Goal: Task Accomplishment & Management: Manage account settings

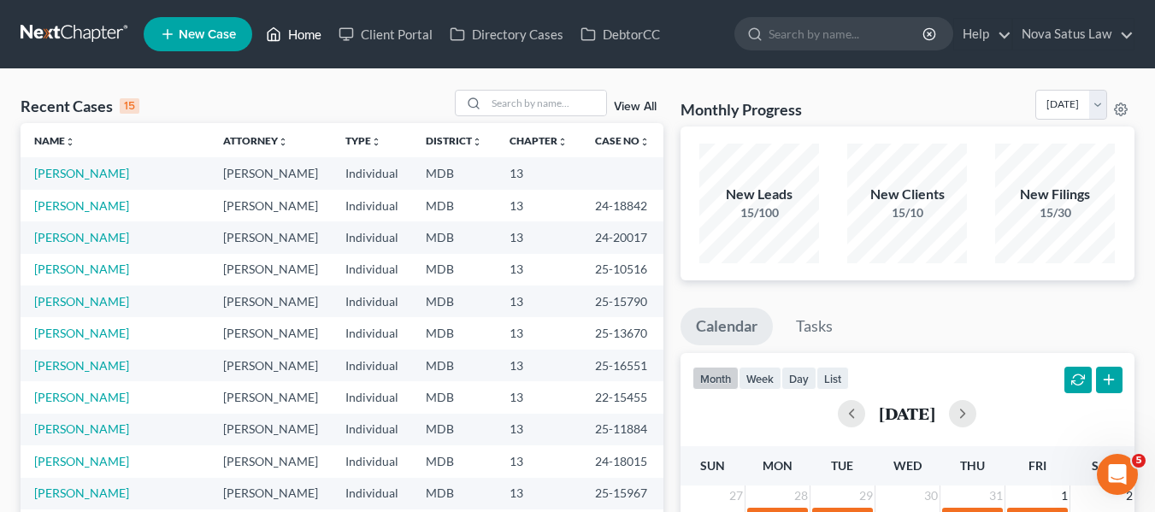
click at [285, 32] on link "Home" at bounding box center [293, 34] width 73 height 31
click at [300, 32] on link "Home" at bounding box center [293, 34] width 73 height 31
click at [498, 101] on input "search" at bounding box center [546, 103] width 120 height 25
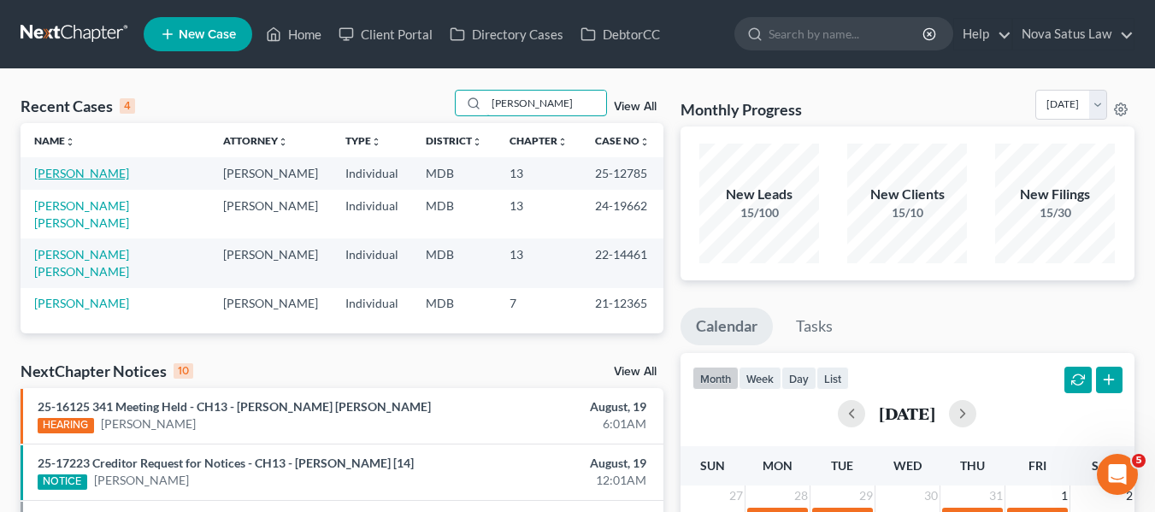
type input "[PERSON_NAME]"
click at [47, 172] on link "[PERSON_NAME]" at bounding box center [81, 173] width 95 height 15
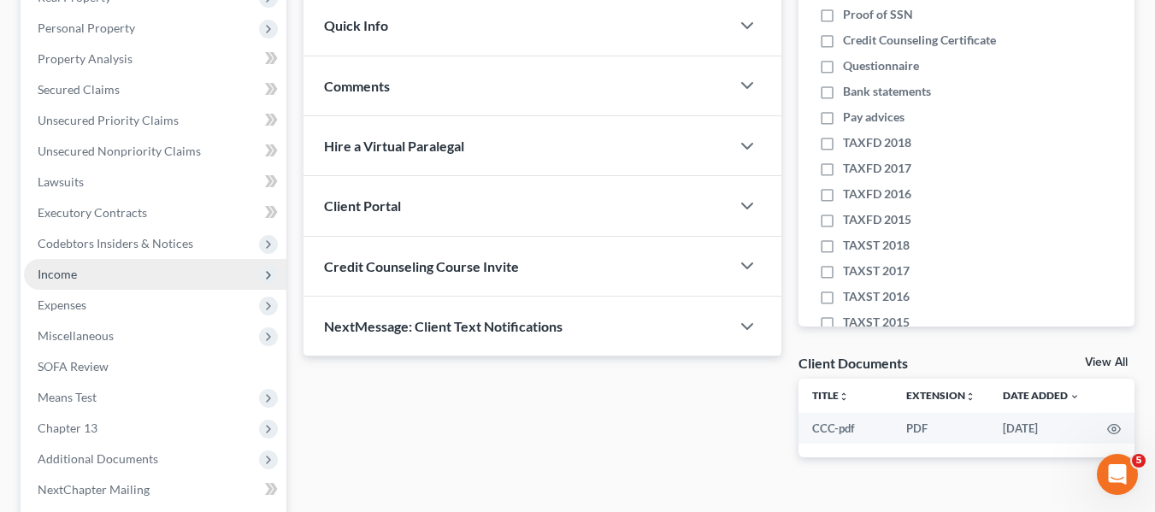
scroll to position [292, 0]
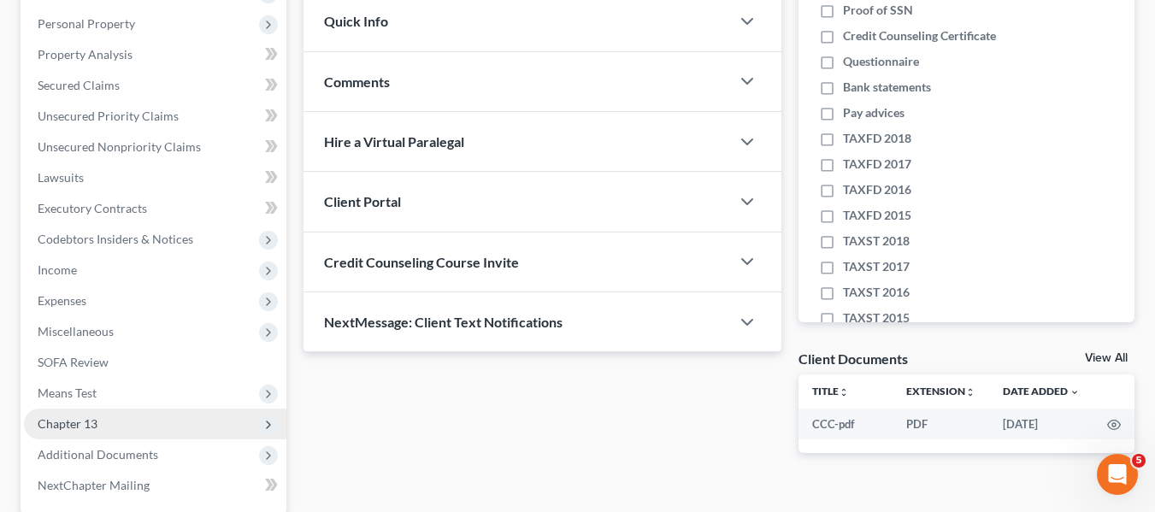
click at [74, 419] on span "Chapter 13" at bounding box center [68, 423] width 60 height 15
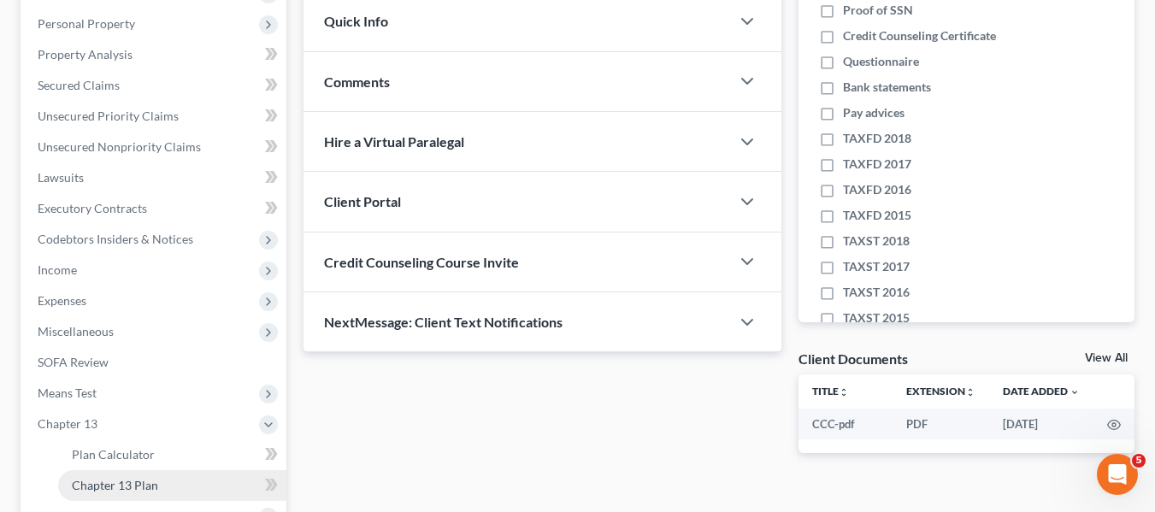
click at [111, 484] on span "Chapter 13 Plan" at bounding box center [115, 485] width 86 height 15
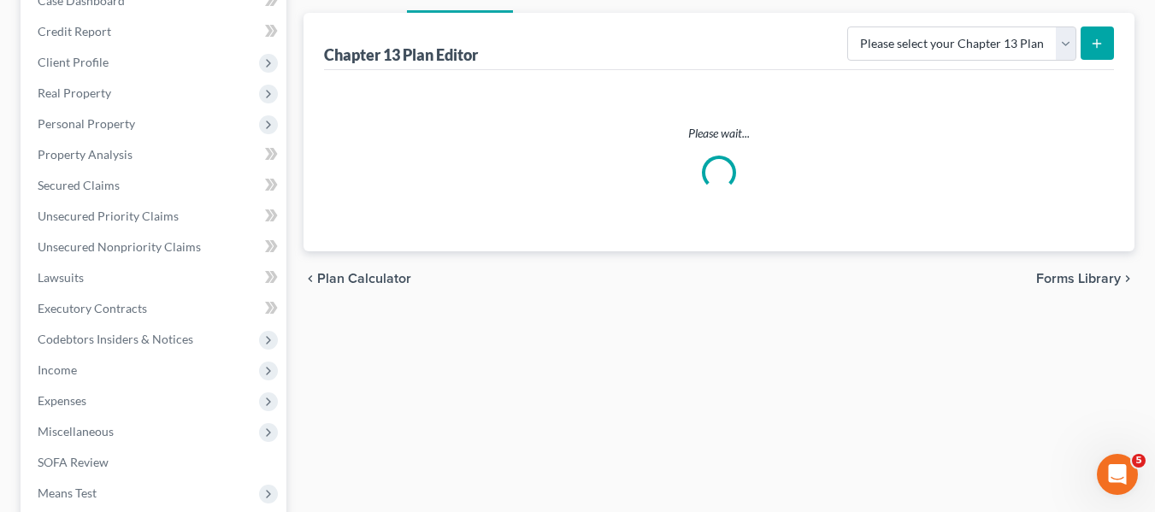
scroll to position [209, 0]
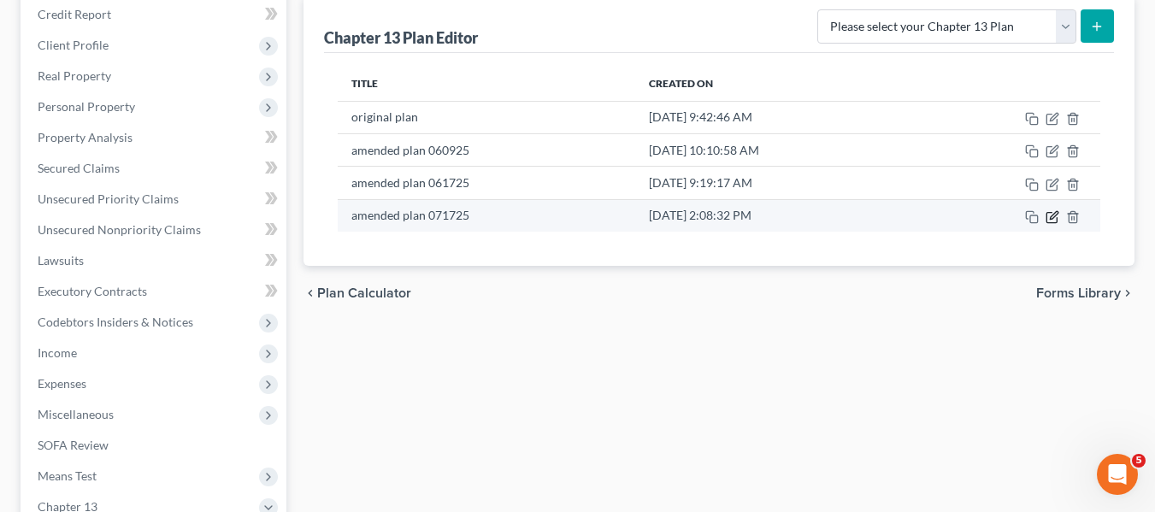
click at [1051, 217] on icon "button" at bounding box center [1052, 217] width 14 height 14
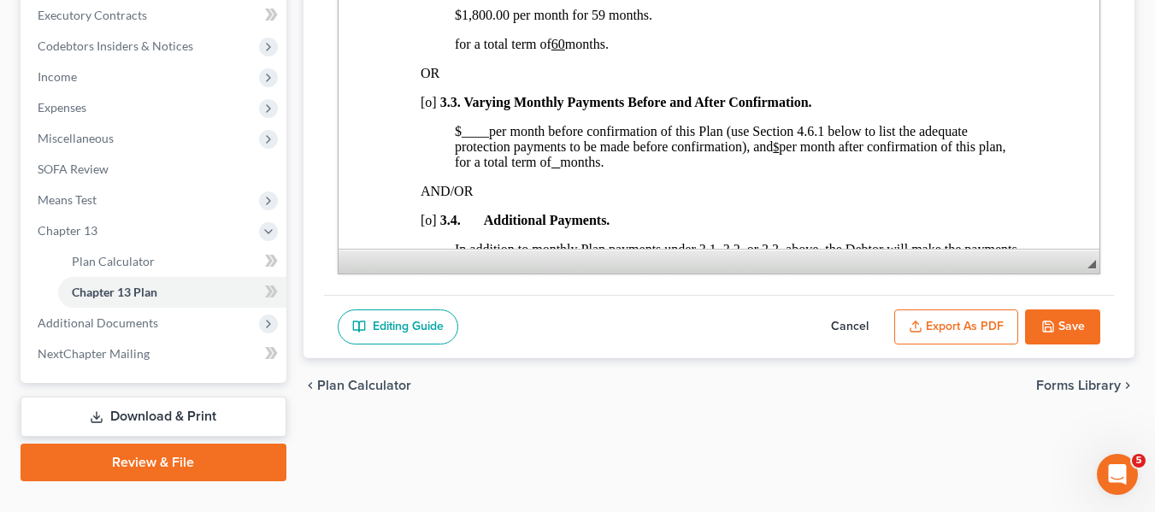
scroll to position [520, 0]
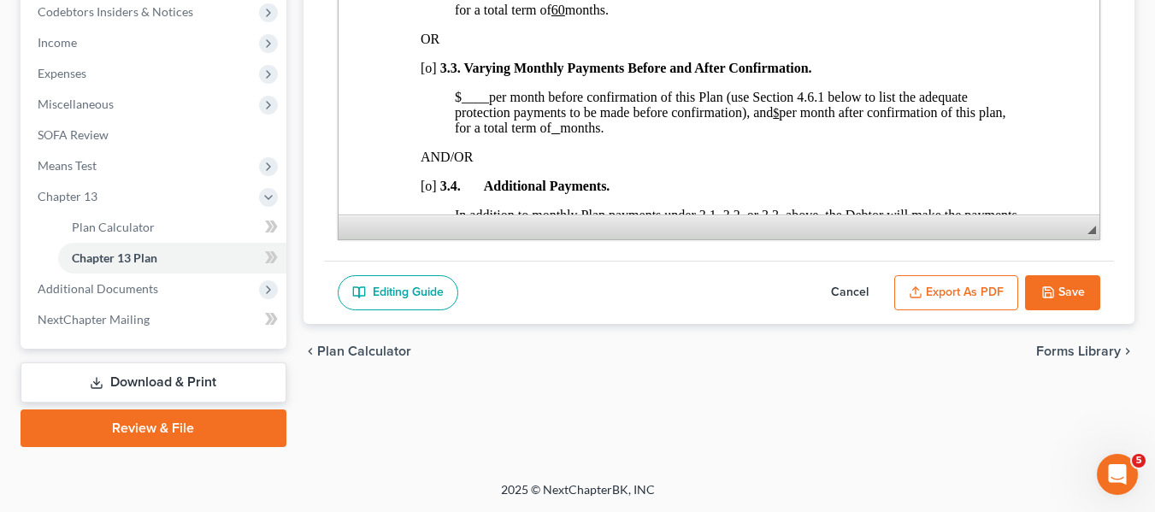
click at [151, 379] on link "Download & Print" at bounding box center [154, 382] width 266 height 40
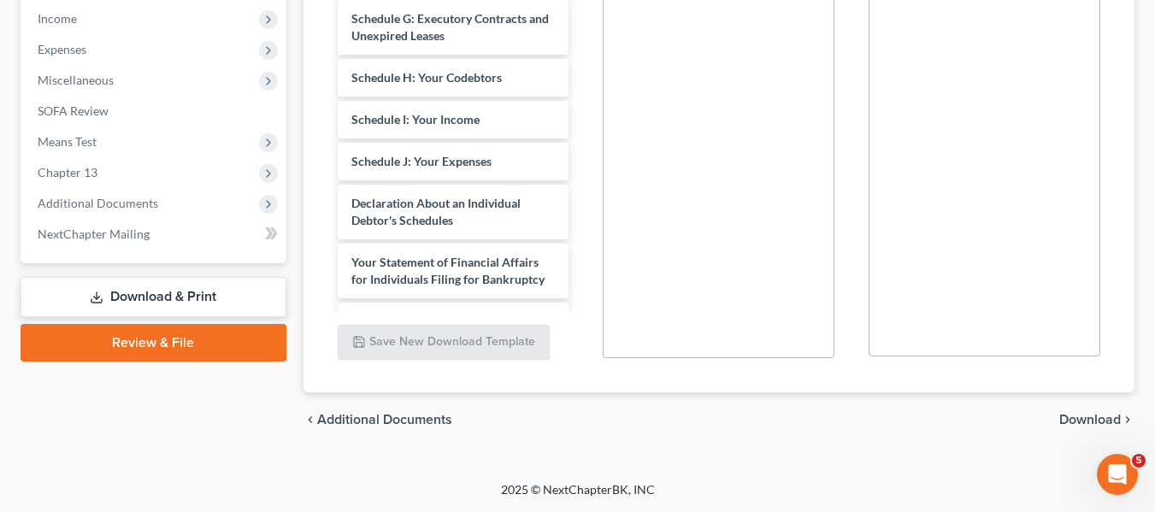
scroll to position [227, 0]
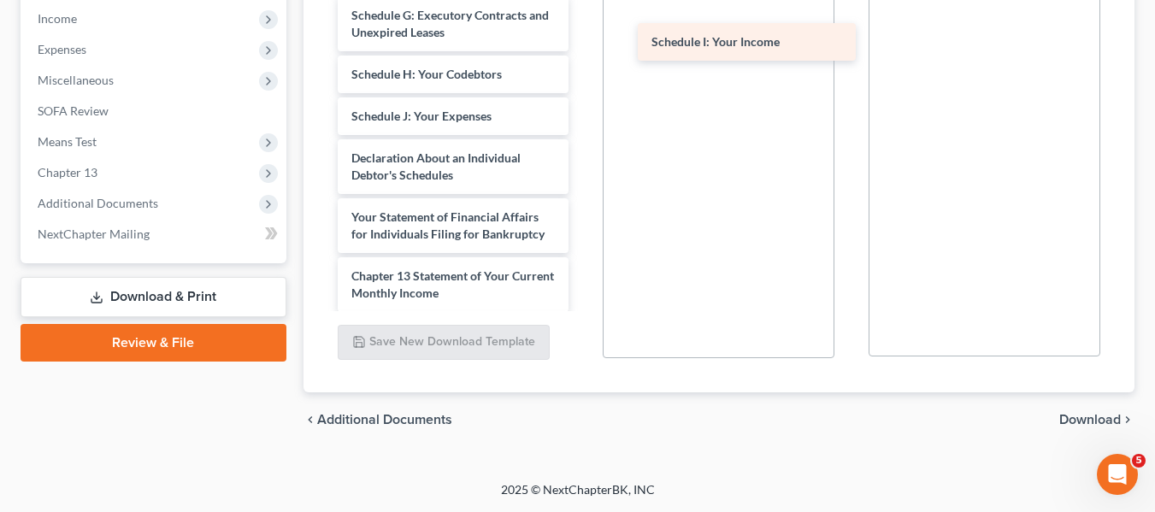
drag, startPoint x: 376, startPoint y: 117, endPoint x: 676, endPoint y: 43, distance: 309.1
click at [583, 43] on div "Schedule I: Your Income CCC-pdf Voluntary Petition for Individuals Filing for B…" at bounding box center [453, 66] width 259 height 896
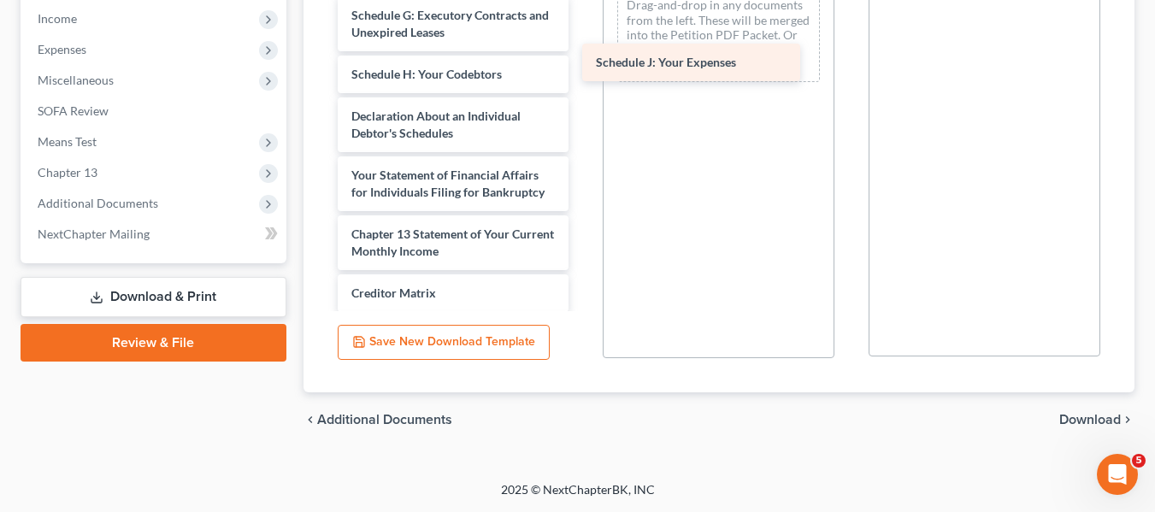
drag, startPoint x: 415, startPoint y: 110, endPoint x: 659, endPoint y: 56, distance: 250.3
click at [583, 56] on div "Schedule J: Your Expenses CCC-pdf Voluntary Petition for Individuals Filing for…" at bounding box center [453, 45] width 259 height 854
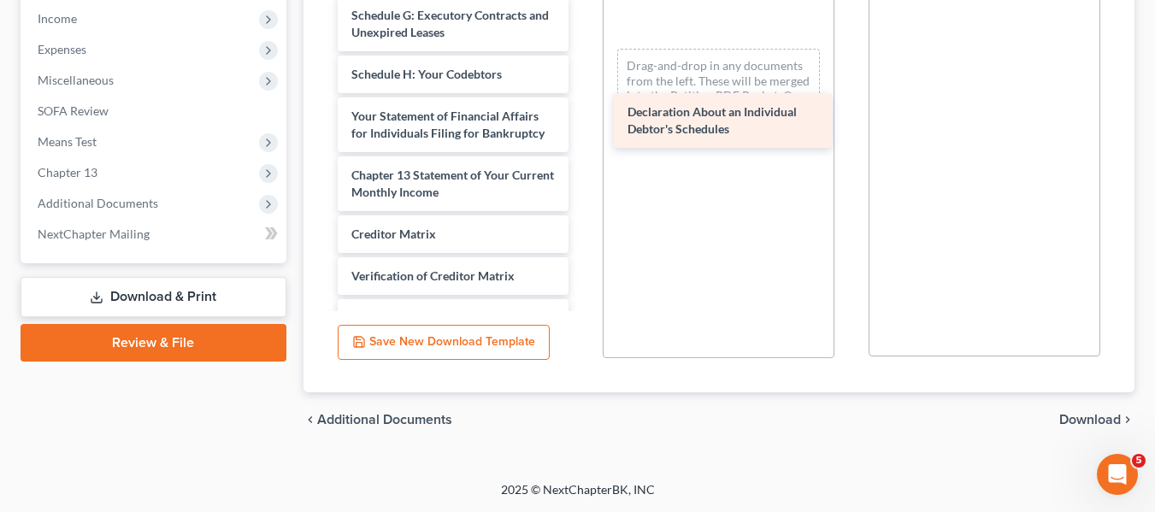
drag, startPoint x: 394, startPoint y: 113, endPoint x: 670, endPoint y: 109, distance: 276.1
click at [583, 109] on div "Declaration About an Individual Debtor's Schedules CCC-pdf Voluntary Petition f…" at bounding box center [453, 15] width 259 height 795
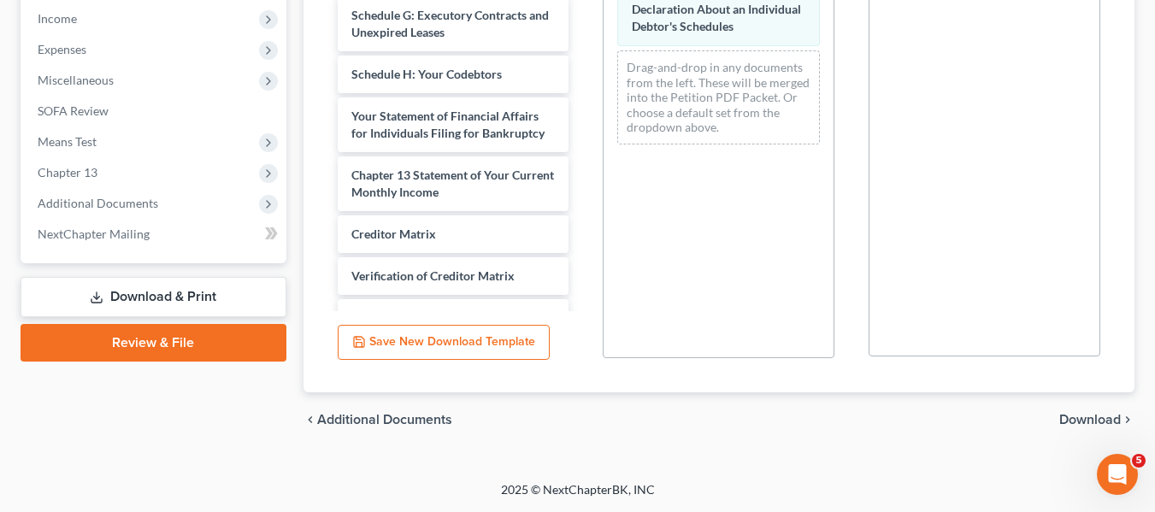
scroll to position [96, 0]
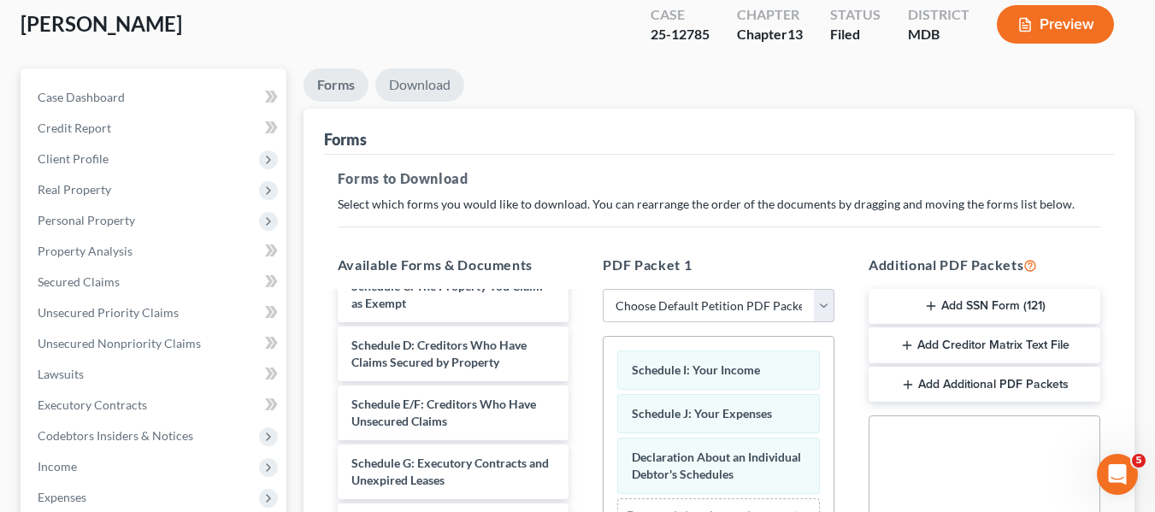
click at [429, 84] on link "Download" at bounding box center [419, 84] width 89 height 33
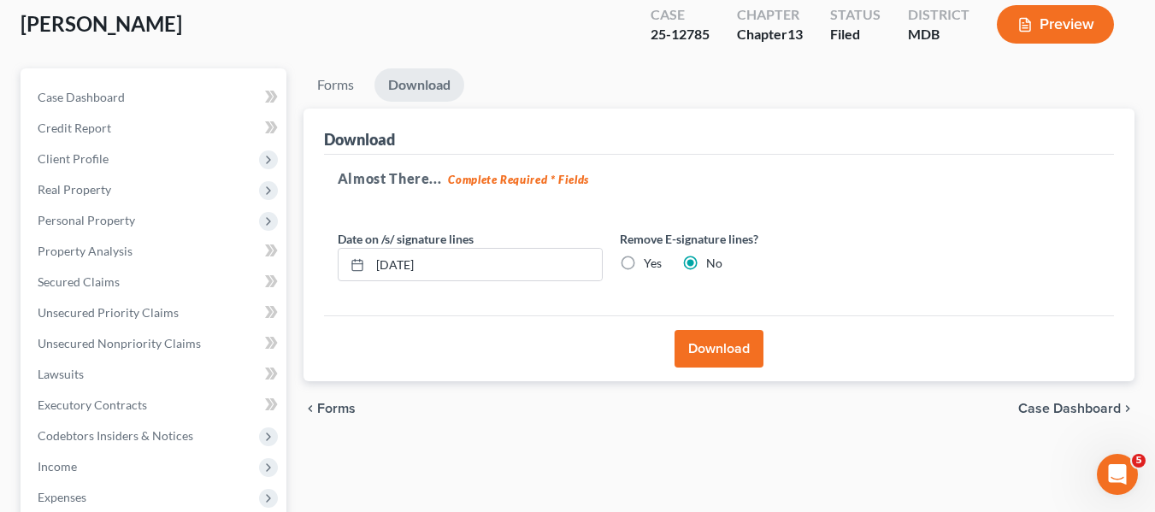
click at [709, 350] on button "Download" at bounding box center [718, 349] width 89 height 38
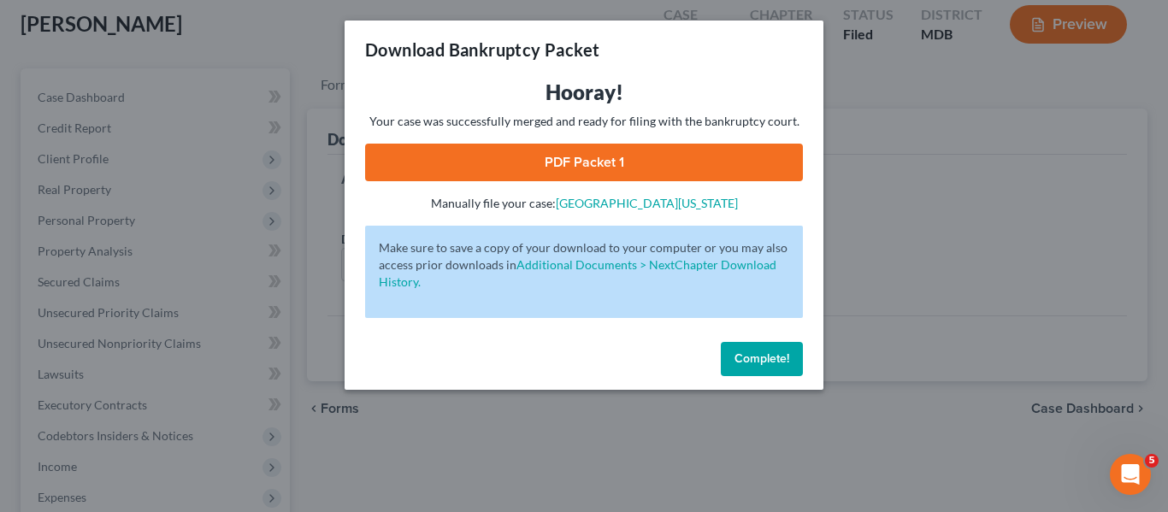
click at [582, 157] on link "PDF Packet 1" at bounding box center [584, 163] width 438 height 38
click at [749, 351] on span "Complete!" at bounding box center [761, 358] width 55 height 15
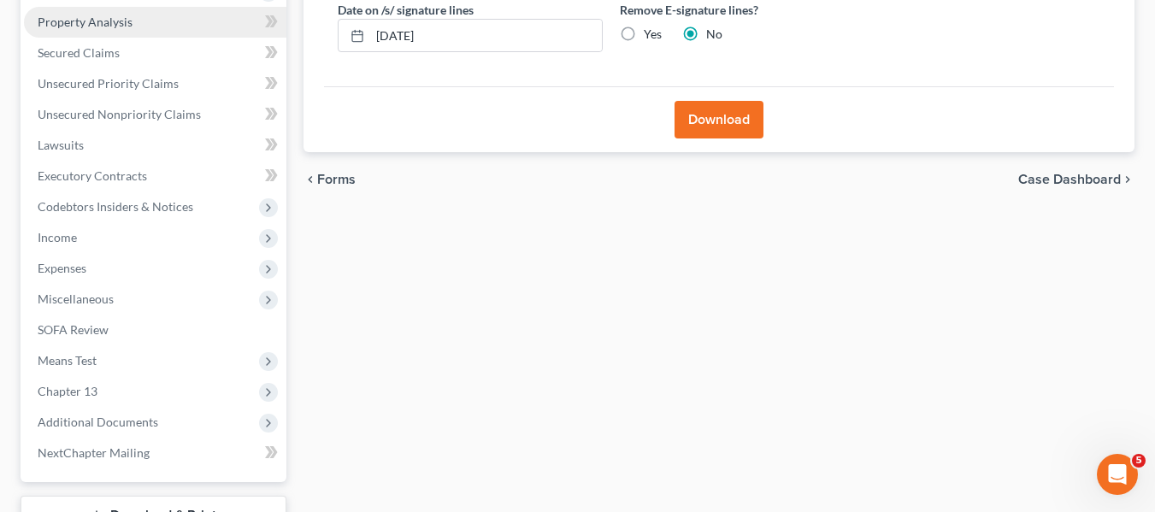
scroll to position [324, 0]
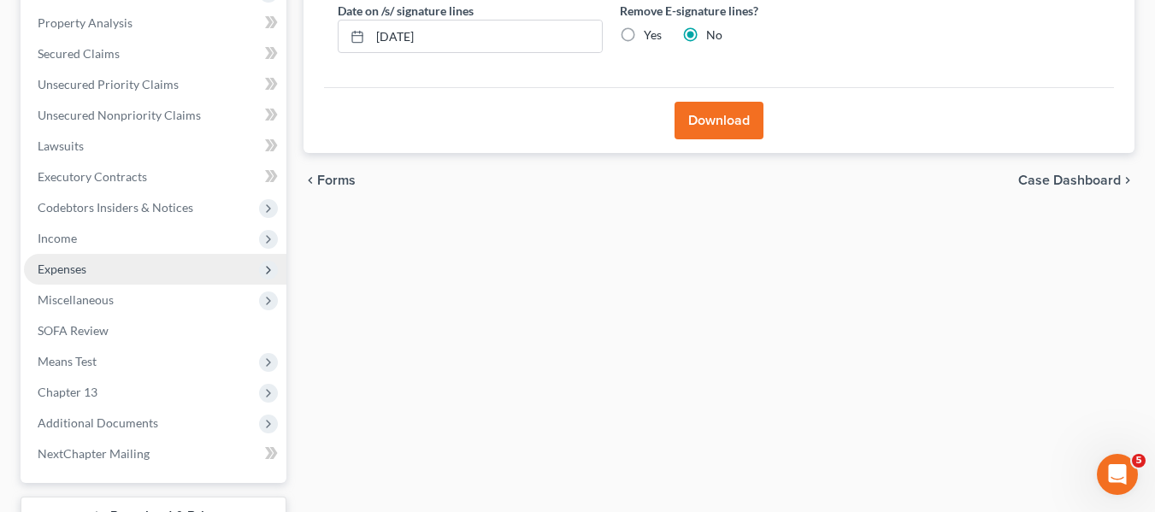
click at [110, 268] on span "Expenses" at bounding box center [155, 269] width 262 height 31
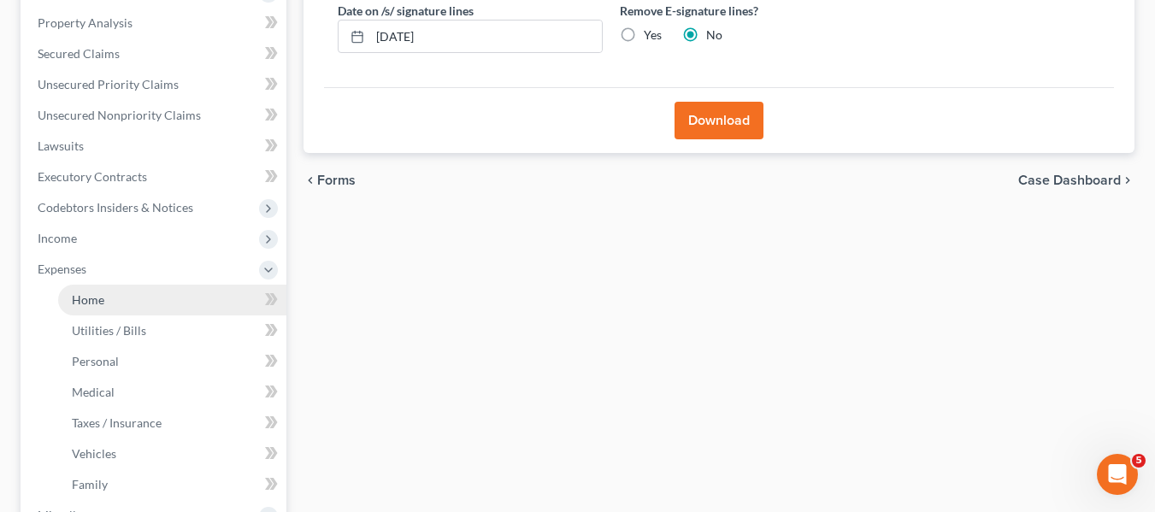
click at [119, 292] on link "Home" at bounding box center [172, 300] width 228 height 31
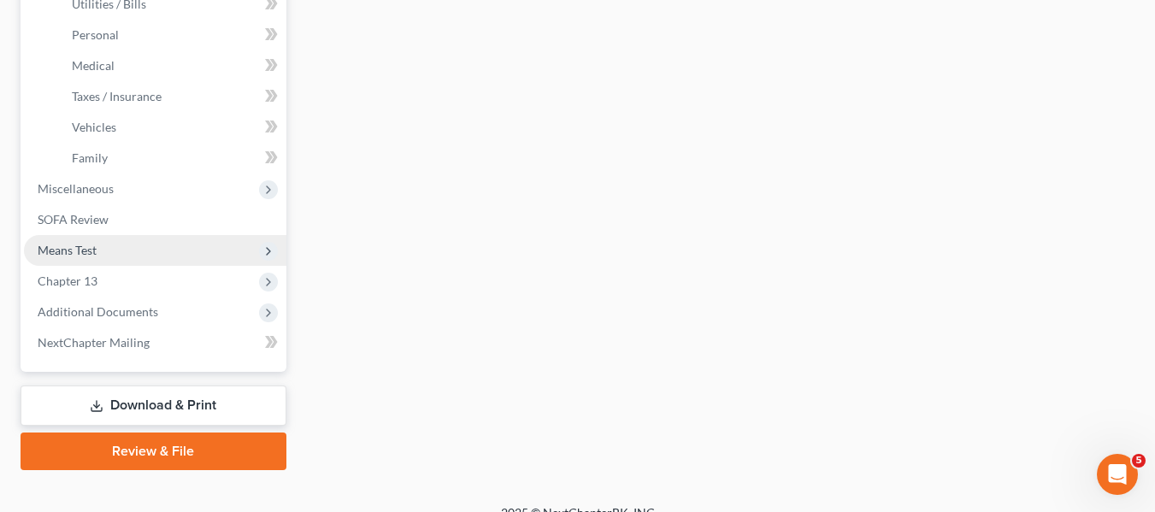
scroll to position [651, 0]
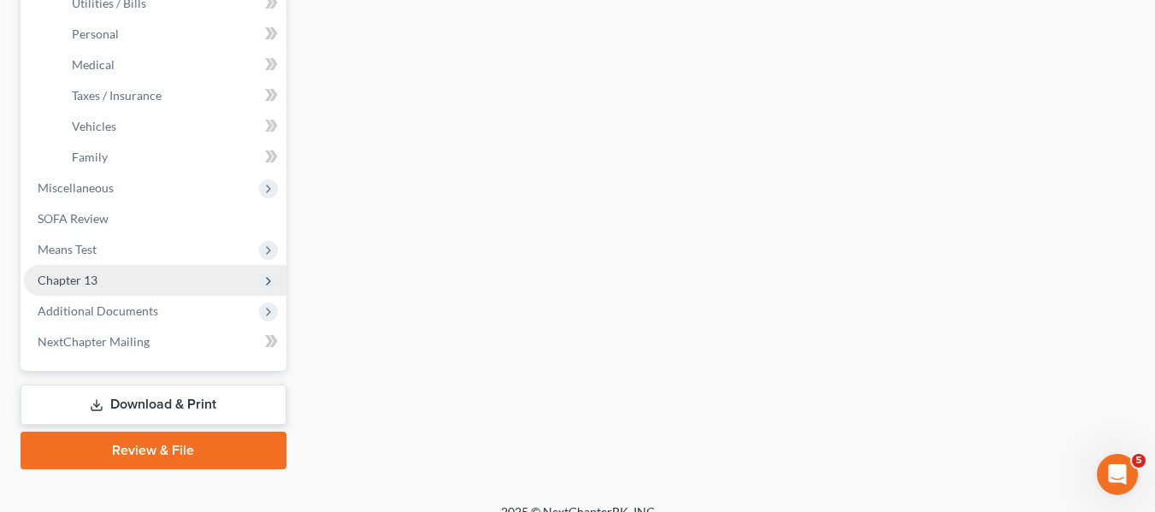
click at [92, 275] on span "Chapter 13" at bounding box center [68, 280] width 60 height 15
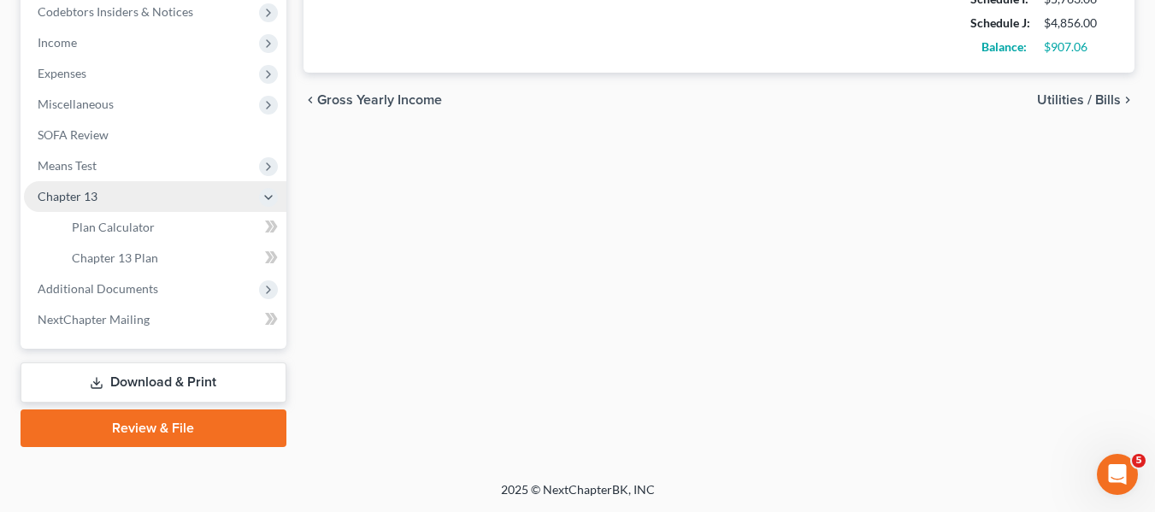
scroll to position [520, 0]
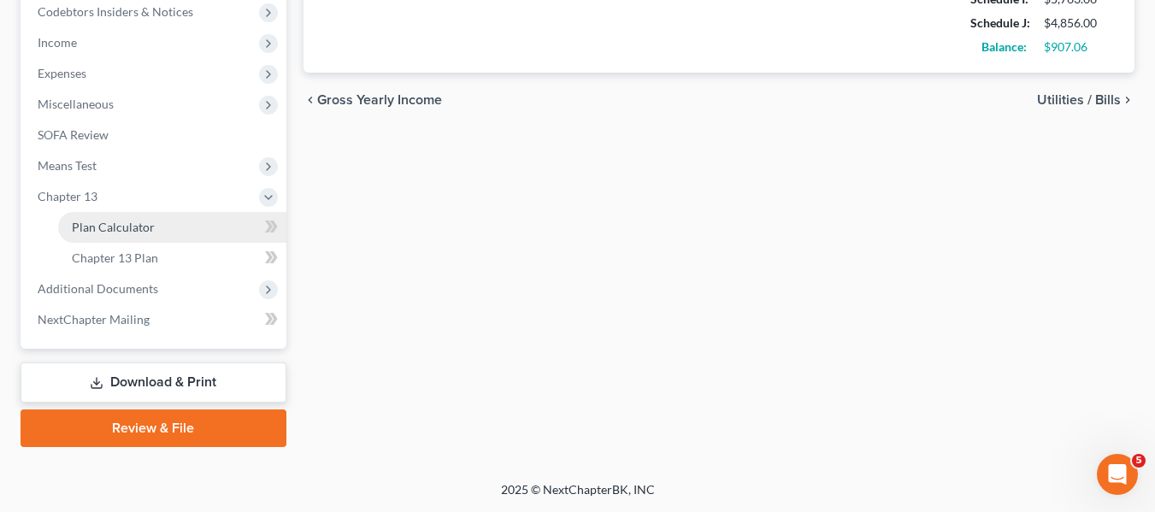
click at [91, 238] on link "Plan Calculator" at bounding box center [172, 227] width 228 height 31
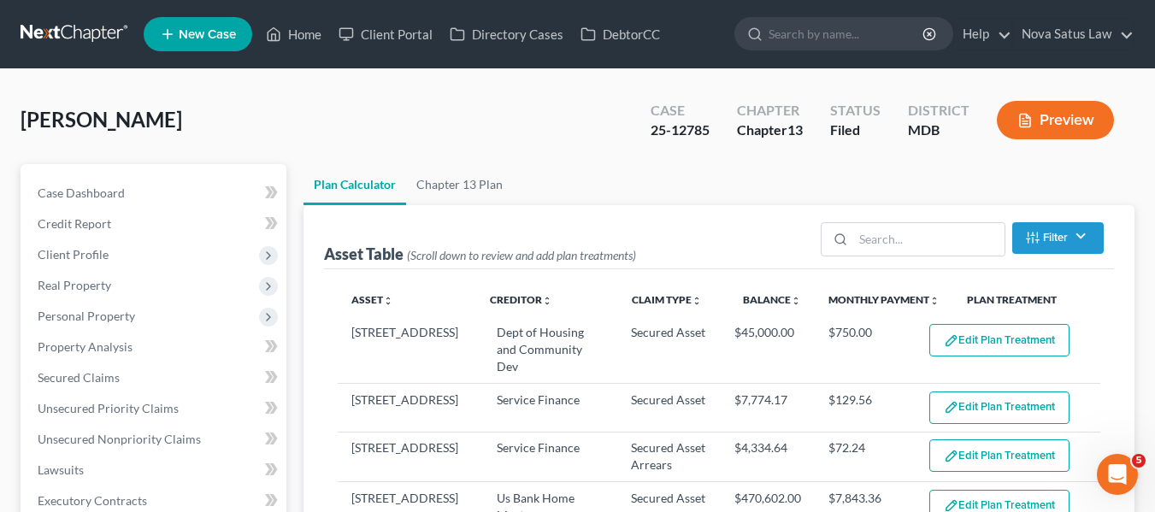
select select "59"
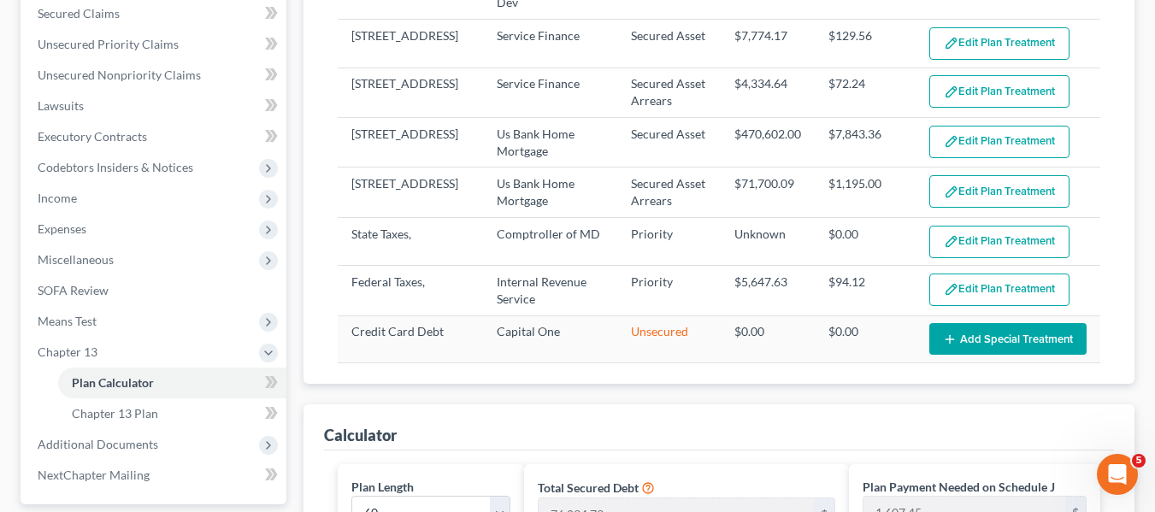
scroll to position [363, 0]
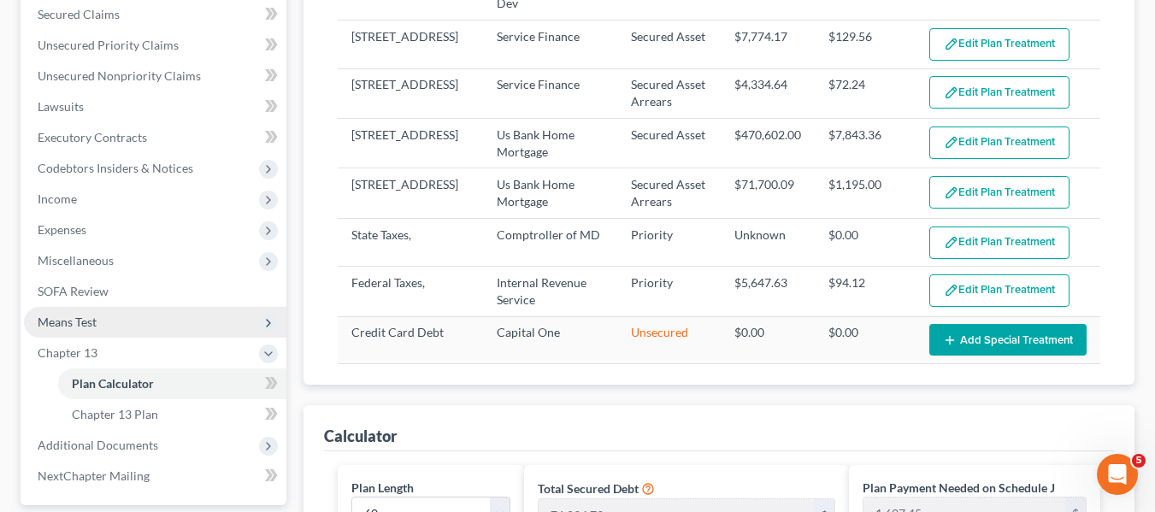
click at [65, 317] on span "Means Test" at bounding box center [67, 322] width 59 height 15
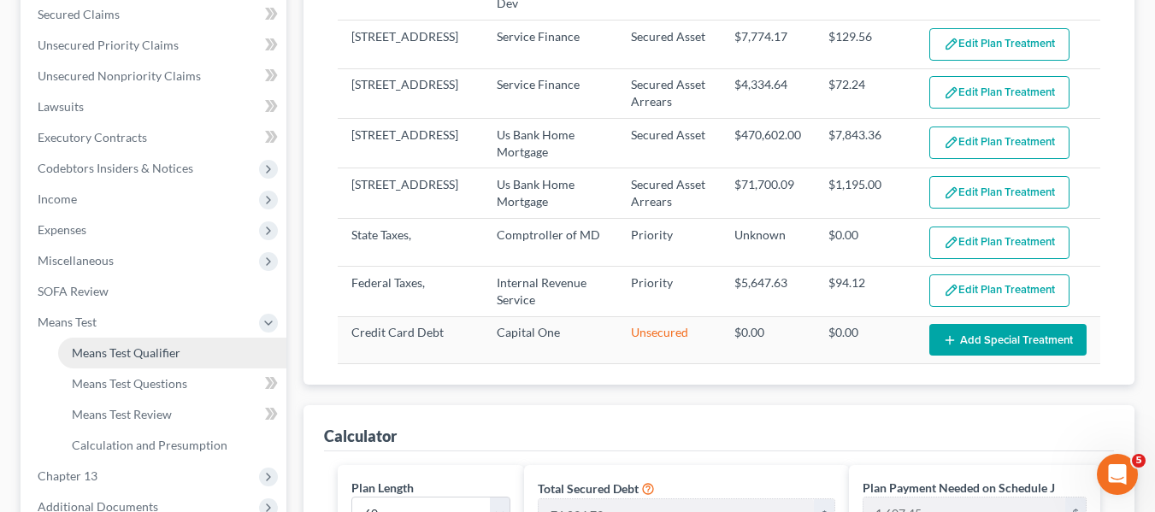
click at [97, 348] on span "Means Test Qualifier" at bounding box center [126, 352] width 109 height 15
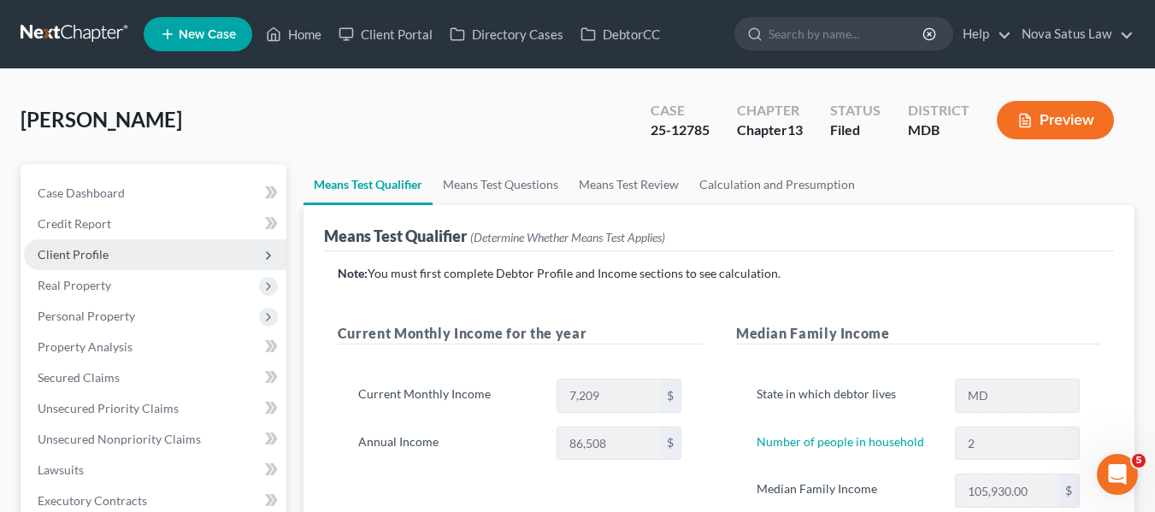
click at [72, 256] on span "Client Profile" at bounding box center [73, 254] width 71 height 15
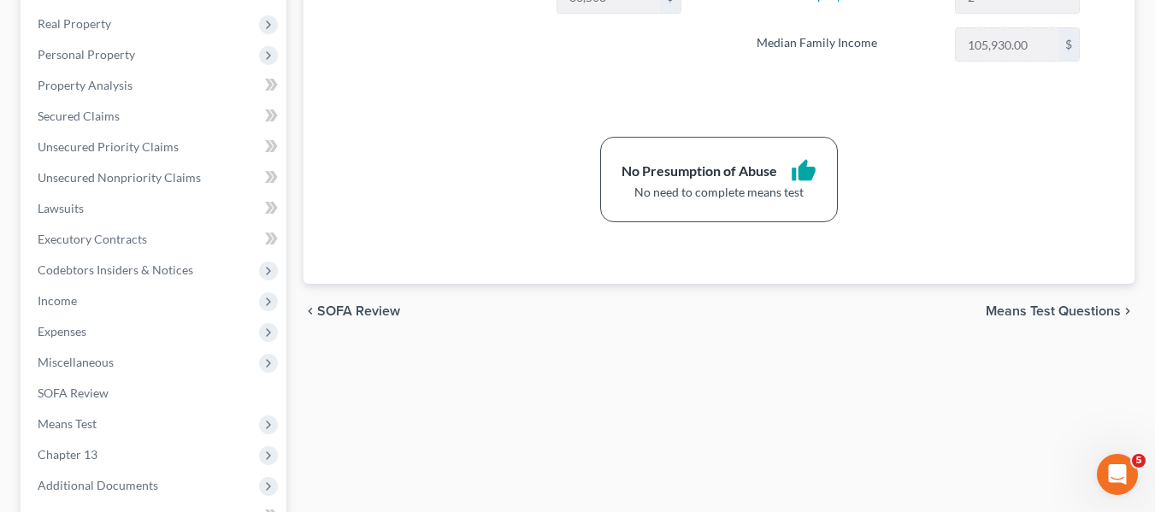
scroll to position [445, 0]
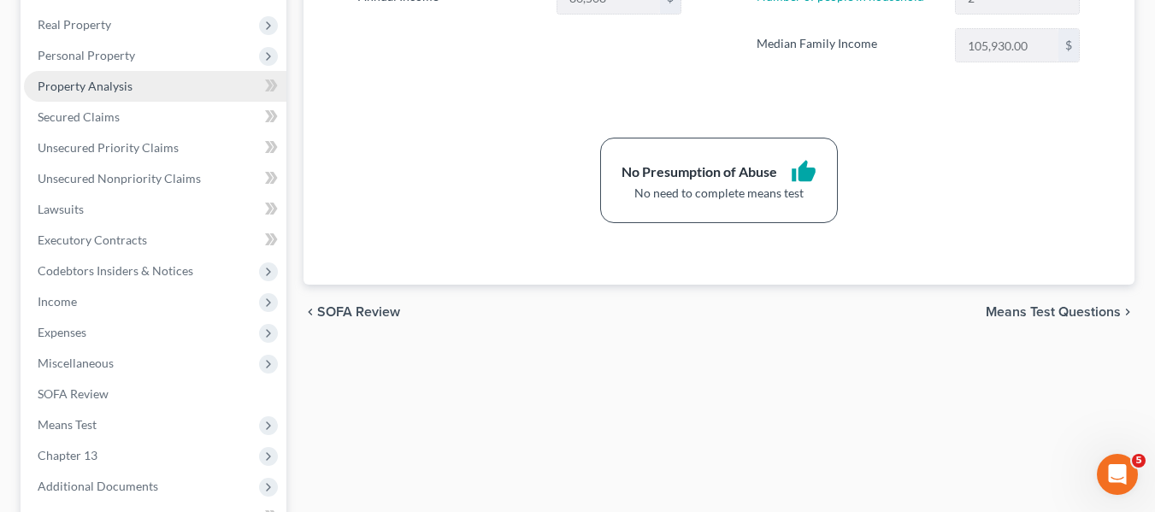
click at [82, 96] on link "Property Analysis" at bounding box center [155, 86] width 262 height 31
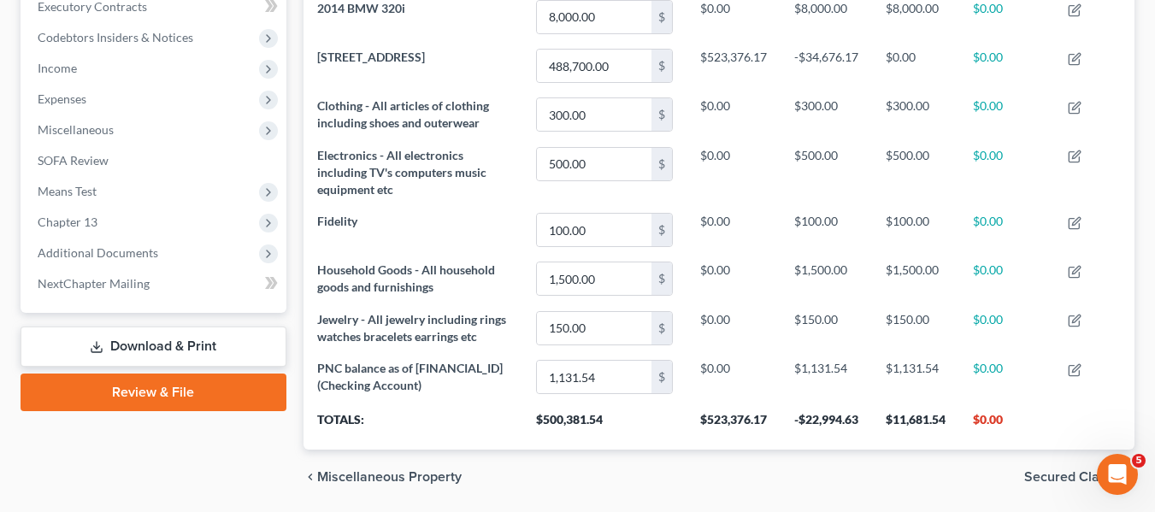
scroll to position [568, 0]
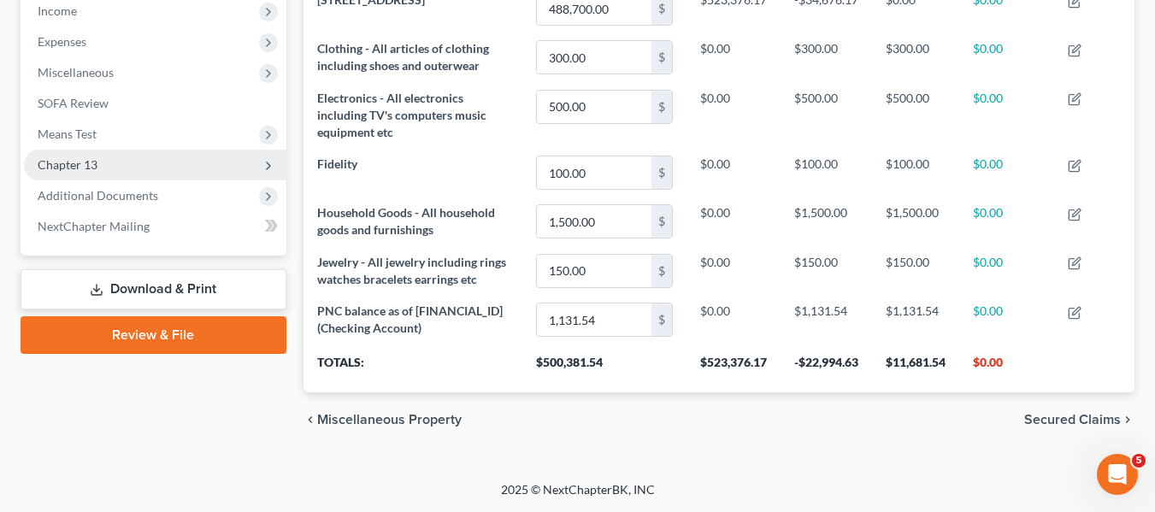
click at [101, 150] on span "Chapter 13" at bounding box center [155, 165] width 262 height 31
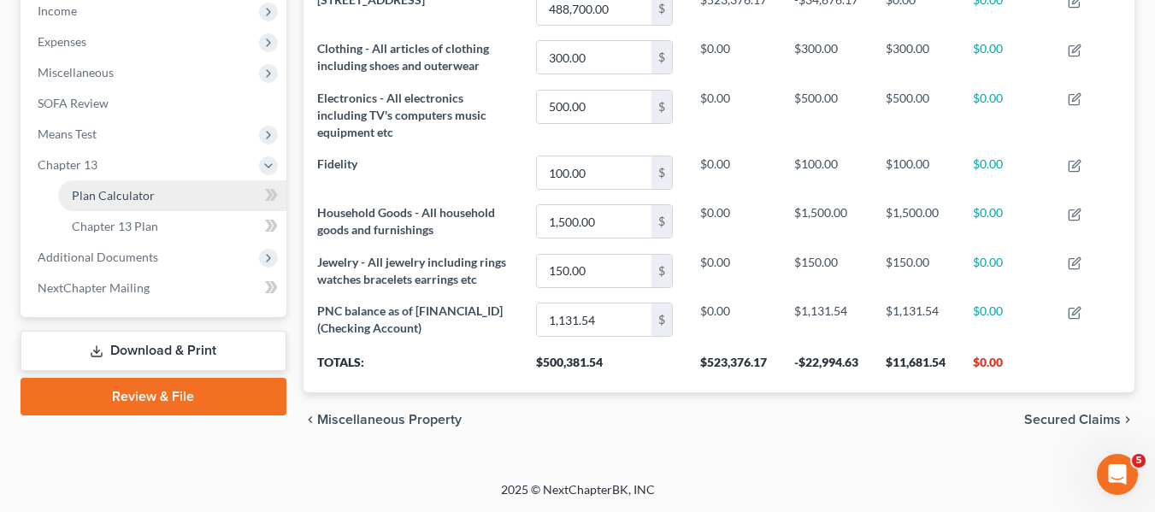
click at [113, 188] on span "Plan Calculator" at bounding box center [113, 195] width 83 height 15
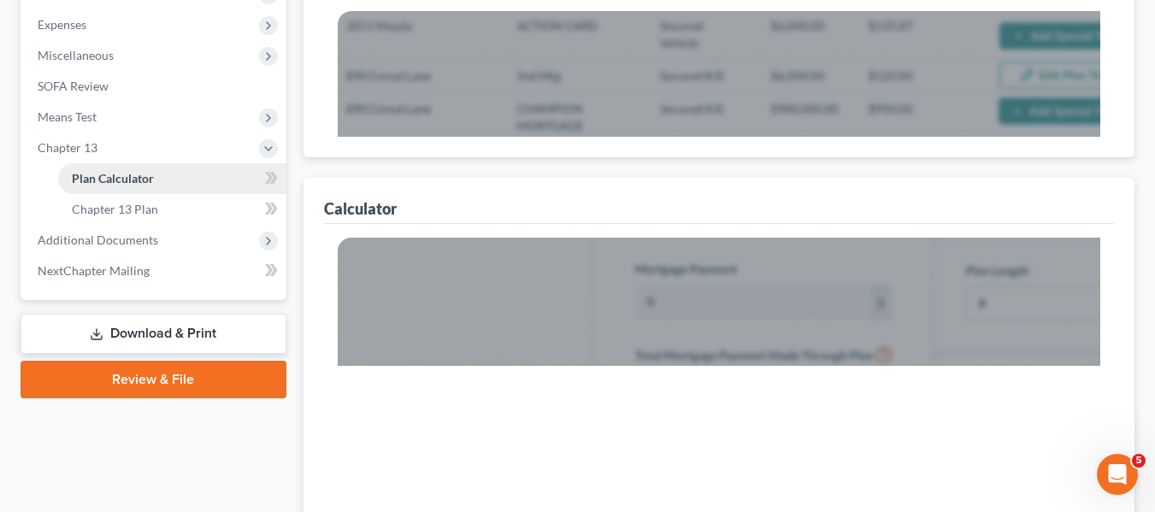
scroll to position [96, 0]
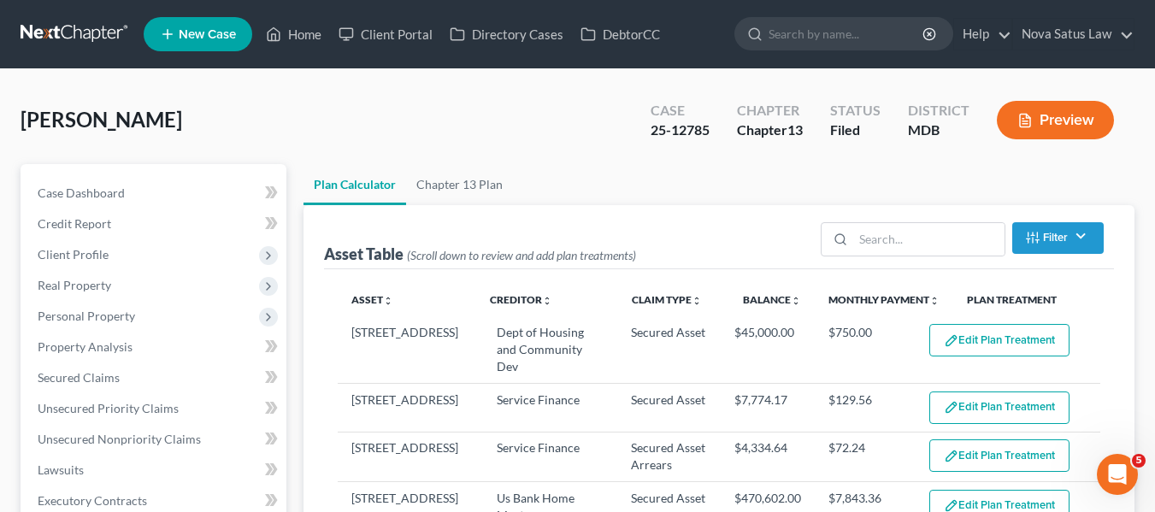
select select "59"
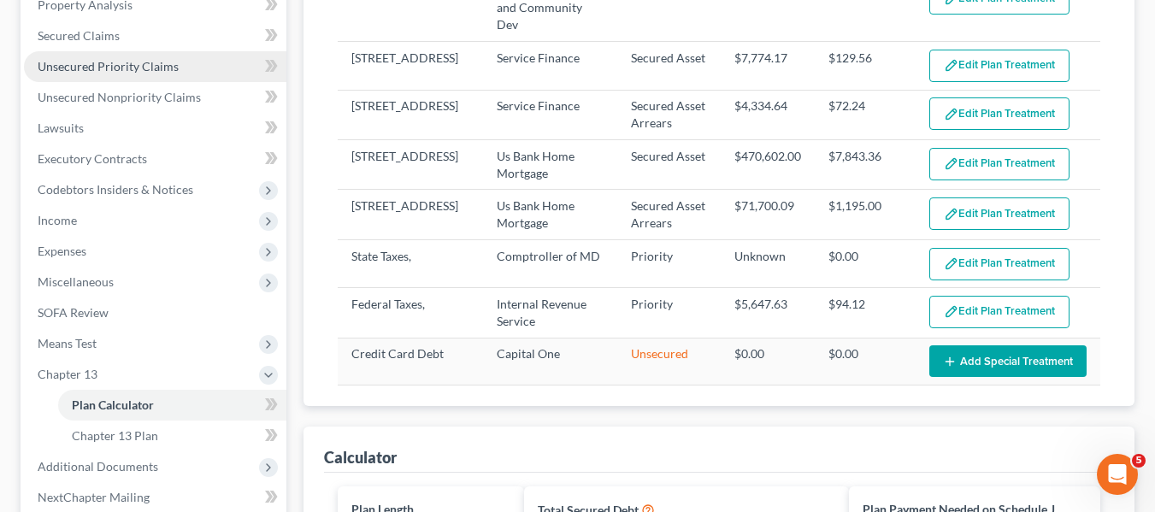
click at [75, 75] on link "Unsecured Priority Claims" at bounding box center [155, 66] width 262 height 31
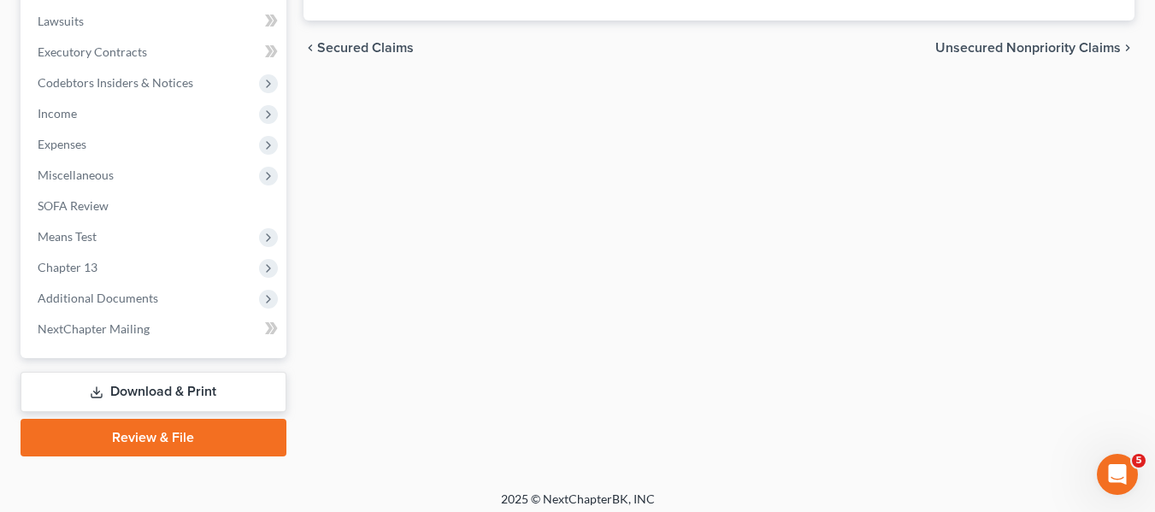
scroll to position [458, 0]
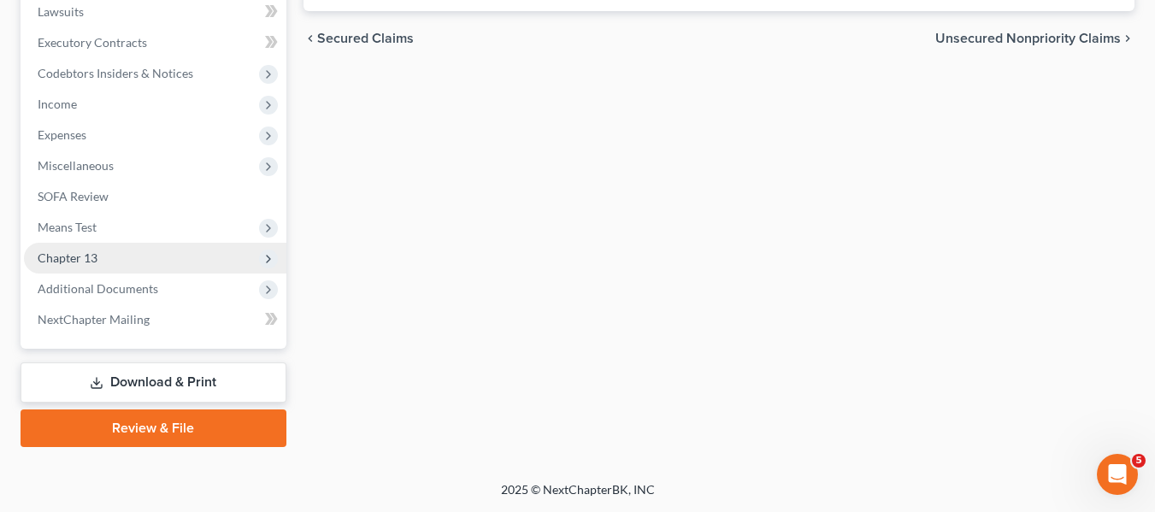
click at [79, 265] on span "Chapter 13" at bounding box center [155, 258] width 262 height 31
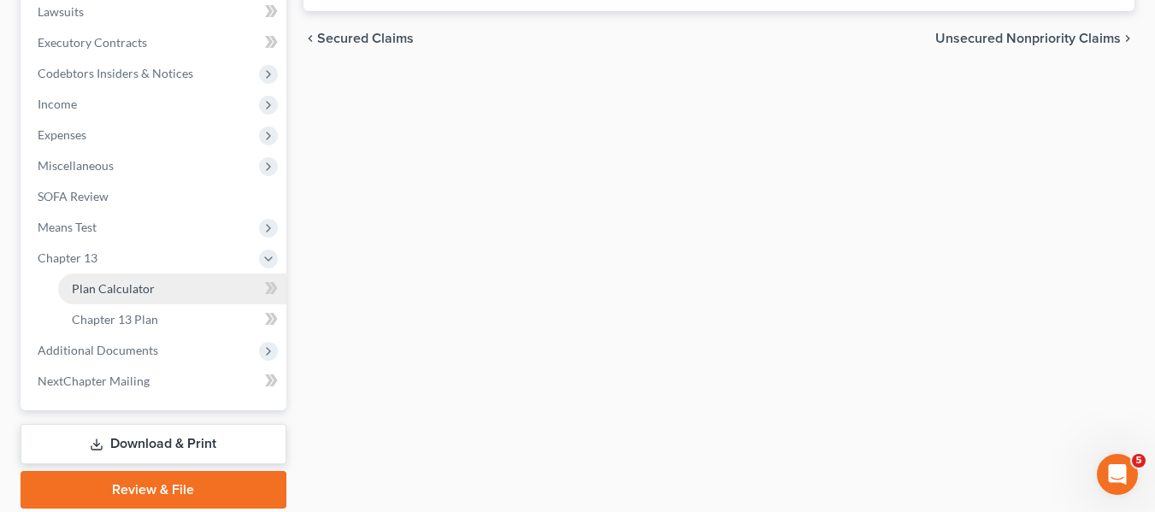
click at [86, 281] on span "Plan Calculator" at bounding box center [113, 288] width 83 height 15
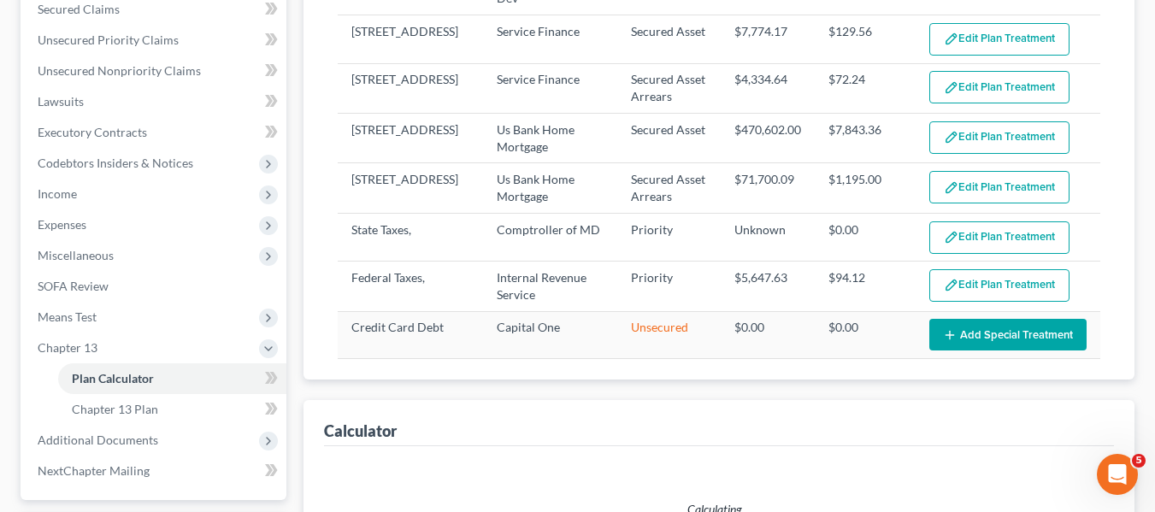
select select "59"
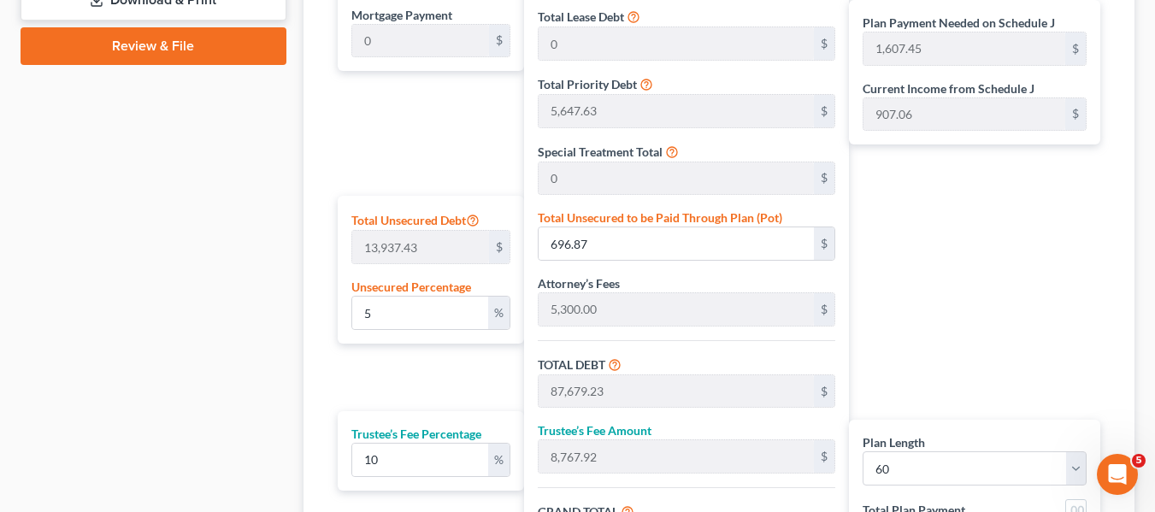
scroll to position [948, 0]
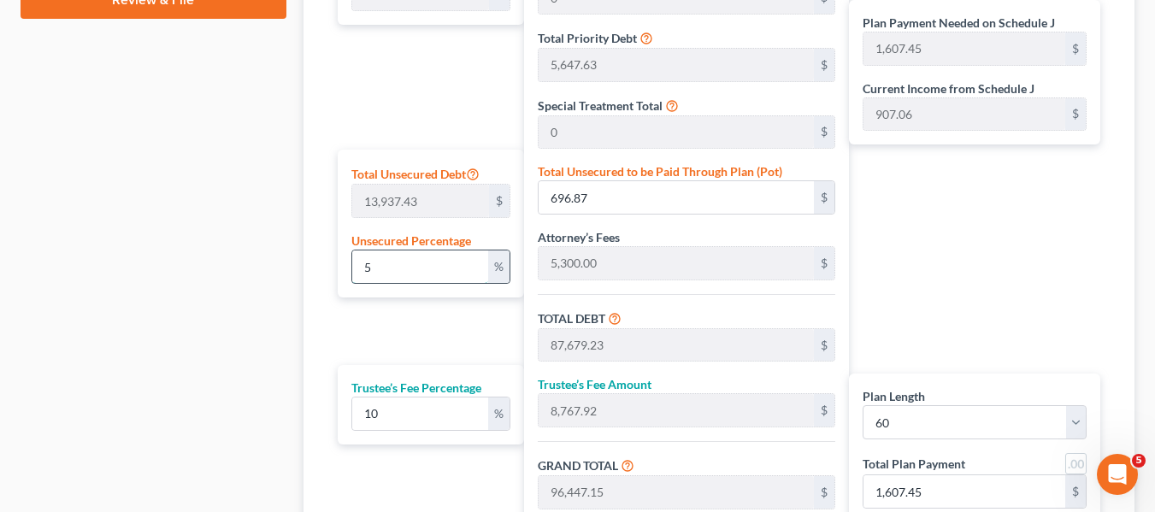
click at [429, 259] on input "5" at bounding box center [420, 266] width 136 height 32
type input "1"
type input "139.37"
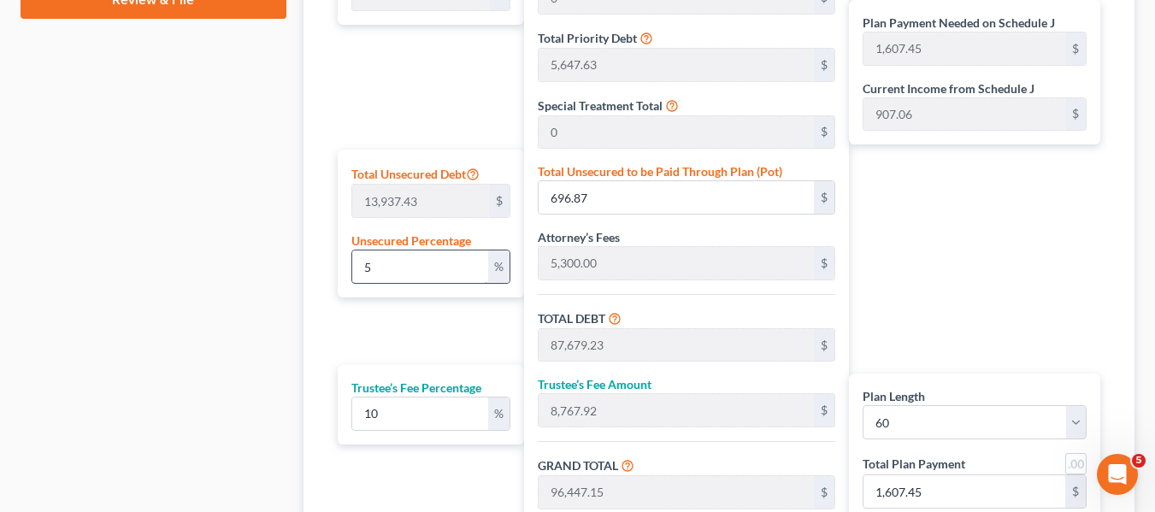
type input "87,121.73"
type input "8,712.17"
type input "95,833.90"
type input "1,597.23"
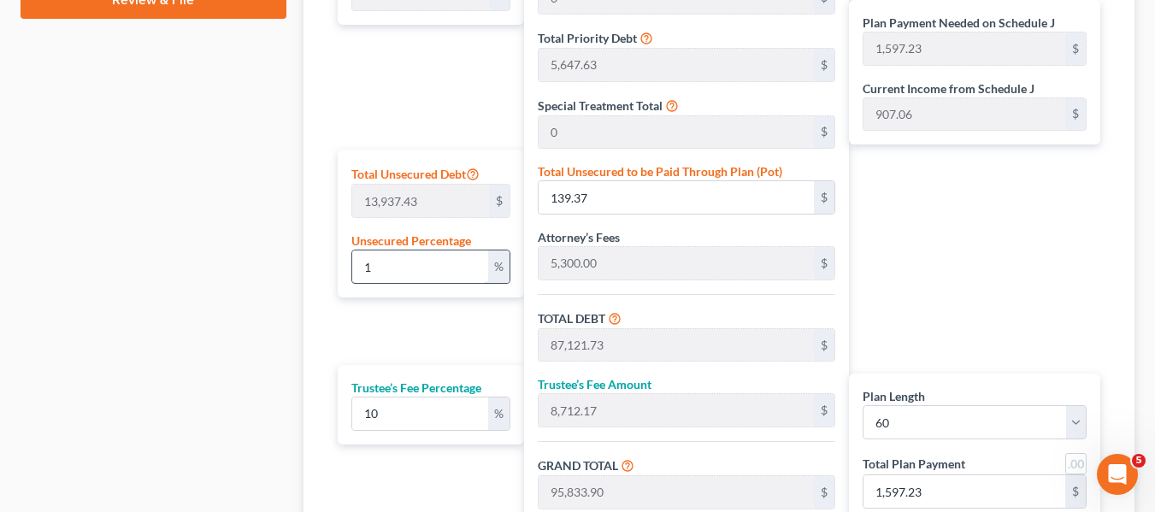
type input "10"
type input "1,393.74"
type input "88,376.10"
type input "8,837.61"
type input "97,213.71"
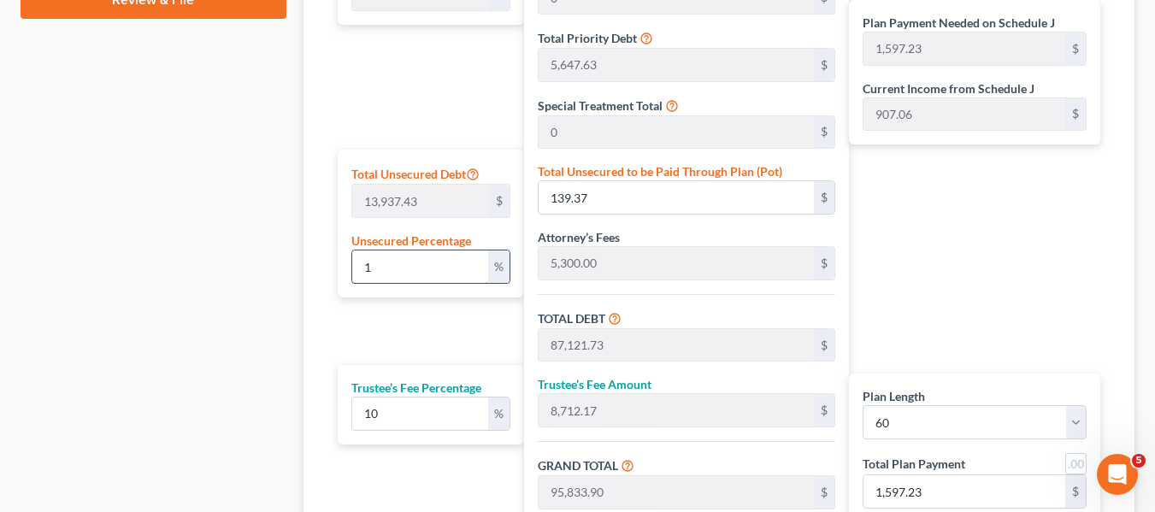
type input "1,620.22"
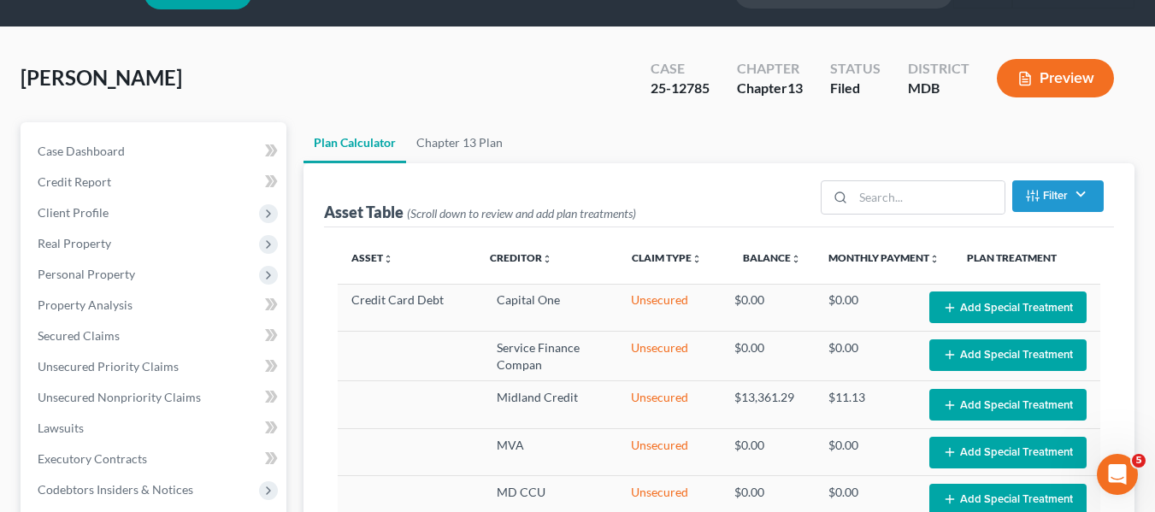
scroll to position [0, 0]
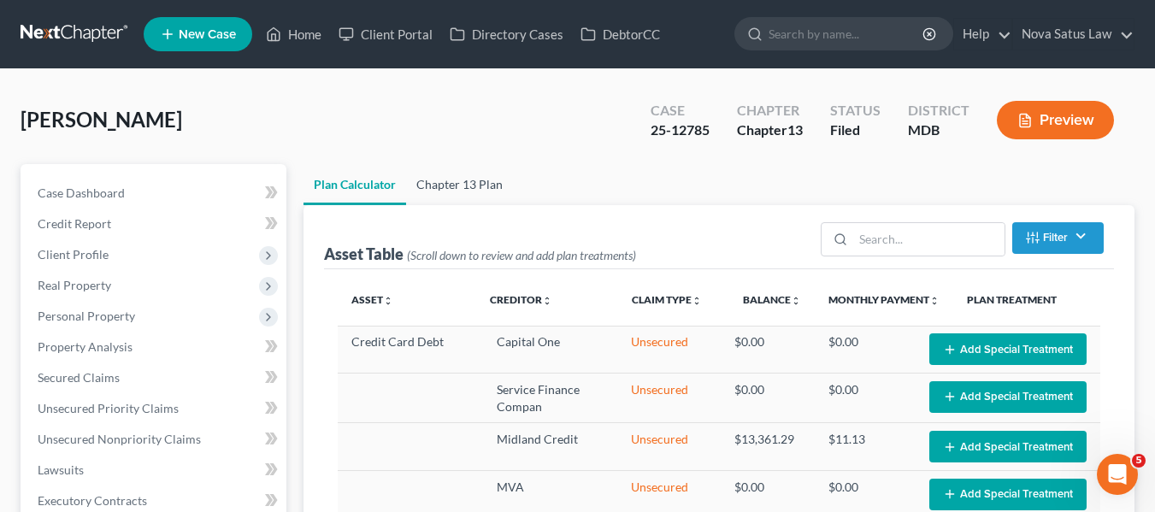
type input "10"
click at [449, 192] on link "Chapter 13 Plan" at bounding box center [459, 184] width 107 height 41
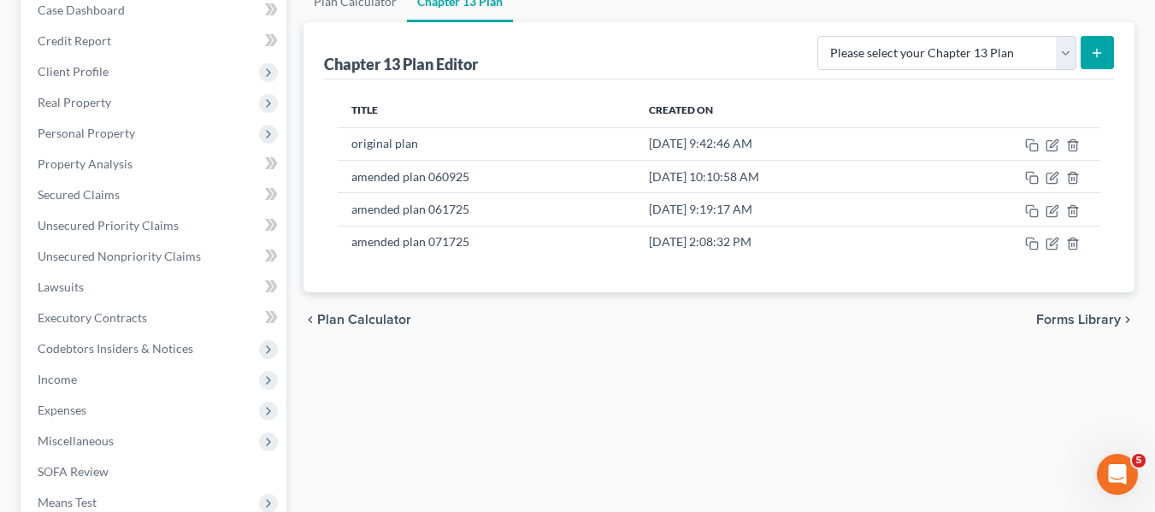
scroll to position [185, 0]
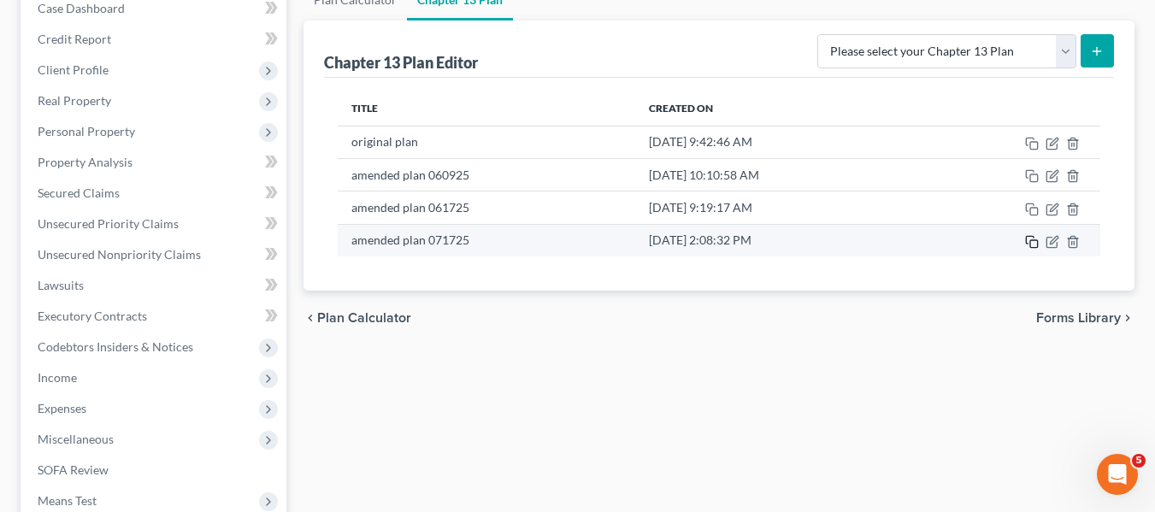
click at [1029, 244] on icon "button" at bounding box center [1032, 242] width 14 height 14
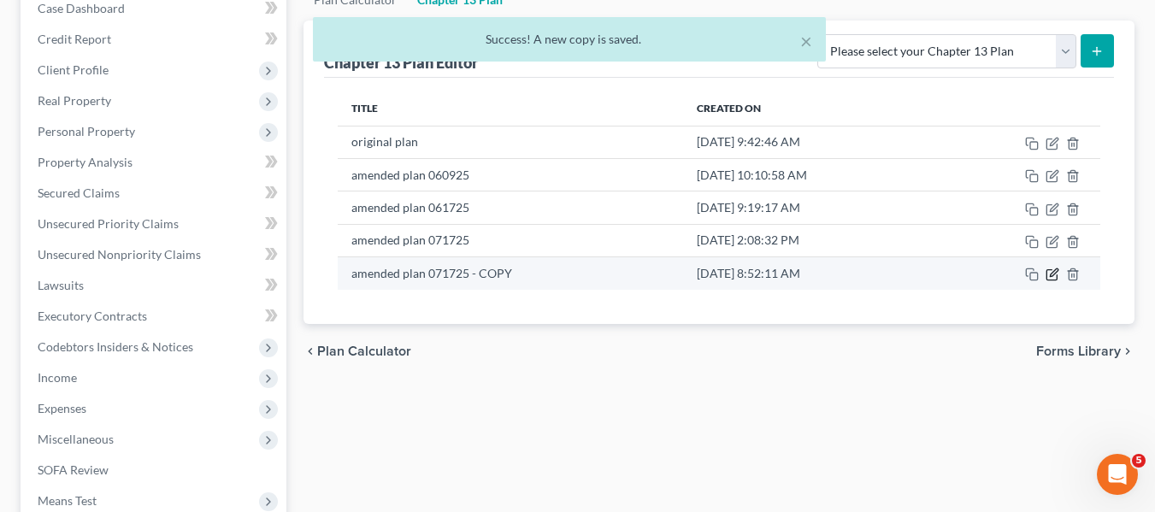
click at [1049, 275] on icon "button" at bounding box center [1052, 275] width 14 height 14
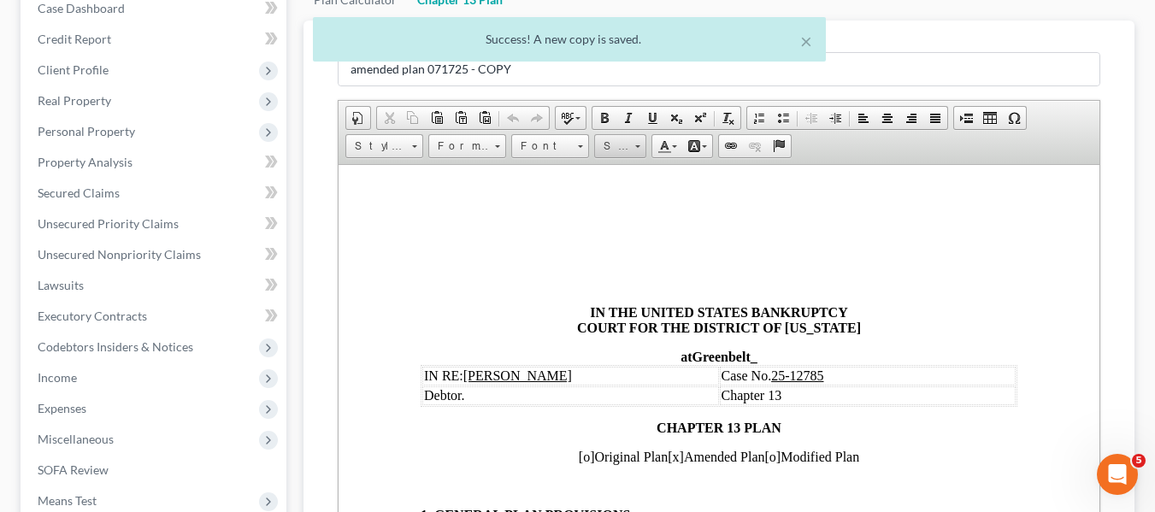
scroll to position [78, 0]
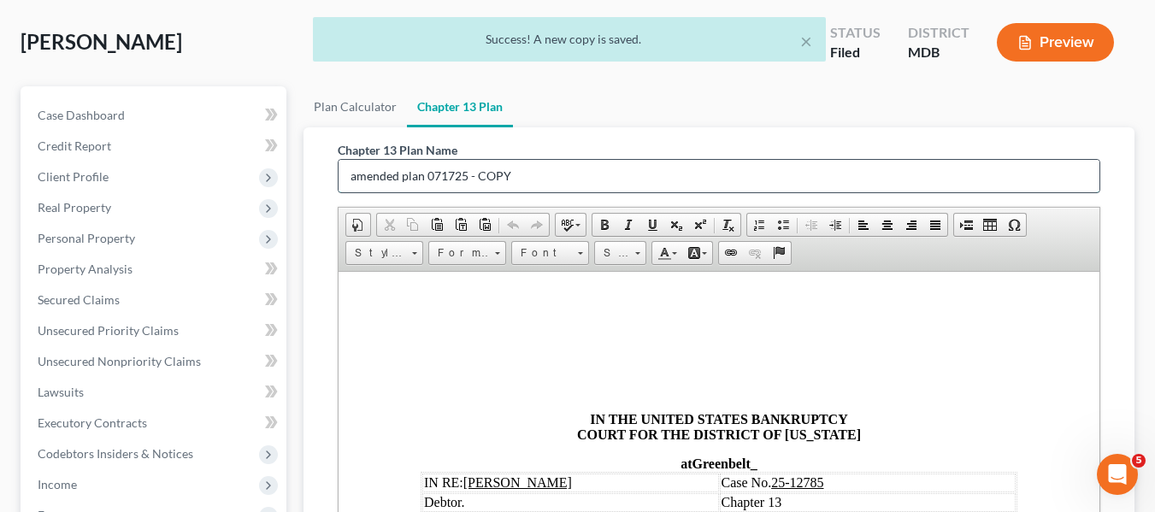
click at [552, 171] on input "amended plan 071725 - COPY" at bounding box center [718, 176] width 761 height 32
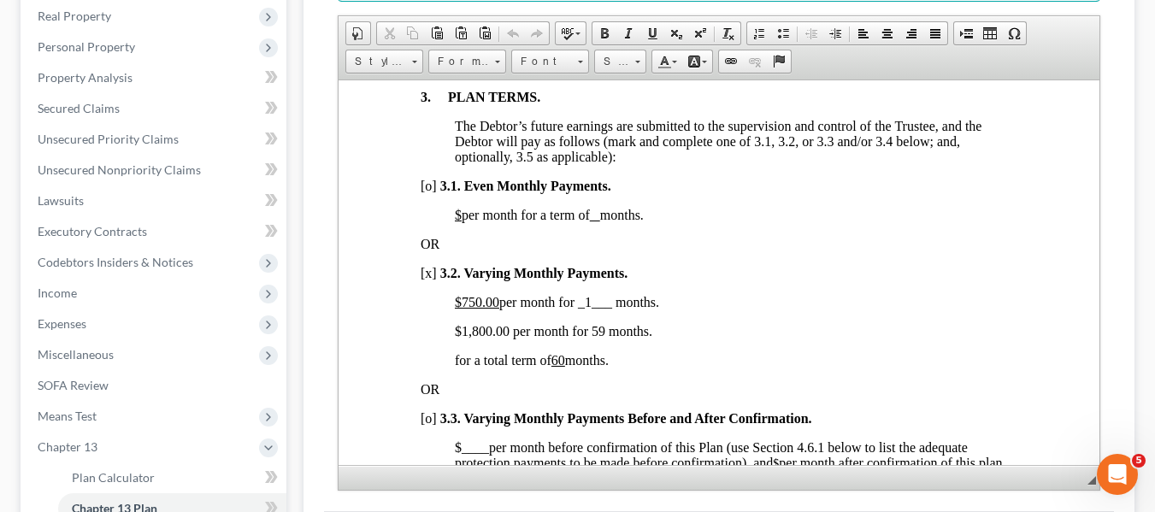
scroll to position [1201, 0]
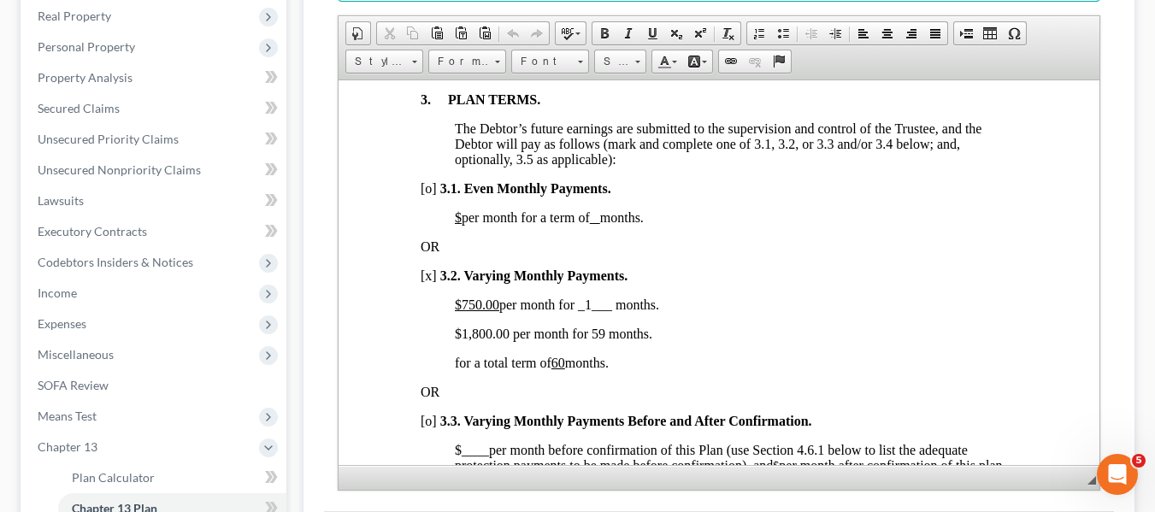
type input "amended plan 081925"
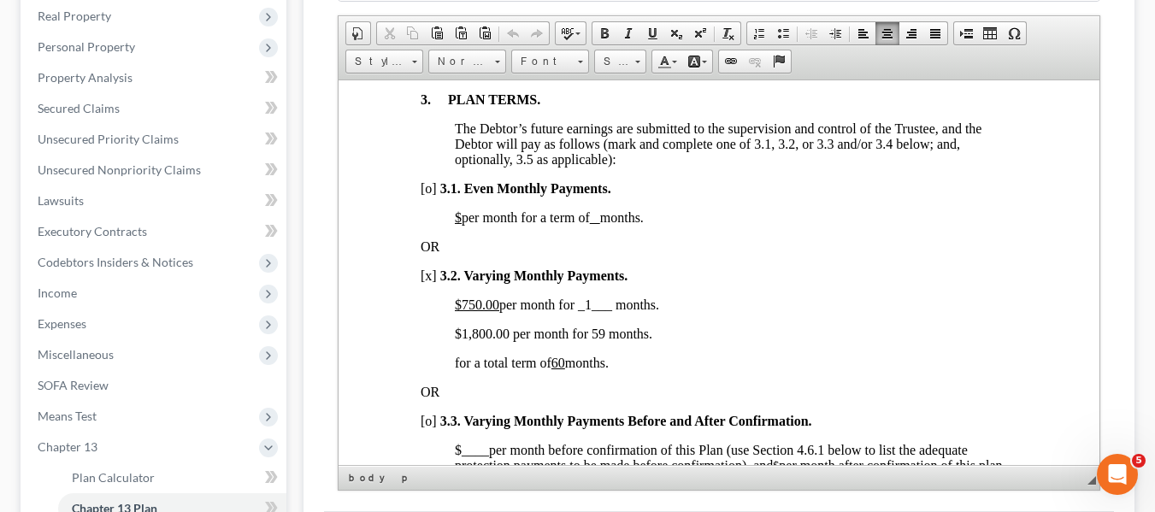
click at [459, 311] on u "$750.00" at bounding box center [476, 304] width 44 height 15
click at [591, 311] on span "$1,200.00 per month for _1___ months." at bounding box center [561, 304] width 215 height 15
click at [460, 340] on span "$1,800.00 per month for 59 months." at bounding box center [552, 333] width 197 height 15
click at [591, 340] on span "$1,500 .00 per month for 59 months." at bounding box center [552, 333] width 197 height 15
click at [661, 341] on p "$1,500 .00 per month for 12 months." at bounding box center [735, 333] width 562 height 15
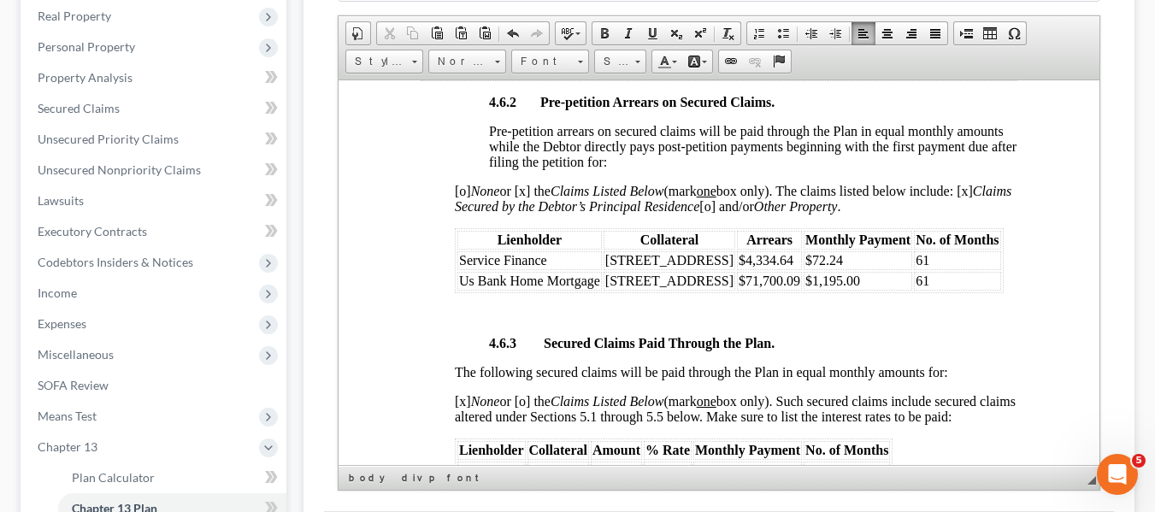
scroll to position [3103, 0]
click at [937, 270] on td "61" at bounding box center [956, 260] width 86 height 19
click at [940, 291] on td "61" at bounding box center [956, 281] width 86 height 19
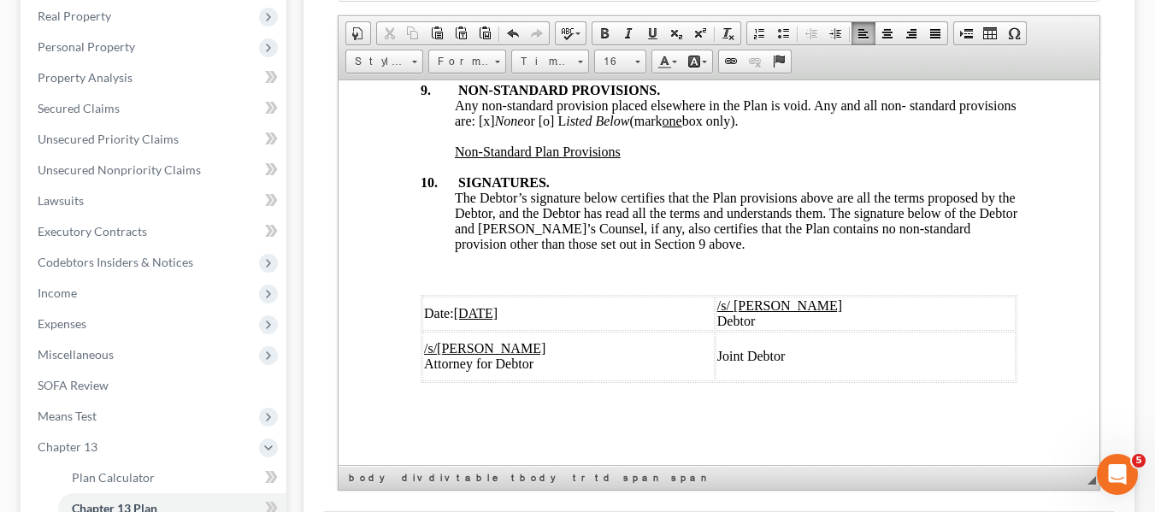
scroll to position [6653, 0]
click at [462, 320] on u "[DATE]" at bounding box center [475, 312] width 44 height 15
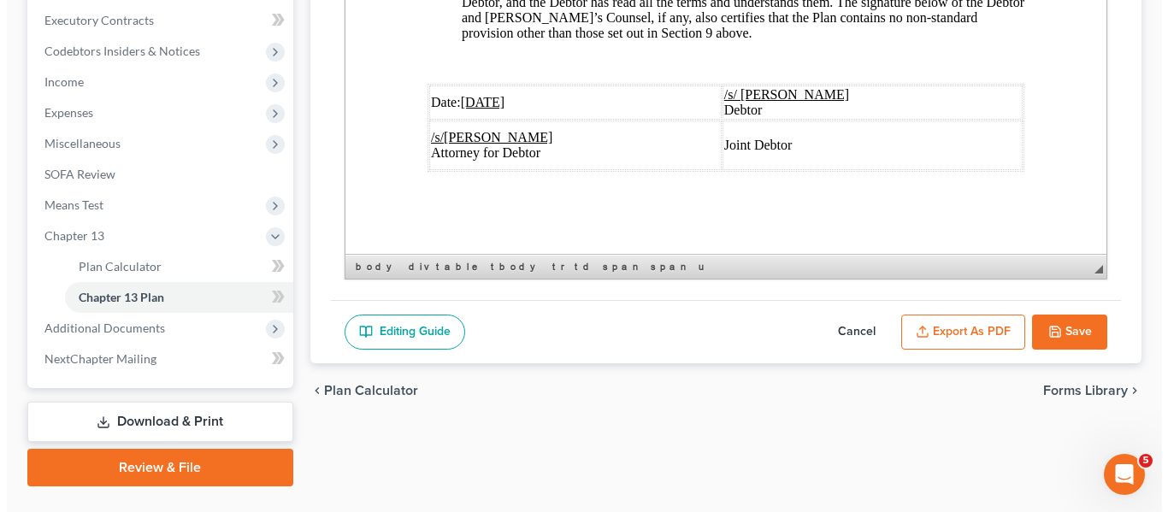
scroll to position [520, 0]
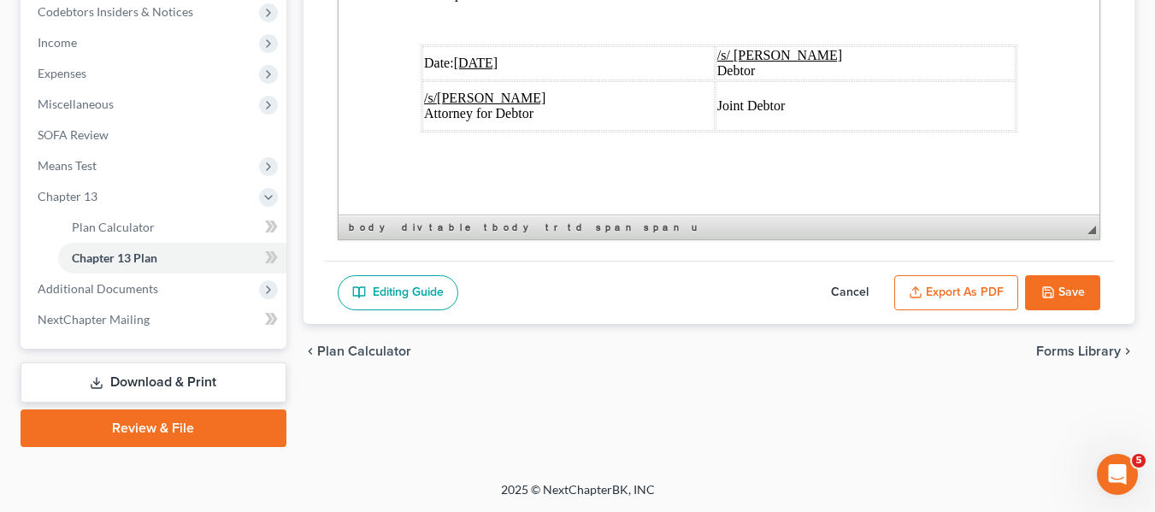
click at [932, 289] on button "Export as PDF" at bounding box center [956, 293] width 124 height 36
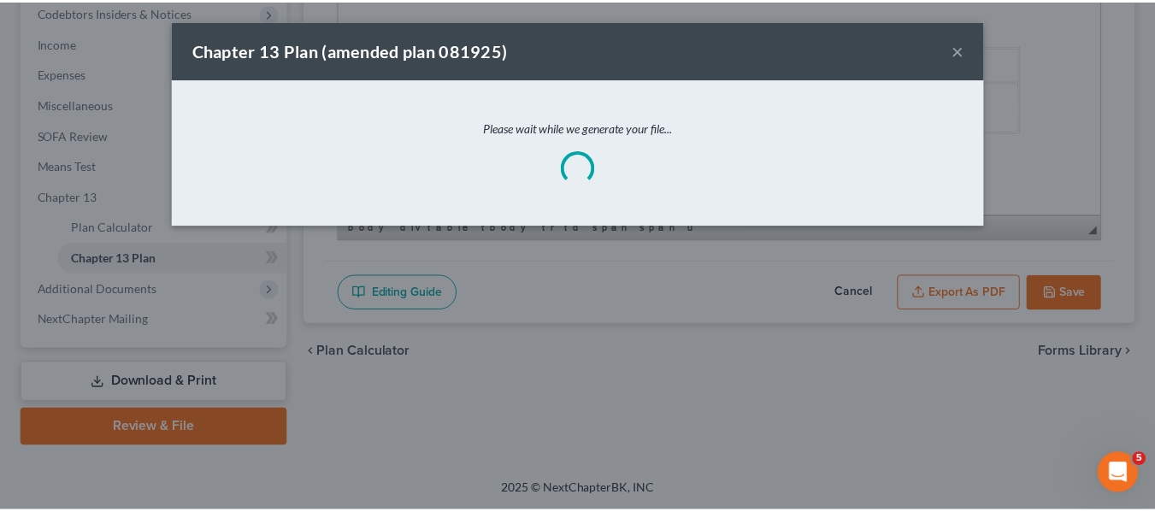
scroll to position [6591, 0]
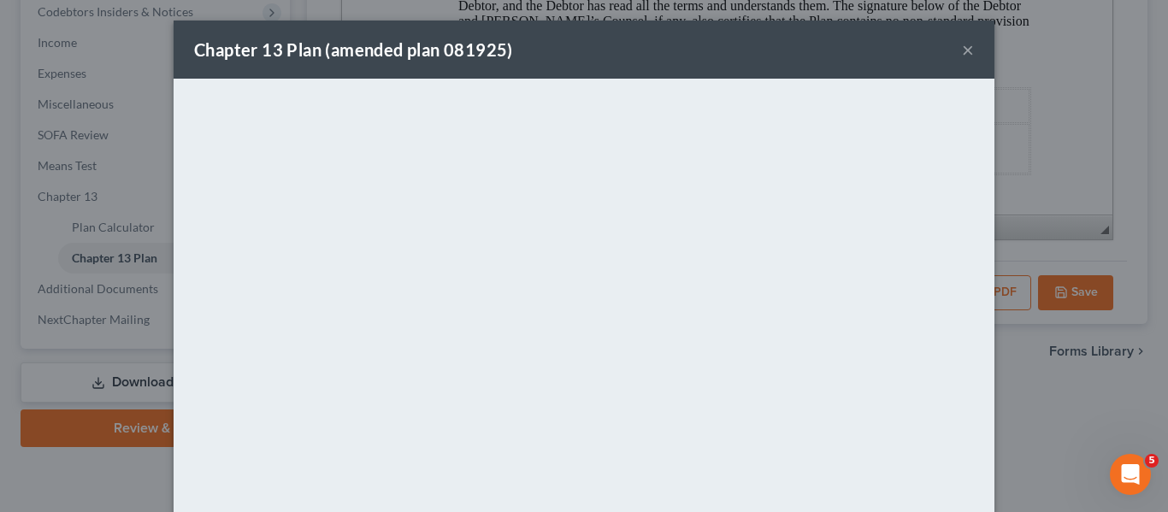
click at [655, 29] on div "Chapter 13 Plan (amended plan 081925) ×" at bounding box center [584, 50] width 821 height 58
click at [962, 49] on button "×" at bounding box center [968, 49] width 12 height 21
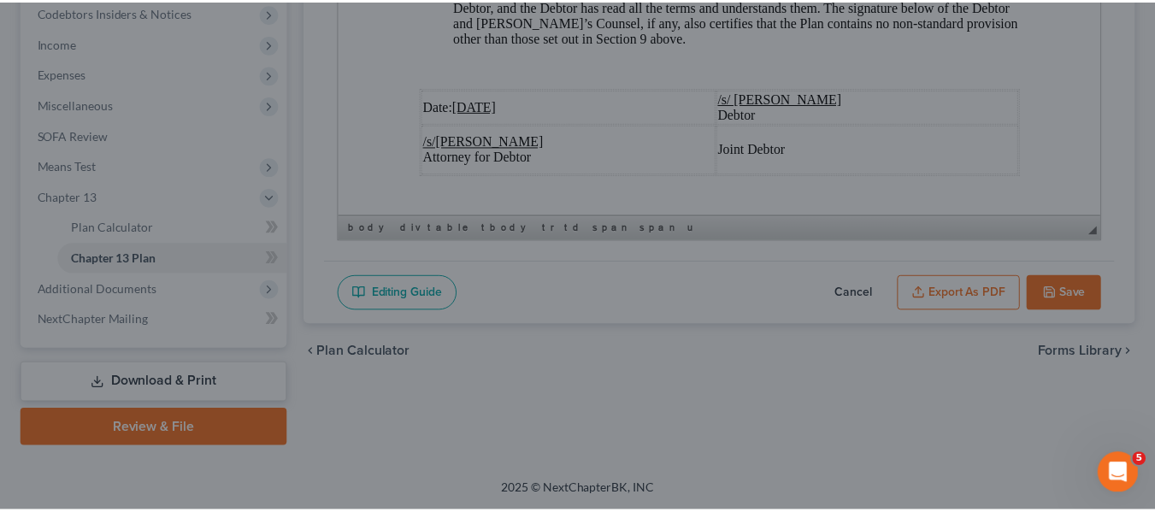
scroll to position [6653, 0]
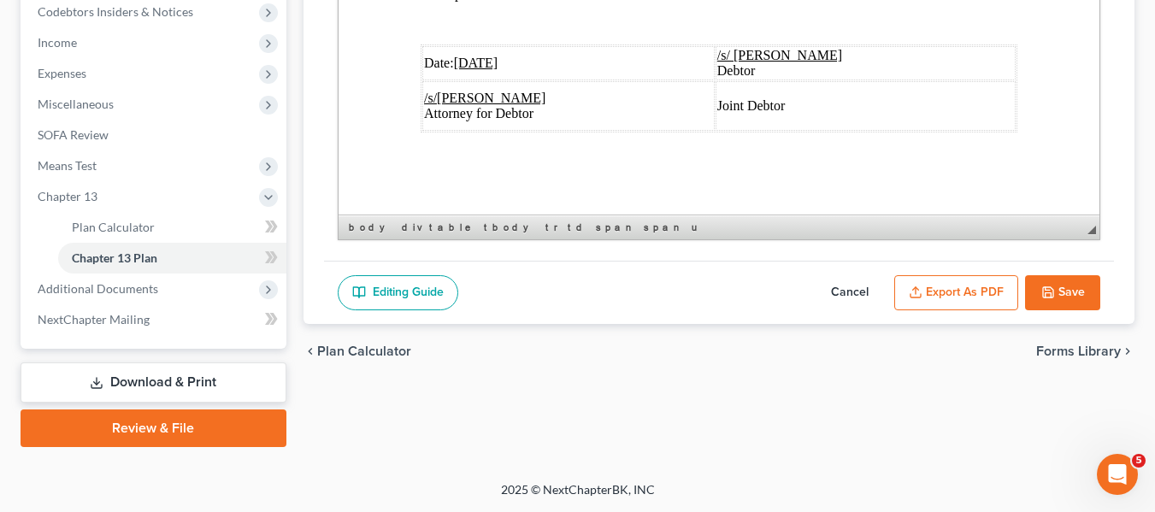
click at [1049, 302] on button "Save" at bounding box center [1062, 293] width 75 height 36
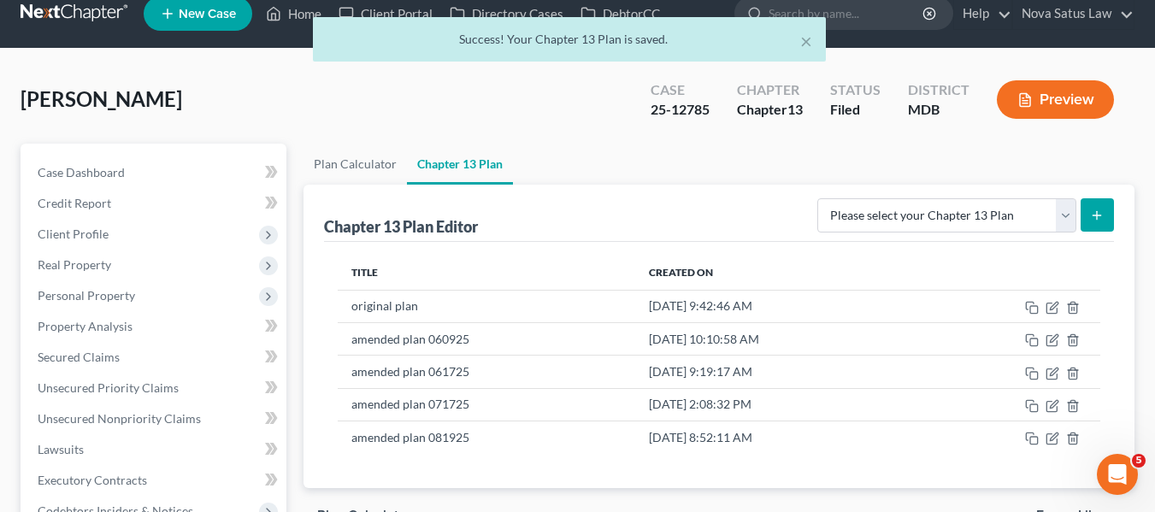
scroll to position [0, 0]
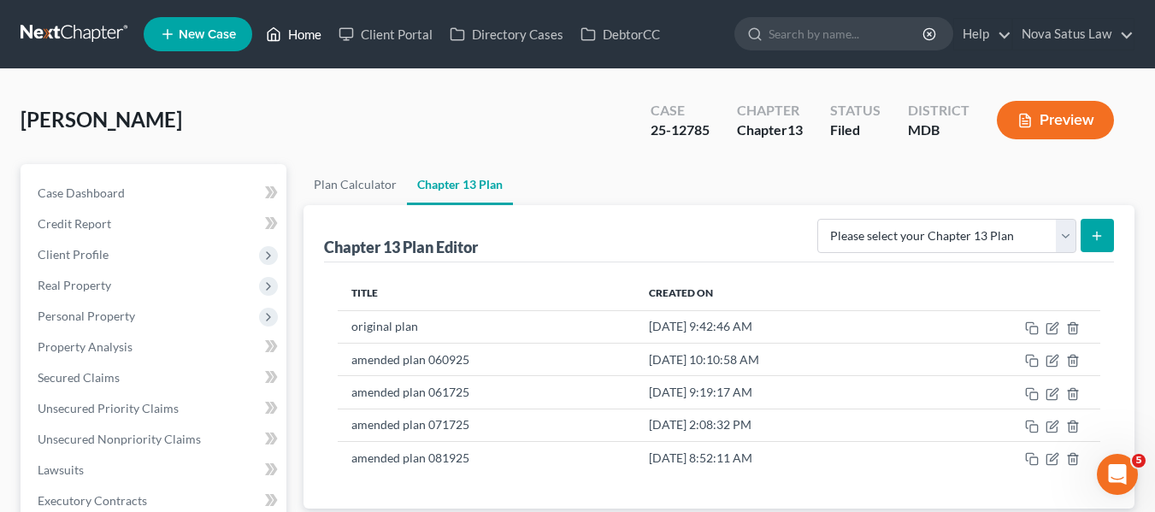
click at [294, 34] on link "Home" at bounding box center [293, 34] width 73 height 31
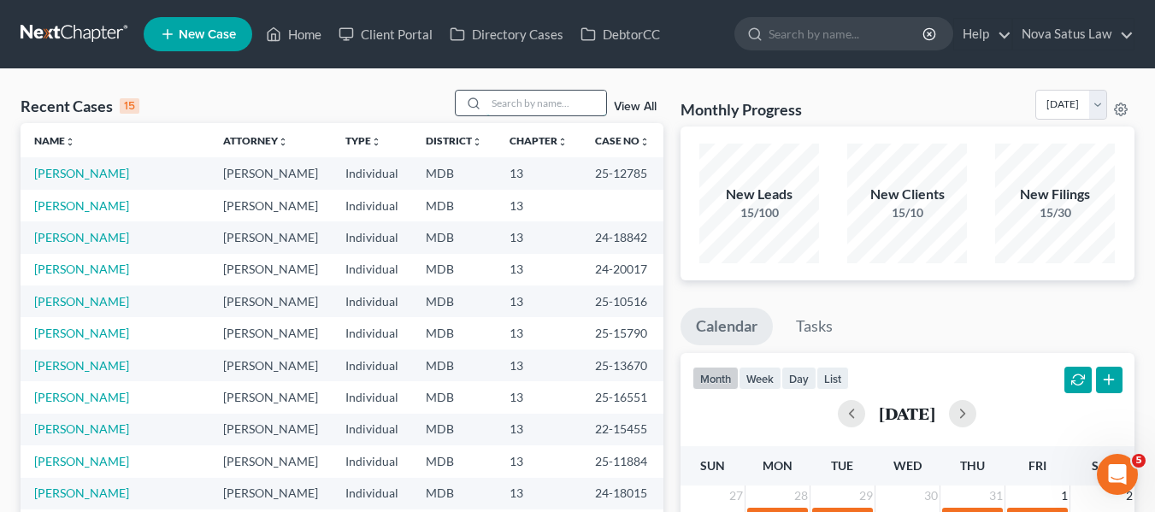
click at [533, 97] on input "search" at bounding box center [546, 103] width 120 height 25
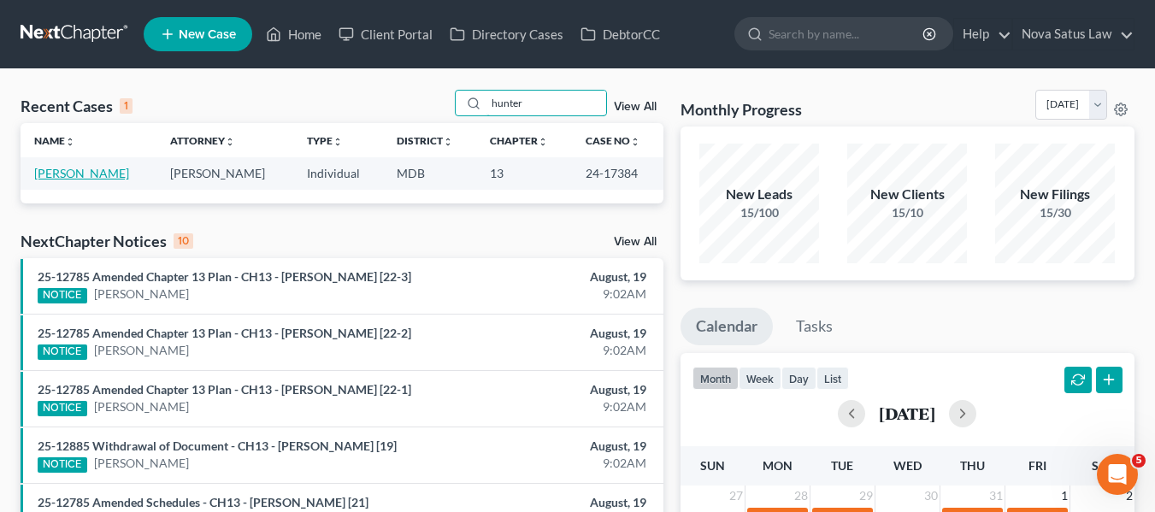
type input "hunter"
click at [83, 168] on link "[PERSON_NAME]" at bounding box center [81, 173] width 95 height 15
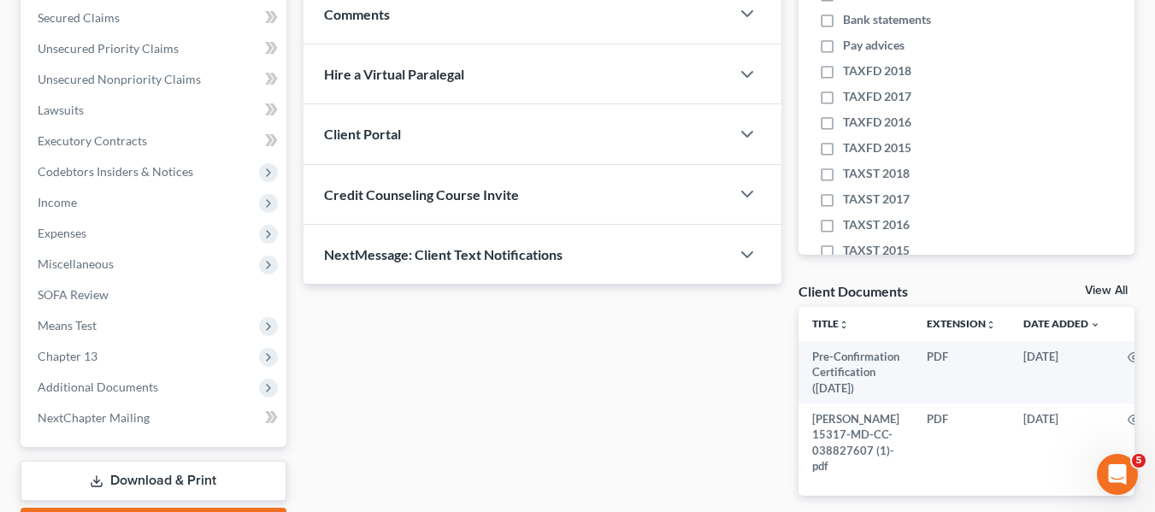
scroll to position [483, 0]
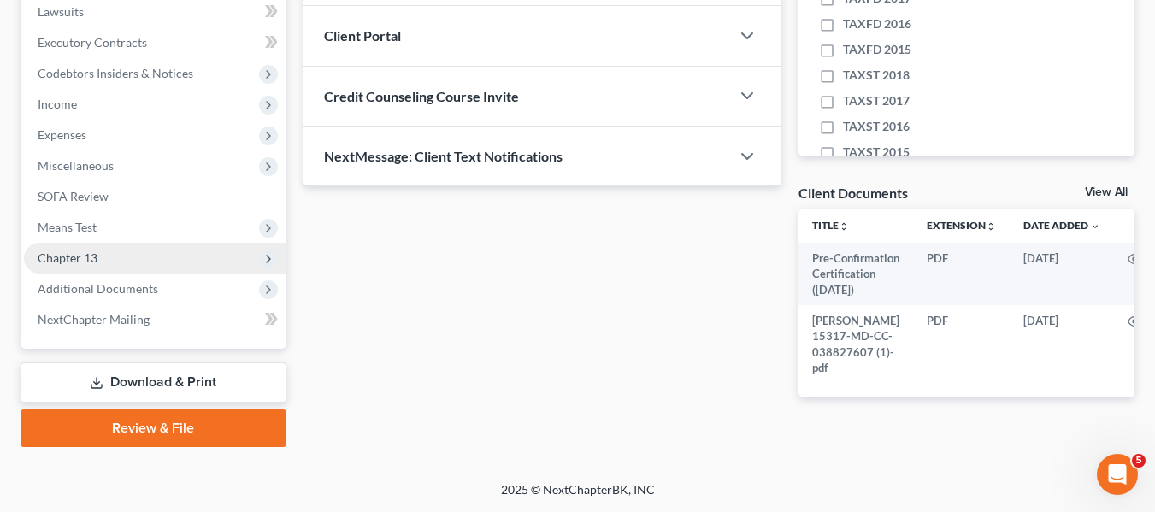
click at [63, 250] on span "Chapter 13" at bounding box center [68, 257] width 60 height 15
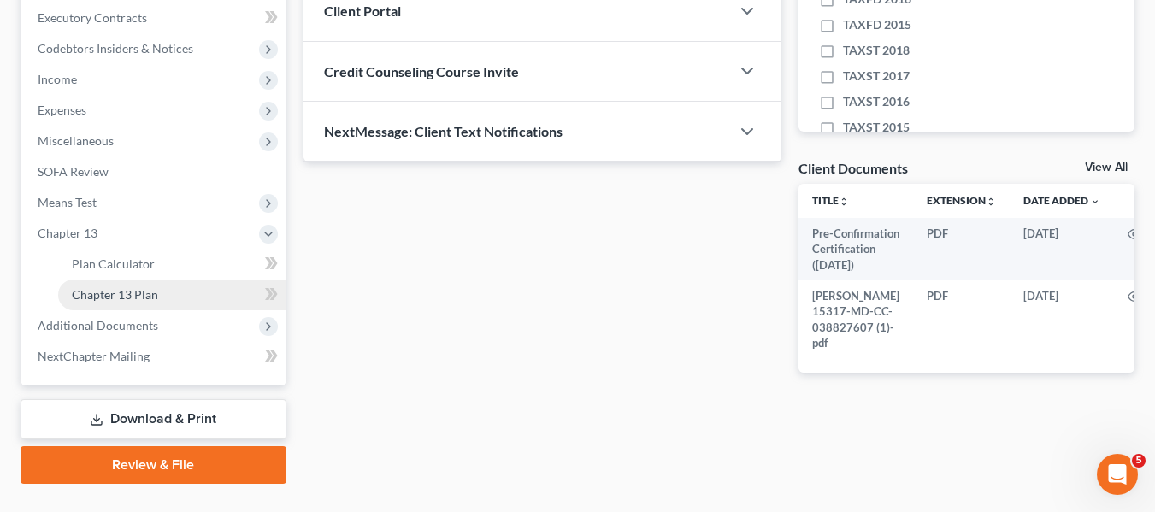
click at [105, 295] on span "Chapter 13 Plan" at bounding box center [115, 294] width 86 height 15
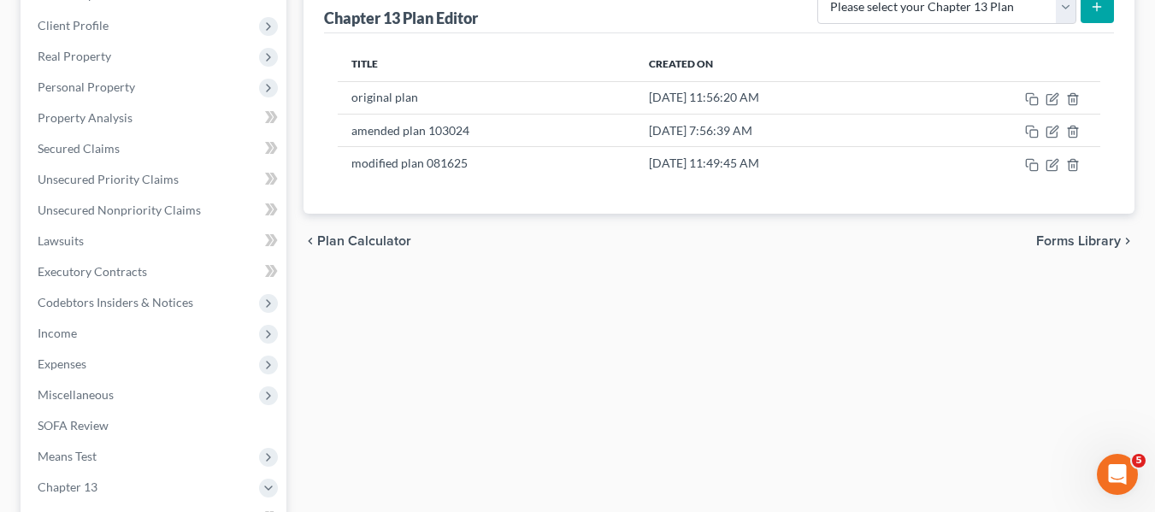
scroll to position [230, 0]
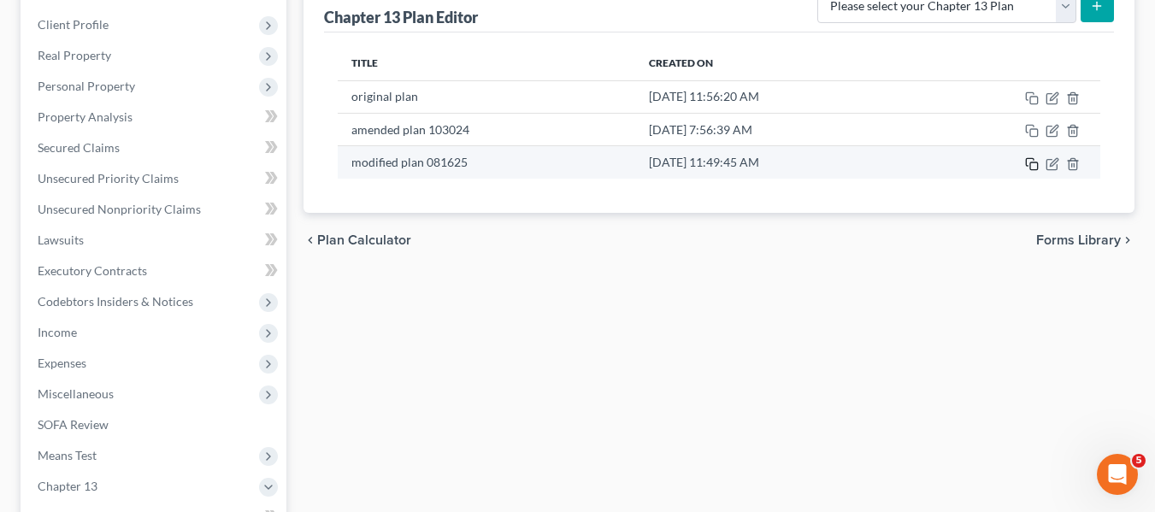
click at [1031, 162] on rect "button" at bounding box center [1034, 166] width 8 height 8
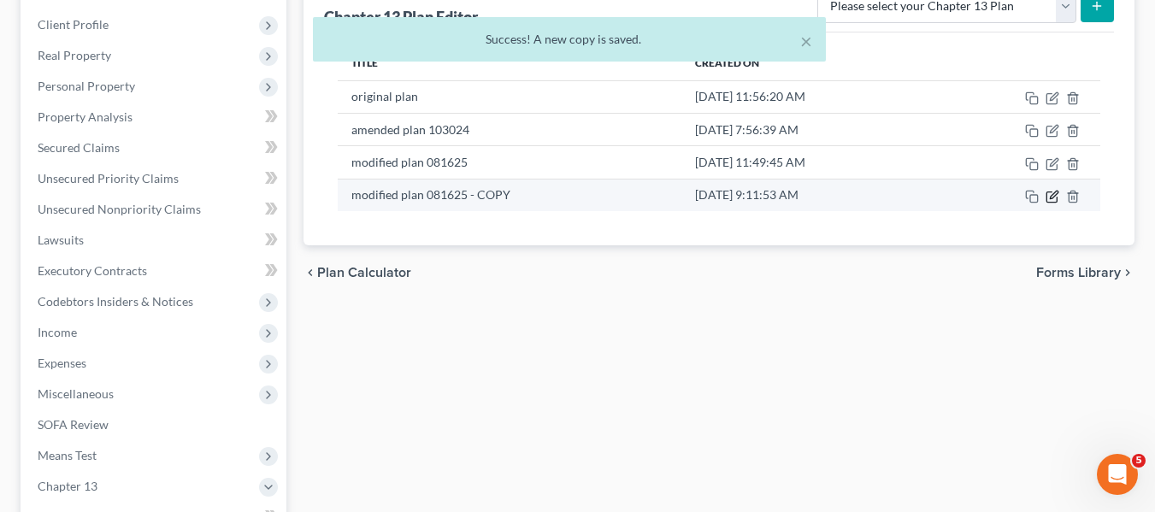
click at [1052, 191] on icon "button" at bounding box center [1052, 197] width 14 height 14
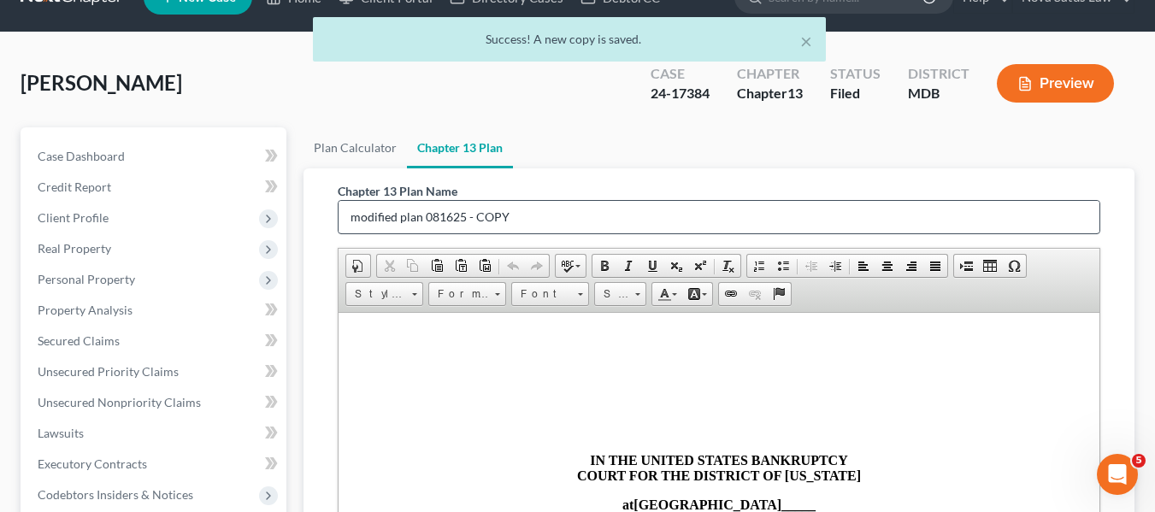
scroll to position [35, 0]
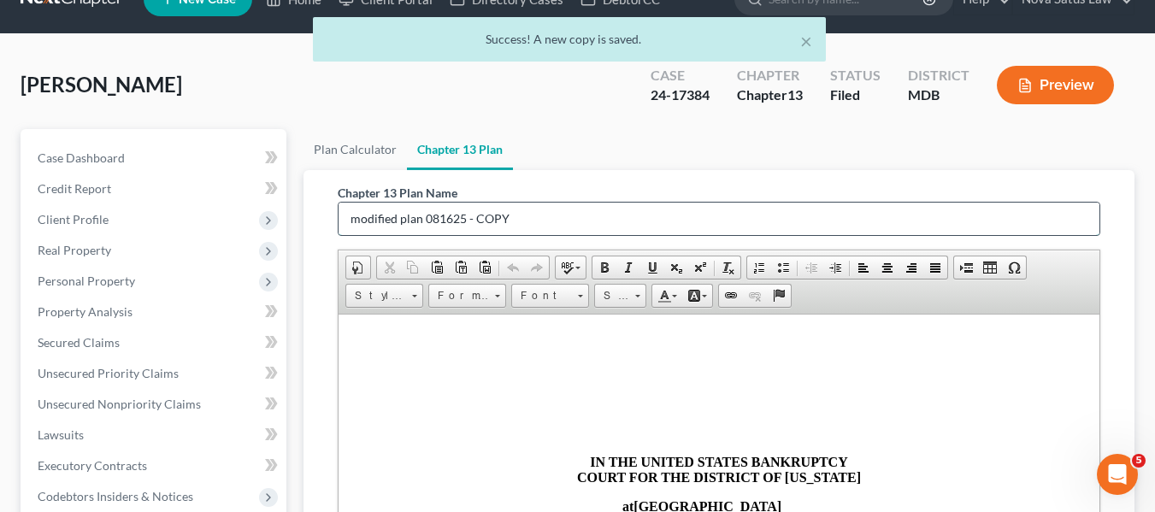
click at [349, 215] on input "modified plan 081625 - COPY" at bounding box center [718, 219] width 761 height 32
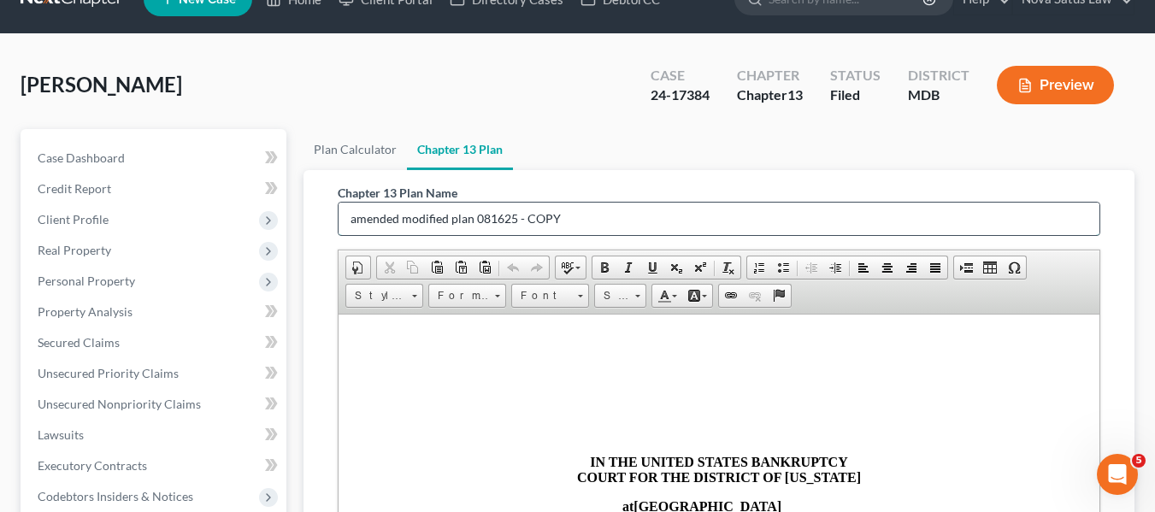
click at [565, 215] on input "amended modified plan 081625 - COPY" at bounding box center [718, 219] width 761 height 32
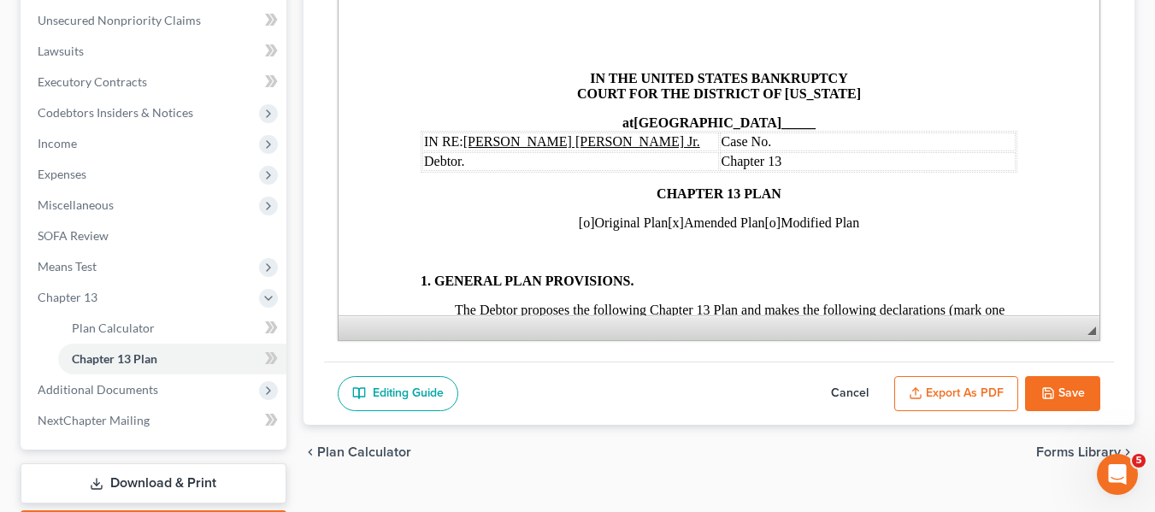
scroll to position [421, 0]
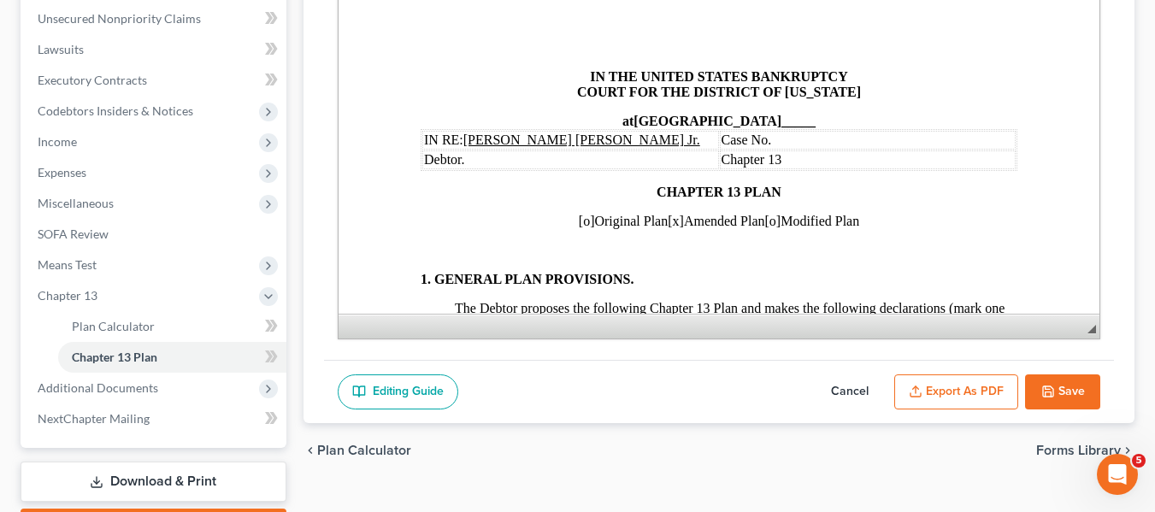
type input "amended modified plan 081925"
click at [667, 220] on span "[x]" at bounding box center [675, 221] width 16 height 15
click at [667, 221] on span "[x]" at bounding box center [675, 221] width 16 height 15
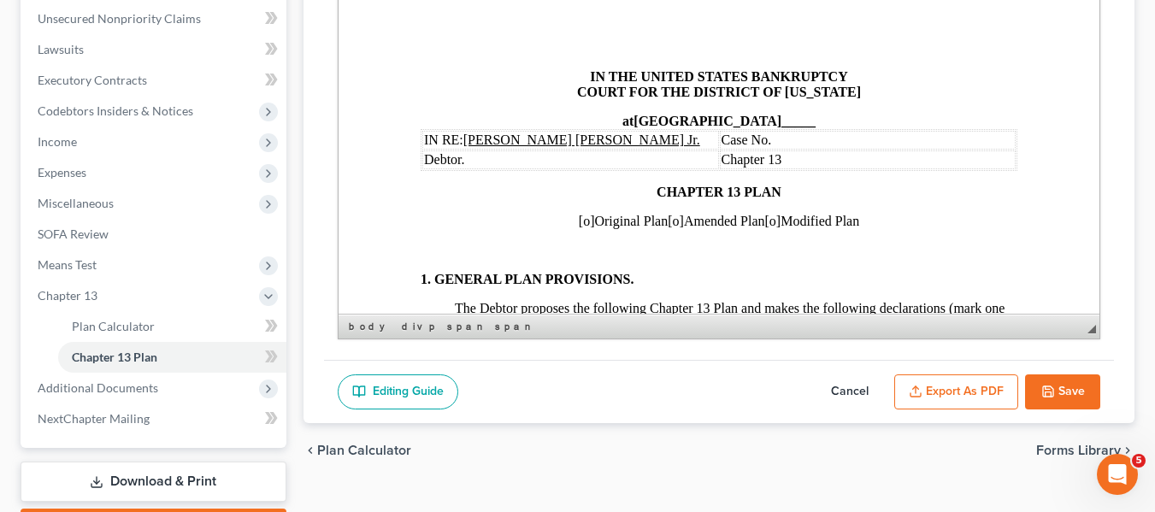
click at [775, 220] on span "[o]" at bounding box center [772, 221] width 16 height 15
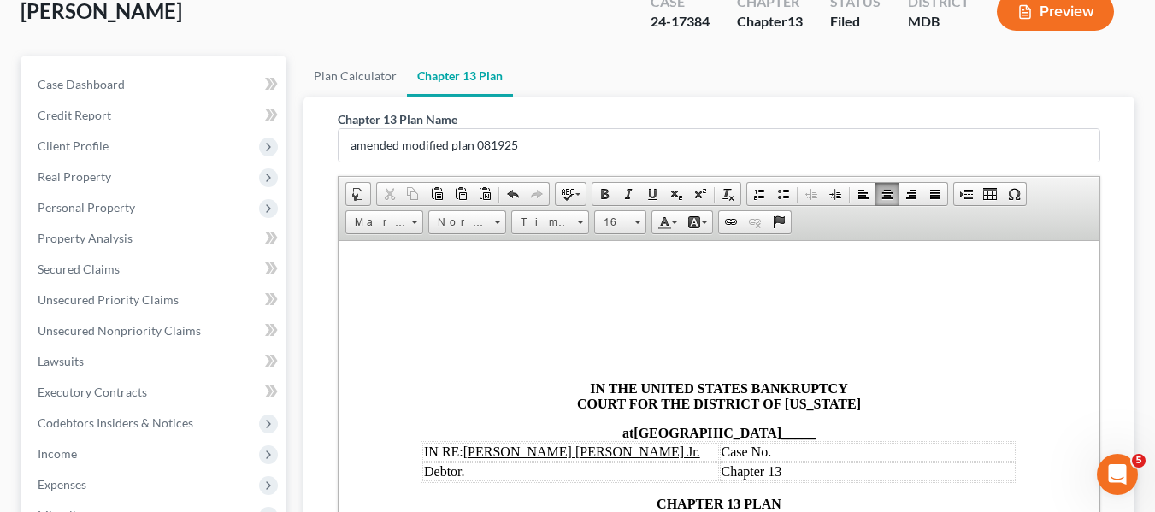
scroll to position [109, 0]
click at [780, 450] on td "Case No." at bounding box center [867, 450] width 297 height 19
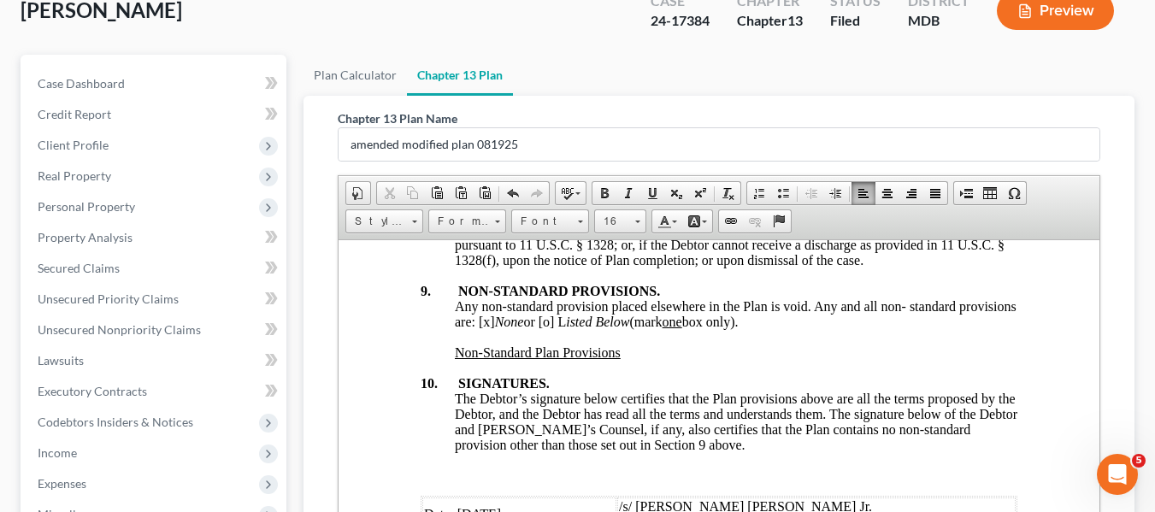
scroll to position [6633, 0]
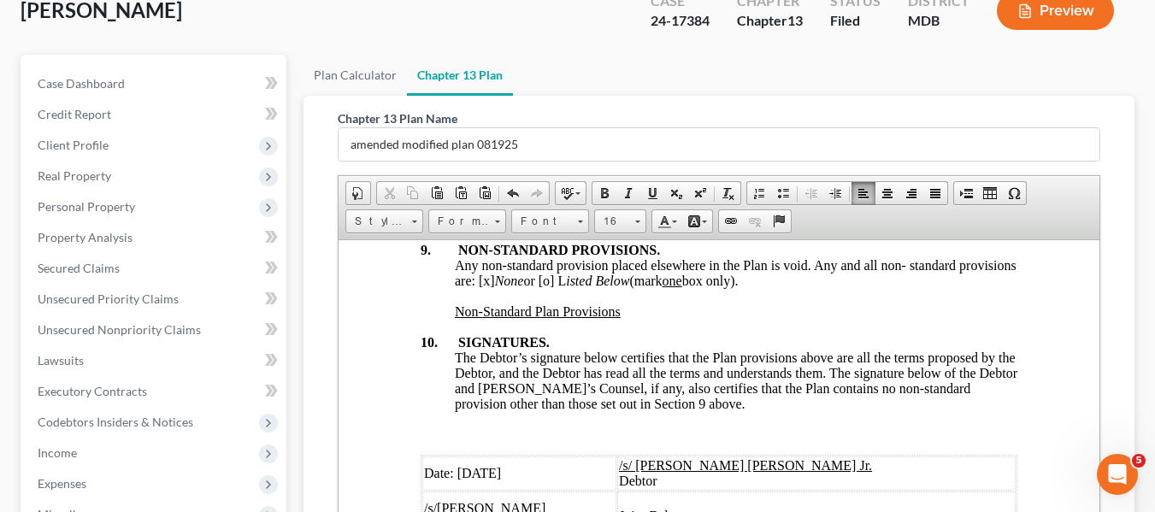
click at [475, 465] on span "Date: [DATE]" at bounding box center [461, 472] width 77 height 15
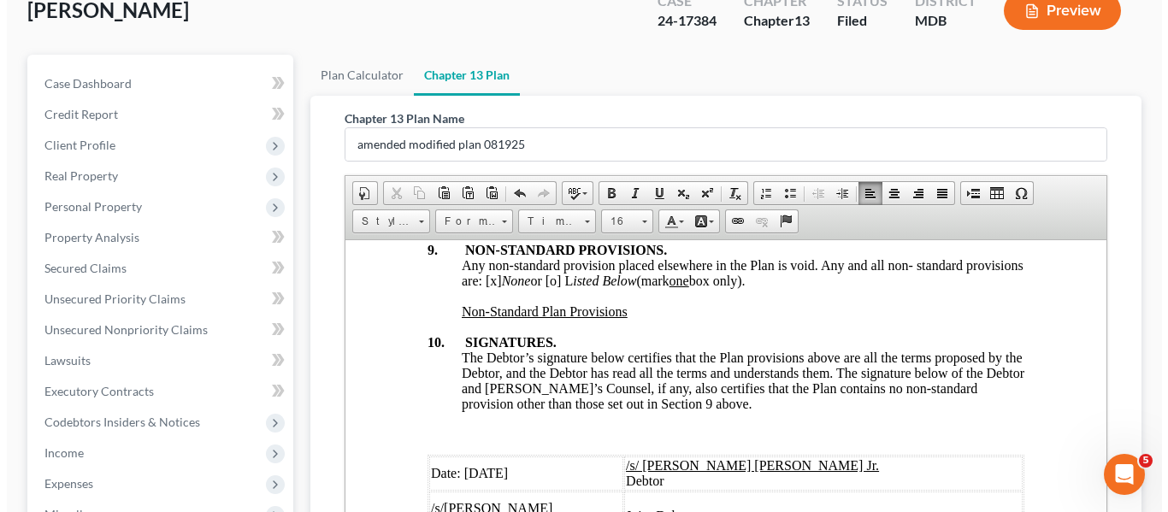
scroll to position [520, 0]
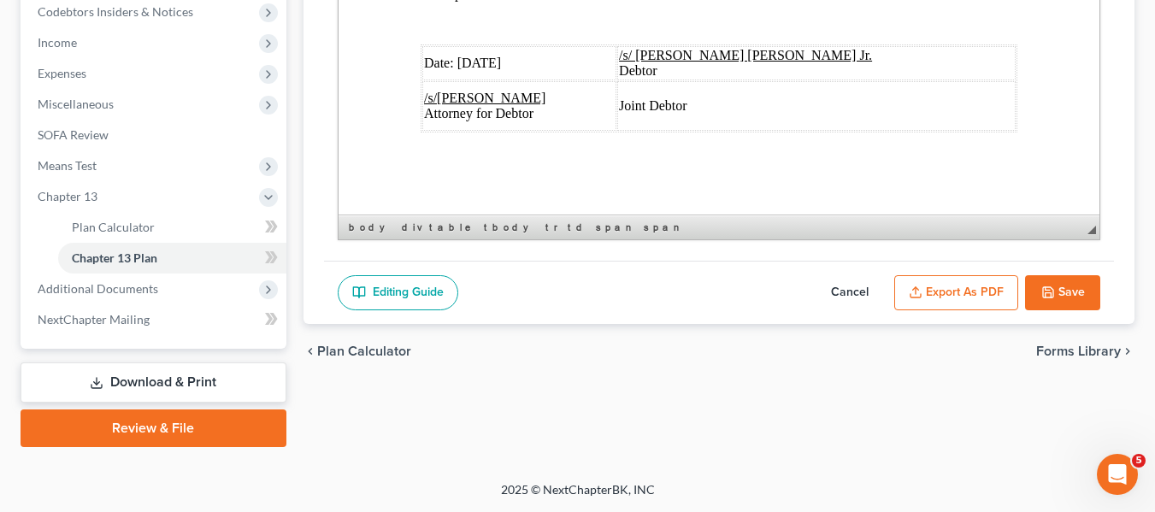
click at [939, 299] on button "Export as PDF" at bounding box center [956, 293] width 124 height 36
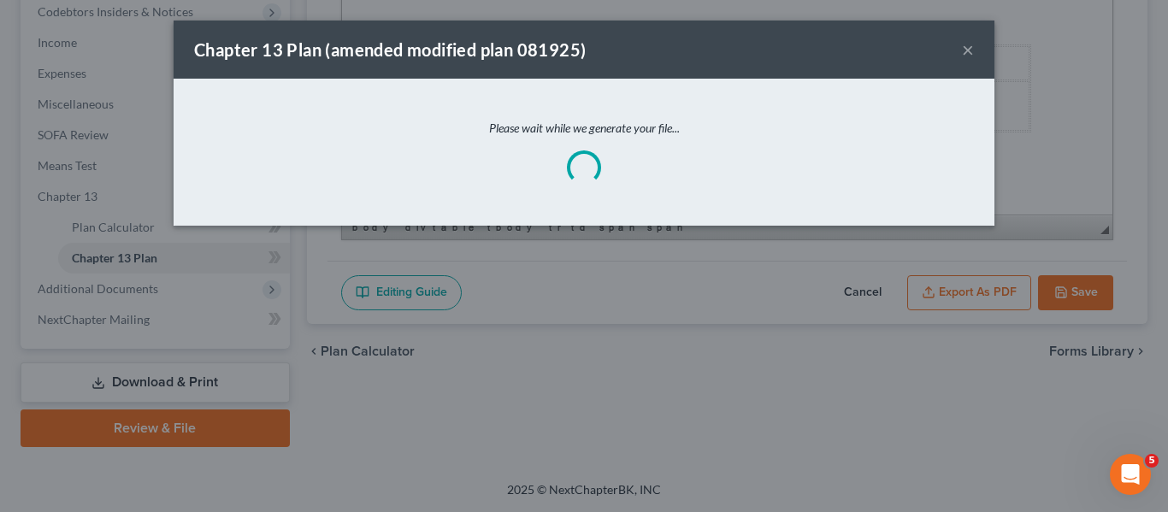
scroll to position [6571, 0]
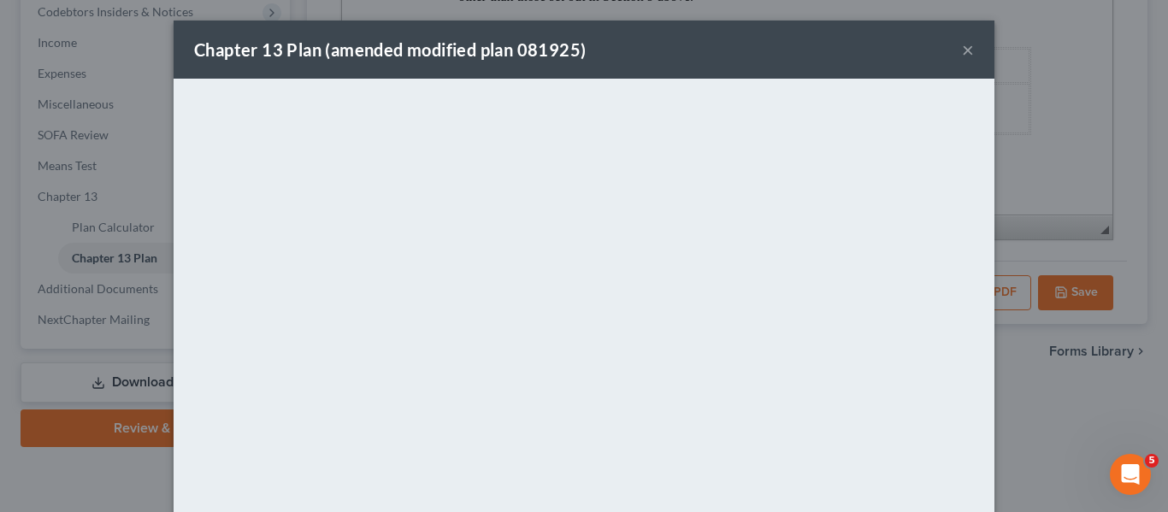
click at [715, 45] on div "Chapter 13 Plan (amended modified plan 081925) ×" at bounding box center [584, 50] width 821 height 58
click at [962, 53] on button "×" at bounding box center [968, 49] width 12 height 21
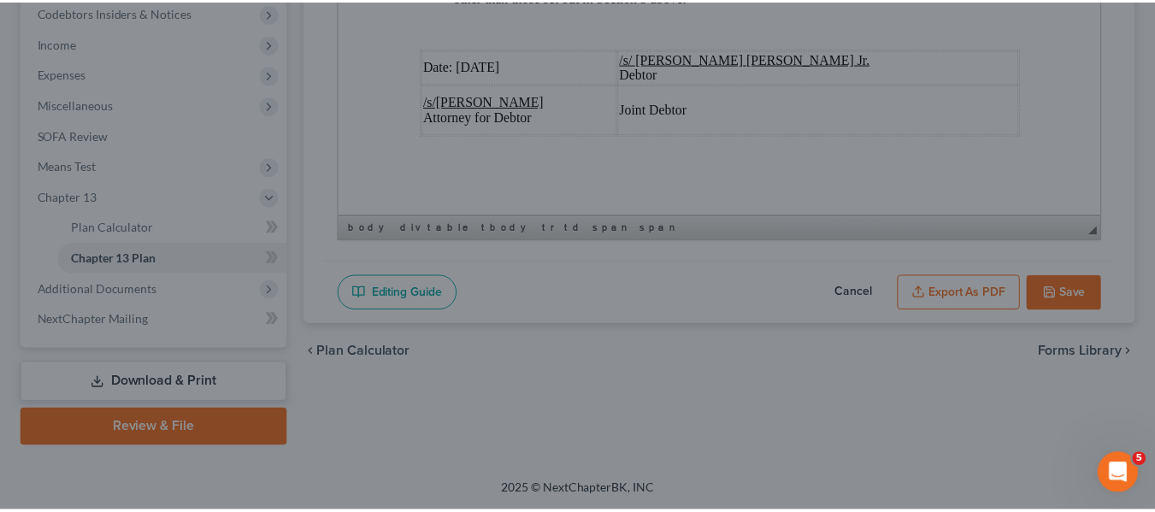
scroll to position [6633, 0]
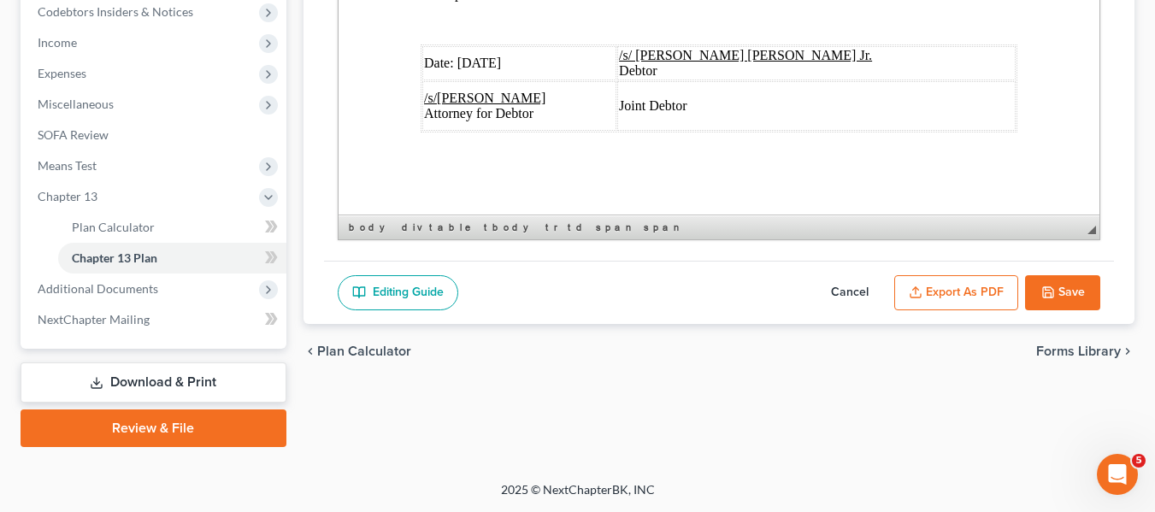
click at [1065, 285] on button "Save" at bounding box center [1062, 293] width 75 height 36
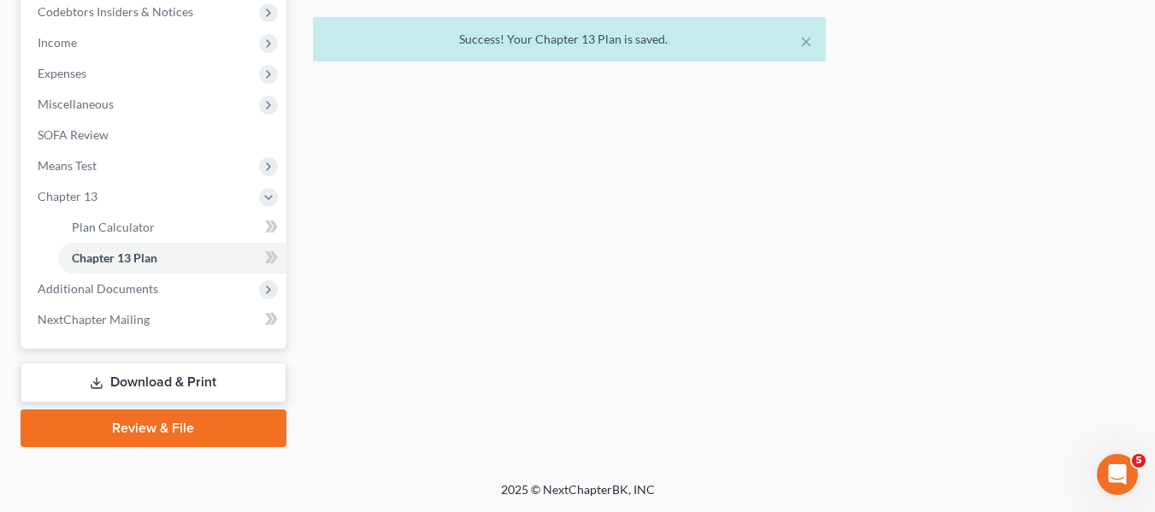
scroll to position [0, 0]
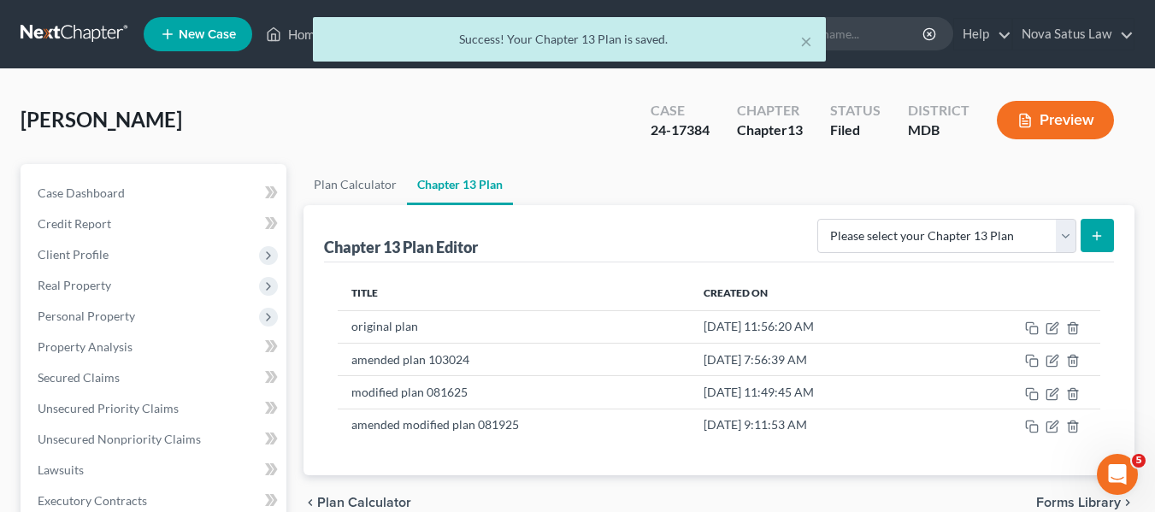
click at [297, 36] on div "× Success! Your Chapter 13 Plan is saved." at bounding box center [568, 43] width 1155 height 53
click at [295, 34] on div "× Success! Your Chapter 13 Plan is saved." at bounding box center [568, 43] width 1155 height 53
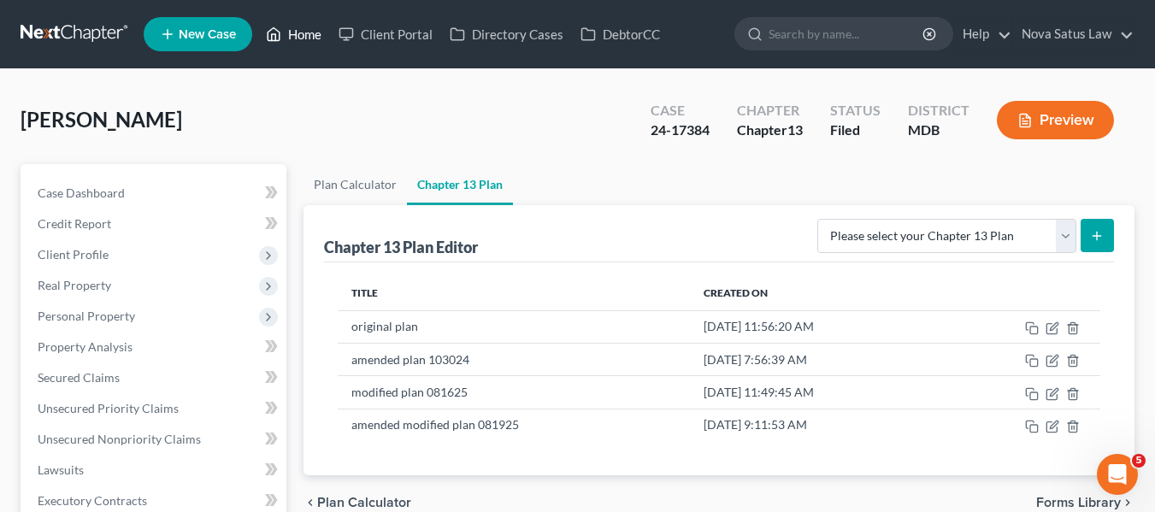
click at [295, 32] on link "Home" at bounding box center [293, 34] width 73 height 31
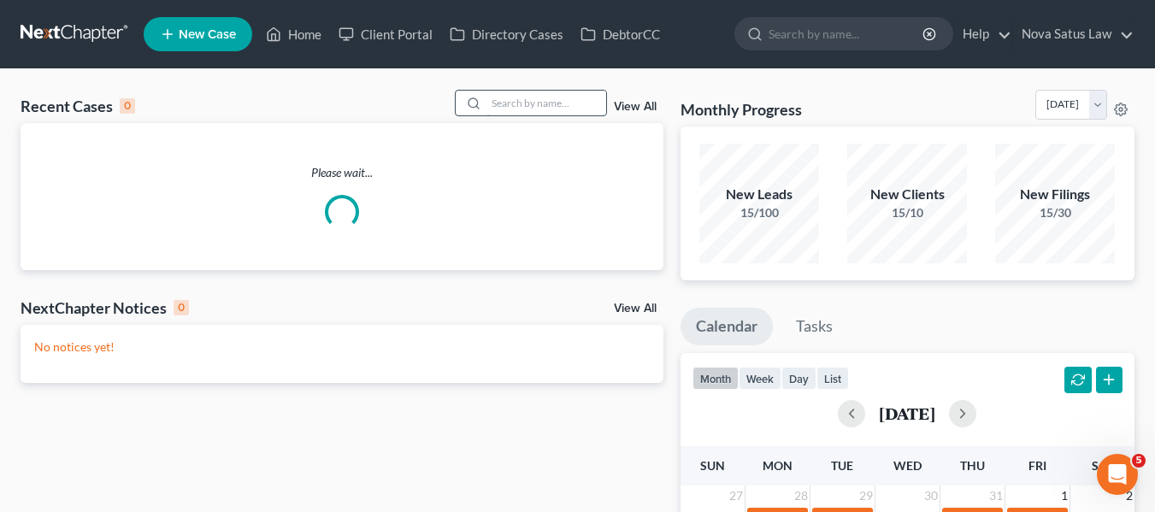
click at [509, 104] on input "search" at bounding box center [546, 103] width 120 height 25
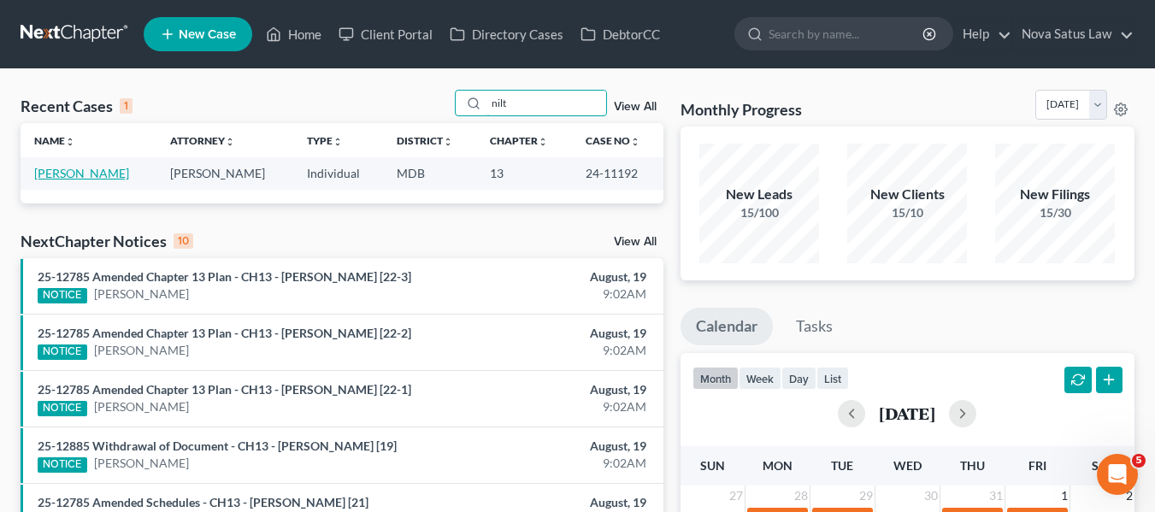
type input "nilt"
click at [72, 171] on link "[PERSON_NAME]" at bounding box center [81, 173] width 95 height 15
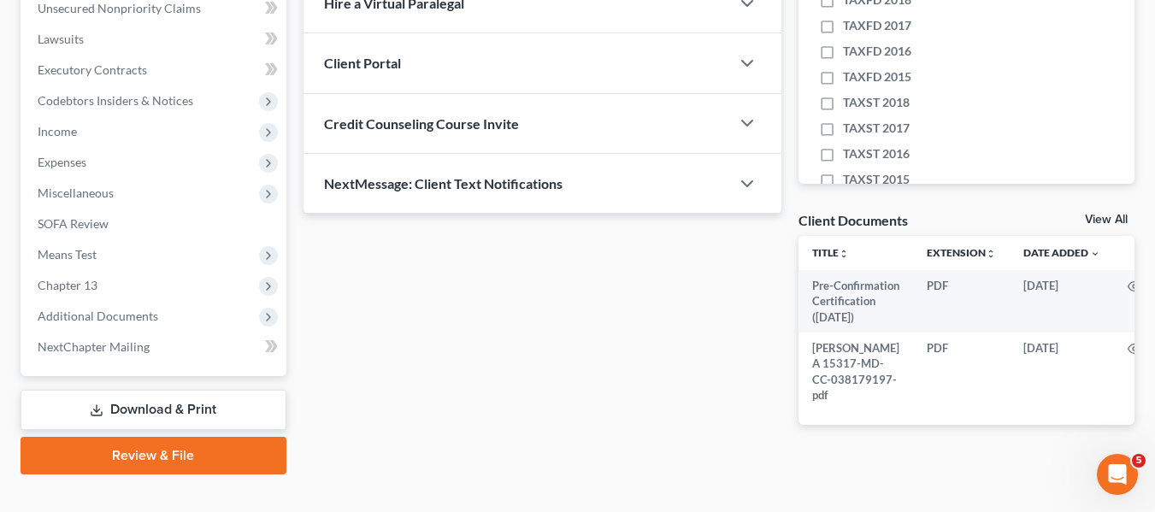
scroll to position [483, 0]
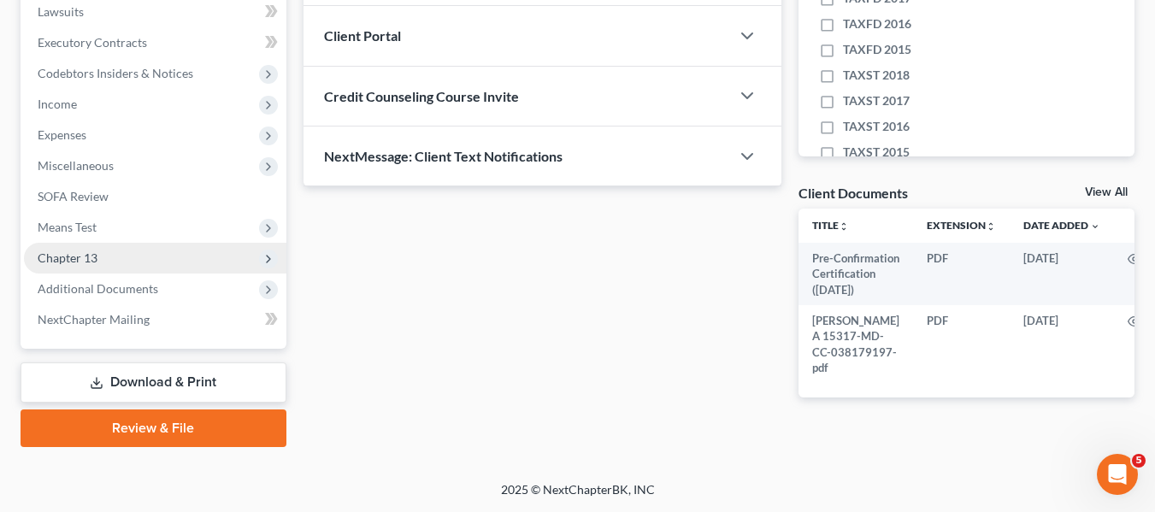
click at [97, 243] on span "Chapter 13" at bounding box center [155, 258] width 262 height 31
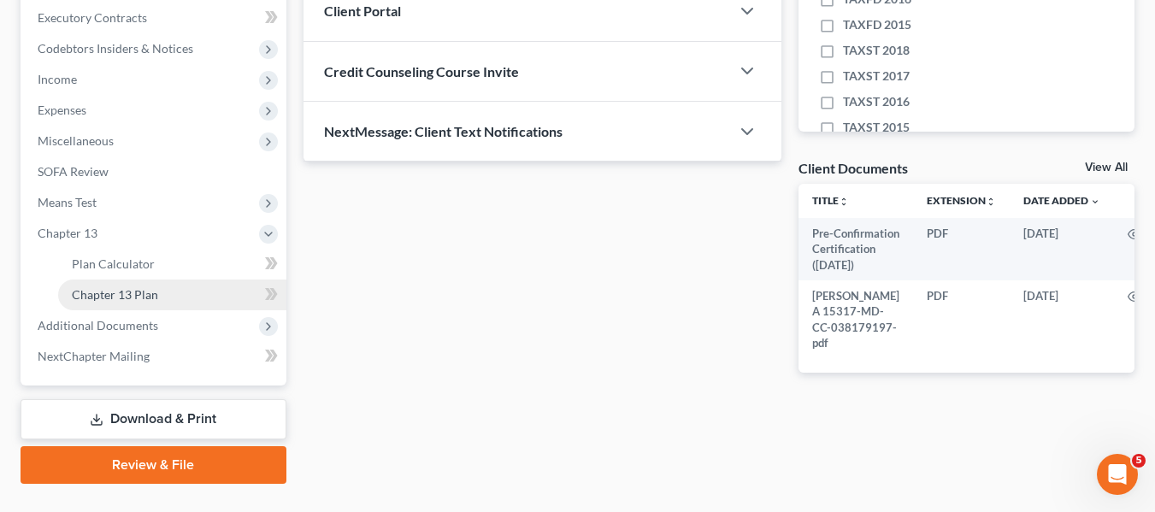
click at [124, 296] on span "Chapter 13 Plan" at bounding box center [115, 294] width 86 height 15
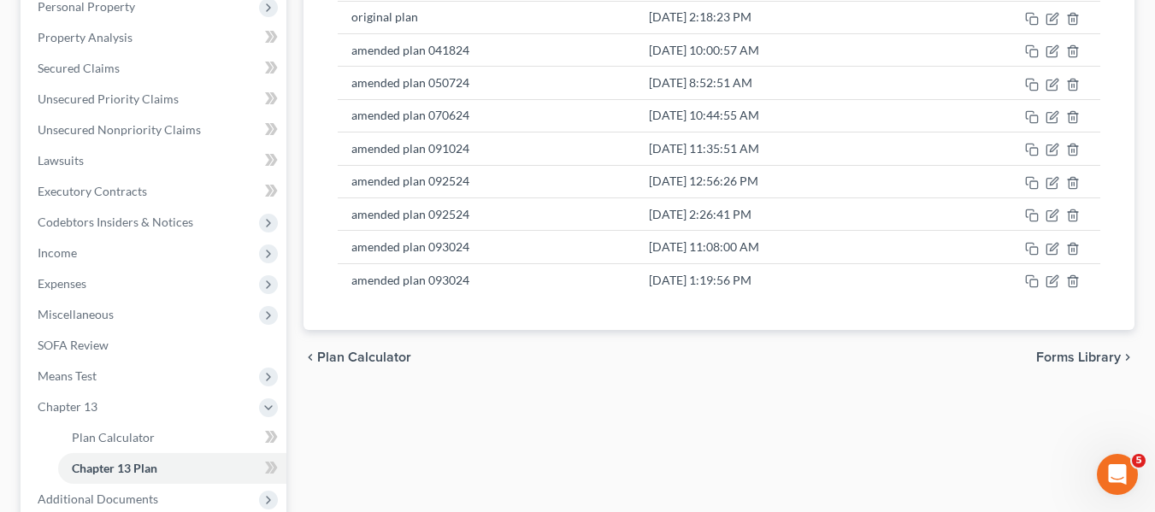
scroll to position [313, 0]
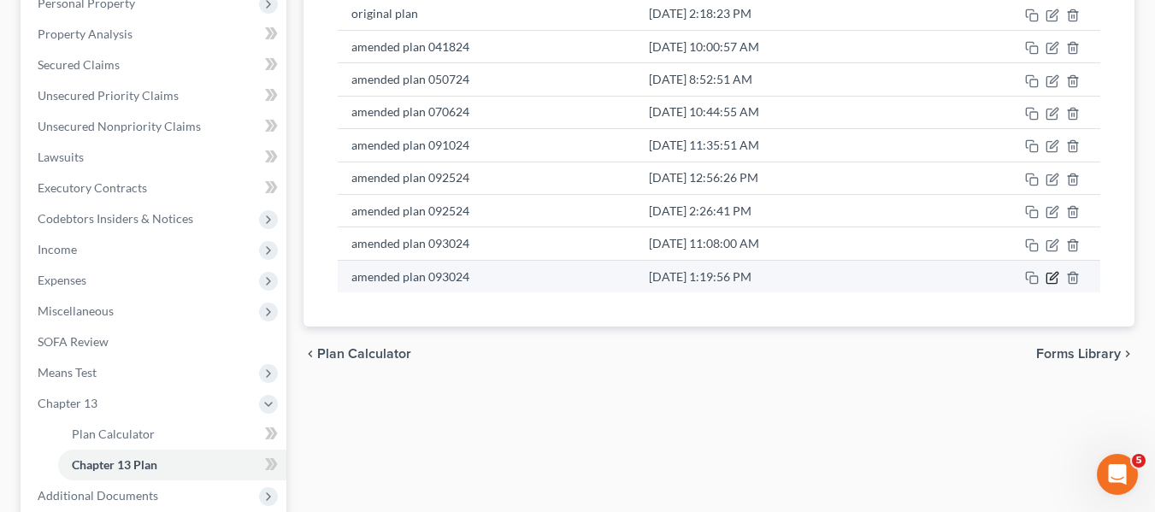
click at [1054, 278] on icon "button" at bounding box center [1054, 276] width 8 height 8
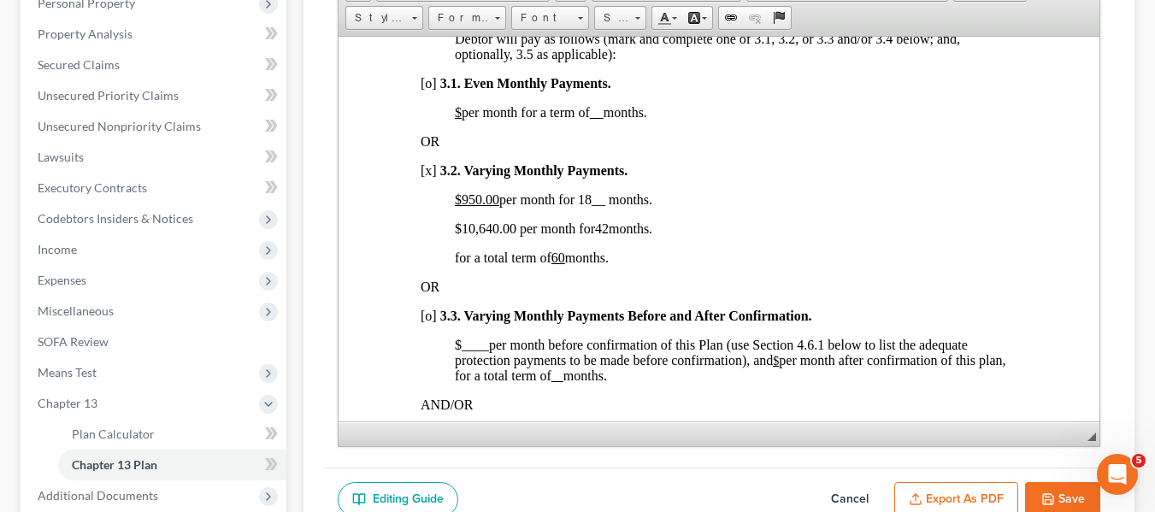
scroll to position [1263, 0]
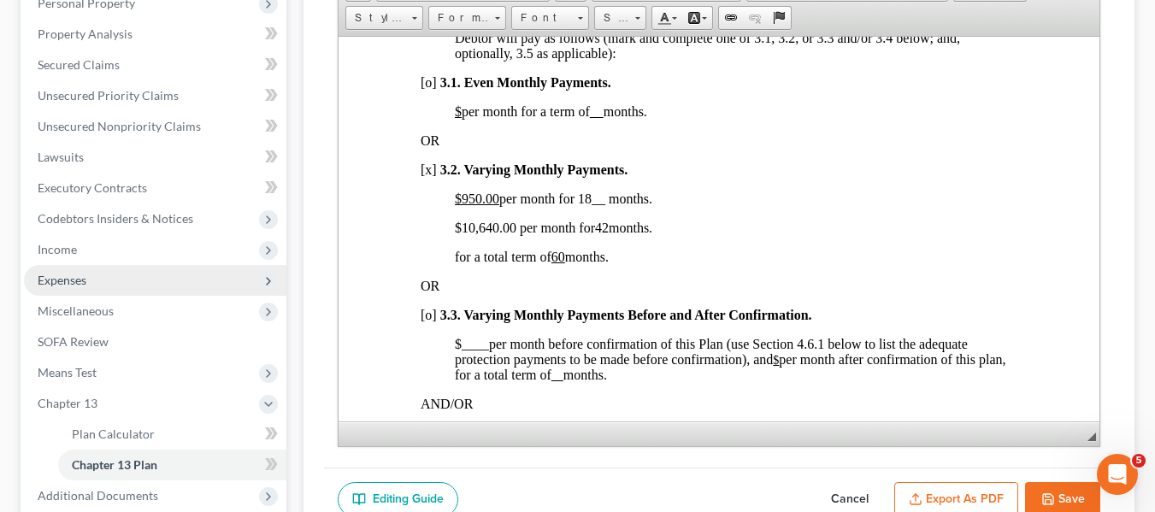
click at [107, 271] on span "Expenses" at bounding box center [155, 280] width 262 height 31
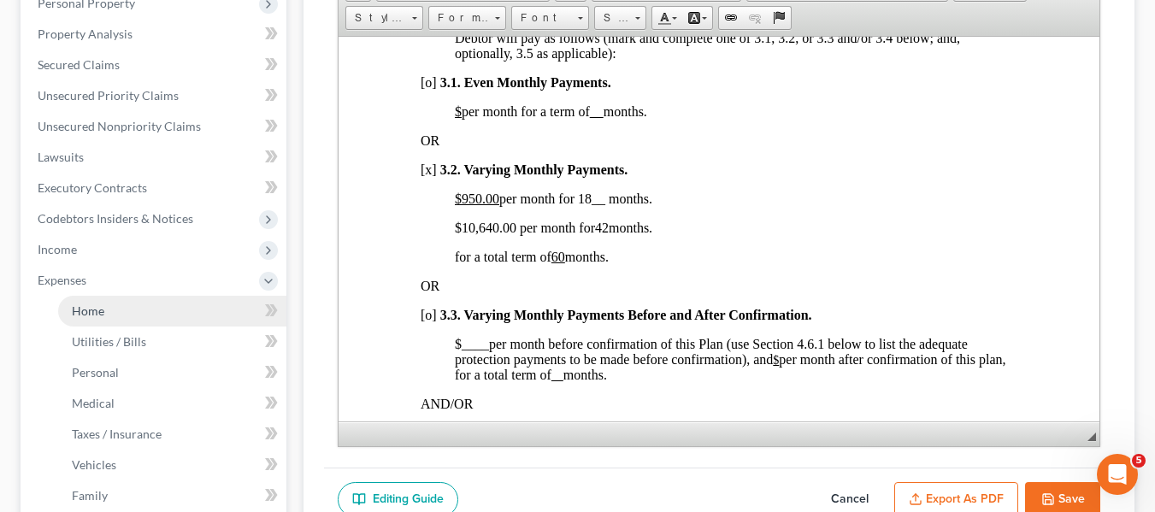
click at [119, 309] on link "Home" at bounding box center [172, 311] width 228 height 31
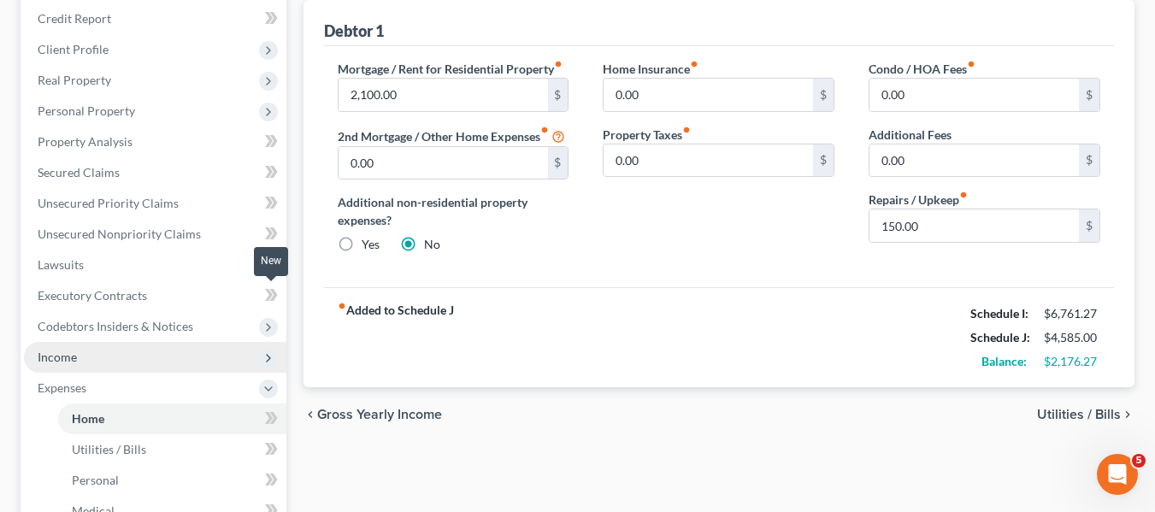
scroll to position [204, 0]
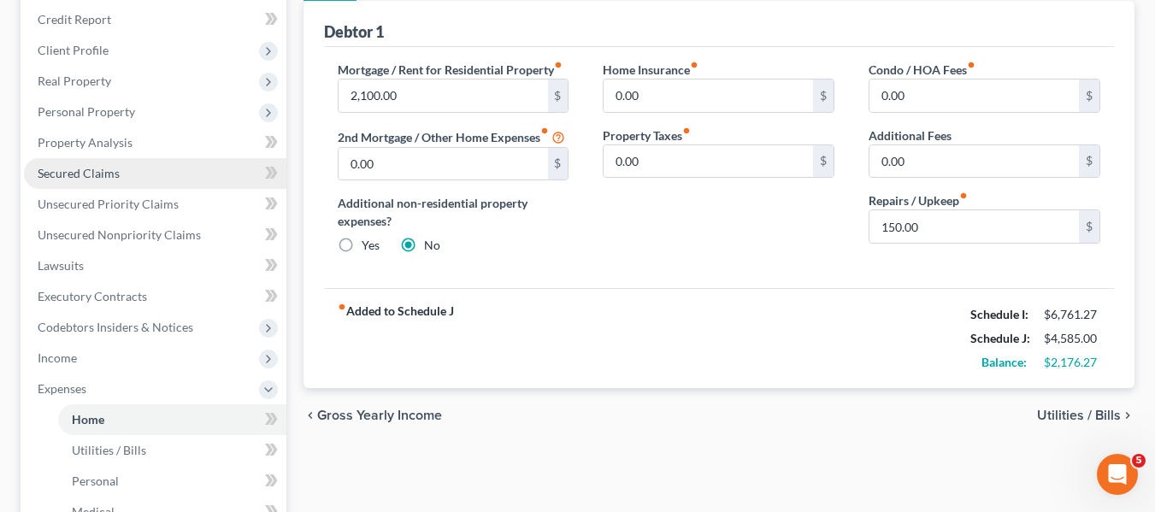
click at [91, 184] on link "Secured Claims" at bounding box center [155, 173] width 262 height 31
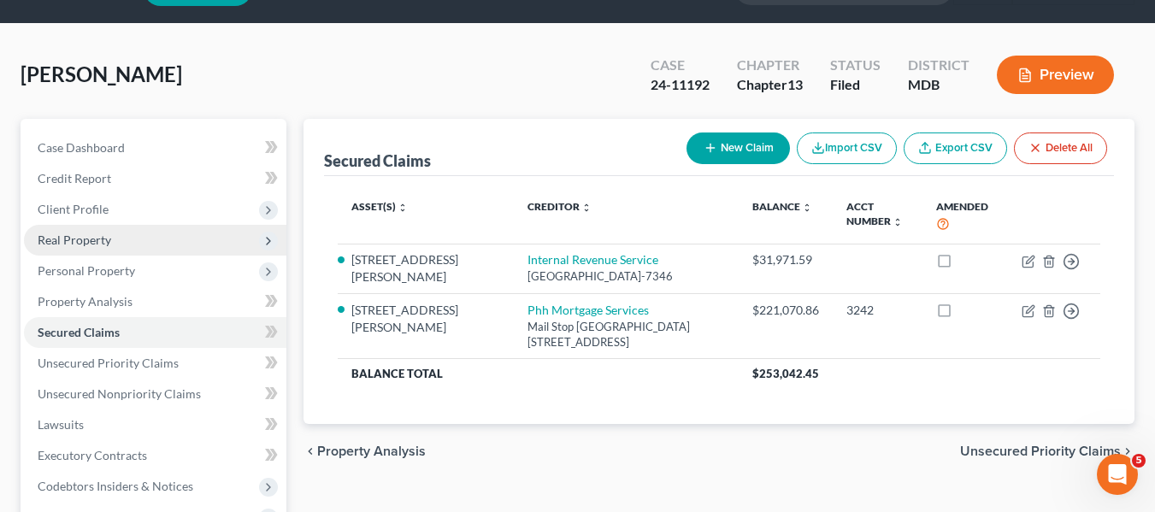
scroll to position [55, 0]
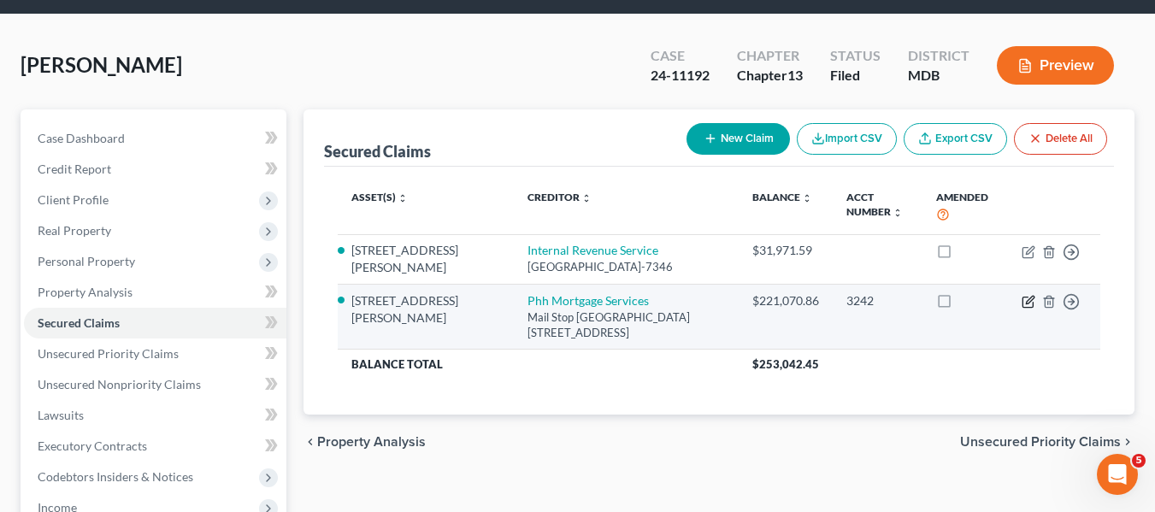
click at [1025, 309] on icon "button" at bounding box center [1028, 302] width 14 height 14
select select "33"
select select "0"
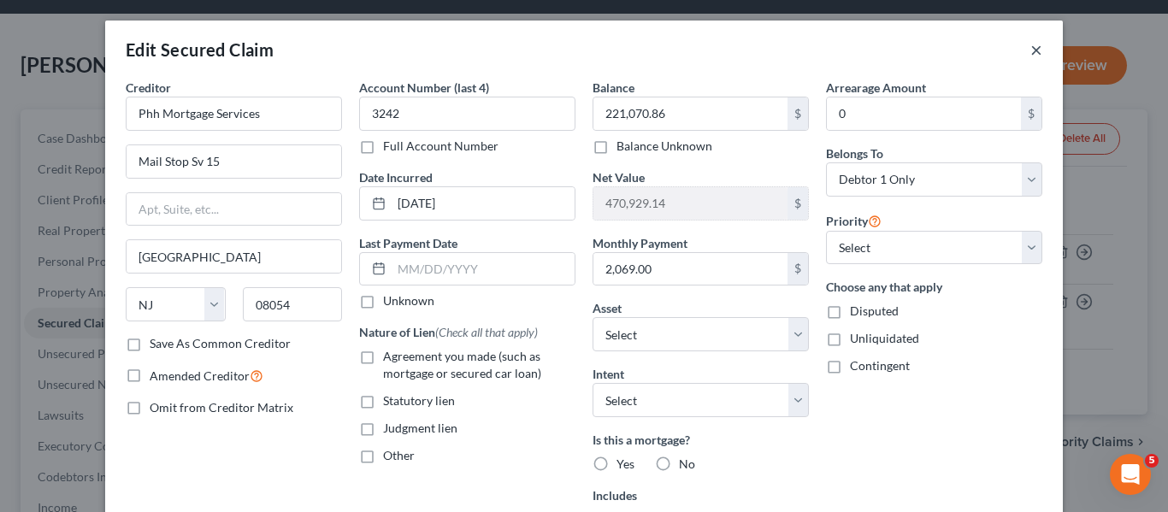
click at [1030, 50] on button "×" at bounding box center [1036, 49] width 12 height 21
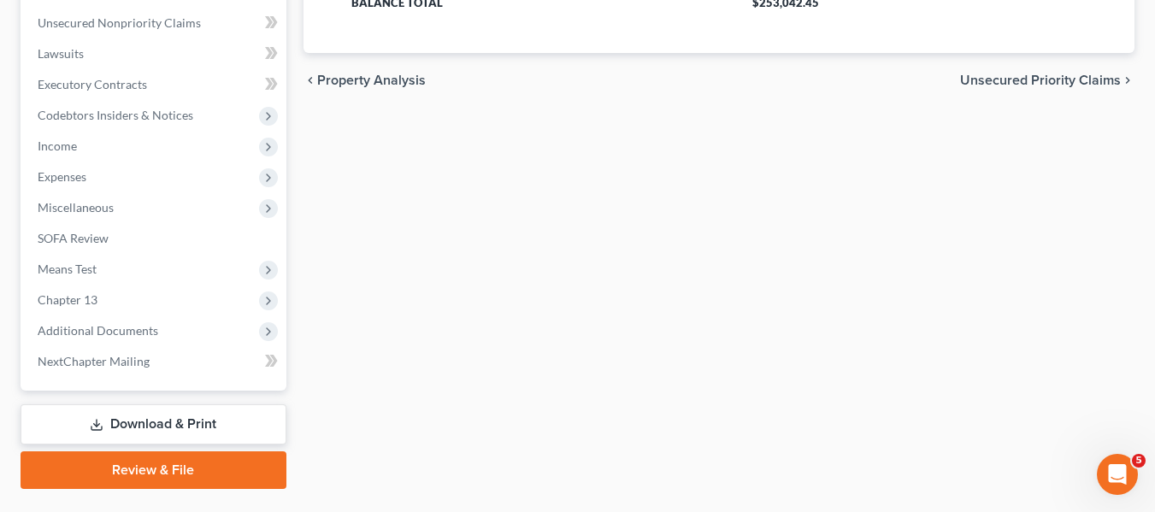
scroll to position [417, 0]
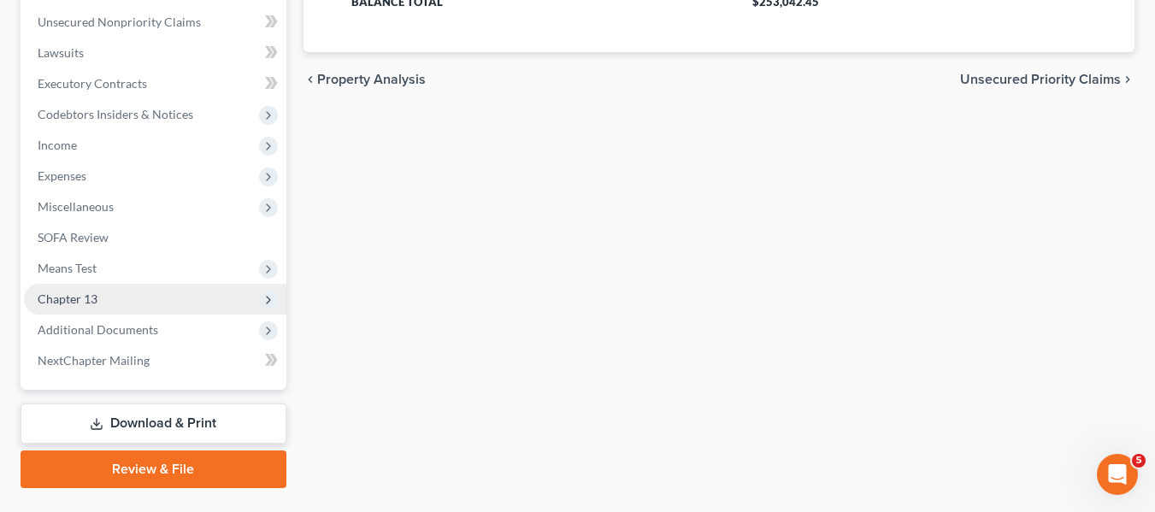
click at [91, 297] on span "Chapter 13" at bounding box center [68, 298] width 60 height 15
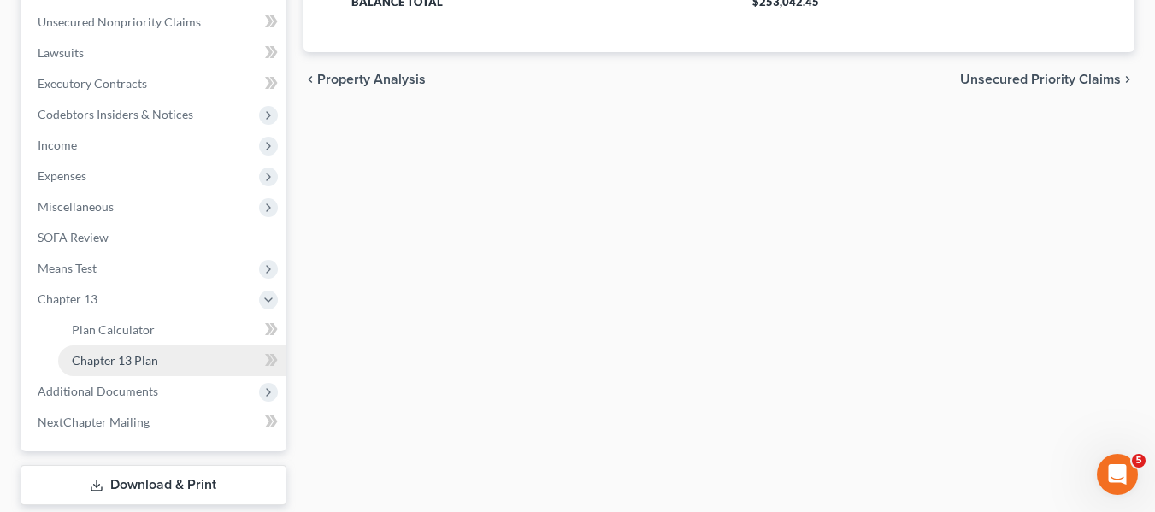
click at [123, 355] on span "Chapter 13 Plan" at bounding box center [115, 360] width 86 height 15
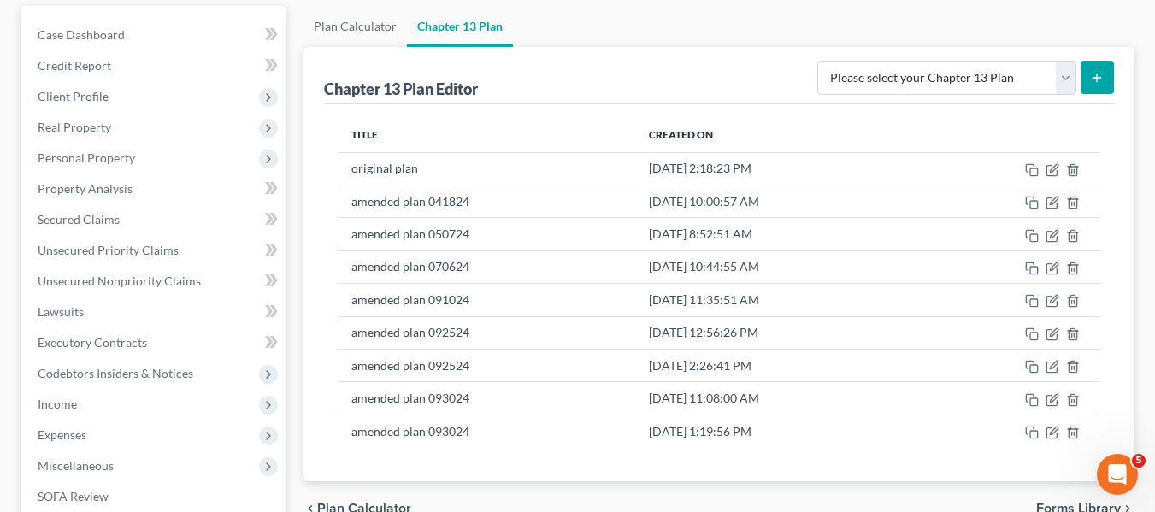
scroll to position [283, 0]
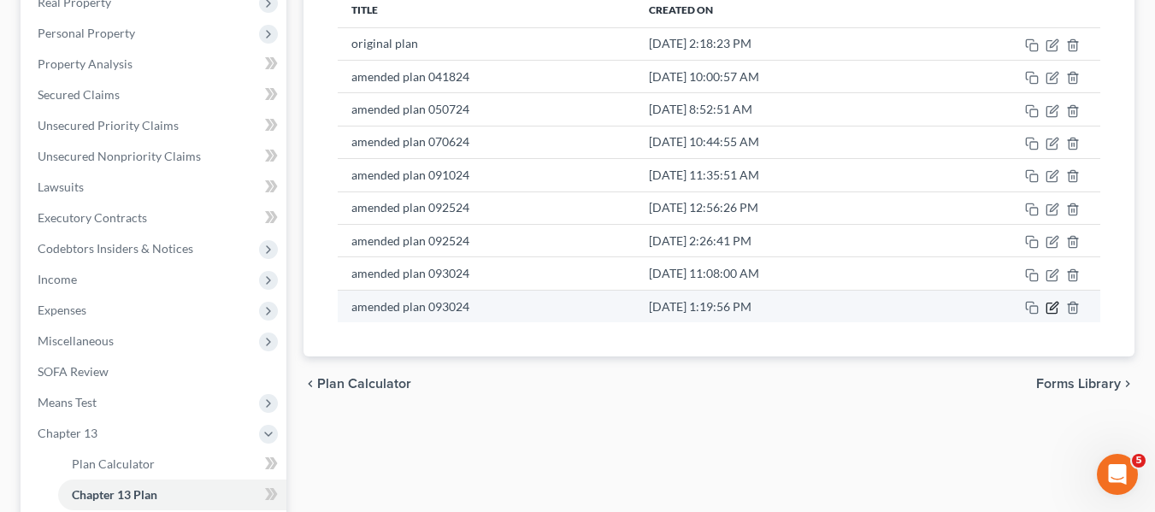
click at [1053, 304] on icon "button" at bounding box center [1052, 308] width 14 height 14
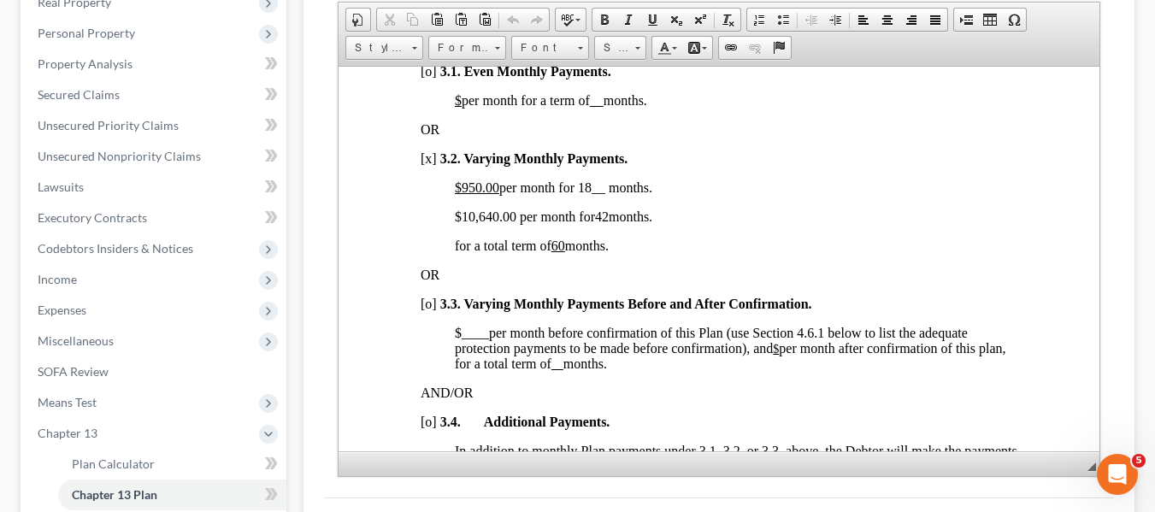
scroll to position [1305, 0]
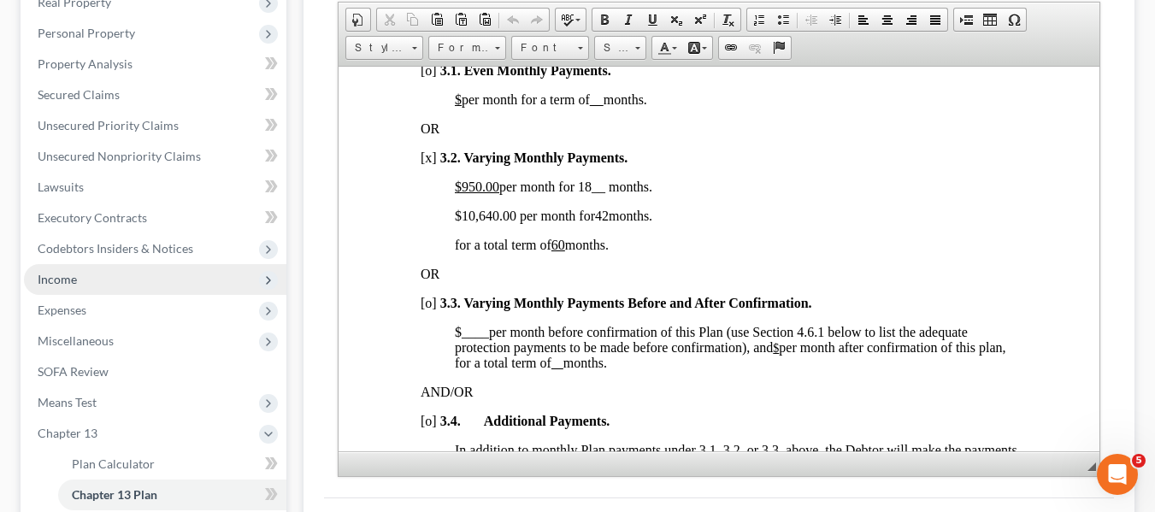
click at [111, 278] on span "Income" at bounding box center [155, 279] width 262 height 31
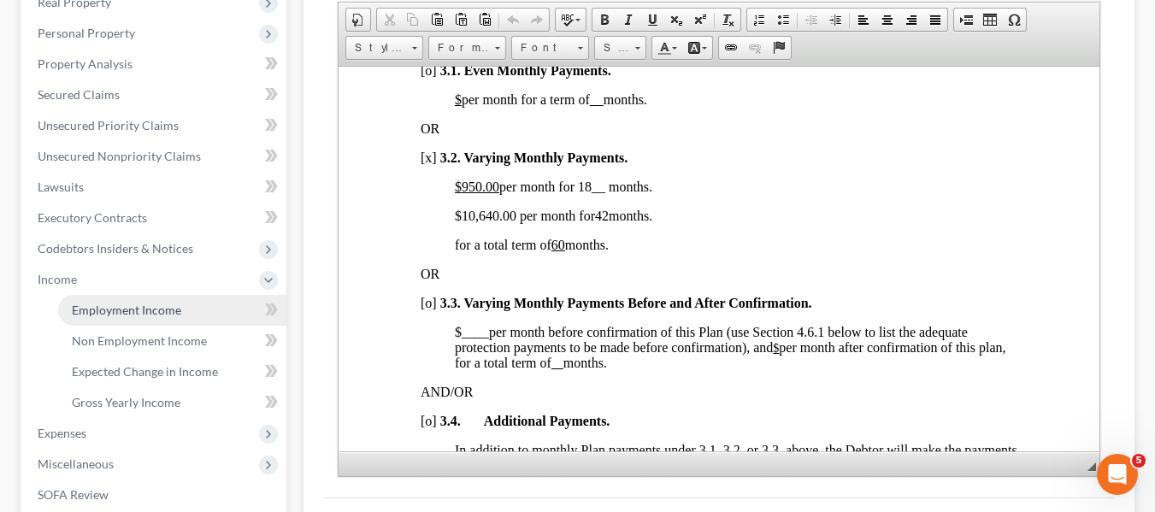
click at [127, 303] on span "Employment Income" at bounding box center [126, 310] width 109 height 15
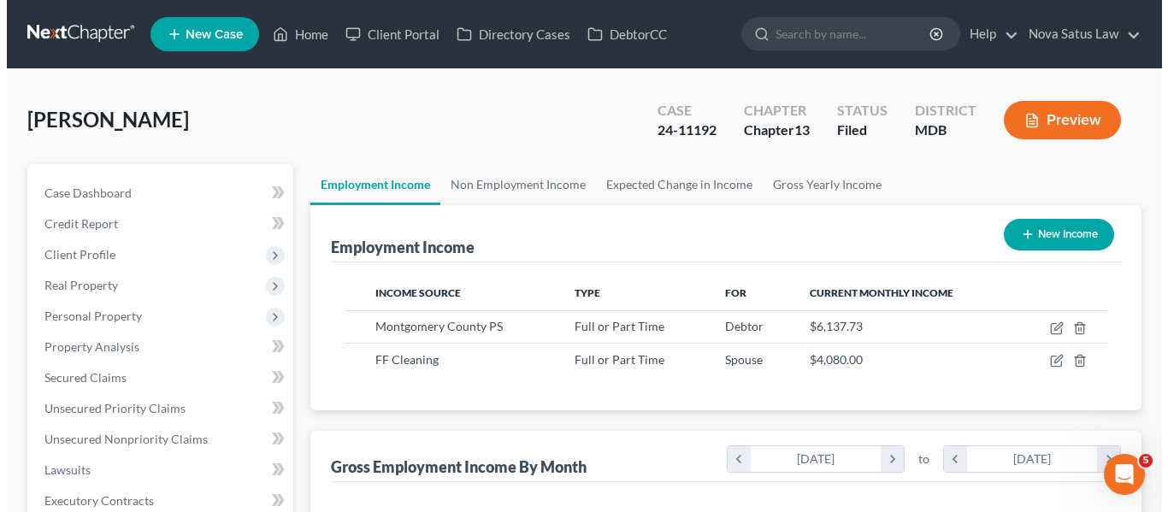
scroll to position [307, 465]
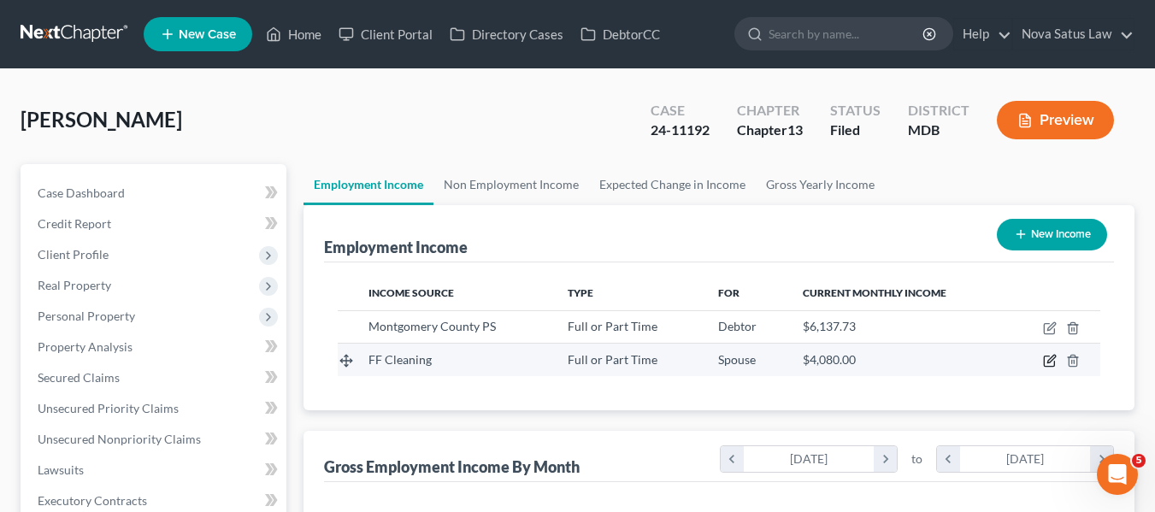
click at [1047, 359] on icon "button" at bounding box center [1050, 361] width 14 height 14
select select "0"
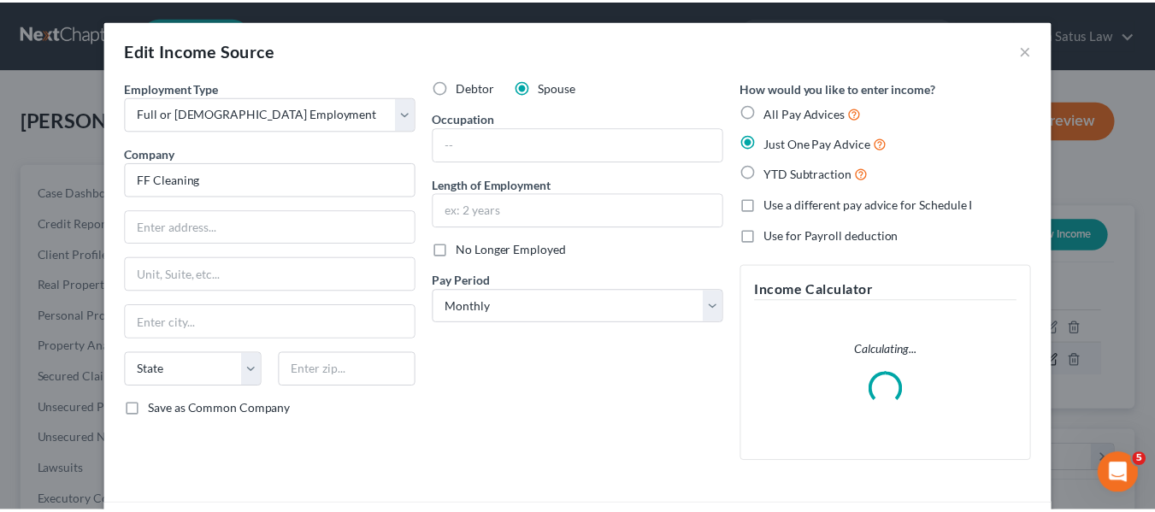
scroll to position [307, 471]
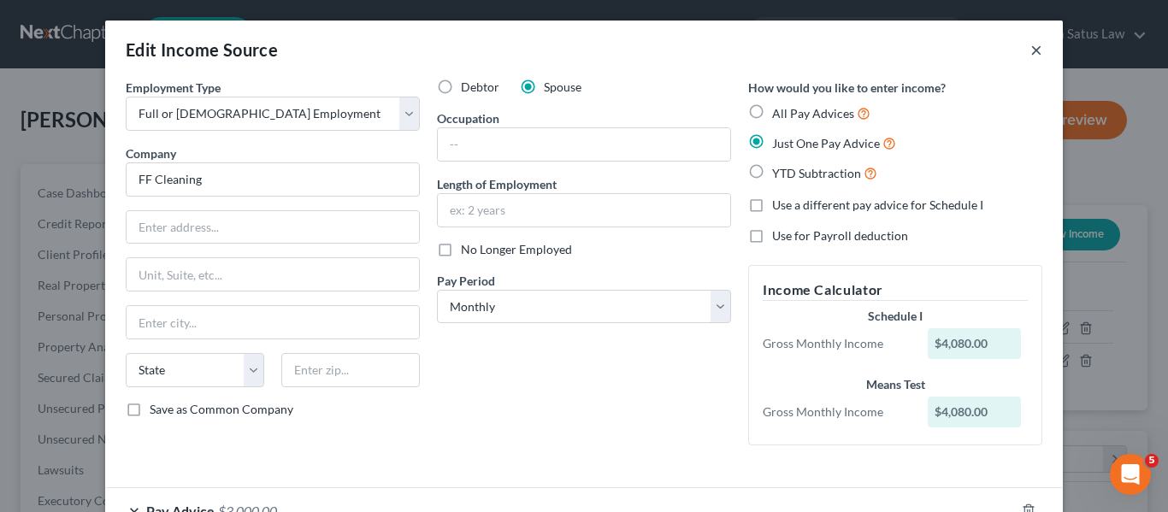
click at [1034, 50] on button "×" at bounding box center [1036, 49] width 12 height 21
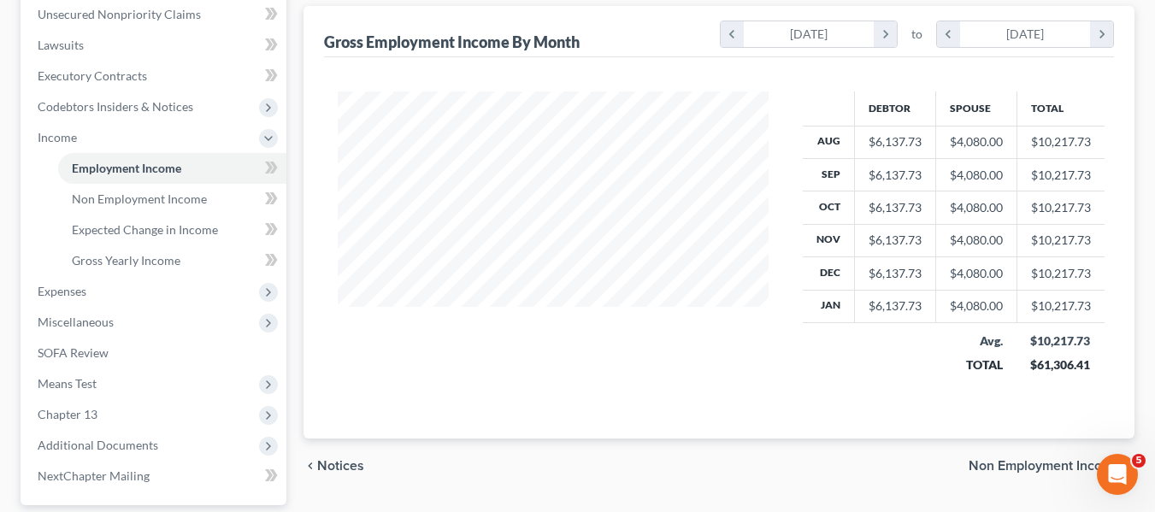
scroll to position [426, 0]
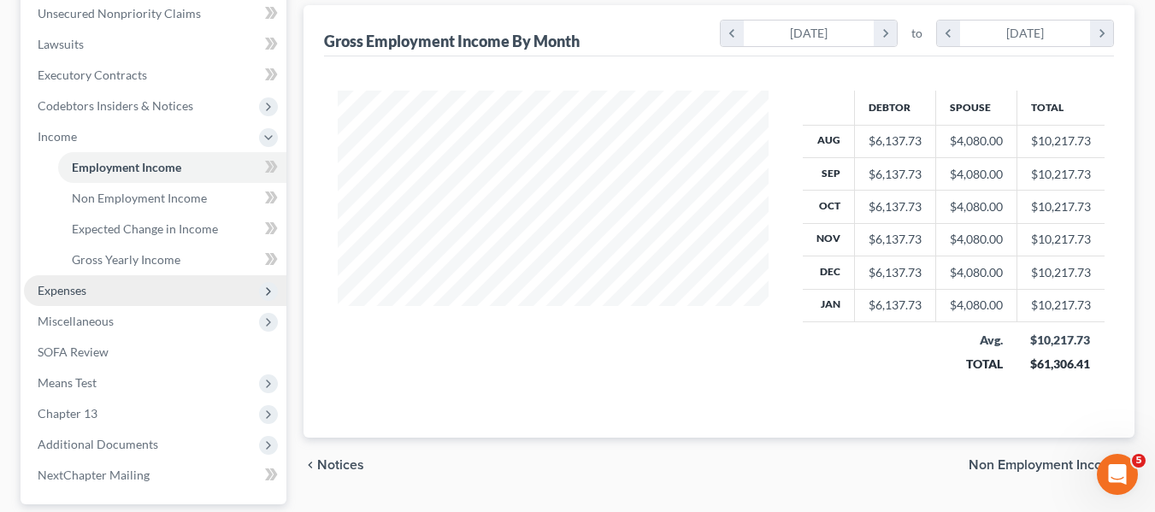
click at [131, 297] on span "Expenses" at bounding box center [155, 290] width 262 height 31
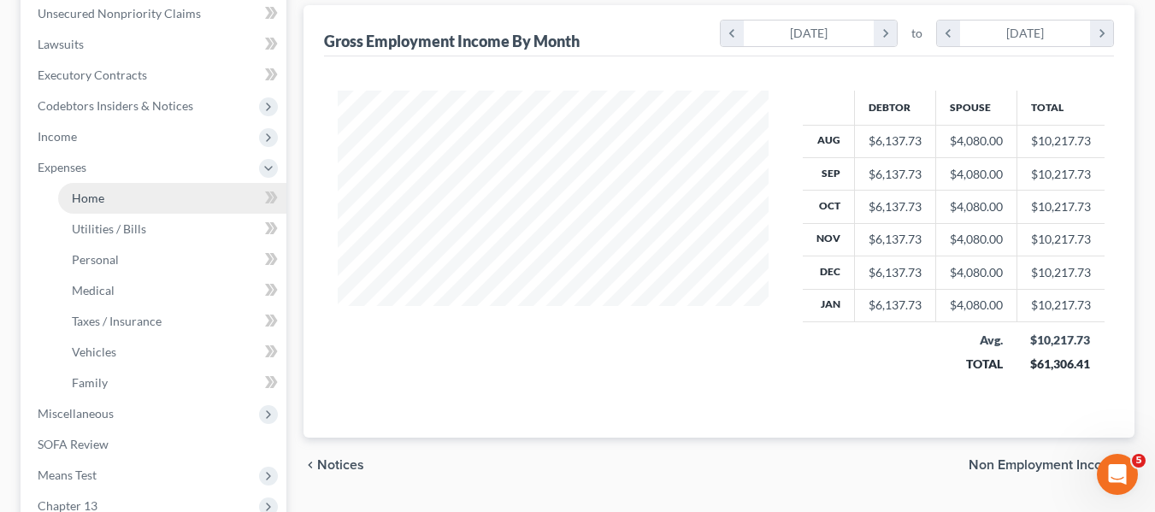
click at [115, 202] on link "Home" at bounding box center [172, 198] width 228 height 31
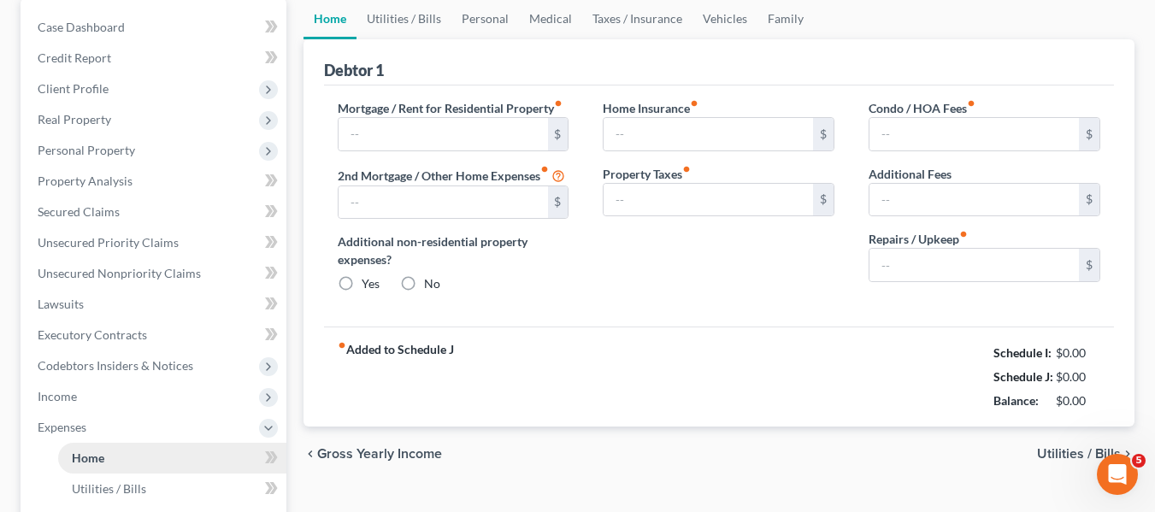
type input "2,100.00"
type input "0.00"
radio input "true"
type input "0.00"
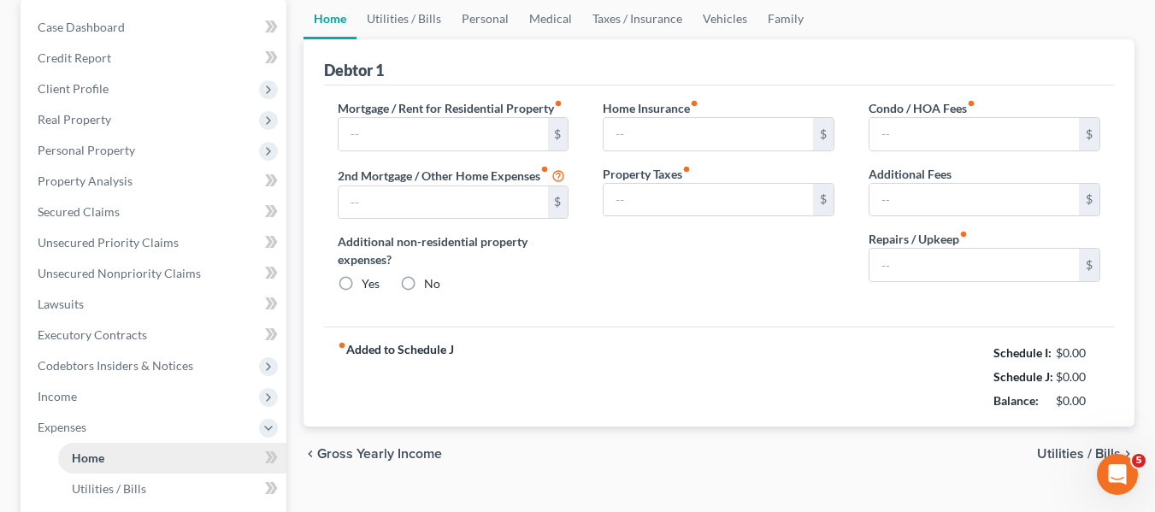
type input "0.00"
type input "150.00"
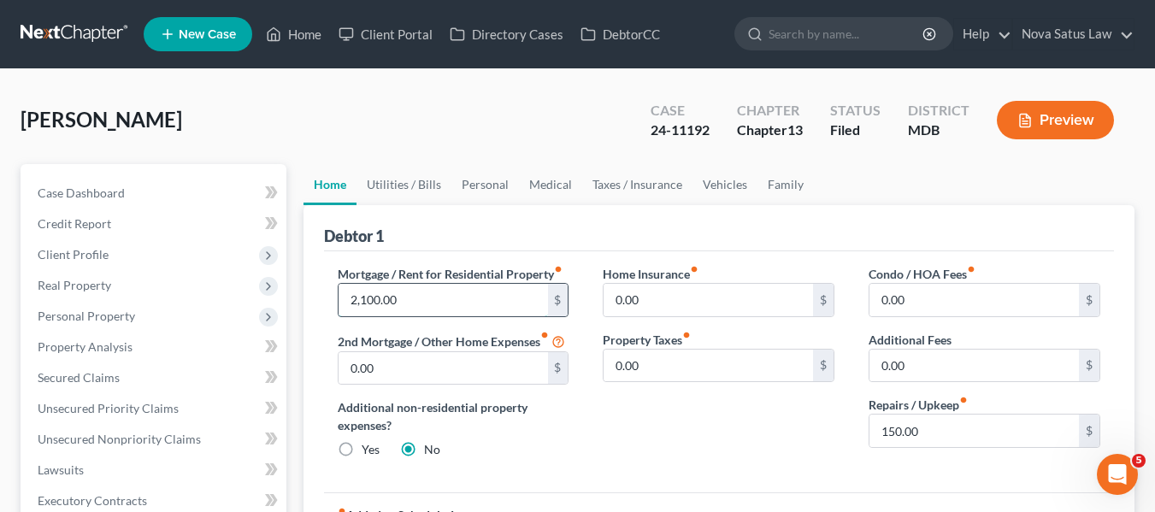
click at [437, 291] on input "2,100.00" at bounding box center [442, 300] width 209 height 32
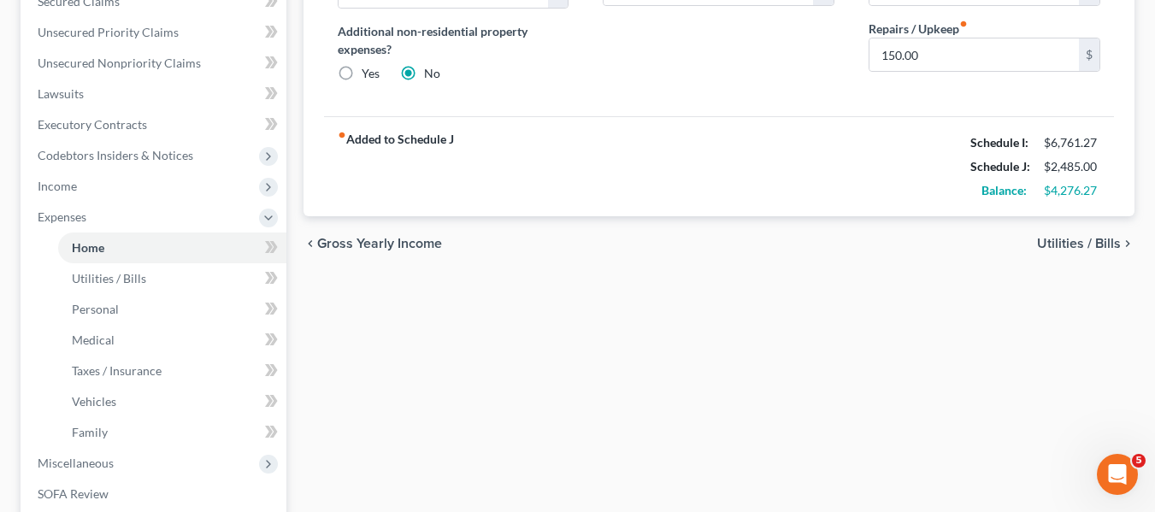
scroll to position [375, 0]
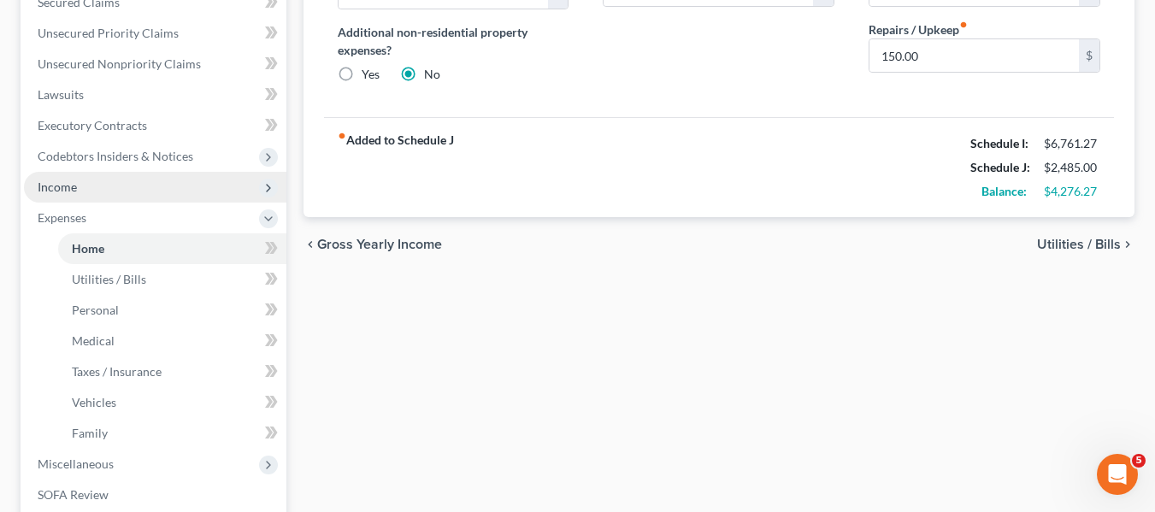
click at [134, 190] on span "Income" at bounding box center [155, 187] width 262 height 31
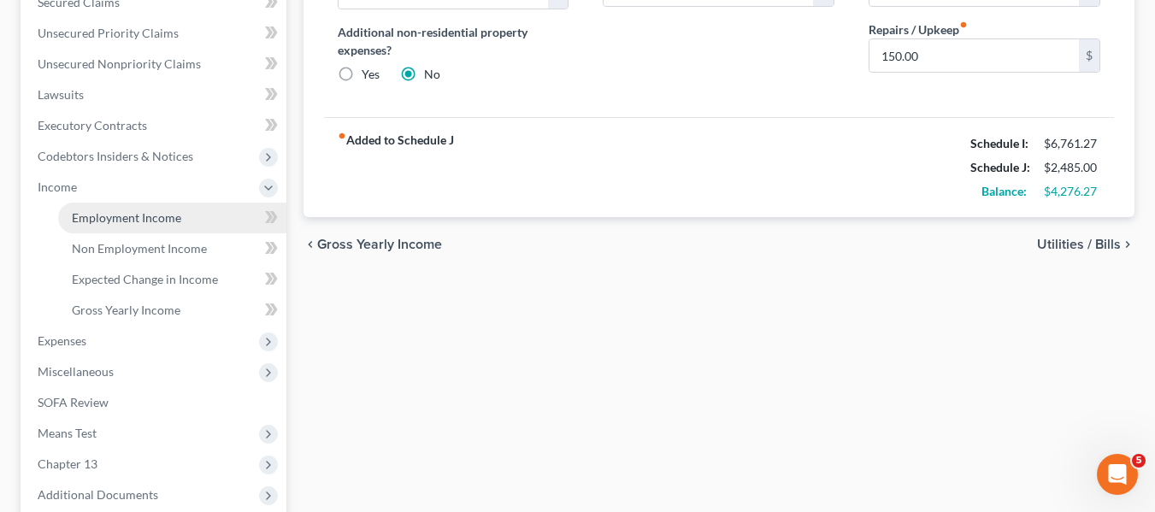
click at [145, 214] on span "Employment Income" at bounding box center [126, 217] width 109 height 15
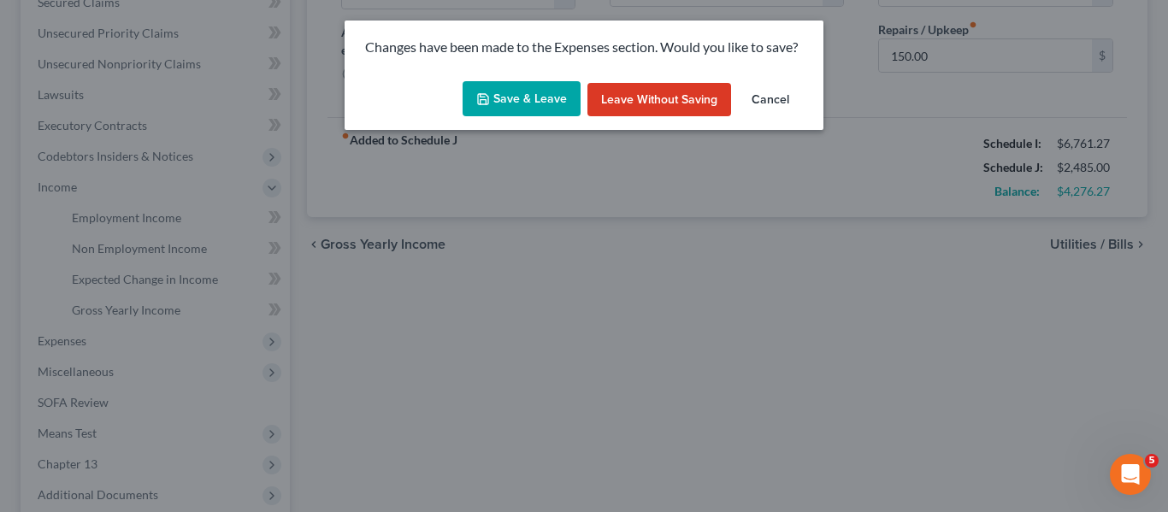
click at [493, 98] on button "Save & Leave" at bounding box center [521, 99] width 118 height 36
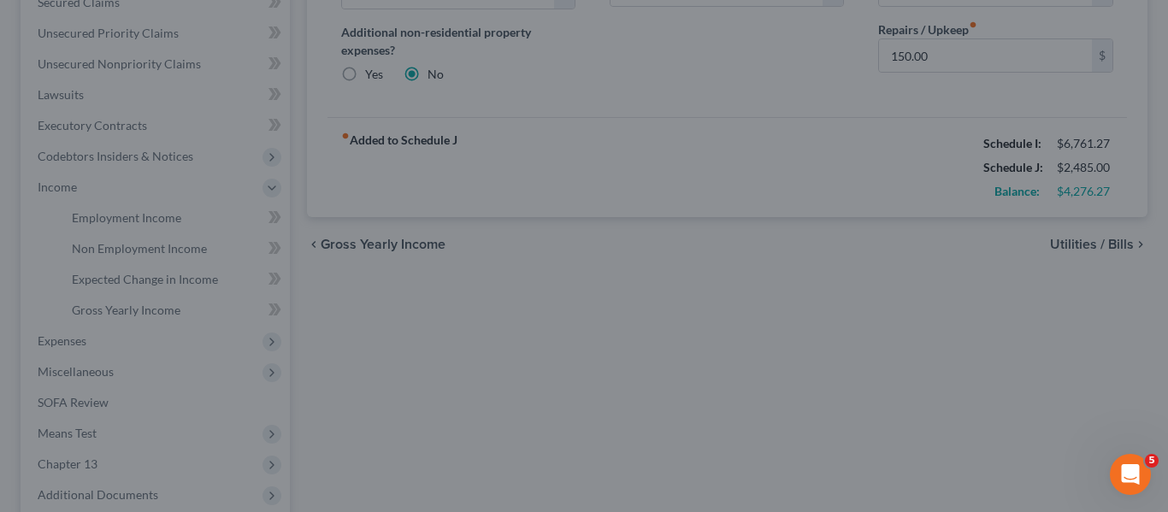
type input "0.00"
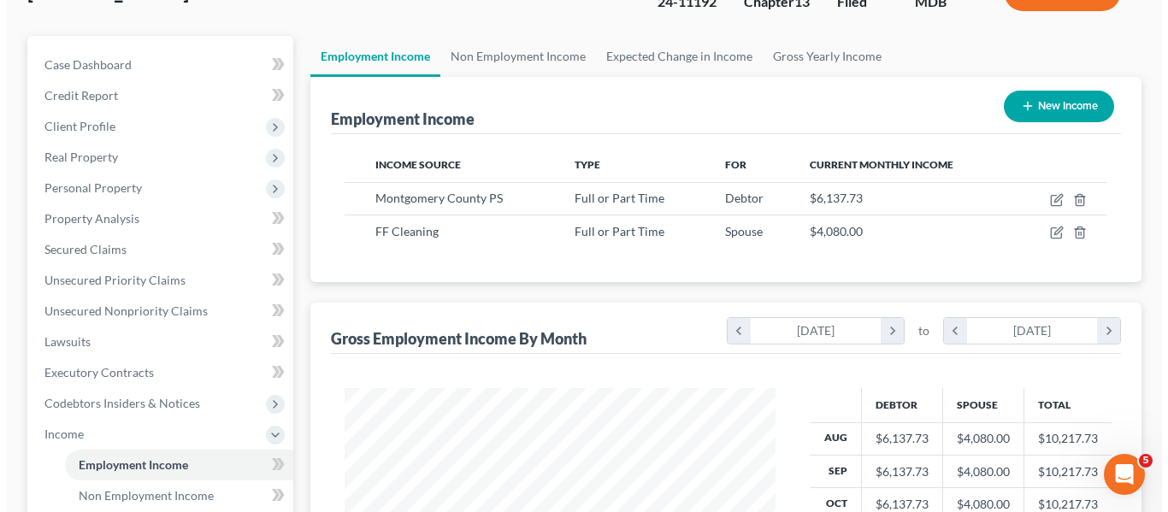
scroll to position [129, 0]
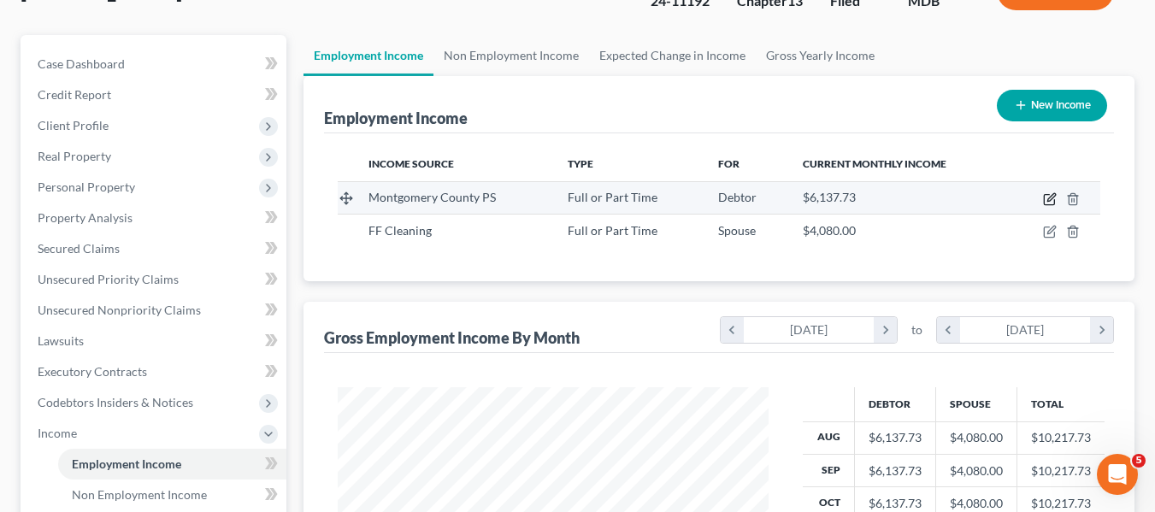
click at [1045, 199] on icon "button" at bounding box center [1049, 200] width 10 height 10
select select "0"
select select "2"
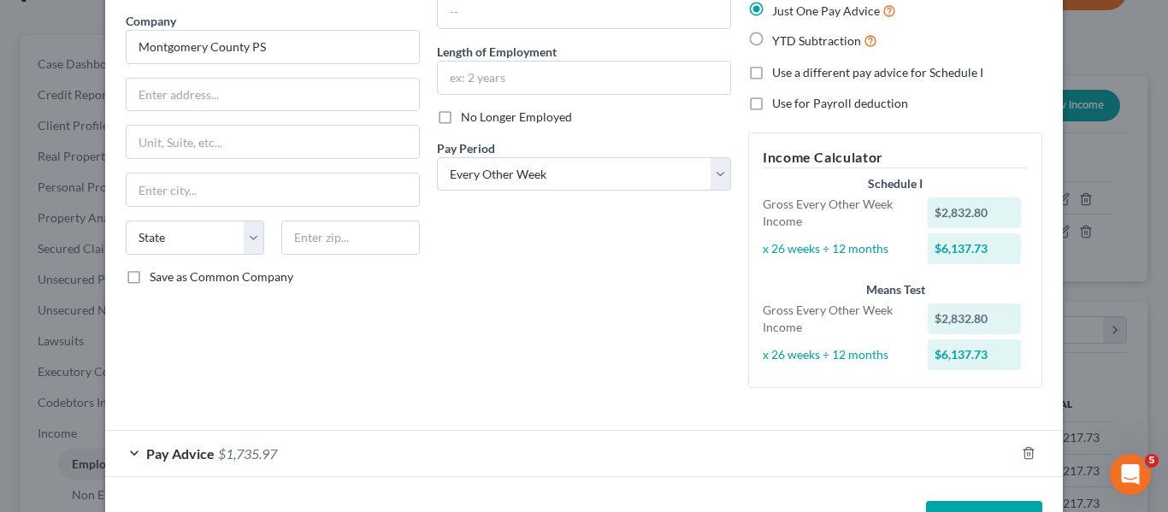
scroll to position [191, 0]
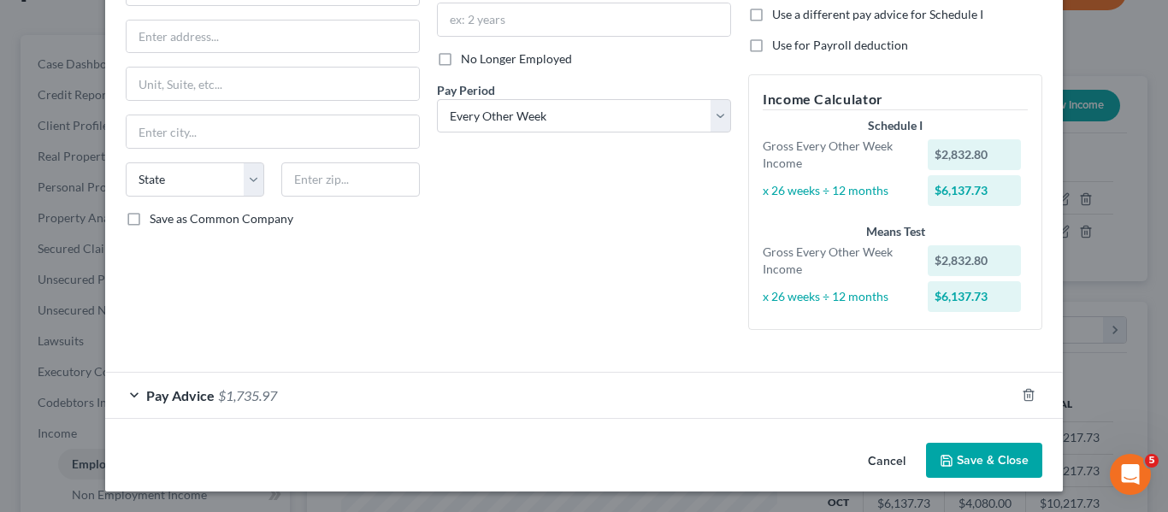
click at [164, 391] on span "Pay Advice" at bounding box center [180, 395] width 68 height 16
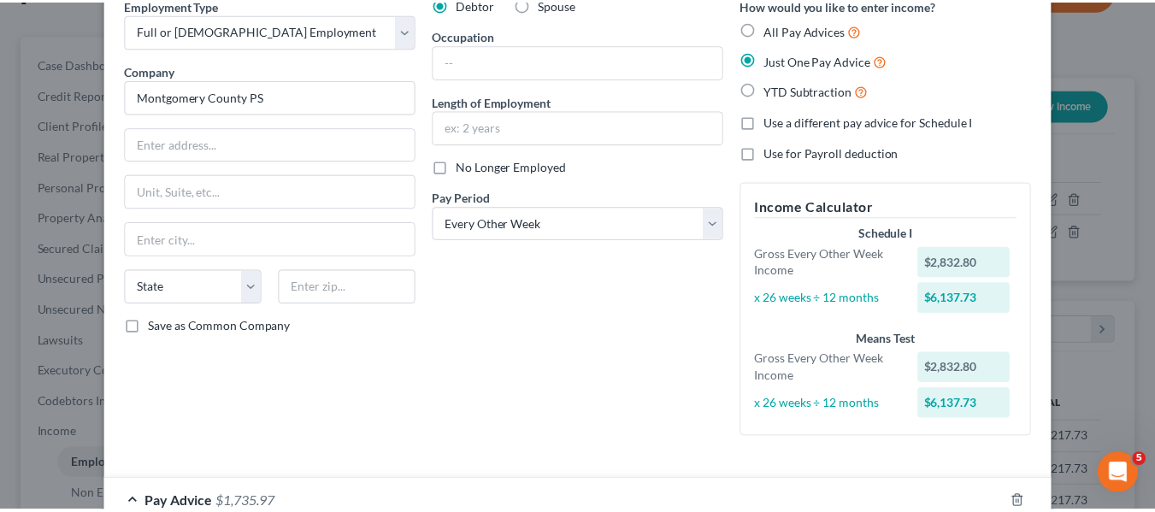
scroll to position [0, 0]
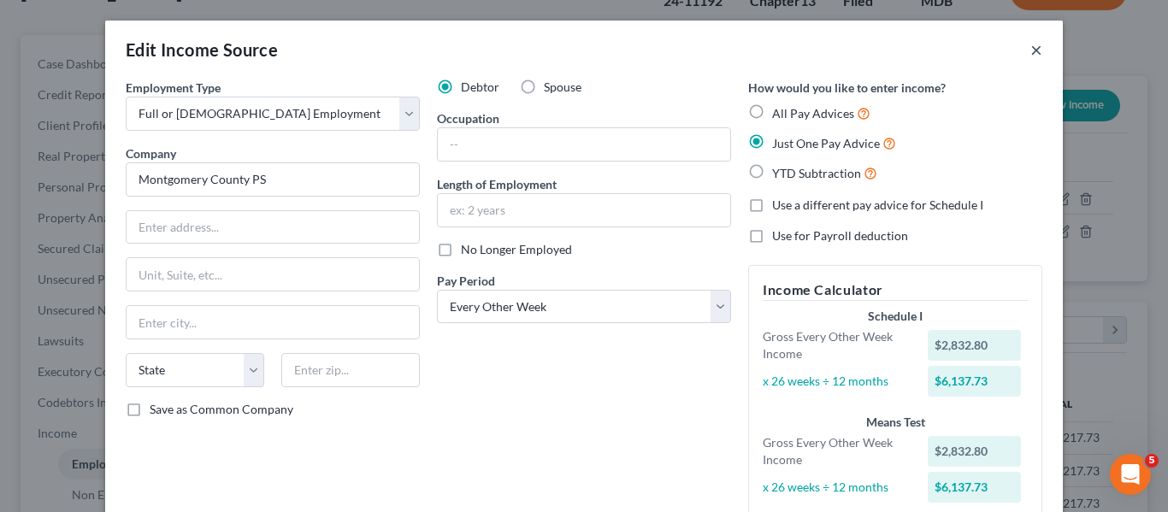
click at [1030, 47] on button "×" at bounding box center [1036, 49] width 12 height 21
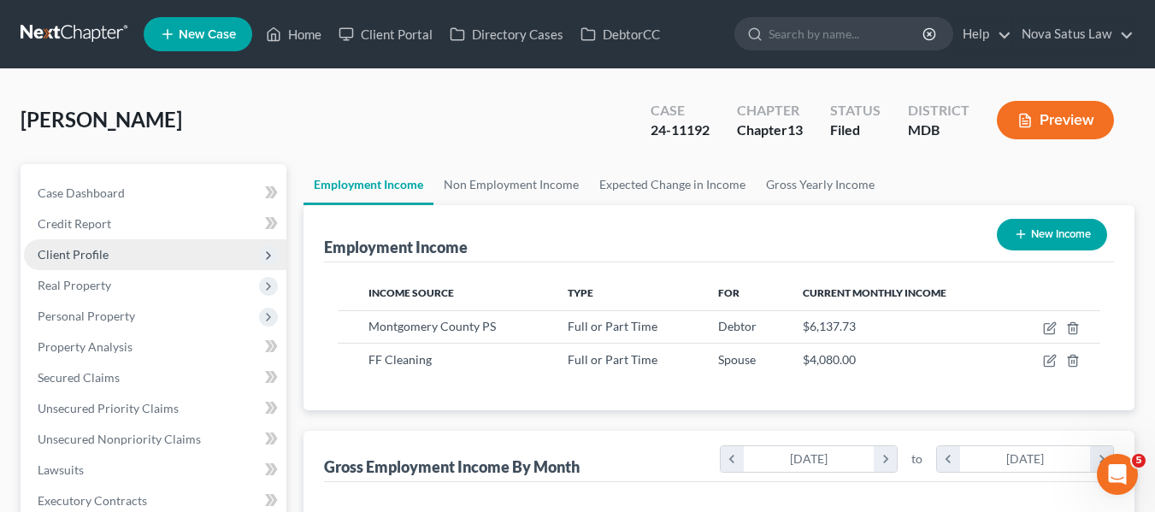
scroll to position [581, 0]
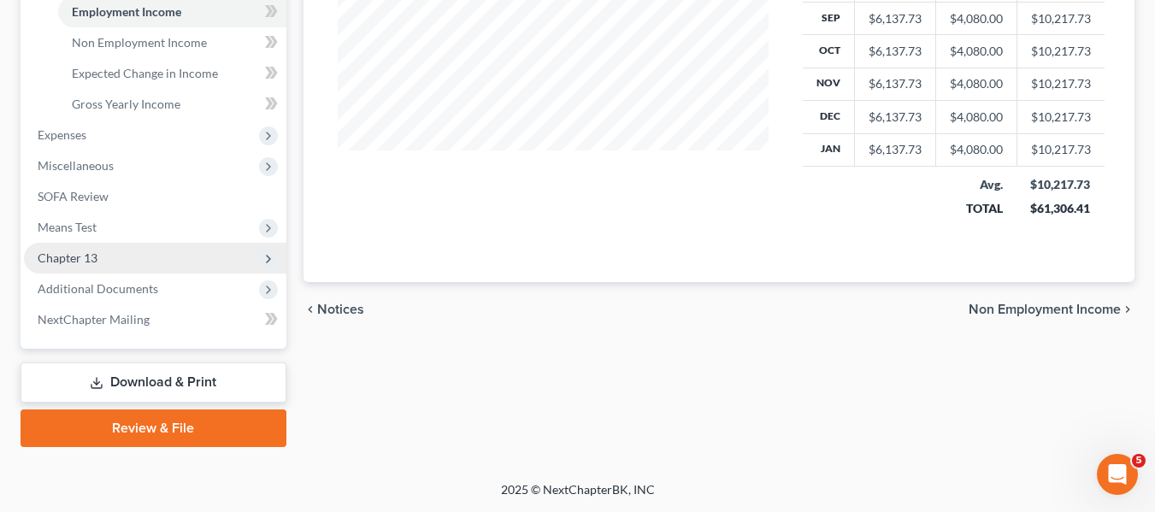
click at [73, 263] on span "Chapter 13" at bounding box center [68, 257] width 60 height 15
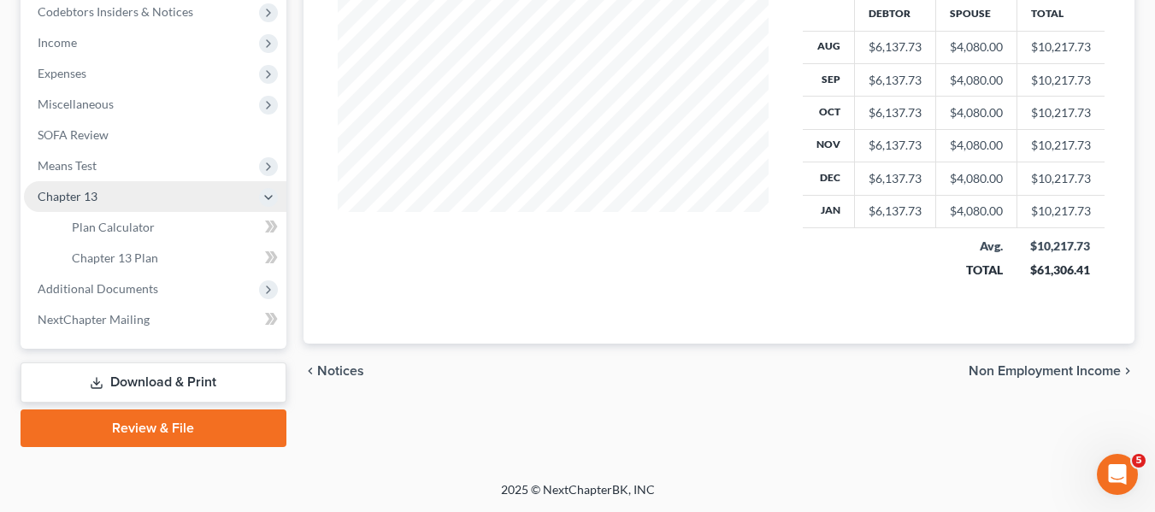
scroll to position [520, 0]
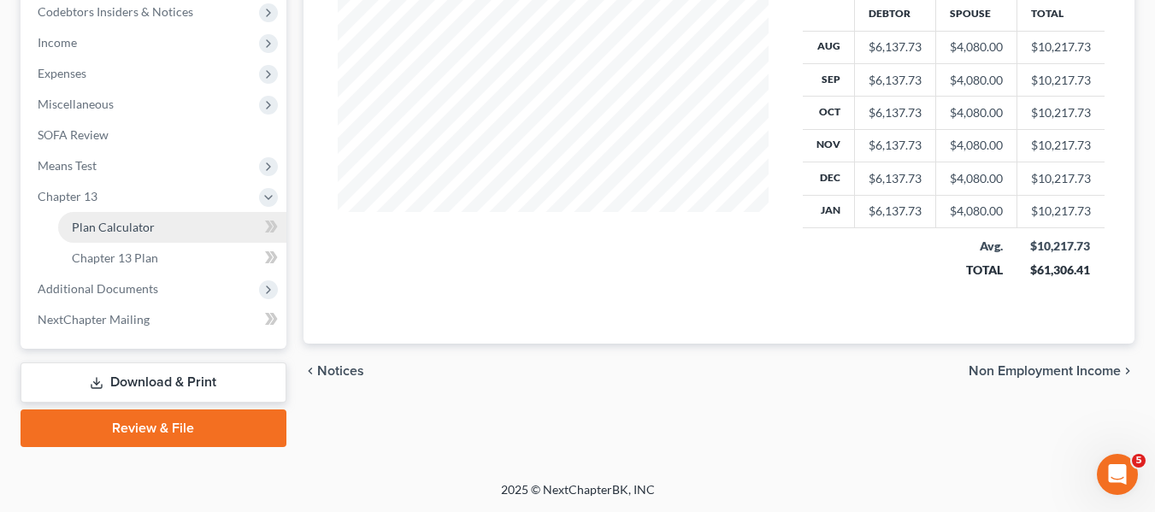
click at [119, 223] on span "Plan Calculator" at bounding box center [113, 227] width 83 height 15
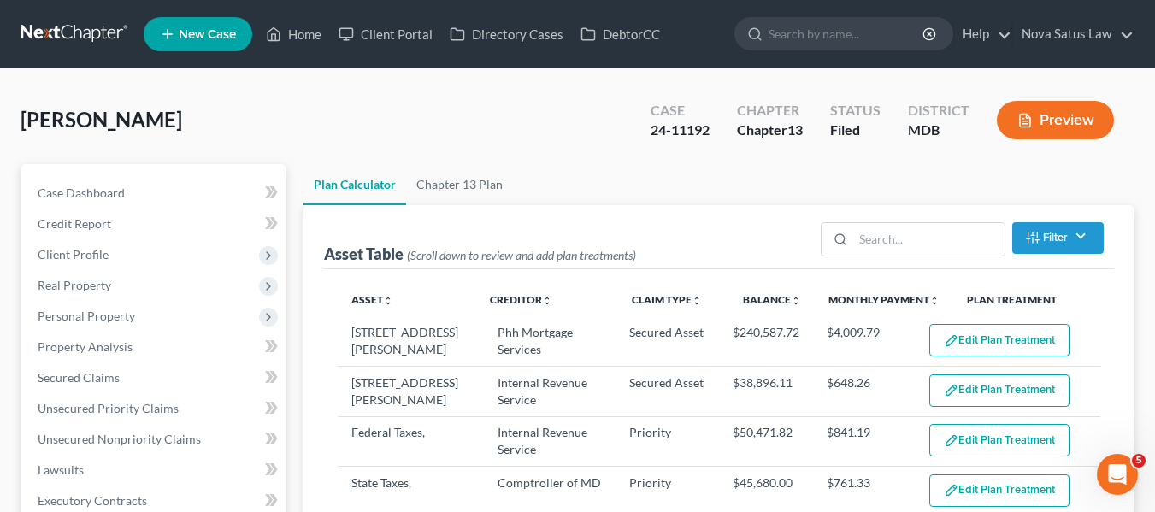
select select "59"
click at [304, 36] on link "Home" at bounding box center [293, 34] width 73 height 31
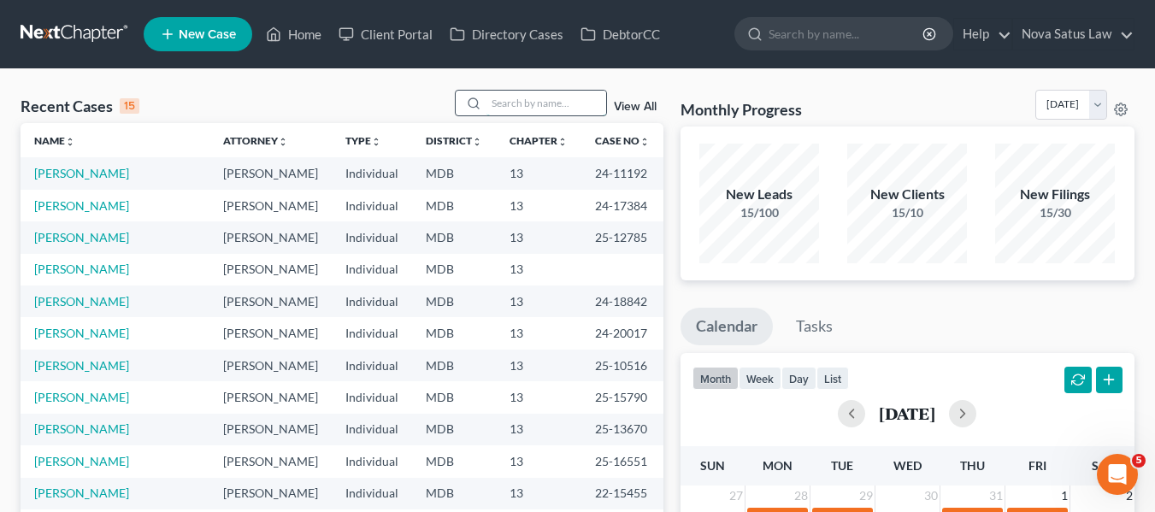
click at [491, 109] on input "search" at bounding box center [546, 103] width 120 height 25
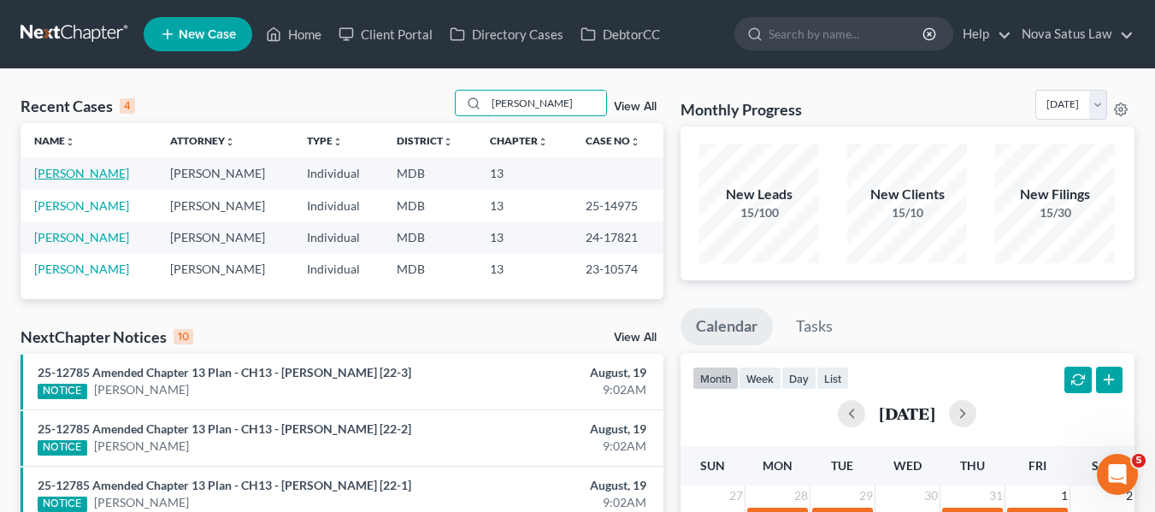
type input "[PERSON_NAME]"
click at [44, 174] on link "[PERSON_NAME]" at bounding box center [81, 173] width 95 height 15
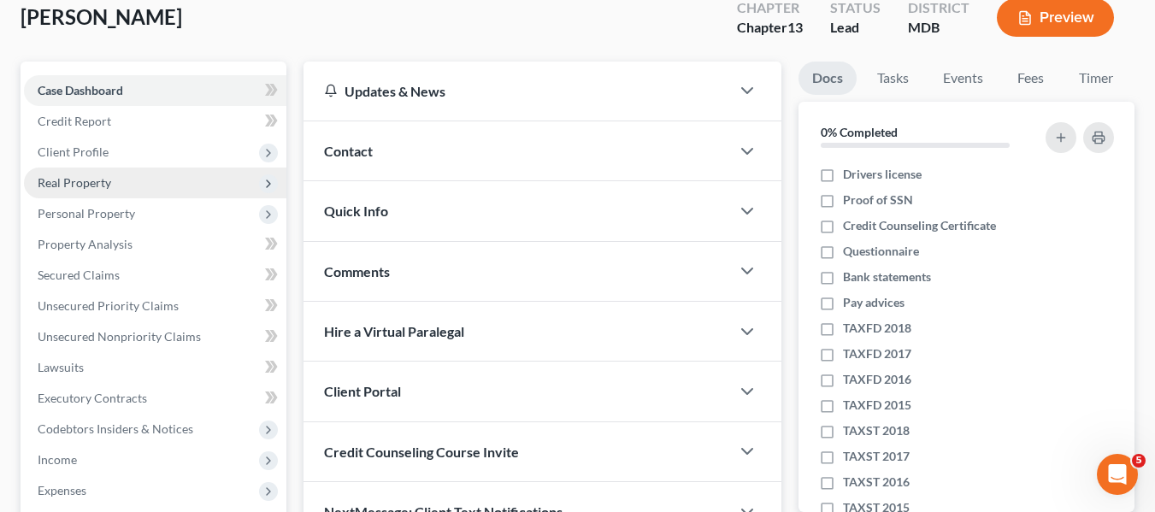
scroll to position [102, 0]
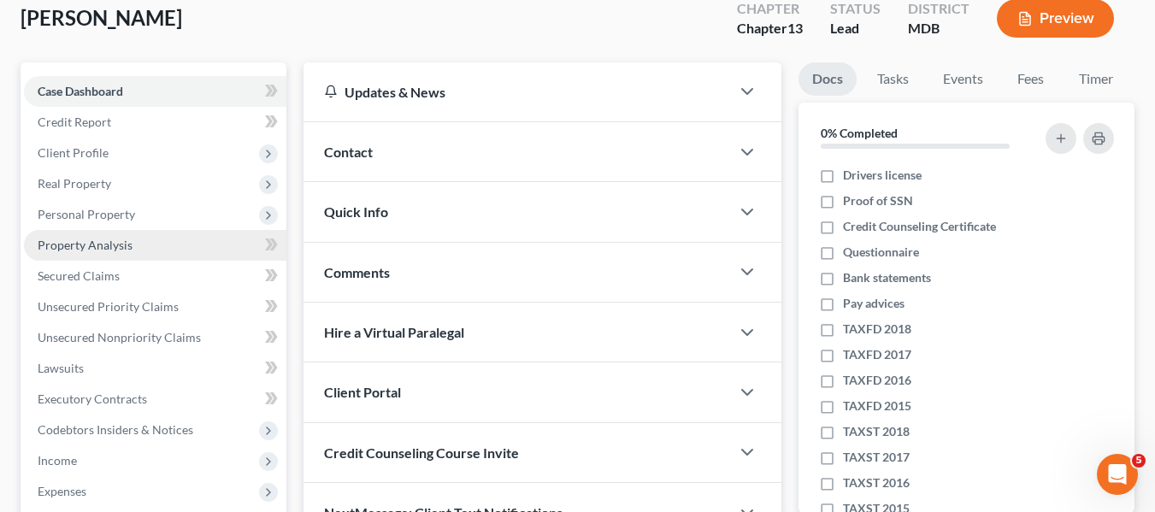
click at [92, 251] on span "Property Analysis" at bounding box center [85, 245] width 95 height 15
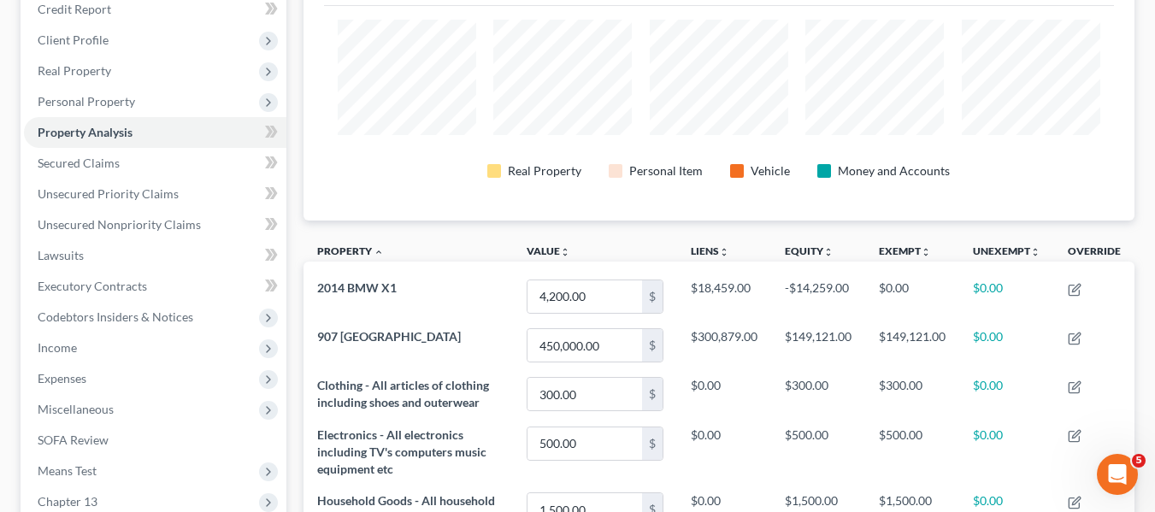
scroll to position [213, 0]
click at [102, 77] on span "Real Property" at bounding box center [75, 72] width 74 height 15
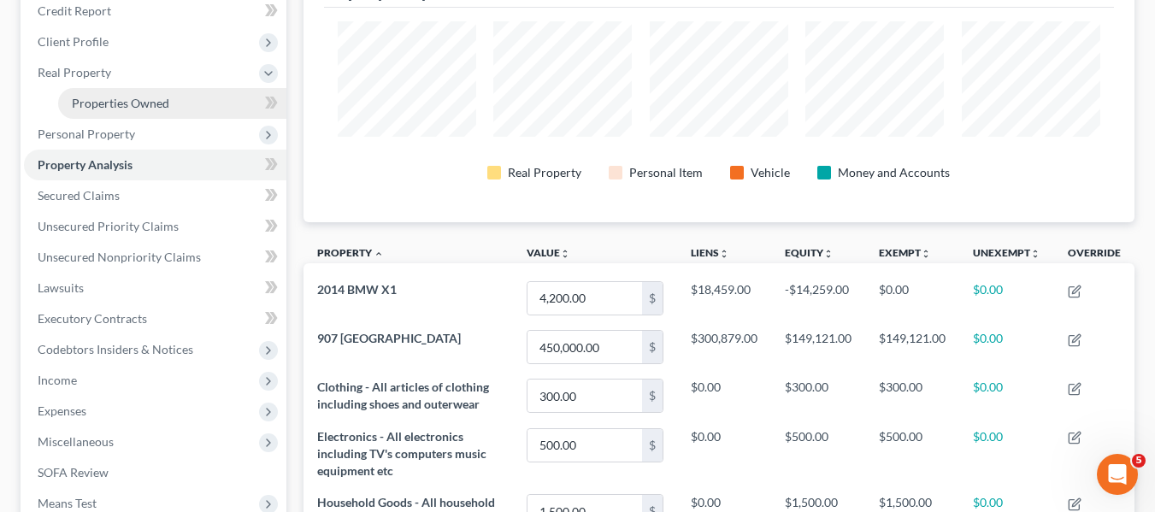
click at [146, 100] on span "Properties Owned" at bounding box center [120, 103] width 97 height 15
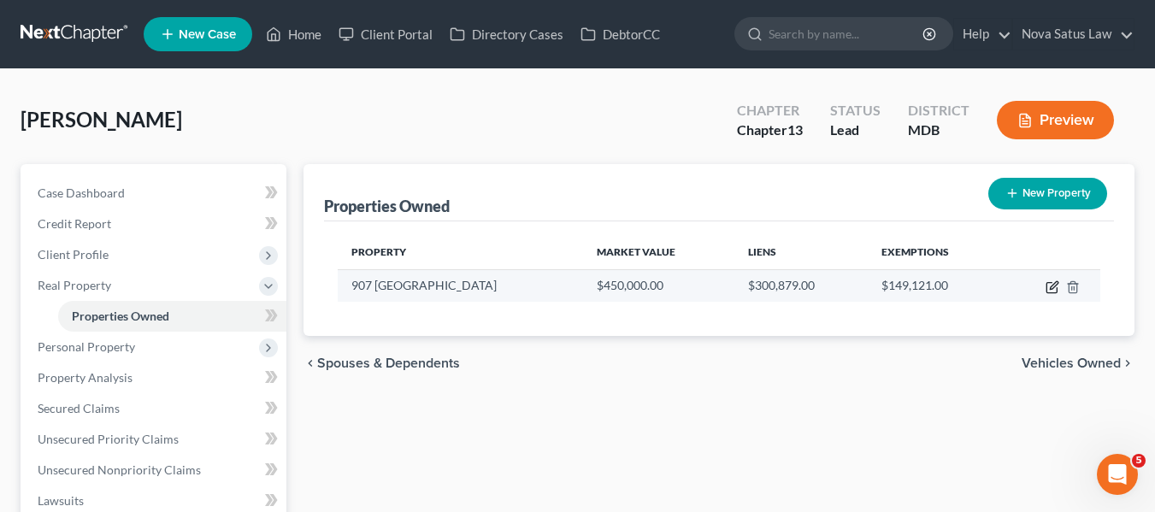
click at [1050, 284] on icon "button" at bounding box center [1052, 287] width 14 height 14
select select "21"
select select "3"
select select "5"
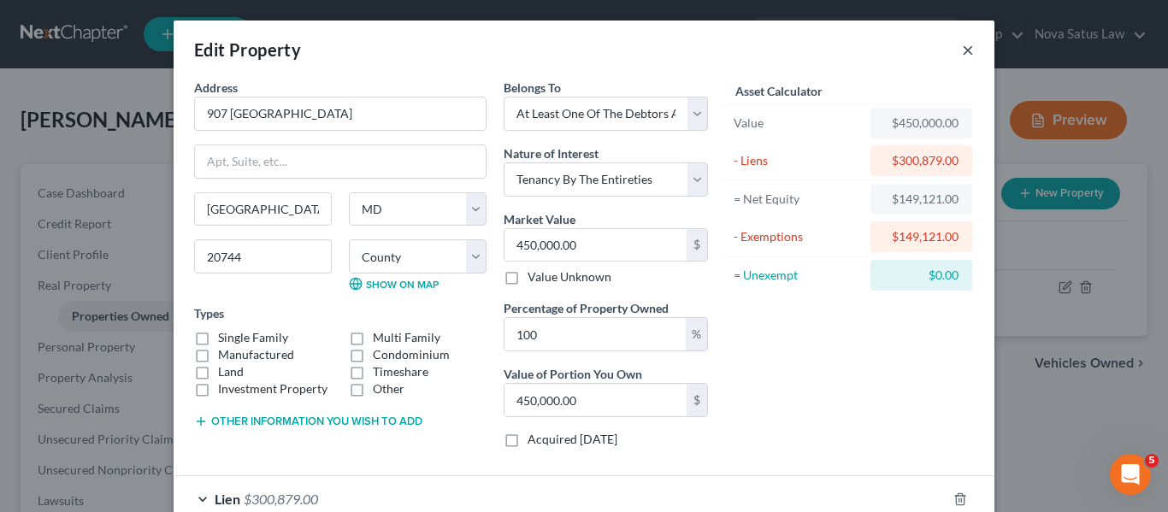
click at [962, 51] on button "×" at bounding box center [968, 49] width 12 height 21
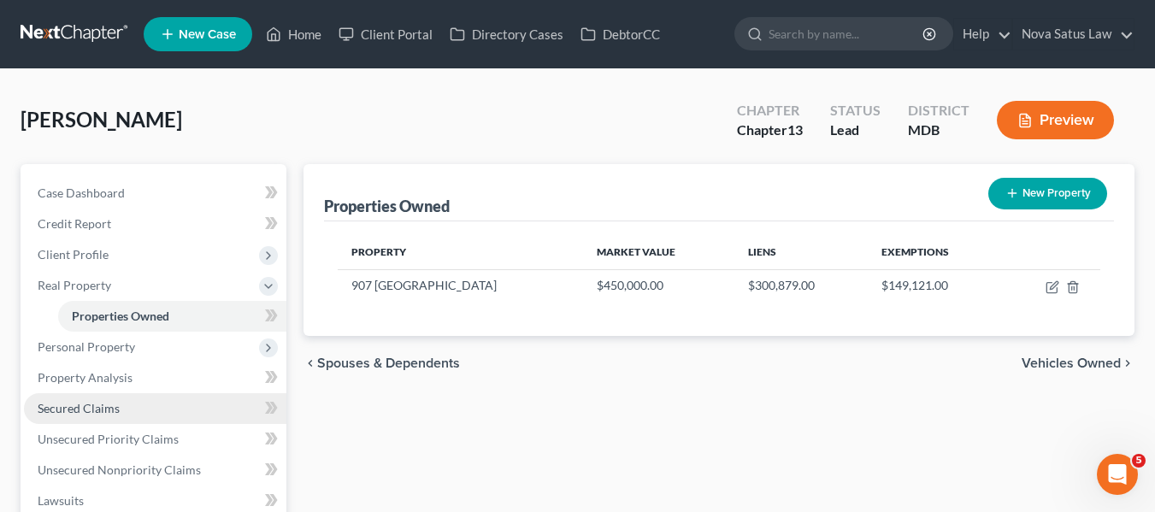
click at [61, 409] on span "Secured Claims" at bounding box center [79, 408] width 82 height 15
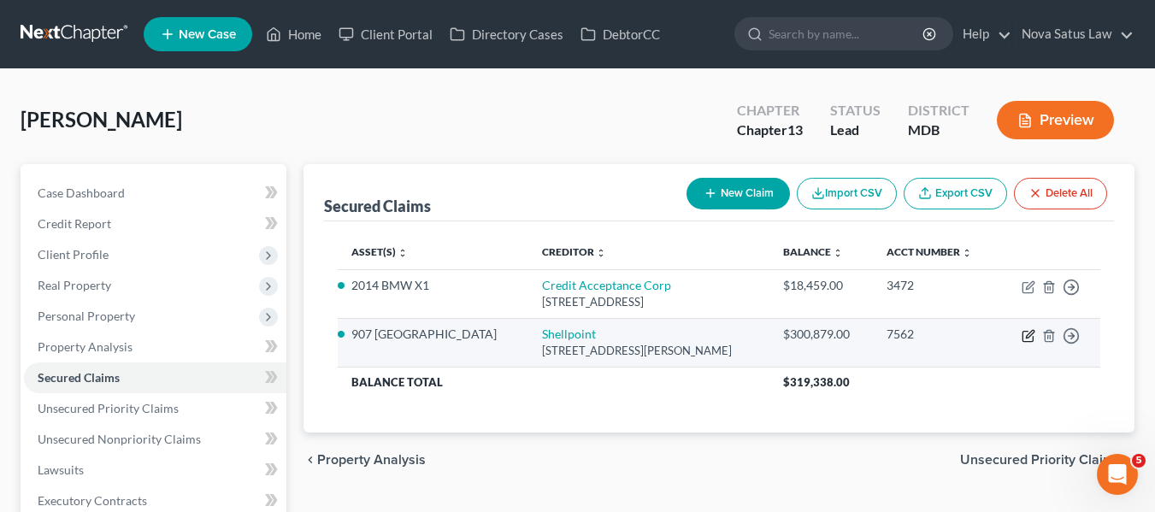
click at [1024, 334] on icon "button" at bounding box center [1028, 336] width 14 height 14
select select "42"
select select "2"
select select "0"
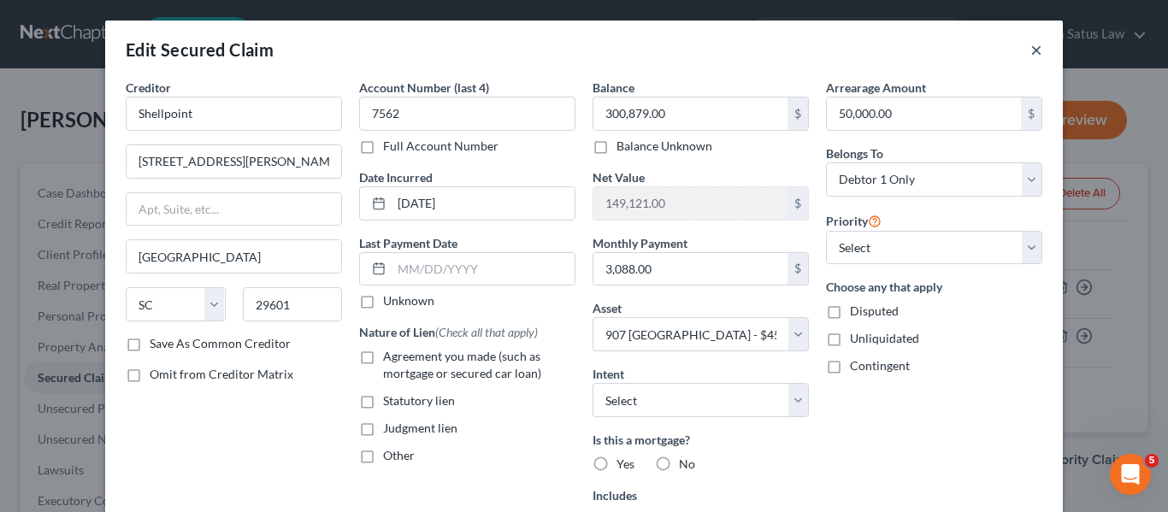
click at [1030, 53] on button "×" at bounding box center [1036, 49] width 12 height 21
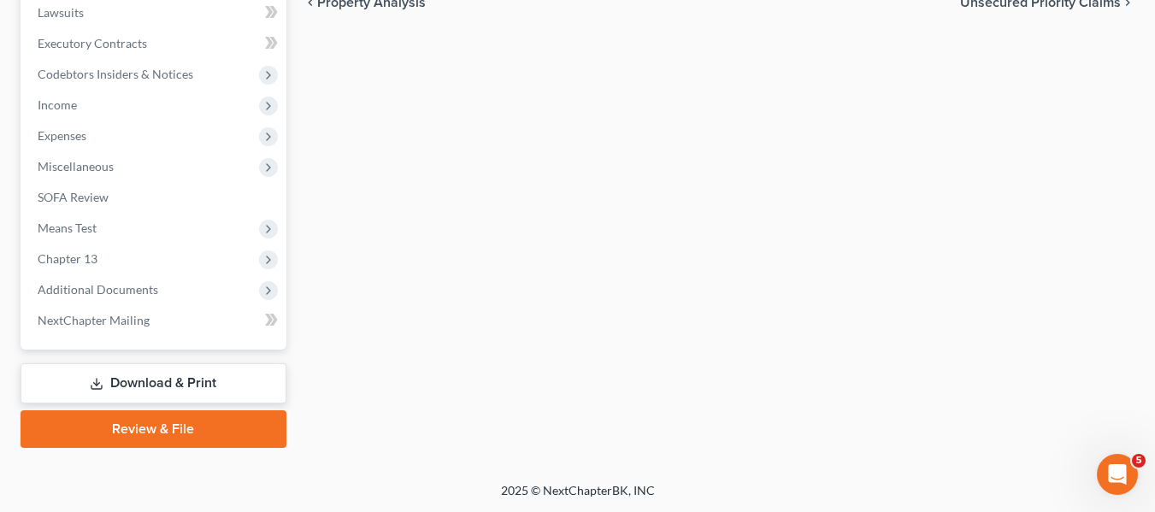
scroll to position [458, 0]
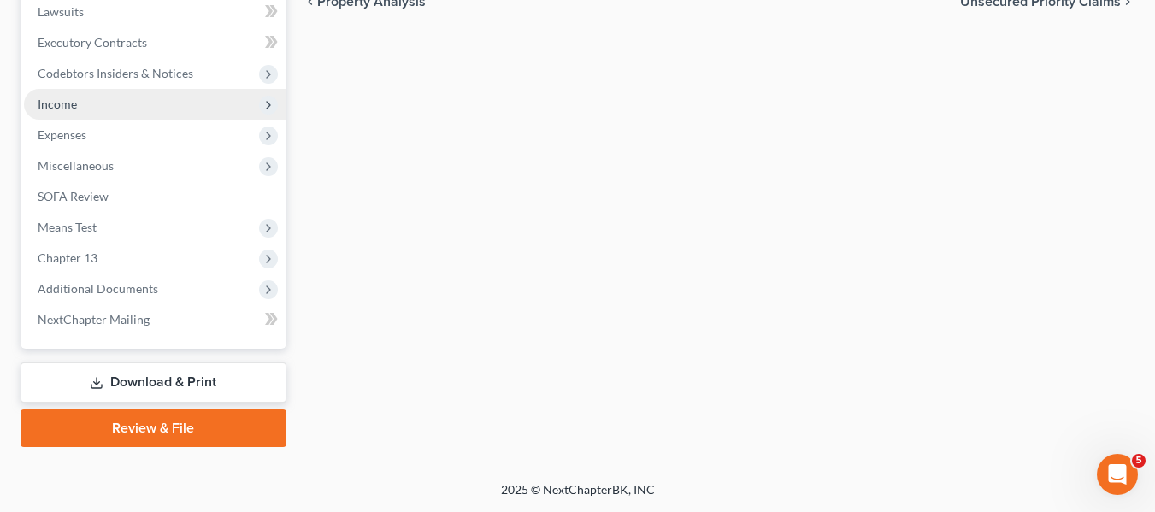
click at [55, 103] on span "Income" at bounding box center [57, 104] width 39 height 15
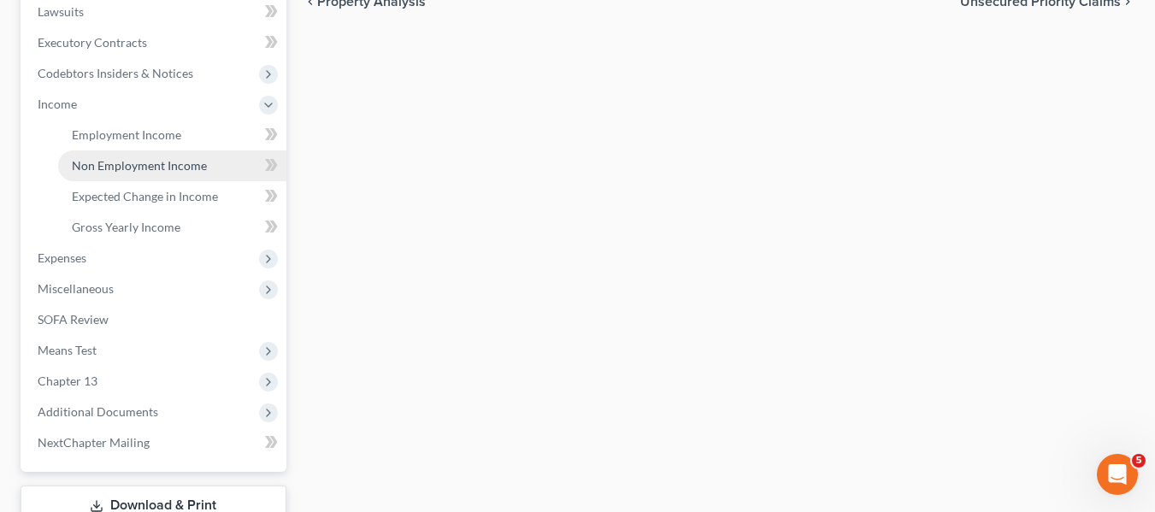
click at [96, 158] on span "Non Employment Income" at bounding box center [139, 165] width 135 height 15
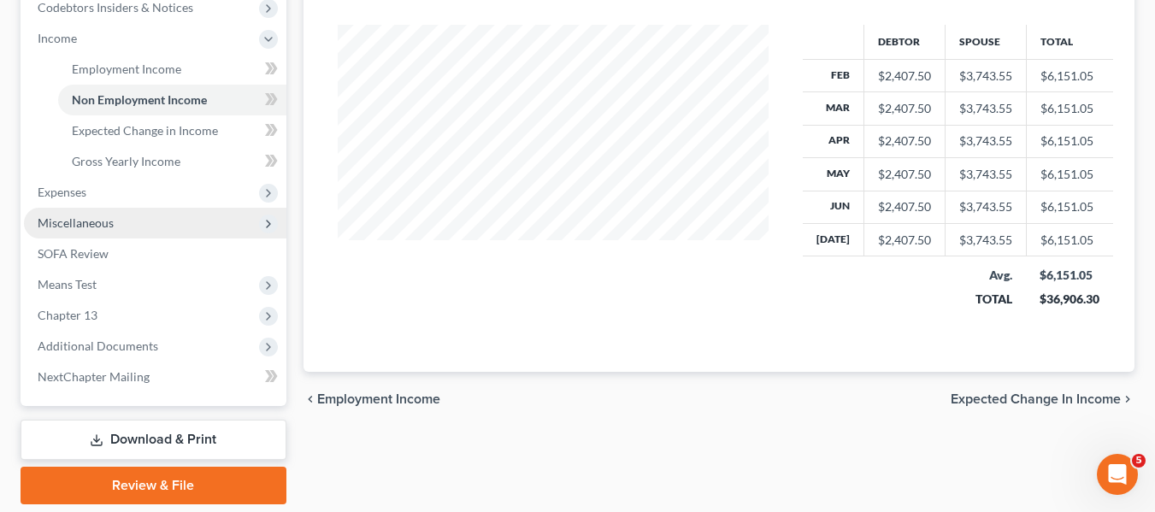
scroll to position [525, 0]
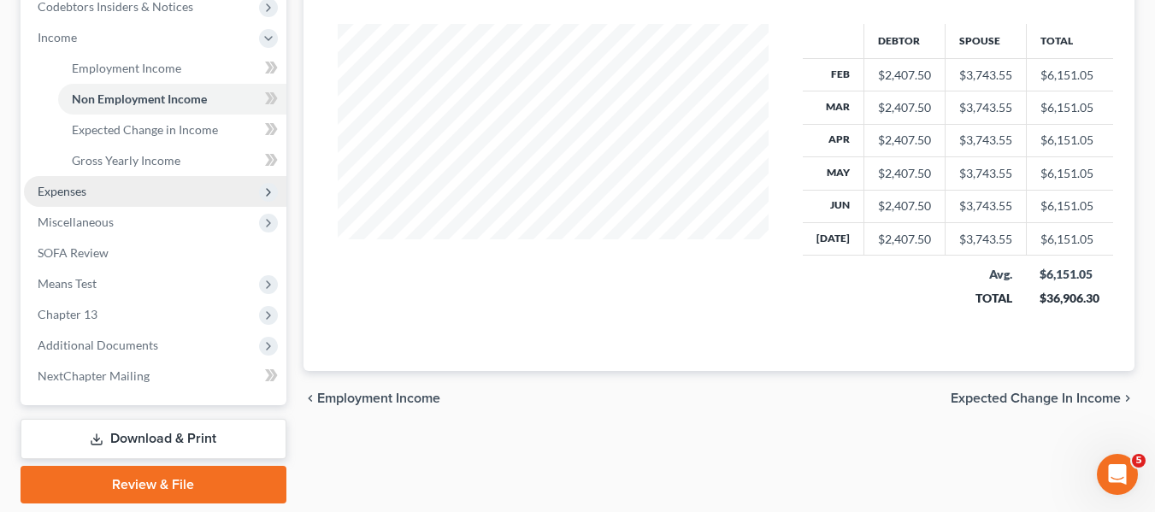
click at [59, 187] on span "Expenses" at bounding box center [62, 191] width 49 height 15
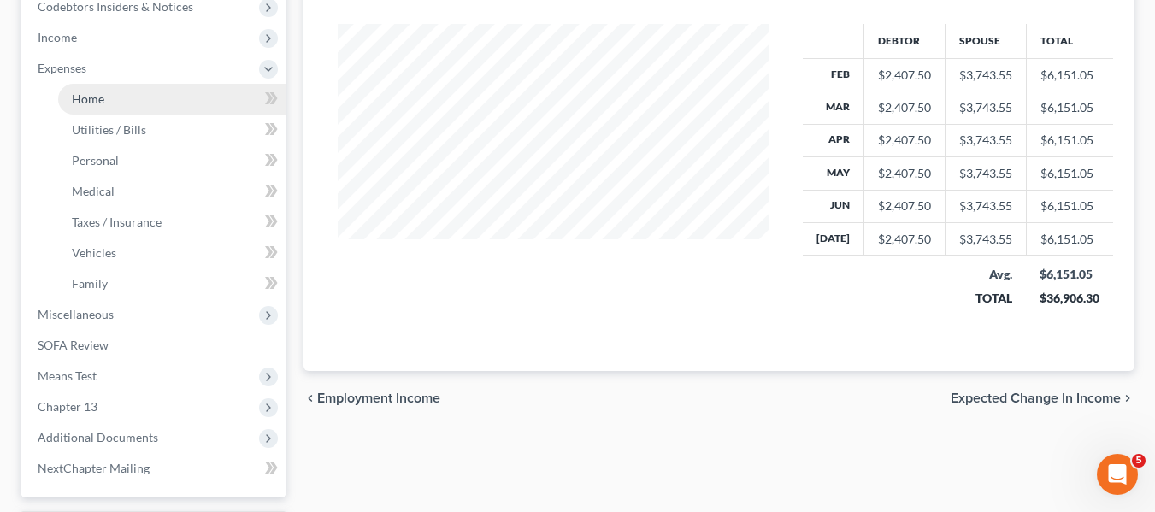
click at [109, 112] on link "Home" at bounding box center [172, 99] width 228 height 31
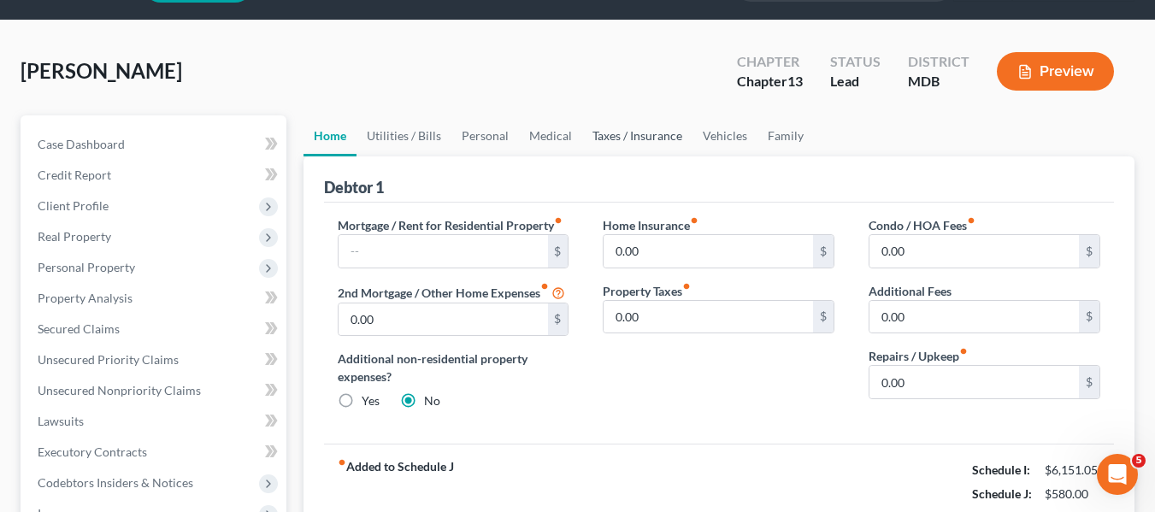
scroll to position [48, 0]
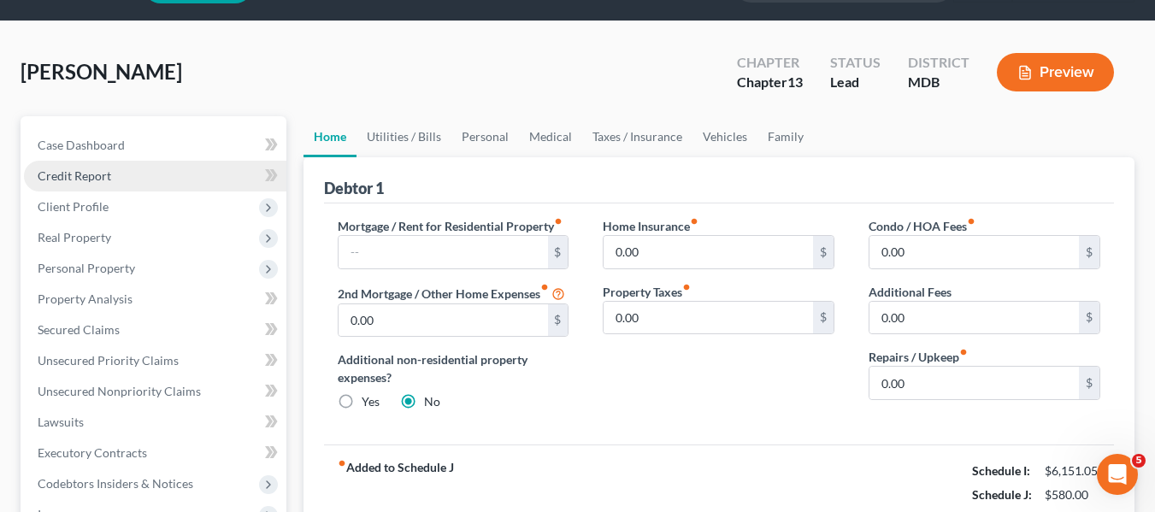
click at [129, 167] on link "Credit Report" at bounding box center [155, 176] width 262 height 31
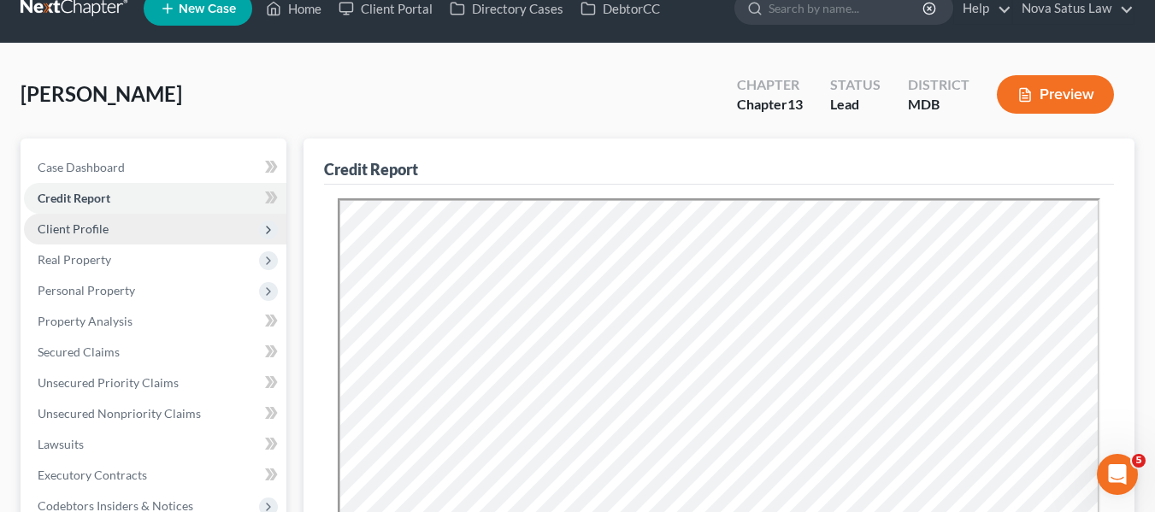
scroll to position [15, 0]
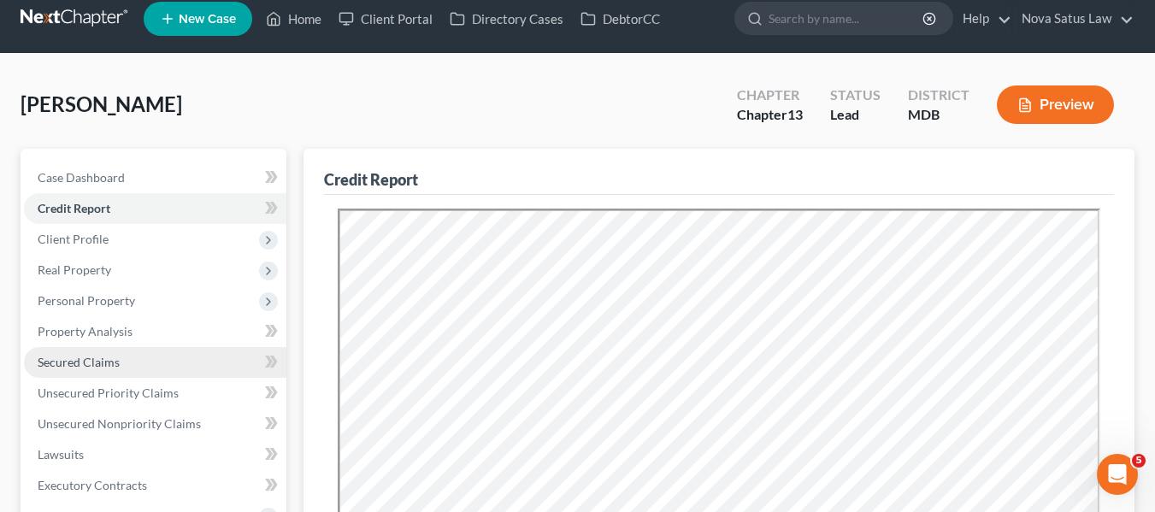
click at [107, 357] on span "Secured Claims" at bounding box center [79, 362] width 82 height 15
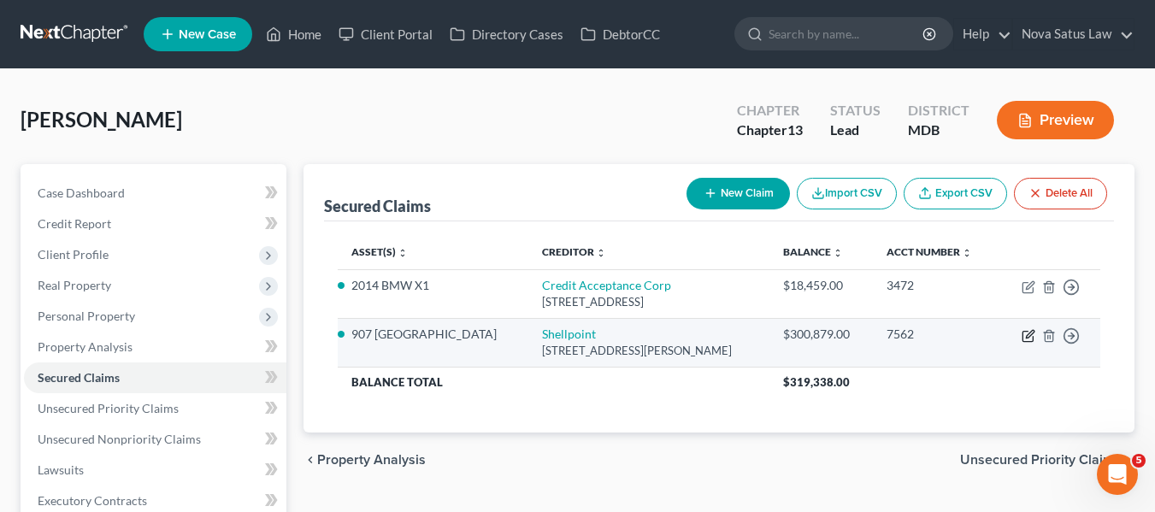
click at [1029, 338] on icon "button" at bounding box center [1028, 336] width 14 height 14
select select "42"
select select "2"
select select "0"
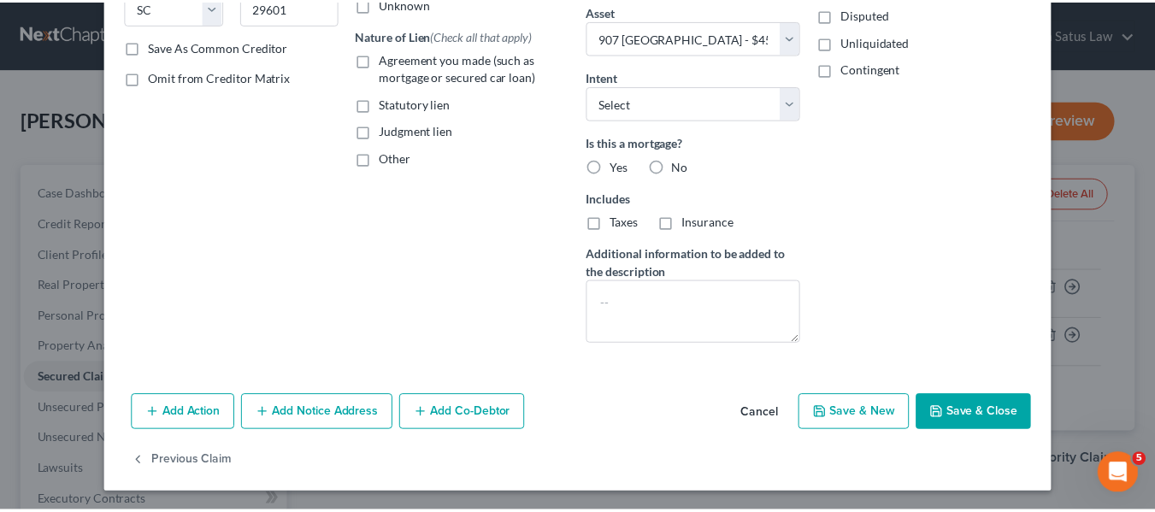
scroll to position [299, 0]
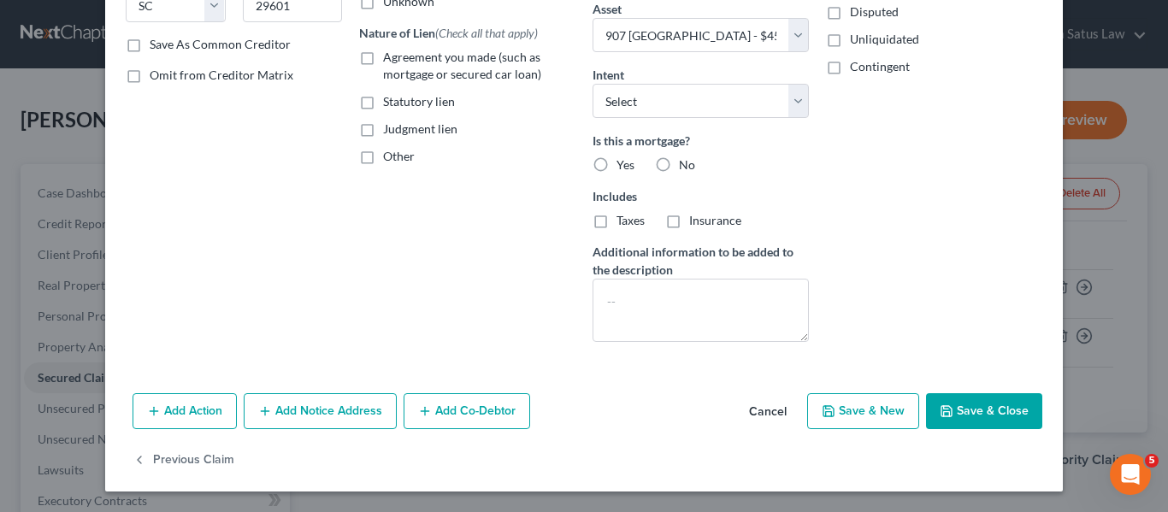
click at [977, 413] on button "Save & Close" at bounding box center [984, 411] width 116 height 36
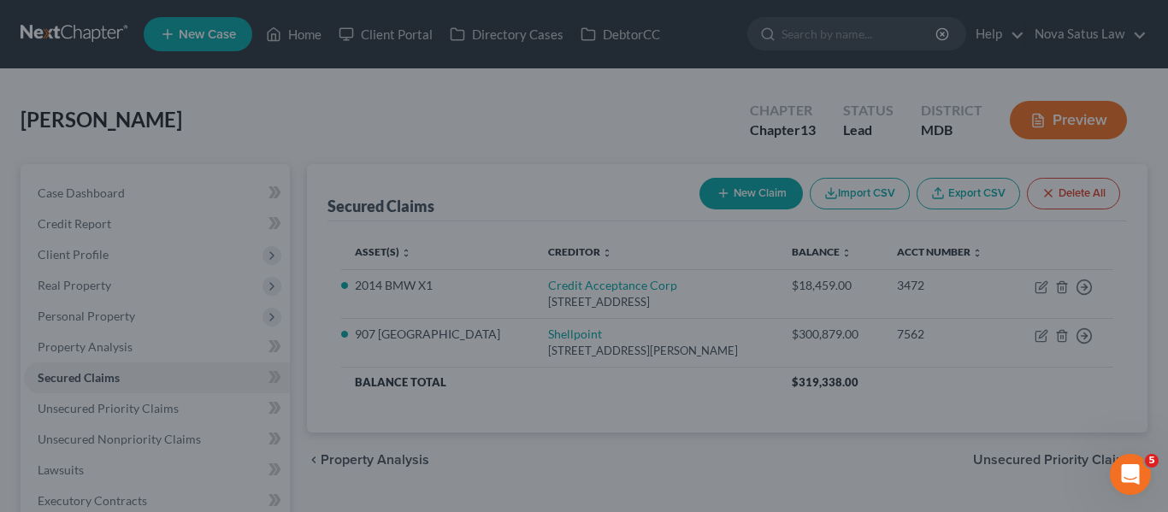
select select "2"
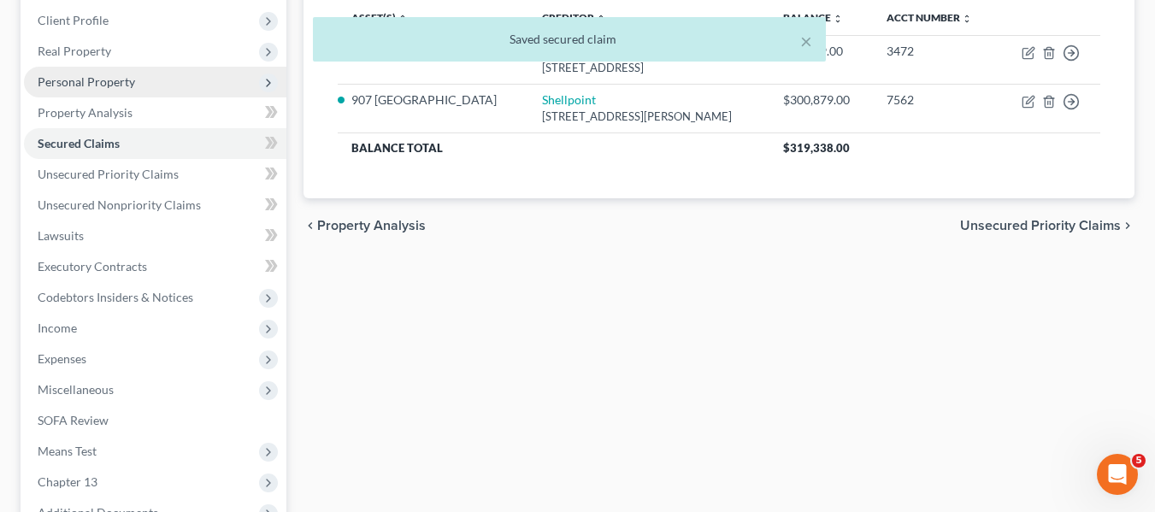
scroll to position [313, 0]
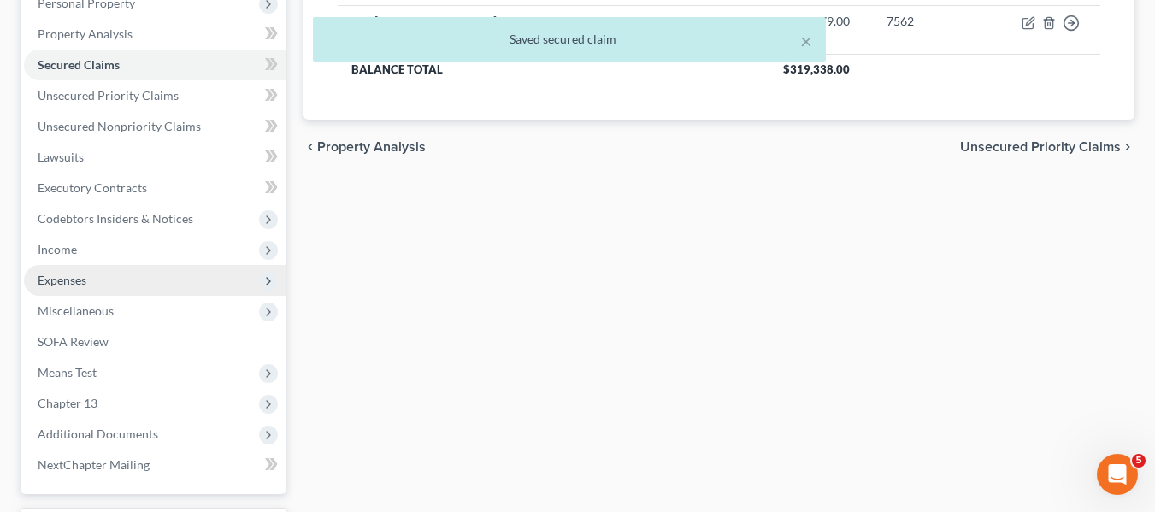
click at [71, 278] on span "Expenses" at bounding box center [62, 280] width 49 height 15
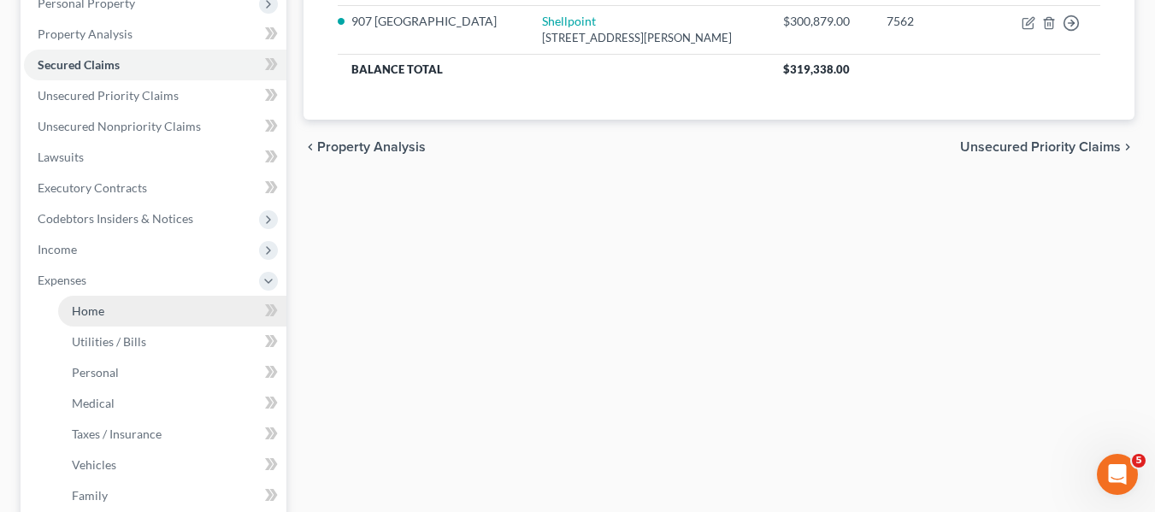
click at [88, 307] on span "Home" at bounding box center [88, 310] width 32 height 15
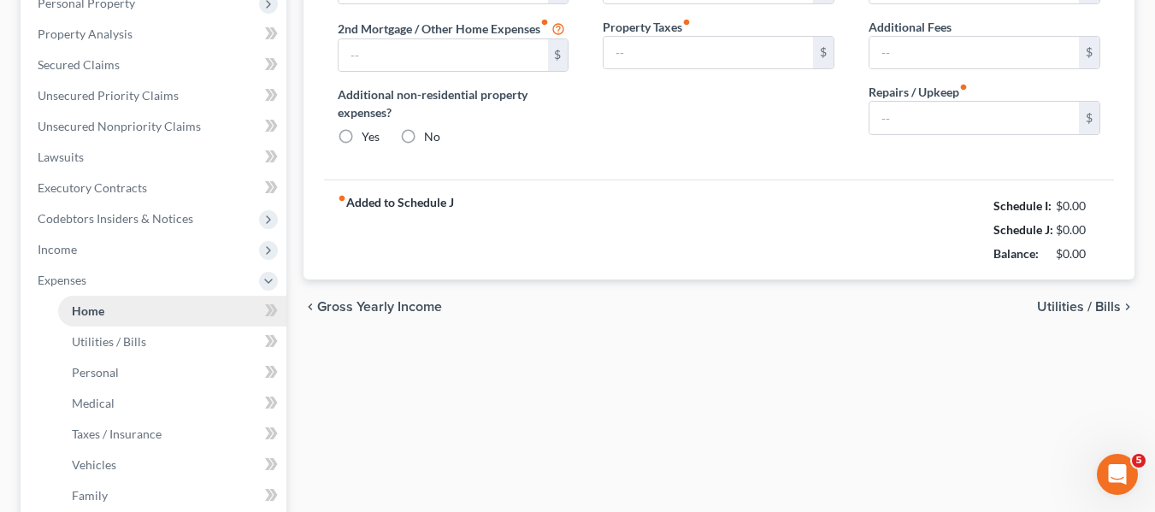
scroll to position [21, 0]
type input "0.00"
radio input "true"
type input "0.00"
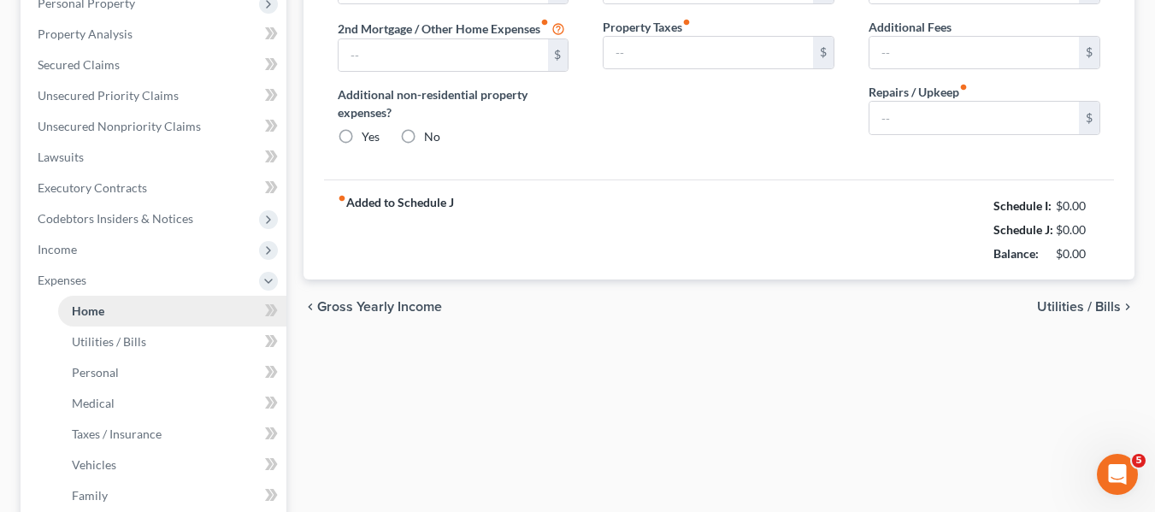
type input "0.00"
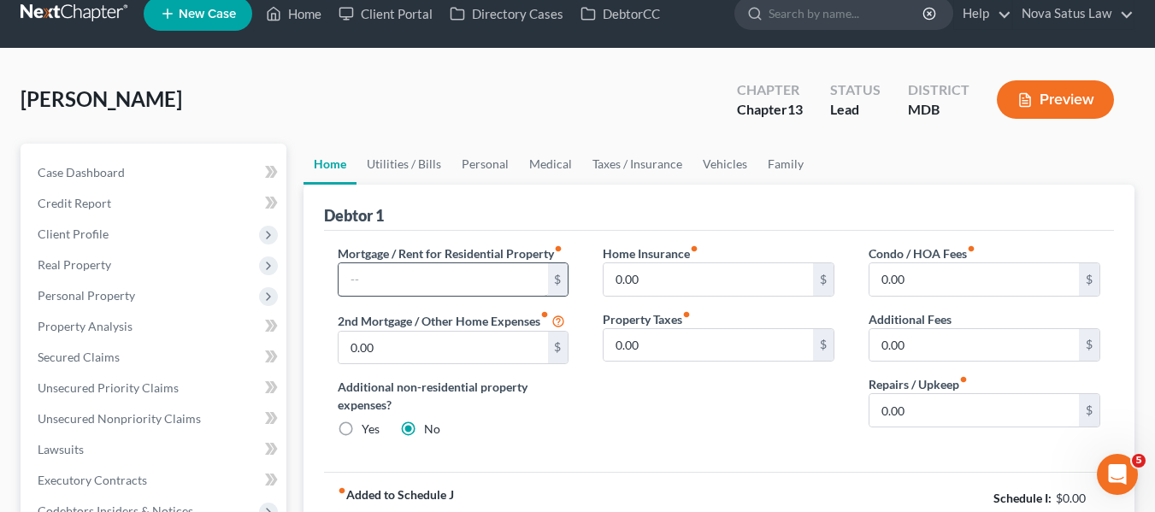
scroll to position [0, 0]
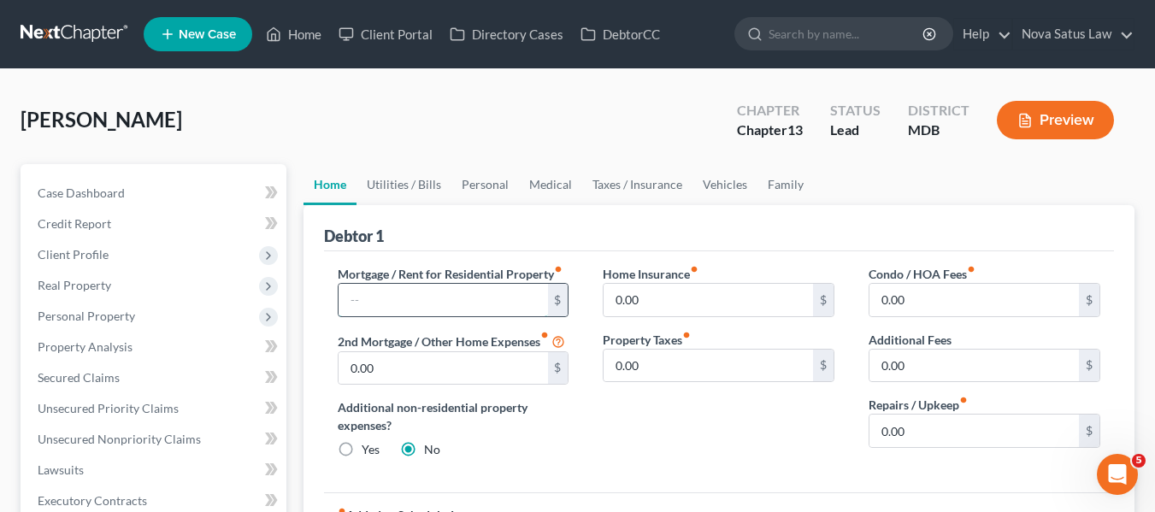
click at [486, 298] on input "text" at bounding box center [442, 300] width 209 height 32
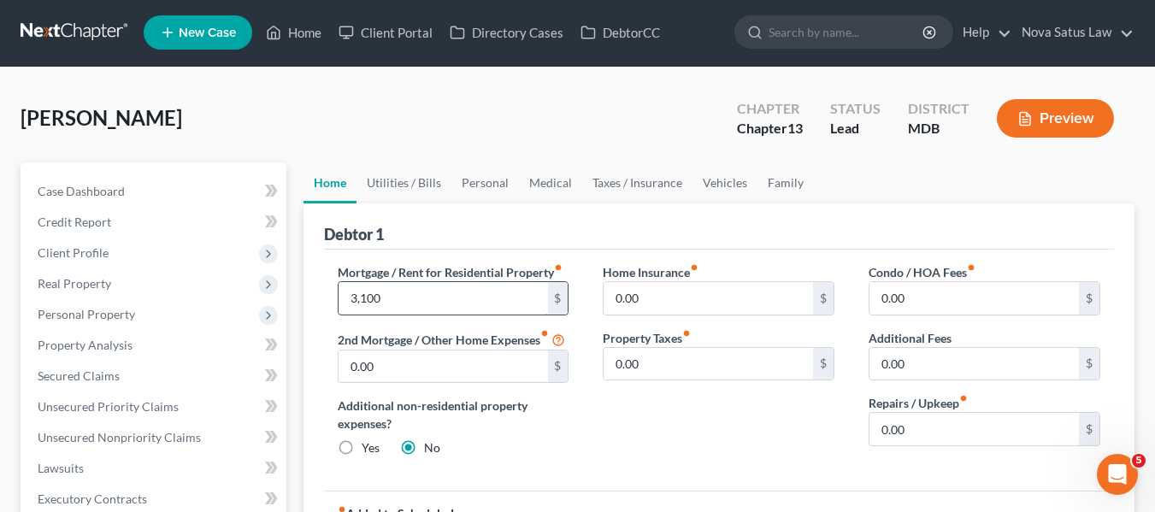
scroll to position [1, 0]
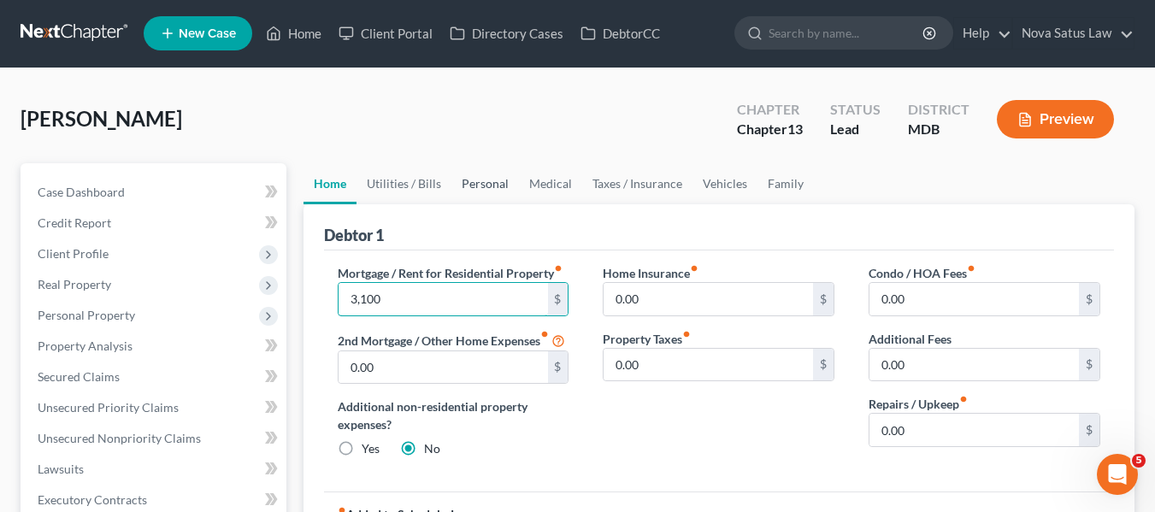
type input "3,100"
click at [498, 180] on link "Personal" at bounding box center [485, 183] width 68 height 41
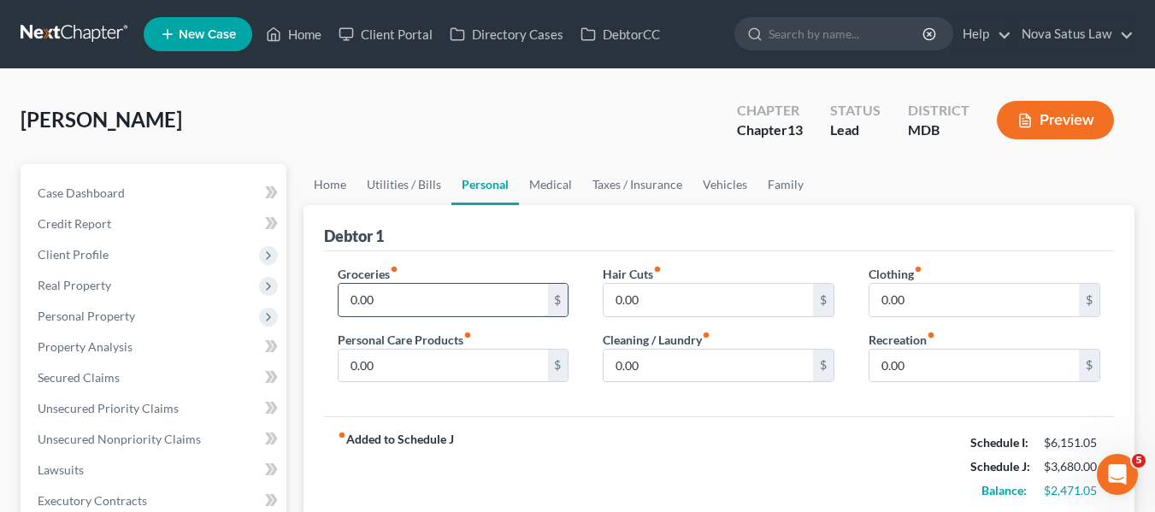
click at [388, 296] on input "0.00" at bounding box center [442, 300] width 209 height 32
type input "500"
click at [388, 370] on input "0.00" at bounding box center [442, 366] width 209 height 32
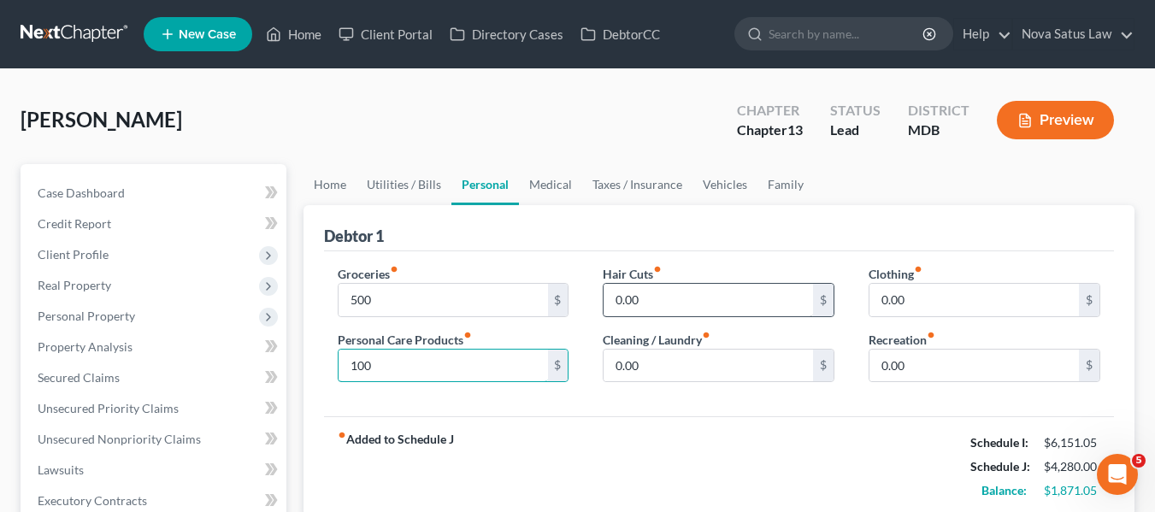
type input "100"
click at [691, 302] on input "0.00" at bounding box center [707, 300] width 209 height 32
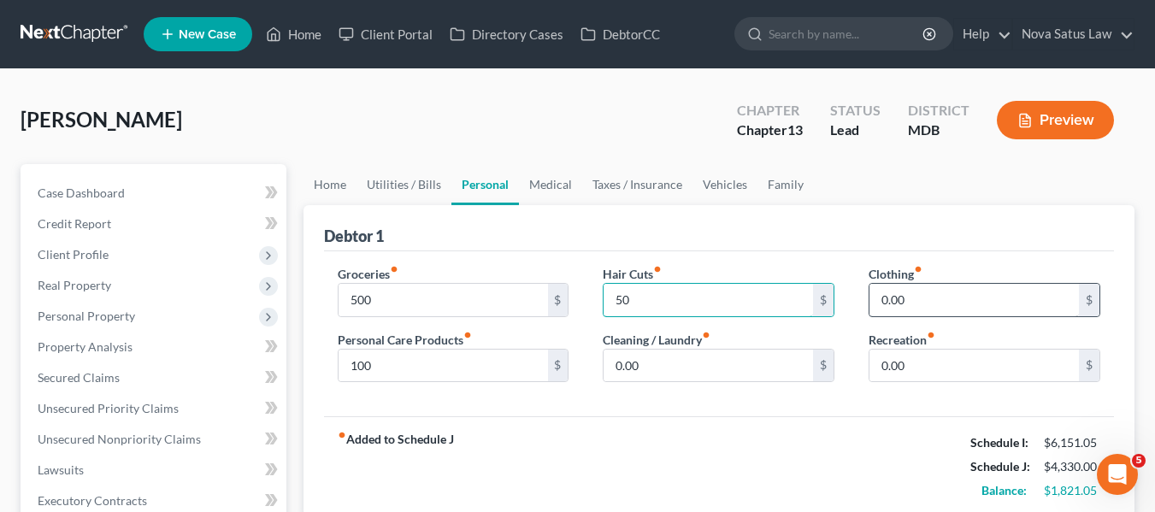
type input "50"
click at [912, 303] on input "0.00" at bounding box center [973, 300] width 209 height 32
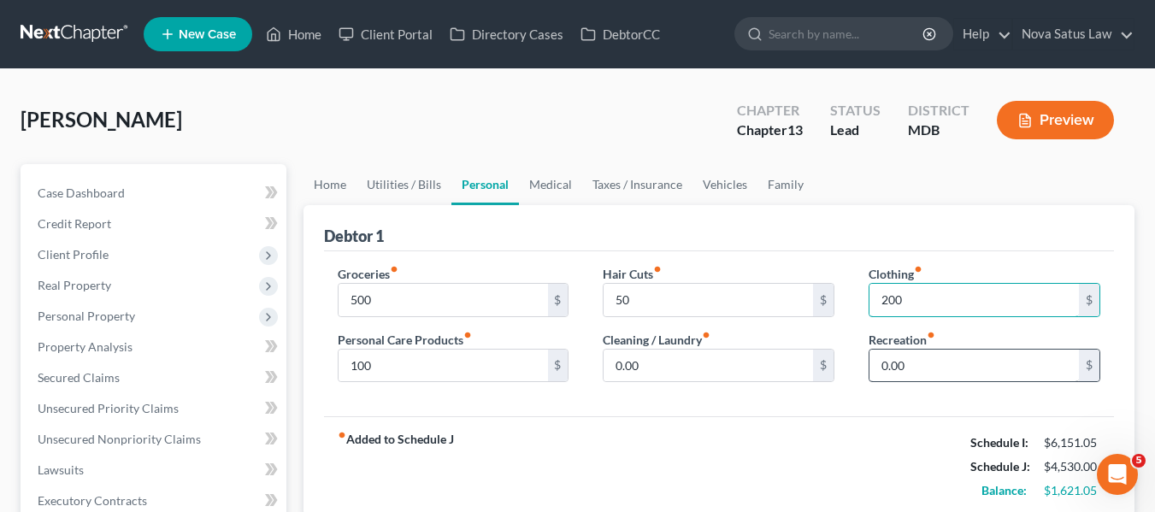
type input "200"
click at [926, 374] on input "0.00" at bounding box center [973, 366] width 209 height 32
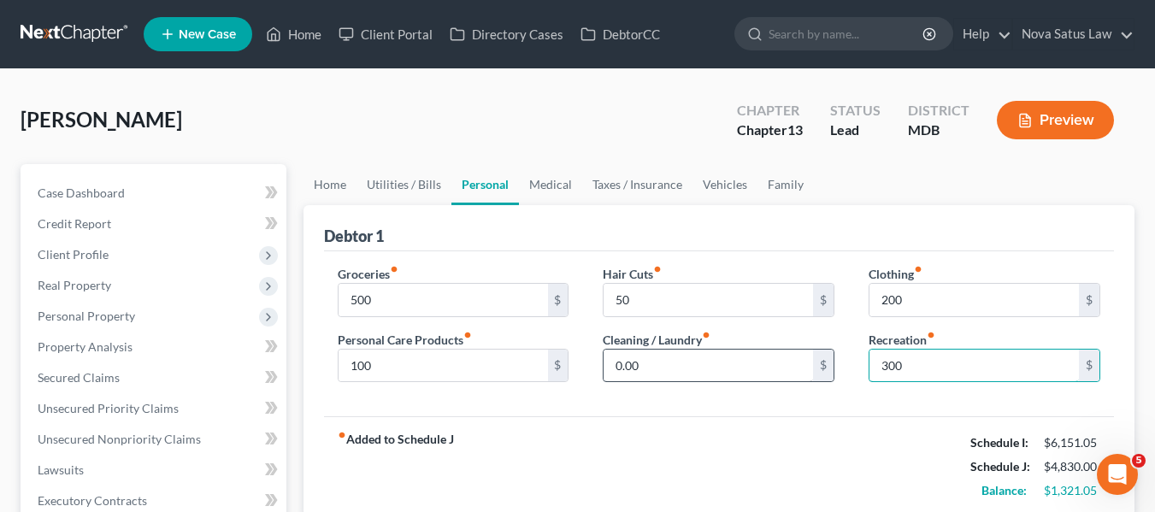
type input "300"
click at [689, 371] on input "0.00" at bounding box center [707, 366] width 209 height 32
type input "75"
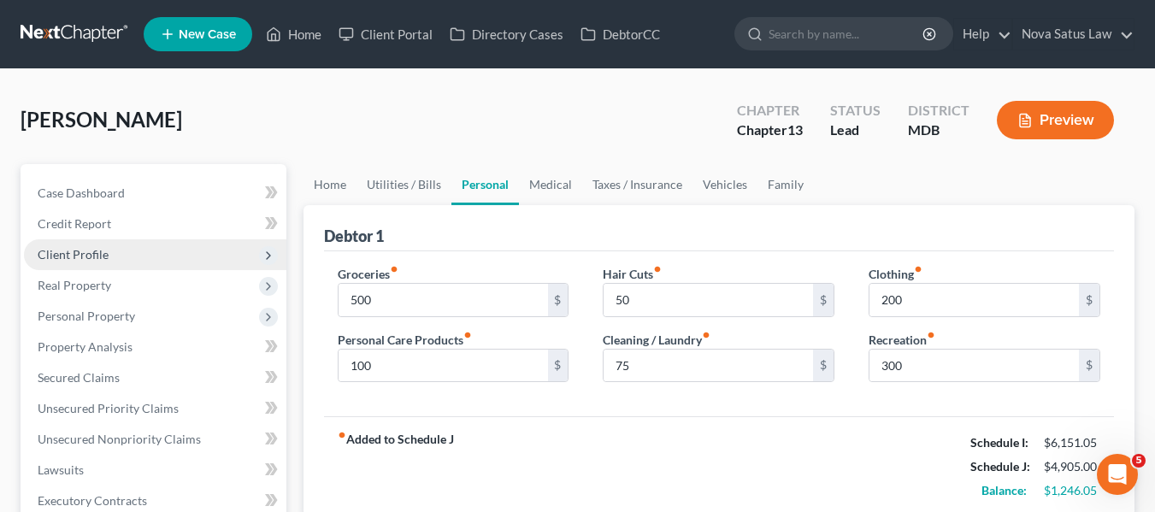
click at [80, 262] on span "Client Profile" at bounding box center [155, 254] width 262 height 31
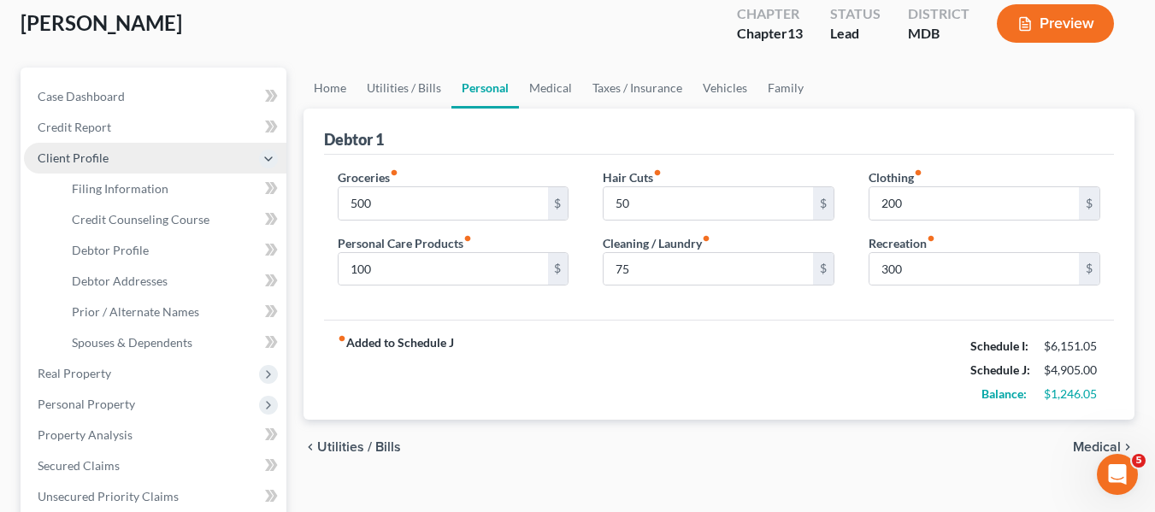
scroll to position [104, 0]
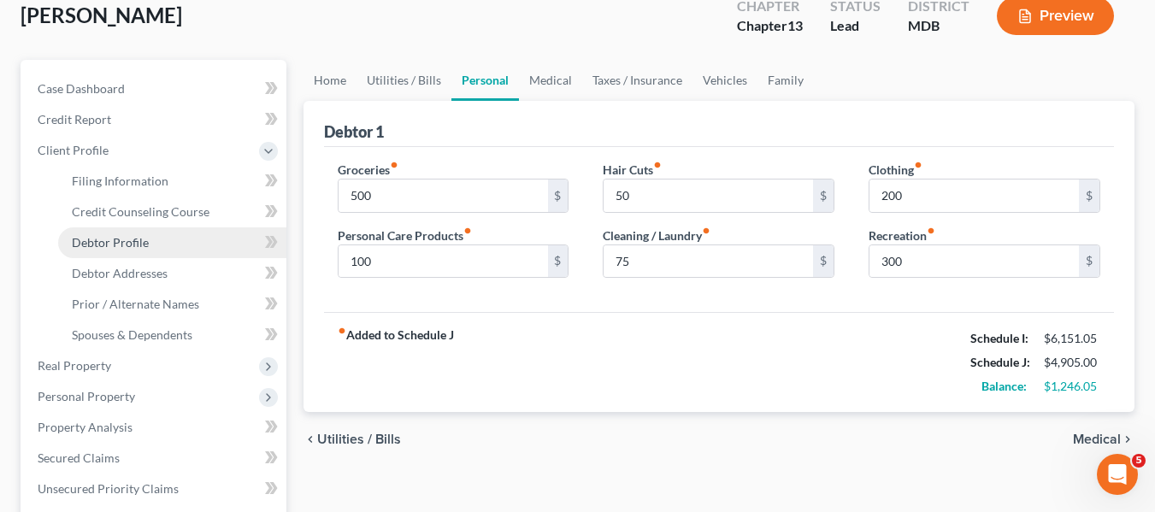
click at [98, 245] on span "Debtor Profile" at bounding box center [110, 242] width 77 height 15
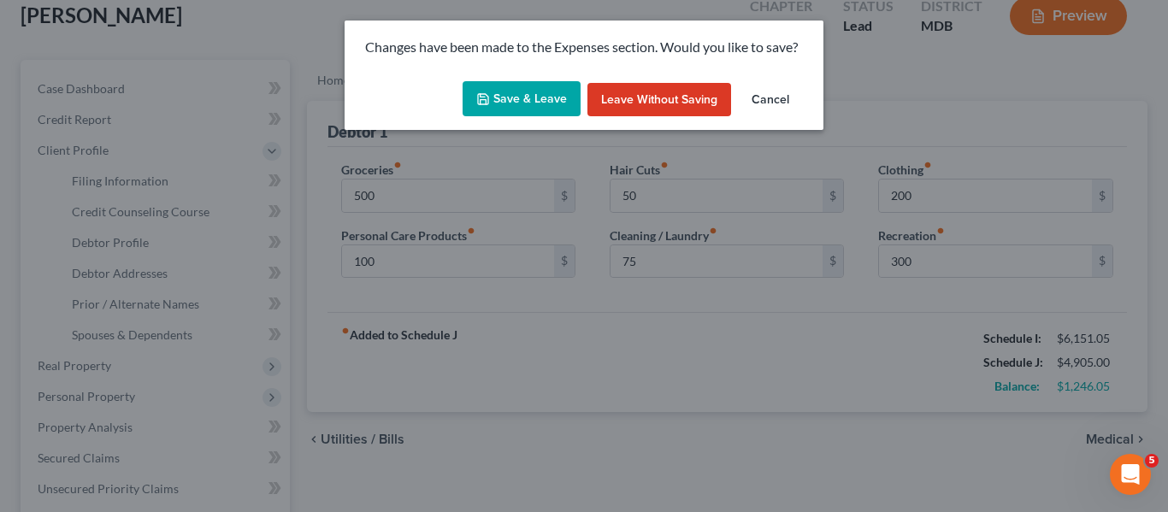
click at [506, 94] on button "Save & Leave" at bounding box center [521, 99] width 118 height 36
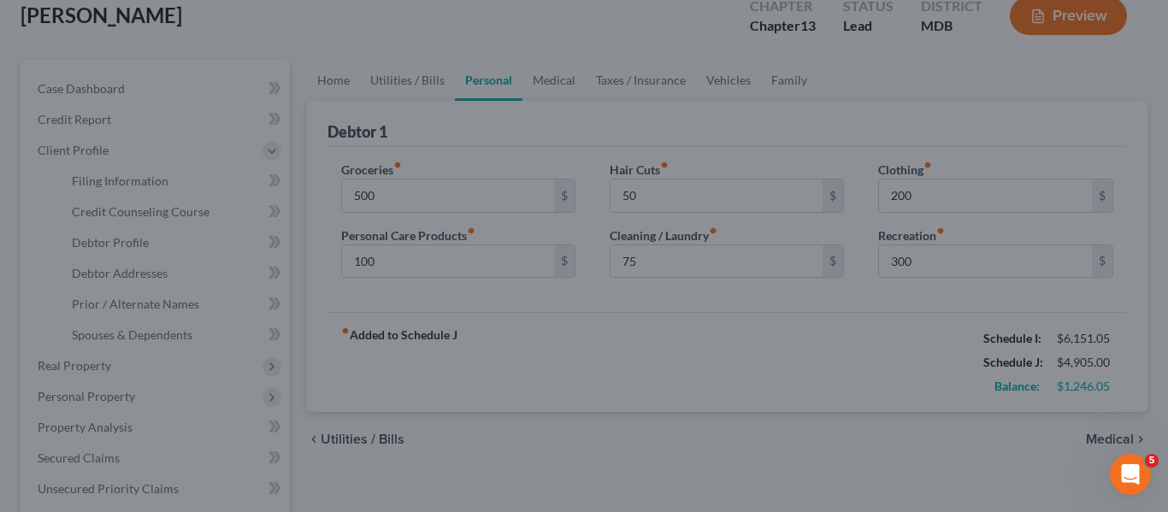
type input "500.00"
type input "100.00"
type input "50.00"
type input "75.00"
type input "200.00"
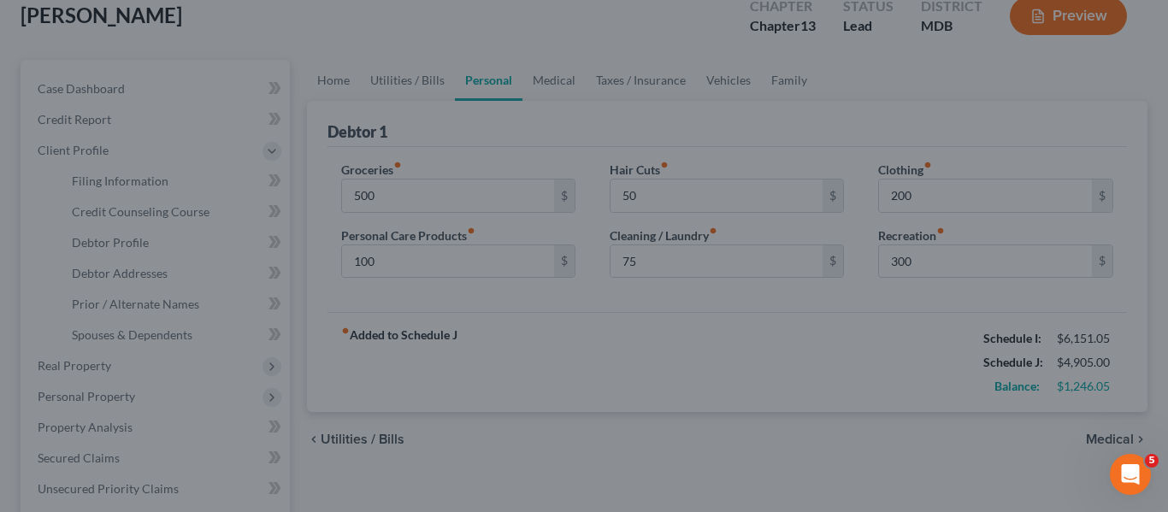
type input "300.00"
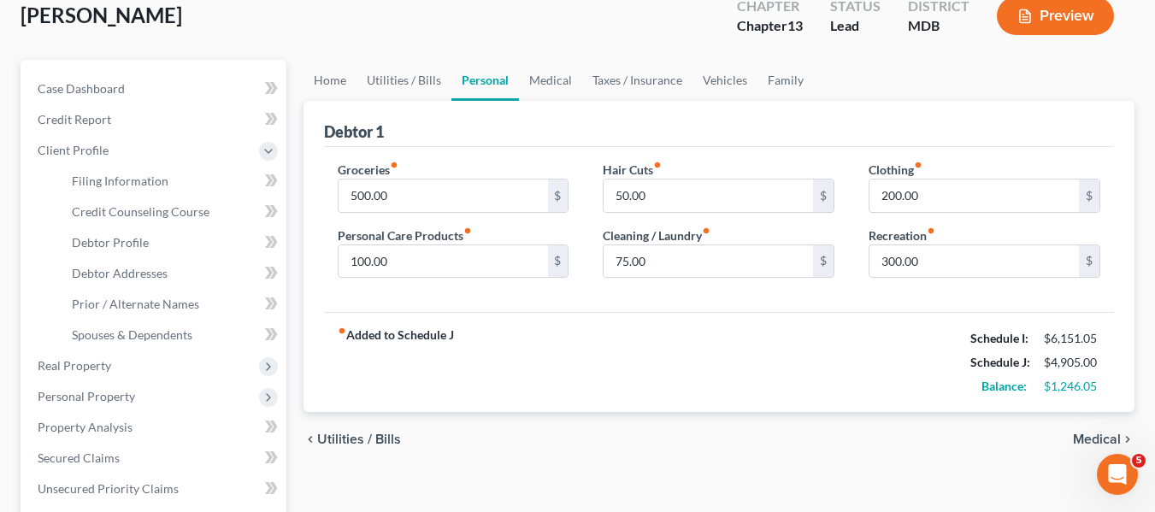
select select "1"
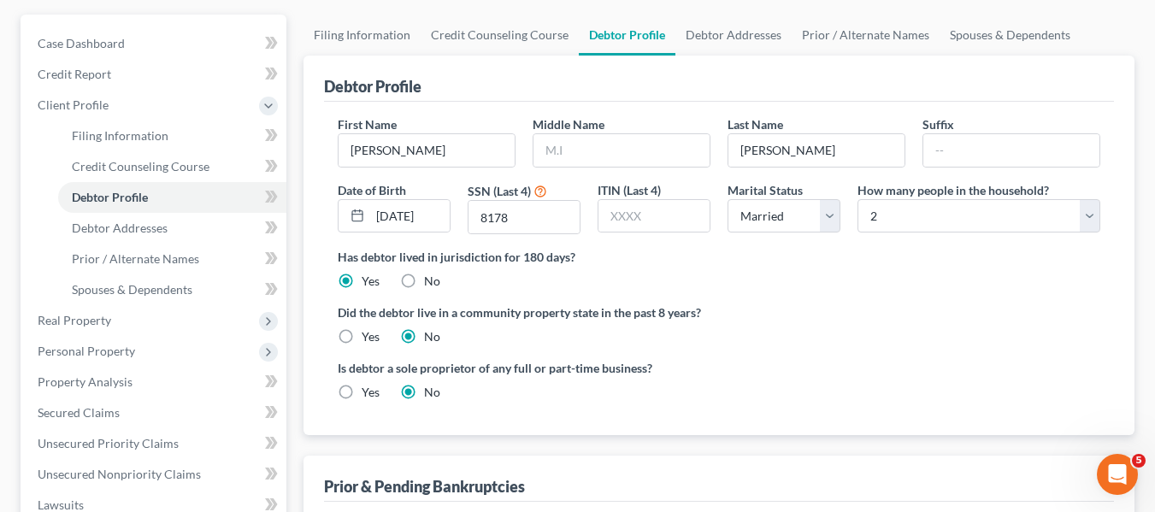
scroll to position [150, 0]
click at [155, 226] on span "Debtor Addresses" at bounding box center [120, 227] width 96 height 15
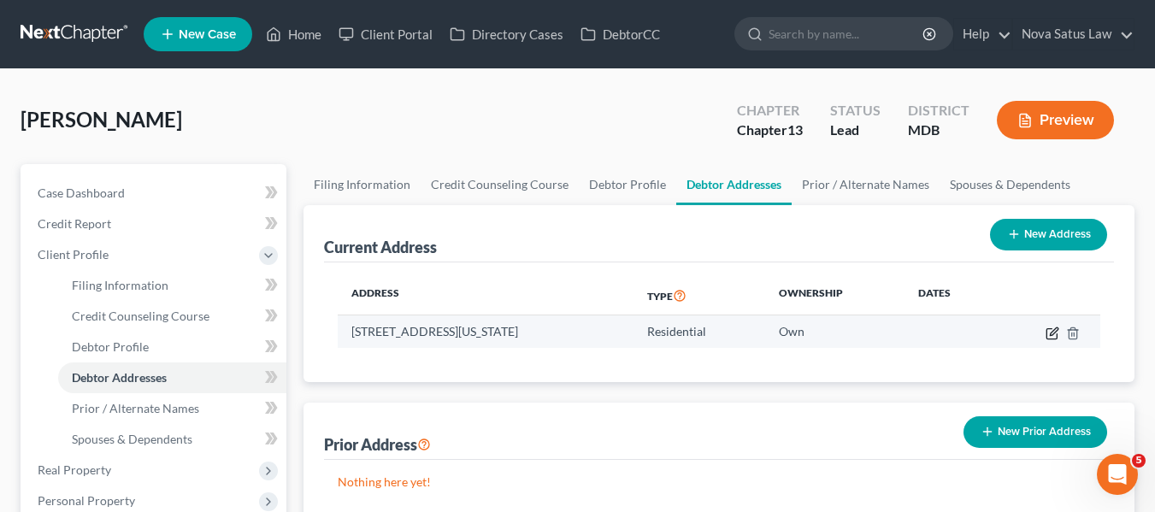
click at [1051, 332] on icon "button" at bounding box center [1054, 331] width 8 height 8
select select "21"
select select "16"
select select "0"
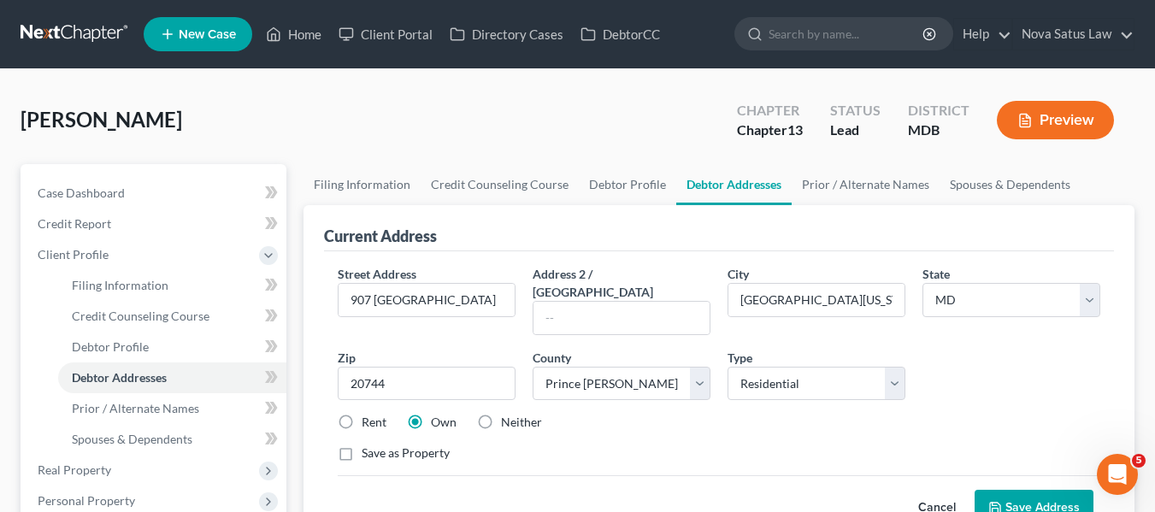
scroll to position [210, 0]
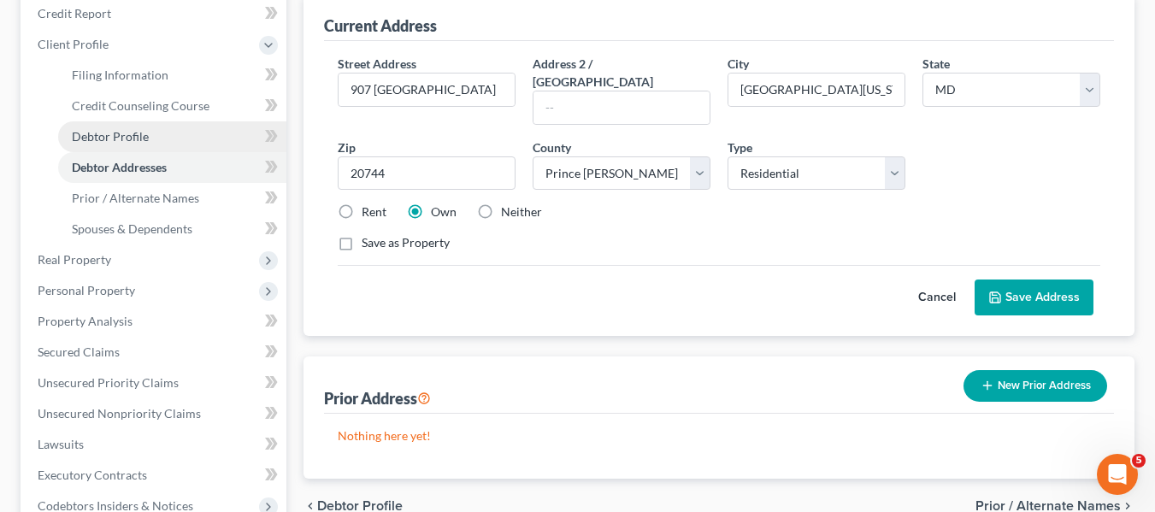
click at [174, 142] on link "Debtor Profile" at bounding box center [172, 136] width 228 height 31
select select "1"
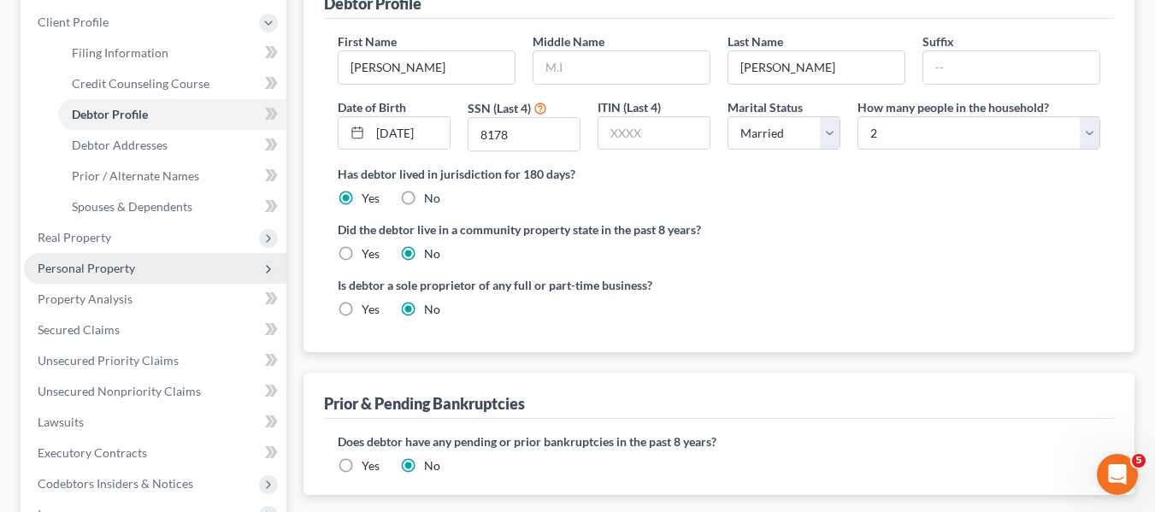
scroll to position [232, 0]
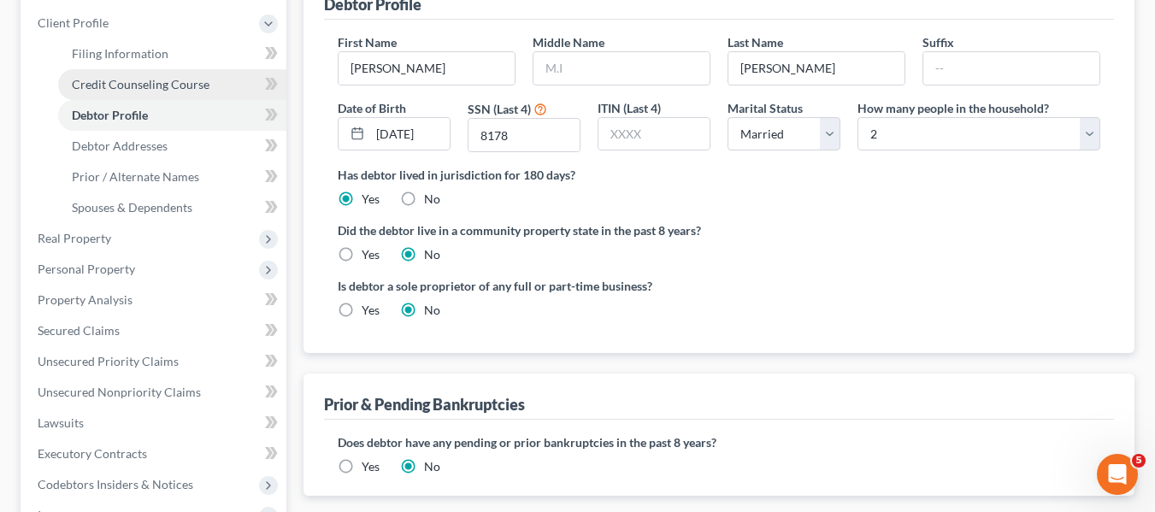
click at [97, 74] on link "Credit Counseling Course" at bounding box center [172, 84] width 228 height 31
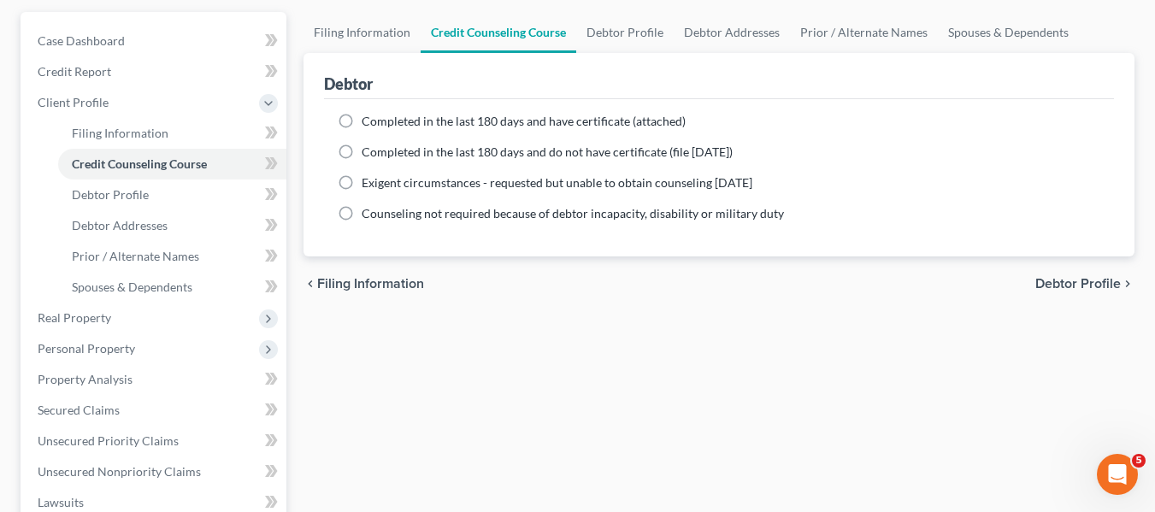
scroll to position [151, 0]
click at [175, 197] on link "Debtor Profile" at bounding box center [172, 195] width 228 height 31
select select "1"
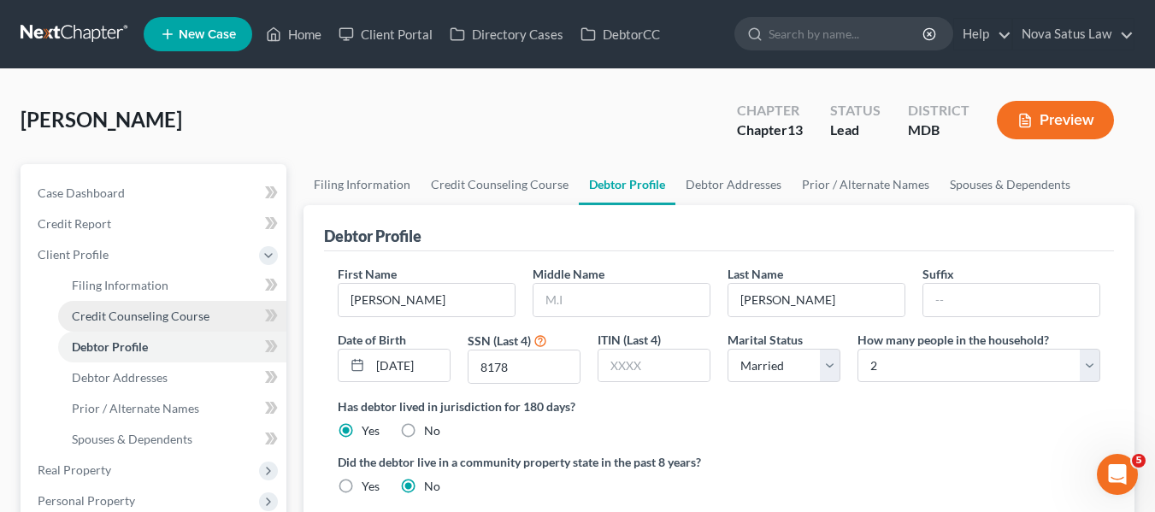
click at [150, 314] on span "Credit Counseling Course" at bounding box center [141, 316] width 138 height 15
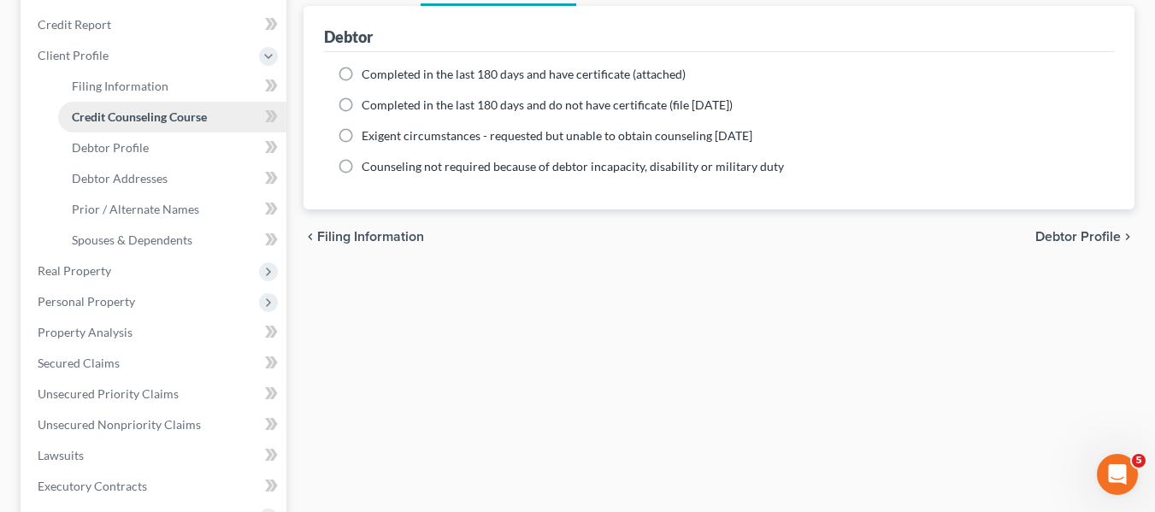
scroll to position [200, 0]
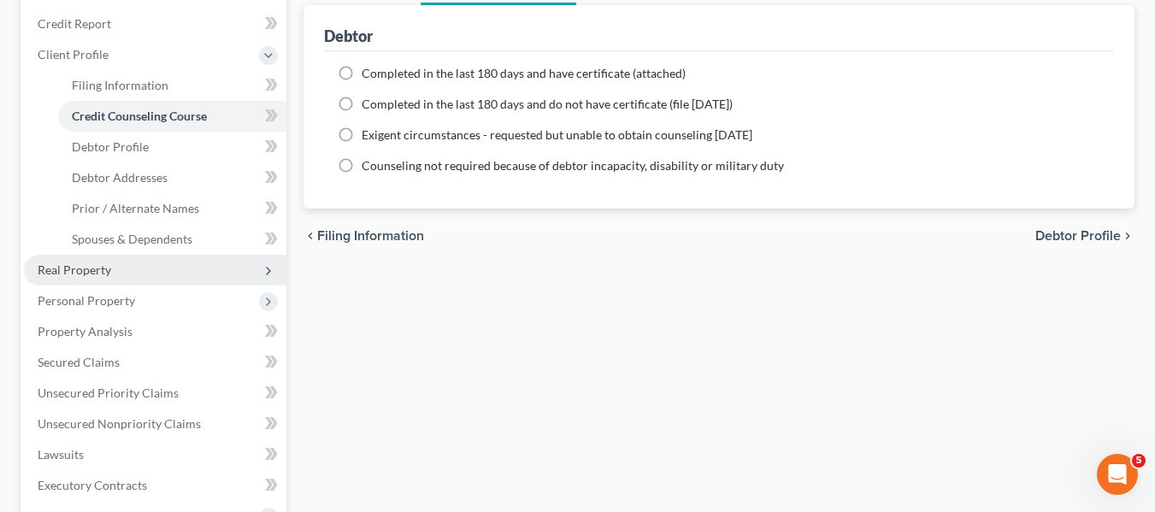
click at [79, 272] on span "Real Property" at bounding box center [75, 269] width 74 height 15
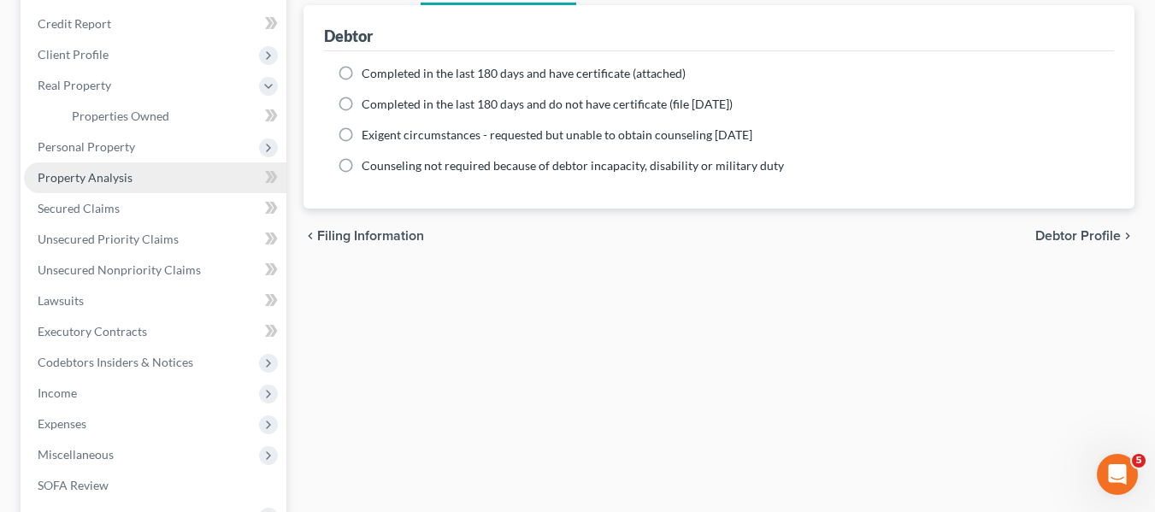
click at [84, 176] on span "Property Analysis" at bounding box center [85, 177] width 95 height 15
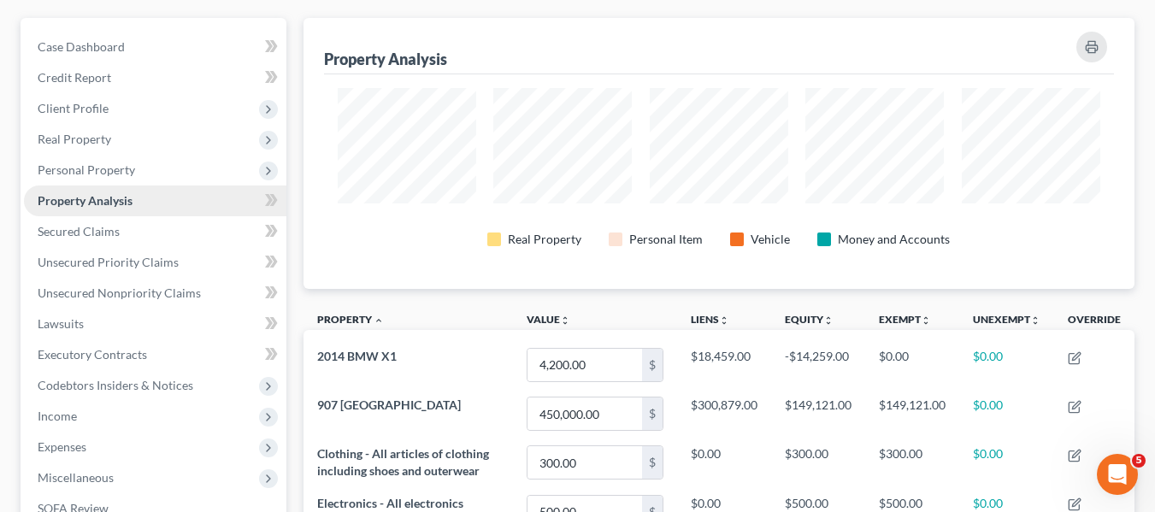
scroll to position [145, 0]
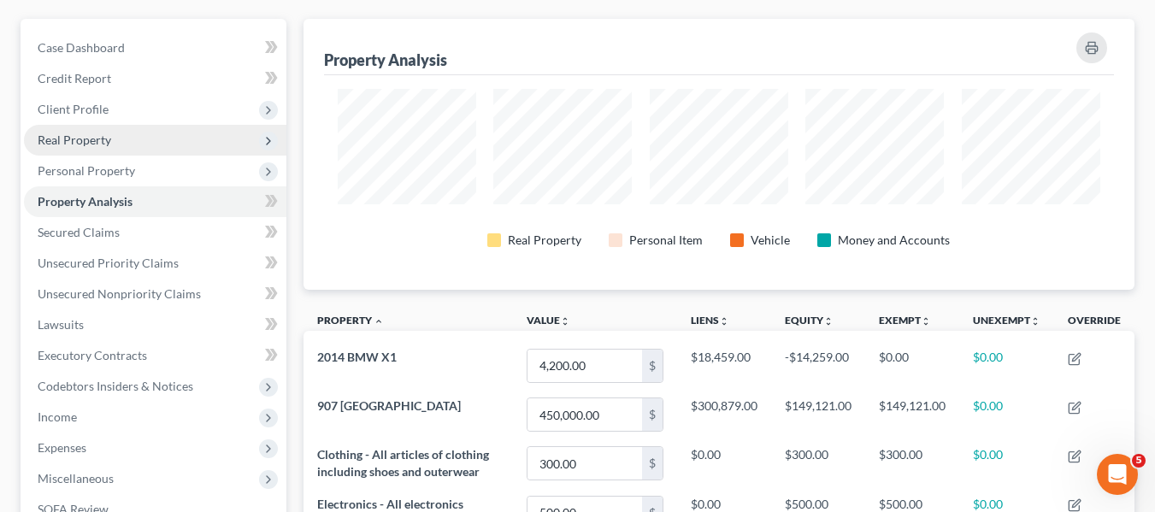
click at [64, 150] on span "Real Property" at bounding box center [155, 140] width 262 height 31
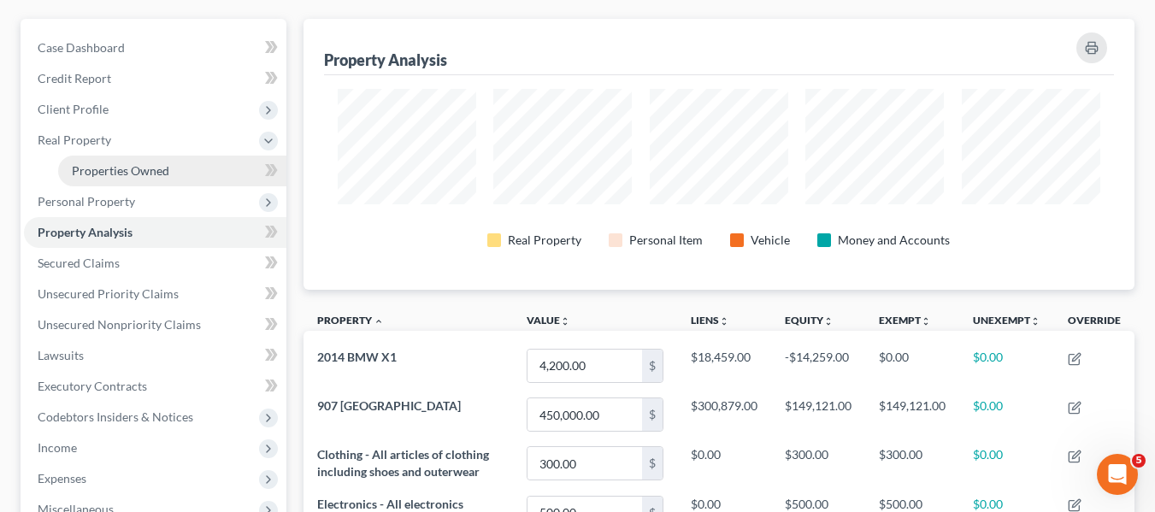
click at [106, 178] on link "Properties Owned" at bounding box center [172, 171] width 228 height 31
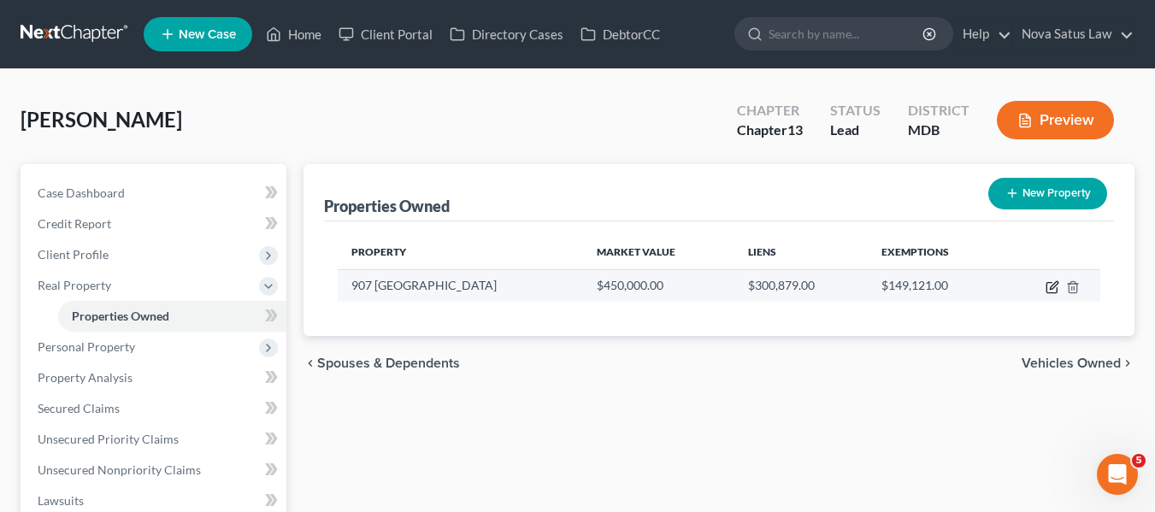
click at [1052, 286] on icon "button" at bounding box center [1052, 287] width 14 height 14
select select "21"
select select "16"
select select "3"
select select "5"
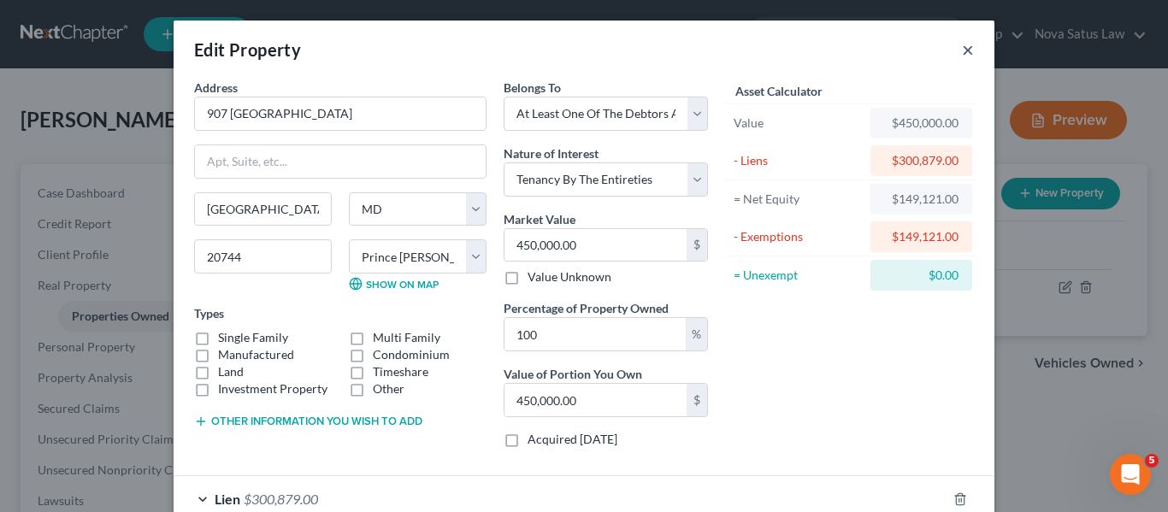
click at [962, 50] on button "×" at bounding box center [968, 49] width 12 height 21
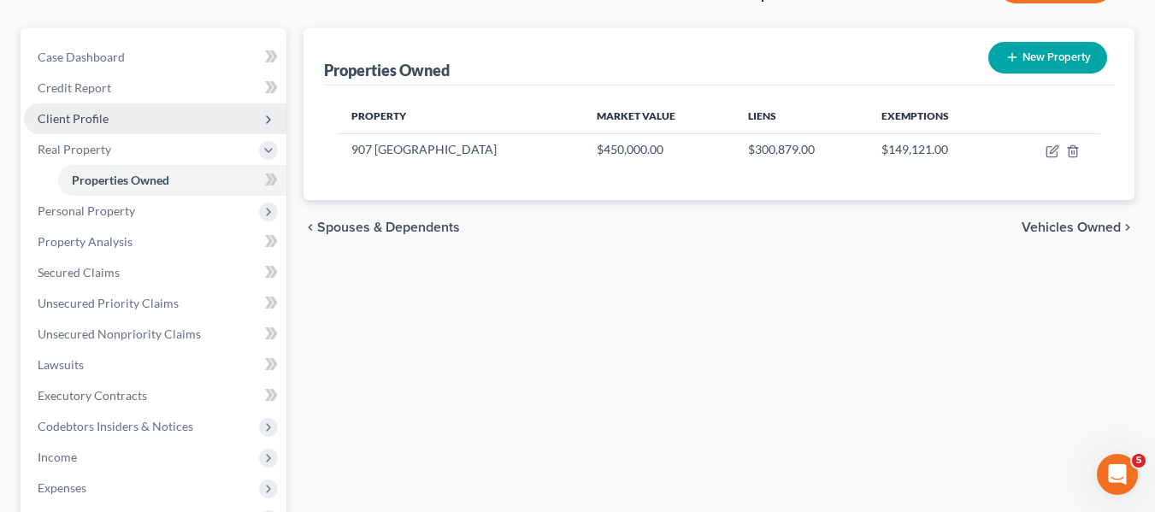
scroll to position [137, 0]
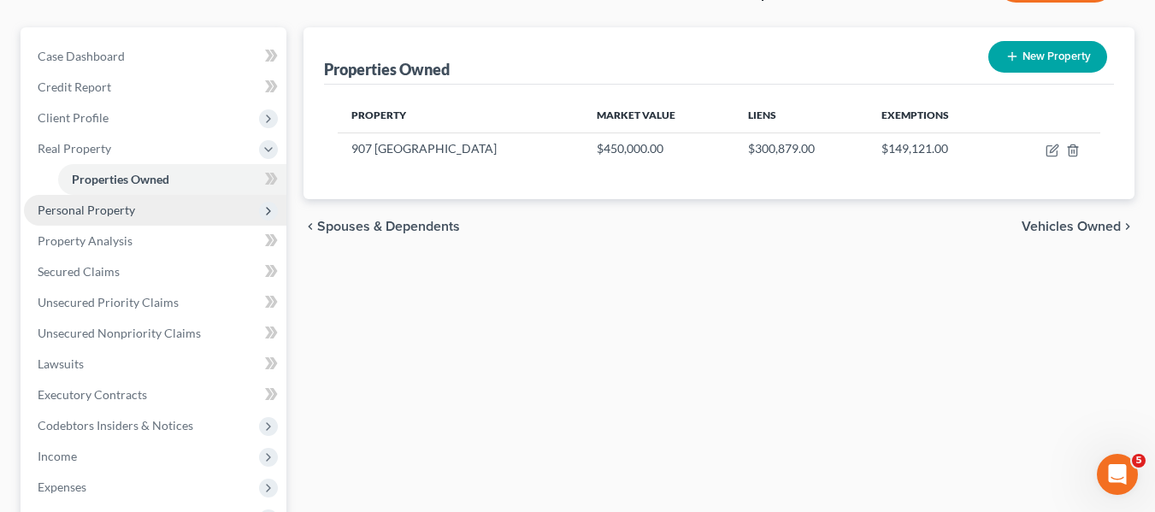
click at [88, 215] on span "Personal Property" at bounding box center [86, 210] width 97 height 15
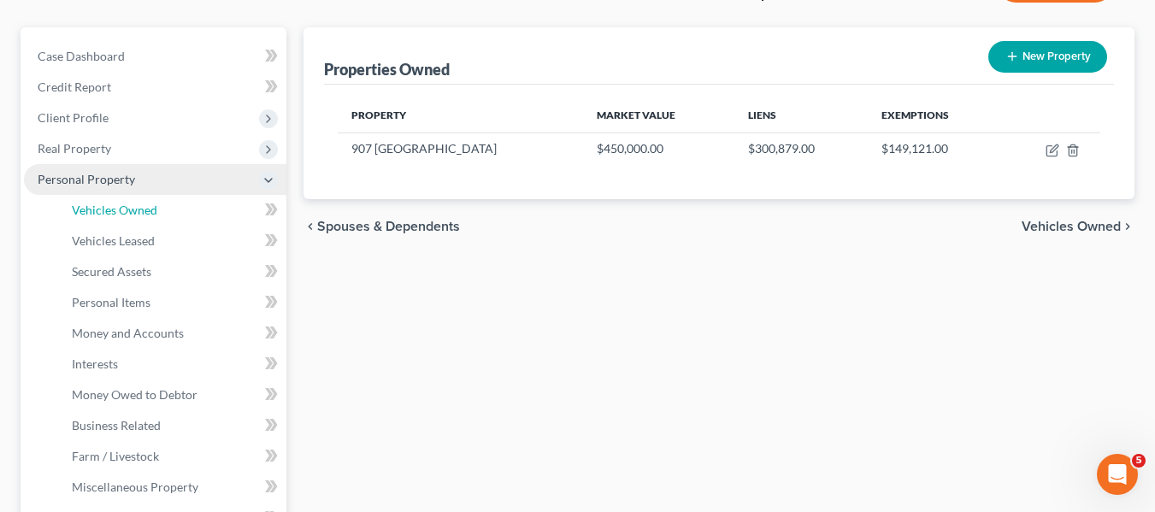
click at [88, 215] on span "Vehicles Owned" at bounding box center [114, 210] width 85 height 15
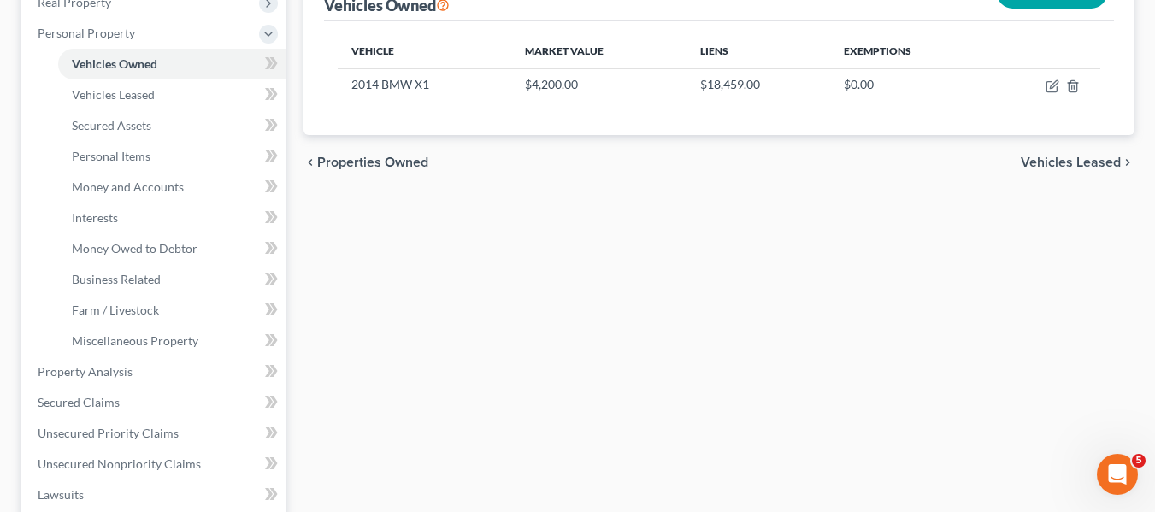
scroll to position [284, 0]
click at [155, 158] on link "Personal Items" at bounding box center [172, 155] width 228 height 31
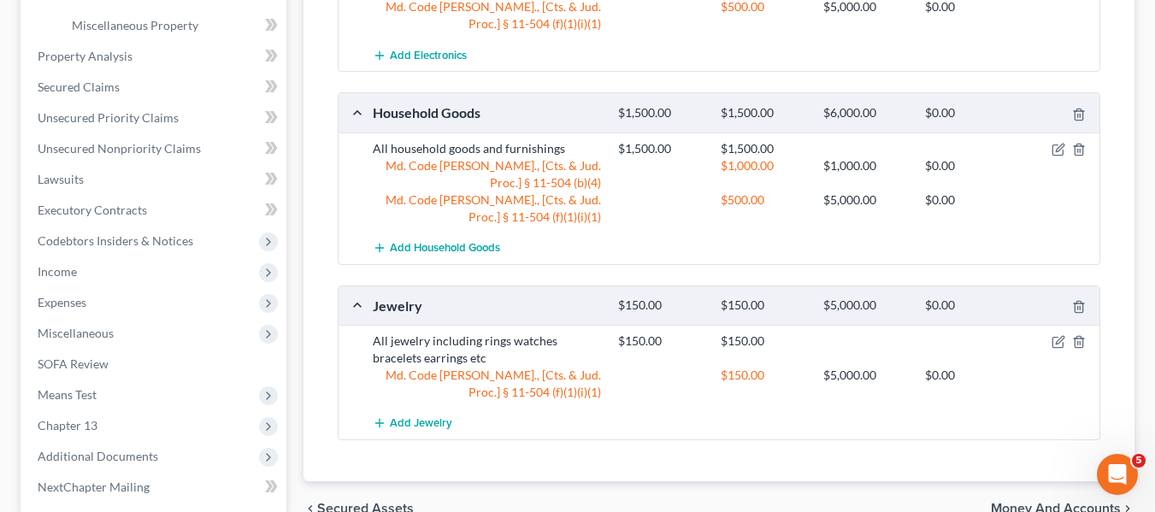
scroll to position [599, 0]
click at [109, 127] on link "Unsecured Priority Claims" at bounding box center [155, 117] width 262 height 31
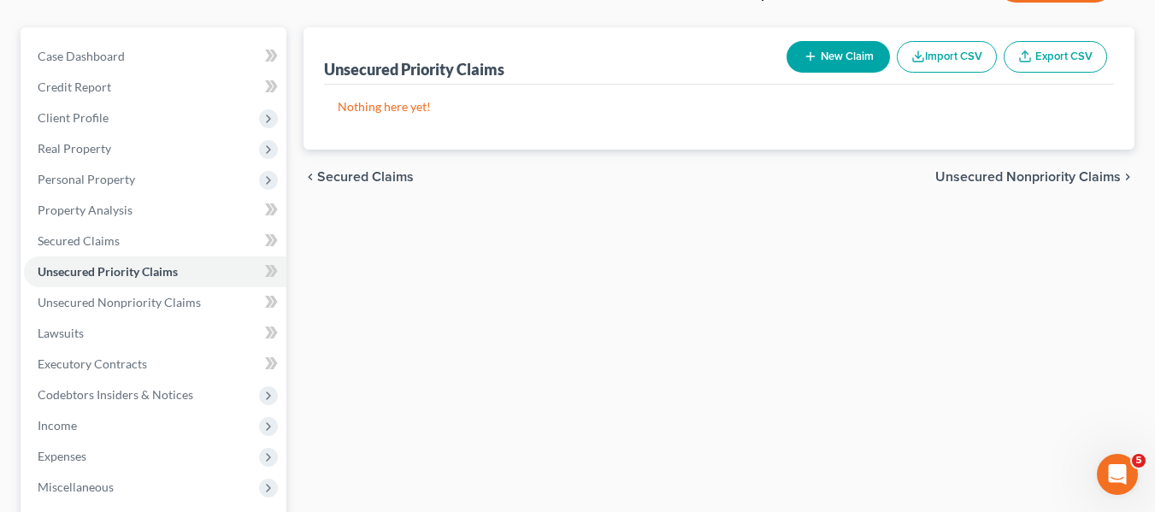
scroll to position [138, 0]
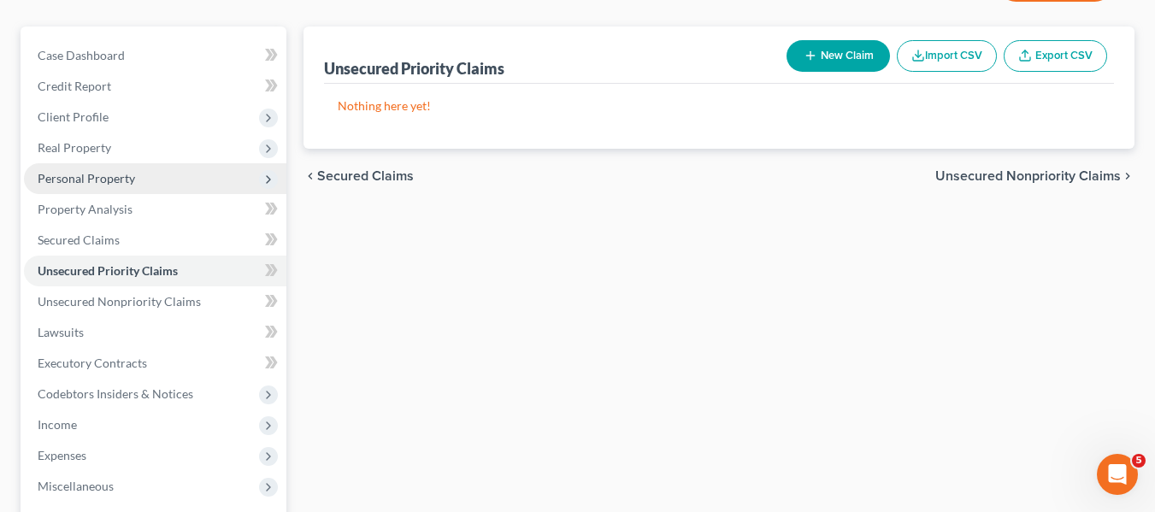
click at [56, 185] on span "Personal Property" at bounding box center [155, 178] width 262 height 31
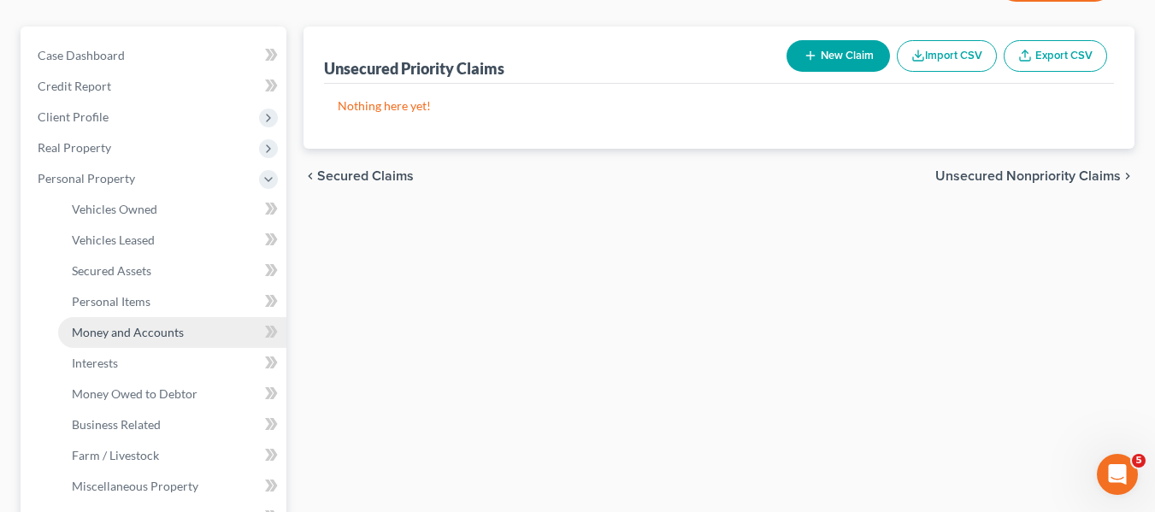
click at [103, 331] on span "Money and Accounts" at bounding box center [128, 332] width 112 height 15
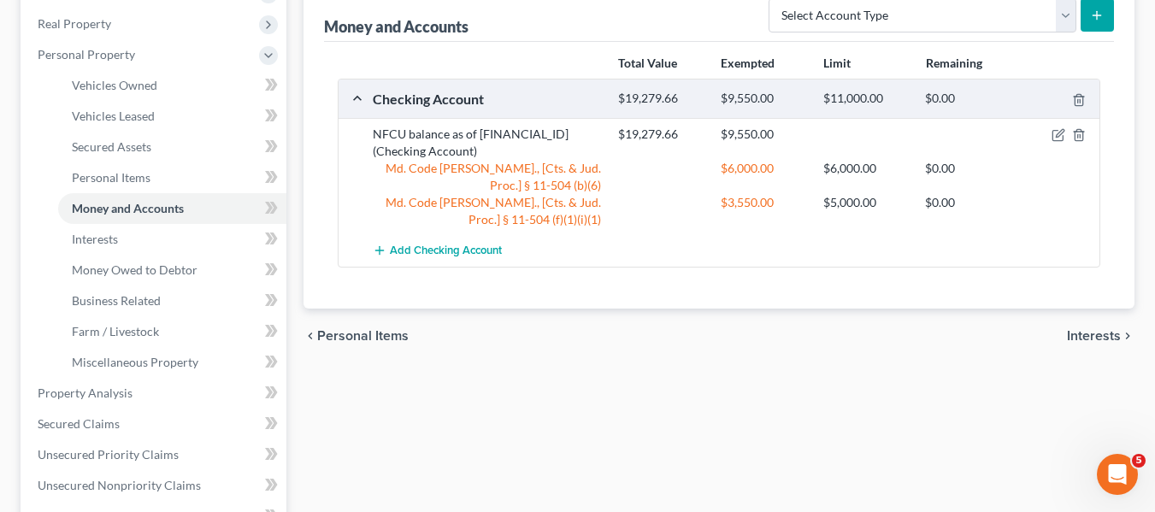
scroll to position [262, 0]
click at [135, 238] on link "Interests" at bounding box center [172, 238] width 228 height 31
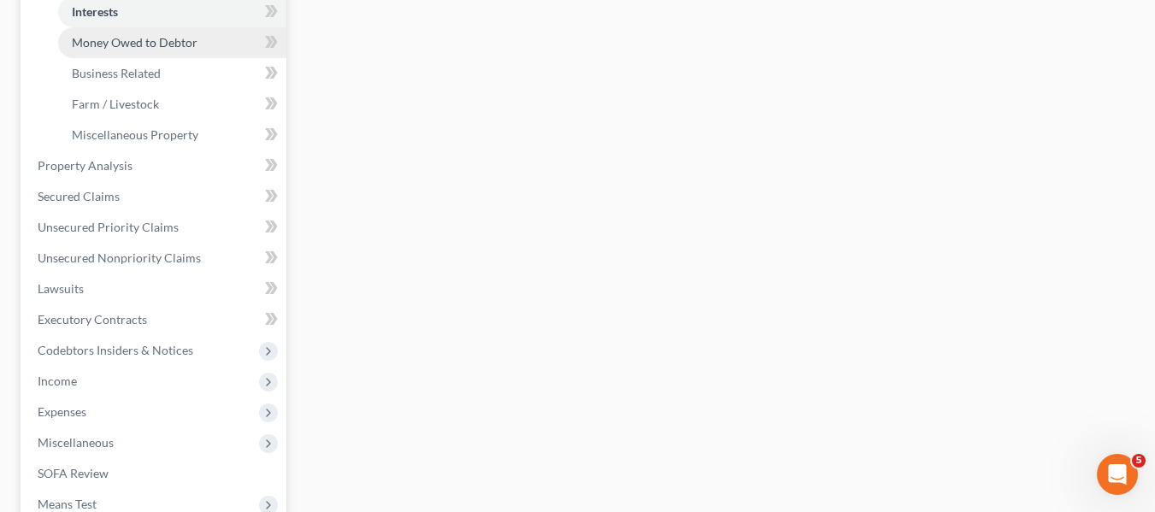
scroll to position [490, 0]
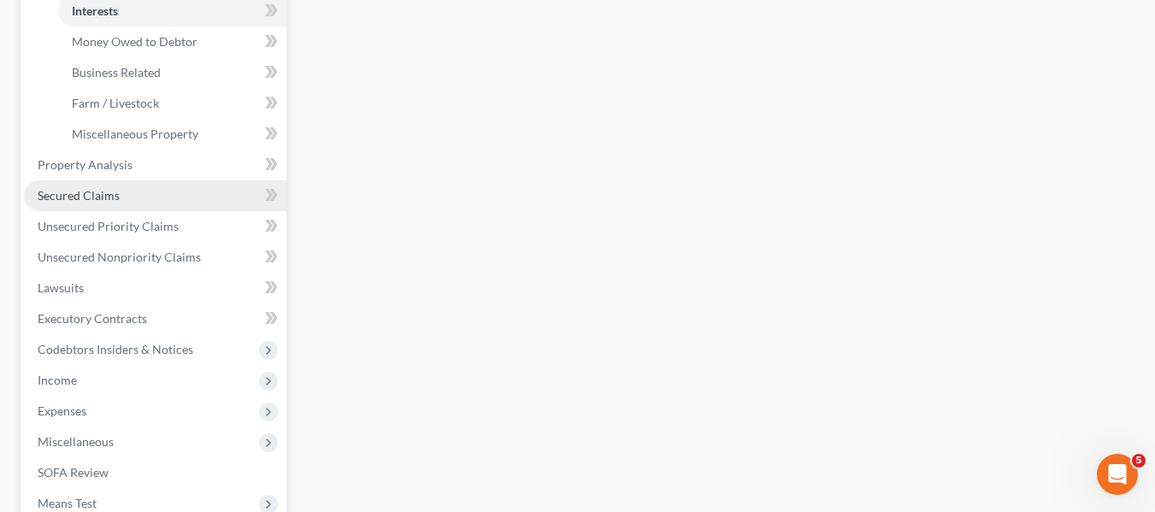
click at [73, 202] on span "Secured Claims" at bounding box center [79, 195] width 82 height 15
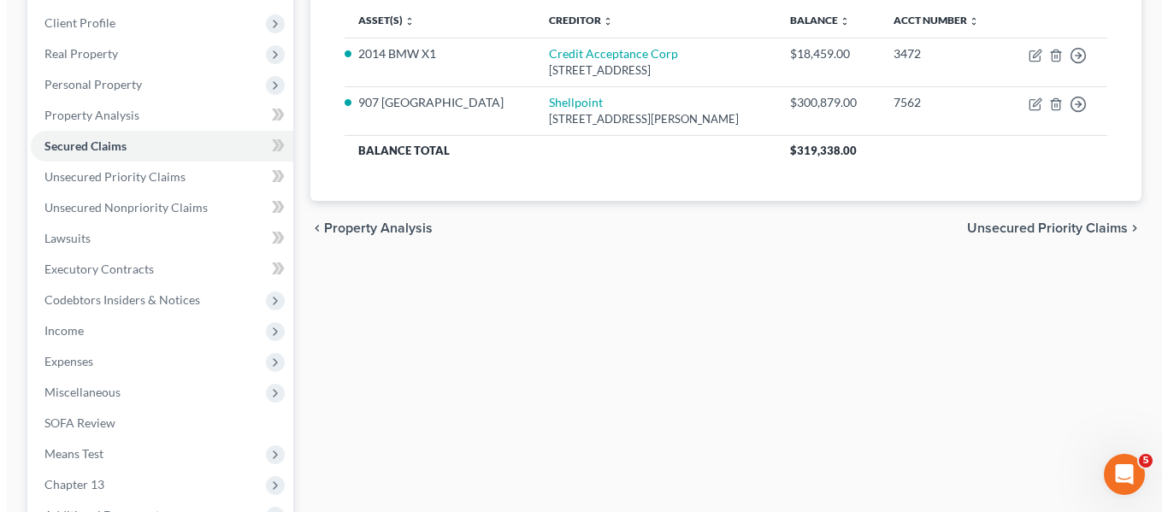
scroll to position [231, 0]
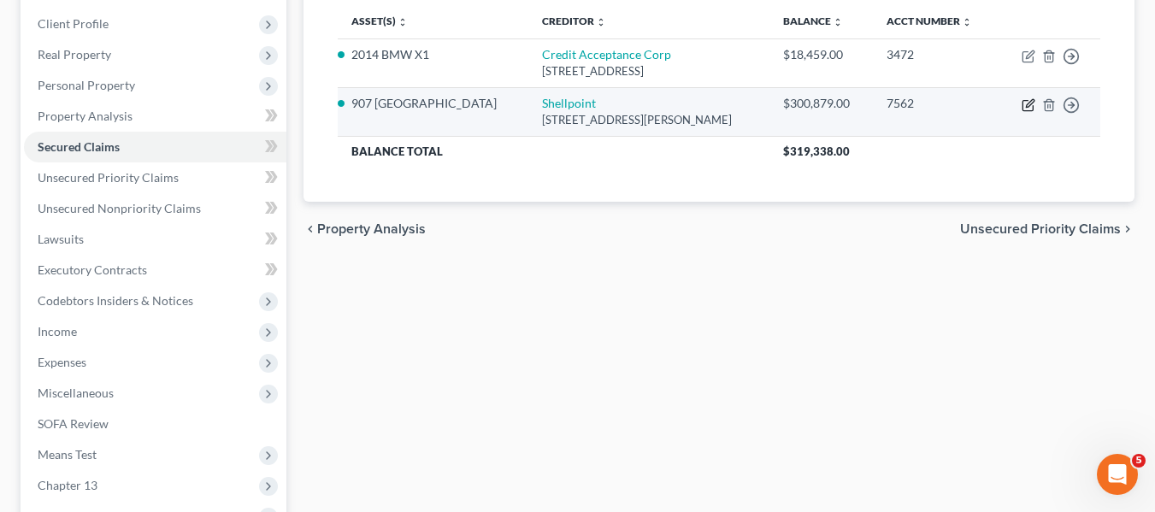
click at [1033, 107] on icon "button" at bounding box center [1027, 106] width 10 height 10
select select "42"
select select "2"
select select "0"
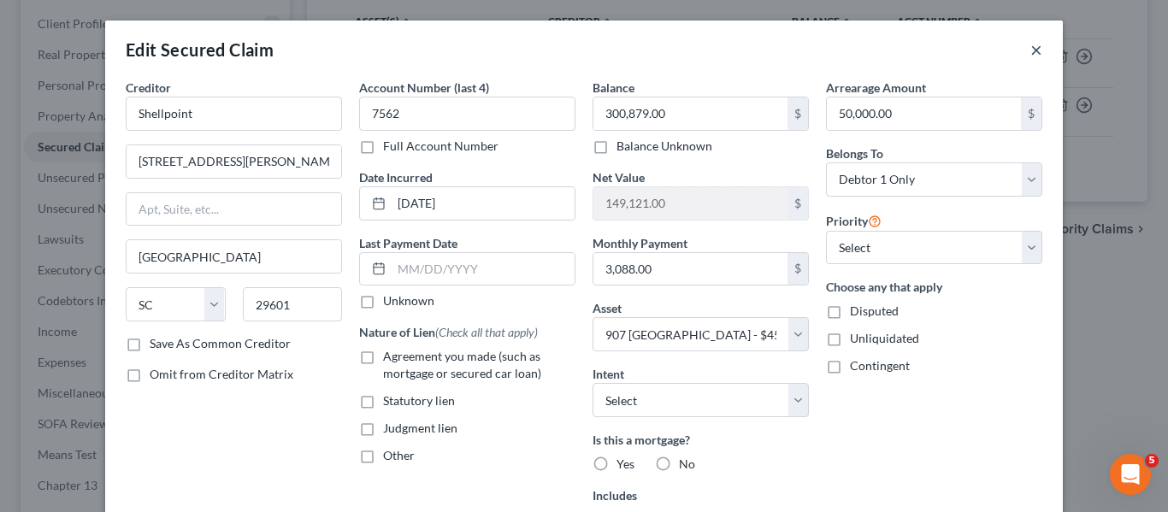
click at [1030, 53] on button "×" at bounding box center [1036, 49] width 12 height 21
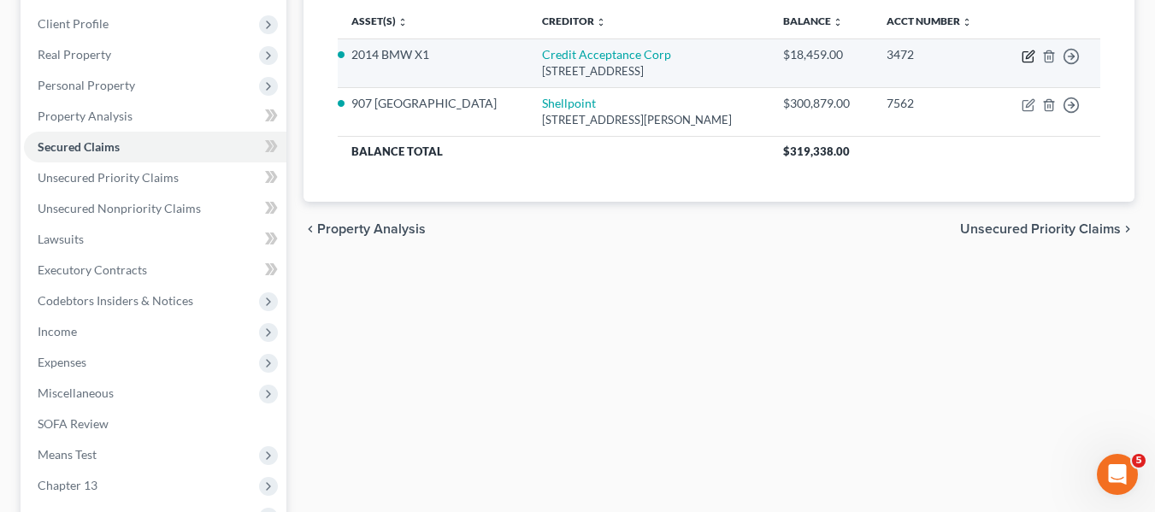
click at [1024, 56] on icon "button" at bounding box center [1028, 57] width 14 height 14
select select "23"
select select "5"
select select "0"
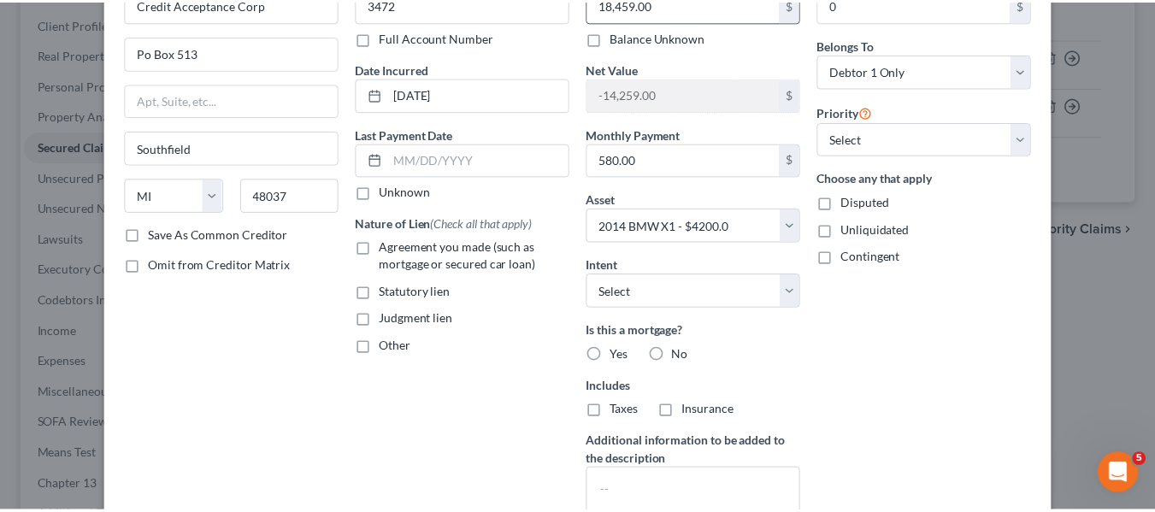
scroll to position [0, 0]
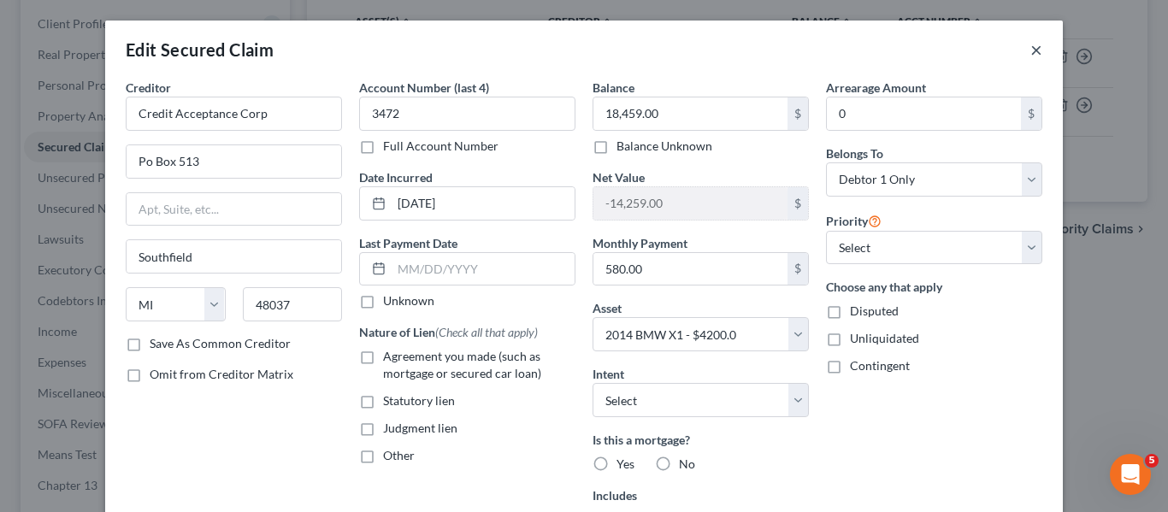
click at [1030, 50] on button "×" at bounding box center [1036, 49] width 12 height 21
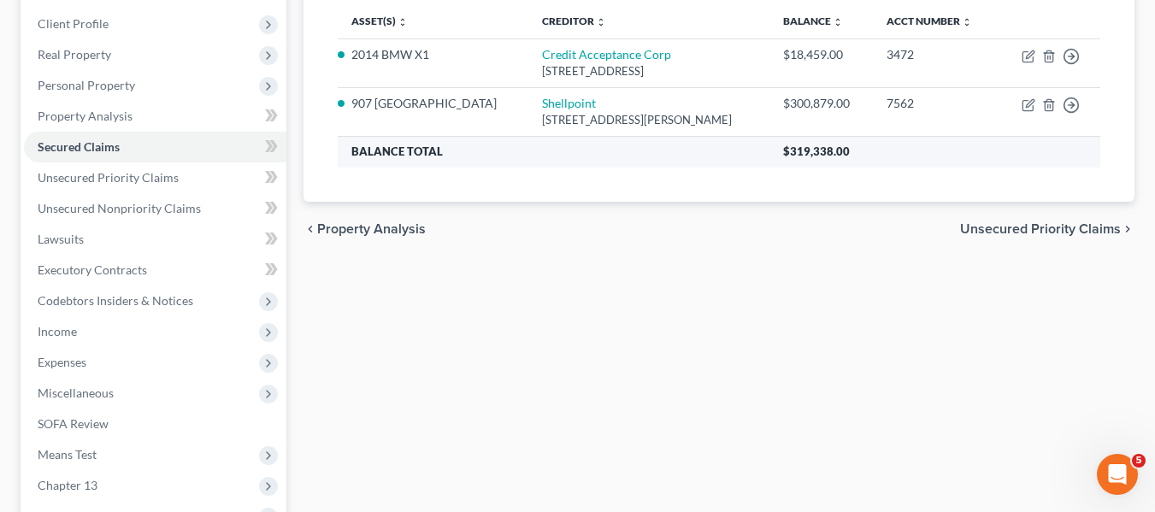
scroll to position [210, 0]
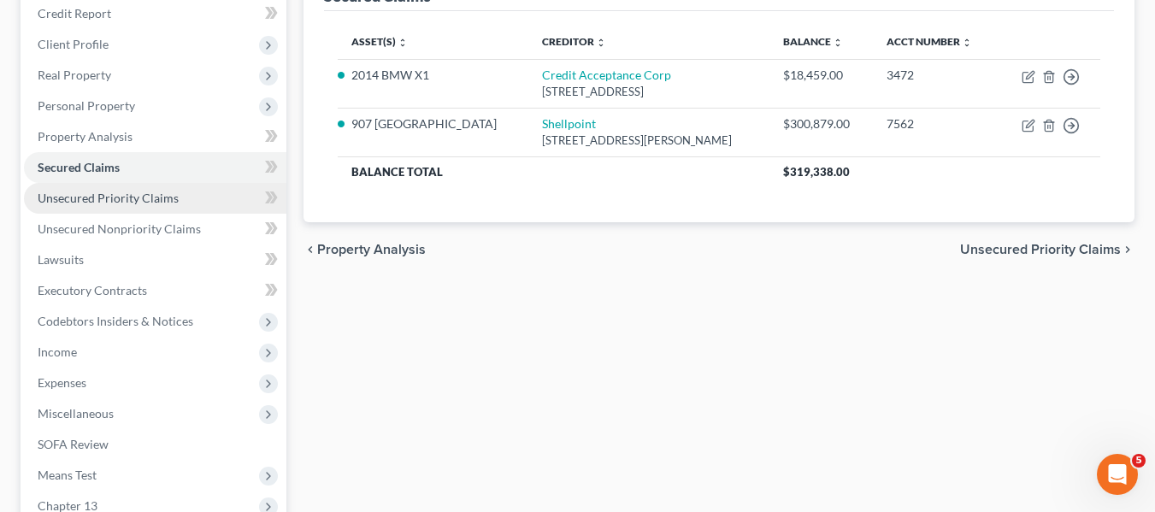
click at [159, 197] on span "Unsecured Priority Claims" at bounding box center [108, 198] width 141 height 15
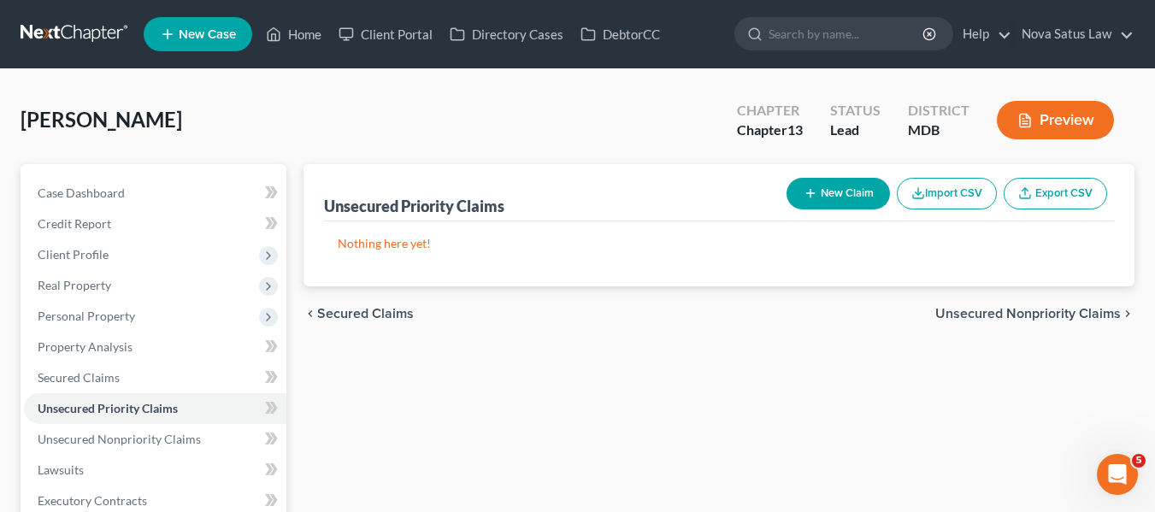
click at [813, 187] on icon "button" at bounding box center [810, 193] width 14 height 14
select select "0"
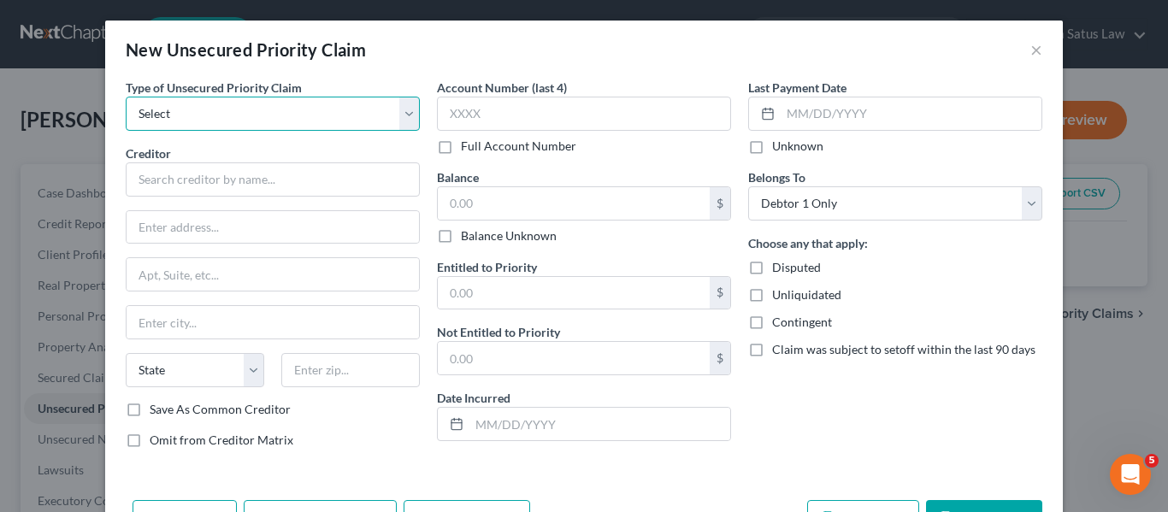
click at [378, 122] on select "Select Taxes & Other Government Units Domestic Support Obligations Extensions o…" at bounding box center [273, 114] width 294 height 34
select select "0"
click at [126, 97] on select "Select Taxes & Other Government Units Domestic Support Obligations Extensions o…" at bounding box center [273, 114] width 294 height 34
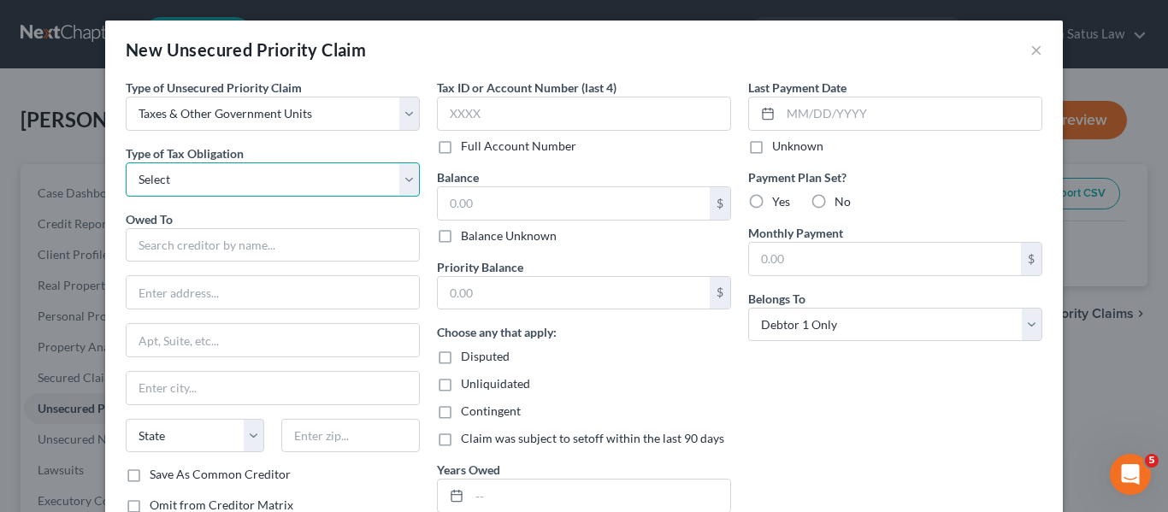
click at [316, 175] on select "Select Federal City State Franchise Tax Board Other" at bounding box center [273, 179] width 294 height 34
select select "0"
click at [126, 162] on select "Select Federal City State Franchise Tax Board Other" at bounding box center [273, 179] width 294 height 34
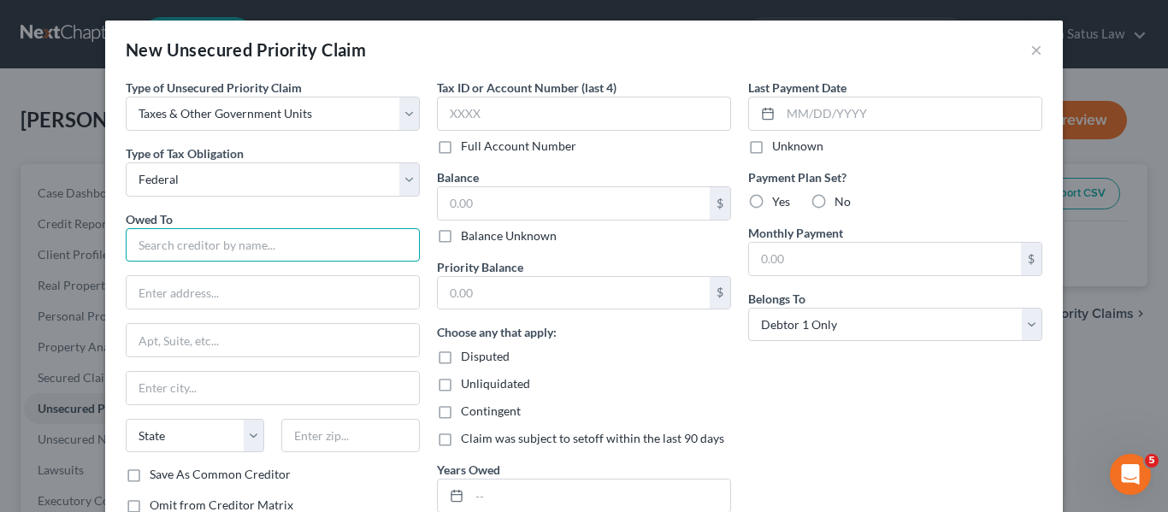
click at [233, 235] on input "text" at bounding box center [273, 245] width 294 height 34
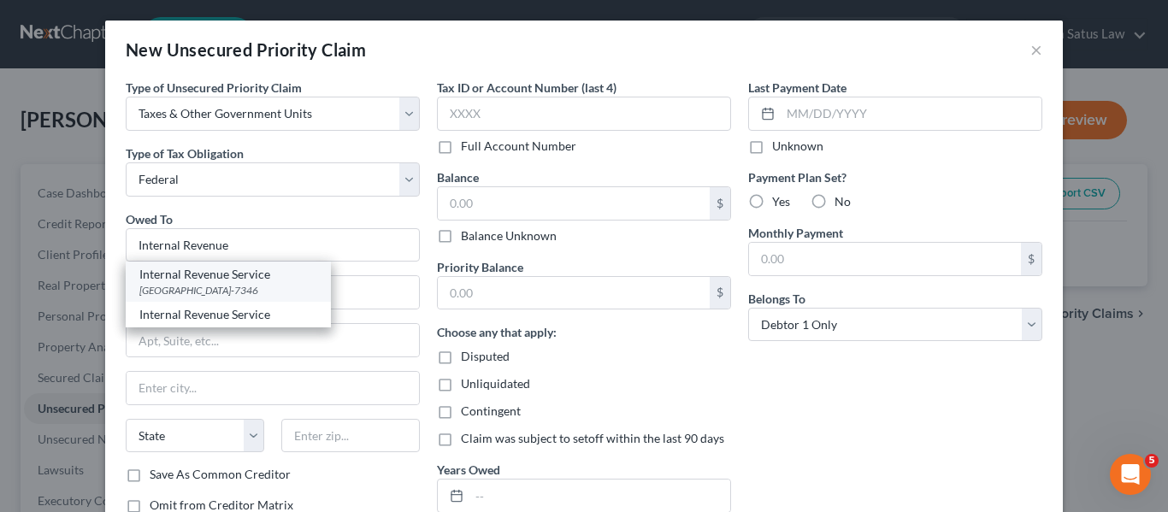
click at [248, 272] on div "Internal Revenue Service" at bounding box center [228, 274] width 178 height 17
type input "Internal Revenue Service"
type input "PO Box 7346"
type input "[GEOGRAPHIC_DATA]"
select select "39"
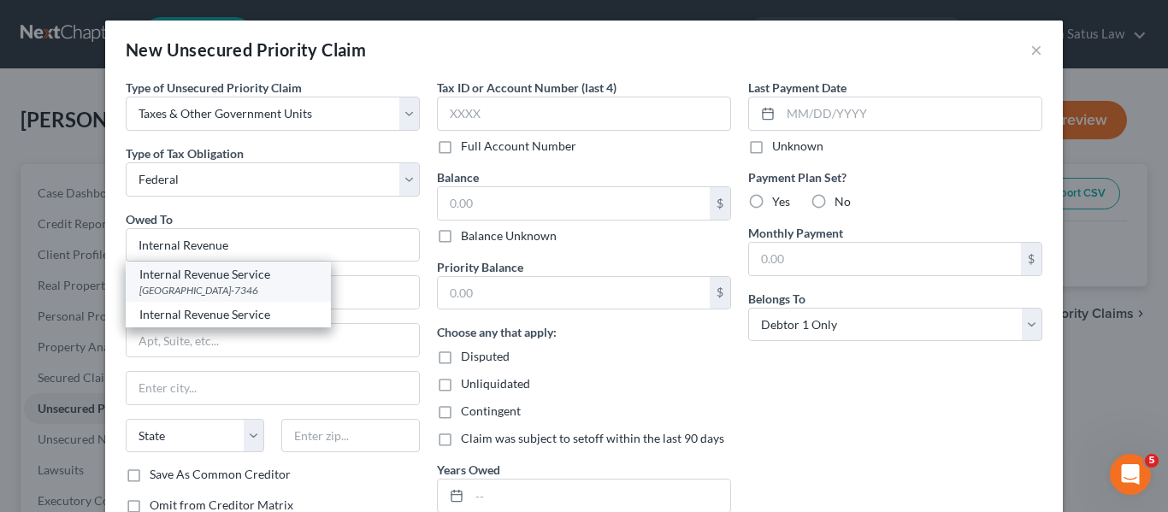
type input "19101-7346"
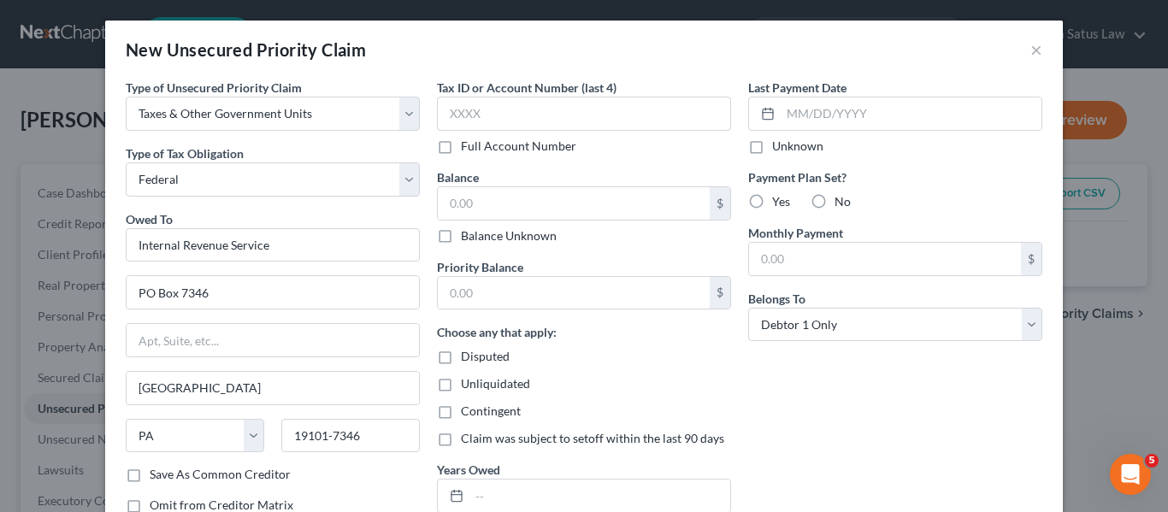
scroll to position [123, 0]
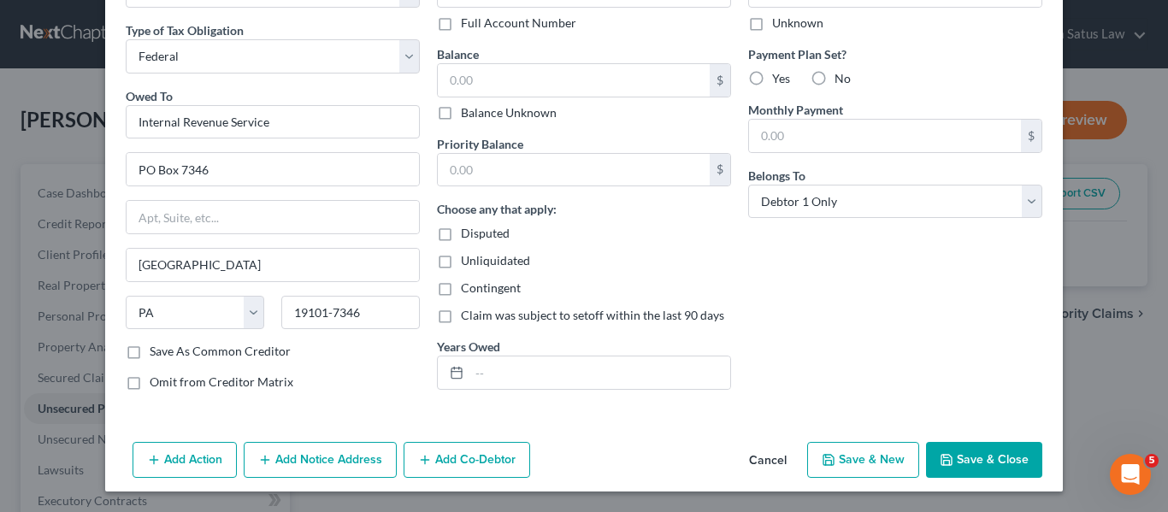
click at [936, 452] on button "Save & Close" at bounding box center [984, 460] width 116 height 36
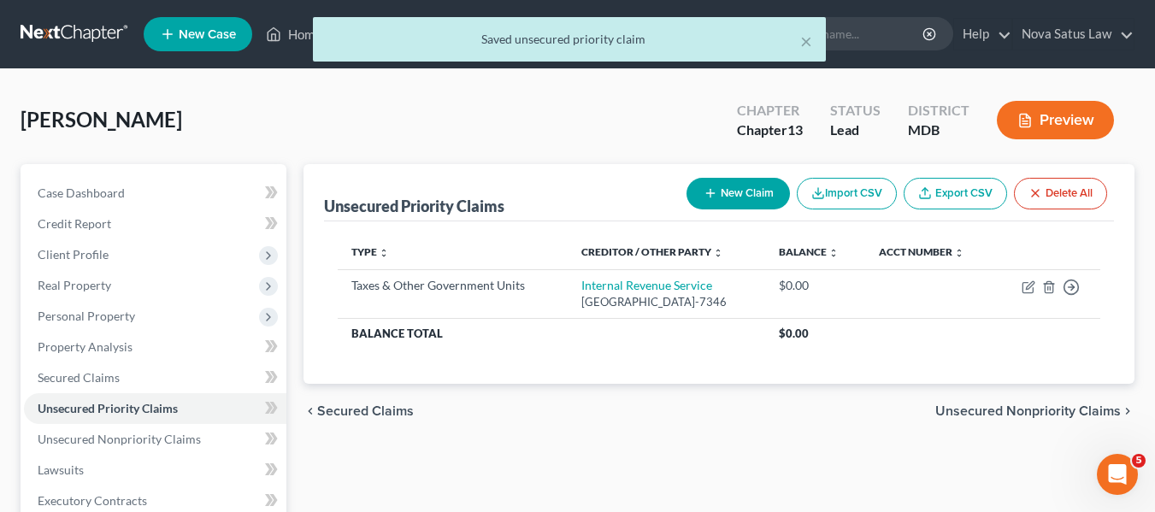
click at [733, 188] on button "New Claim" at bounding box center [737, 194] width 103 height 32
select select "0"
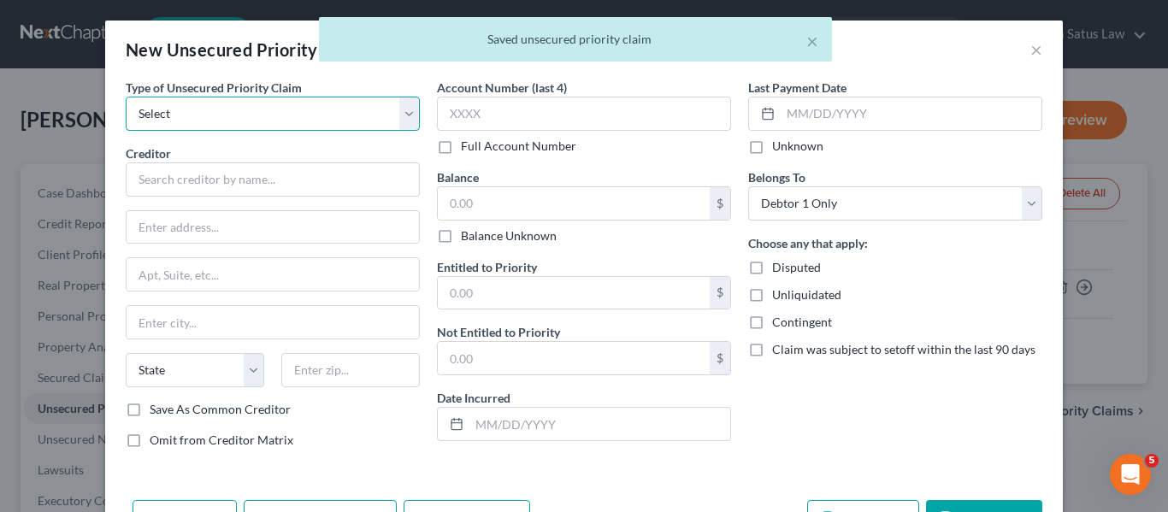
click at [231, 117] on select "Select Taxes & Other Government Units Domestic Support Obligations Extensions o…" at bounding box center [273, 114] width 294 height 34
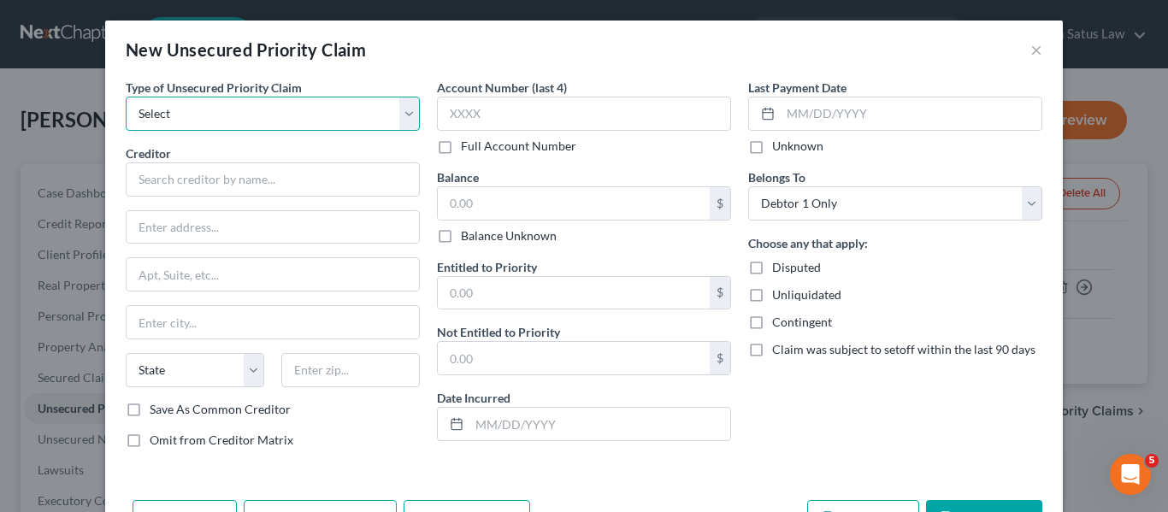
select select "0"
click at [126, 97] on select "Select Taxes & Other Government Units Domestic Support Obligations Extensions o…" at bounding box center [273, 114] width 294 height 34
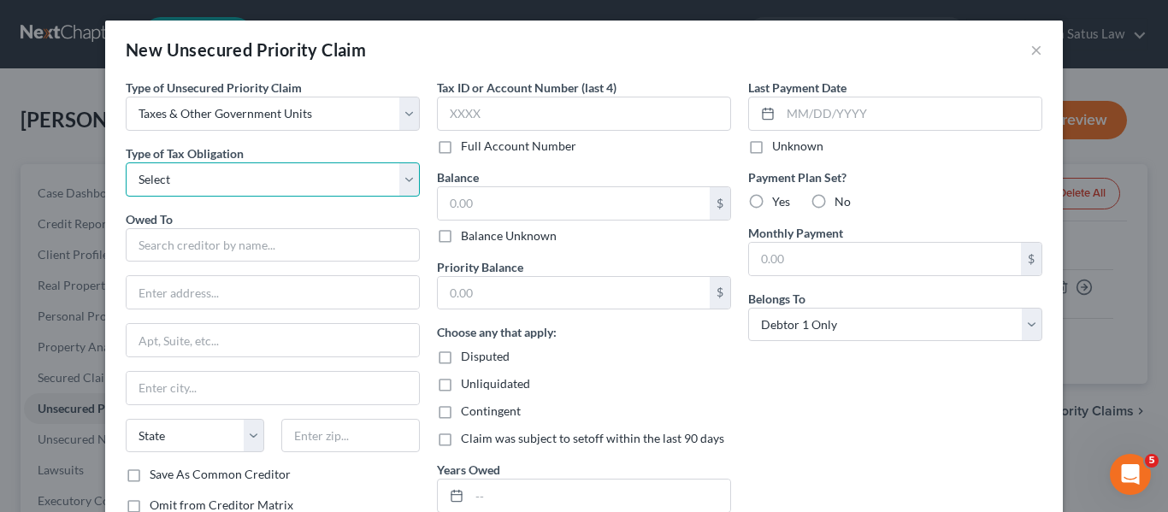
click at [203, 185] on select "Select Federal City State Franchise Tax Board Other" at bounding box center [273, 179] width 294 height 34
select select "2"
click at [126, 162] on select "Select Federal City State Franchise Tax Board Other" at bounding box center [273, 179] width 294 height 34
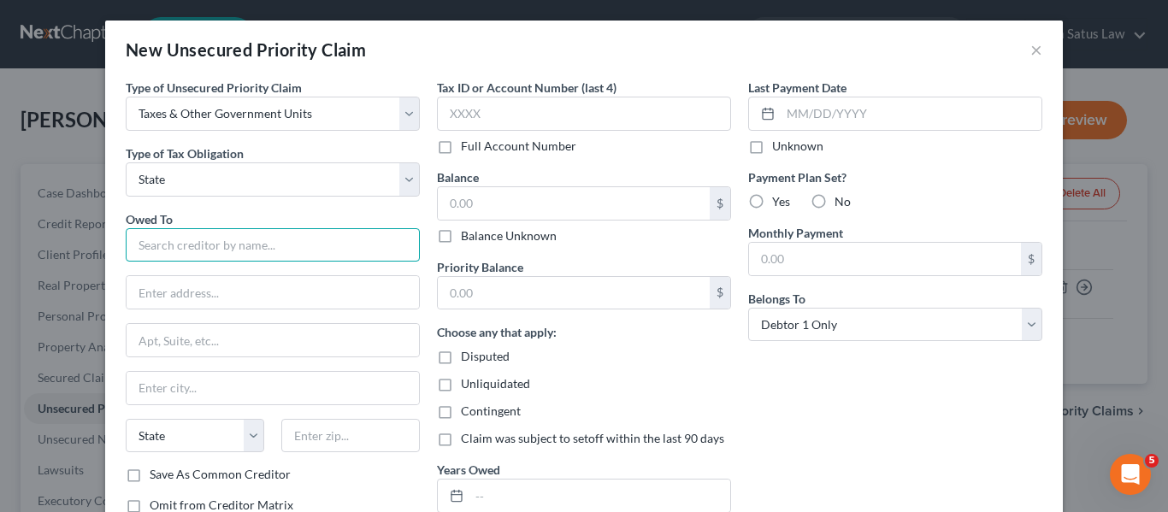
click at [165, 239] on input "text" at bounding box center [273, 245] width 294 height 34
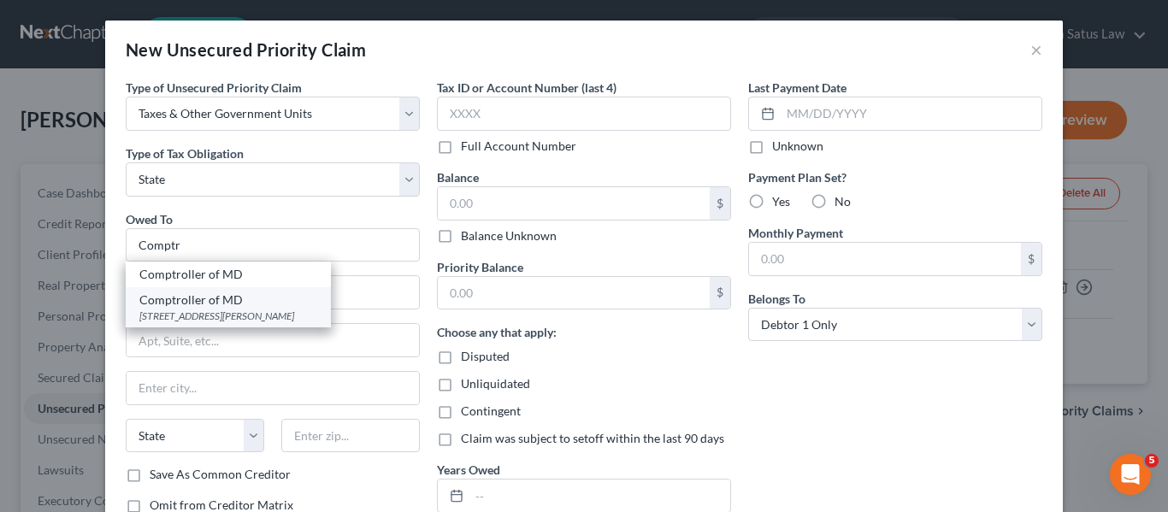
click at [244, 303] on div "Comptroller of MD" at bounding box center [228, 299] width 178 height 17
type input "Comptroller of MD"
type input "[STREET_ADDRESS][PERSON_NAME]"
type input "[GEOGRAPHIC_DATA]"
select select "21"
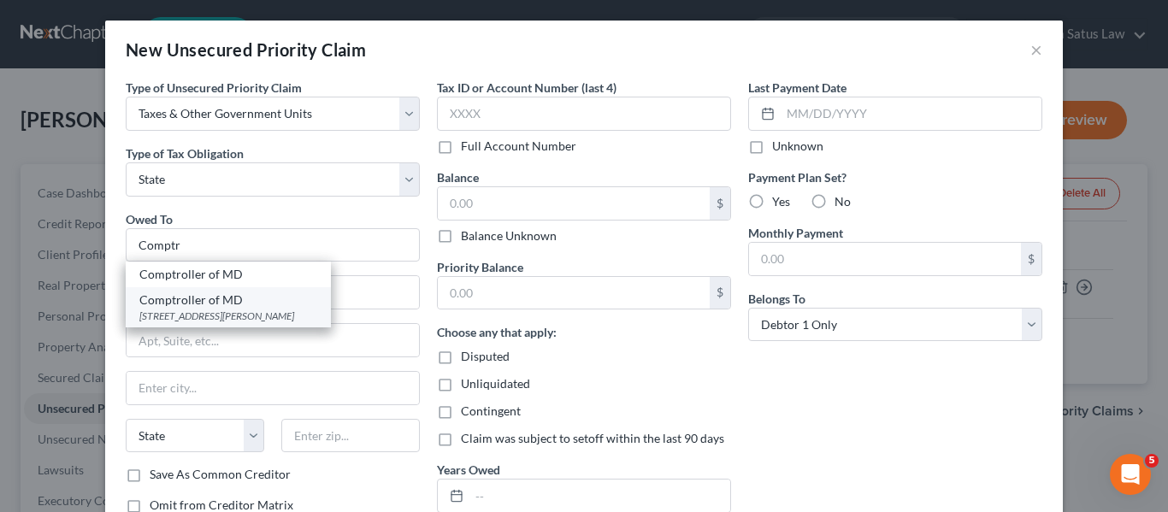
type input "21201"
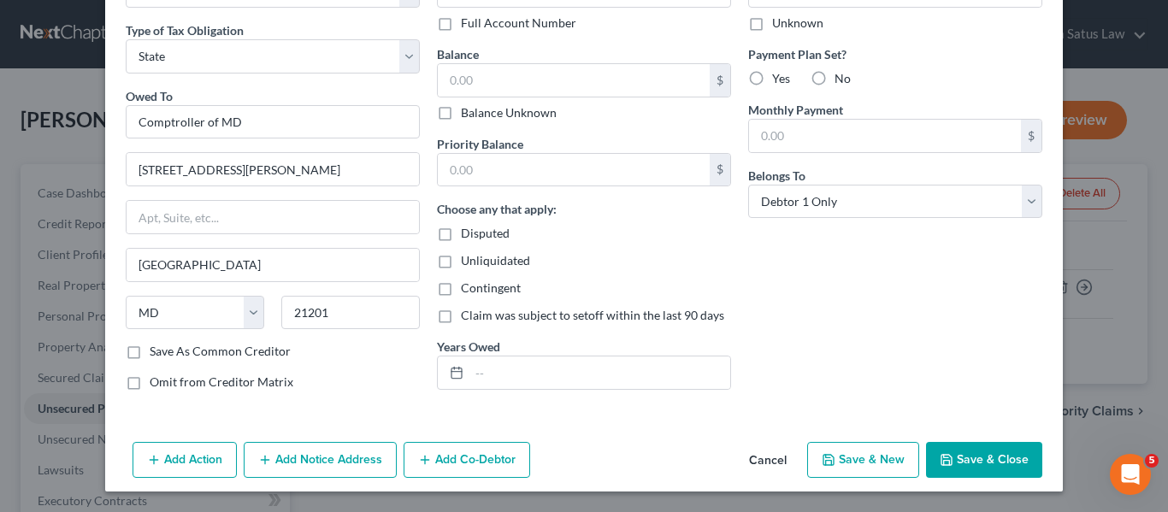
click at [966, 454] on button "Save & Close" at bounding box center [984, 460] width 116 height 36
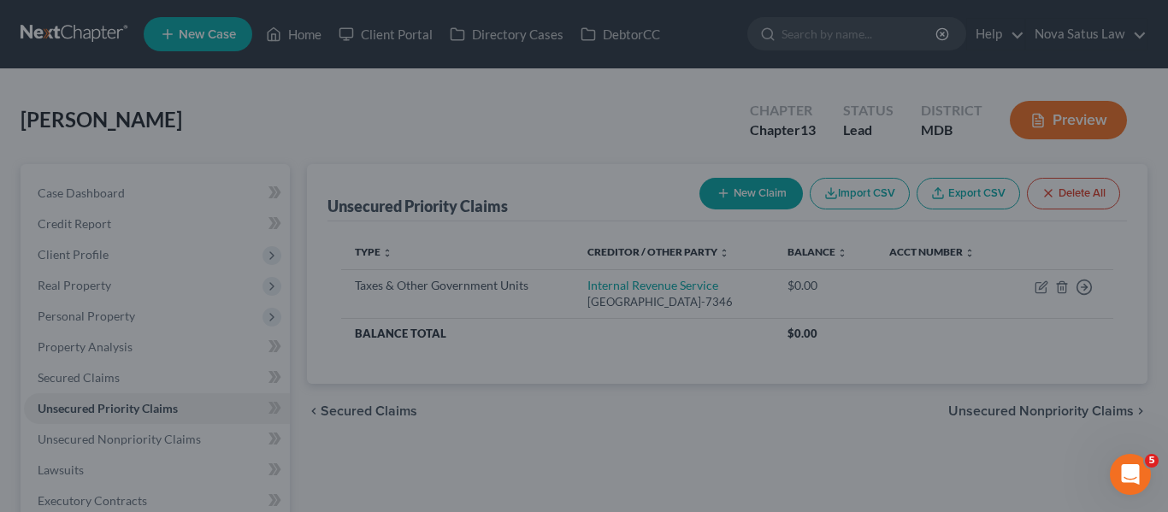
type input "0.00"
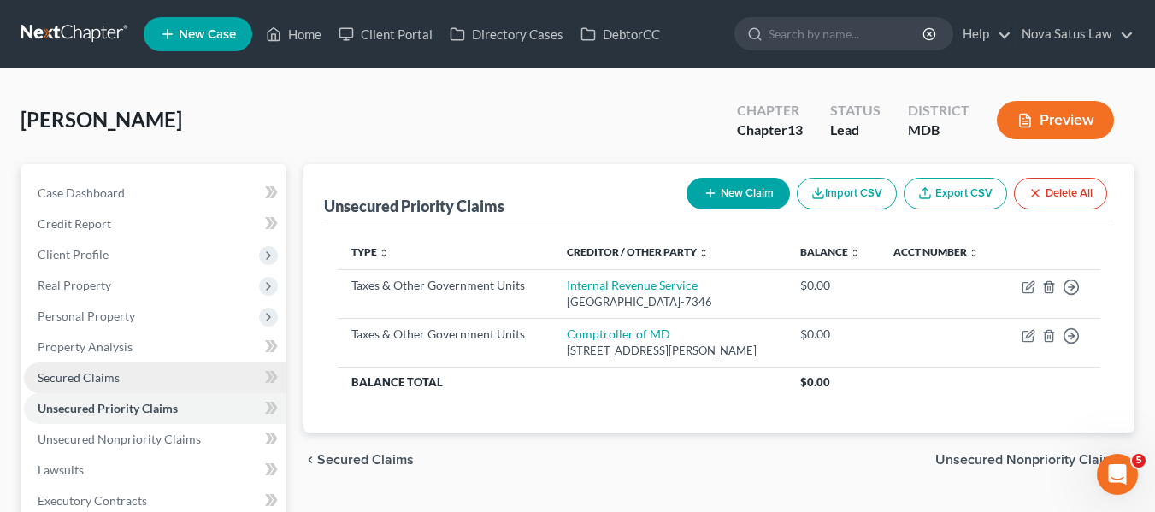
click at [122, 372] on link "Secured Claims" at bounding box center [155, 377] width 262 height 31
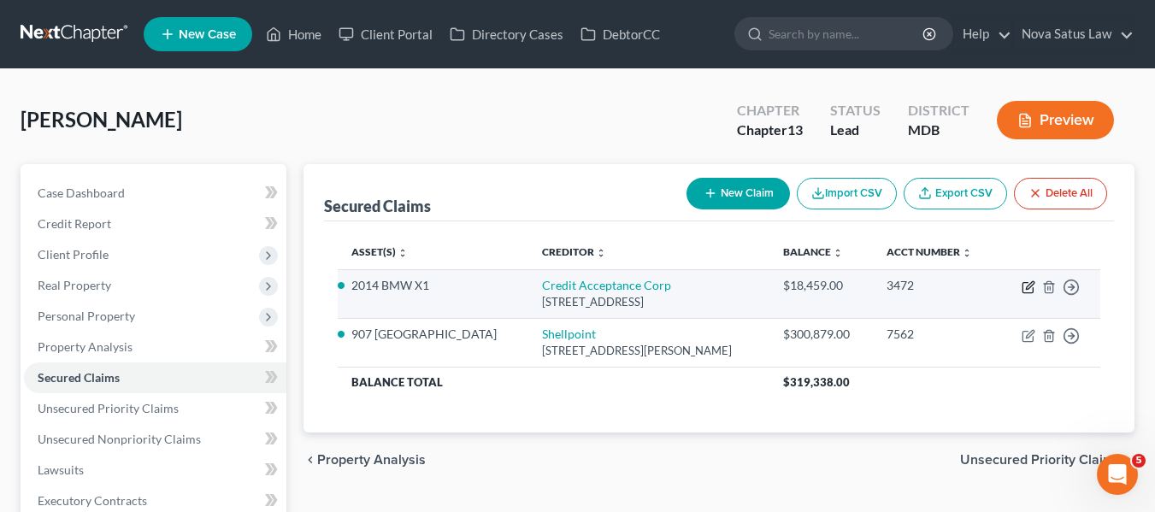
click at [1032, 291] on icon "button" at bounding box center [1028, 287] width 14 height 14
select select "23"
select select "5"
select select "0"
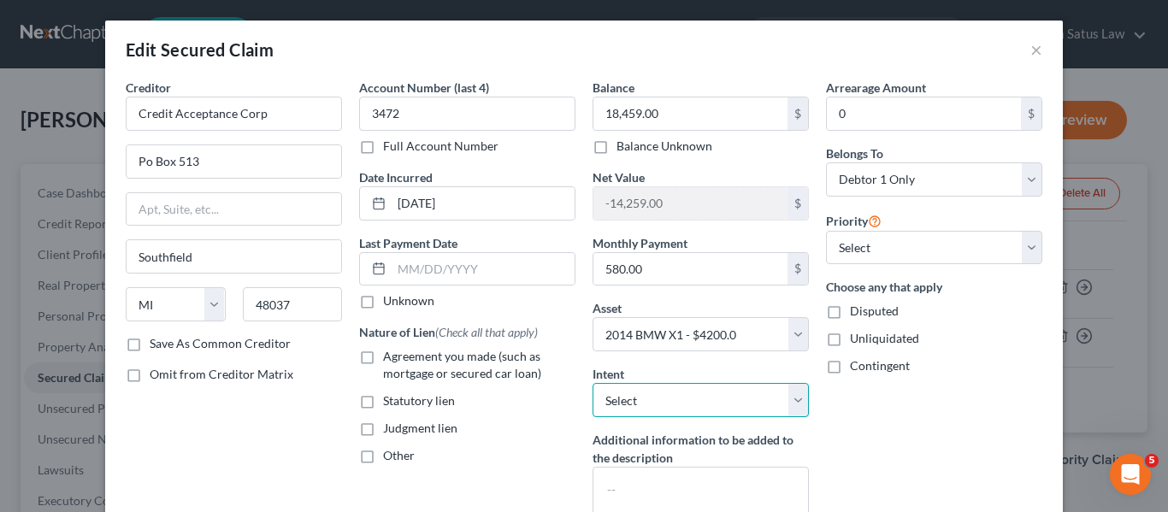
click at [686, 393] on select "Select Surrender Redeem Reaffirm Avoid Other" at bounding box center [700, 400] width 216 height 34
select select "0"
click at [592, 383] on select "Select Surrender Redeem Reaffirm Avoid Other" at bounding box center [700, 400] width 216 height 34
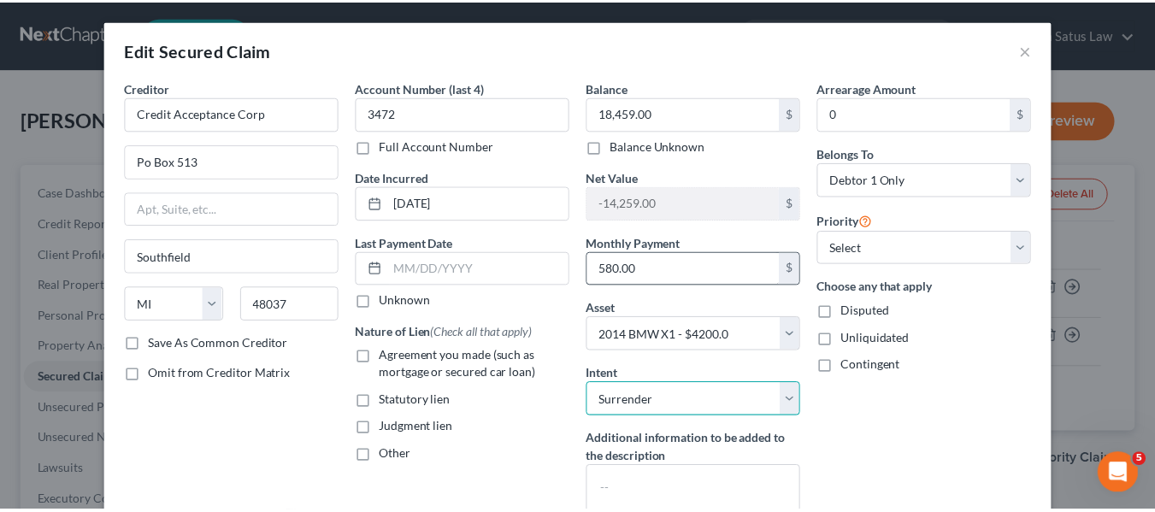
scroll to position [188, 0]
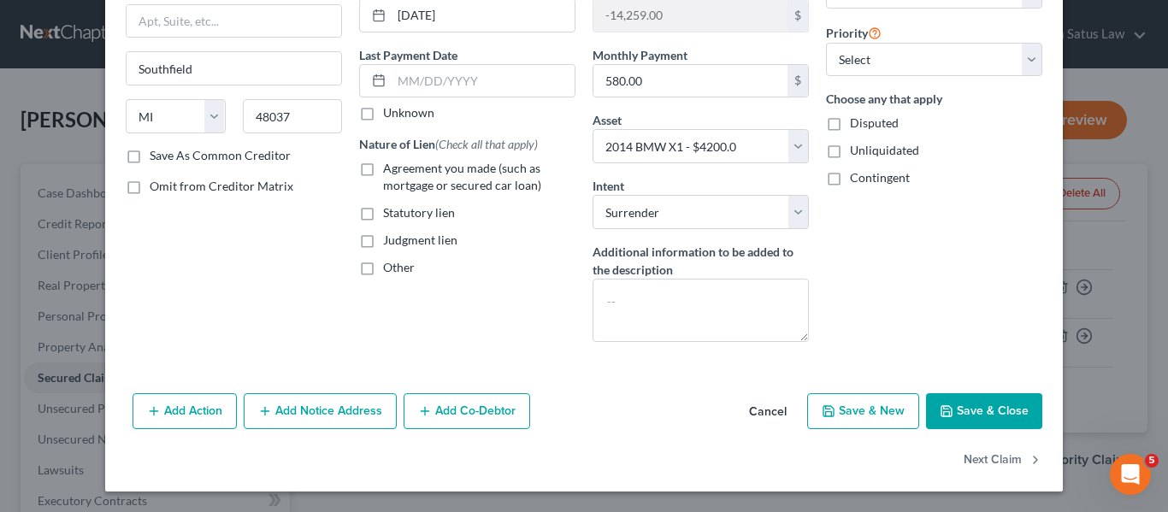
click at [939, 407] on icon "button" at bounding box center [946, 411] width 14 height 14
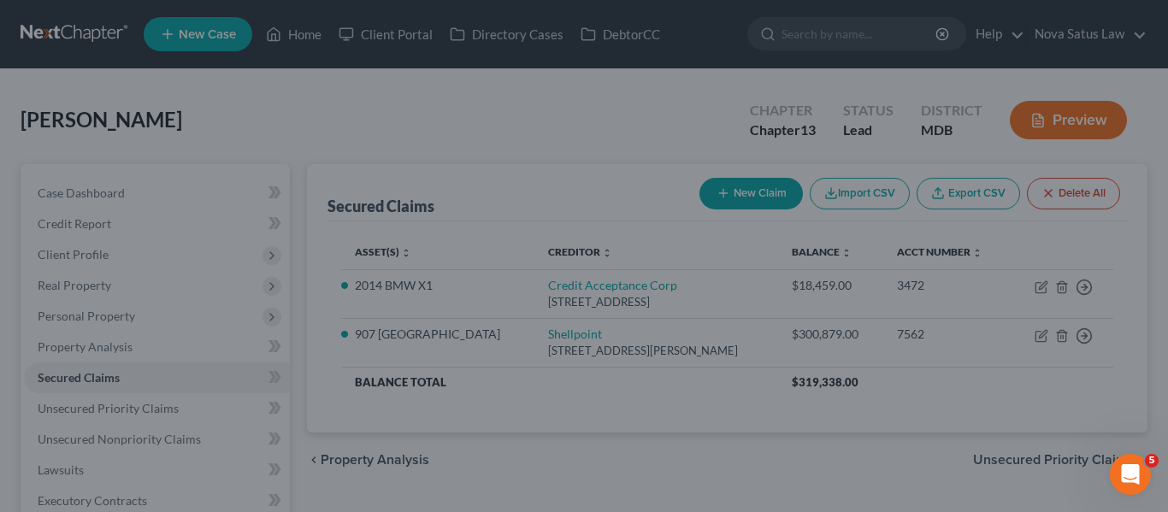
select select "5"
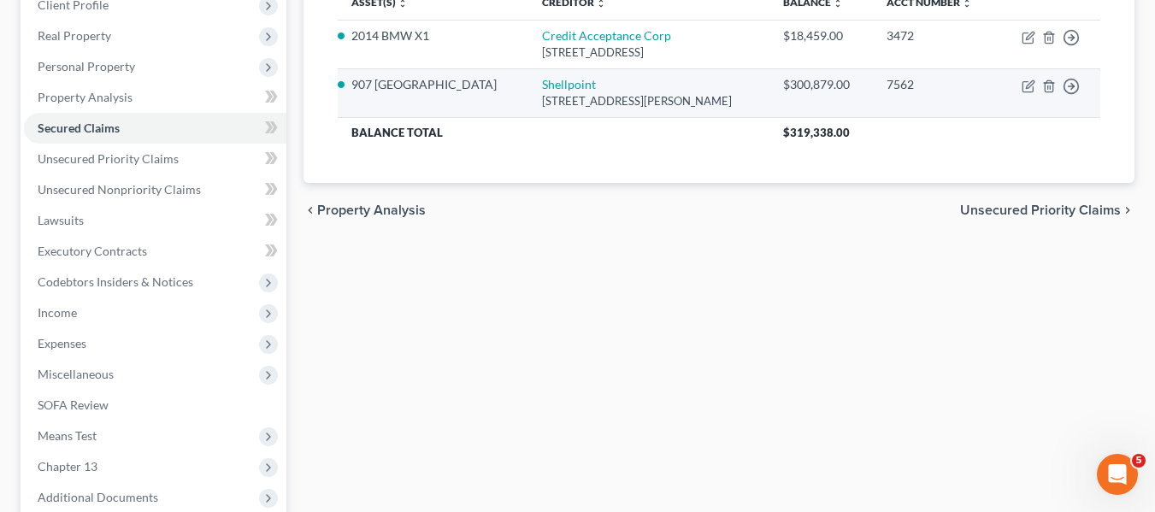
scroll to position [250, 0]
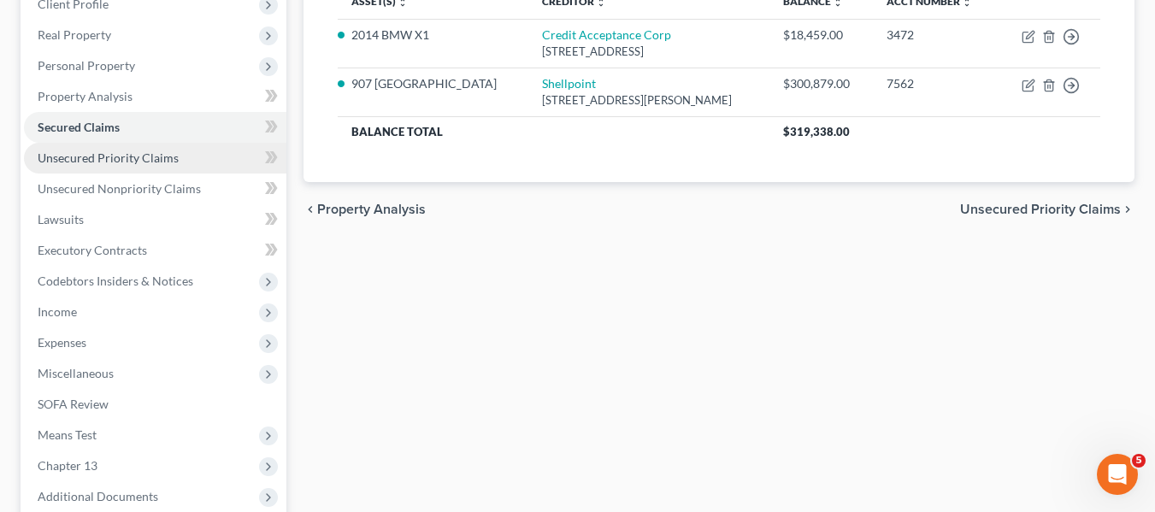
click at [134, 165] on link "Unsecured Priority Claims" at bounding box center [155, 158] width 262 height 31
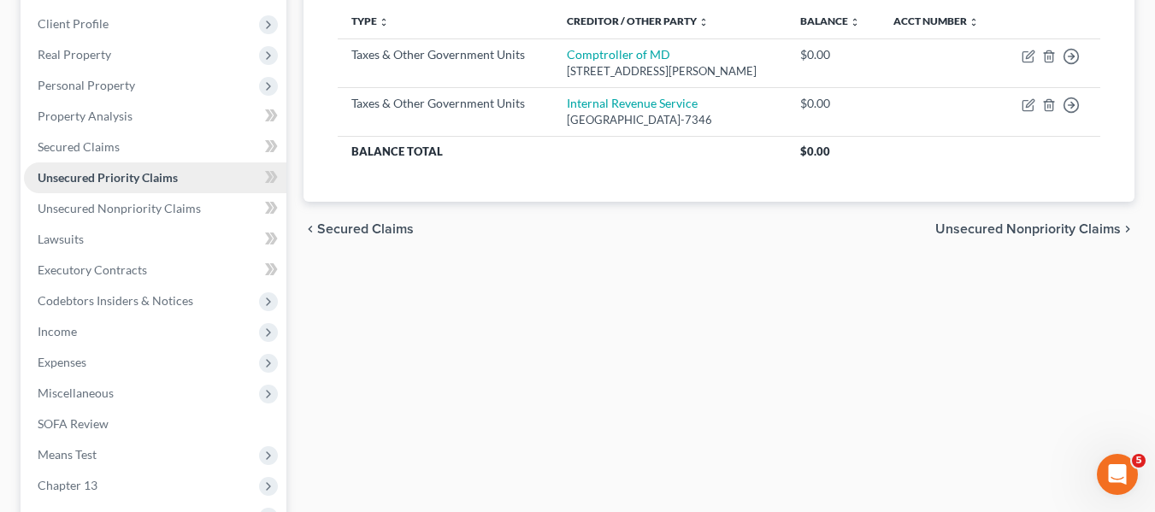
scroll to position [232, 0]
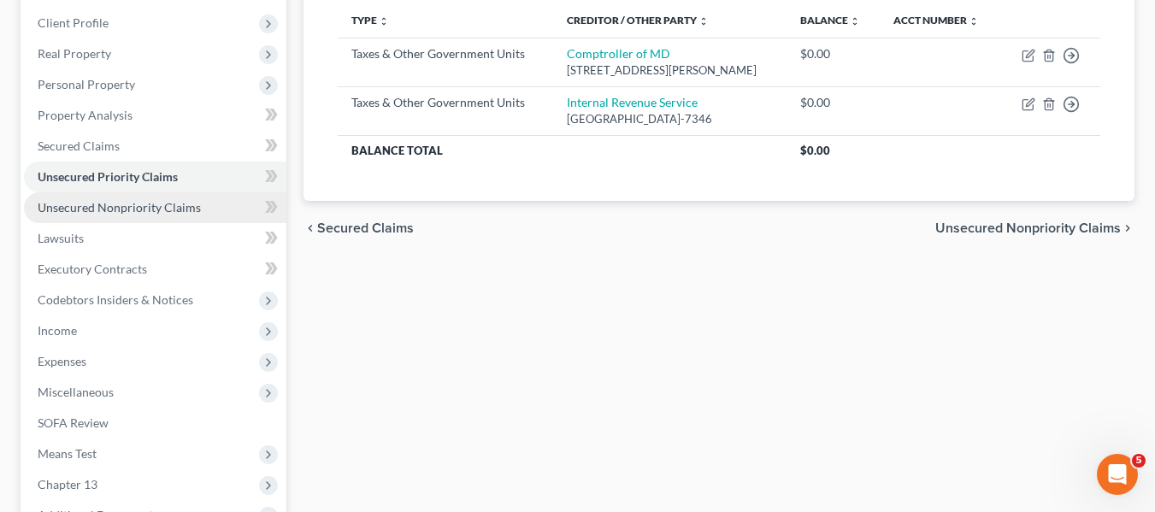
click at [126, 202] on span "Unsecured Nonpriority Claims" at bounding box center [119, 207] width 163 height 15
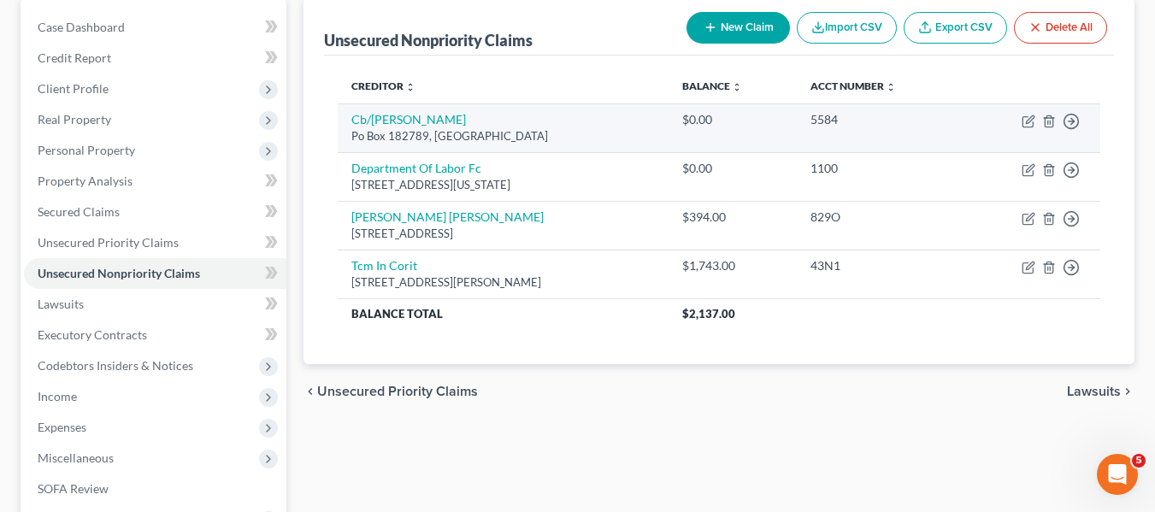
scroll to position [102, 0]
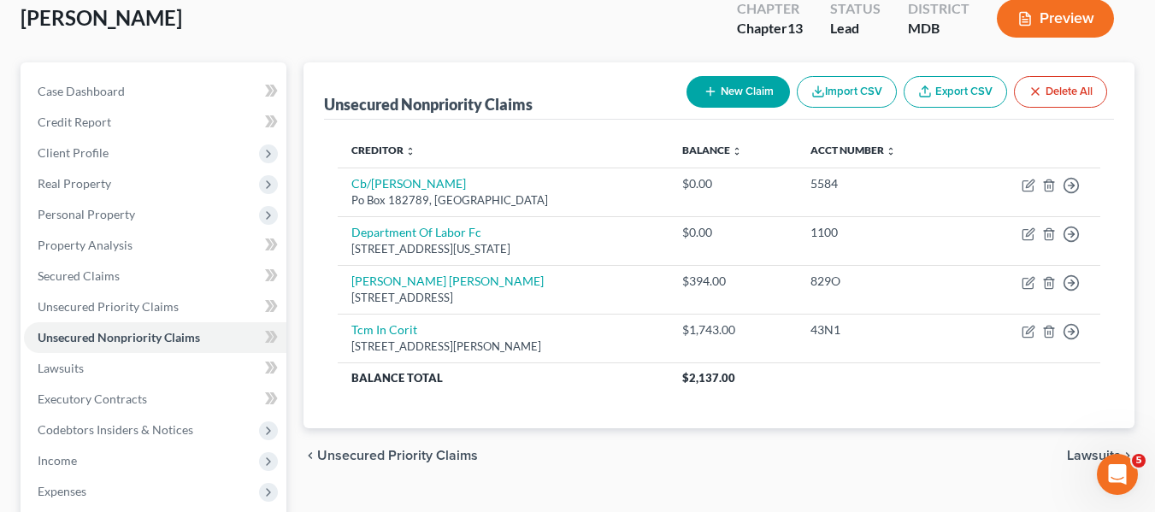
click at [717, 88] on button "New Claim" at bounding box center [737, 92] width 103 height 32
select select "0"
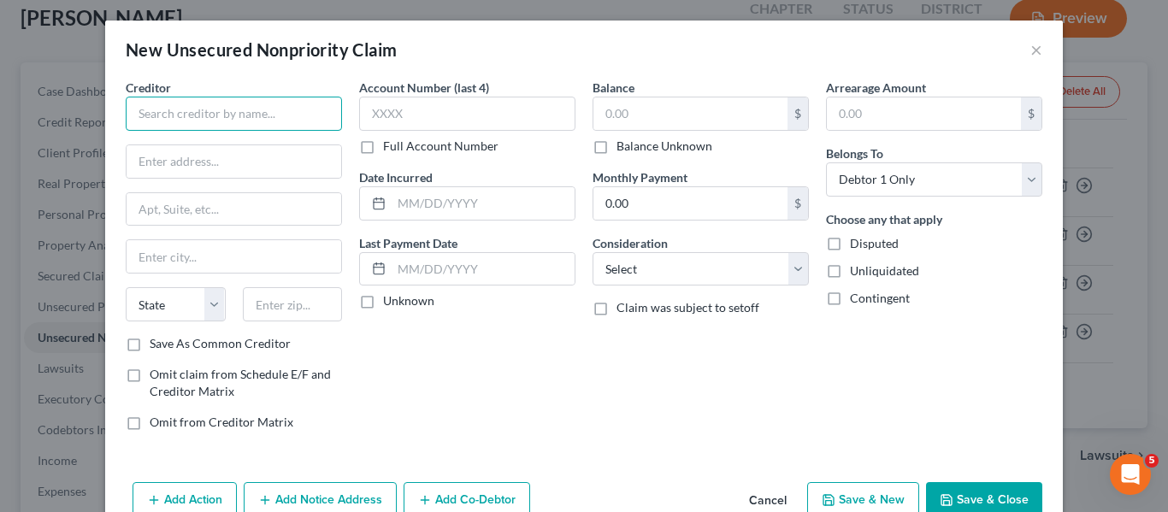
click at [229, 106] on input "text" at bounding box center [234, 114] width 216 height 34
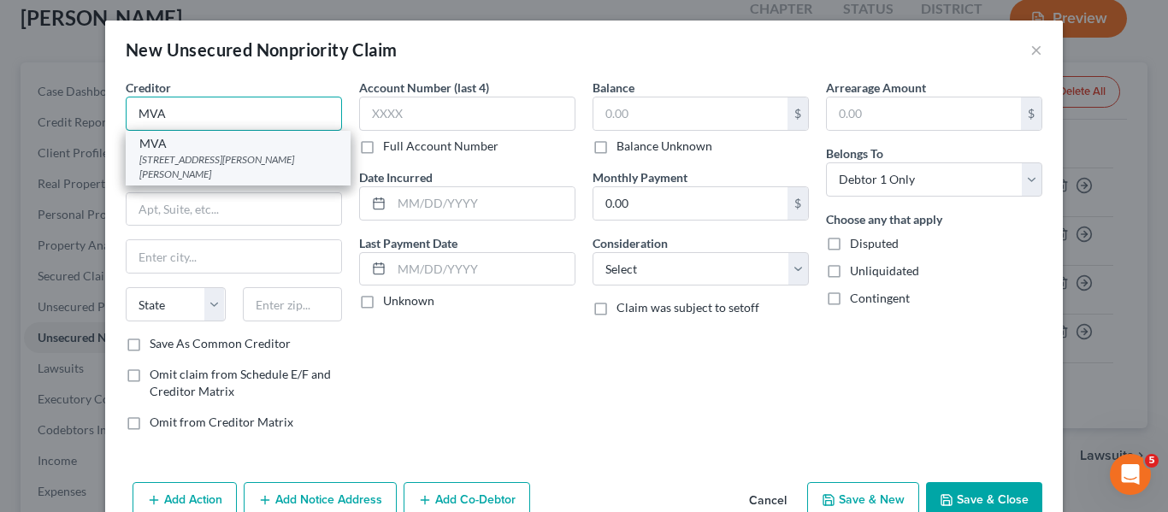
type input "MVA"
click at [242, 156] on div "[STREET_ADDRESS][PERSON_NAME][PERSON_NAME]" at bounding box center [237, 166] width 197 height 29
type input "[STREET_ADDRESS][PERSON_NAME]"
type input "[PERSON_NAME]"
select select "21"
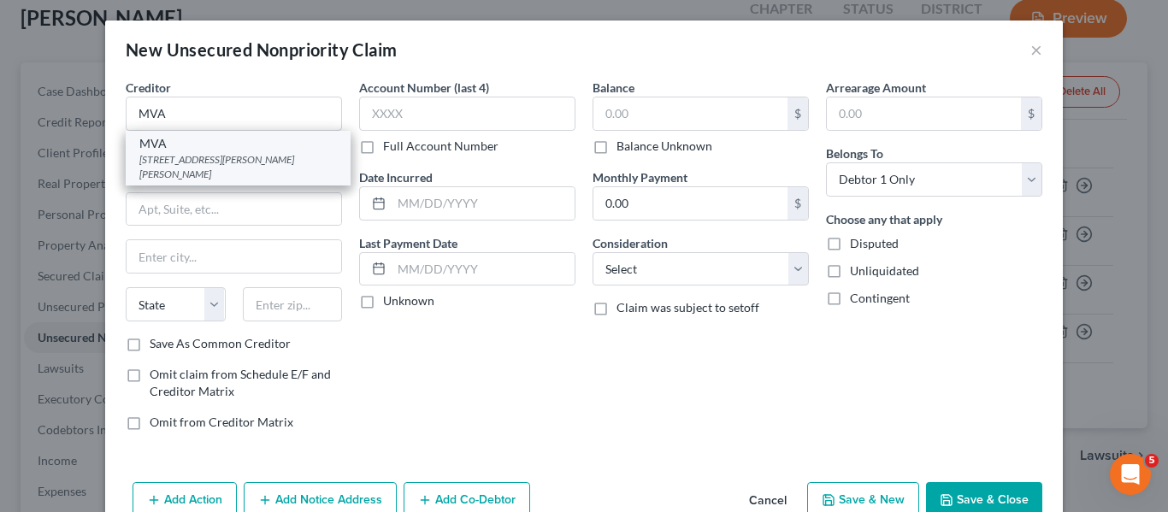
type input "21062"
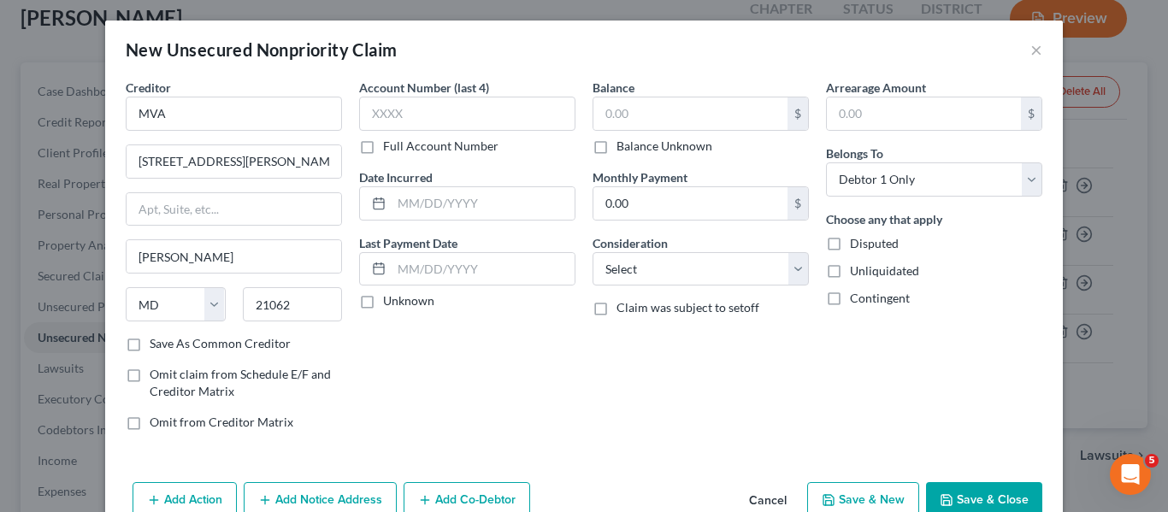
click at [967, 491] on button "Save & Close" at bounding box center [984, 500] width 116 height 36
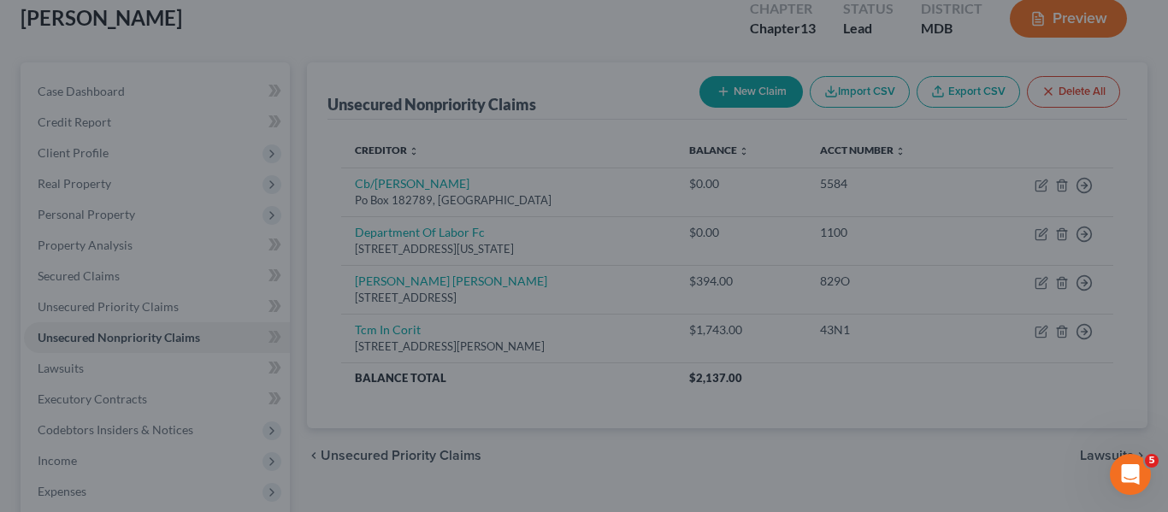
type input "0.00"
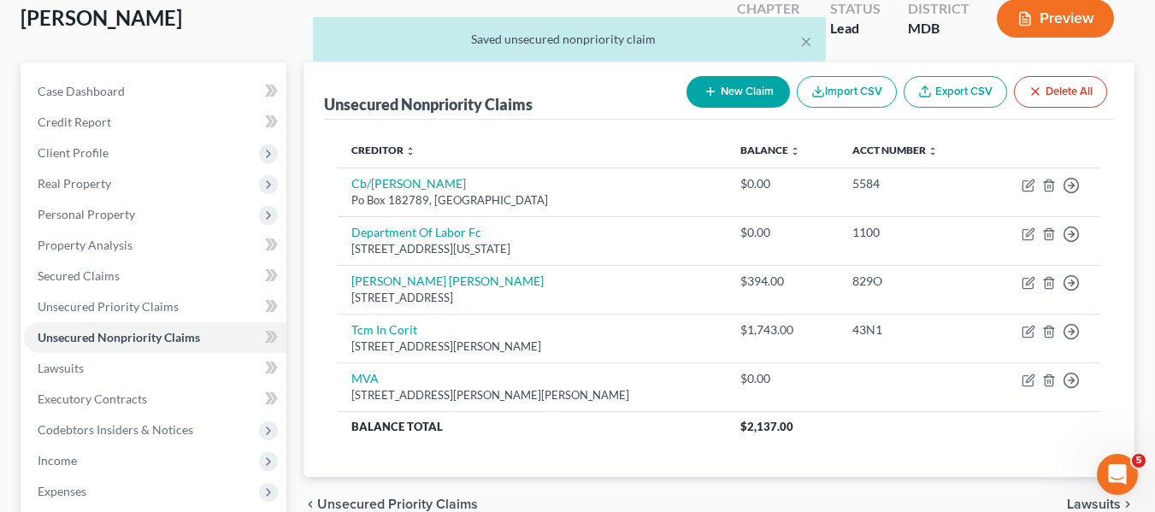
click at [741, 97] on button "New Claim" at bounding box center [737, 92] width 103 height 32
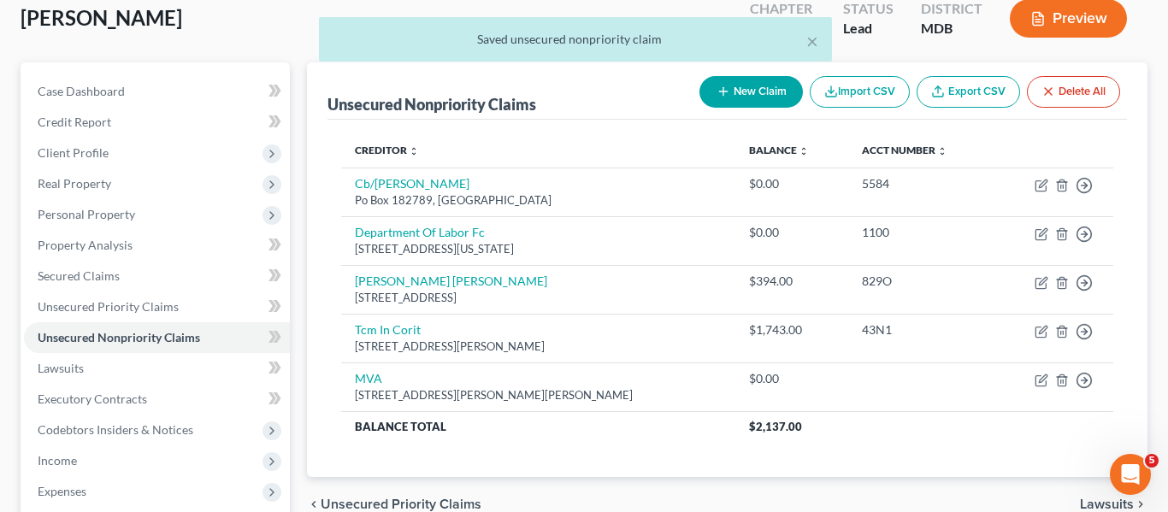
select select "0"
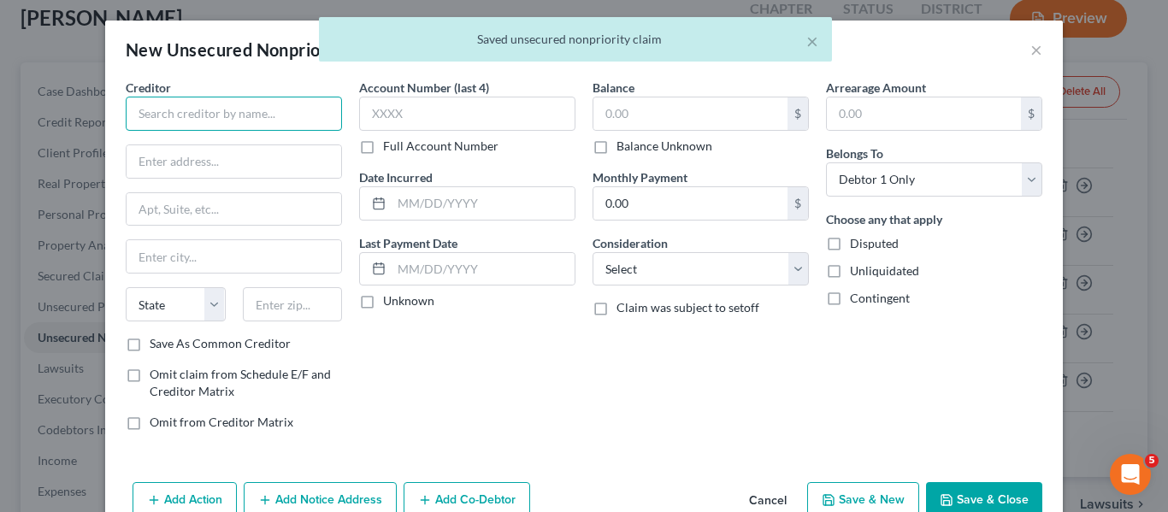
click at [228, 120] on input "text" at bounding box center [234, 114] width 216 height 34
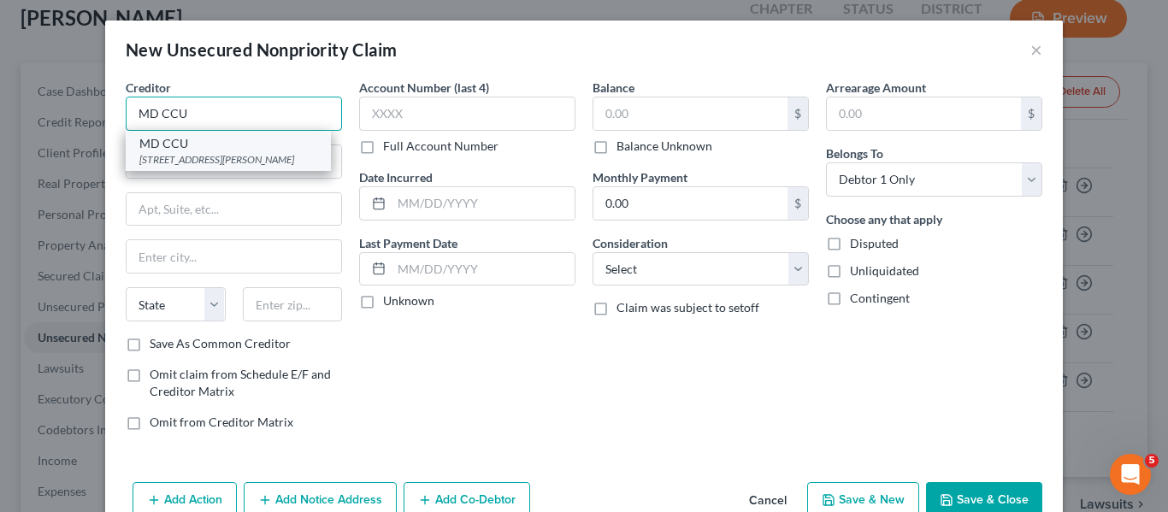
type input "MD CCU"
click at [236, 146] on div "MD CCU" at bounding box center [228, 143] width 178 height 17
type input "[STREET_ADDRESS][PERSON_NAME]"
type input "[GEOGRAPHIC_DATA]"
select select "21"
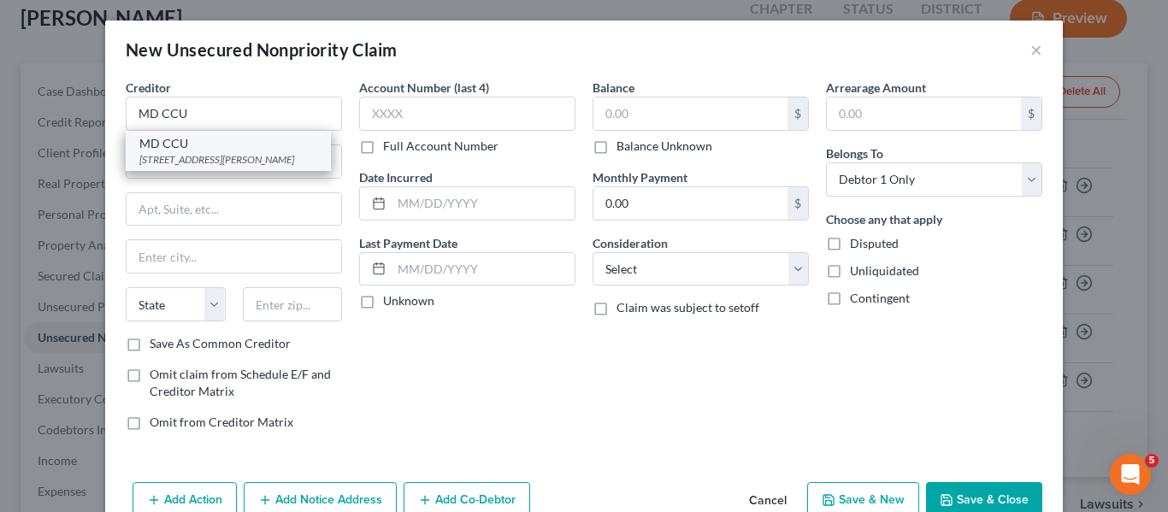
type input "21201"
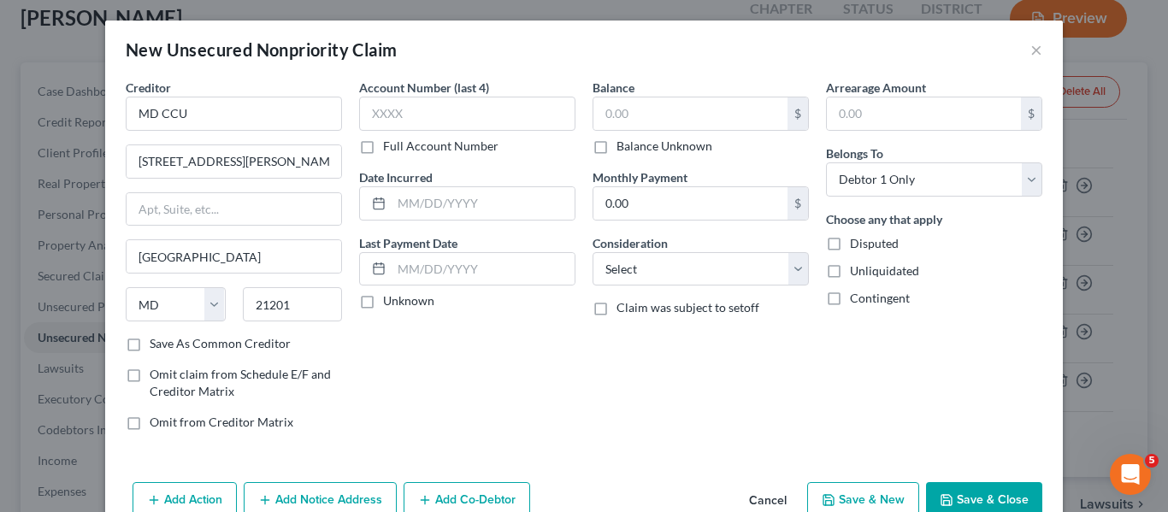
click at [982, 494] on button "Save & Close" at bounding box center [984, 500] width 116 height 36
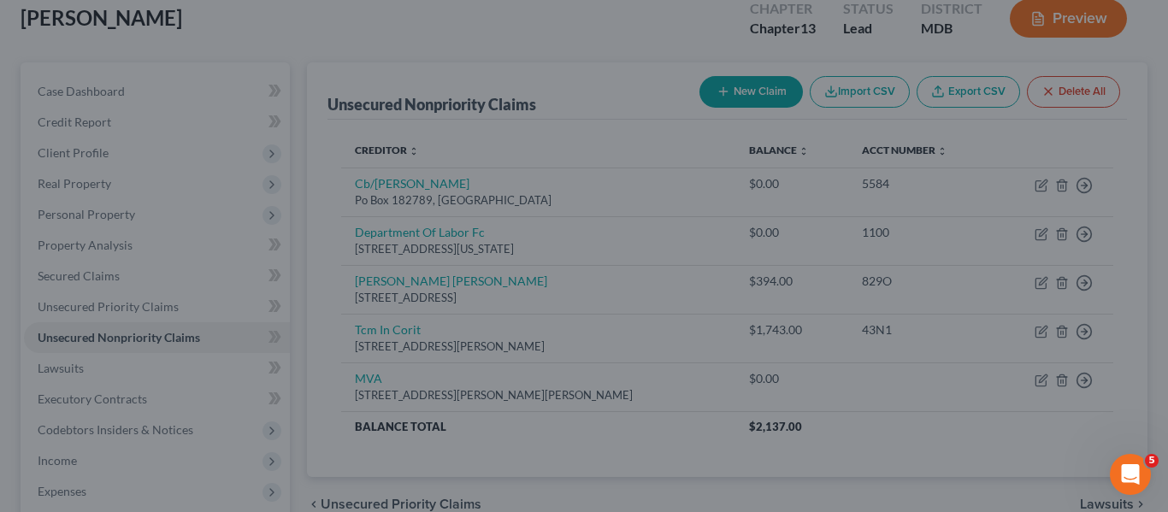
type input "0.00"
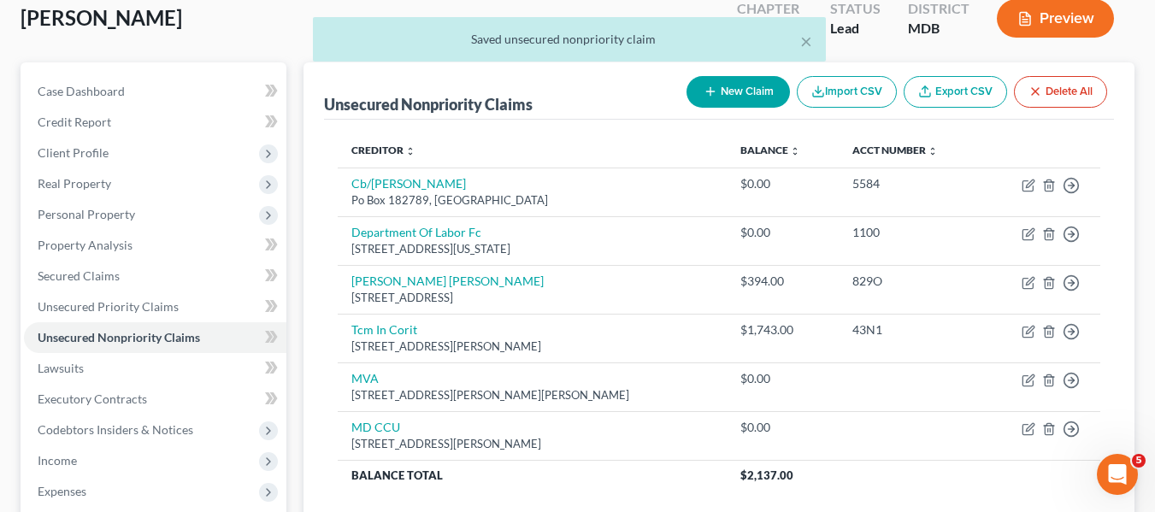
click at [717, 91] on button "New Claim" at bounding box center [737, 92] width 103 height 32
select select "0"
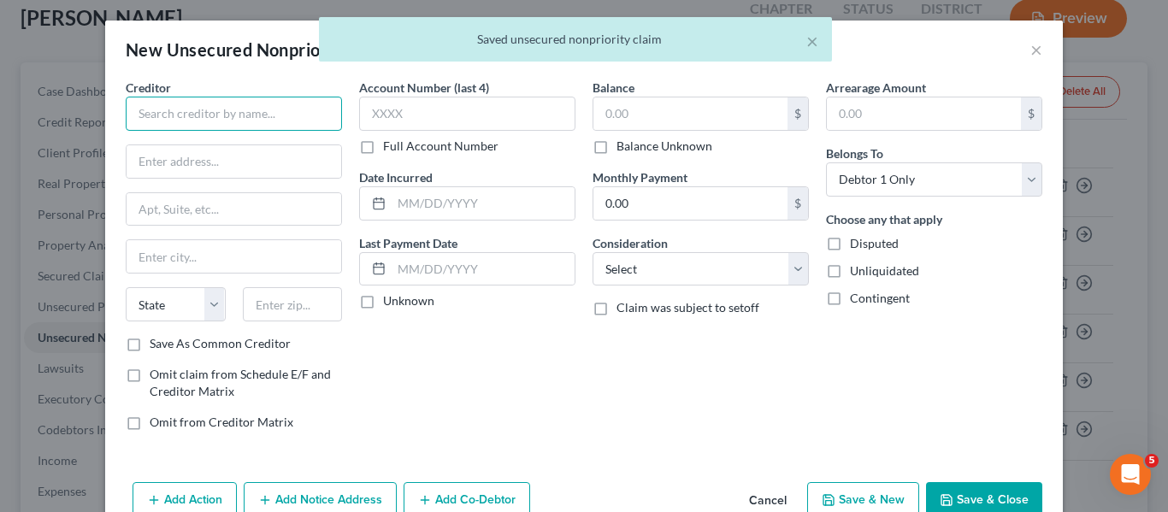
click at [286, 127] on input "text" at bounding box center [234, 114] width 216 height 34
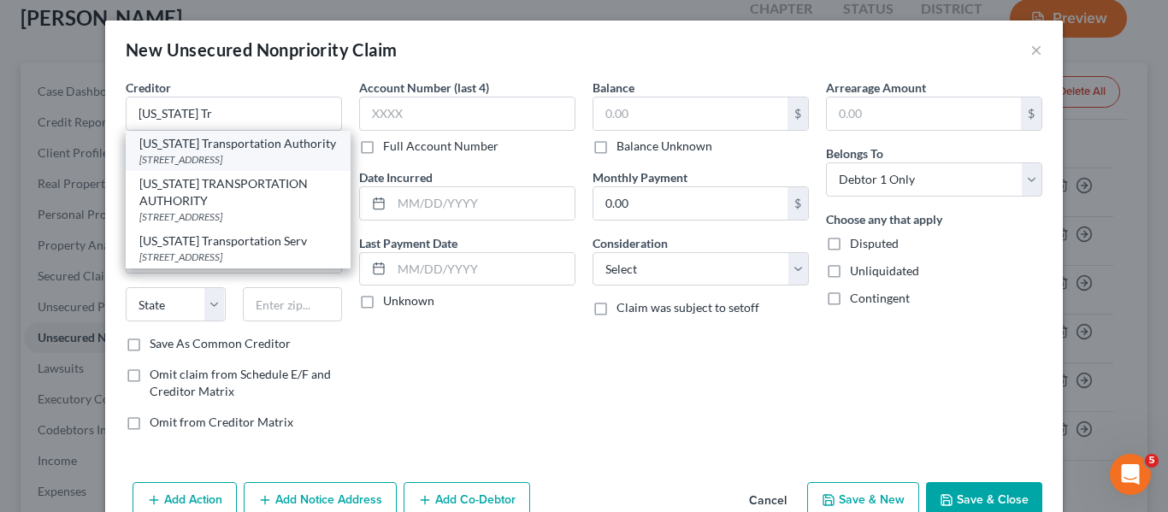
click at [284, 144] on div "[US_STATE] Transportation Authority" at bounding box center [237, 143] width 197 height 17
type input "[US_STATE] Transportation Authority"
type input "[STREET_ADDRESS]"
type input "[GEOGRAPHIC_DATA]"
select select "21"
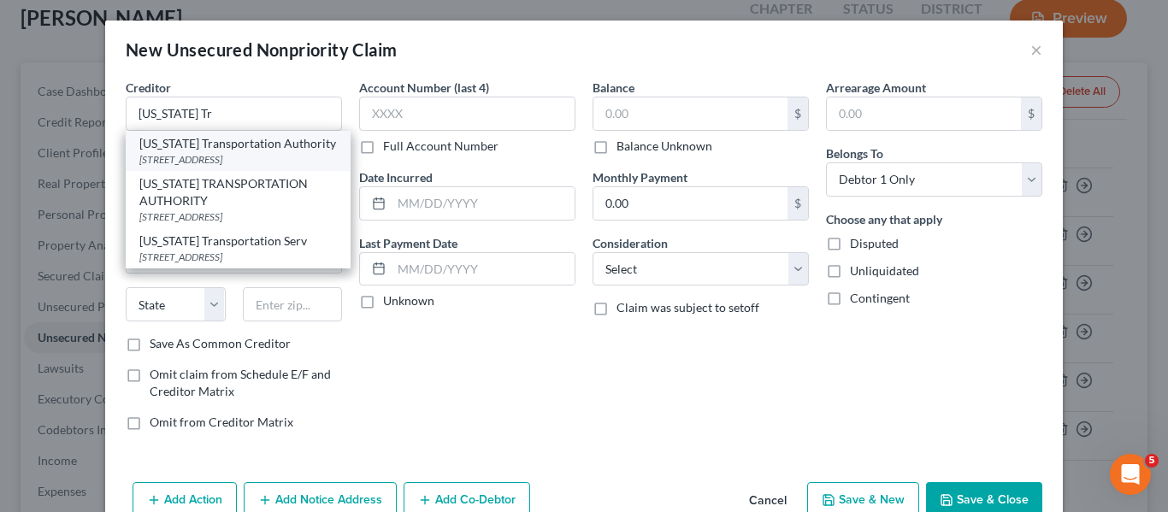
type input "21224"
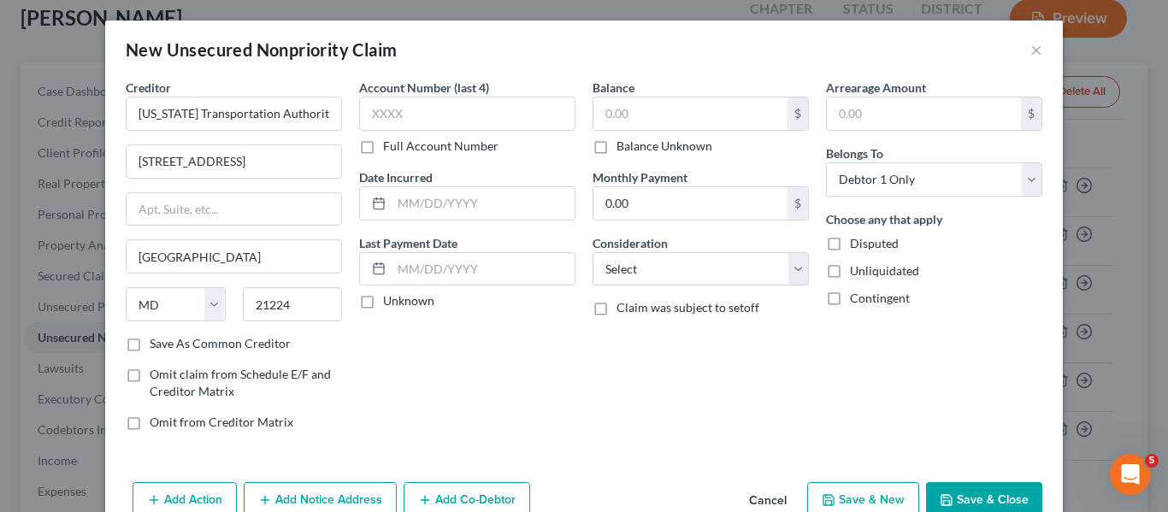
click at [940, 488] on button "Save & Close" at bounding box center [984, 500] width 116 height 36
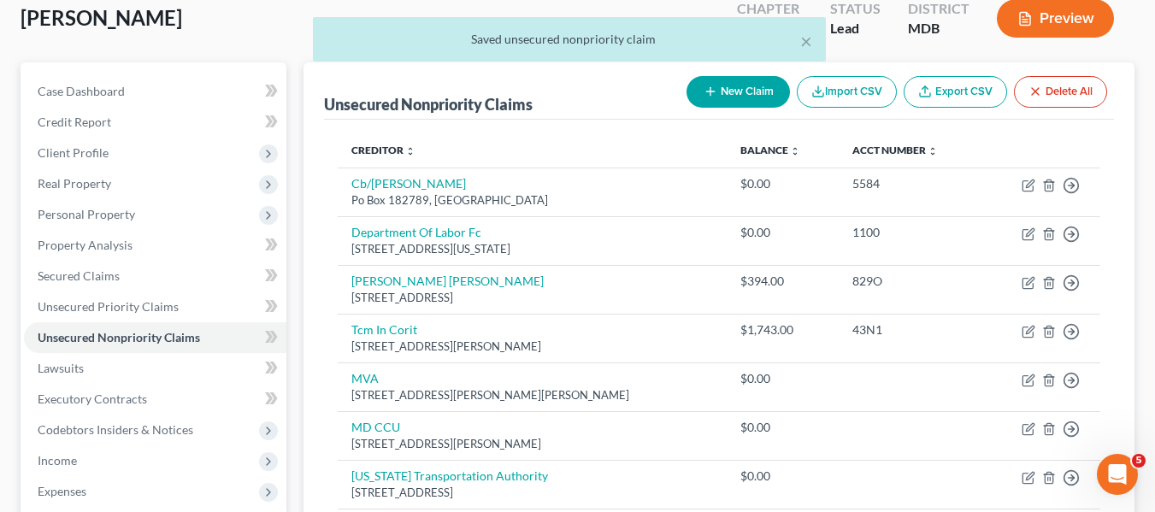
click at [724, 102] on button "New Claim" at bounding box center [737, 92] width 103 height 32
select select "0"
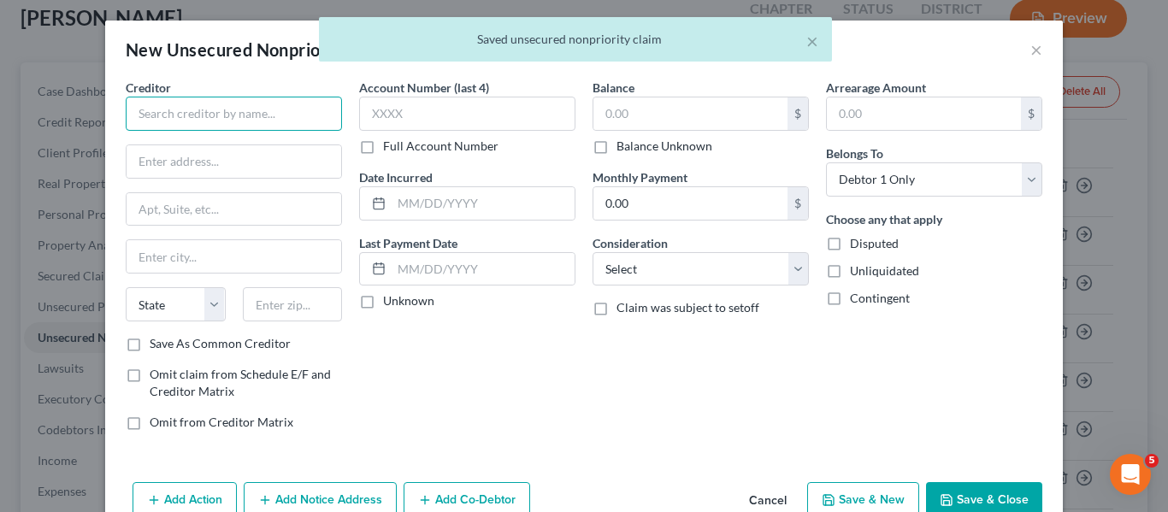
click at [216, 119] on input "text" at bounding box center [234, 114] width 216 height 34
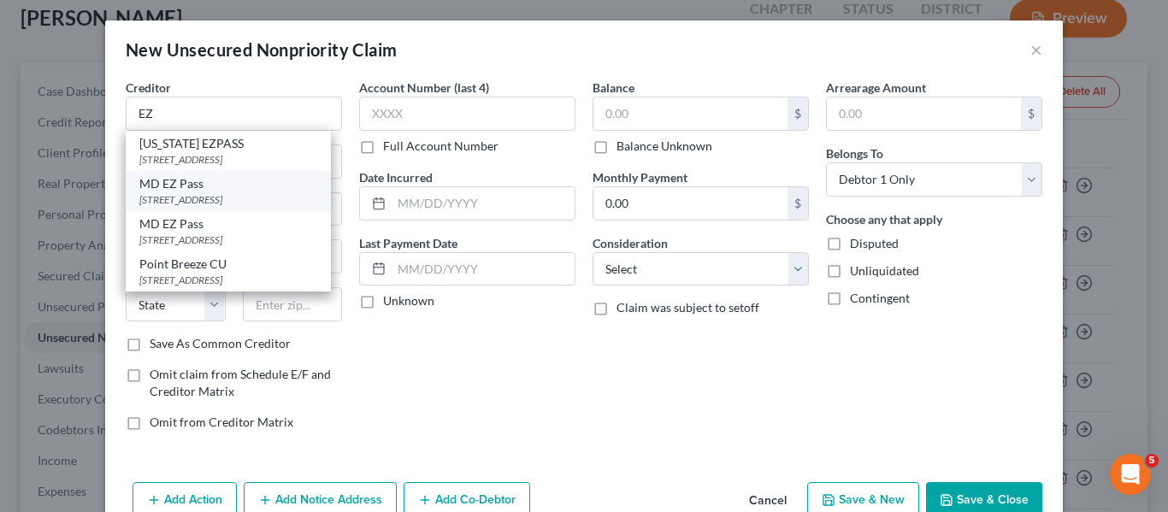
click at [217, 185] on div "MD EZ Pass" at bounding box center [228, 183] width 178 height 17
type input "MD EZ Pass"
type input "1 Turnpike Dr"
type input "[GEOGRAPHIC_DATA]"
select select "21"
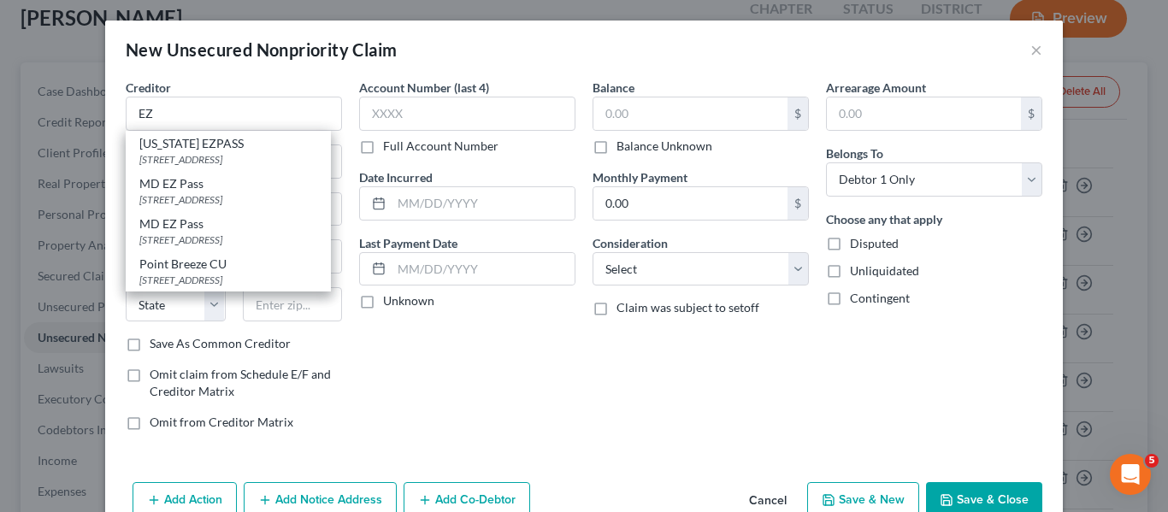
type input "21903"
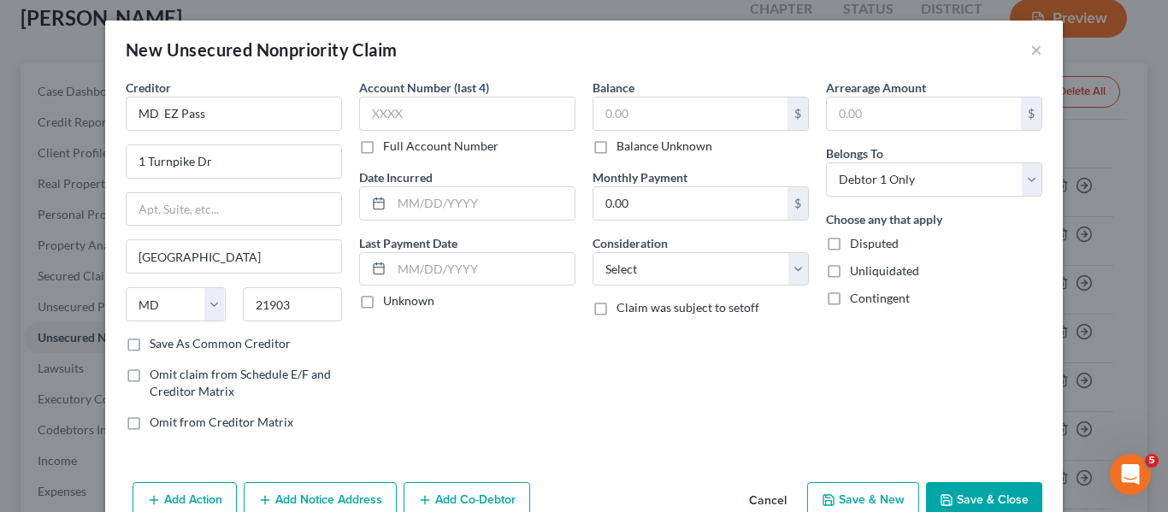
click at [939, 495] on icon "button" at bounding box center [946, 500] width 14 height 14
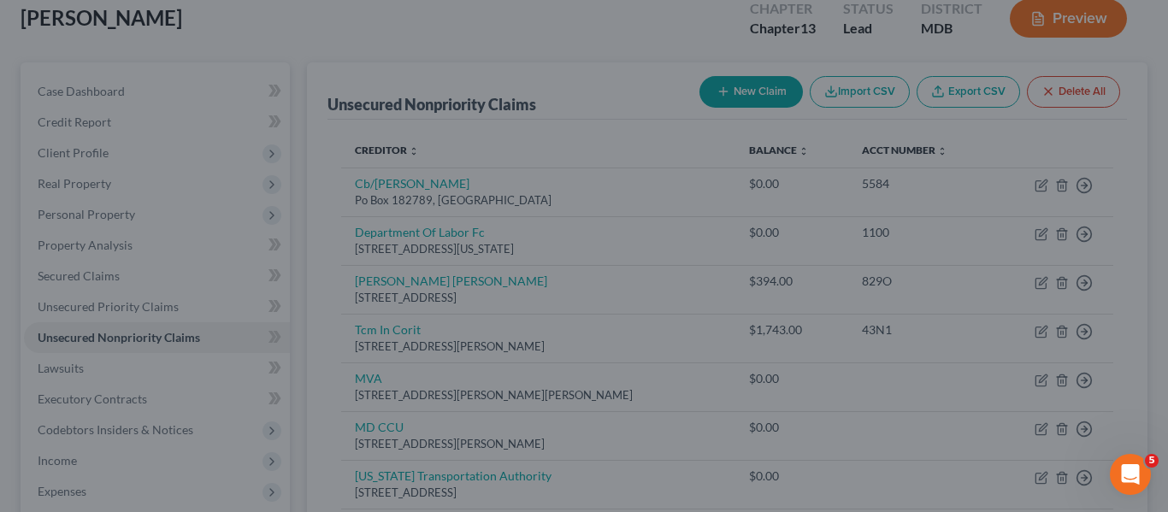
type input "0.00"
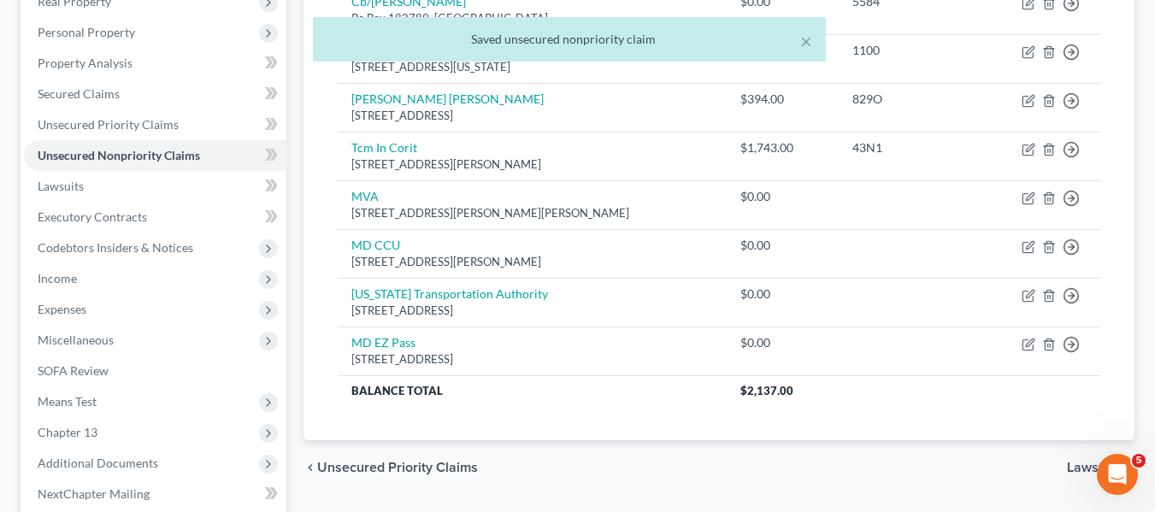
scroll to position [285, 0]
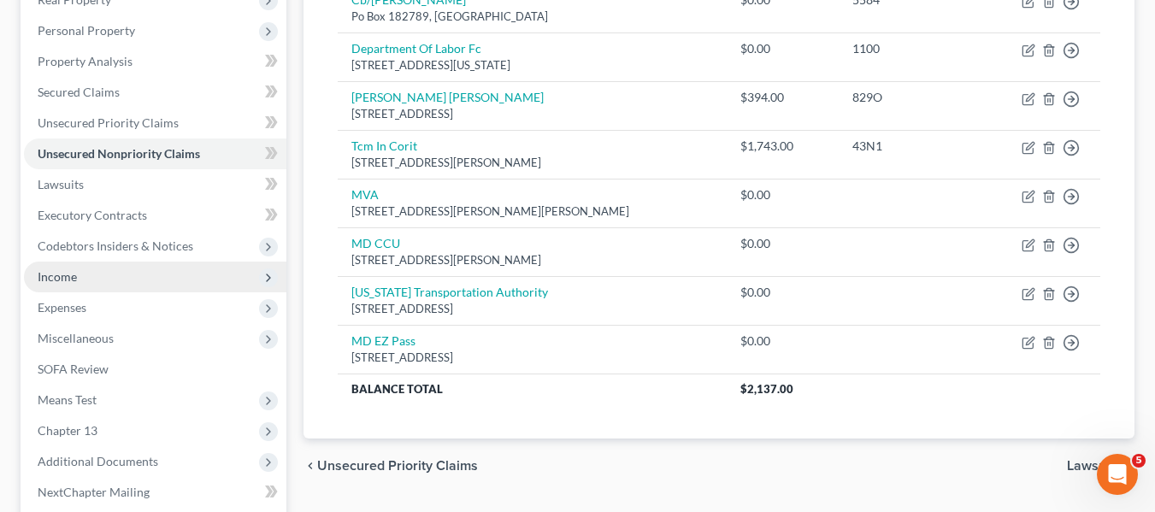
click at [186, 277] on span "Income" at bounding box center [155, 277] width 262 height 31
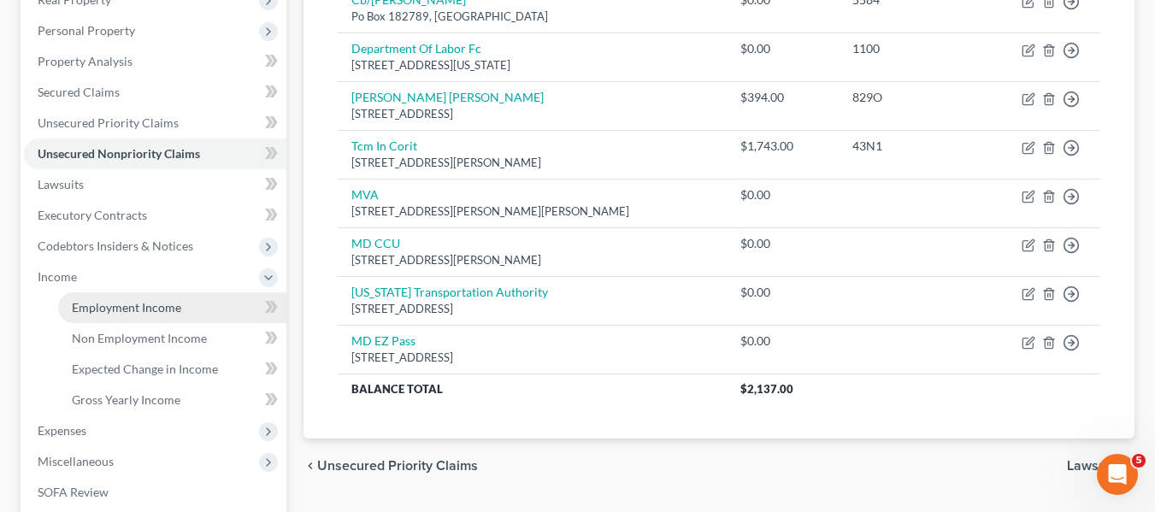
click at [193, 303] on link "Employment Income" at bounding box center [172, 307] width 228 height 31
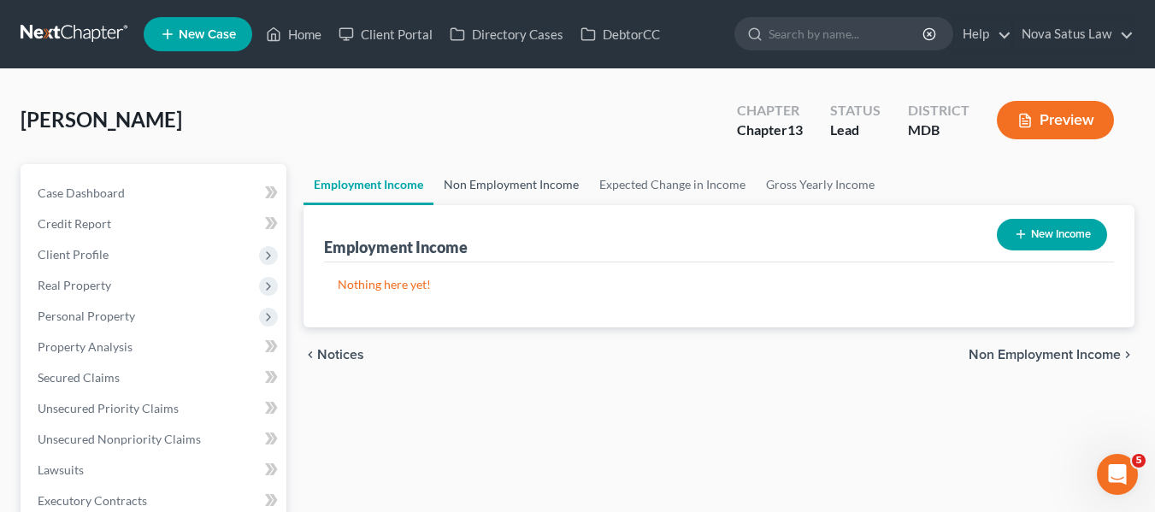
click at [550, 178] on link "Non Employment Income" at bounding box center [511, 184] width 156 height 41
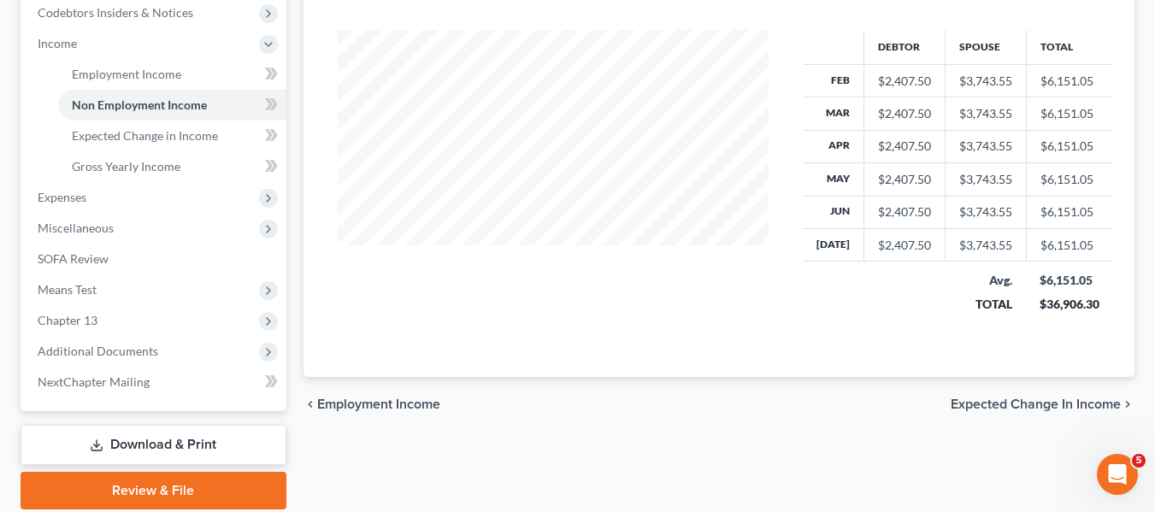
scroll to position [527, 0]
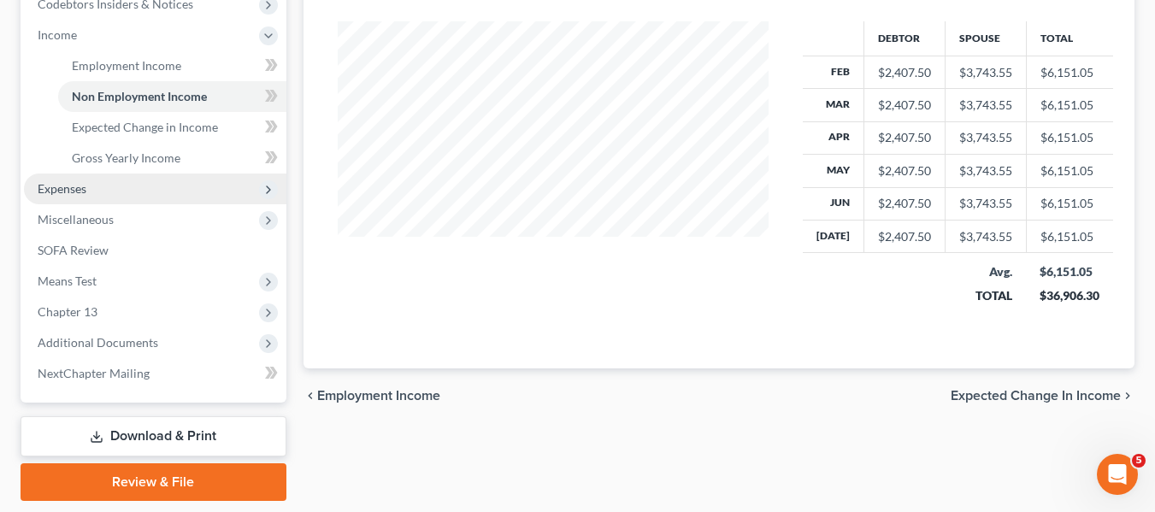
click at [91, 193] on span "Expenses" at bounding box center [155, 189] width 262 height 31
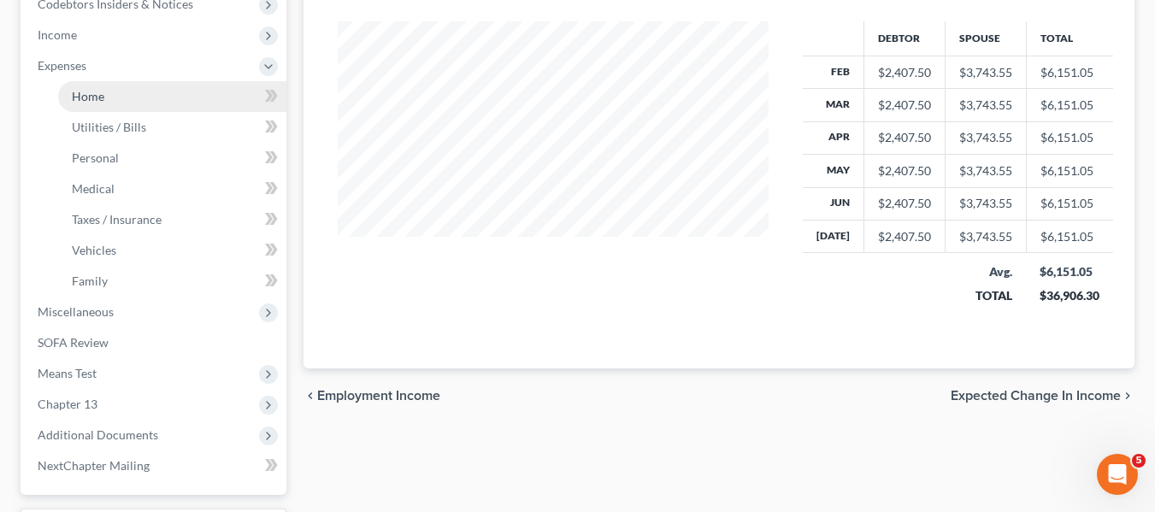
click at [75, 97] on span "Home" at bounding box center [88, 96] width 32 height 15
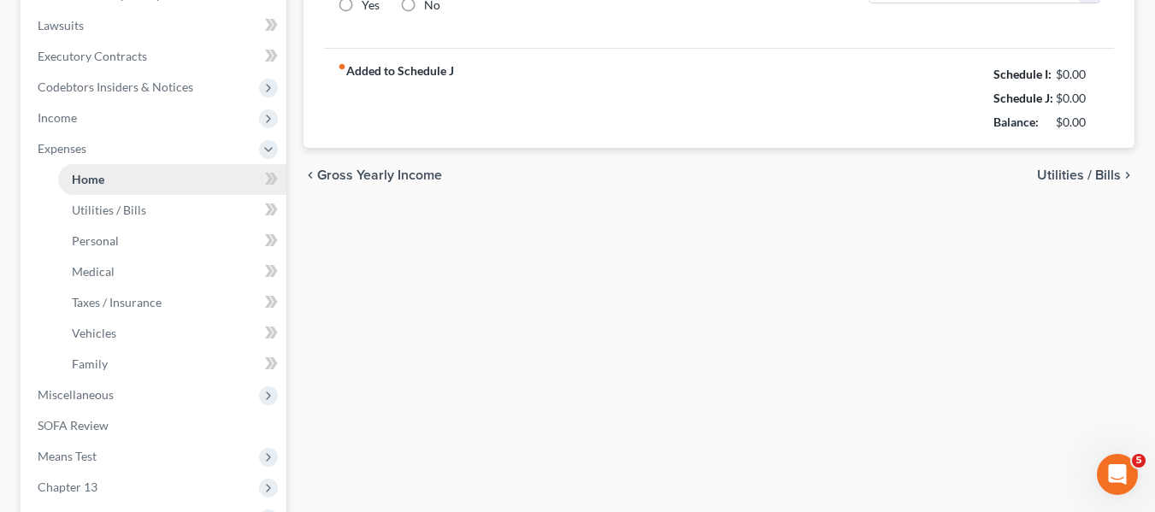
type input "3,100.00"
type input "0.00"
radio input "true"
type input "0.00"
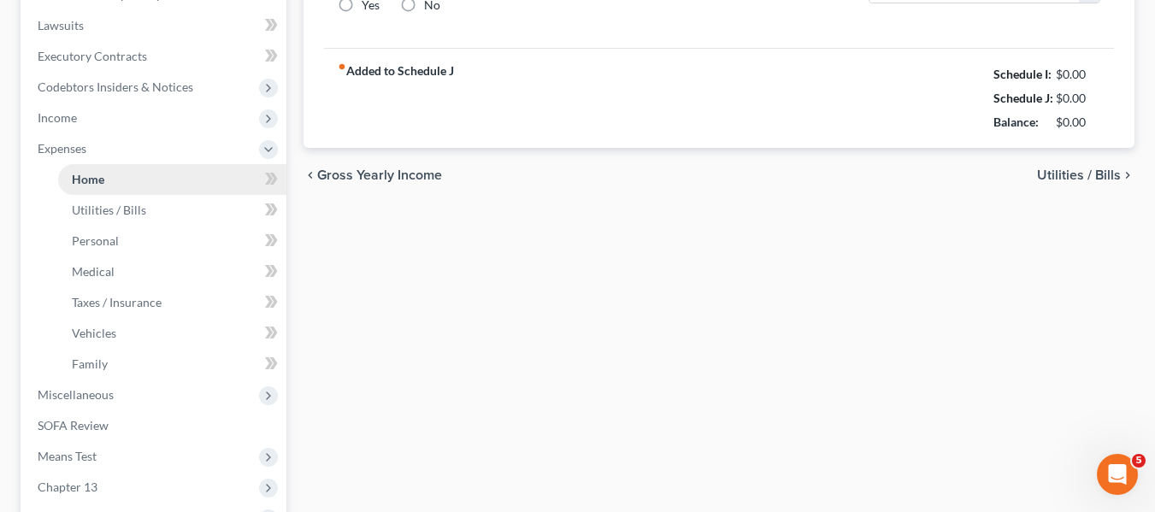
type input "0.00"
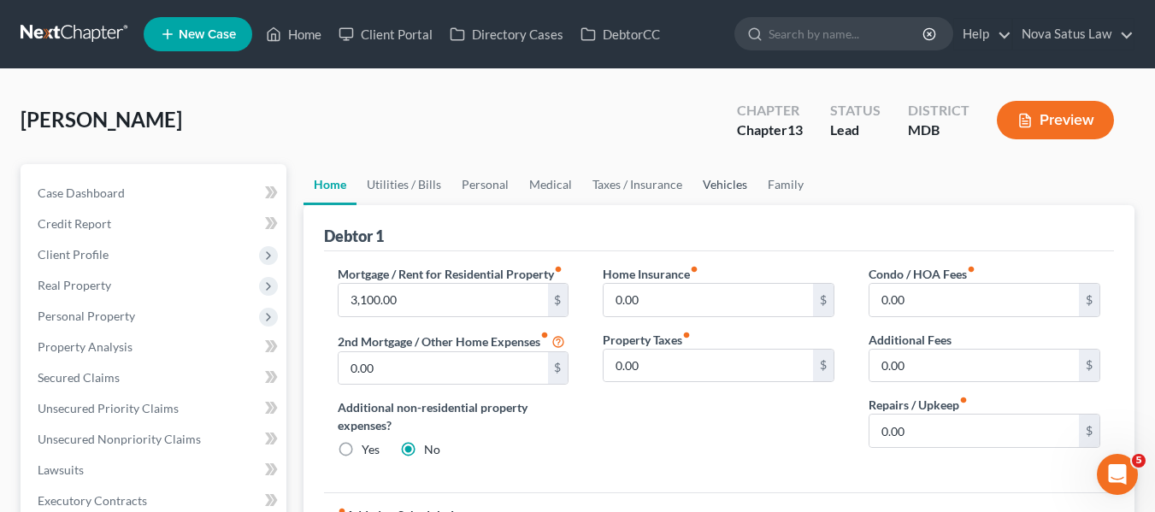
click at [720, 187] on link "Vehicles" at bounding box center [724, 184] width 65 height 41
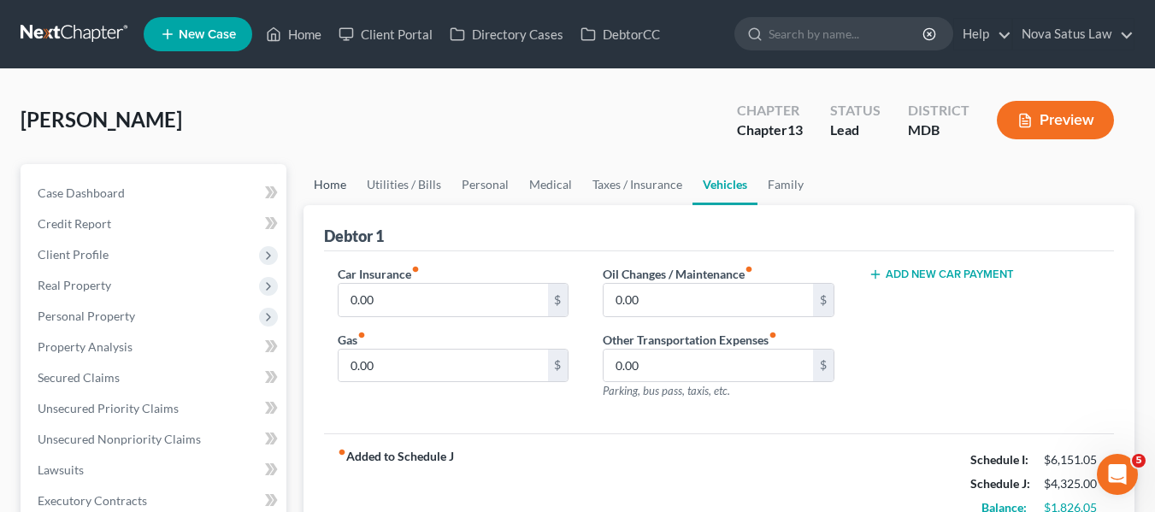
click at [329, 190] on link "Home" at bounding box center [329, 184] width 53 height 41
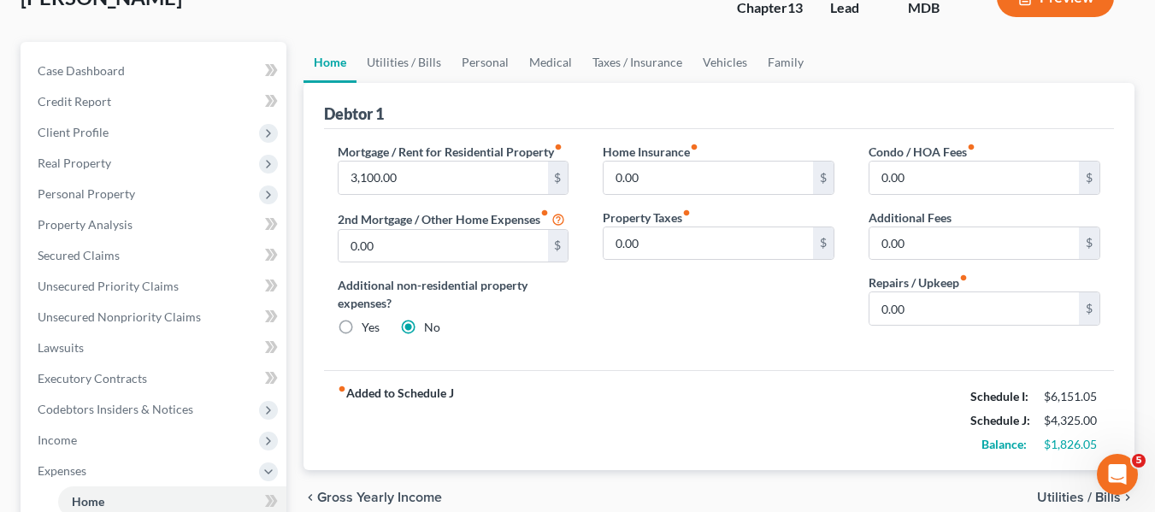
scroll to position [123, 0]
click at [956, 318] on input "0.00" at bounding box center [973, 307] width 209 height 32
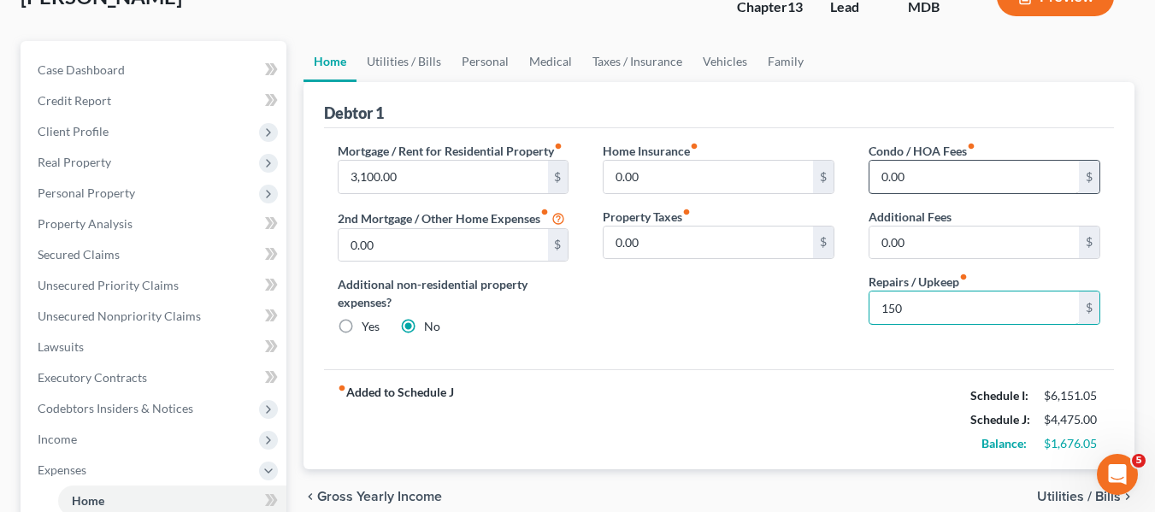
type input "150"
click at [968, 171] on input "0.00" at bounding box center [973, 177] width 209 height 32
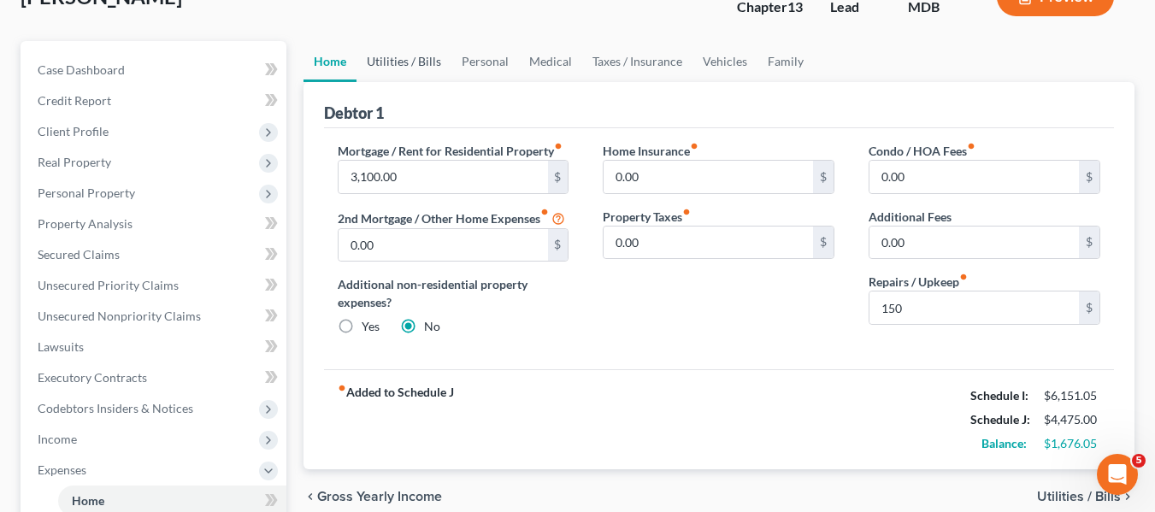
click at [412, 58] on link "Utilities / Bills" at bounding box center [403, 61] width 95 height 41
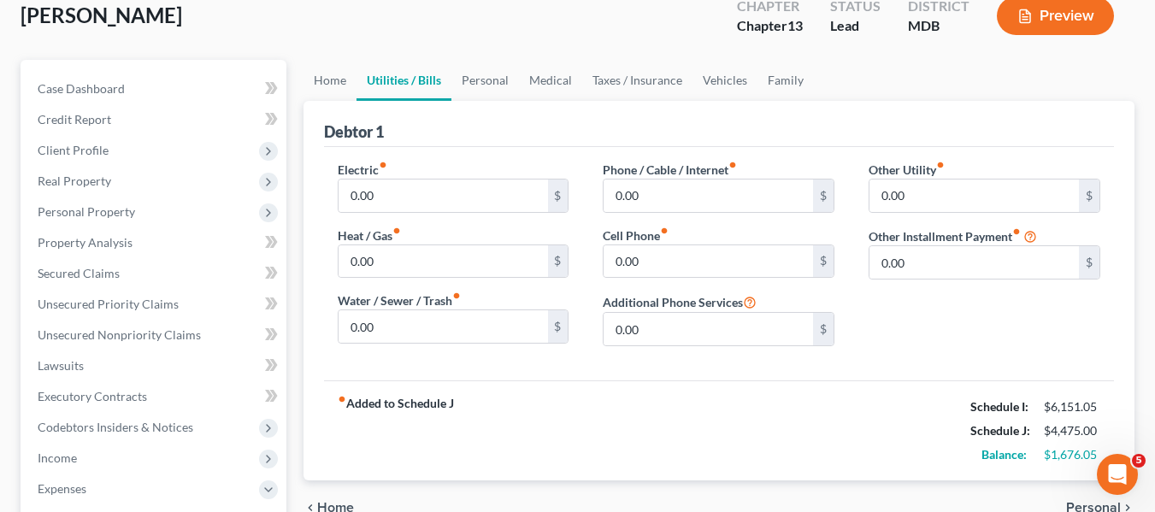
scroll to position [109, 0]
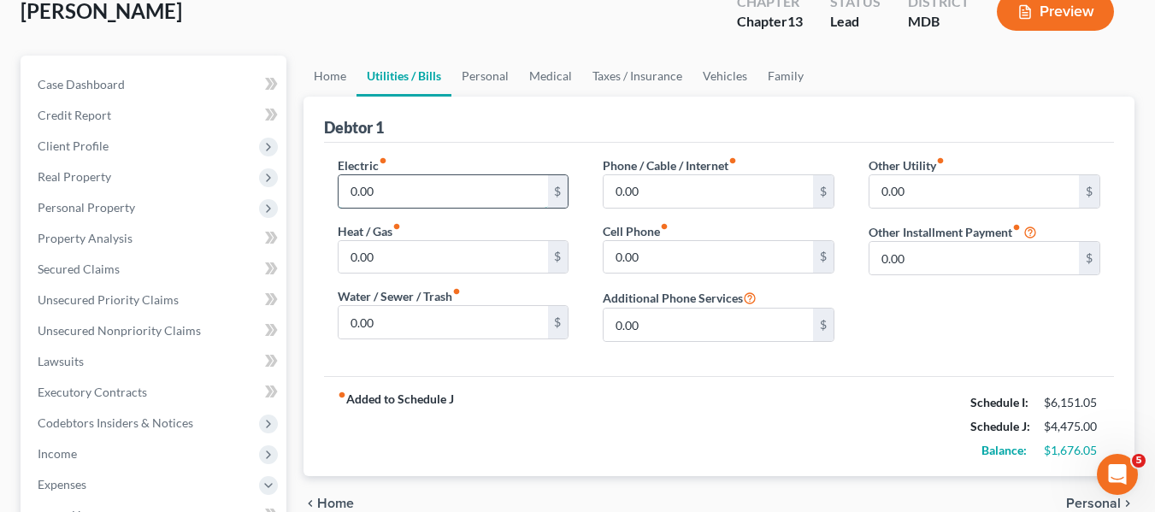
click at [405, 190] on input "0.00" at bounding box center [442, 191] width 209 height 32
type input "250"
click at [374, 325] on input "0.00" at bounding box center [442, 322] width 209 height 32
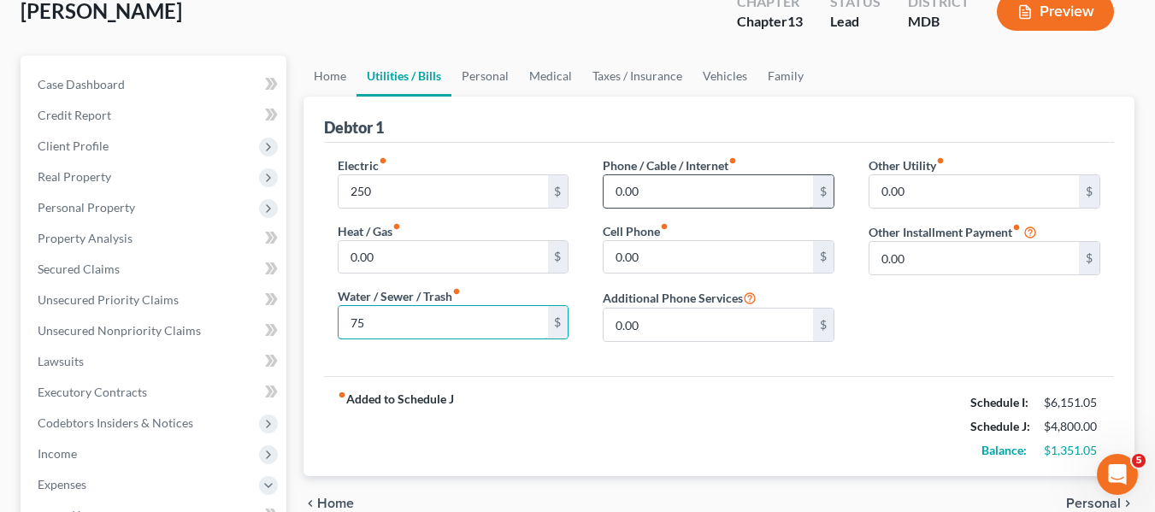
type input "75"
click at [668, 195] on input "0.00" at bounding box center [707, 191] width 209 height 32
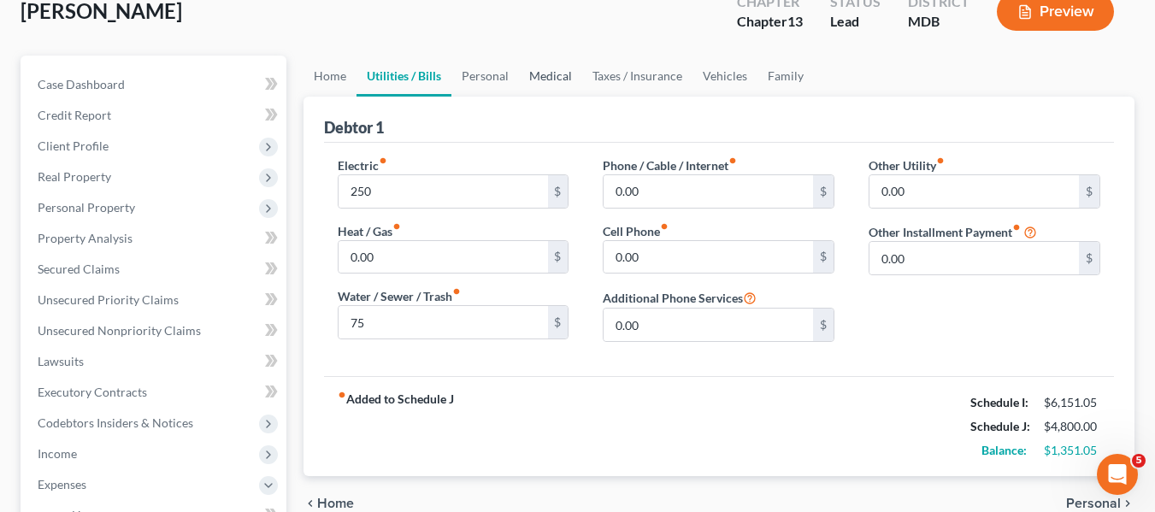
click at [541, 79] on link "Medical" at bounding box center [550, 76] width 63 height 41
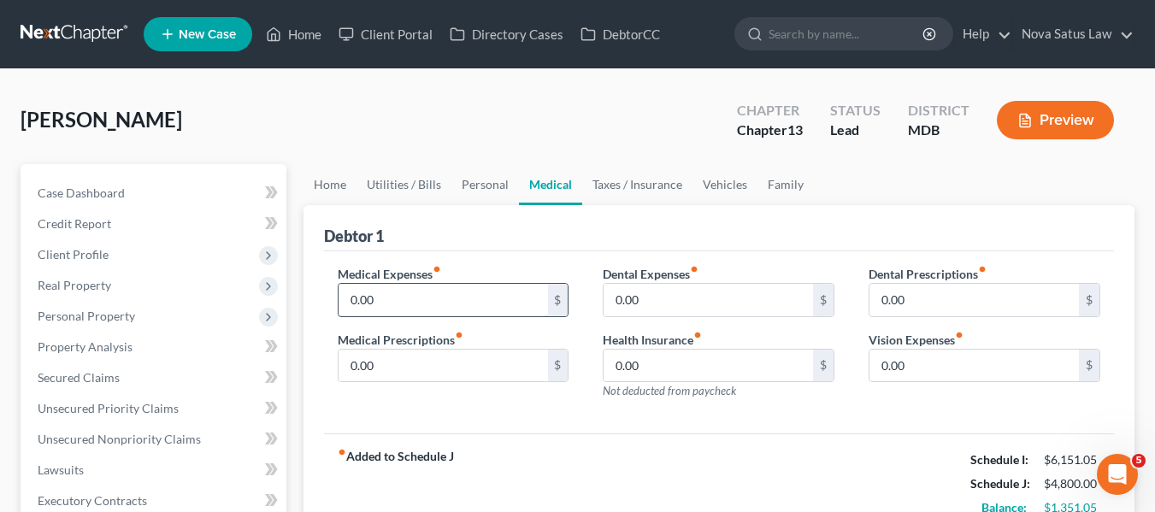
click at [408, 310] on input "0.00" at bounding box center [442, 300] width 209 height 32
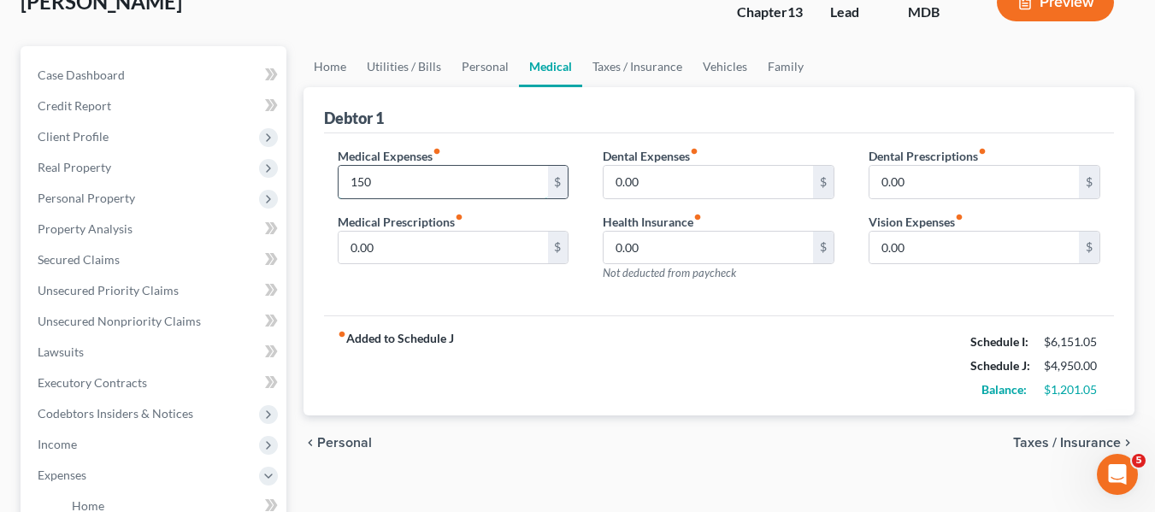
scroll to position [119, 0]
type input "150"
click at [927, 240] on input "0.00" at bounding box center [973, 247] width 209 height 32
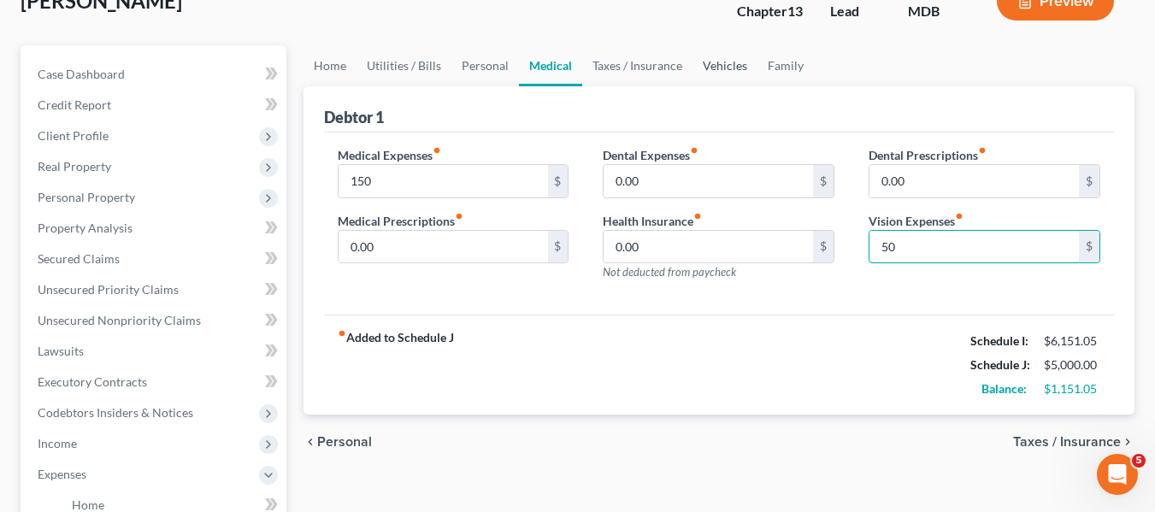
type input "5"
type input "50"
click at [711, 69] on link "Vehicles" at bounding box center [724, 65] width 65 height 41
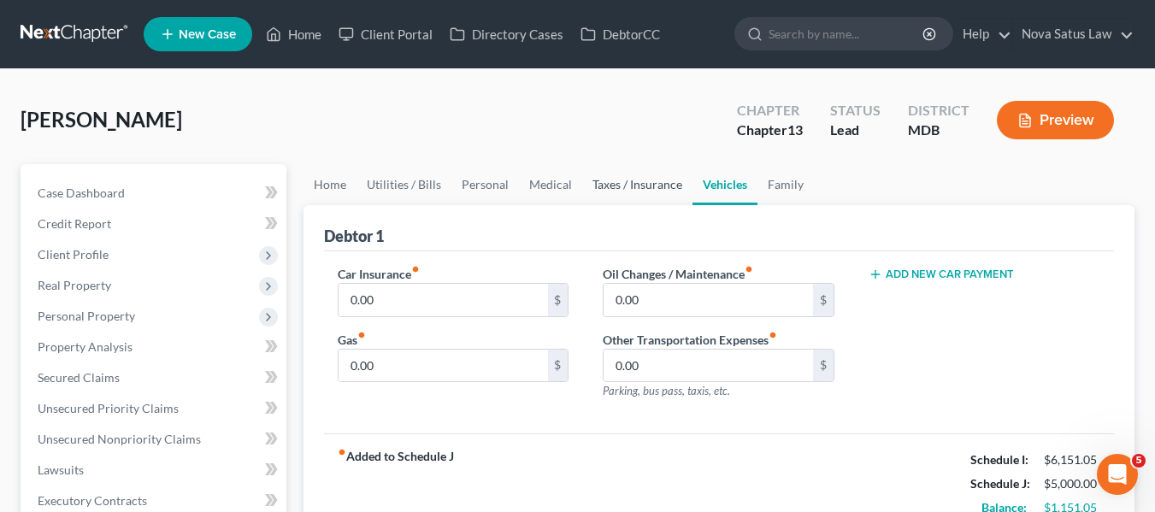
scroll to position [177, 0]
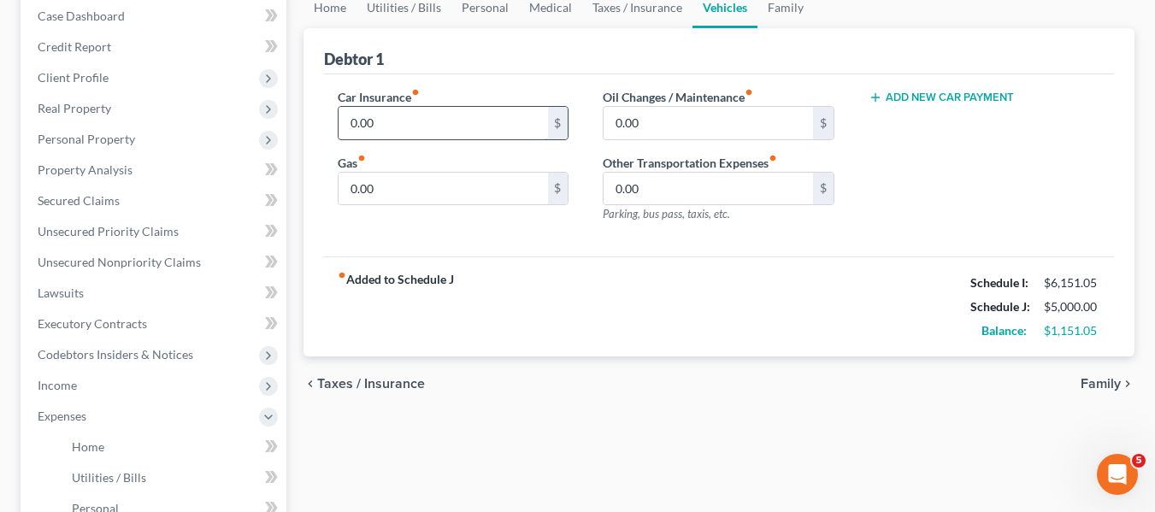
click at [399, 123] on input "0.00" at bounding box center [442, 123] width 209 height 32
click at [388, 185] on input "0.00" at bounding box center [442, 189] width 209 height 32
type input "125"
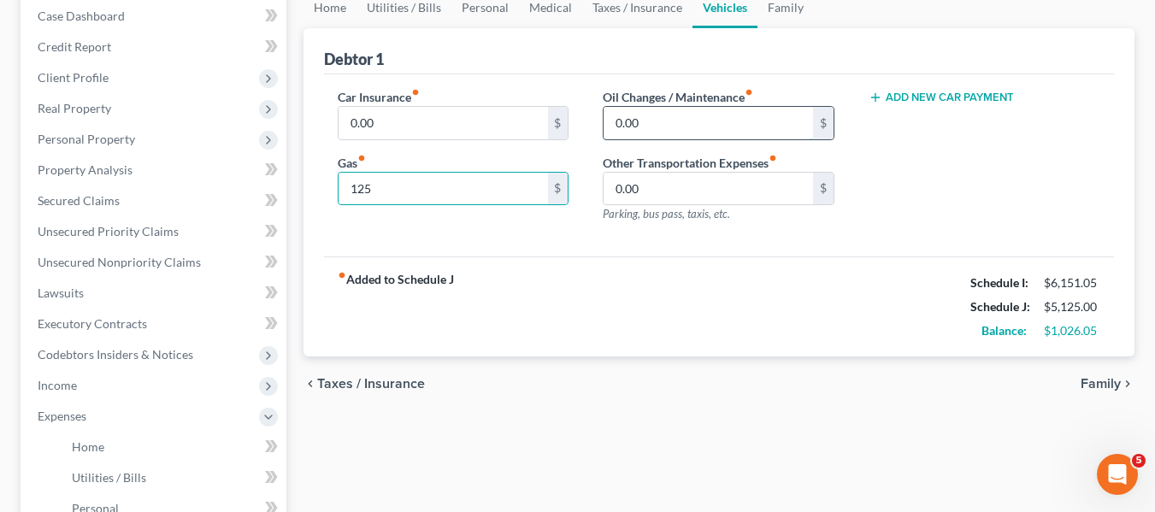
click at [653, 134] on input "0.00" at bounding box center [707, 123] width 209 height 32
click at [463, 120] on input "0.00" at bounding box center [442, 123] width 209 height 32
click at [653, 114] on input "0.00" at bounding box center [707, 123] width 209 height 32
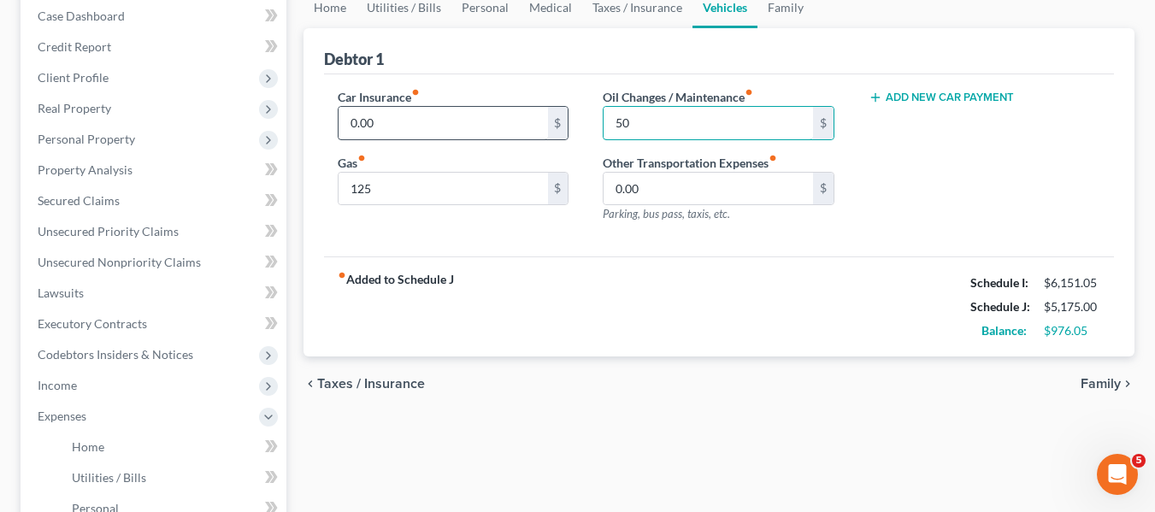
type input "50"
click at [427, 109] on input "0.00" at bounding box center [442, 123] width 209 height 32
type input "150"
click at [788, 9] on link "Family" at bounding box center [785, 7] width 56 height 41
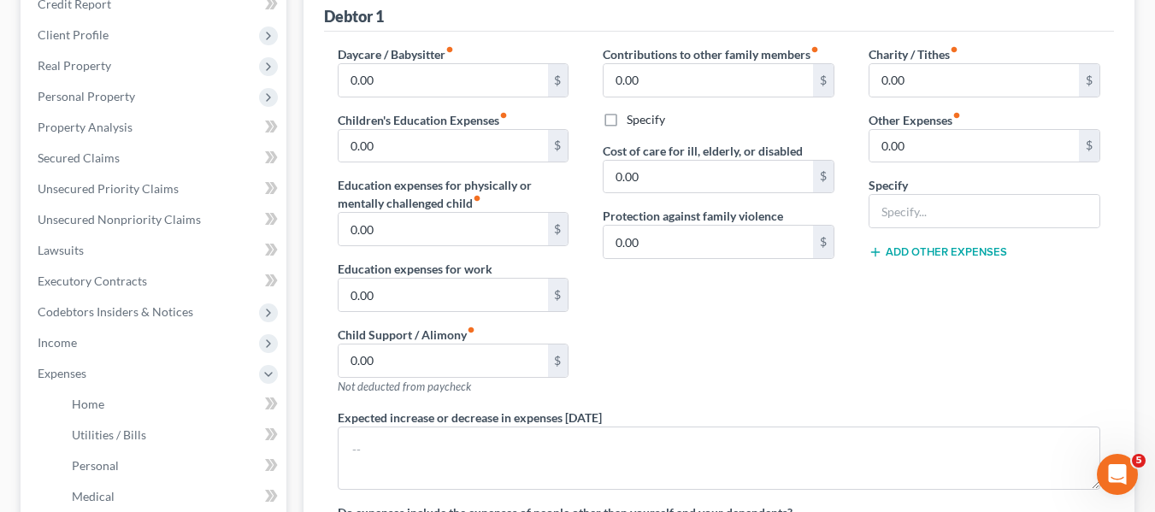
scroll to position [222, 0]
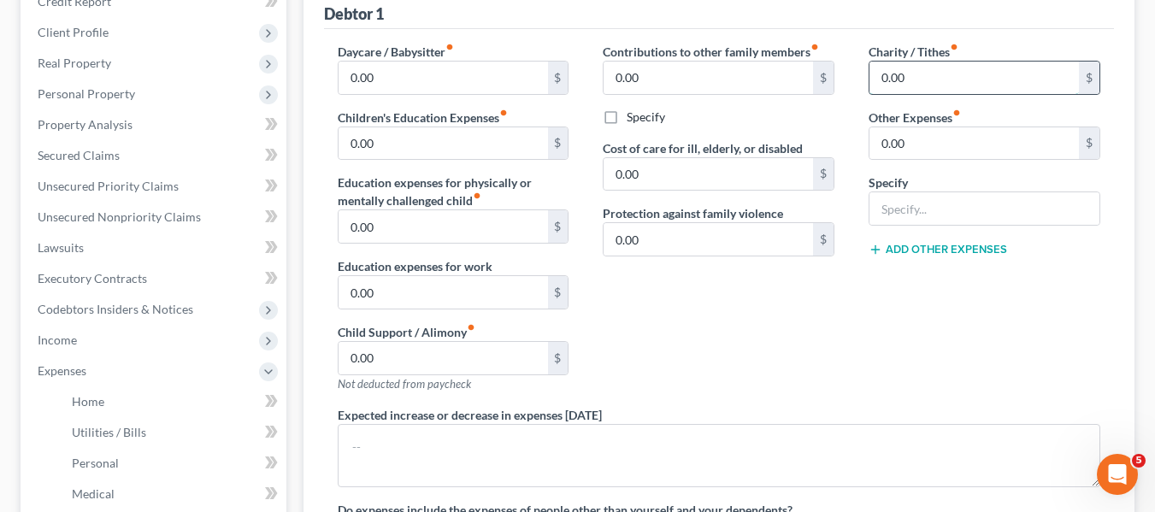
click at [938, 86] on input "0.00" at bounding box center [973, 78] width 209 height 32
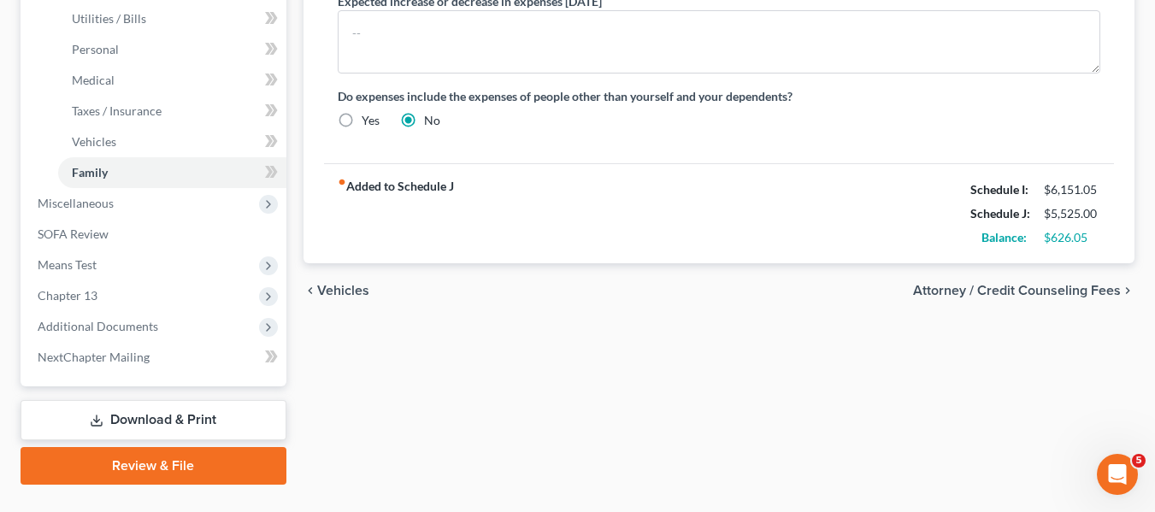
scroll to position [674, 0]
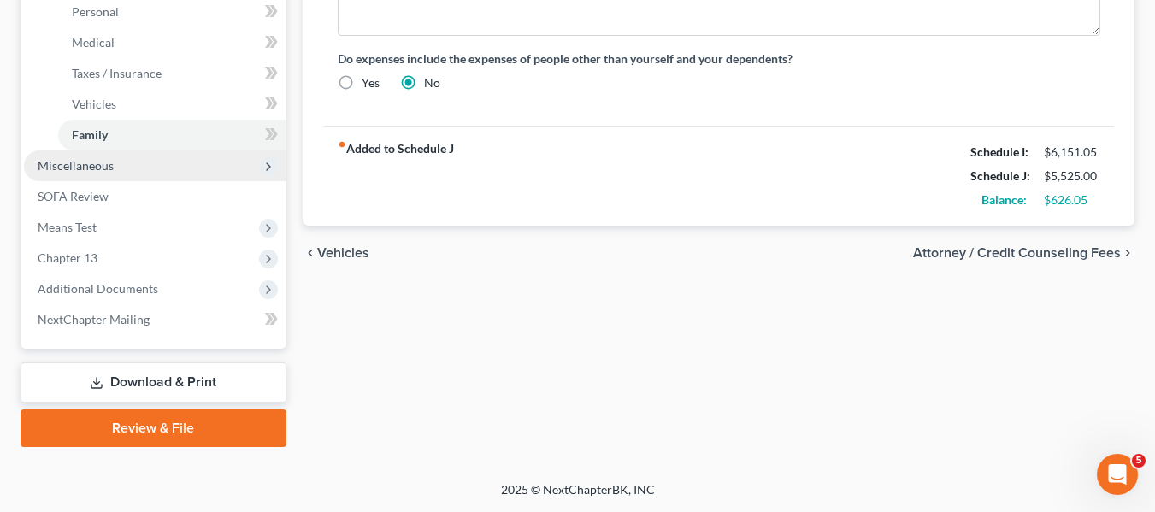
click at [127, 174] on span "Miscellaneous" at bounding box center [155, 165] width 262 height 31
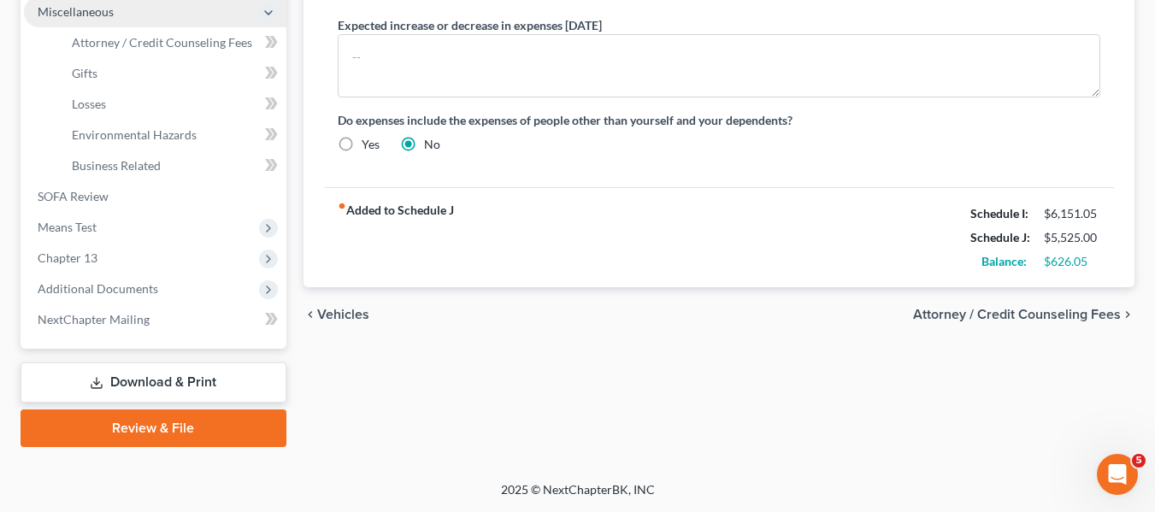
scroll to position [612, 0]
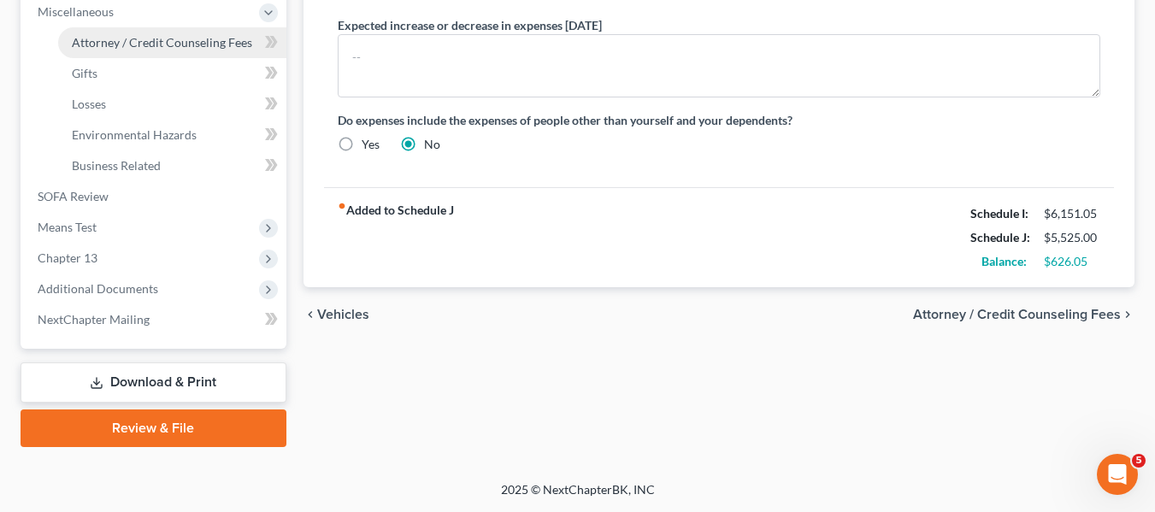
click at [119, 56] on link "Attorney / Credit Counseling Fees" at bounding box center [172, 42] width 228 height 31
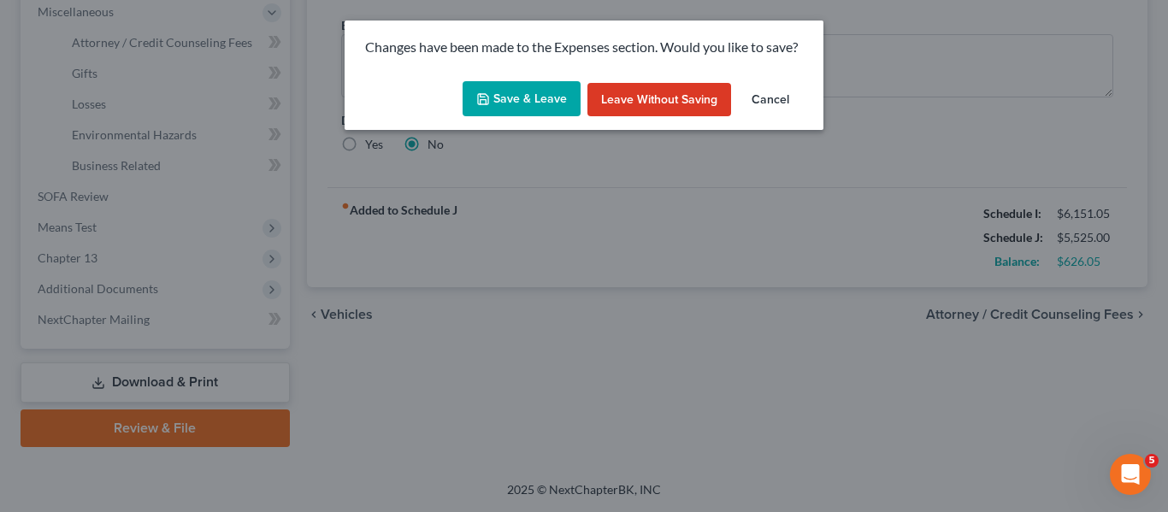
click at [503, 101] on button "Save & Leave" at bounding box center [521, 99] width 118 height 36
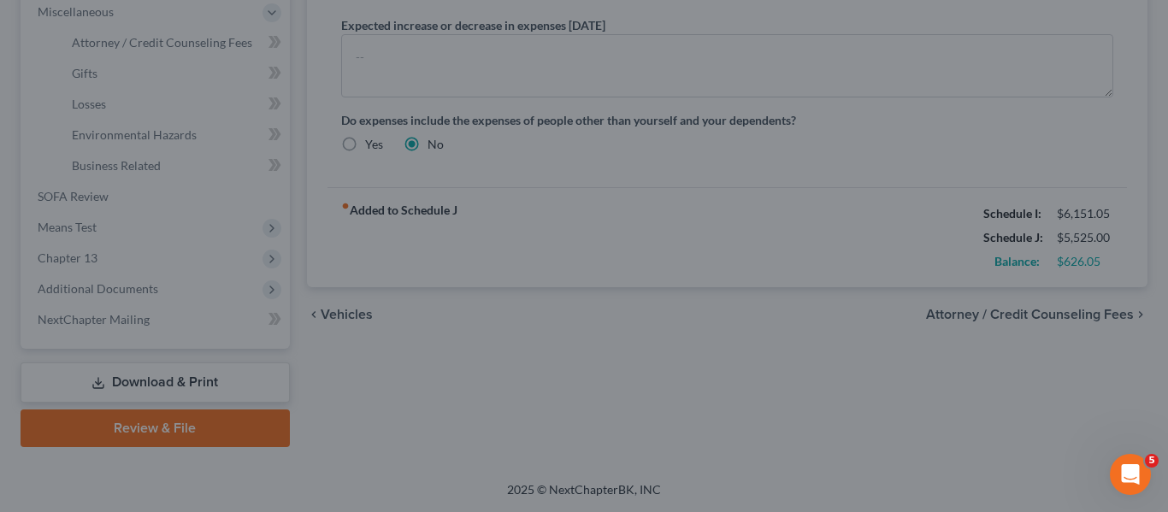
type input "200.00"
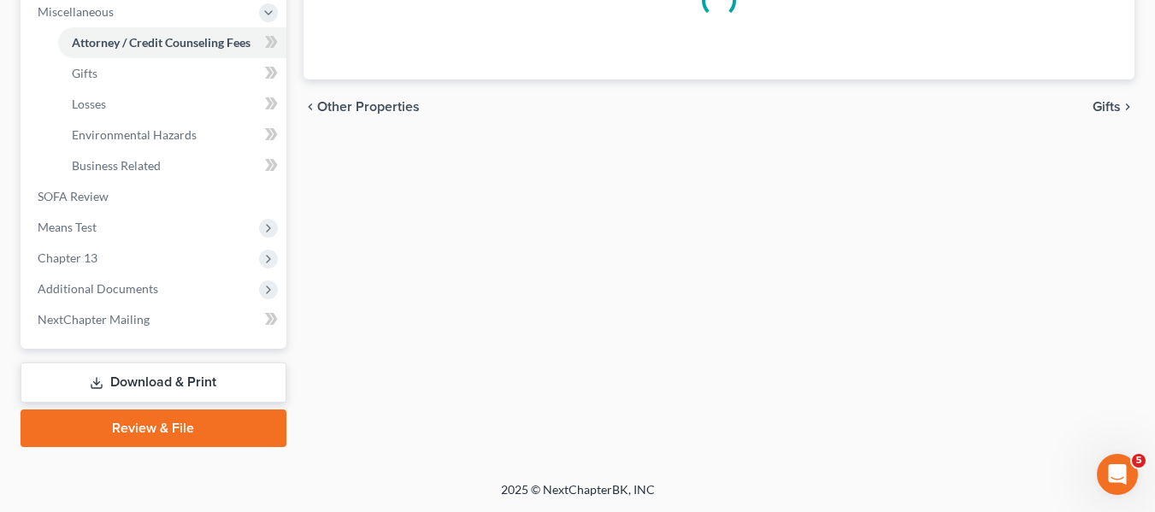
select select "2"
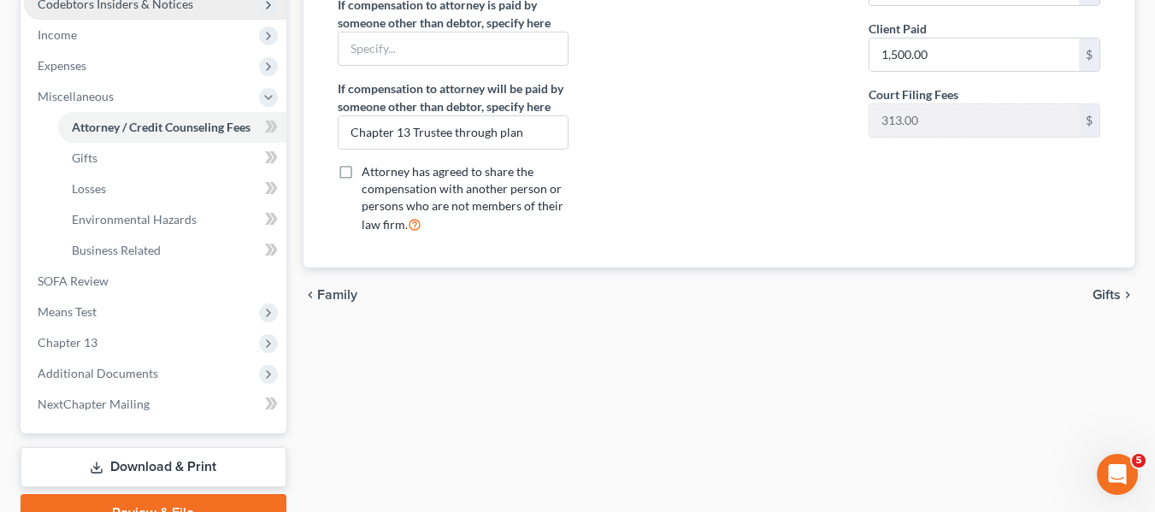
scroll to position [533, 0]
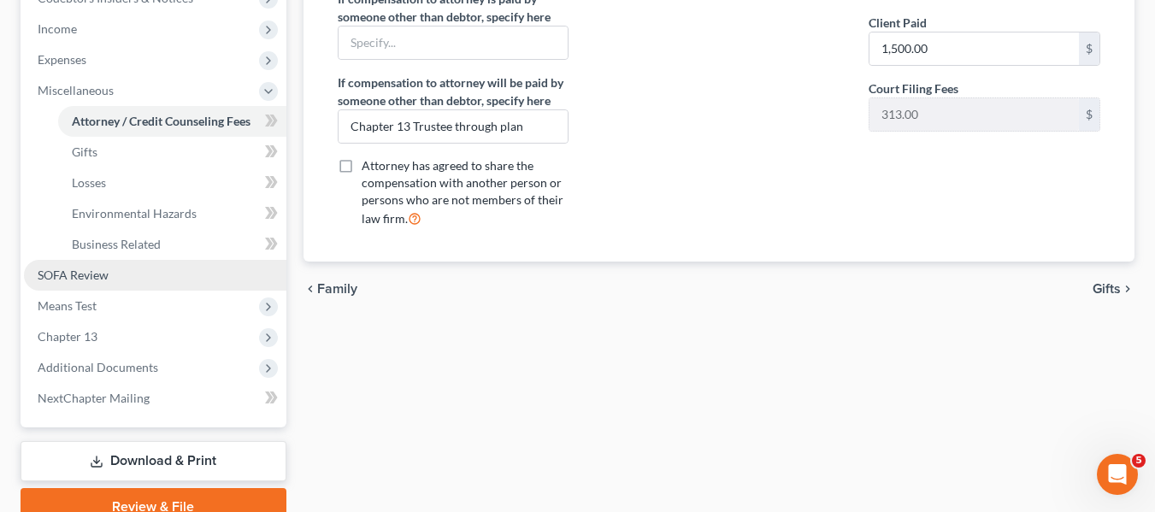
click at [73, 268] on span "SOFA Review" at bounding box center [73, 275] width 71 height 15
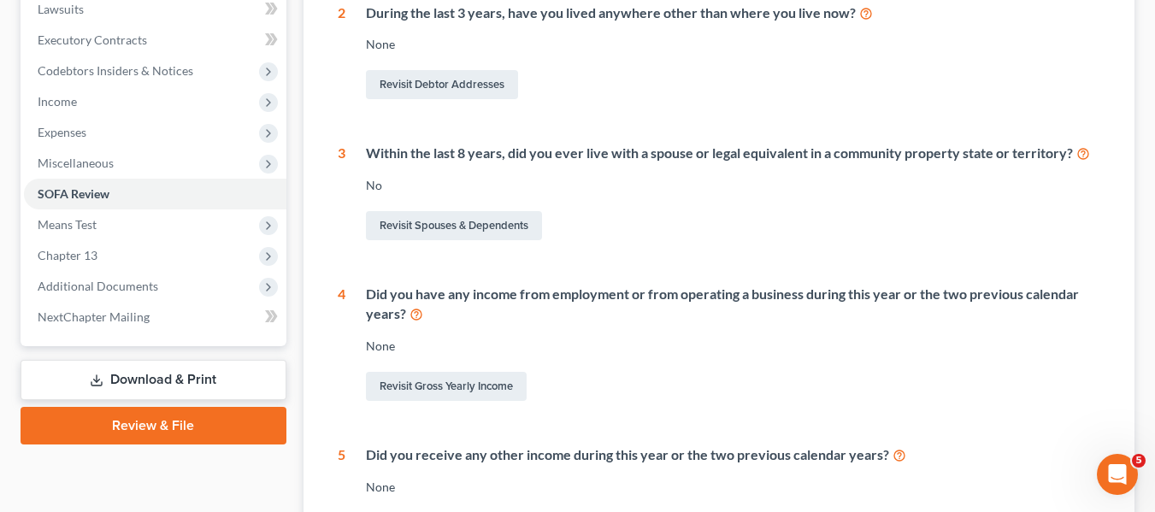
scroll to position [460, 0]
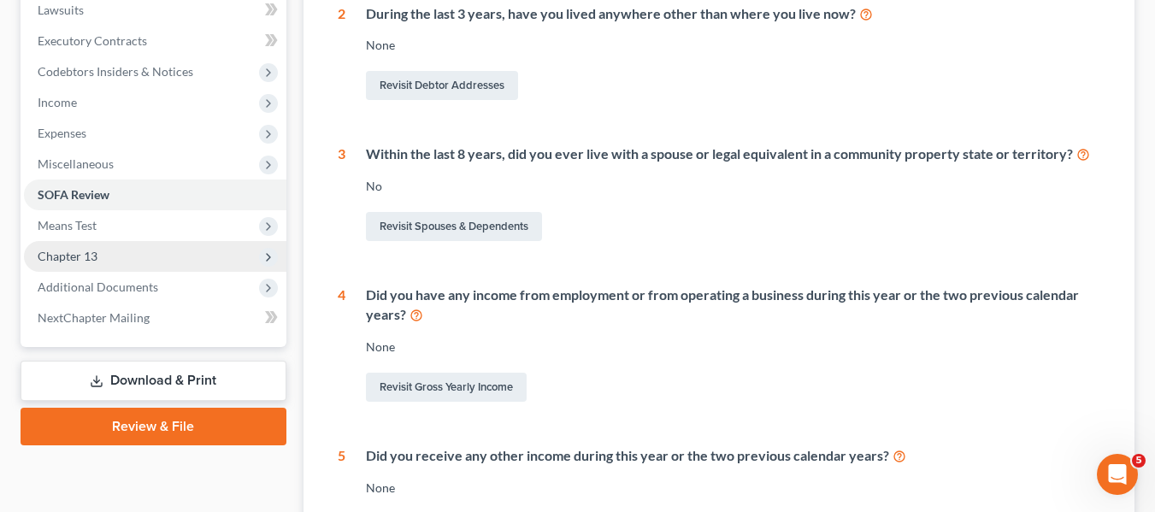
click at [68, 263] on span "Chapter 13" at bounding box center [155, 256] width 262 height 31
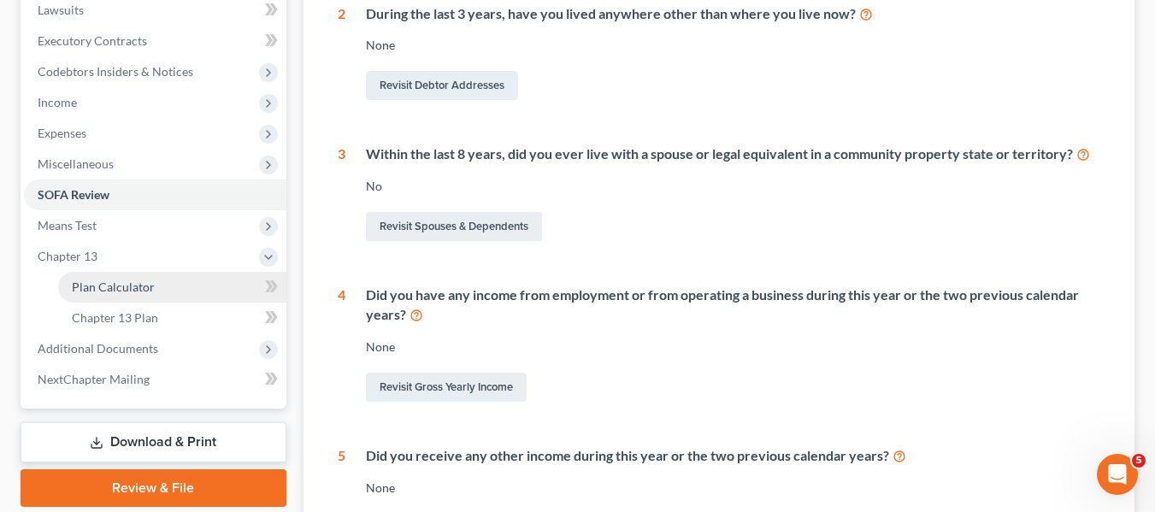
click at [94, 288] on span "Plan Calculator" at bounding box center [113, 287] width 83 height 15
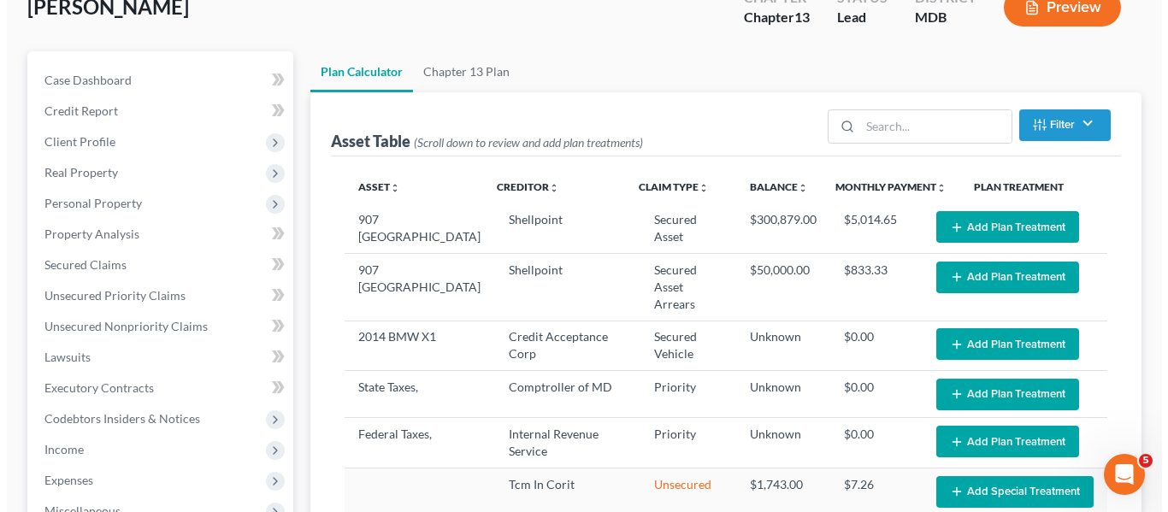
scroll to position [114, 0]
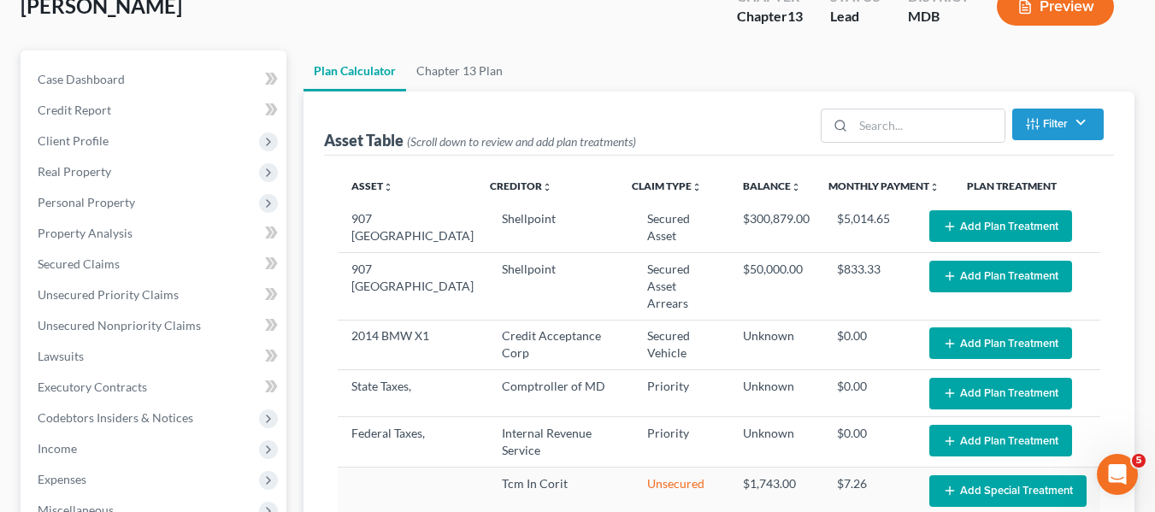
select select "59"
click at [952, 233] on button "Add Plan Treatment" at bounding box center [1000, 226] width 143 height 32
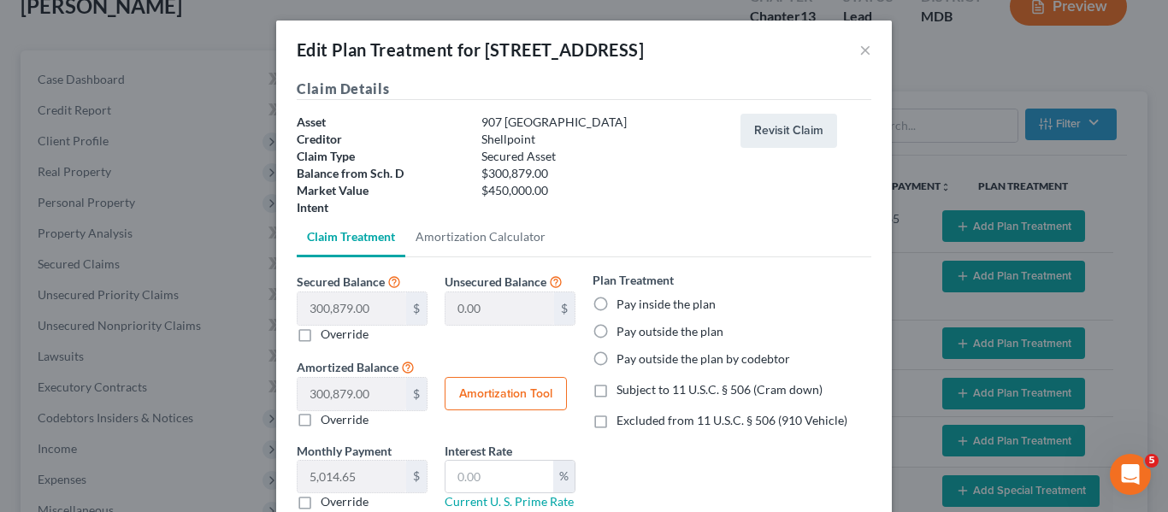
click at [616, 332] on label "Pay outside the plan" at bounding box center [669, 331] width 107 height 17
click at [623, 332] on input "Pay outside the plan" at bounding box center [628, 328] width 11 height 11
radio input "true"
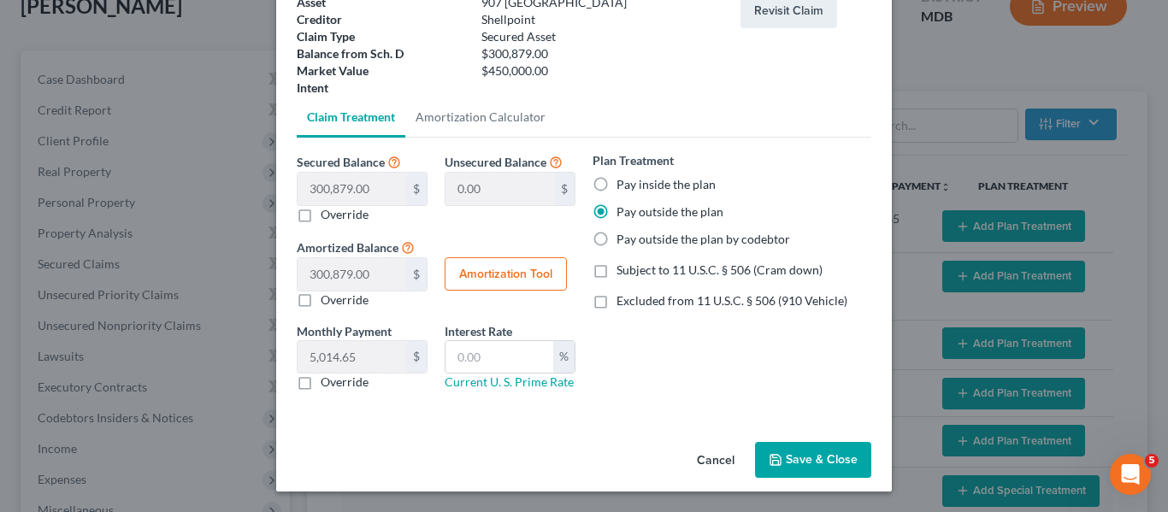
click at [780, 454] on button "Save & Close" at bounding box center [813, 460] width 116 height 36
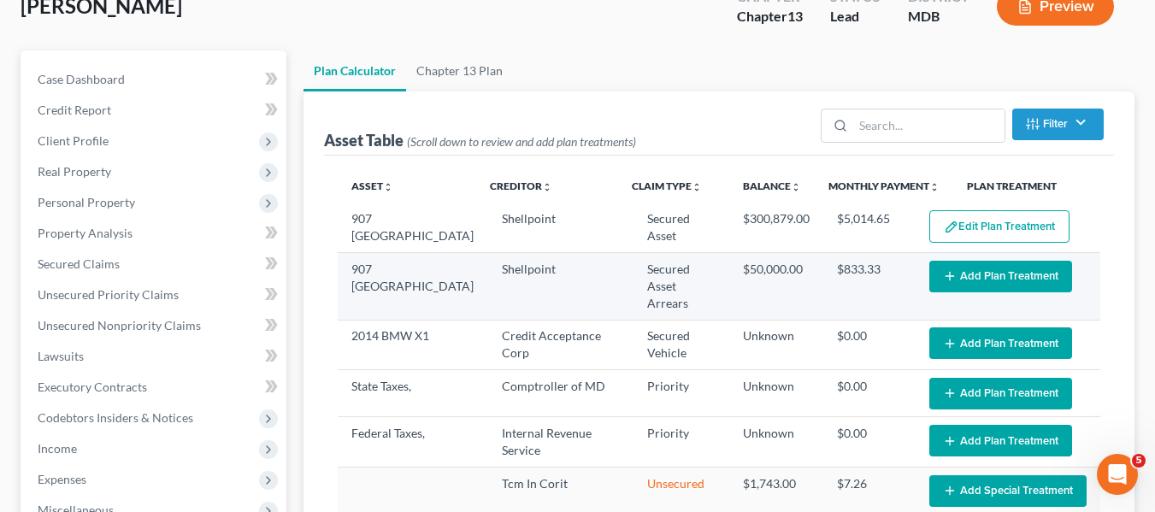
select select "59"
click at [955, 280] on button "Add Plan Treatment" at bounding box center [1000, 277] width 143 height 32
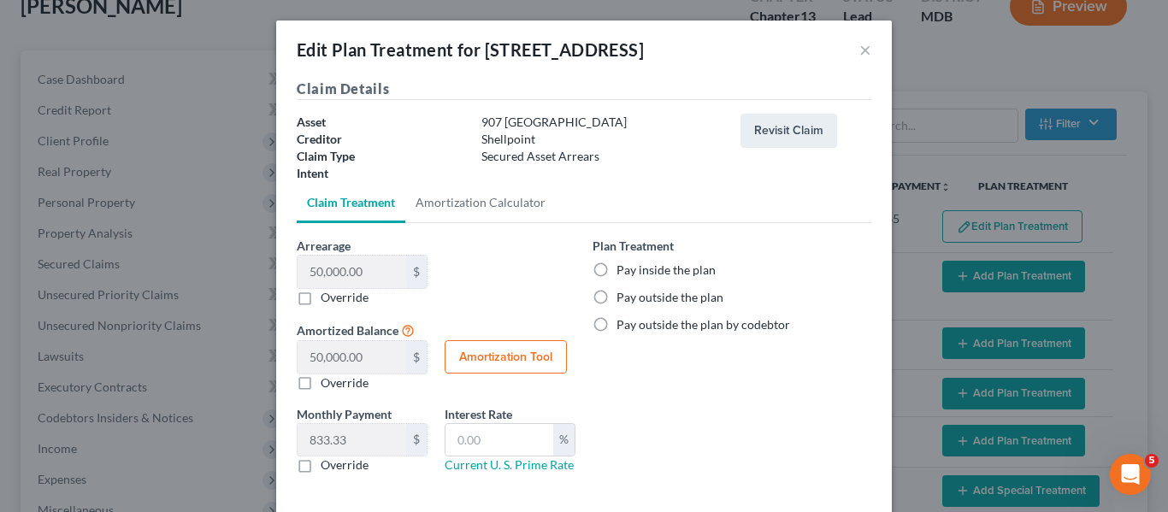
click at [616, 268] on label "Pay inside the plan" at bounding box center [665, 270] width 99 height 17
click at [623, 268] on input "Pay inside the plan" at bounding box center [628, 267] width 11 height 11
radio input "true"
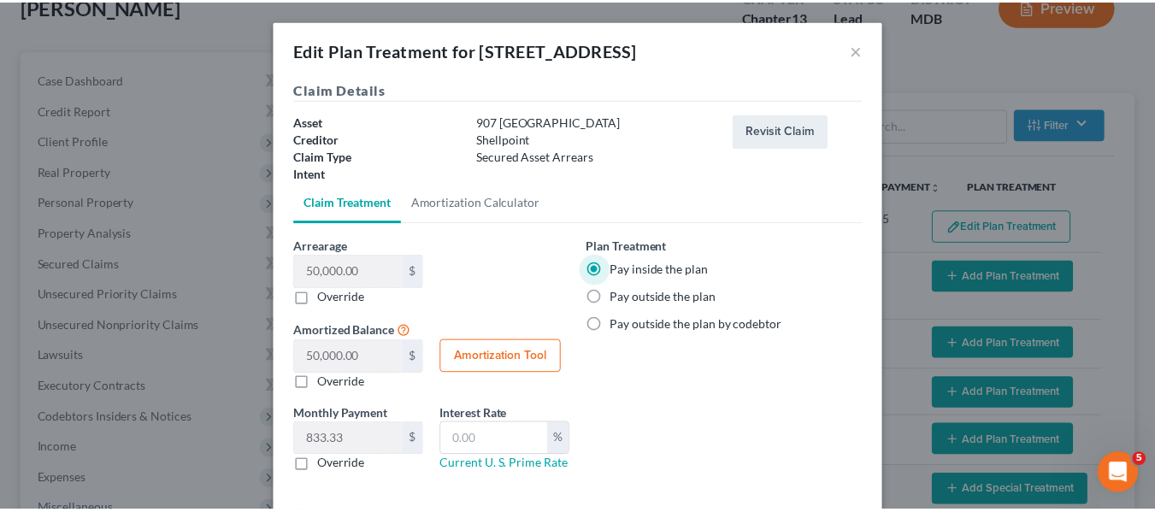
scroll to position [83, 0]
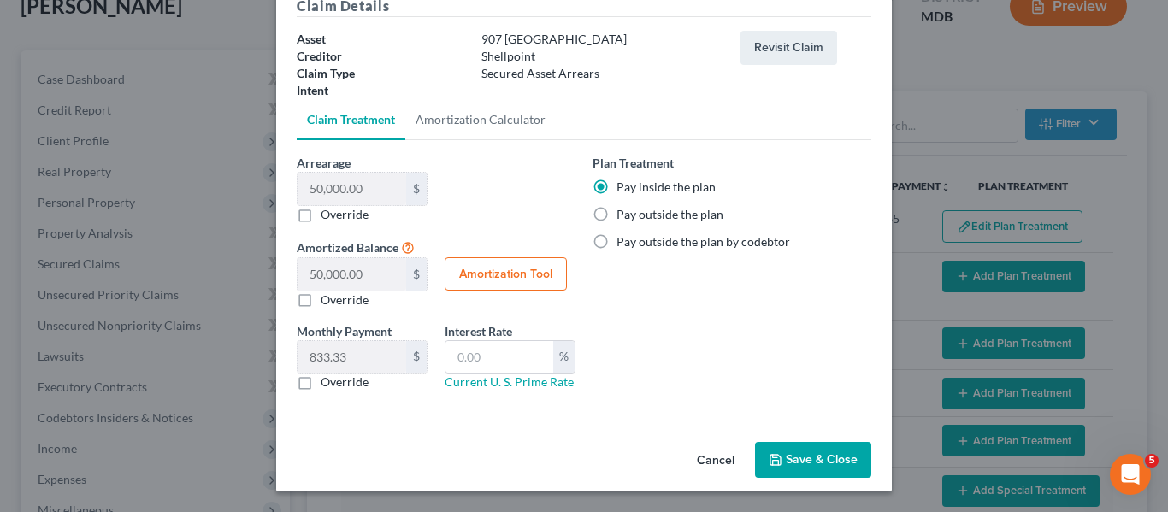
click at [793, 451] on button "Save & Close" at bounding box center [813, 460] width 116 height 36
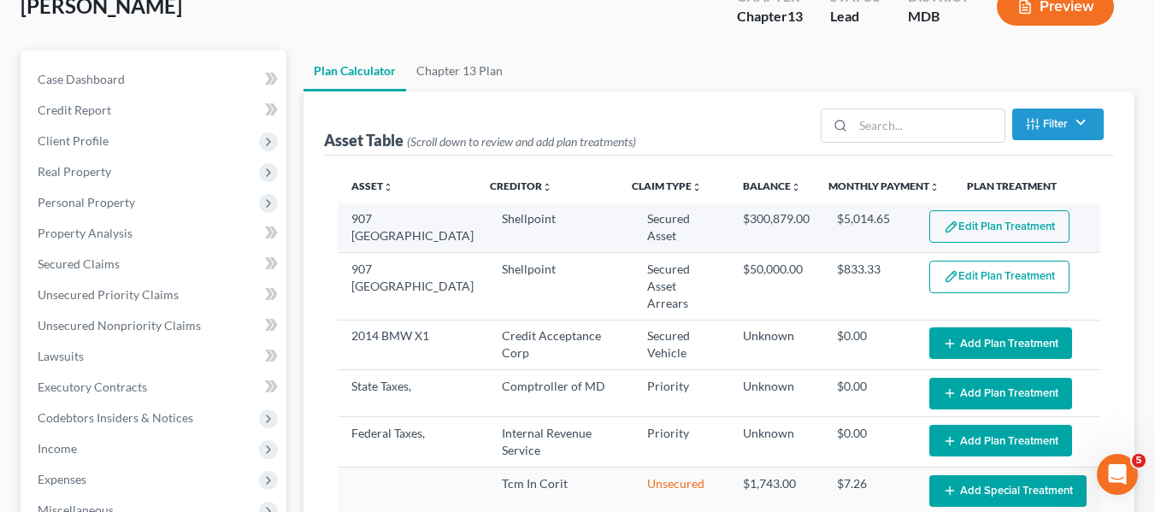
select select "59"
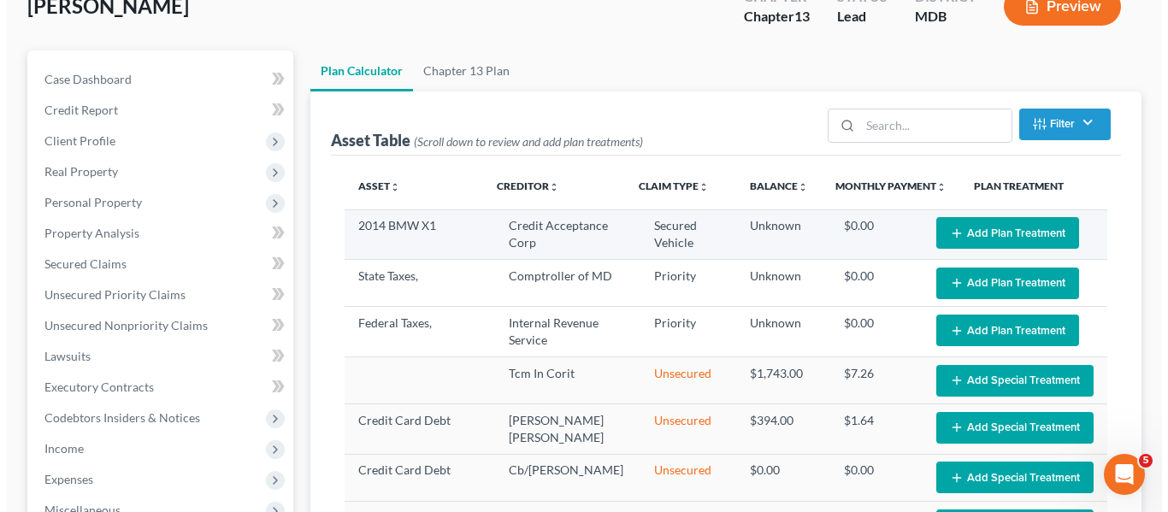
scroll to position [115, 0]
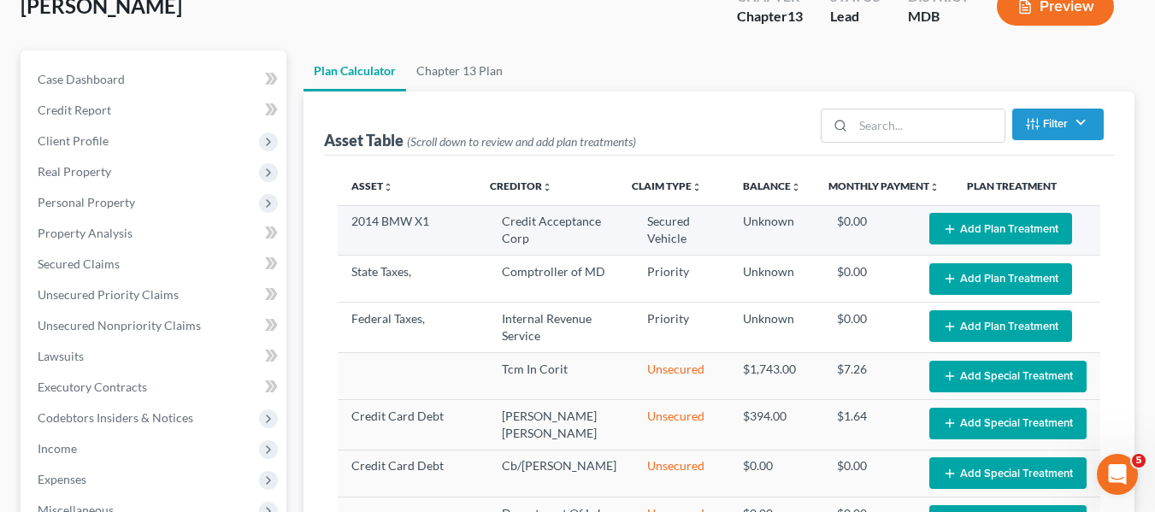
click at [952, 220] on button "Add Plan Treatment" at bounding box center [1000, 229] width 143 height 32
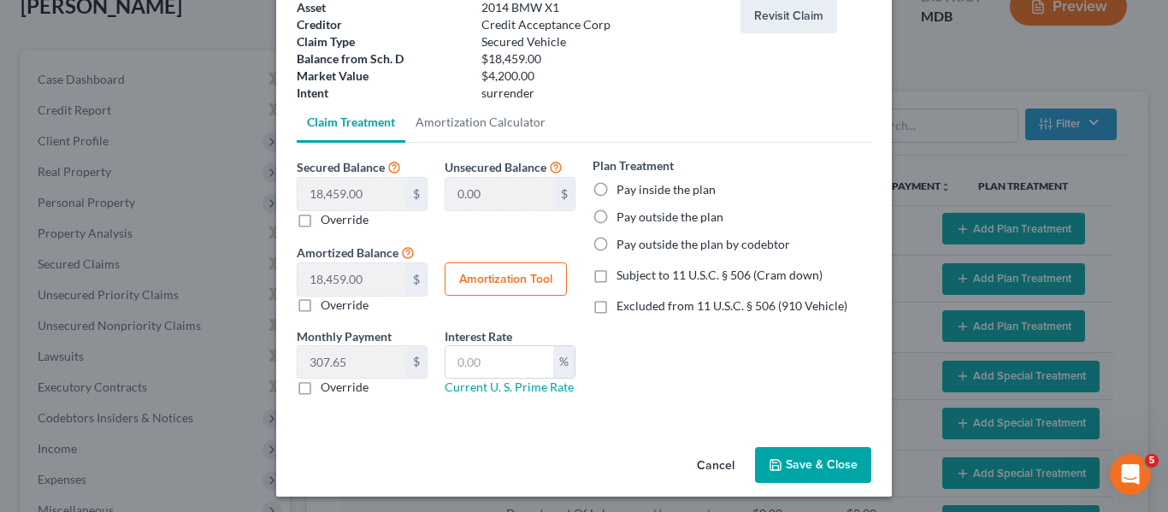
click at [781, 478] on button "Save & Close" at bounding box center [813, 465] width 116 height 36
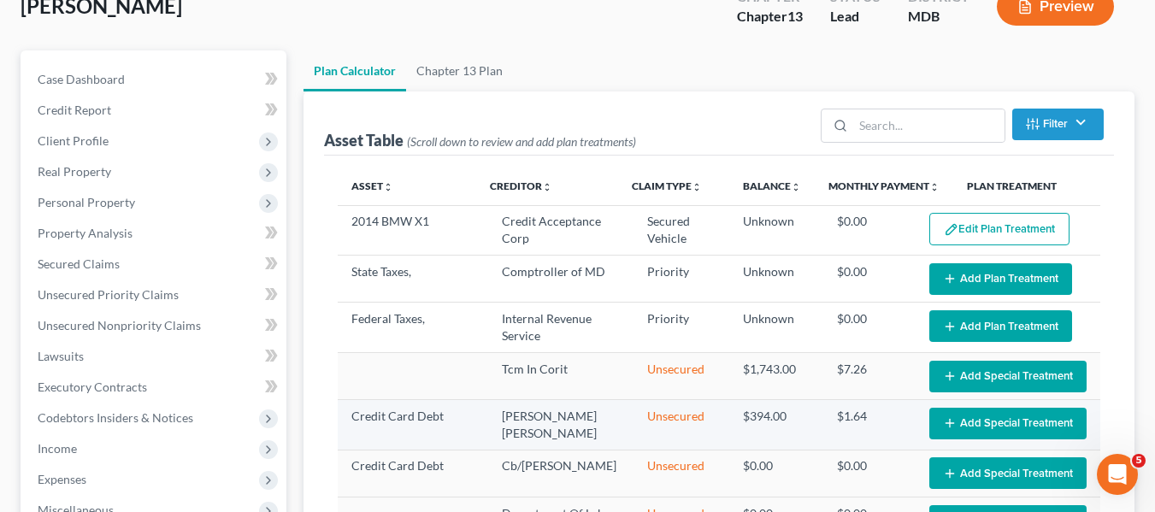
select select "59"
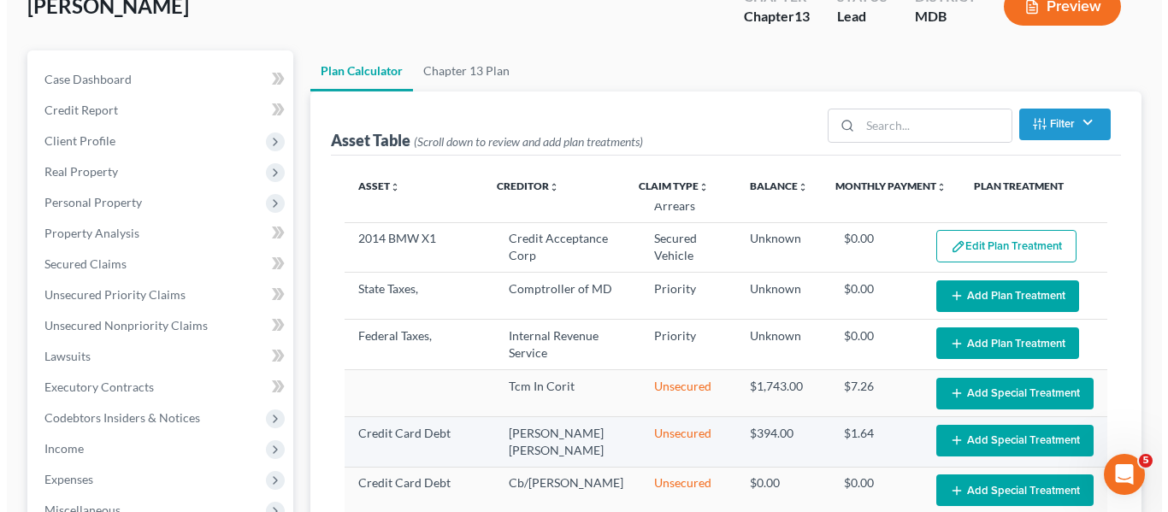
scroll to position [97, 0]
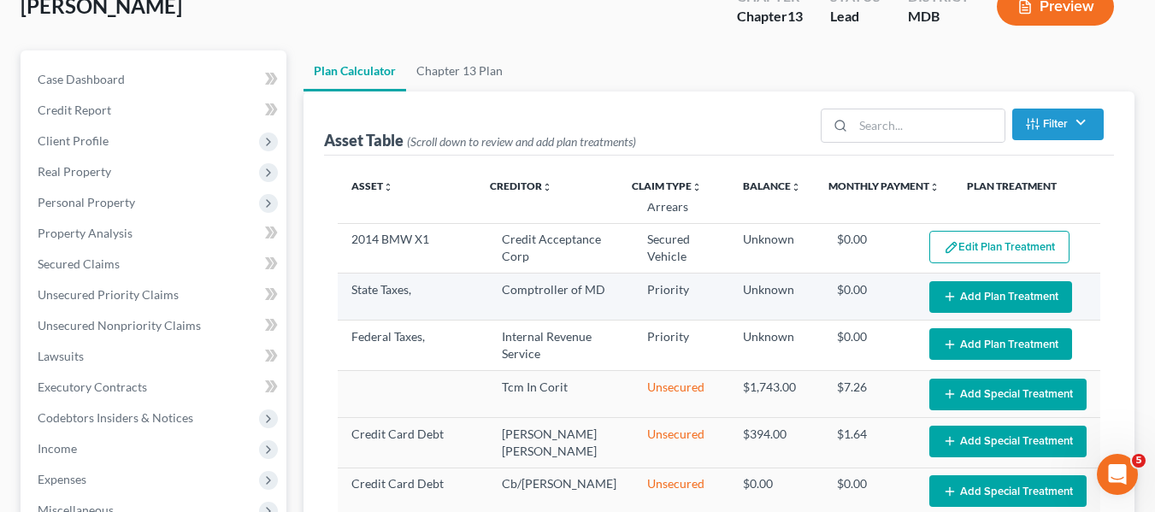
click at [1006, 281] on button "Add Plan Treatment" at bounding box center [1000, 297] width 143 height 32
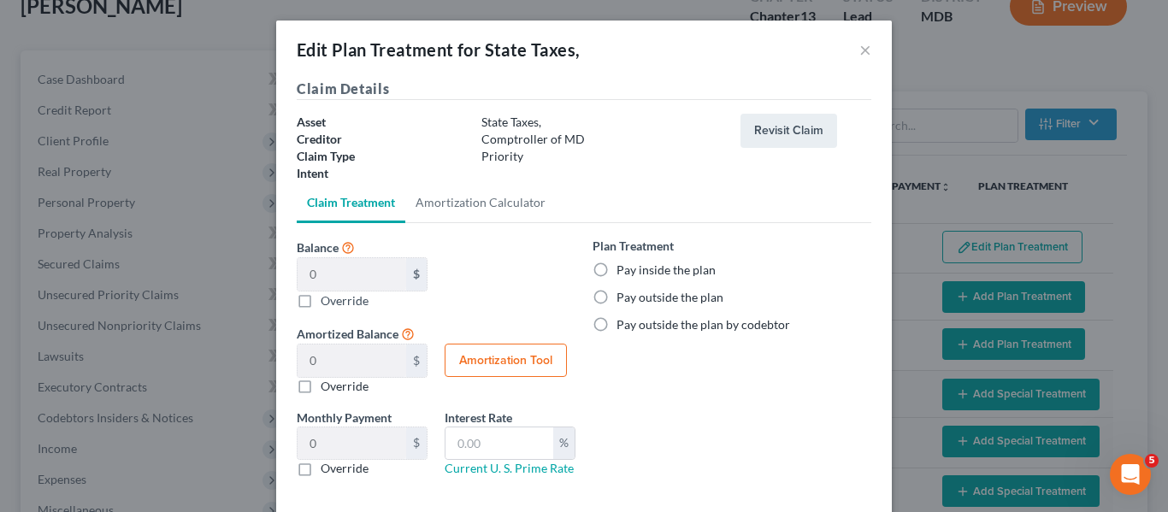
click at [616, 274] on label "Pay inside the plan" at bounding box center [665, 270] width 99 height 17
click at [623, 273] on input "Pay inside the plan" at bounding box center [628, 267] width 11 height 11
radio input "true"
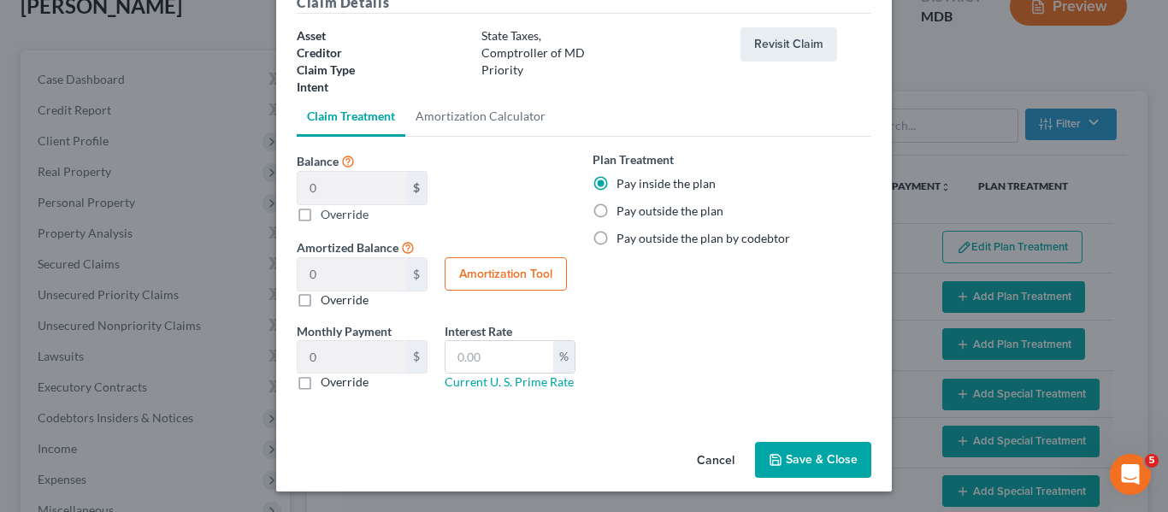
click at [791, 464] on button "Save & Close" at bounding box center [813, 460] width 116 height 36
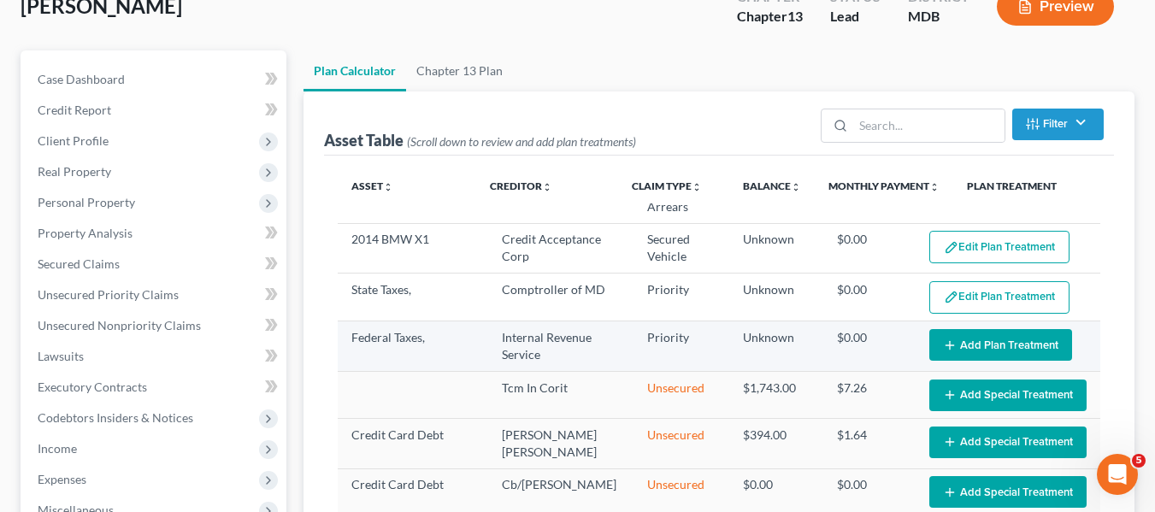
select select "59"
click at [960, 329] on button "Add Plan Treatment" at bounding box center [1000, 345] width 143 height 32
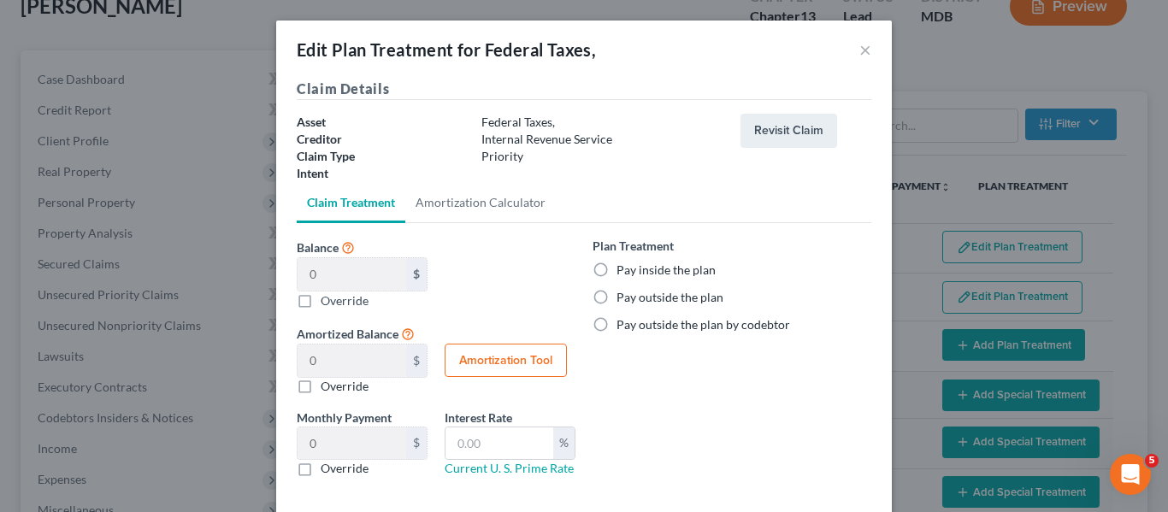
click at [616, 268] on label "Pay inside the plan" at bounding box center [665, 270] width 99 height 17
click at [623, 268] on input "Pay inside the plan" at bounding box center [628, 267] width 11 height 11
radio input "true"
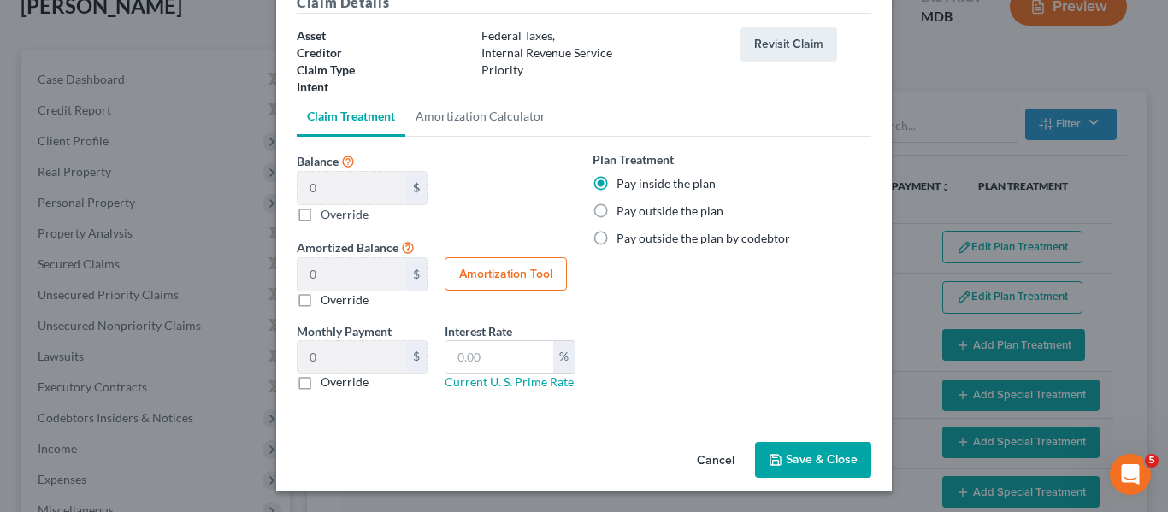
click at [765, 451] on button "Save & Close" at bounding box center [813, 460] width 116 height 36
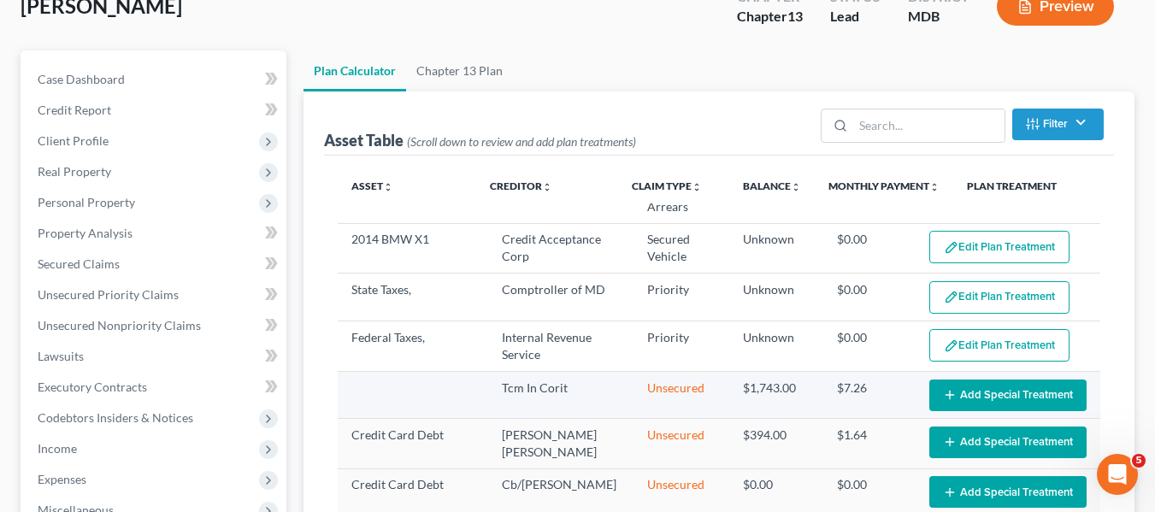
scroll to position [251, 0]
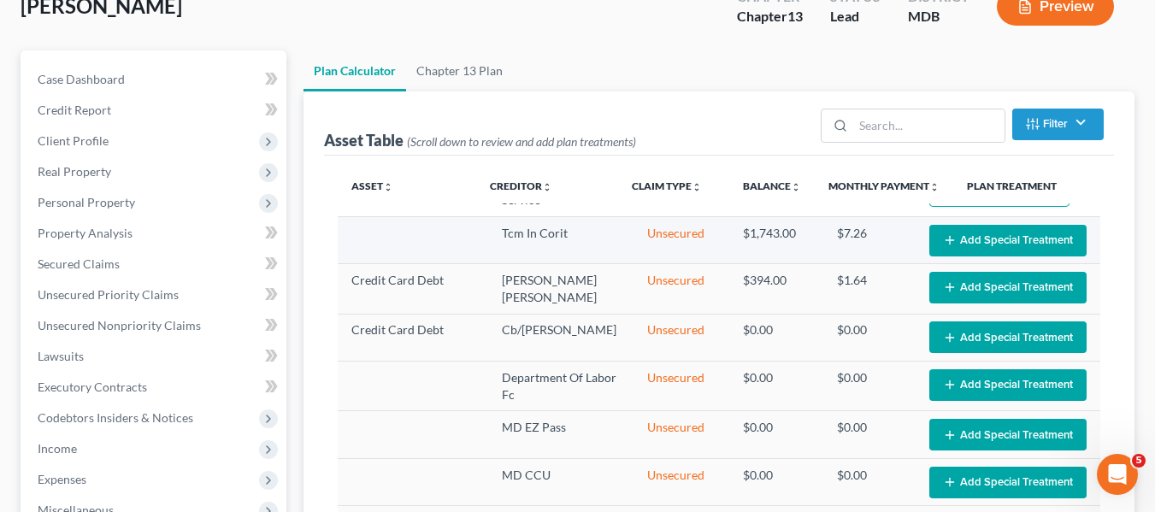
select select "59"
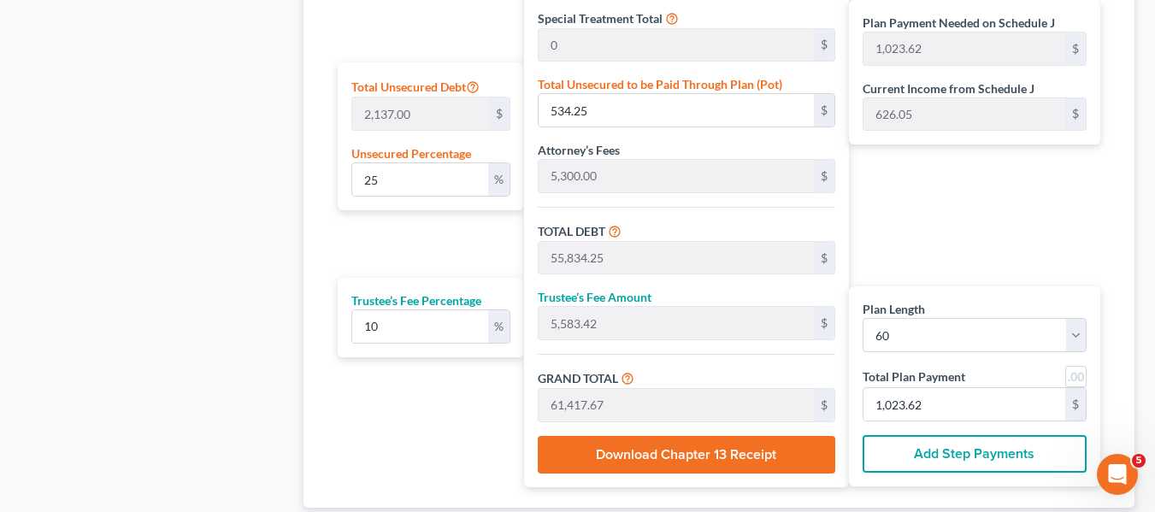
scroll to position [1033, 0]
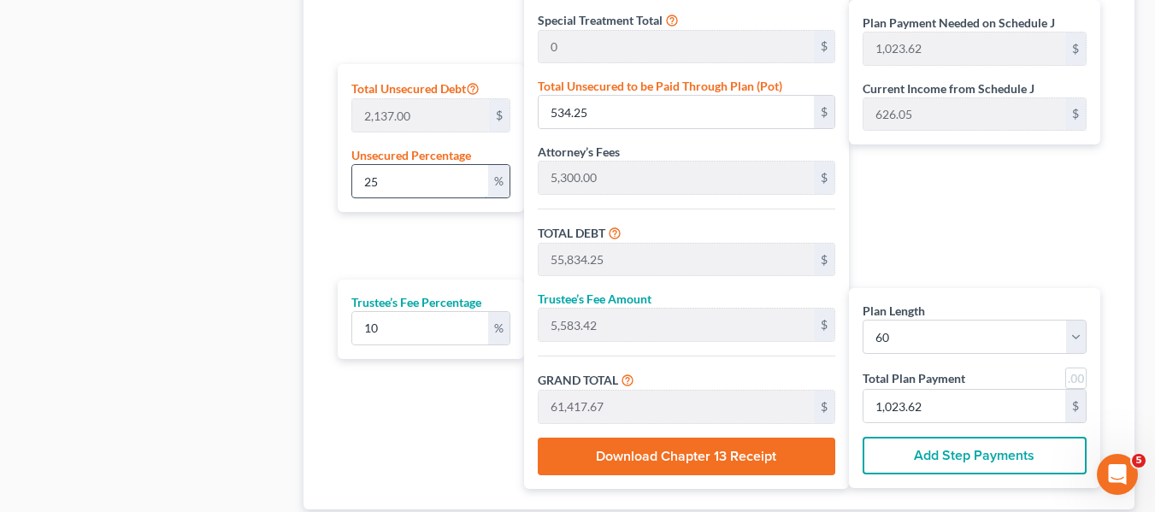
click at [443, 179] on input "25" at bounding box center [420, 181] width 136 height 32
type input "8"
type input "170.96"
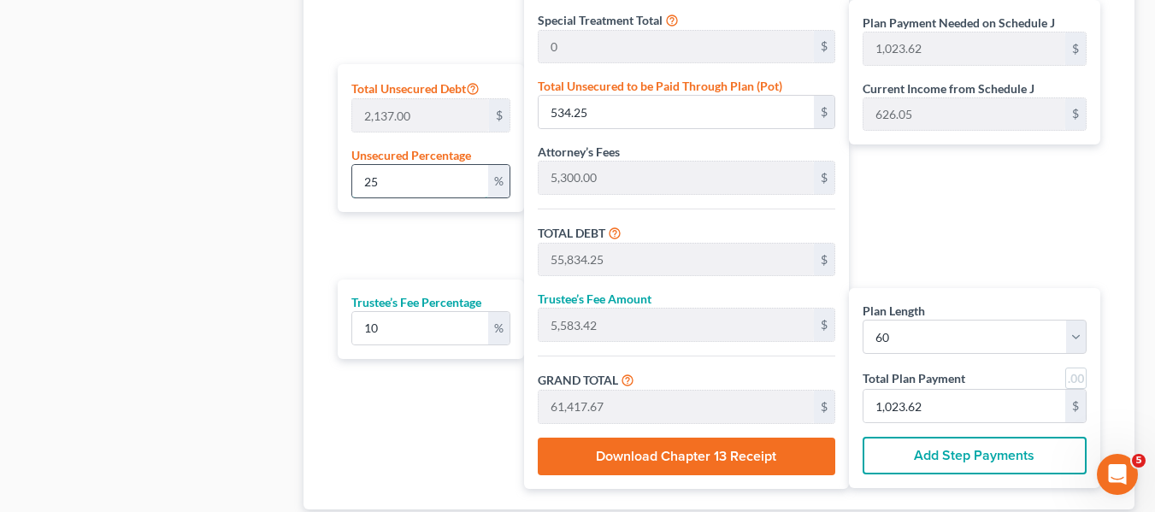
type input "55,470.96"
type input "5,547.09"
type input "61,018.05"
type input "1,016.96"
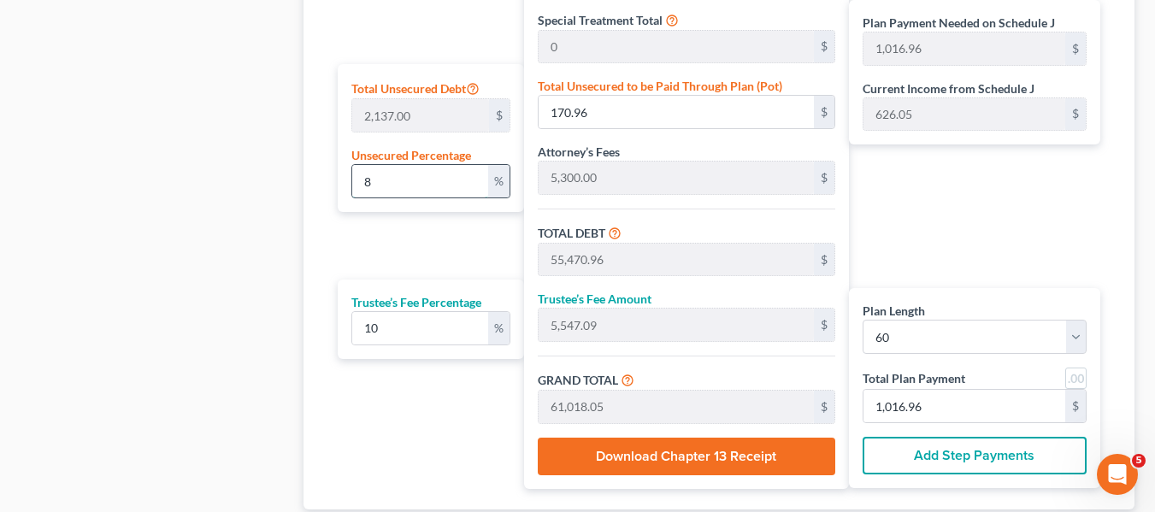
type input "80"
type input "1,709.60"
type input "57,009.60"
type input "5,700.96"
type input "62,710.56"
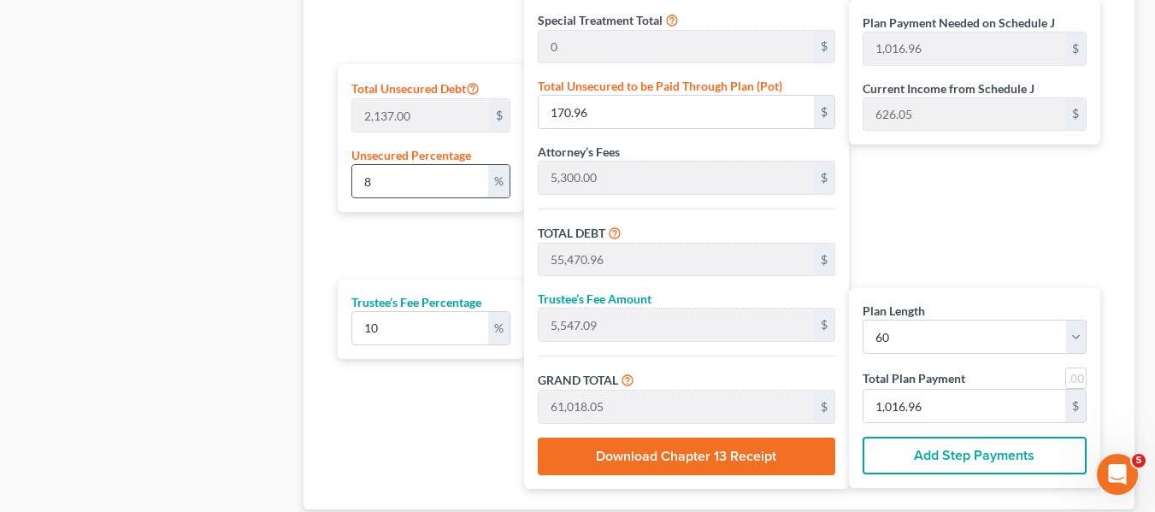
type input "1,045.17"
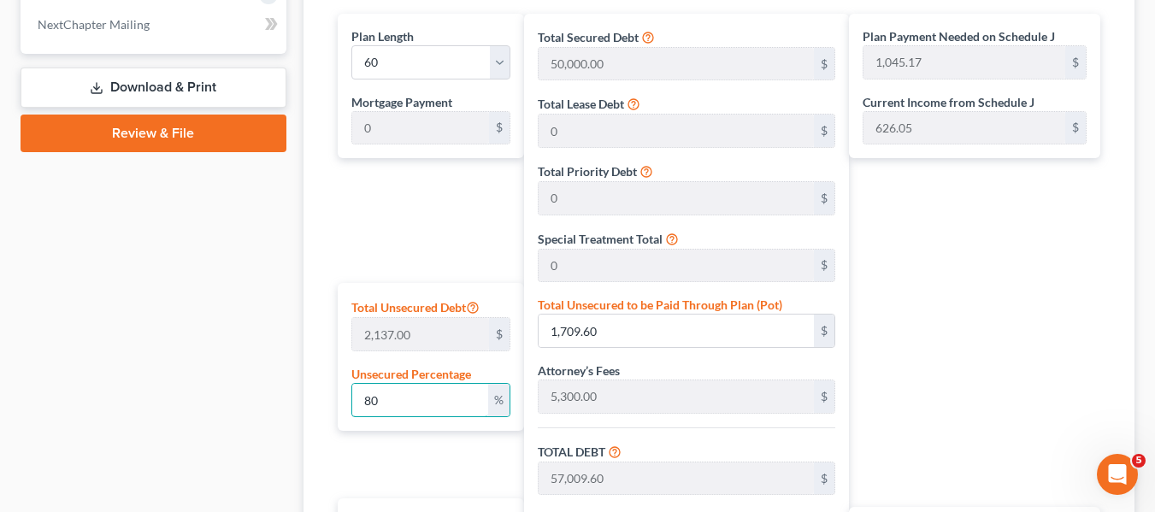
scroll to position [815, 0]
type input "80"
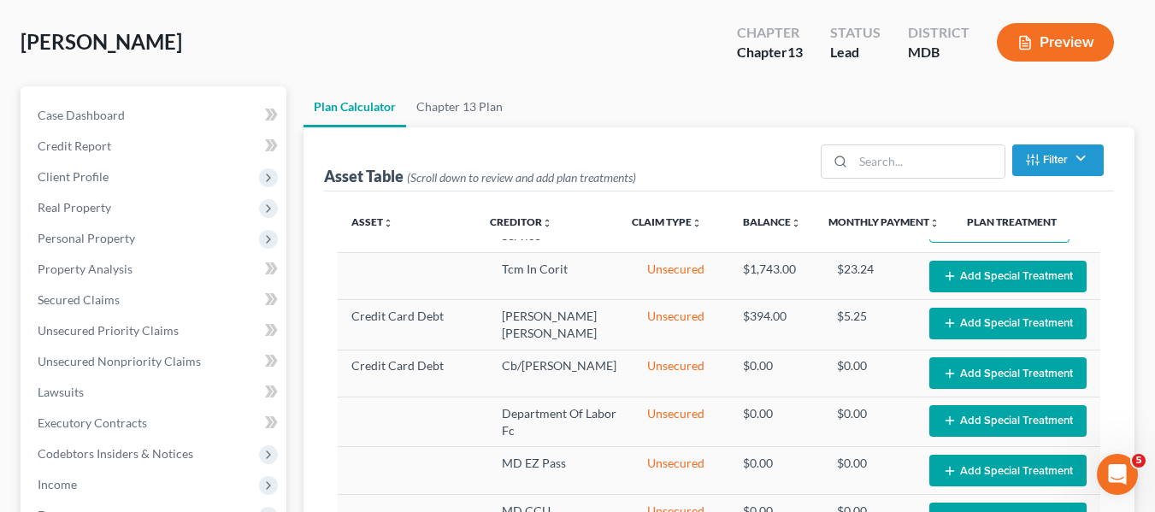
scroll to position [0, 0]
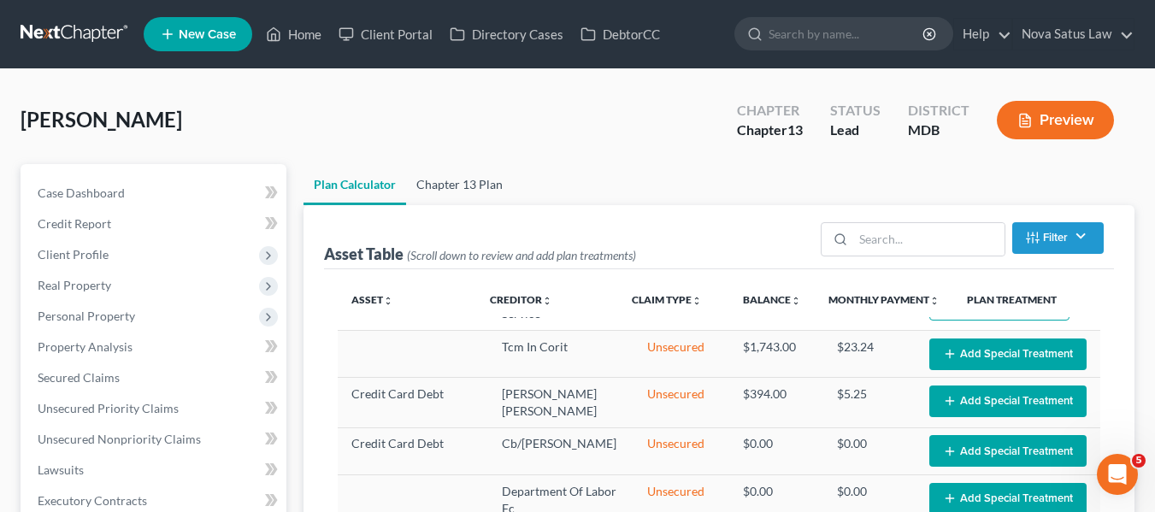
click at [450, 179] on link "Chapter 13 Plan" at bounding box center [459, 184] width 107 height 41
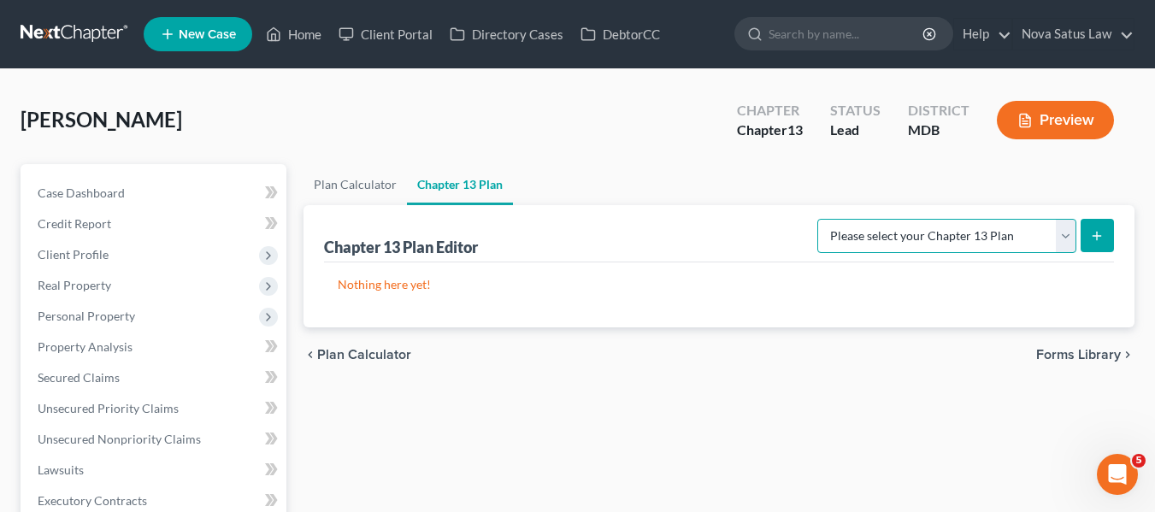
click at [1009, 241] on select "Please select your Chapter 13 Plan District of [US_STATE][GEOGRAPHIC_DATA] of […" at bounding box center [946, 236] width 259 height 34
select select "1"
click at [823, 219] on select "Please select your Chapter 13 Plan District of [US_STATE][GEOGRAPHIC_DATA] of […" at bounding box center [946, 236] width 259 height 34
click at [1086, 240] on button "submit" at bounding box center [1096, 235] width 33 height 33
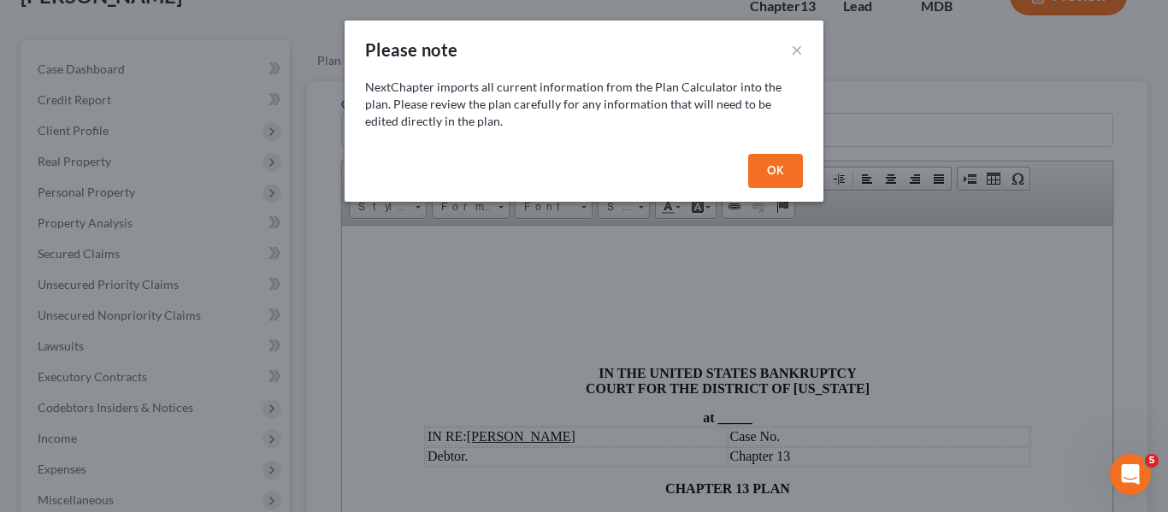
click at [752, 162] on button "OK" at bounding box center [775, 171] width 55 height 34
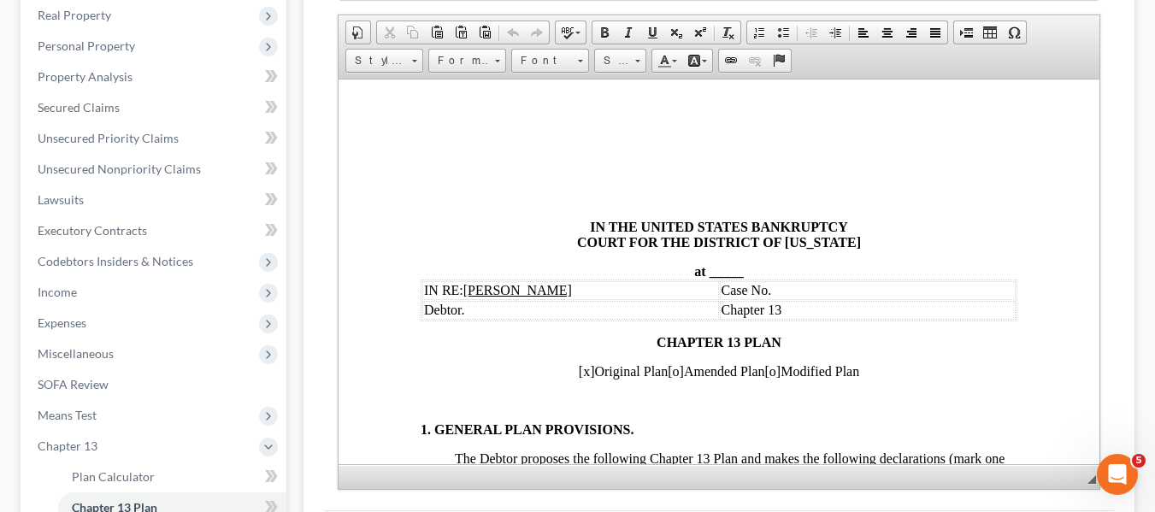
scroll to position [277, 0]
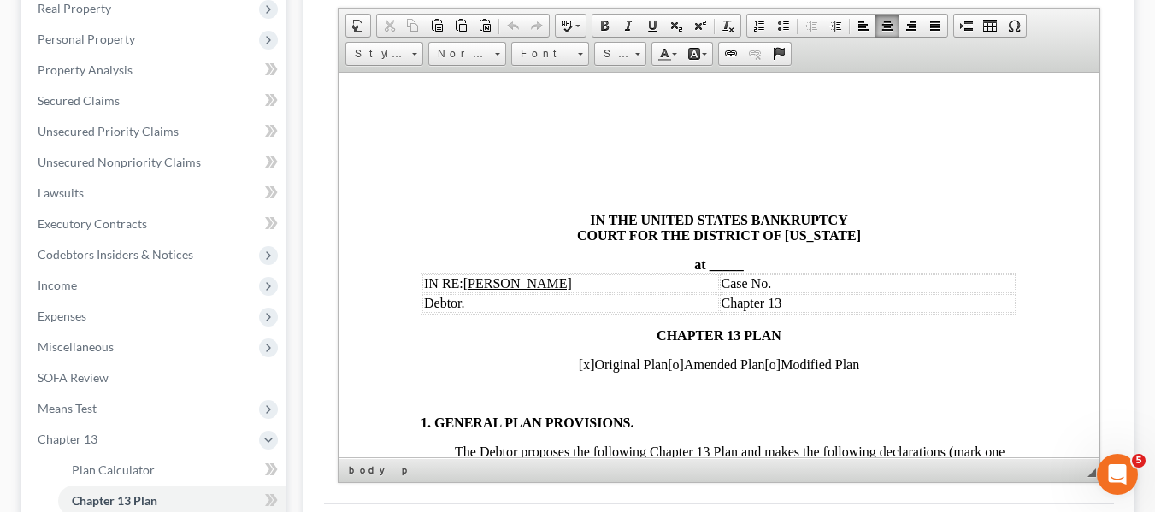
click at [709, 262] on span "_____" at bounding box center [726, 263] width 34 height 15
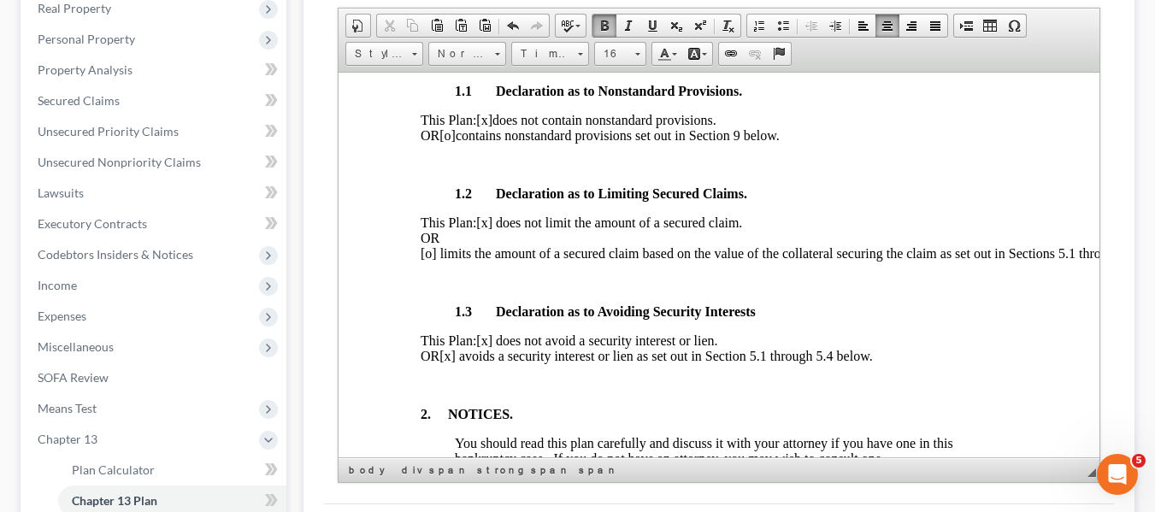
scroll to position [466, 0]
click at [499, 362] on span "[x] avoids a security interest or lien as set out in Section 5.1 through 5.4 be…" at bounding box center [654, 354] width 433 height 15
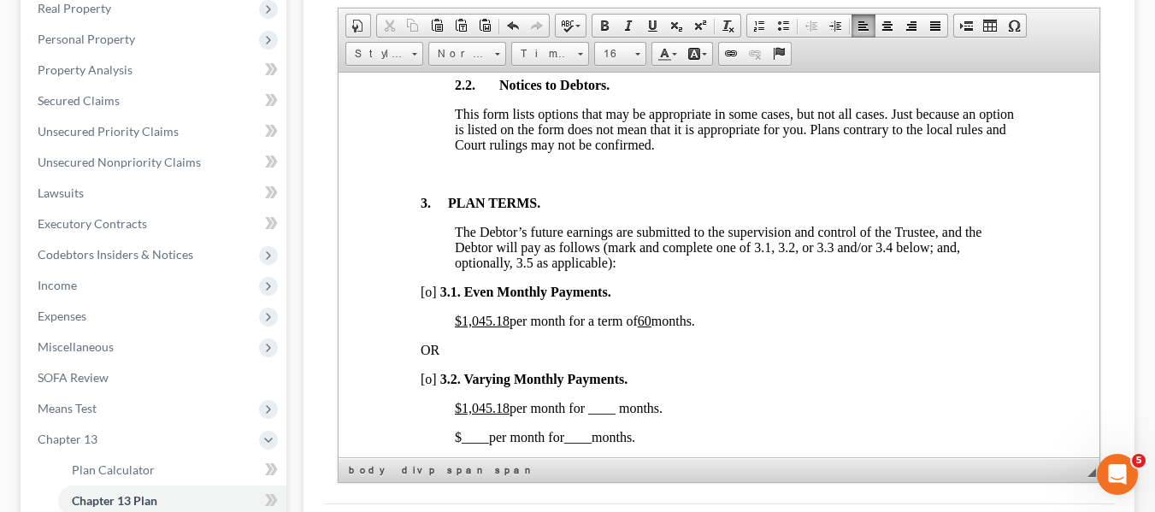
scroll to position [1162, 0]
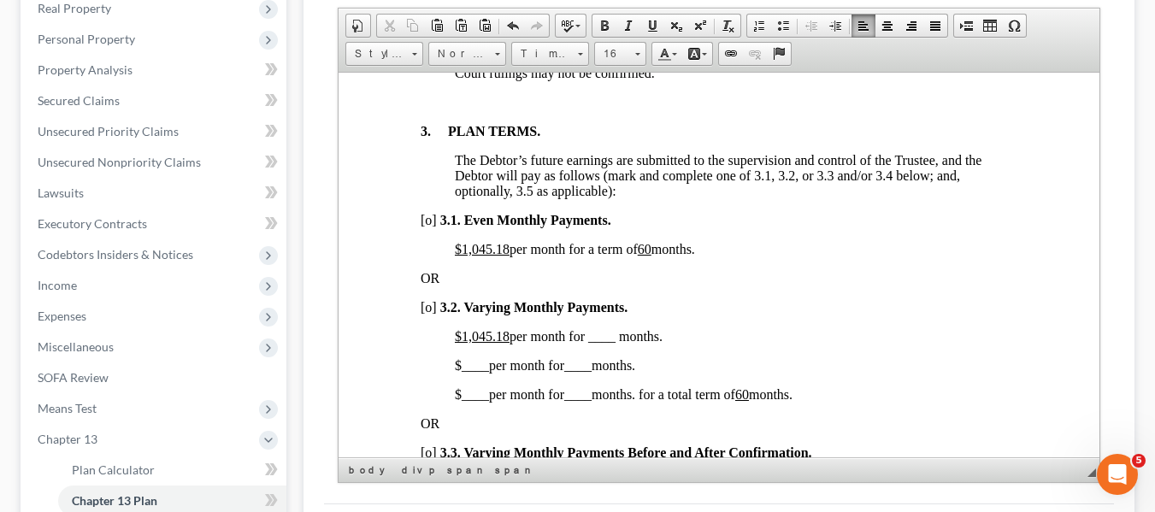
click at [459, 256] on u "$1,045.18" at bounding box center [481, 248] width 55 height 15
click at [603, 256] on u "60" at bounding box center [596, 248] width 14 height 15
click at [426, 314] on span "[o]" at bounding box center [428, 306] width 16 height 15
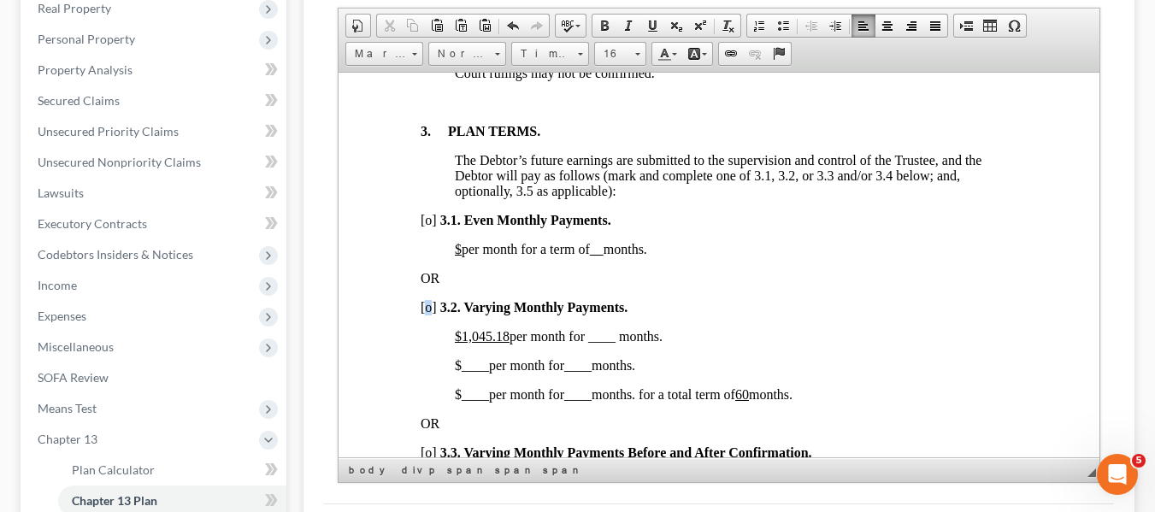
click at [426, 314] on span "[o]" at bounding box center [428, 306] width 16 height 15
click at [460, 343] on u "$1,045.18" at bounding box center [481, 335] width 55 height 15
click at [578, 343] on span "$400.00 per month for ____ months." at bounding box center [552, 335] width 197 height 15
click at [462, 372] on span "____" at bounding box center [474, 364] width 27 height 15
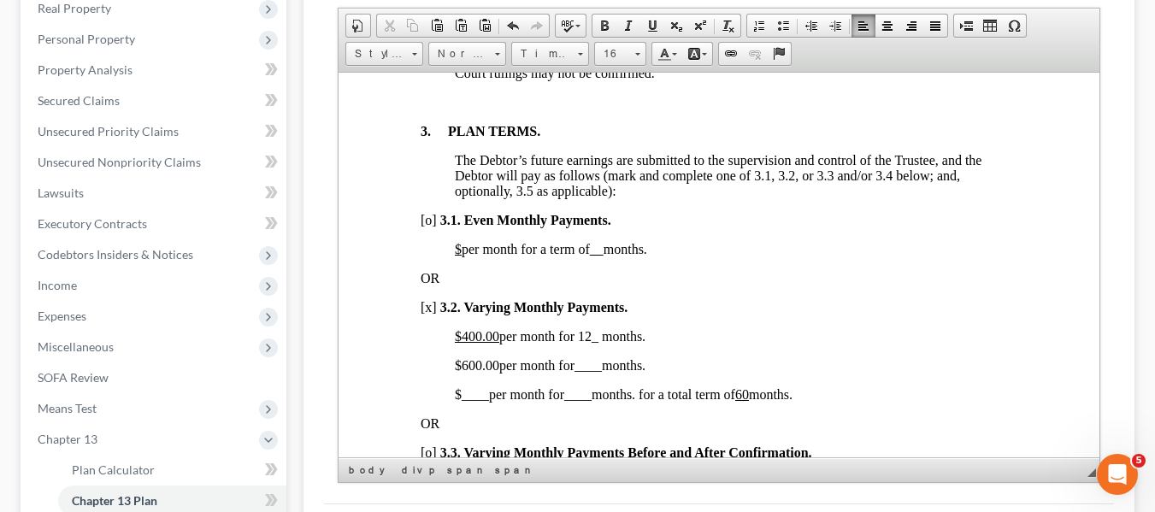
click at [581, 372] on span "____" at bounding box center [587, 364] width 27 height 15
click at [462, 401] on span "____" at bounding box center [474, 393] width 27 height 15
click at [594, 401] on span "____" at bounding box center [597, 393] width 27 height 15
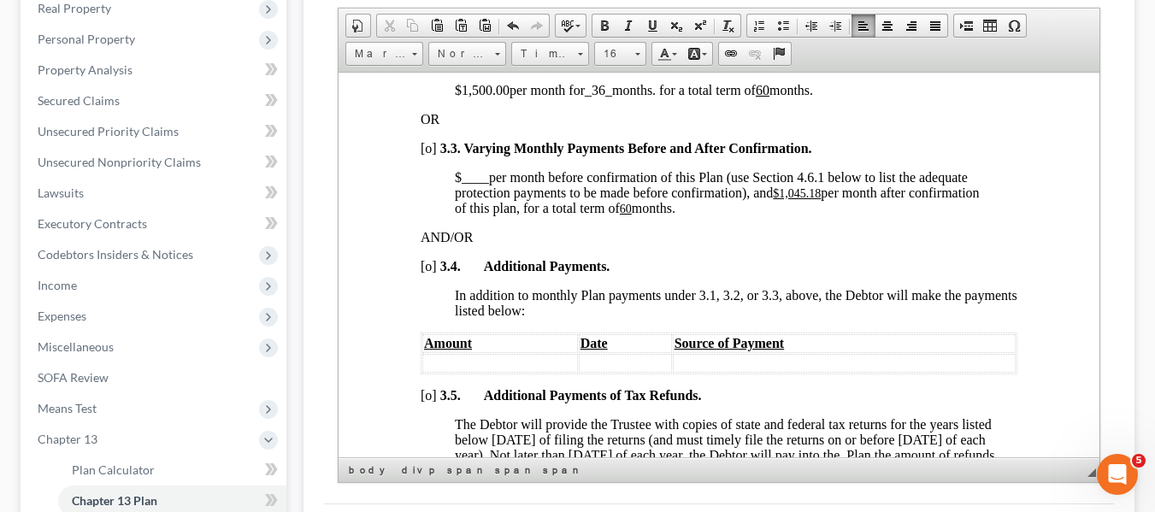
scroll to position [1468, 0]
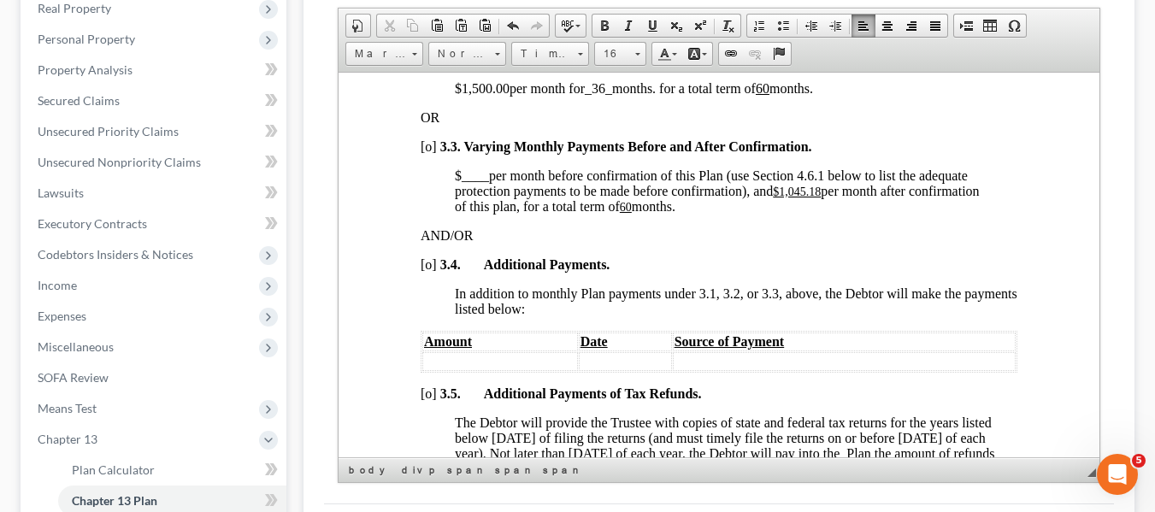
click at [782, 197] on u "$1,045.18" at bounding box center [796, 191] width 48 height 13
click at [562, 213] on u "60" at bounding box center [556, 206] width 12 height 13
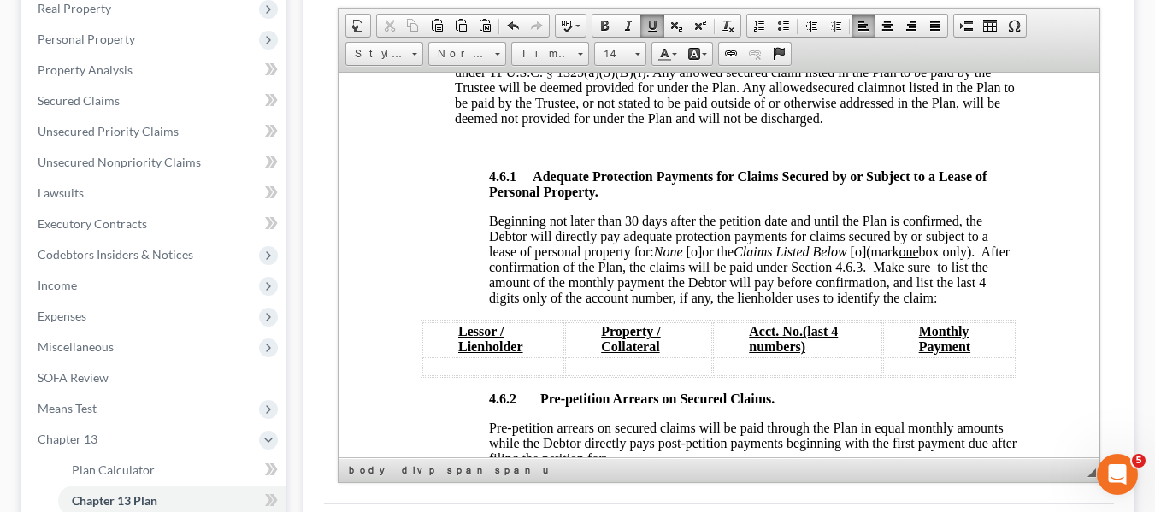
scroll to position [2771, 0]
click at [694, 257] on span "[o]" at bounding box center [694, 250] width 16 height 15
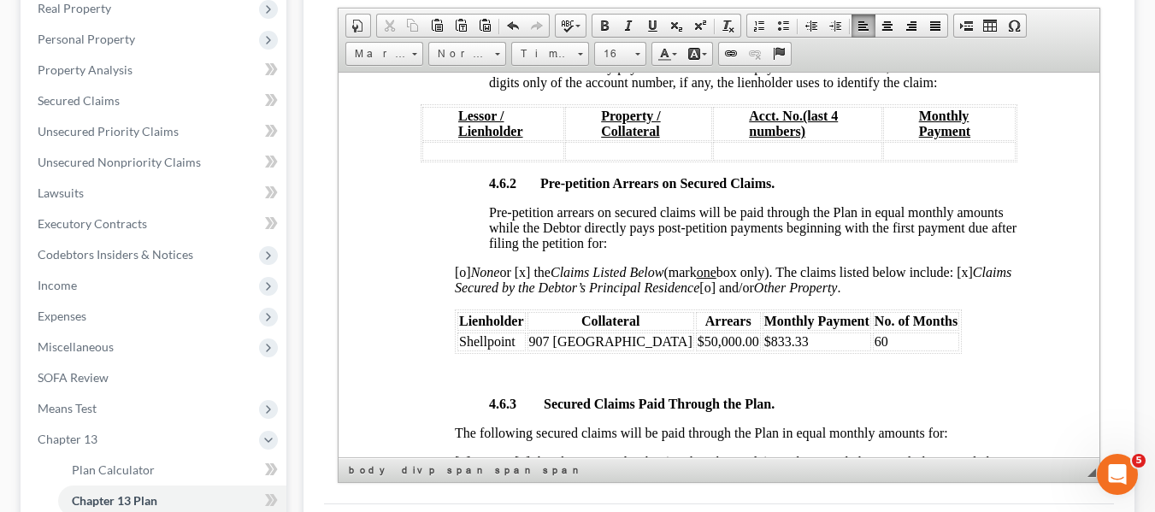
scroll to position [2987, 0]
click at [762, 350] on td "$833.33" at bounding box center [816, 340] width 109 height 19
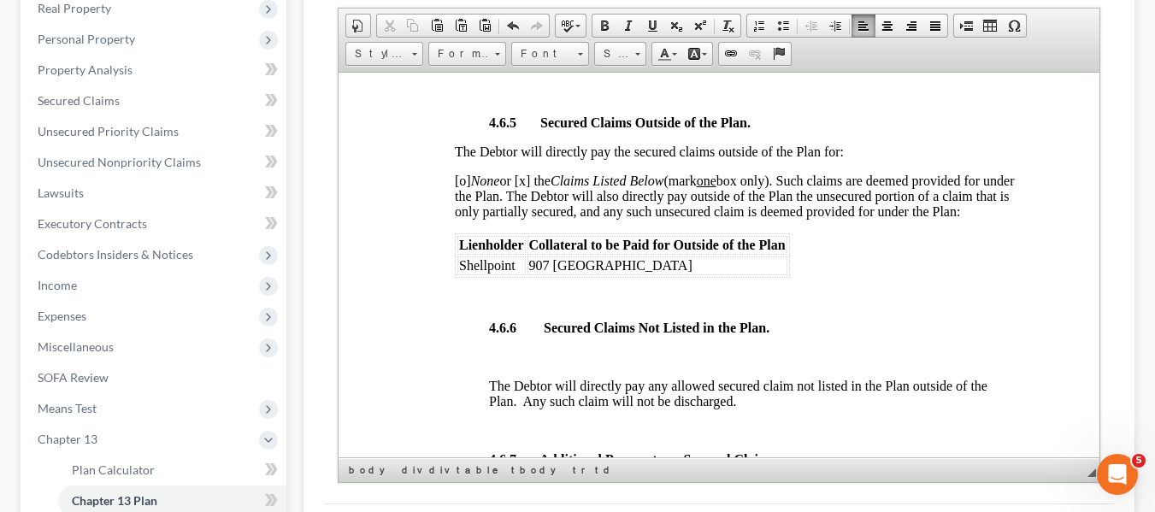
scroll to position [3755, 0]
click at [459, 208] on span "[o] None or [x] the Claims Listed Below (mark one box only). Such claims are de…" at bounding box center [734, 194] width 560 height 45
click at [524, 212] on span "[x] None or [x] the Claims Listed Below (mark one box only). Such claims are de…" at bounding box center [734, 194] width 560 height 45
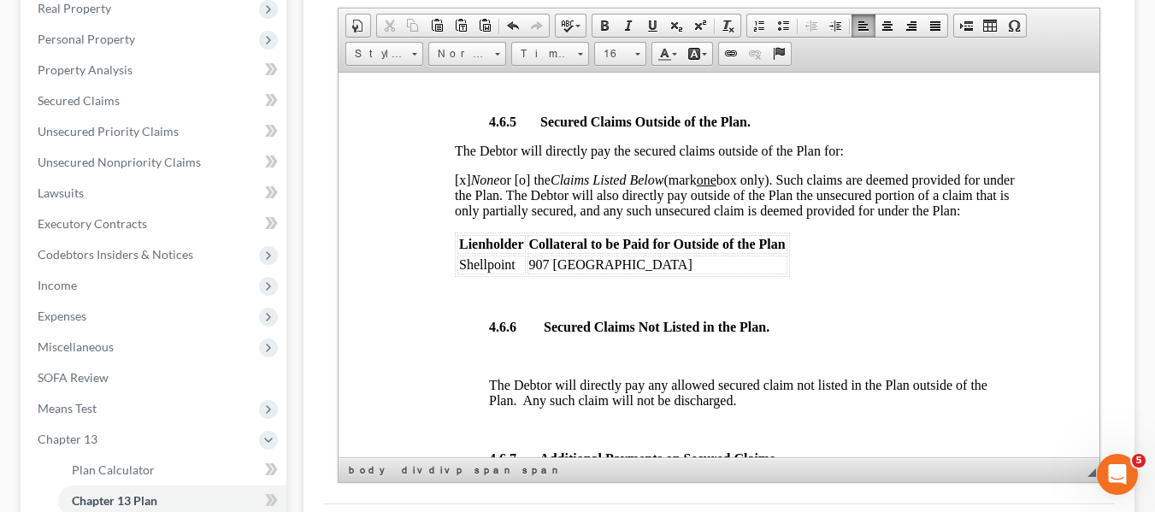
click at [458, 271] on span "Shellpoint" at bounding box center [486, 263] width 56 height 15
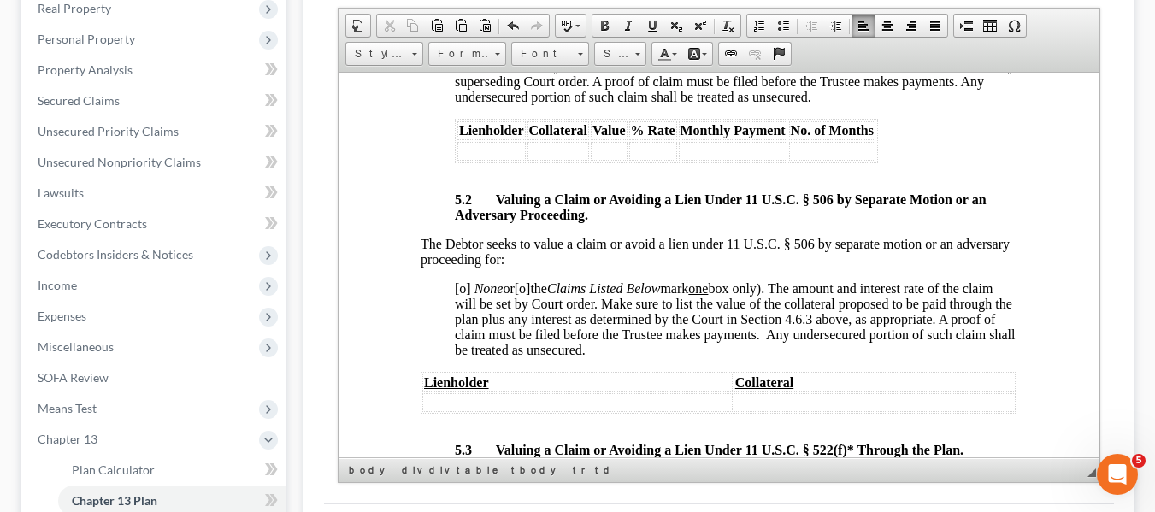
scroll to position [4856, 0]
click at [461, 294] on span "[o]" at bounding box center [462, 287] width 16 height 15
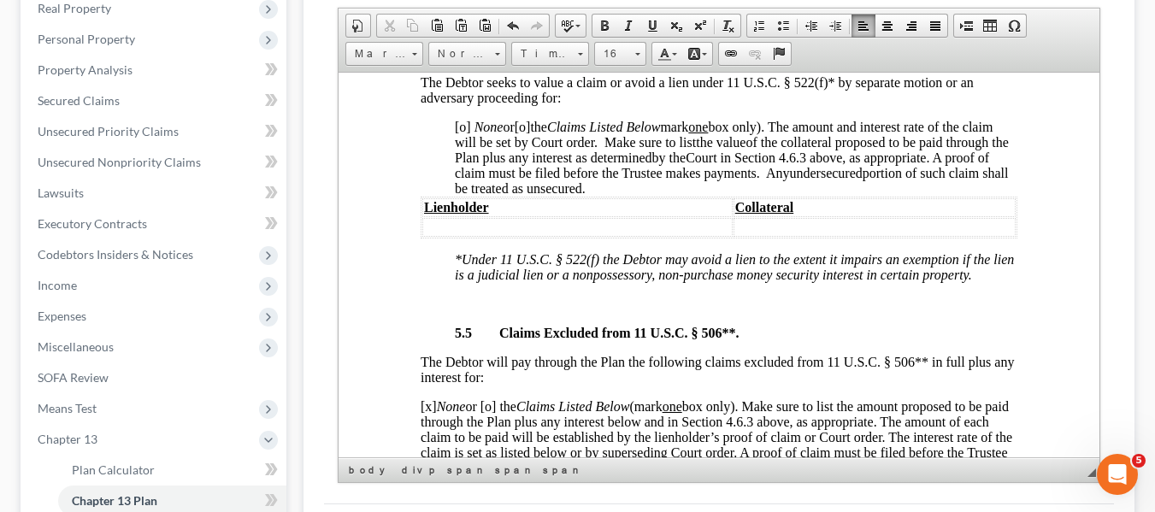
scroll to position [5564, 0]
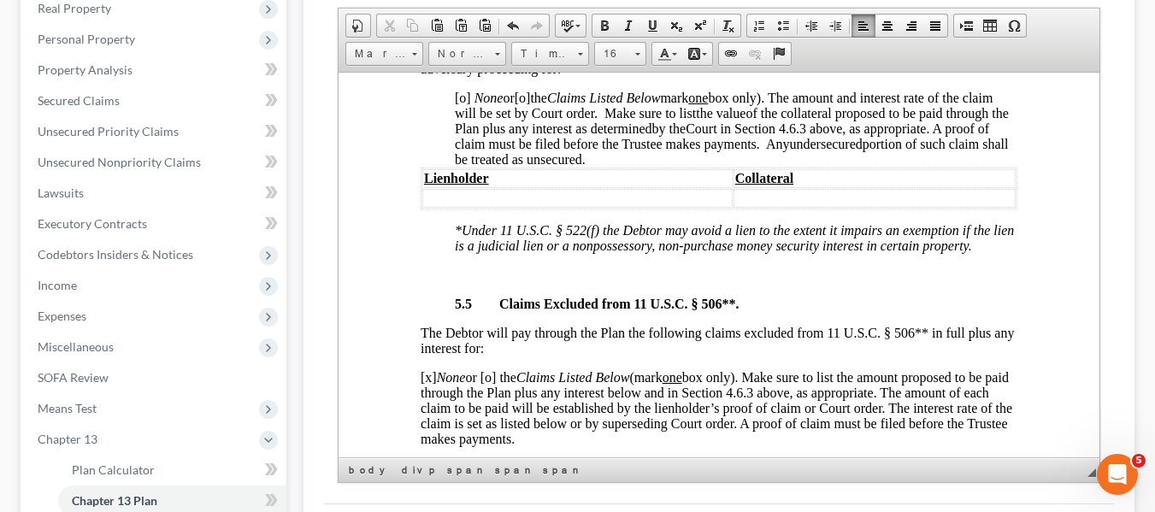
click at [459, 104] on span "[o]" at bounding box center [462, 97] width 16 height 15
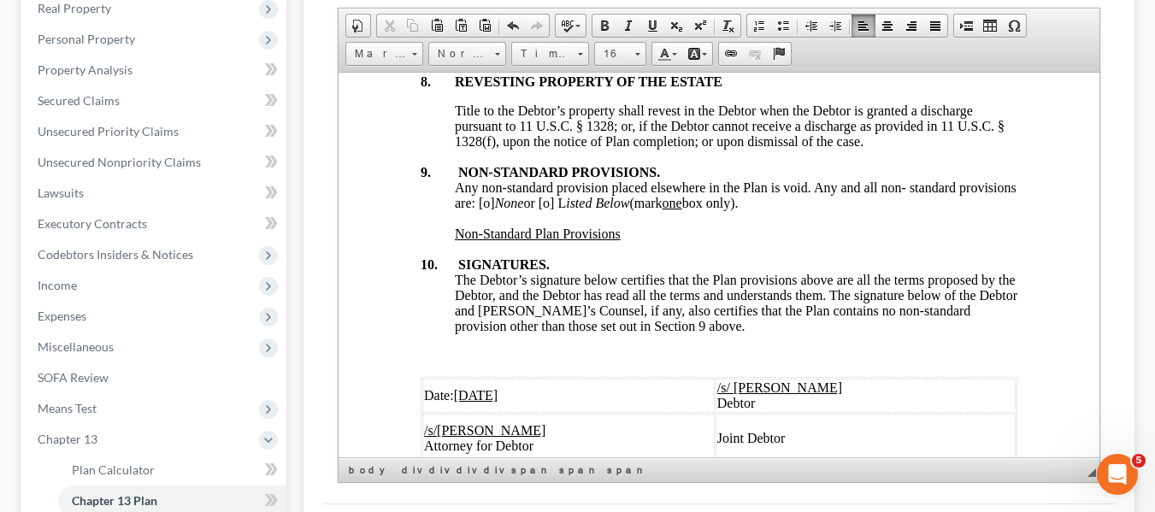
scroll to position [6486, 0]
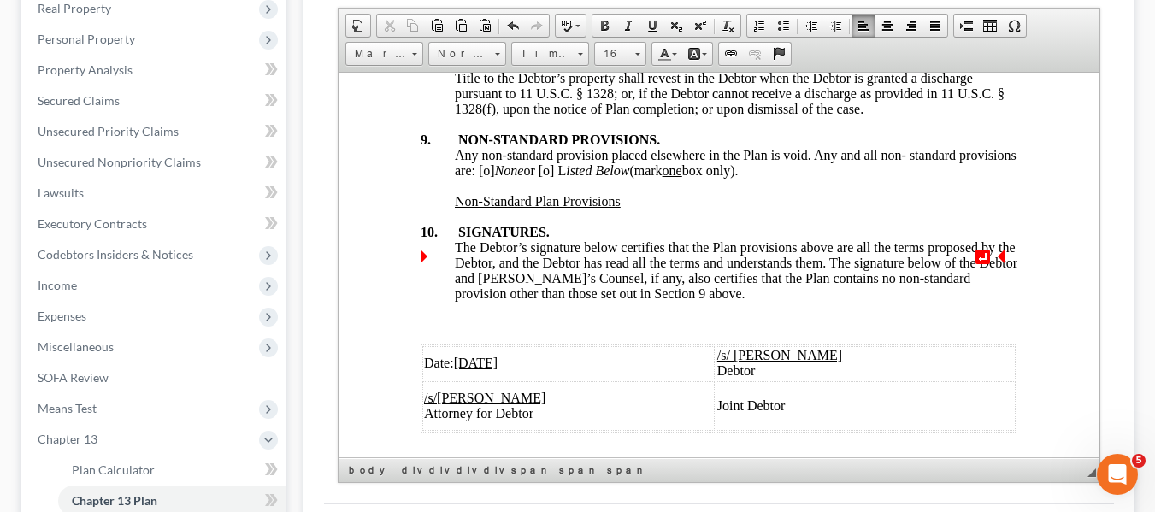
click at [543, 177] on span "Any non-standard provision placed elsewhere in the Plan is void. Any and all no…" at bounding box center [735, 162] width 562 height 30
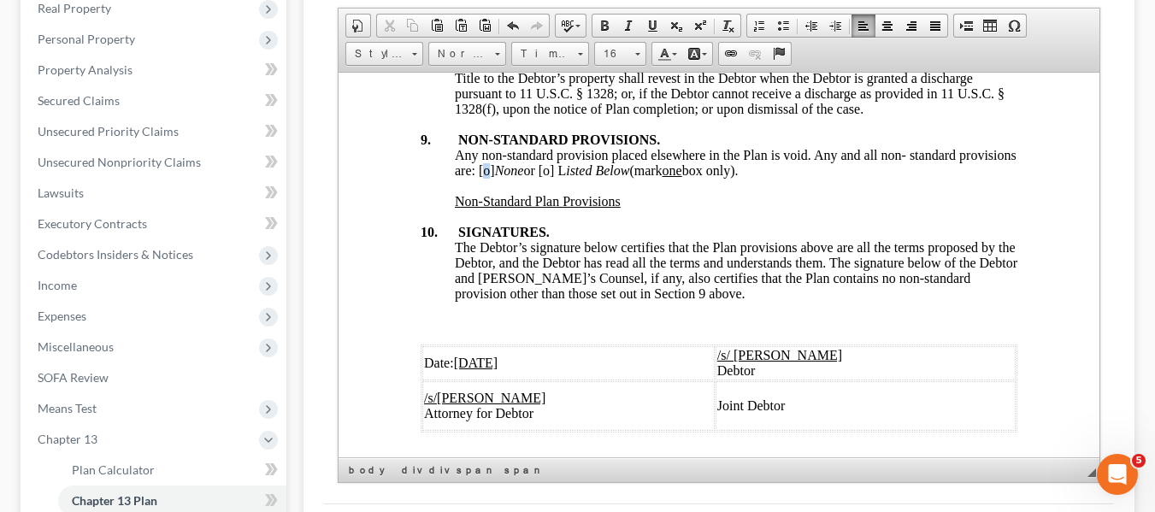
click at [543, 177] on span "Any non-standard provision placed elsewhere in the Plan is void. Any and all no…" at bounding box center [735, 162] width 562 height 30
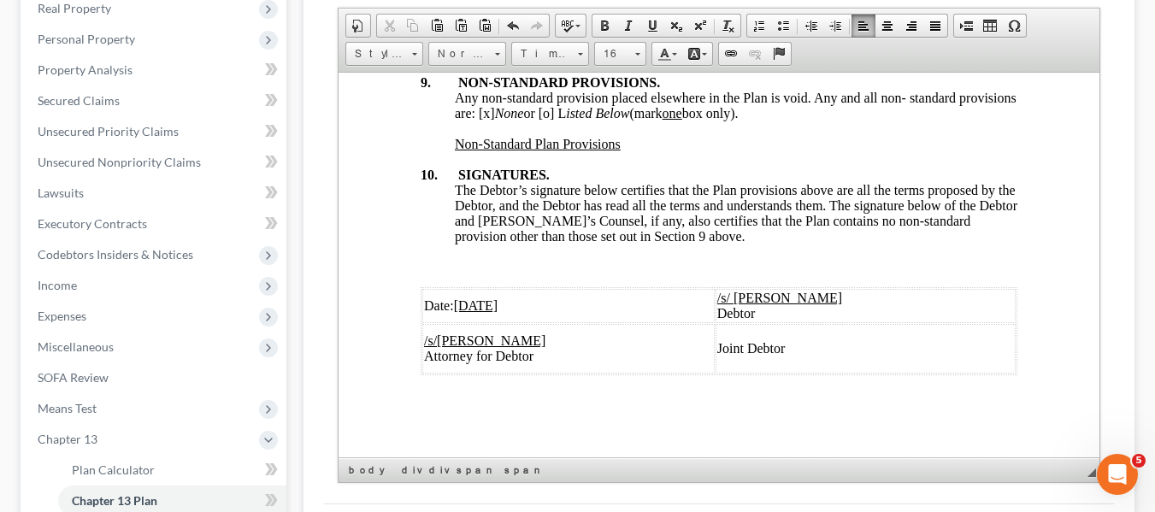
scroll to position [0, 0]
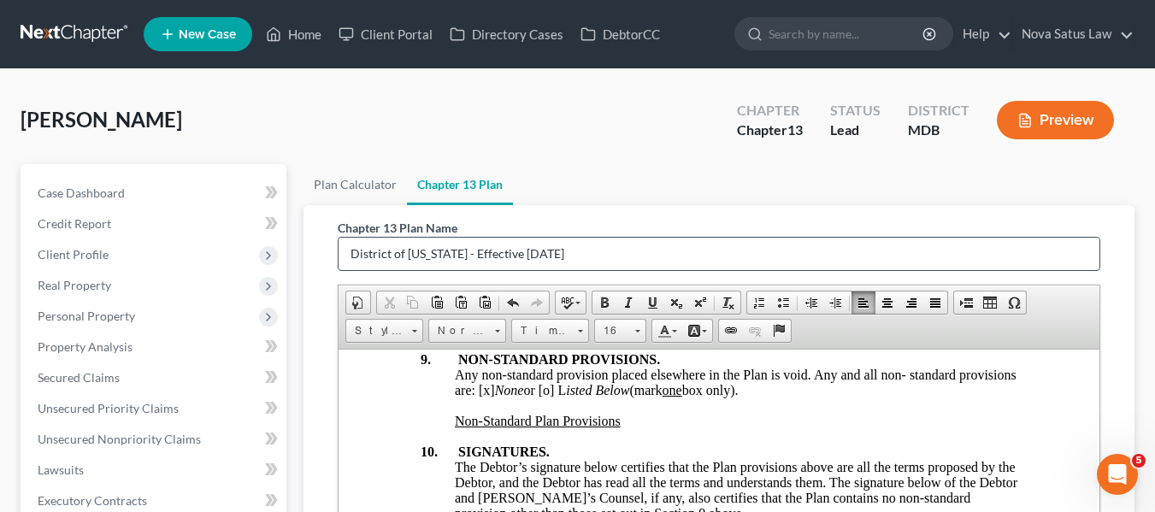
click at [601, 252] on input "District of [US_STATE] - Effective [DATE]" at bounding box center [718, 254] width 761 height 32
type input "D"
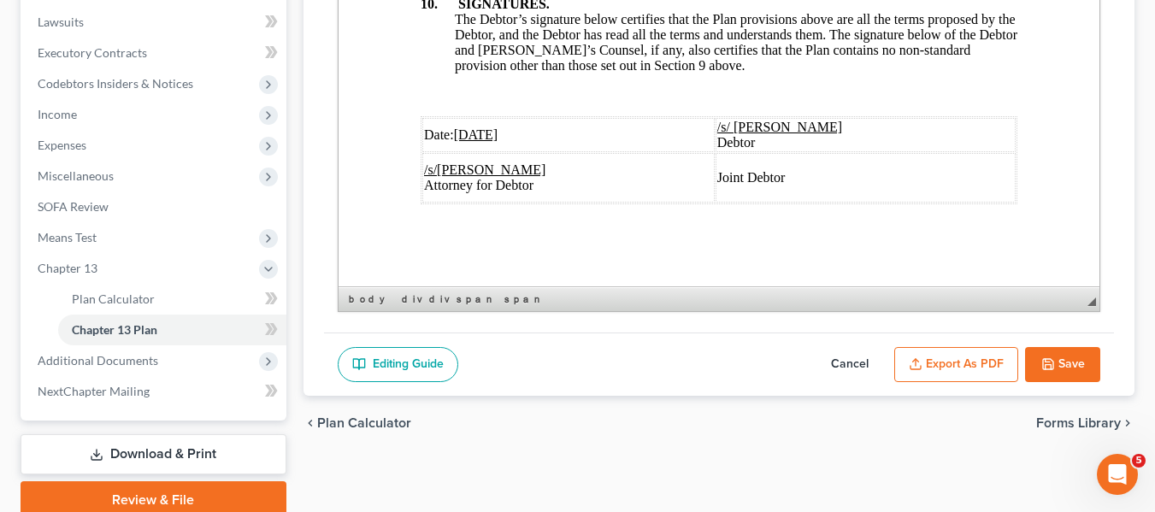
type input "original plan"
click at [1050, 373] on button "Save" at bounding box center [1062, 365] width 75 height 36
select select "1"
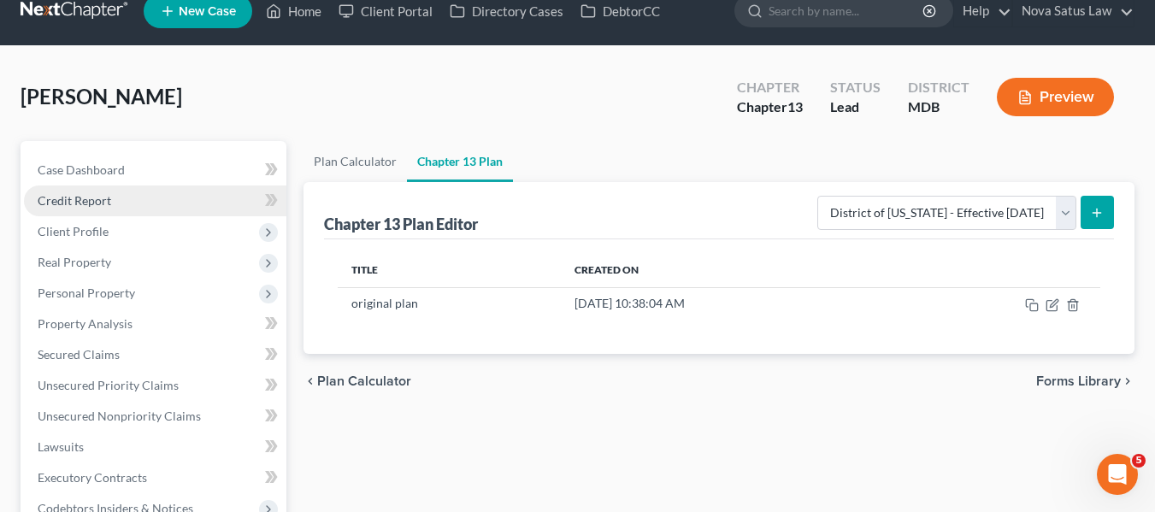
scroll to position [22, 0]
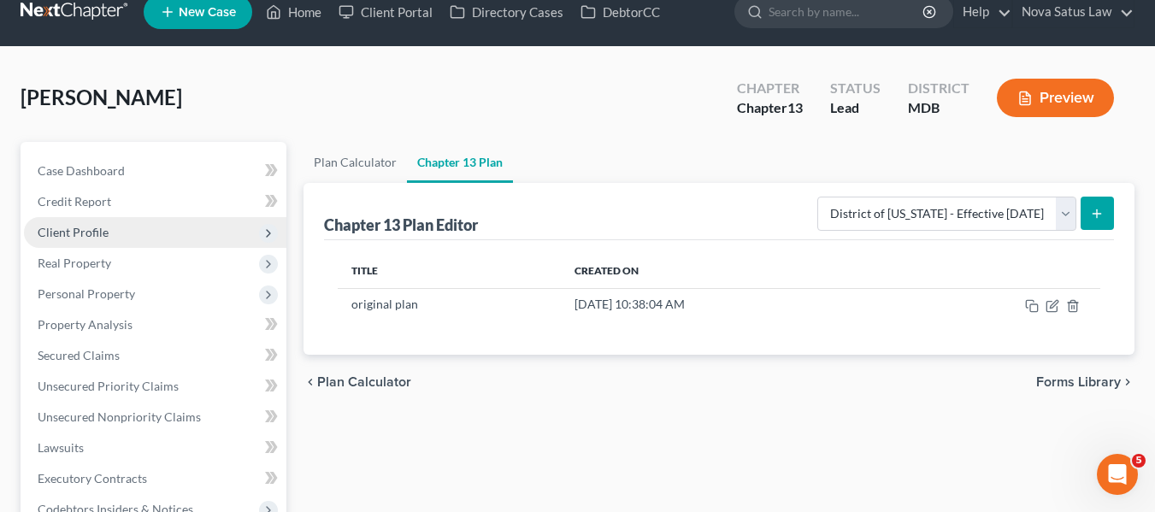
click at [94, 233] on span "Client Profile" at bounding box center [73, 232] width 71 height 15
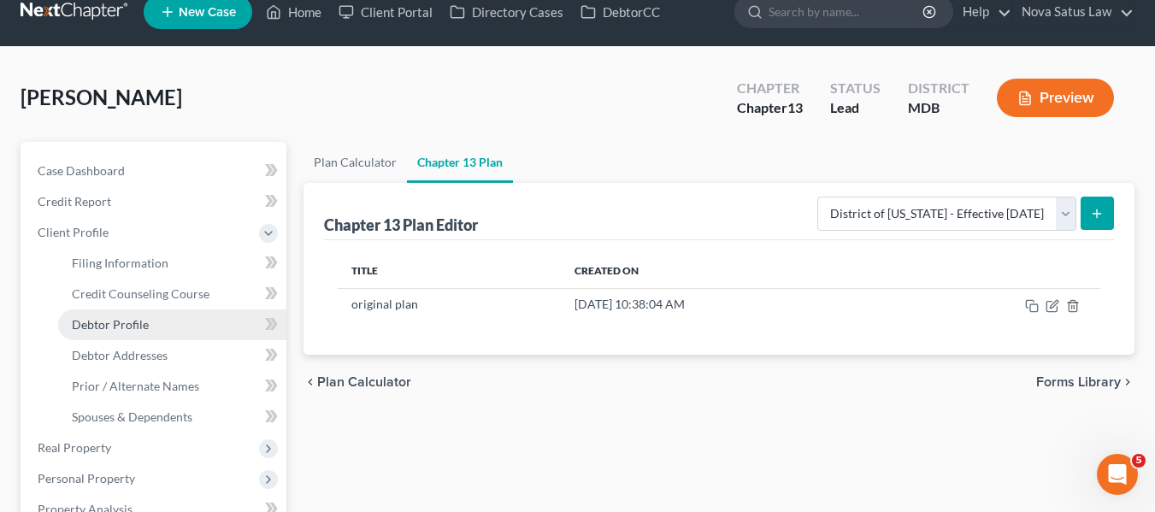
click at [135, 331] on span "Debtor Profile" at bounding box center [110, 324] width 77 height 15
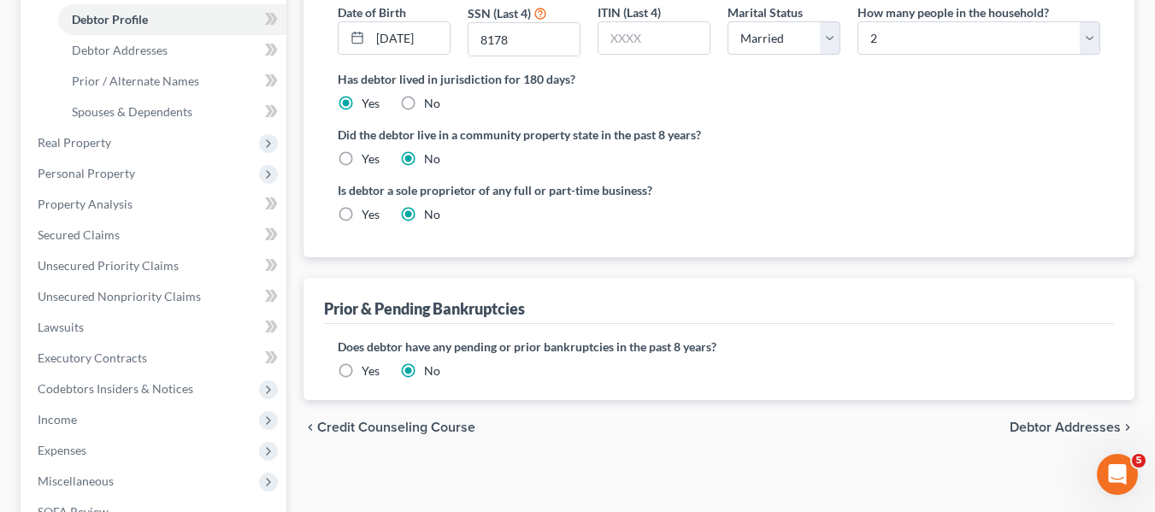
scroll to position [332, 0]
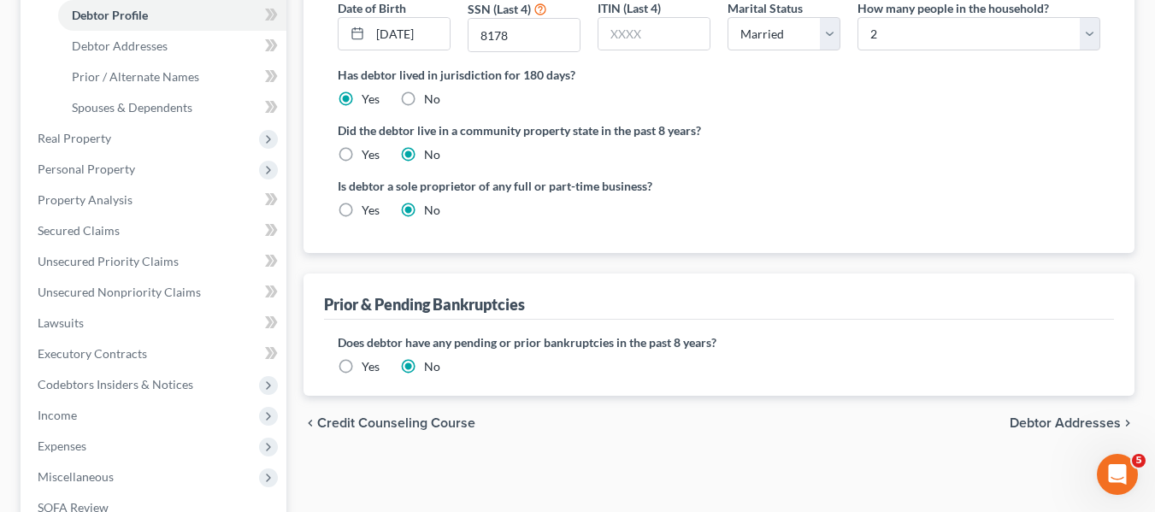
click at [362, 363] on label "Yes" at bounding box center [371, 366] width 18 height 17
click at [368, 363] on input "Yes" at bounding box center [373, 363] width 11 height 11
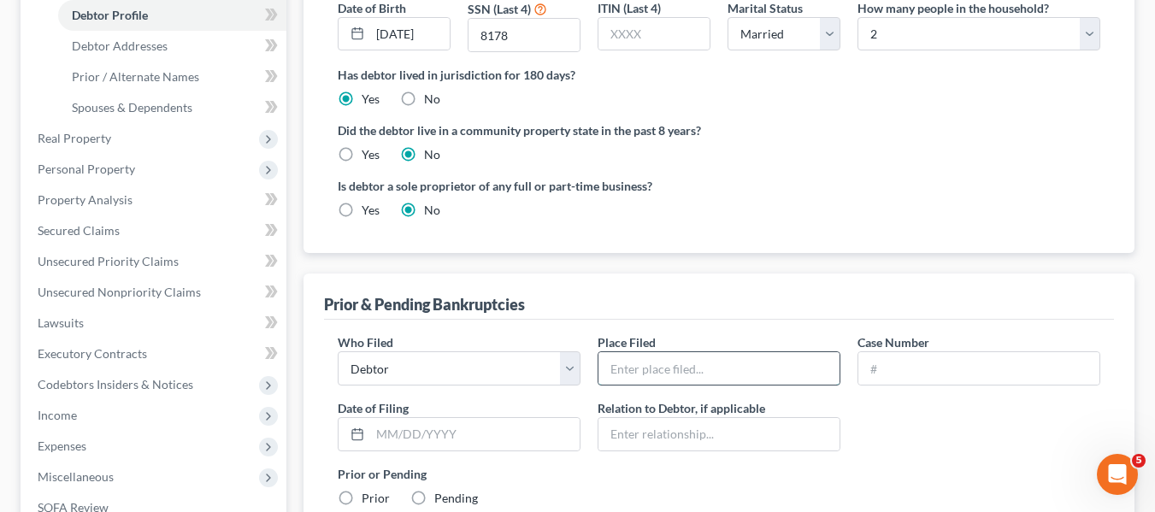
click at [659, 380] on input "text" at bounding box center [718, 368] width 241 height 32
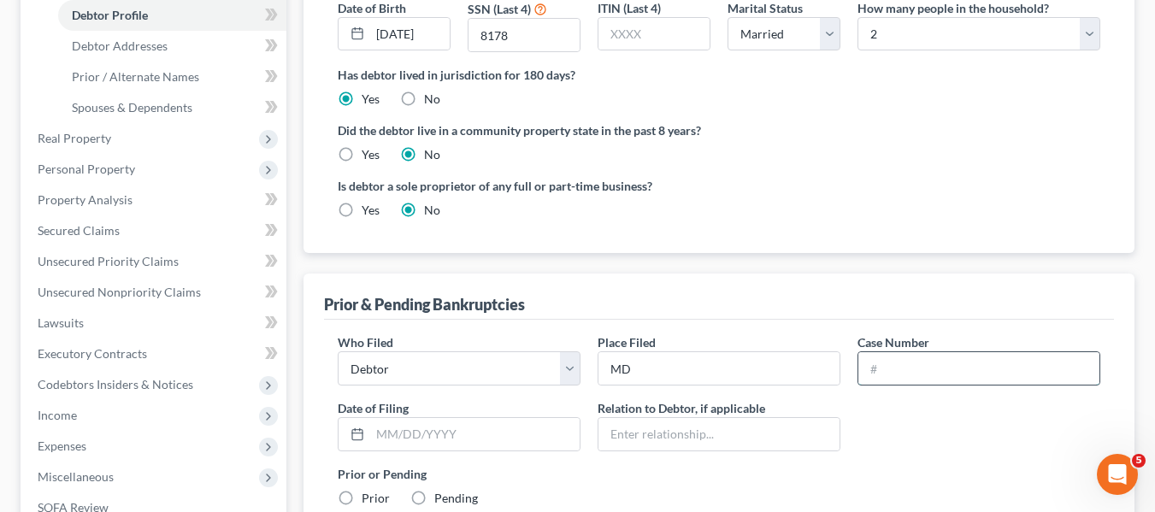
click at [868, 369] on input "text" at bounding box center [978, 368] width 241 height 32
click at [379, 425] on input "text" at bounding box center [474, 434] width 209 height 32
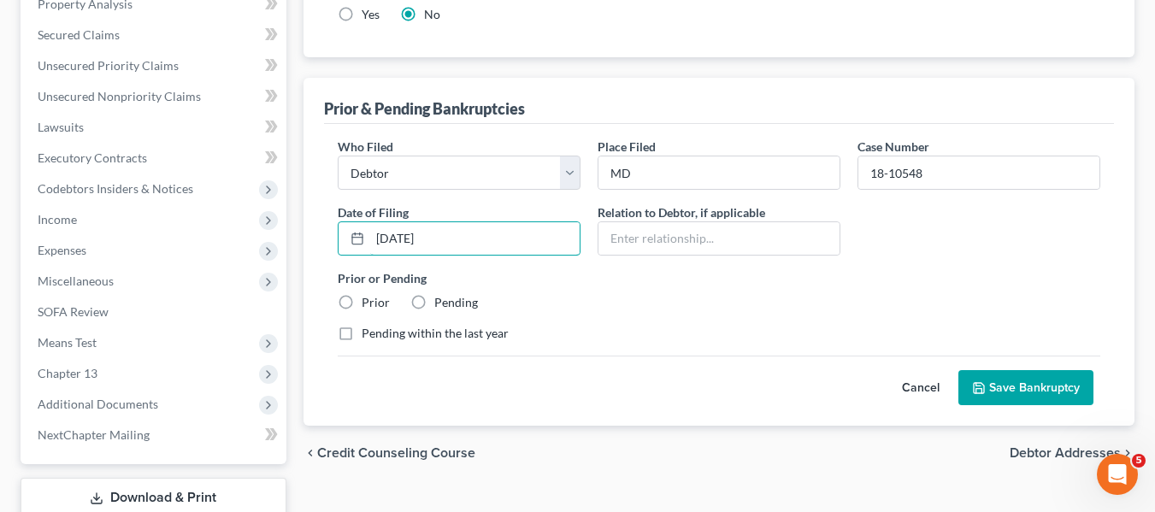
scroll to position [528, 0]
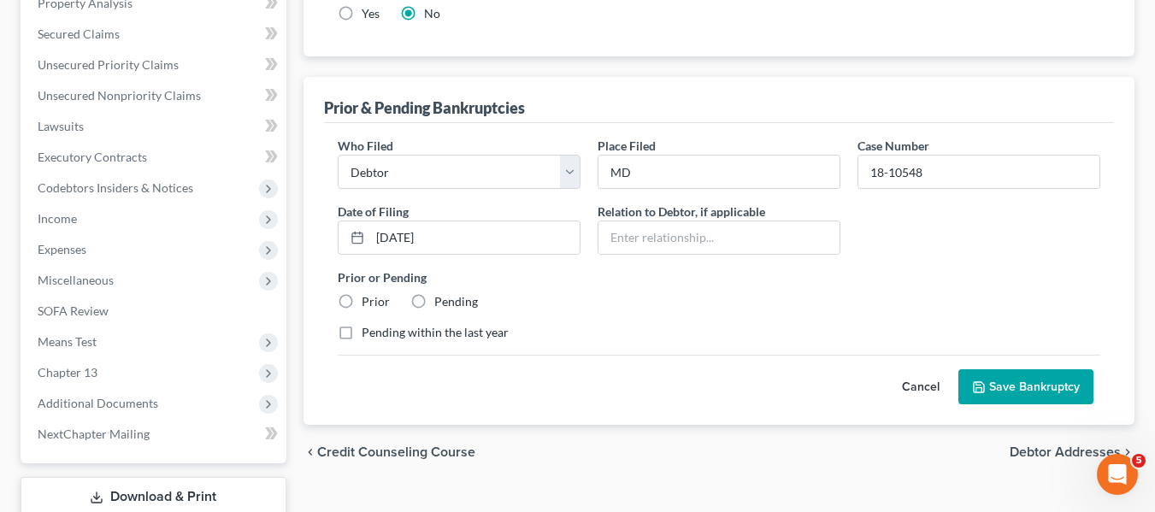
click at [362, 297] on label "Prior" at bounding box center [376, 301] width 28 height 17
click at [368, 297] on input "Prior" at bounding box center [373, 298] width 11 height 11
click at [962, 389] on button "Save Bankruptcy" at bounding box center [1025, 387] width 135 height 36
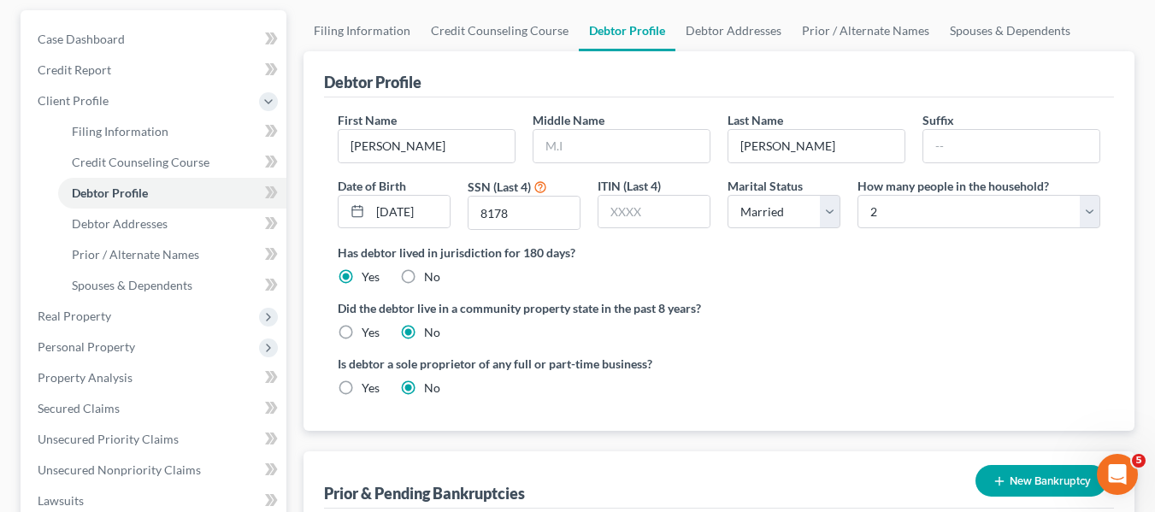
scroll to position [0, 0]
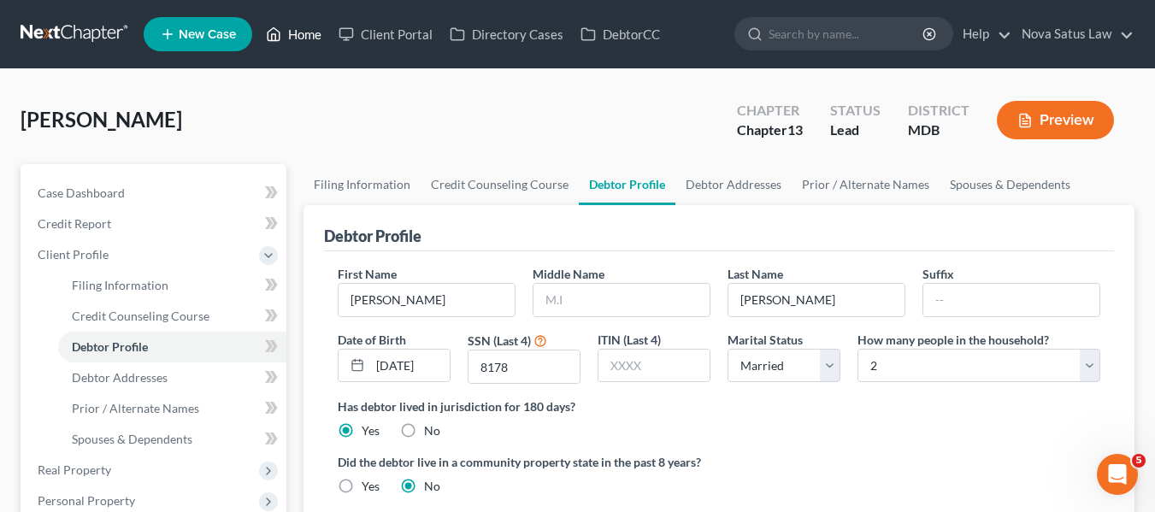
click at [291, 32] on link "Home" at bounding box center [293, 34] width 73 height 31
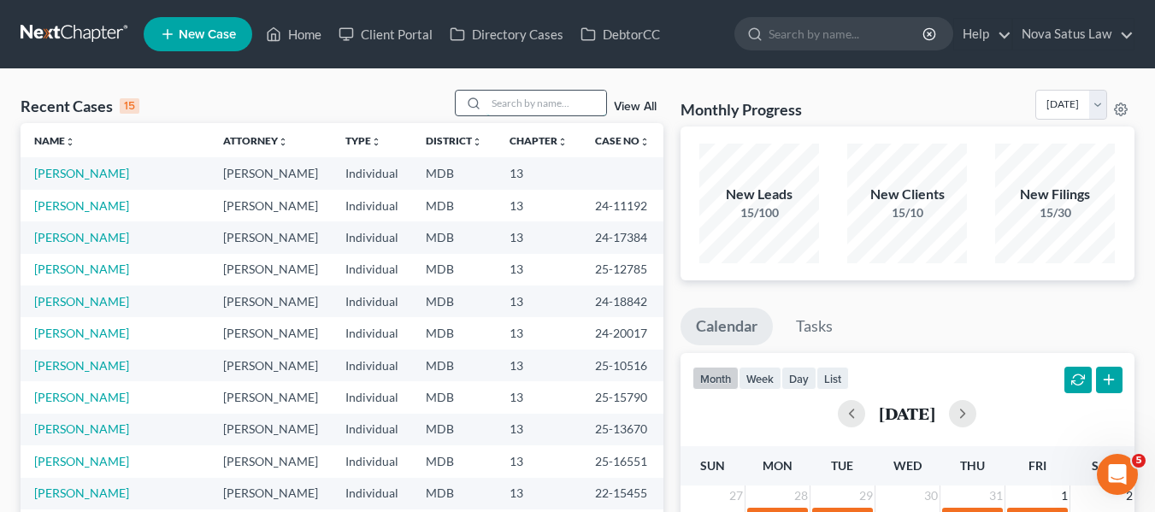
click at [528, 106] on input "search" at bounding box center [546, 103] width 120 height 25
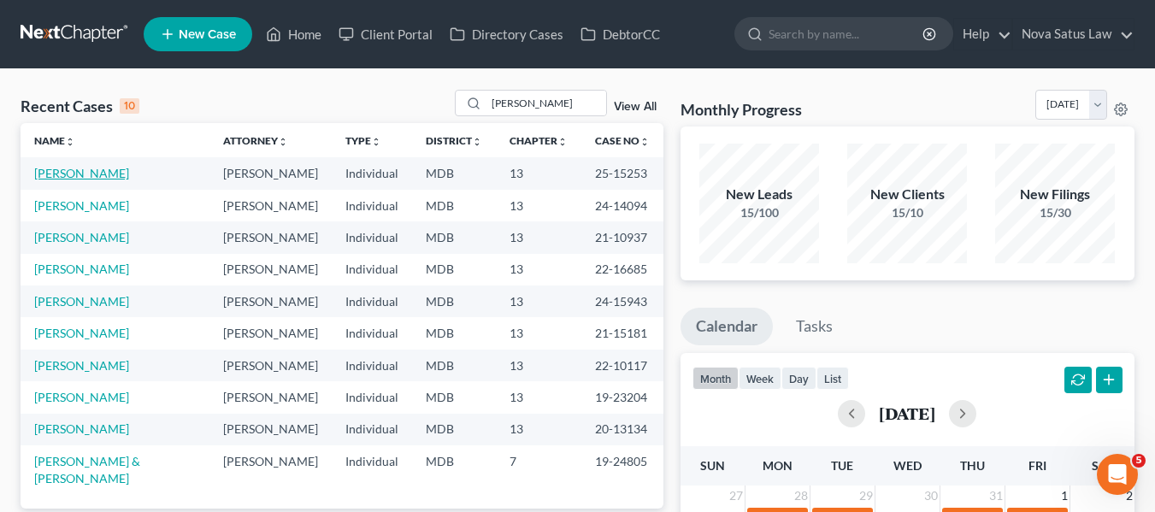
click at [74, 170] on link "[PERSON_NAME]" at bounding box center [81, 173] width 95 height 15
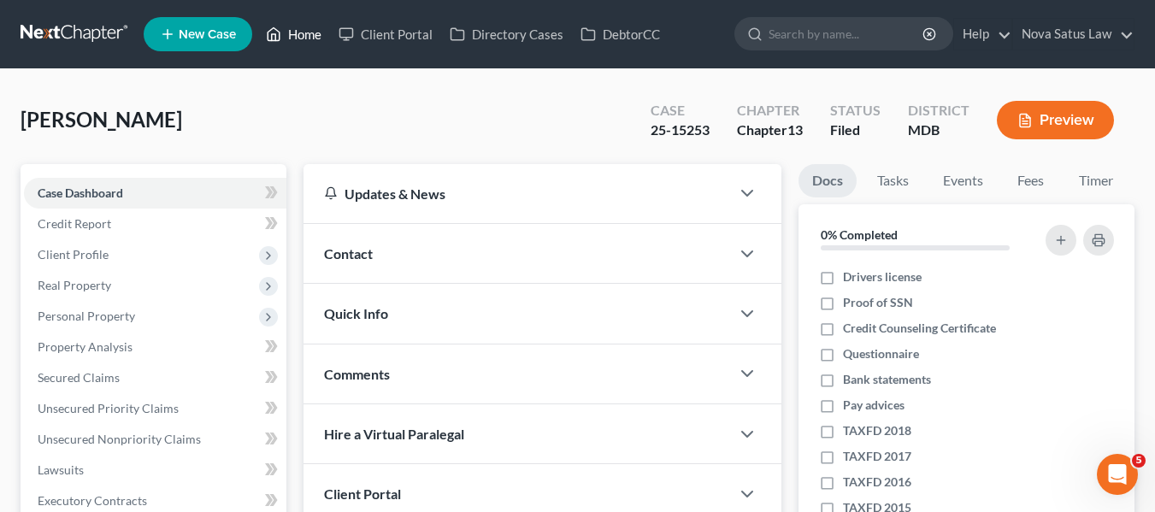
click at [309, 31] on link "Home" at bounding box center [293, 34] width 73 height 31
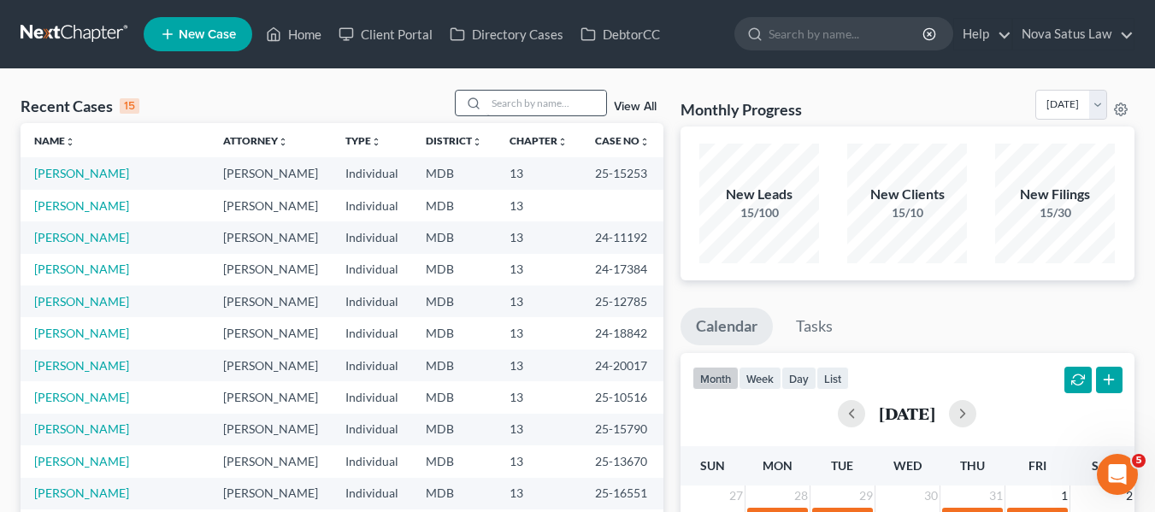
click at [496, 97] on div at bounding box center [531, 103] width 152 height 26
click at [496, 97] on input "search" at bounding box center [546, 103] width 120 height 25
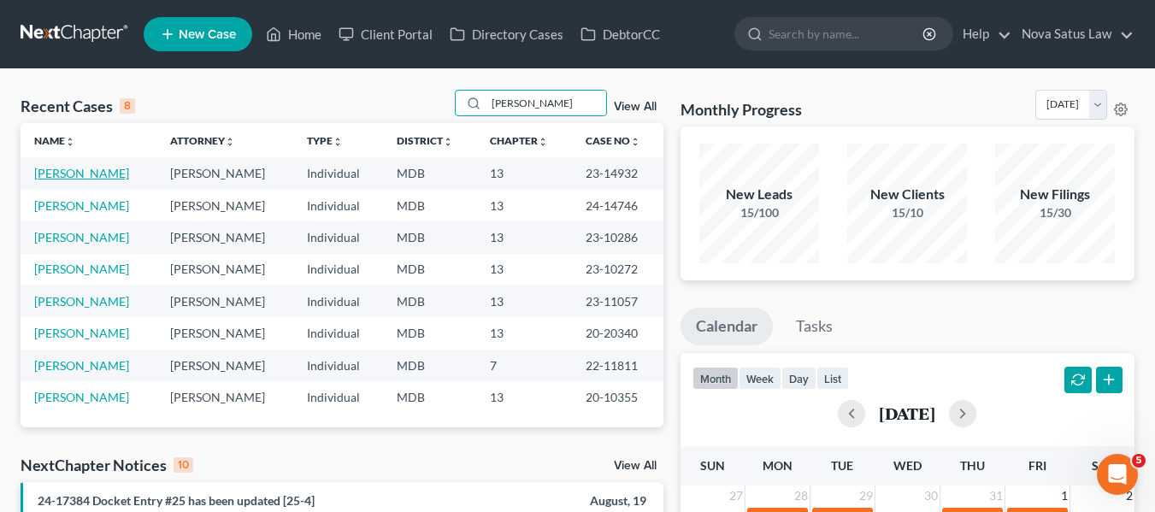
click at [62, 175] on link "[PERSON_NAME]" at bounding box center [81, 173] width 95 height 15
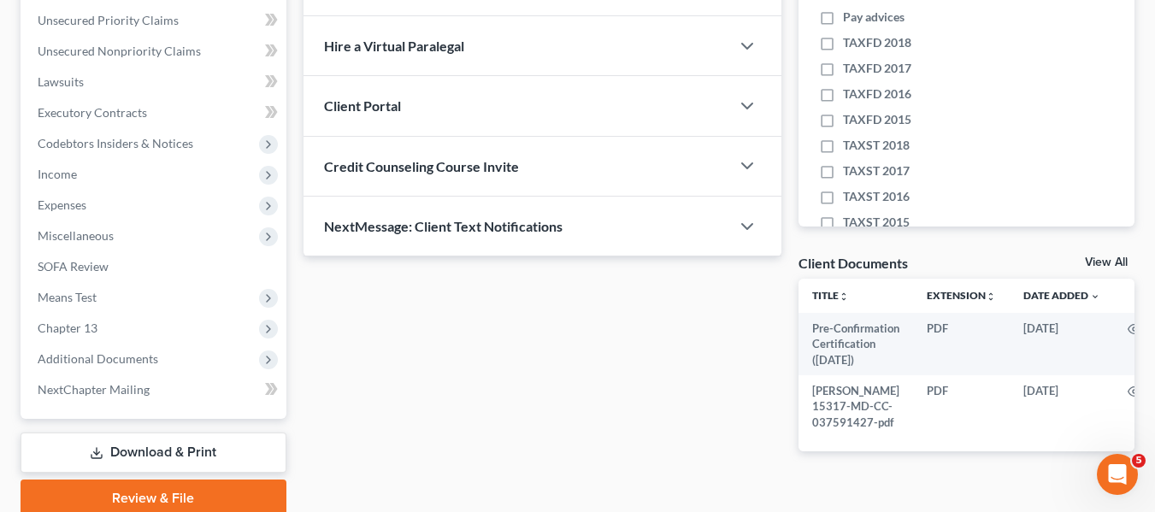
scroll to position [483, 0]
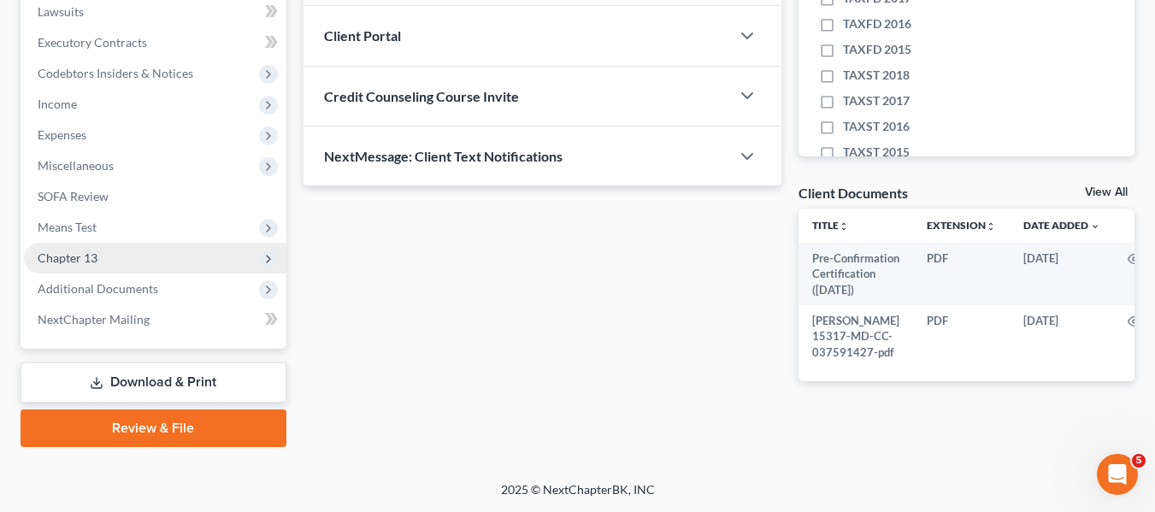
click at [97, 243] on span "Chapter 13" at bounding box center [155, 258] width 262 height 31
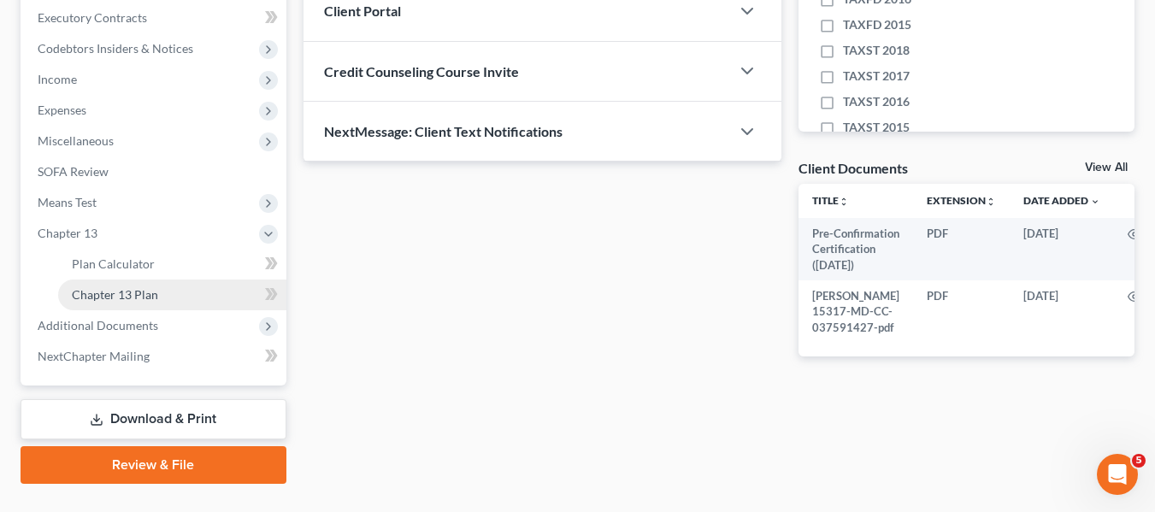
click at [115, 302] on link "Chapter 13 Plan" at bounding box center [172, 295] width 228 height 31
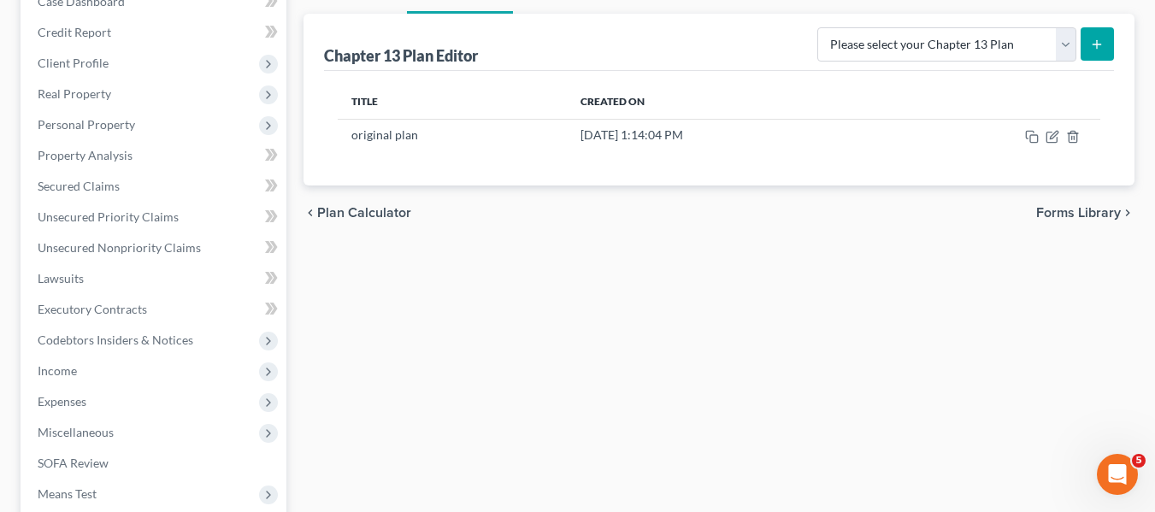
scroll to position [192, 0]
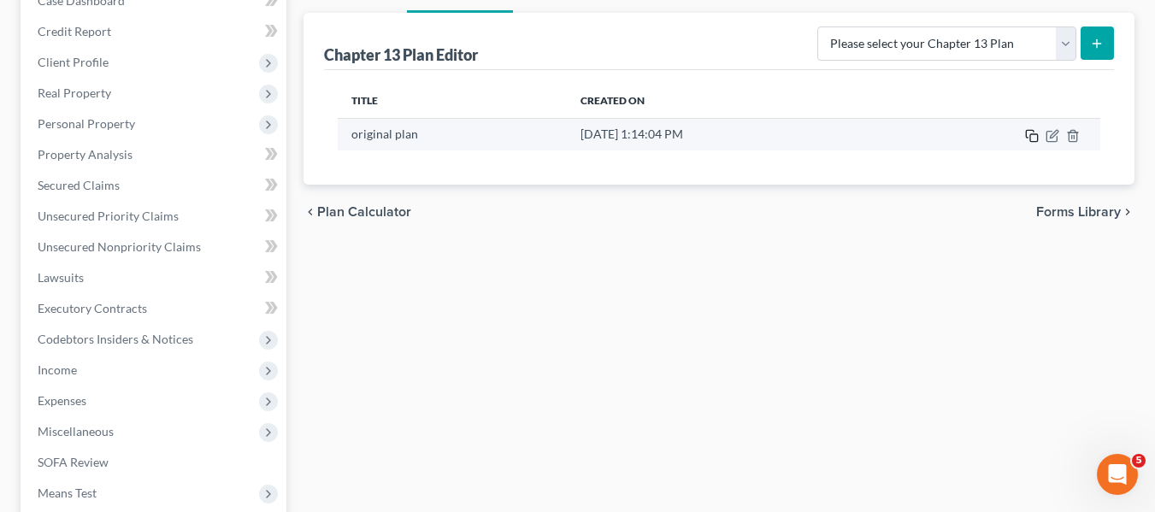
click at [1035, 136] on icon "button" at bounding box center [1032, 136] width 14 height 14
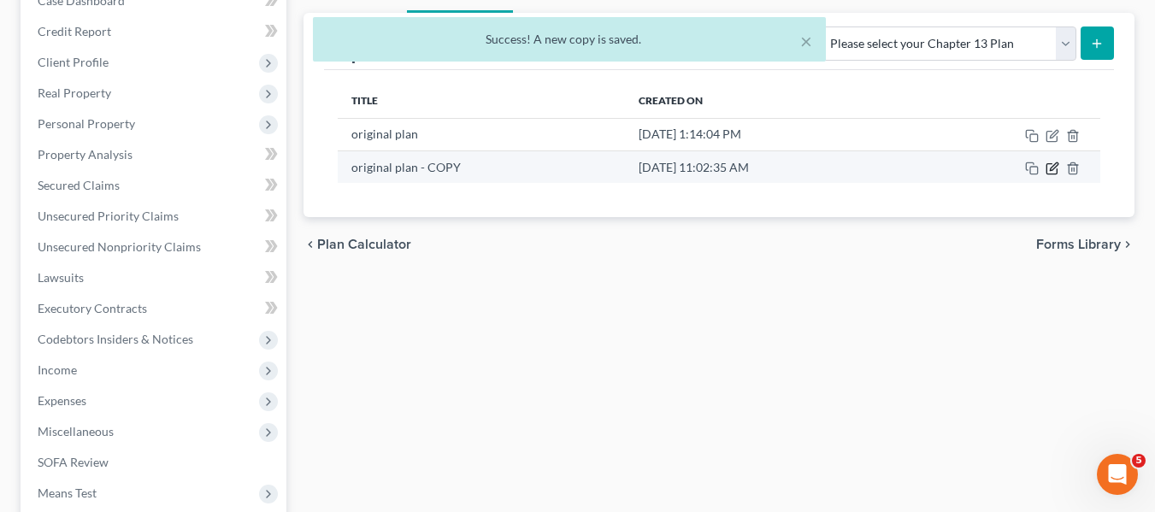
click at [1051, 167] on icon "button" at bounding box center [1052, 169] width 14 height 14
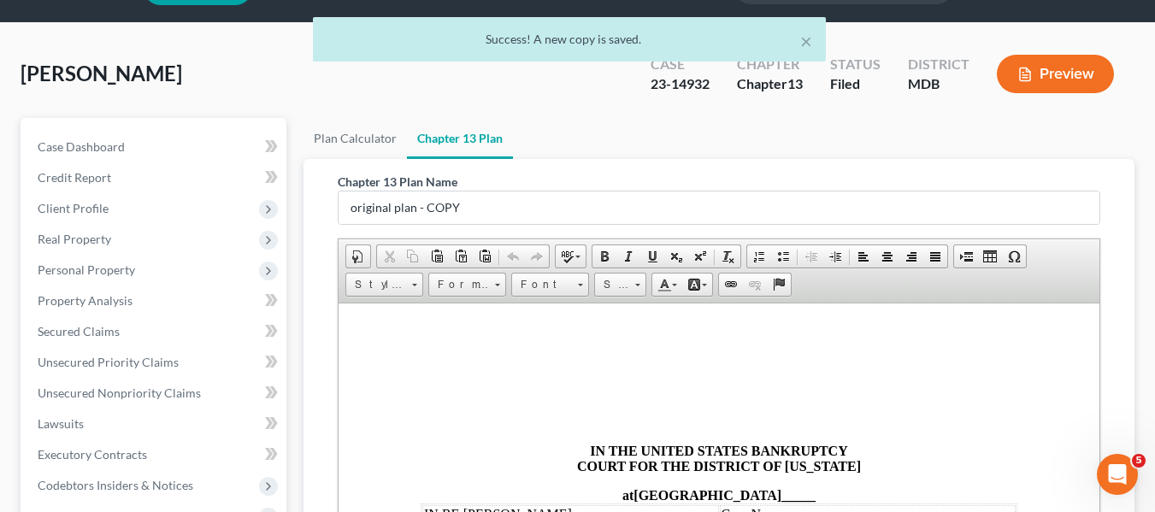
scroll to position [45, 0]
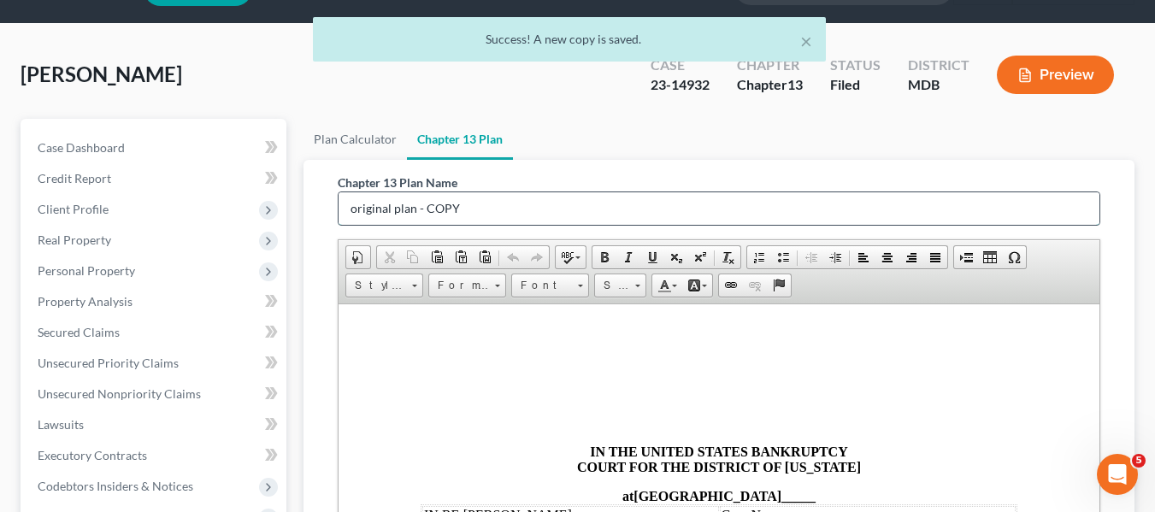
click at [470, 203] on input "original plan - COPY" at bounding box center [718, 208] width 761 height 32
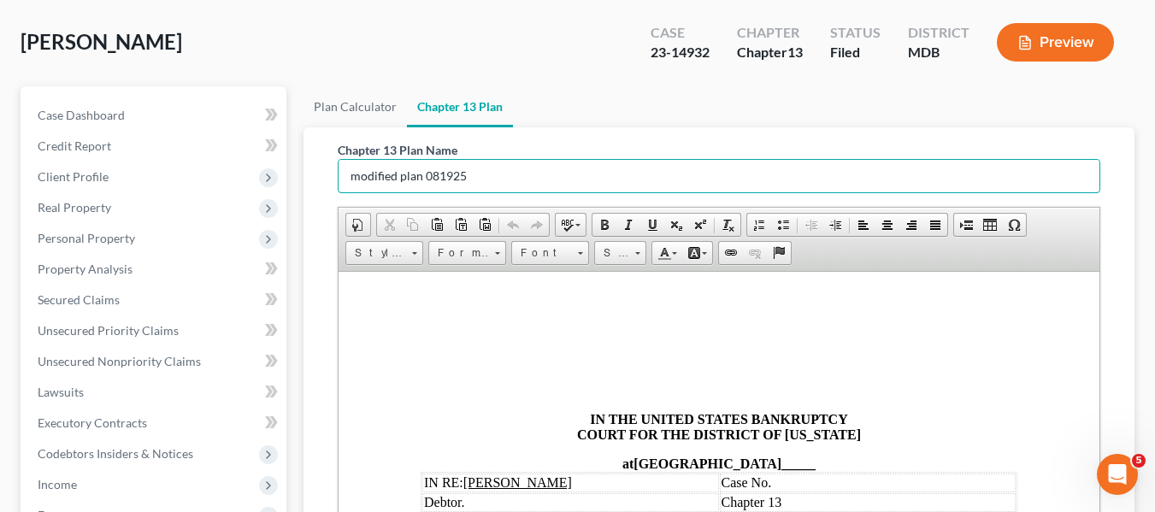
scroll to position [82, 0]
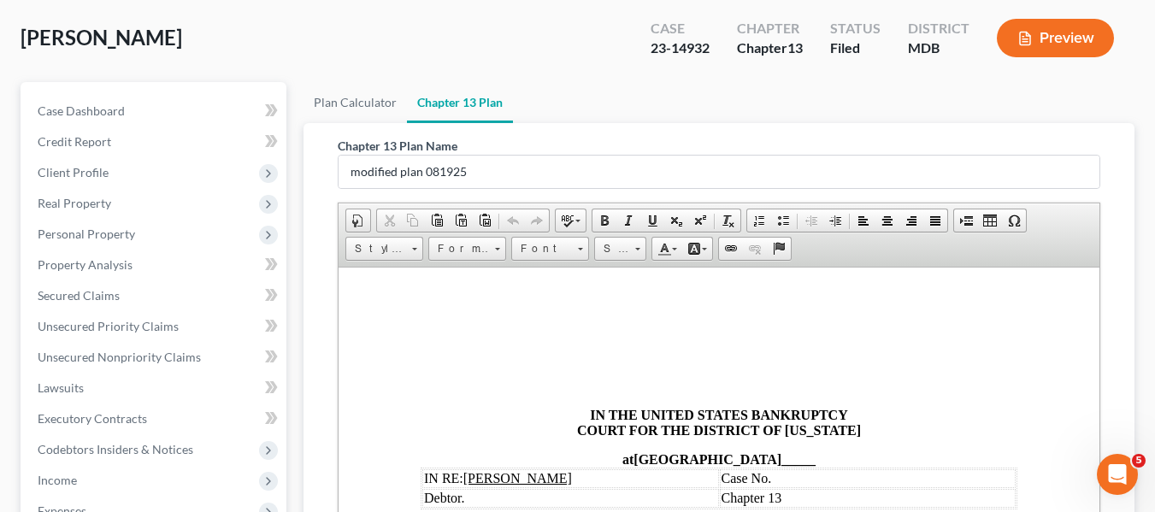
drag, startPoint x: 391, startPoint y: 110, endPoint x: 730, endPoint y: 267, distance: 372.9
click at [730, 268] on iframe at bounding box center [718, 460] width 761 height 385
click at [776, 479] on td "Case No." at bounding box center [867, 477] width 297 height 19
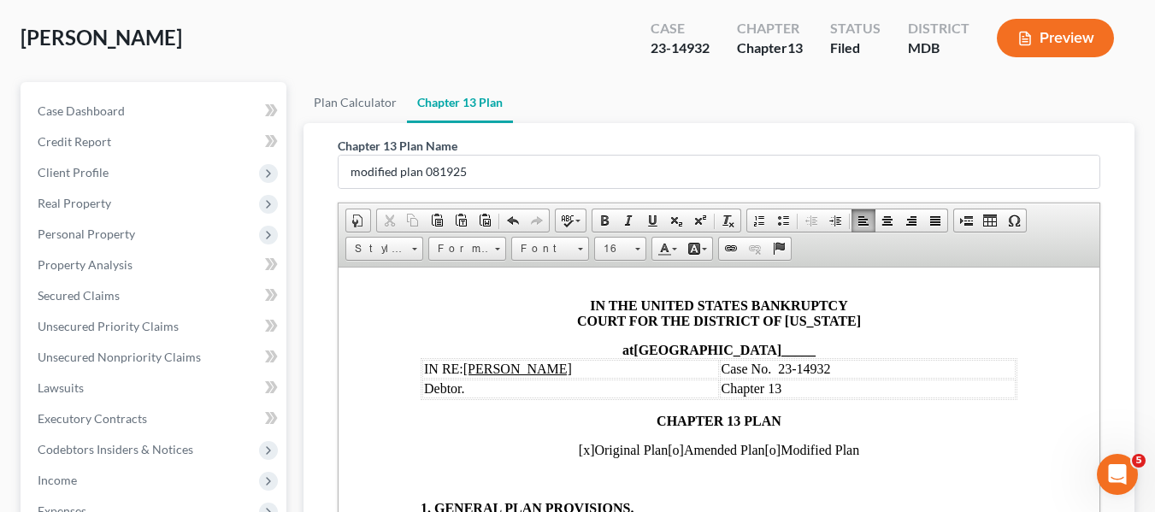
scroll to position [114, 0]
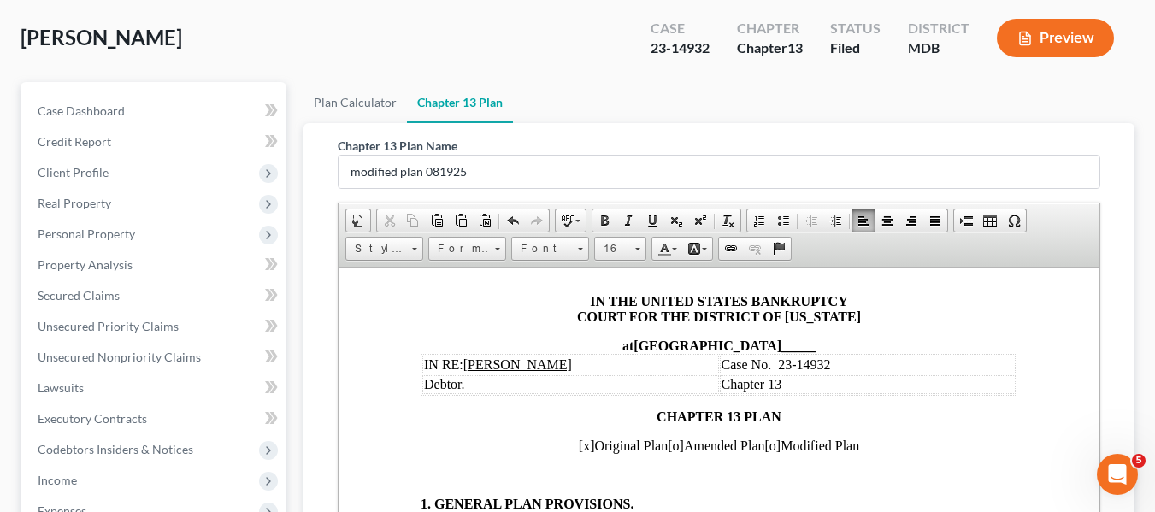
click at [578, 443] on span "[x]" at bounding box center [586, 445] width 16 height 15
click at [778, 448] on span "[o]" at bounding box center [772, 445] width 16 height 15
click at [774, 445] on span "[o]" at bounding box center [772, 445] width 16 height 15
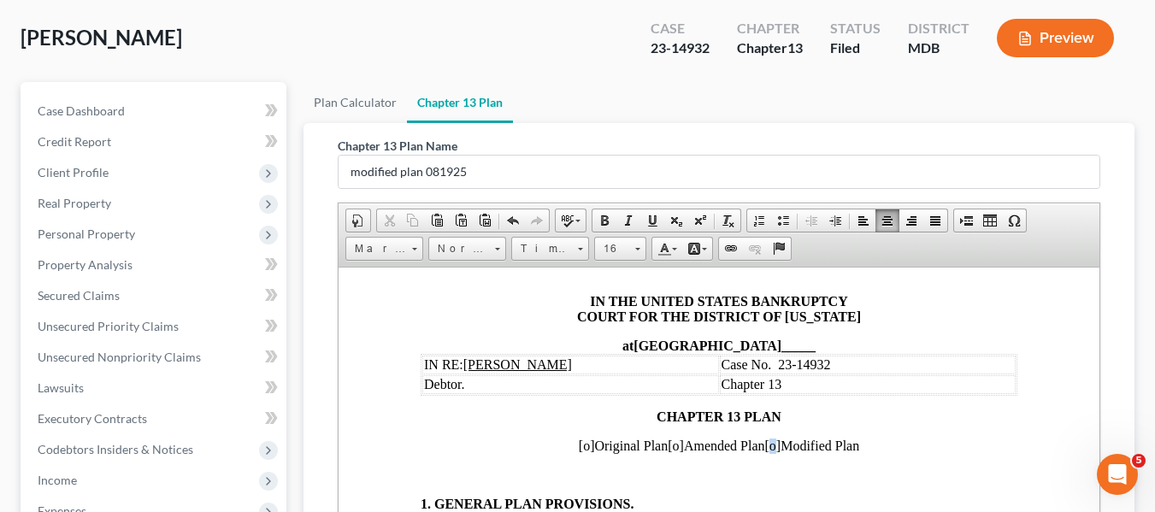
click at [774, 445] on span "[o]" at bounding box center [772, 445] width 16 height 15
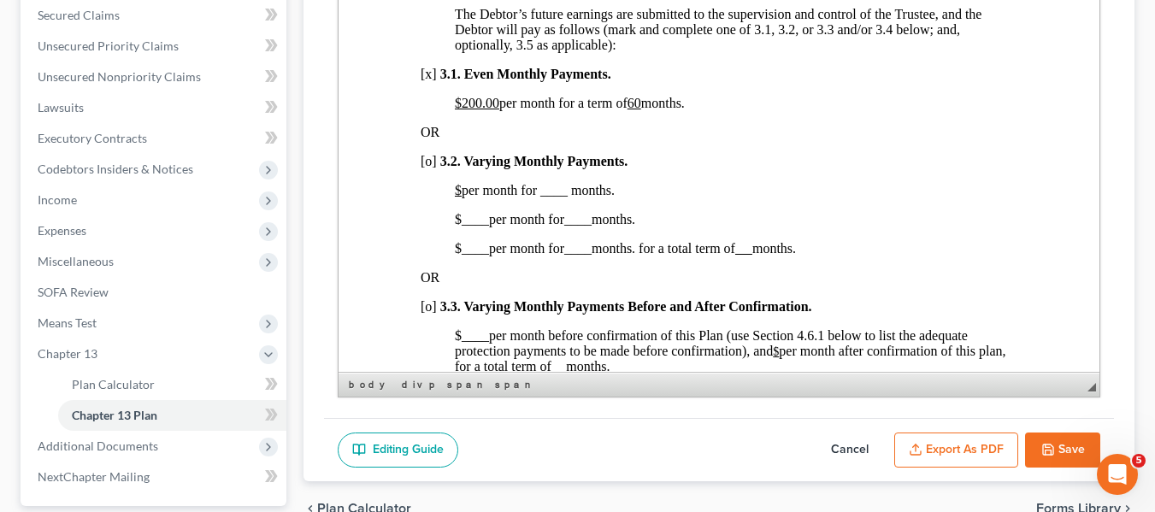
scroll to position [1221, 0]
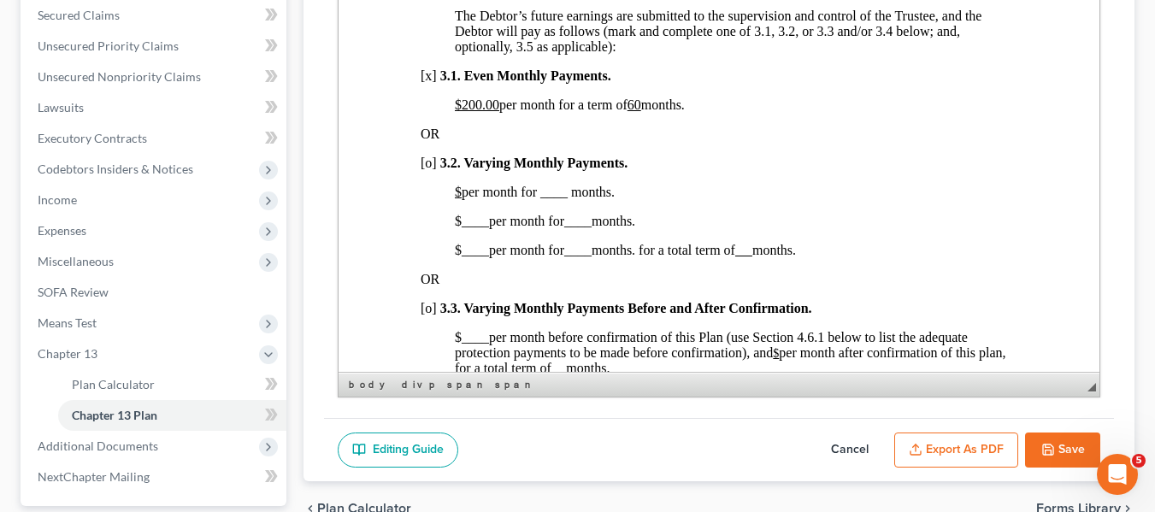
click at [459, 112] on u "$200.00" at bounding box center [476, 104] width 44 height 15
click at [603, 112] on u "60" at bounding box center [596, 104] width 14 height 15
click at [426, 83] on span "[x]" at bounding box center [428, 75] width 16 height 15
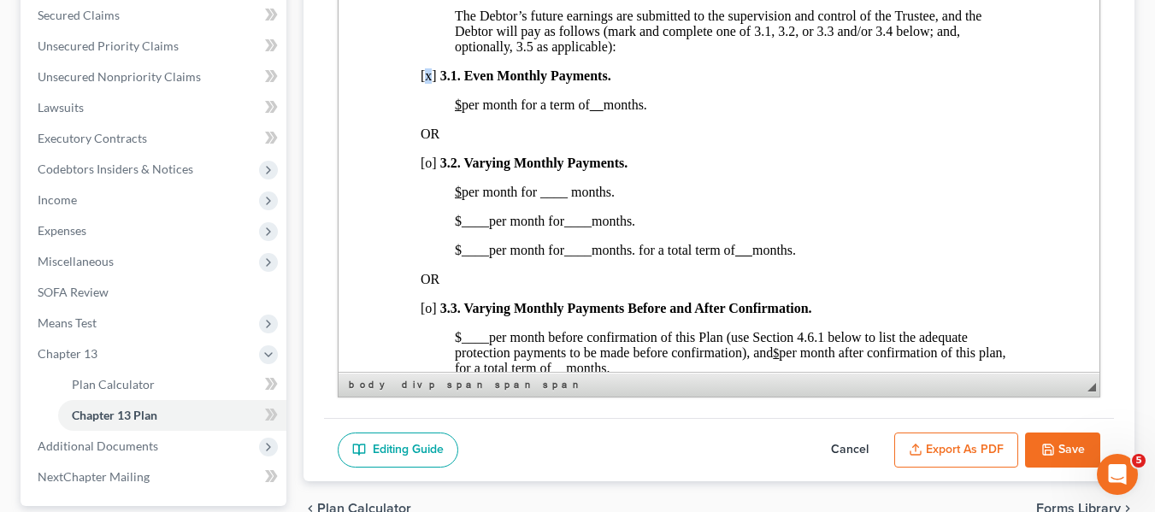
click at [426, 83] on span "[x]" at bounding box center [428, 75] width 16 height 15
click at [425, 170] on span "[o]" at bounding box center [428, 163] width 16 height 15
click at [457, 199] on u "$" at bounding box center [457, 192] width 7 height 15
click at [462, 228] on span "____" at bounding box center [474, 221] width 27 height 15
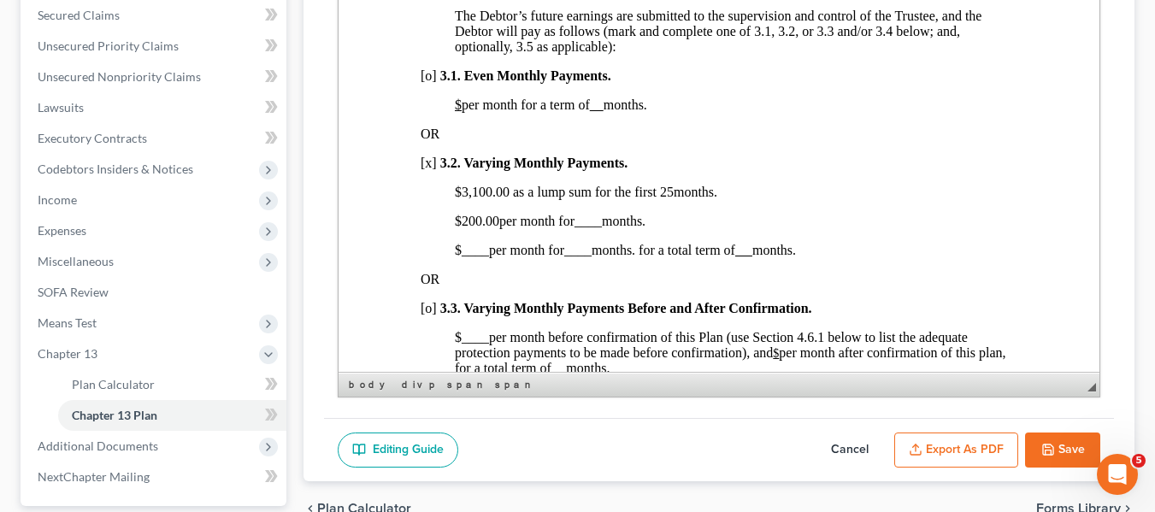
click at [581, 228] on span "____" at bounding box center [587, 221] width 27 height 15
click at [462, 257] on span "____" at bounding box center [474, 250] width 27 height 15
click at [581, 257] on span "____" at bounding box center [587, 250] width 27 height 15
click at [746, 257] on u at bounding box center [742, 250] width 17 height 15
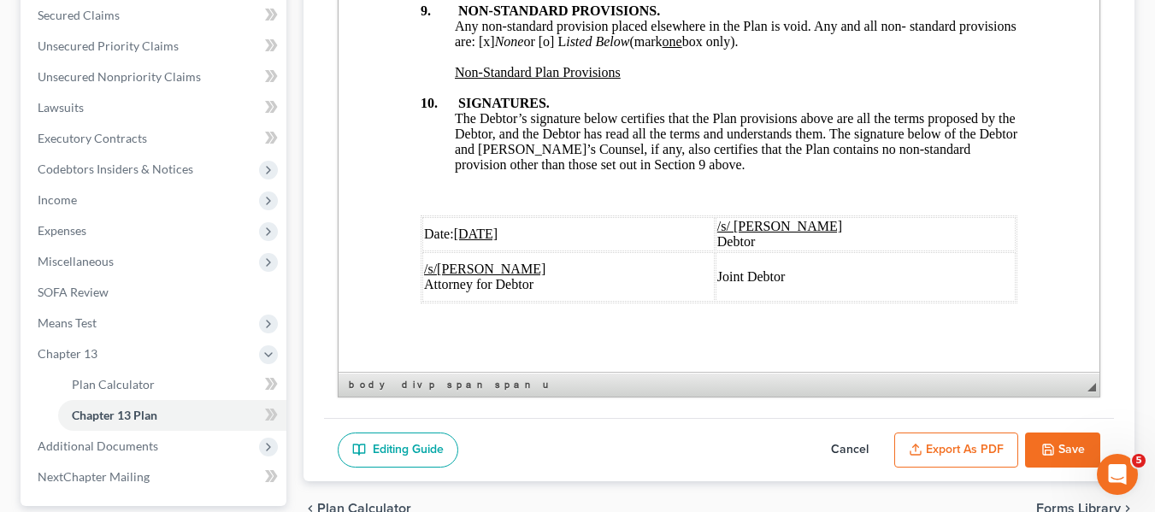
scroll to position [6633, 0]
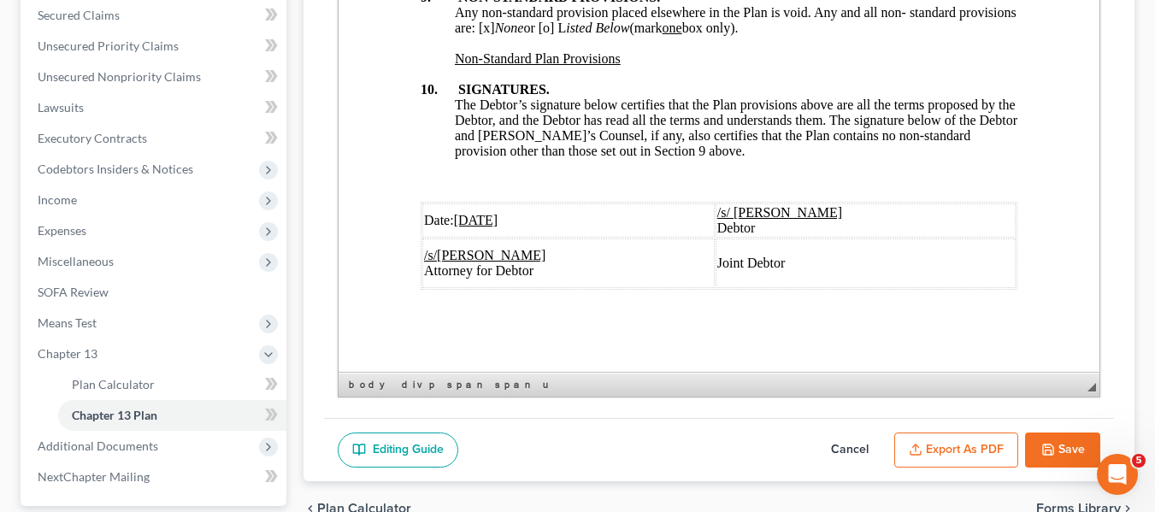
click at [465, 213] on u "[DATE]" at bounding box center [475, 220] width 44 height 15
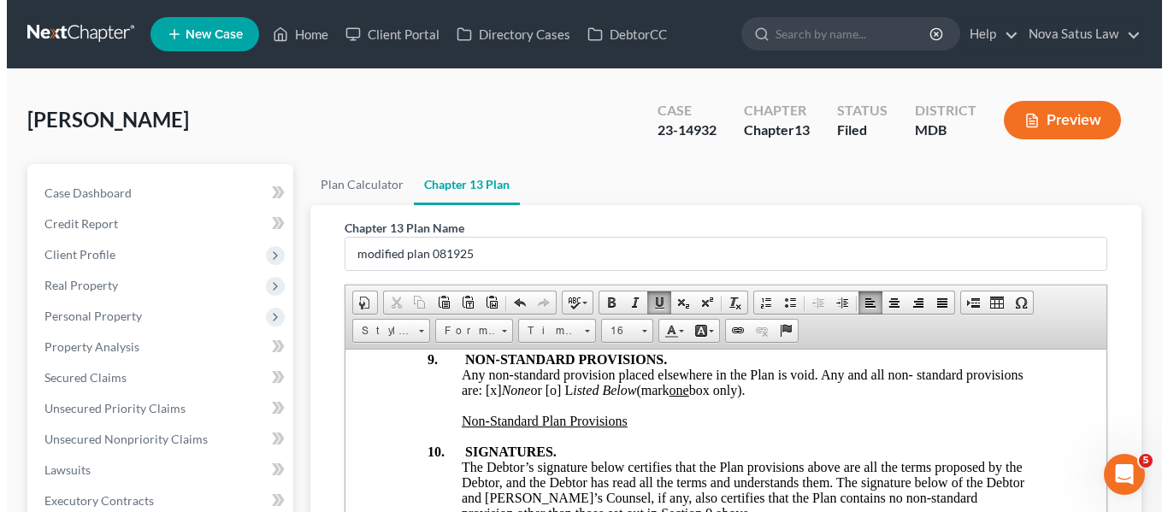
scroll to position [448, 0]
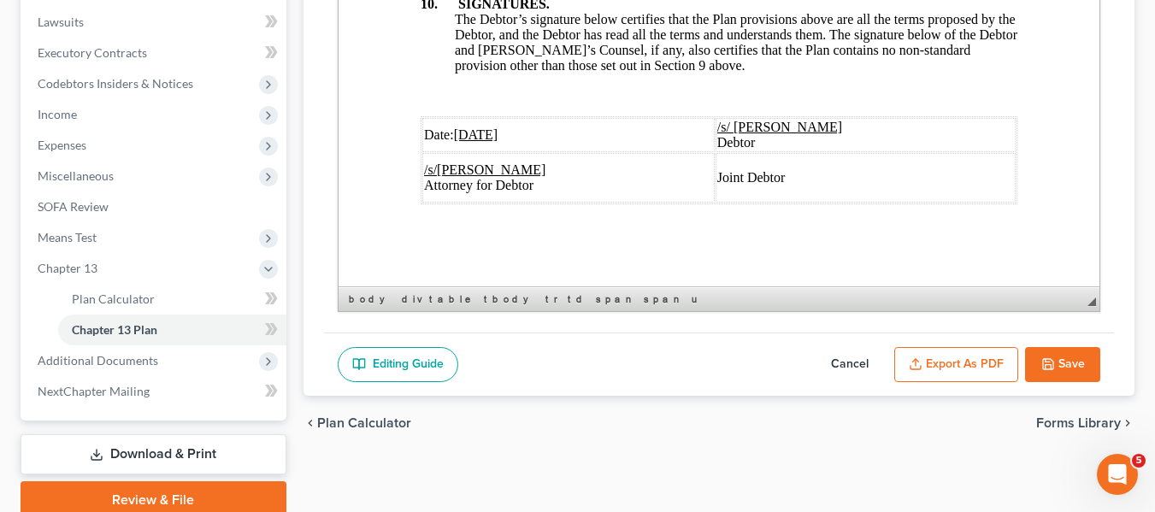
click at [949, 367] on button "Export as PDF" at bounding box center [956, 365] width 124 height 36
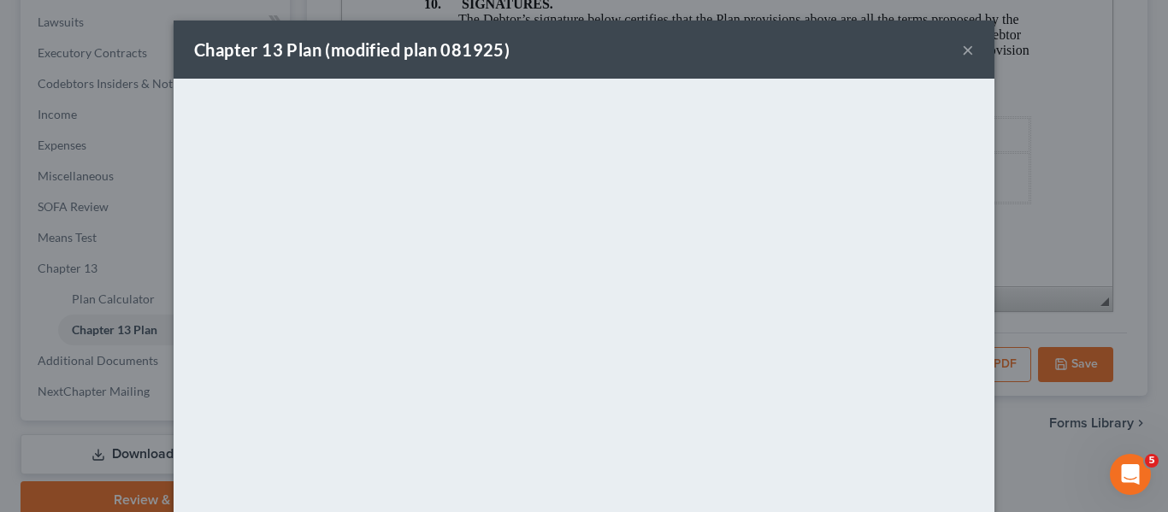
click at [636, 77] on div "Chapter 13 Plan (modified plan 081925) ×" at bounding box center [584, 50] width 821 height 58
click at [962, 50] on button "×" at bounding box center [968, 49] width 12 height 21
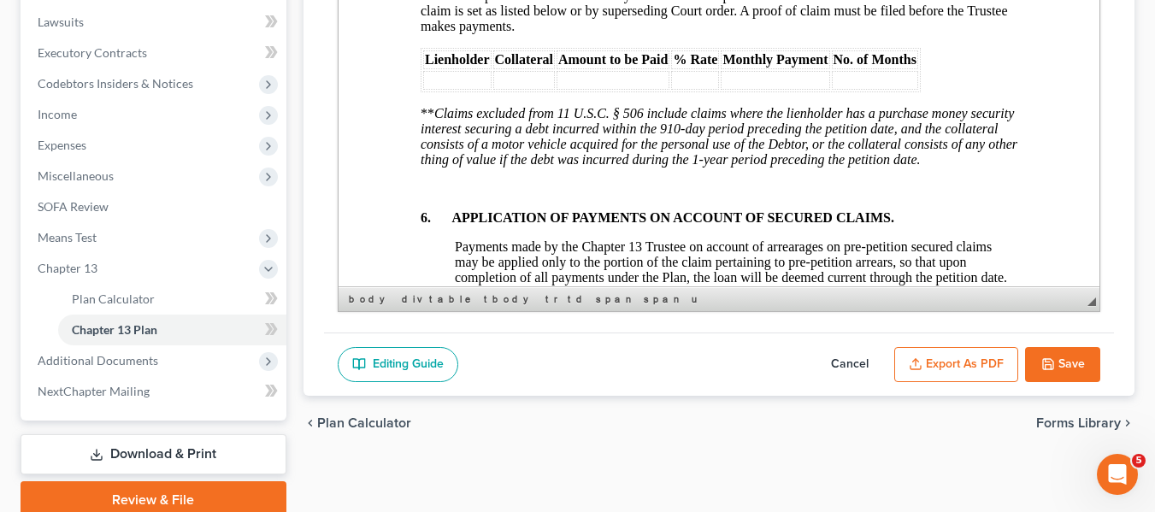
scroll to position [520, 0]
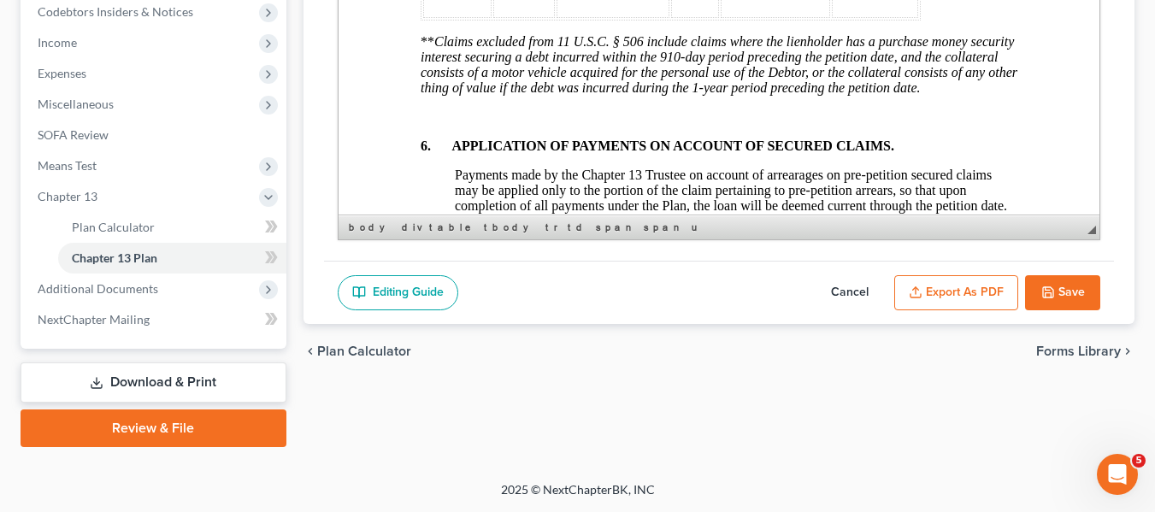
click at [1031, 299] on button "Save" at bounding box center [1062, 293] width 75 height 36
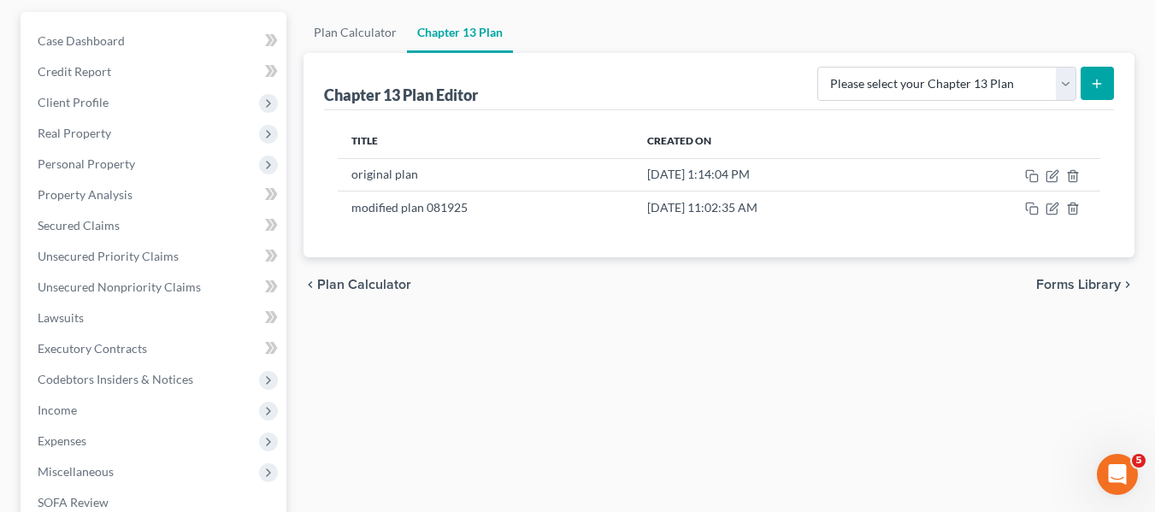
scroll to position [0, 0]
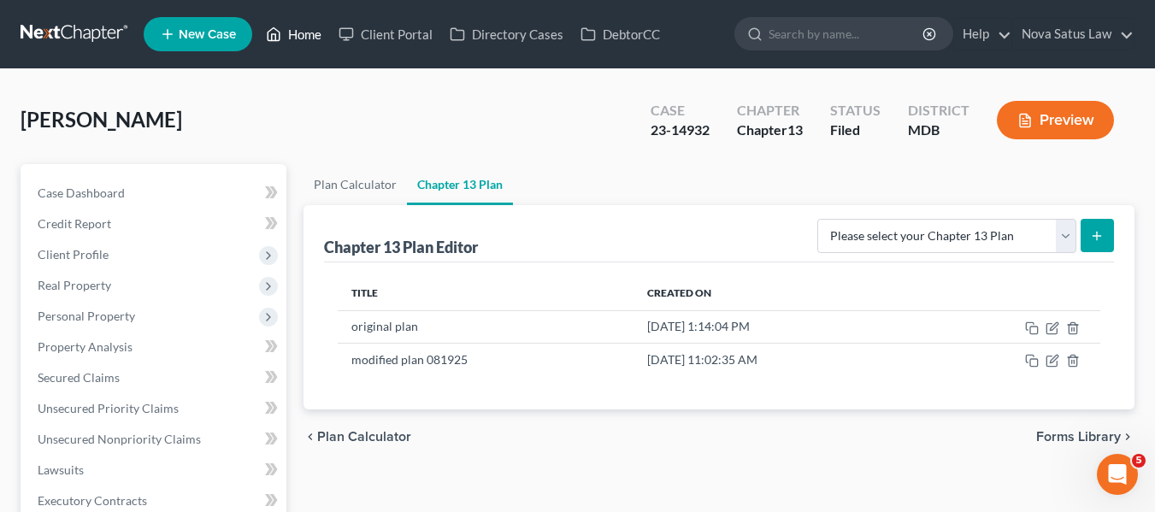
click at [299, 31] on link "Home" at bounding box center [293, 34] width 73 height 31
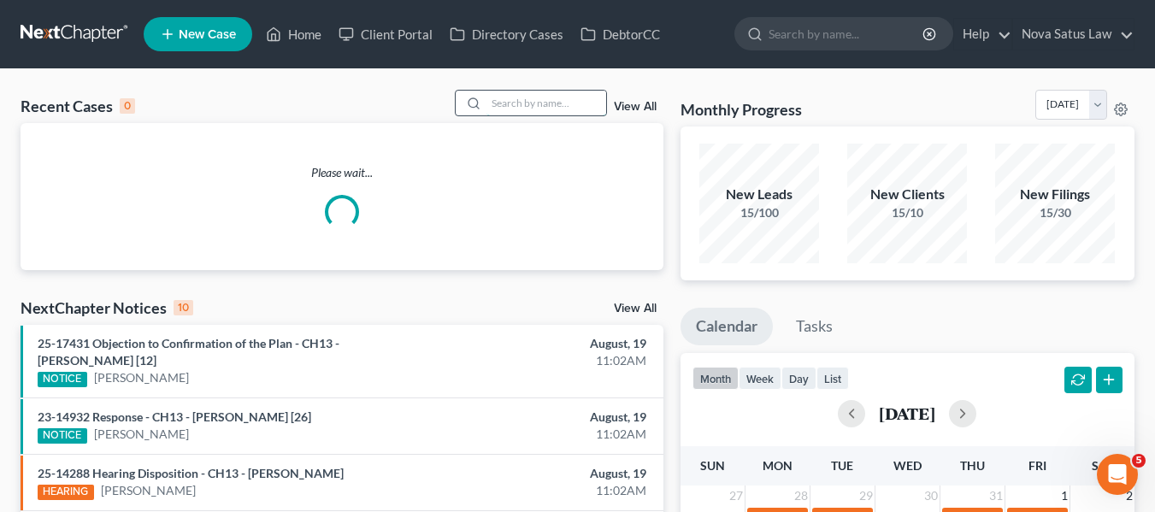
click at [495, 97] on input "search" at bounding box center [546, 103] width 120 height 25
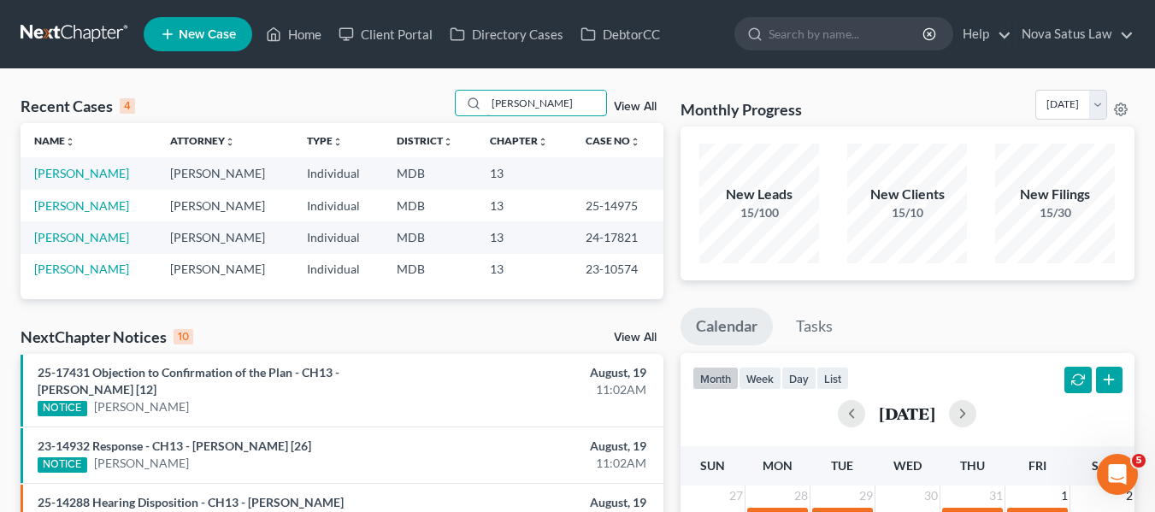
drag, startPoint x: 495, startPoint y: 97, endPoint x: 378, endPoint y: 163, distance: 134.8
click at [378, 163] on div "Recent Cases 4 [PERSON_NAME] View All Name unfold_more expand_more expand_less …" at bounding box center [342, 194] width 643 height 209
click at [72, 206] on link "[PERSON_NAME]" at bounding box center [81, 205] width 95 height 15
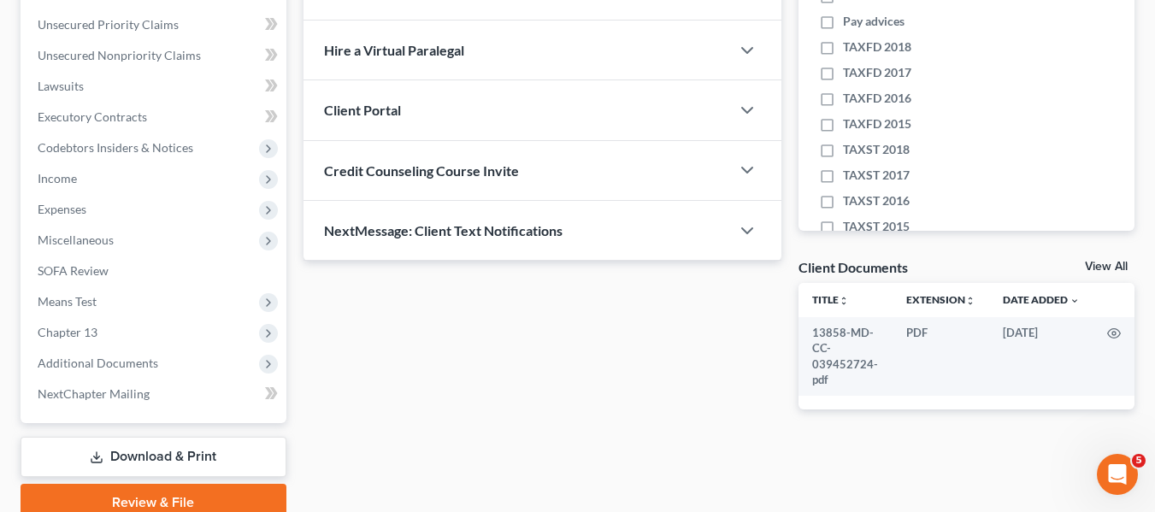
scroll to position [458, 0]
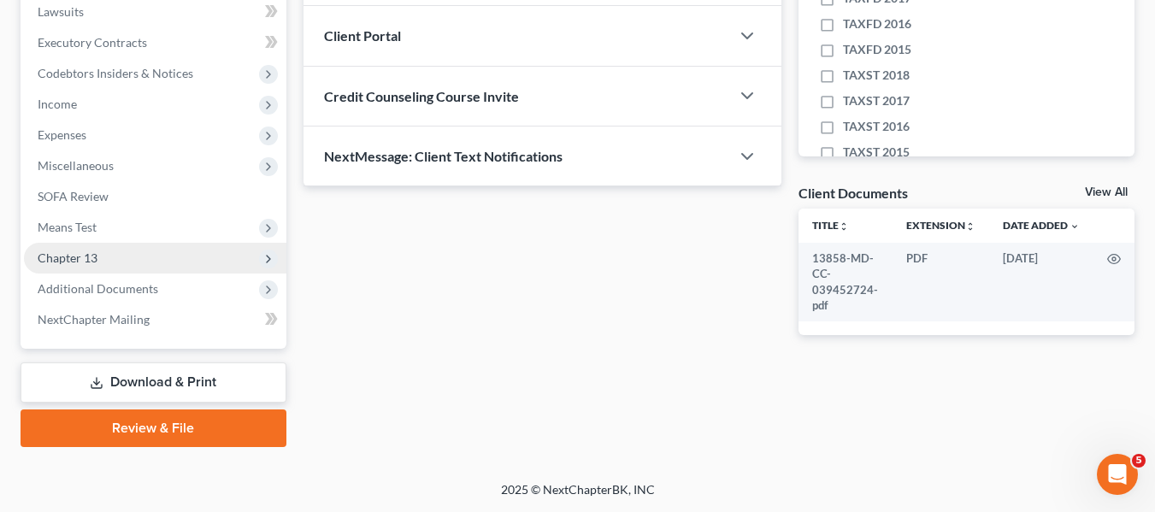
click at [108, 260] on span "Chapter 13" at bounding box center [155, 258] width 262 height 31
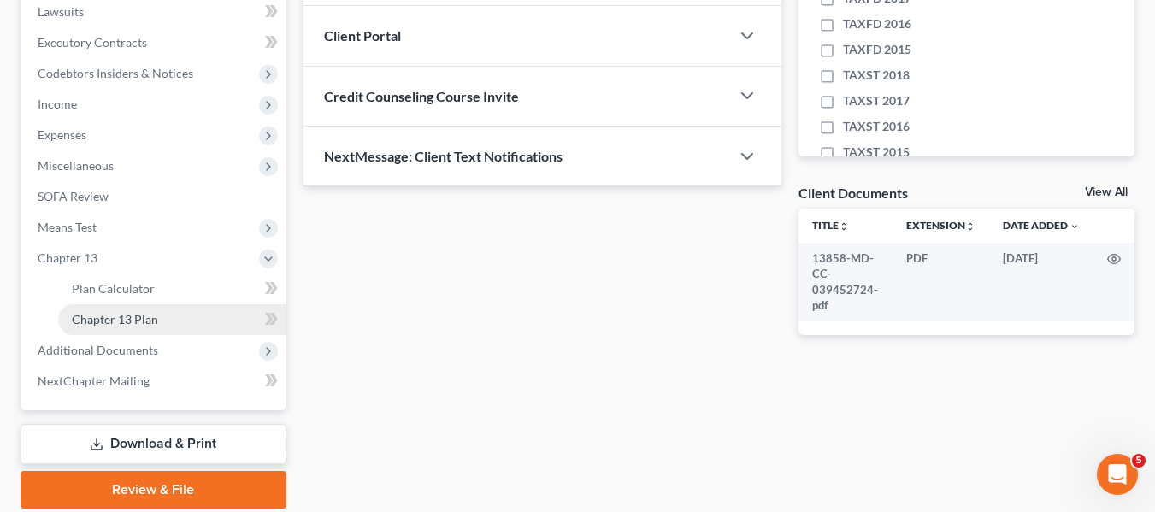
click at [134, 312] on span "Chapter 13 Plan" at bounding box center [115, 319] width 86 height 15
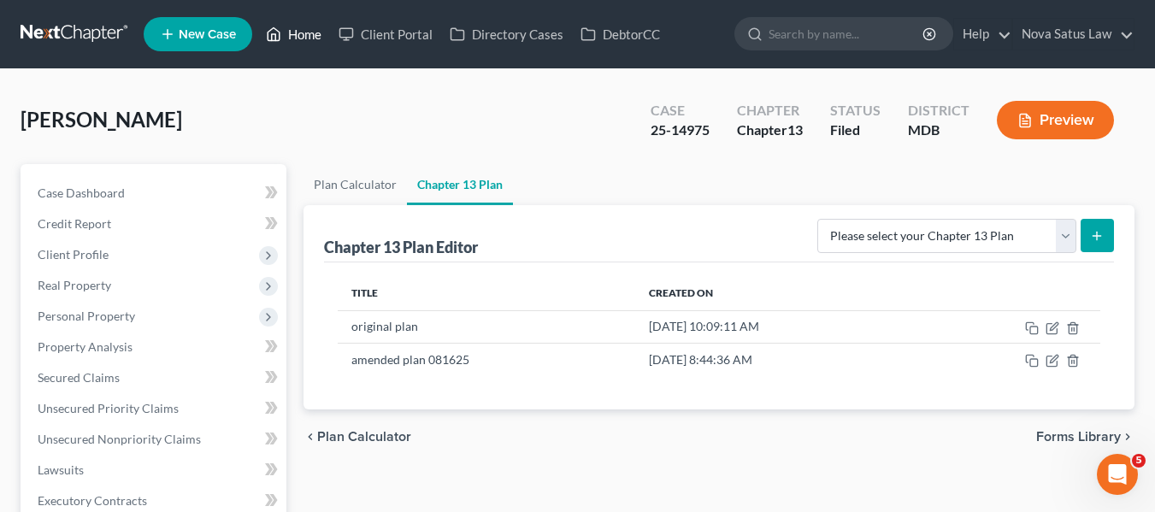
click at [295, 37] on link "Home" at bounding box center [293, 34] width 73 height 31
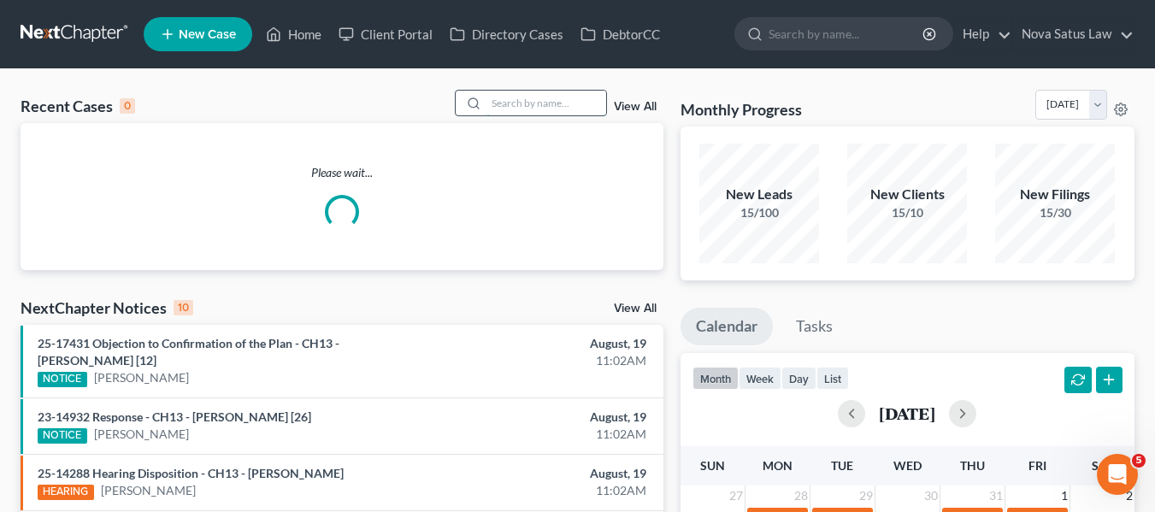
click at [492, 97] on input "search" at bounding box center [546, 103] width 120 height 25
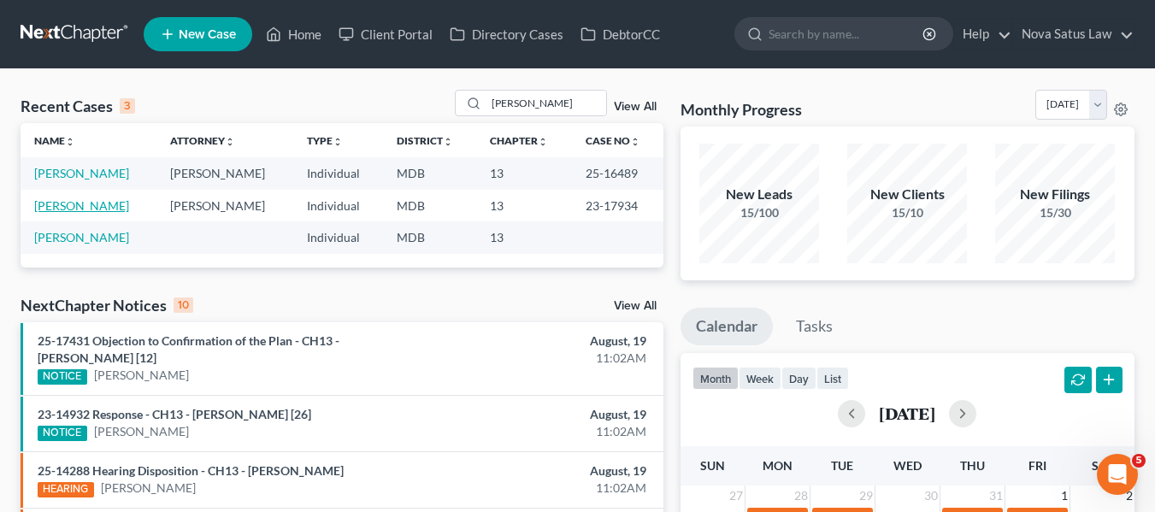
click at [74, 212] on link "[PERSON_NAME]" at bounding box center [81, 205] width 95 height 15
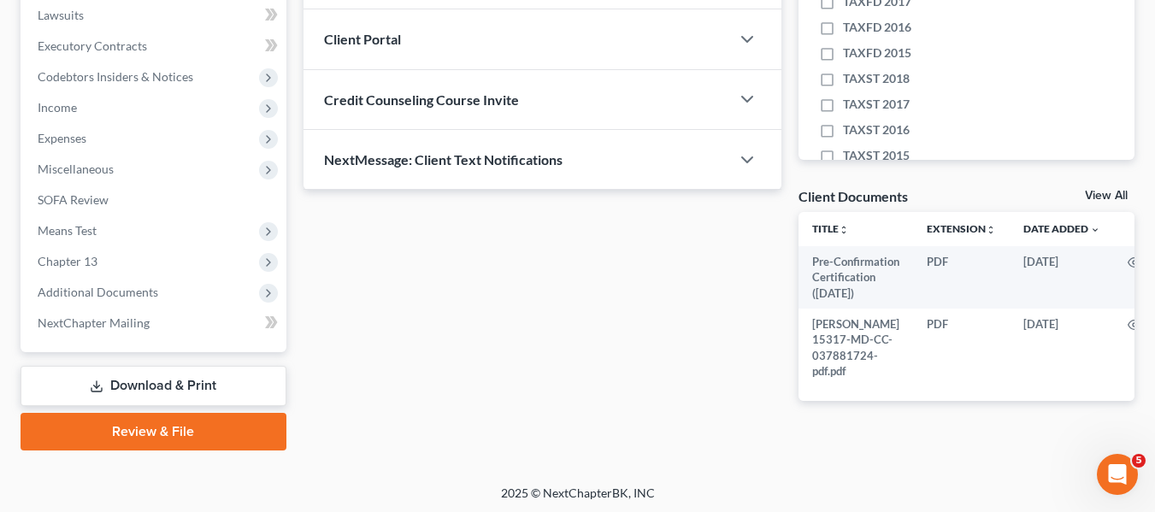
scroll to position [462, 0]
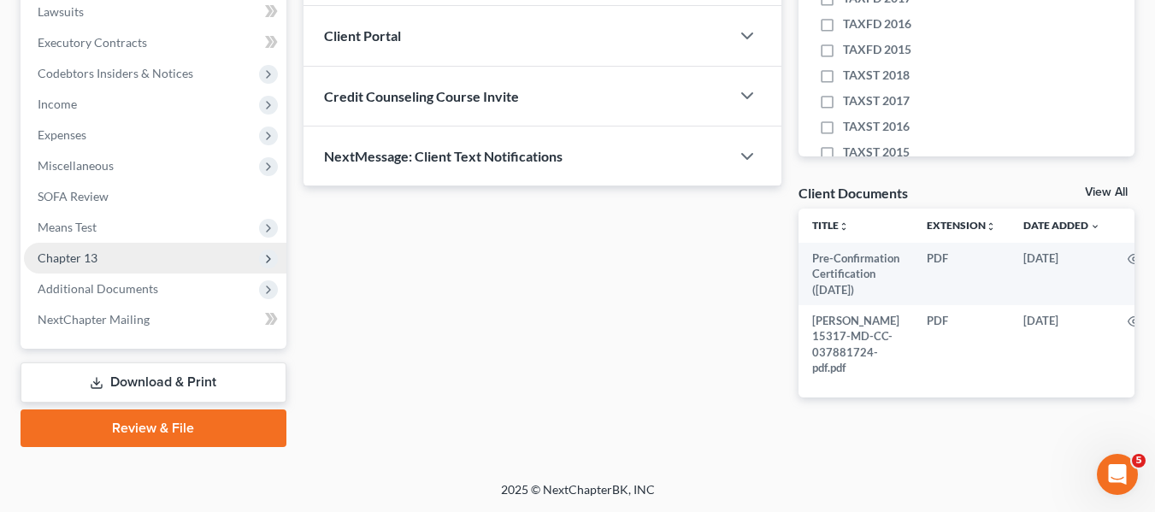
click at [84, 244] on span "Chapter 13" at bounding box center [155, 258] width 262 height 31
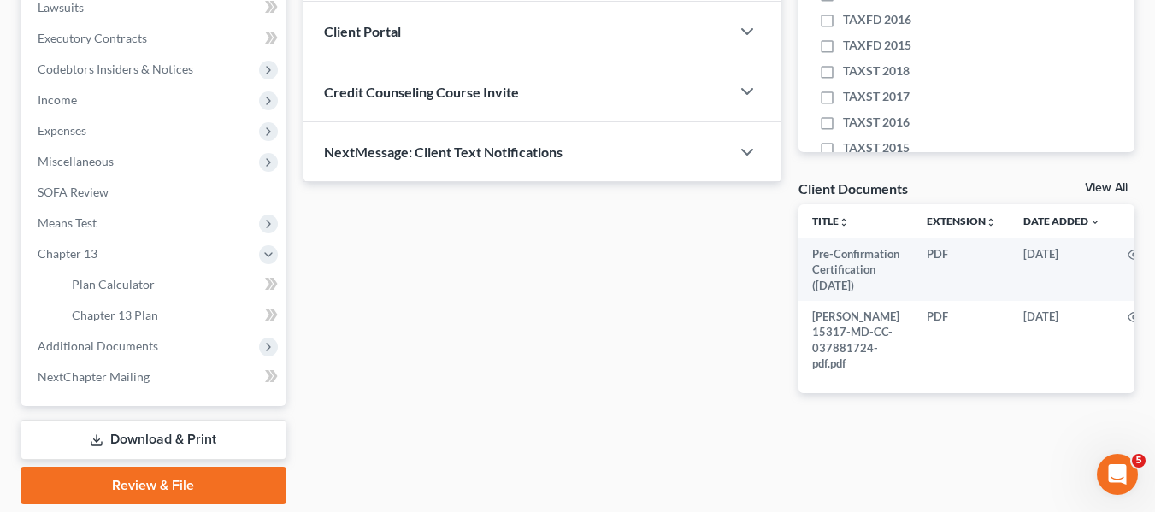
scroll to position [520, 0]
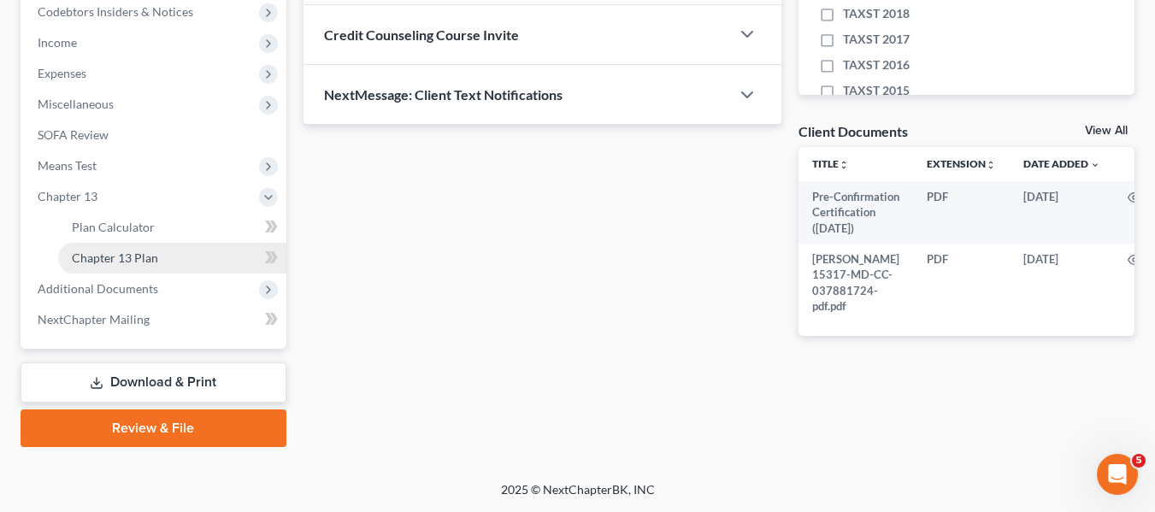
click at [131, 256] on span "Chapter 13 Plan" at bounding box center [115, 257] width 86 height 15
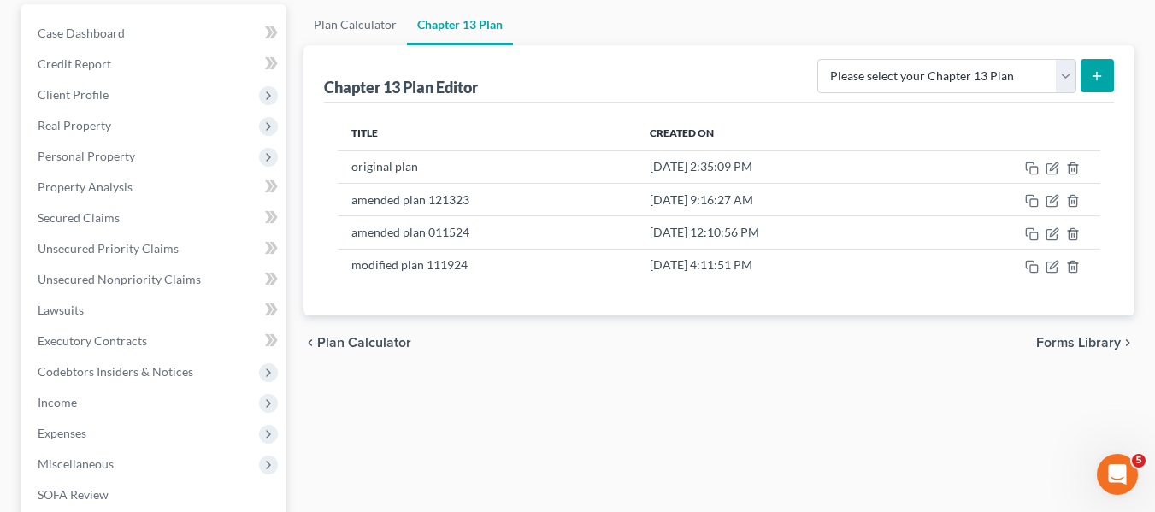
scroll to position [161, 0]
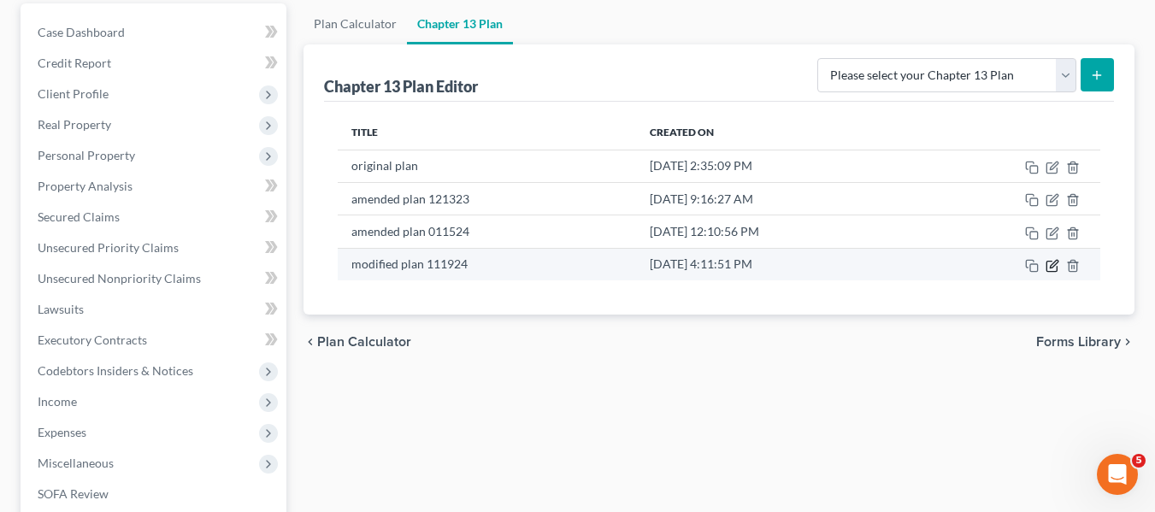
click at [1056, 260] on icon "button" at bounding box center [1054, 264] width 8 height 8
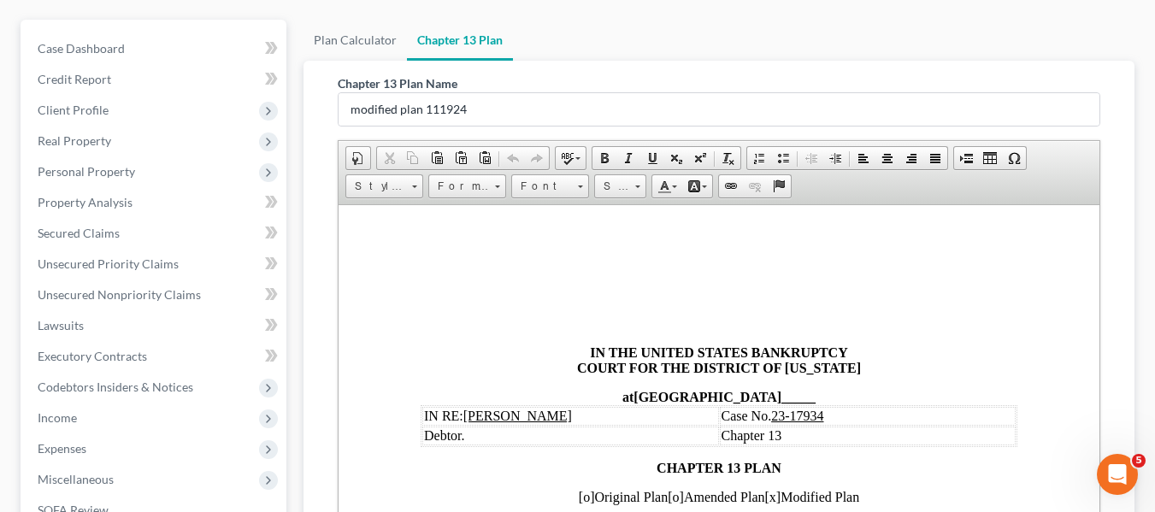
scroll to position [145, 0]
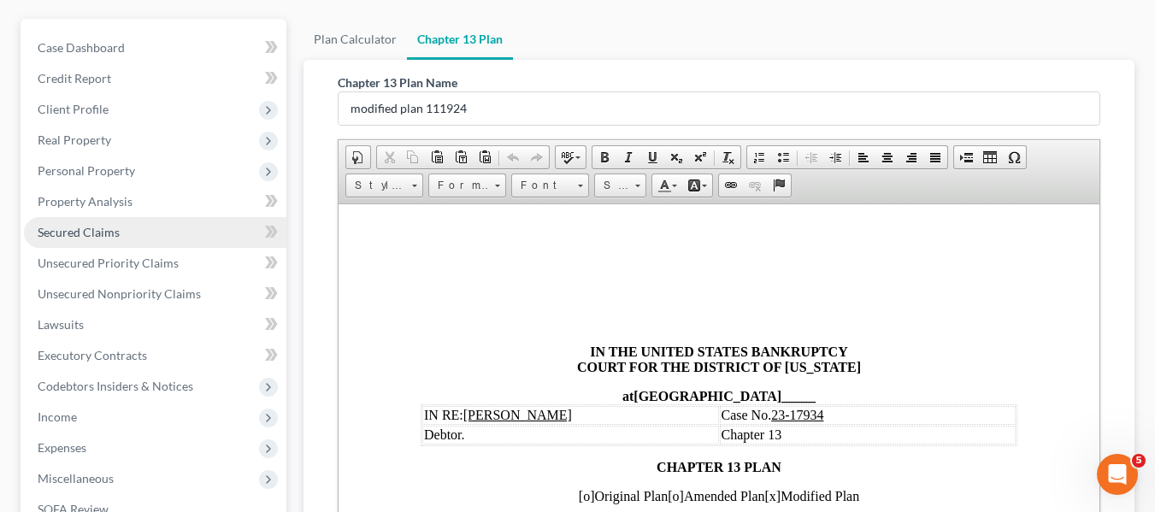
click at [124, 238] on link "Secured Claims" at bounding box center [155, 232] width 262 height 31
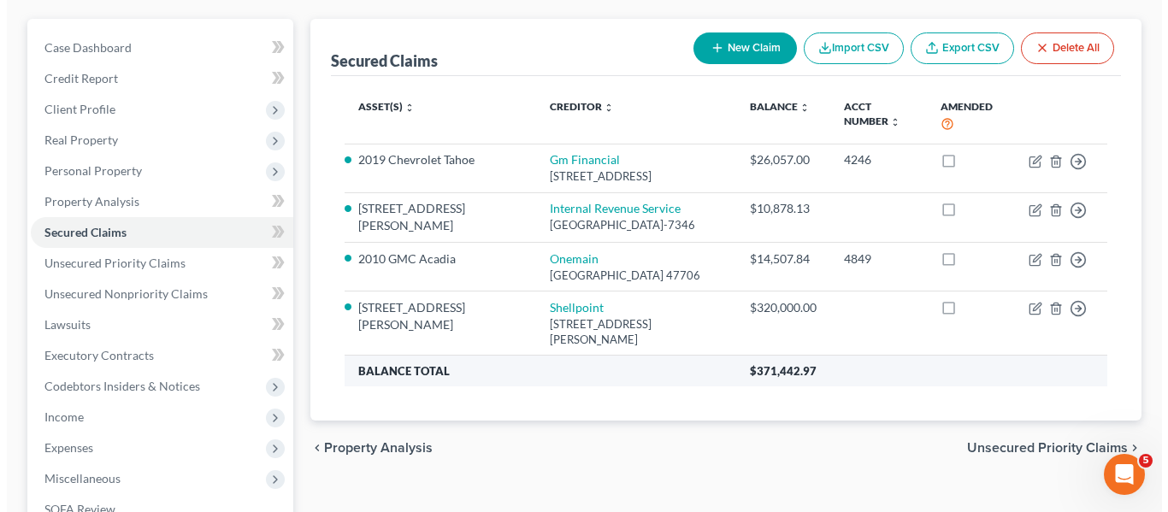
scroll to position [144, 0]
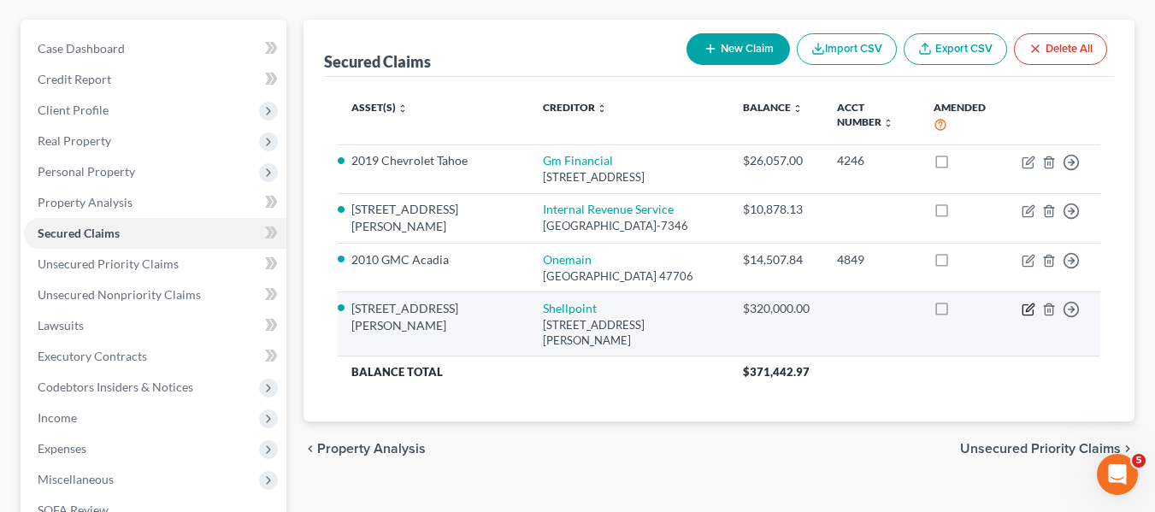
click at [1029, 311] on icon "button" at bounding box center [1030, 307] width 8 height 8
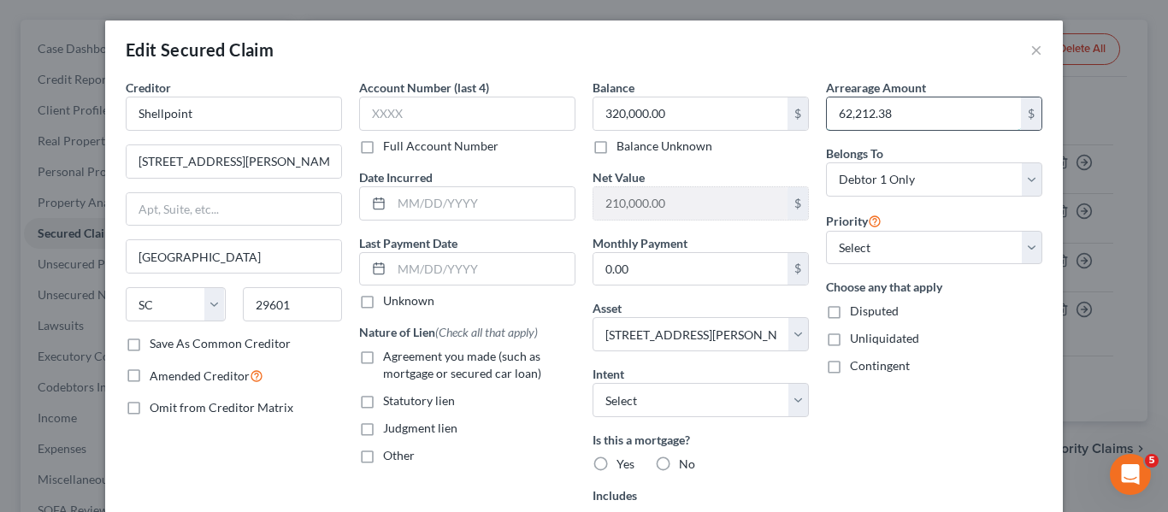
click at [893, 119] on input "62,212.38" at bounding box center [924, 113] width 194 height 32
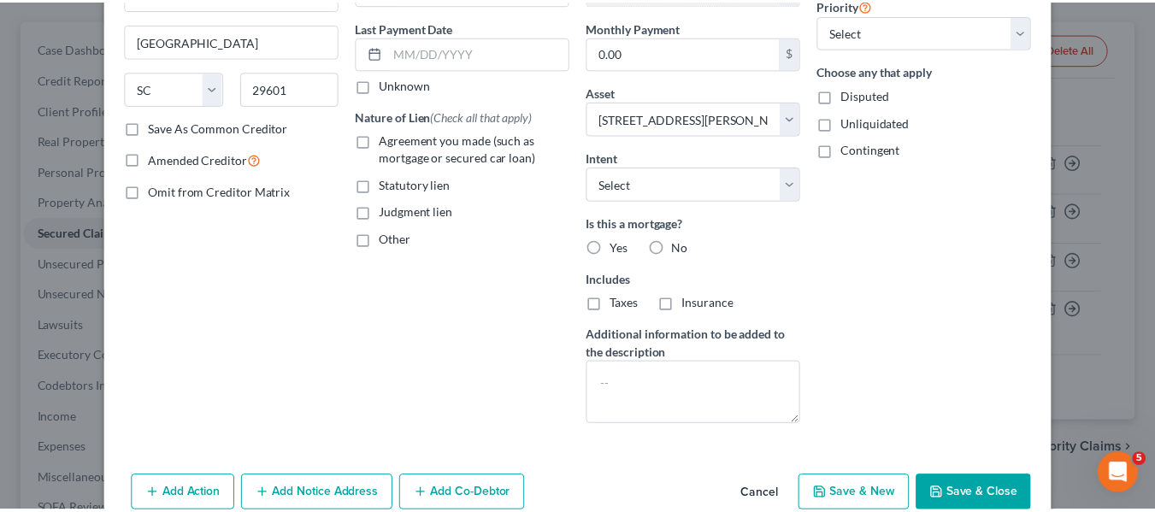
scroll to position [299, 0]
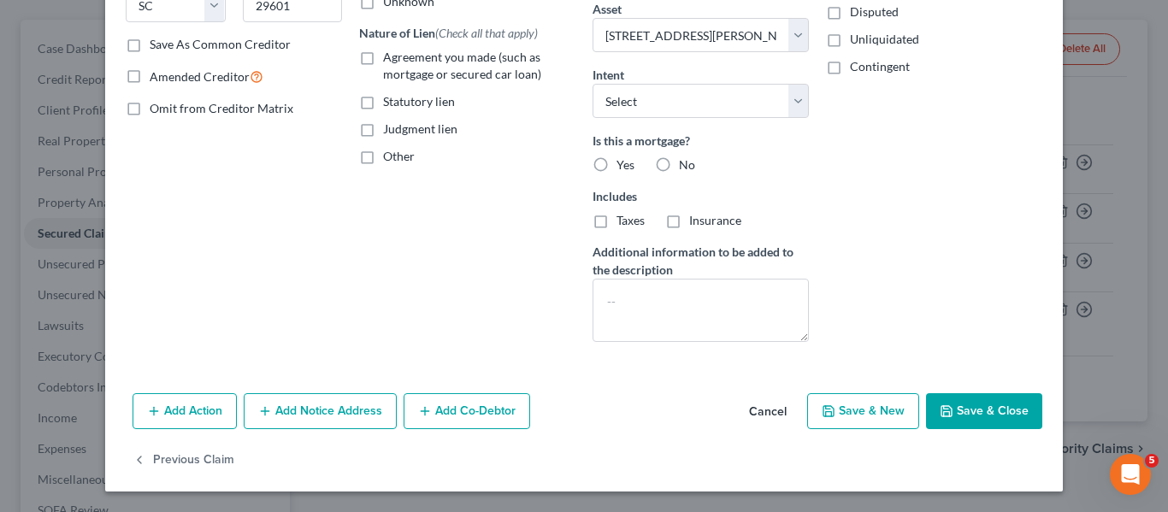
click at [968, 397] on button "Save & Close" at bounding box center [984, 411] width 116 height 36
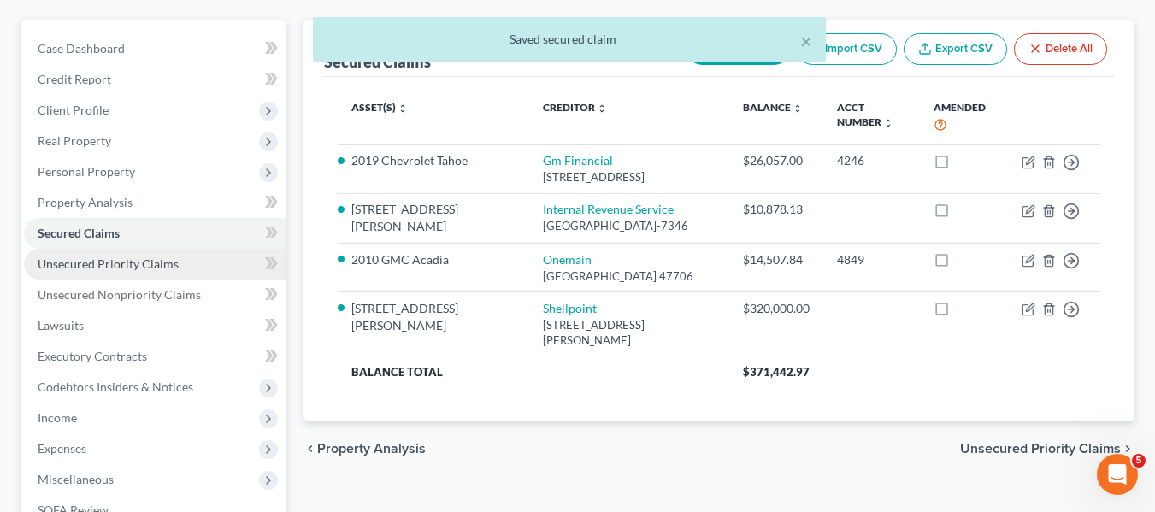
click at [126, 262] on span "Unsecured Priority Claims" at bounding box center [108, 263] width 141 height 15
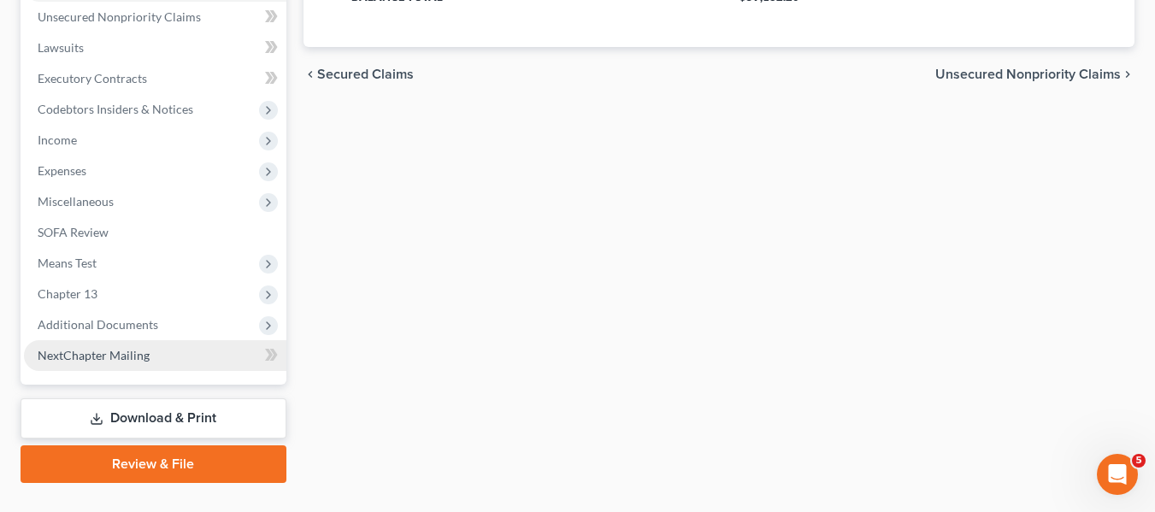
scroll to position [423, 0]
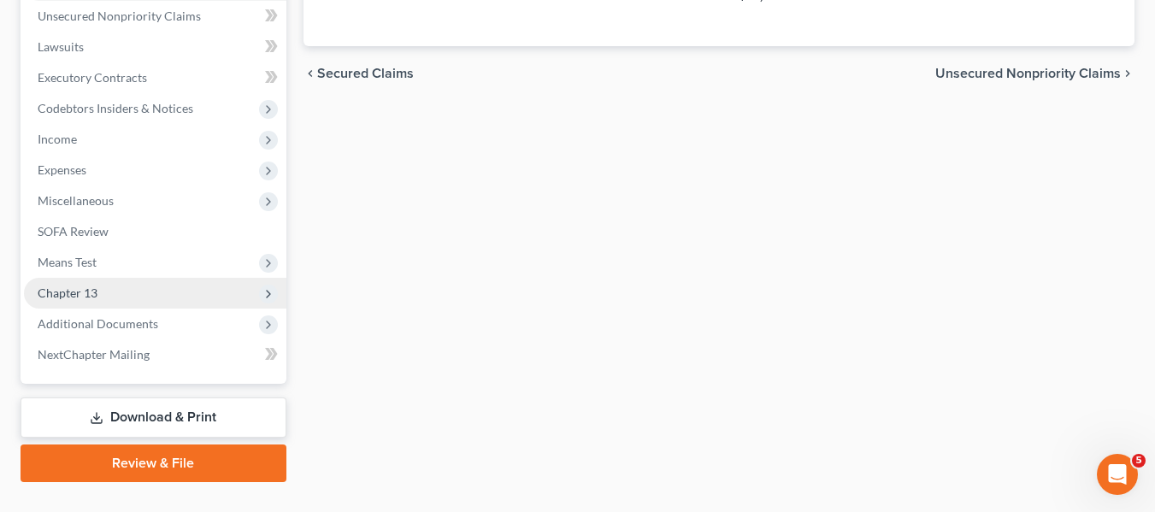
click at [59, 301] on span "Chapter 13" at bounding box center [155, 293] width 262 height 31
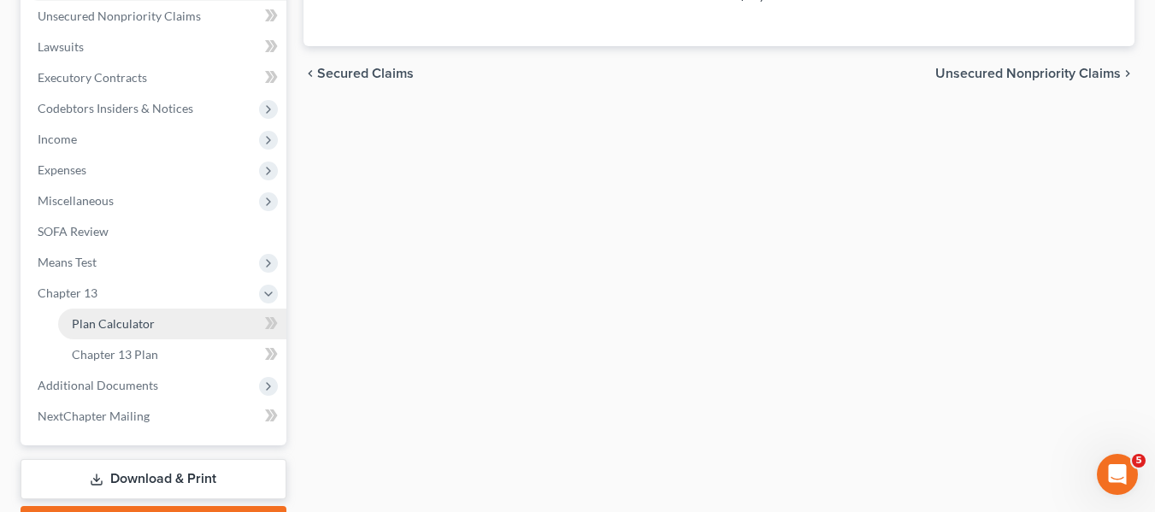
click at [72, 314] on link "Plan Calculator" at bounding box center [172, 324] width 228 height 31
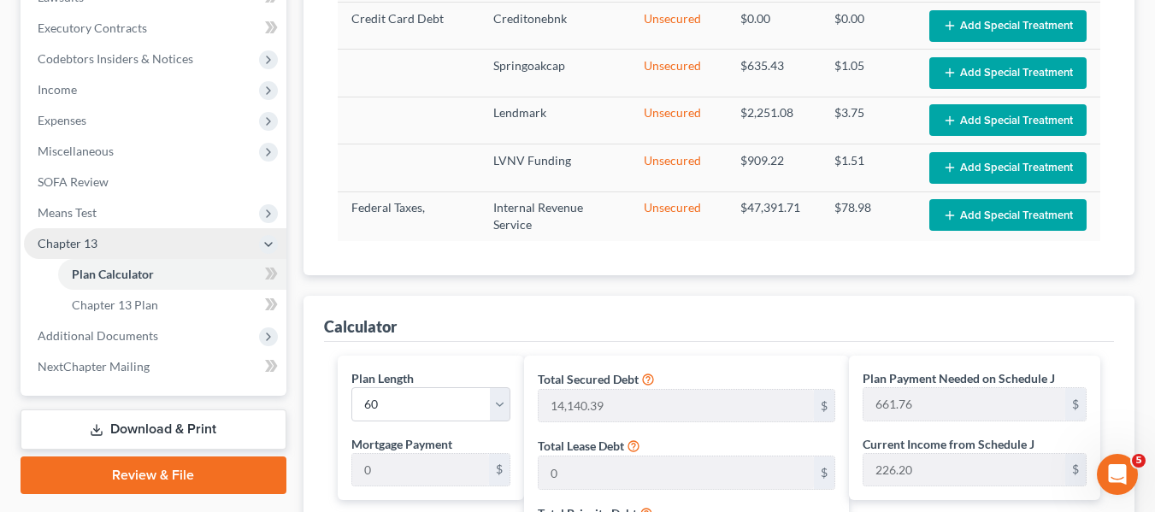
scroll to position [472, 0]
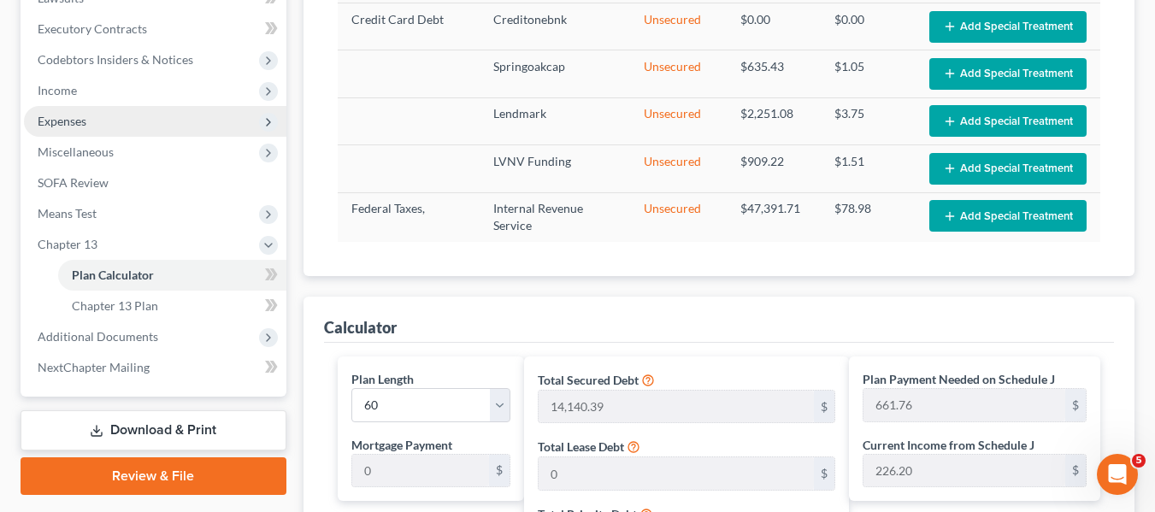
click at [54, 129] on span "Expenses" at bounding box center [155, 121] width 262 height 31
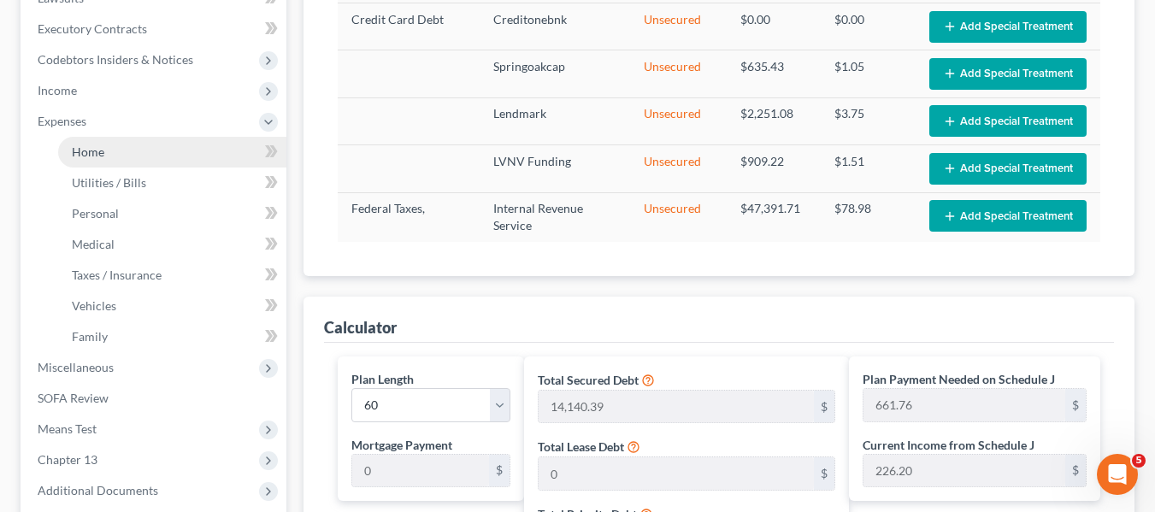
click at [109, 162] on link "Home" at bounding box center [172, 152] width 228 height 31
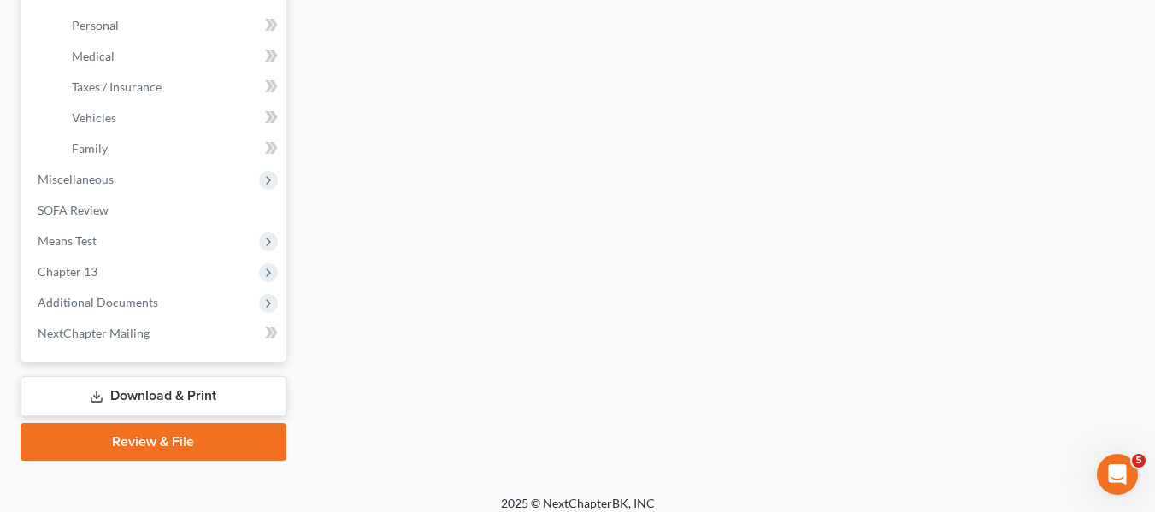
scroll to position [674, 0]
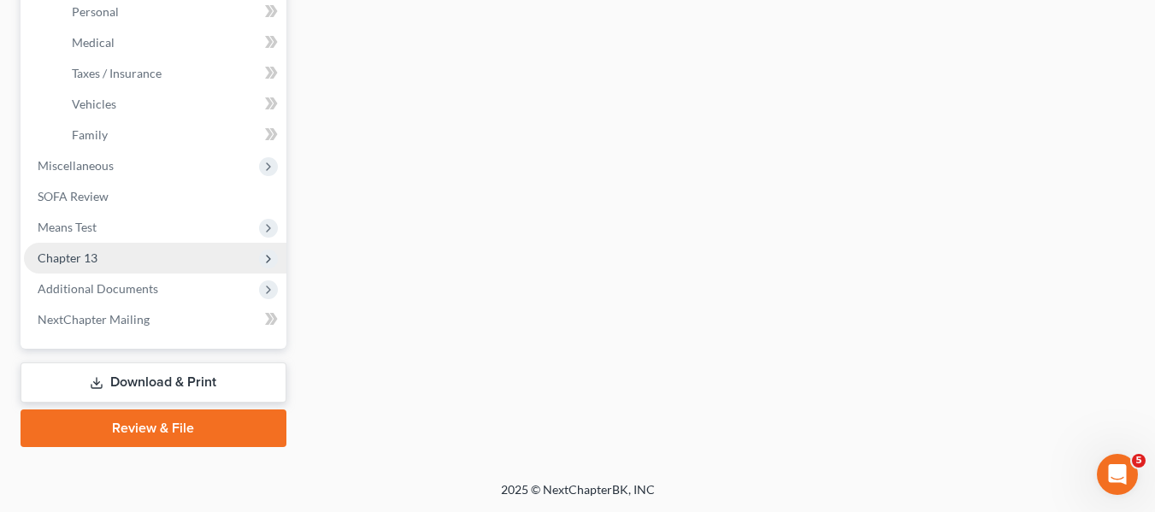
click at [83, 262] on span "Chapter 13" at bounding box center [68, 257] width 60 height 15
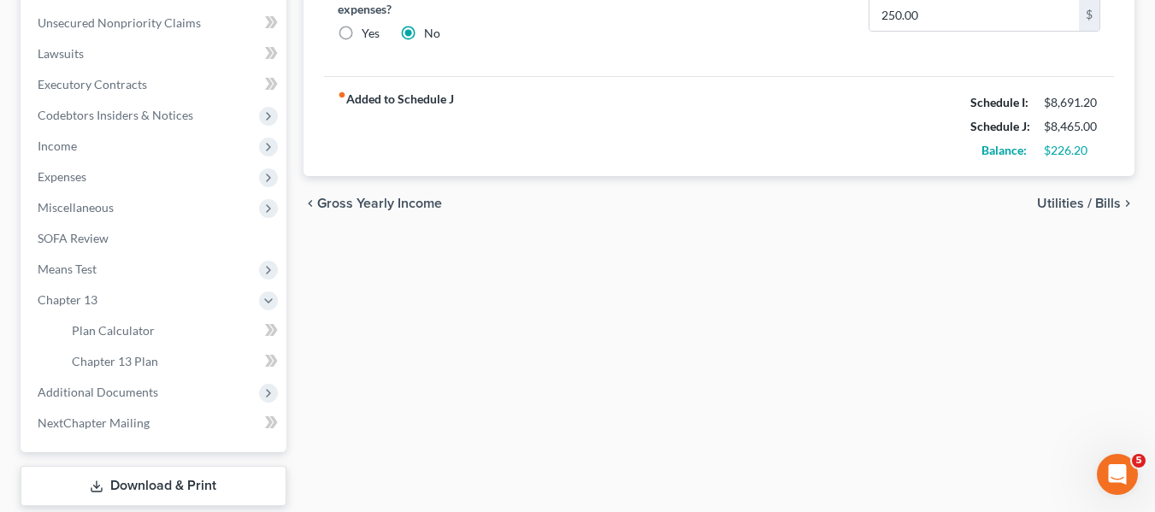
scroll to position [520, 0]
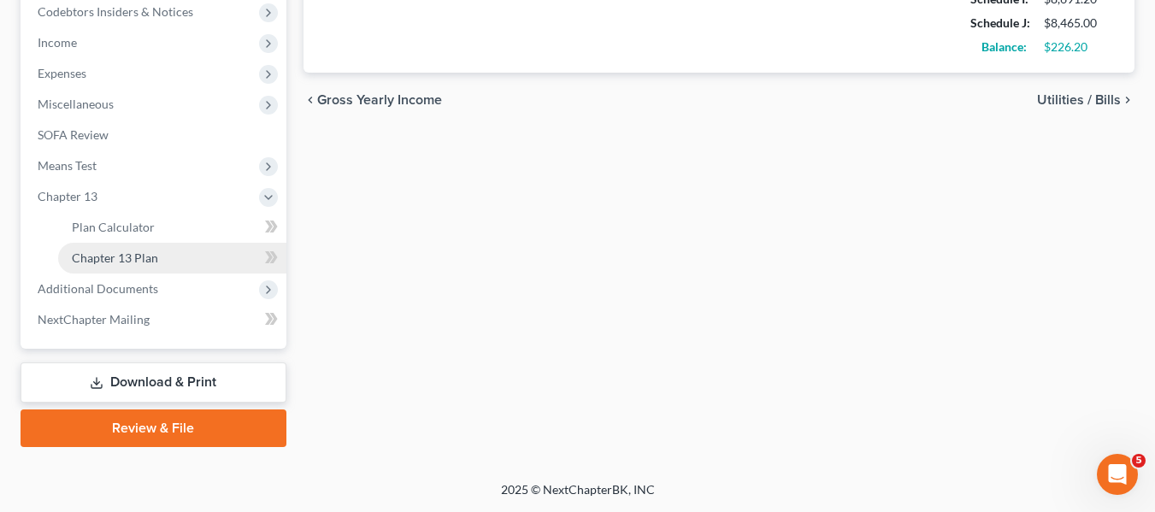
click at [123, 252] on span "Chapter 13 Plan" at bounding box center [115, 257] width 86 height 15
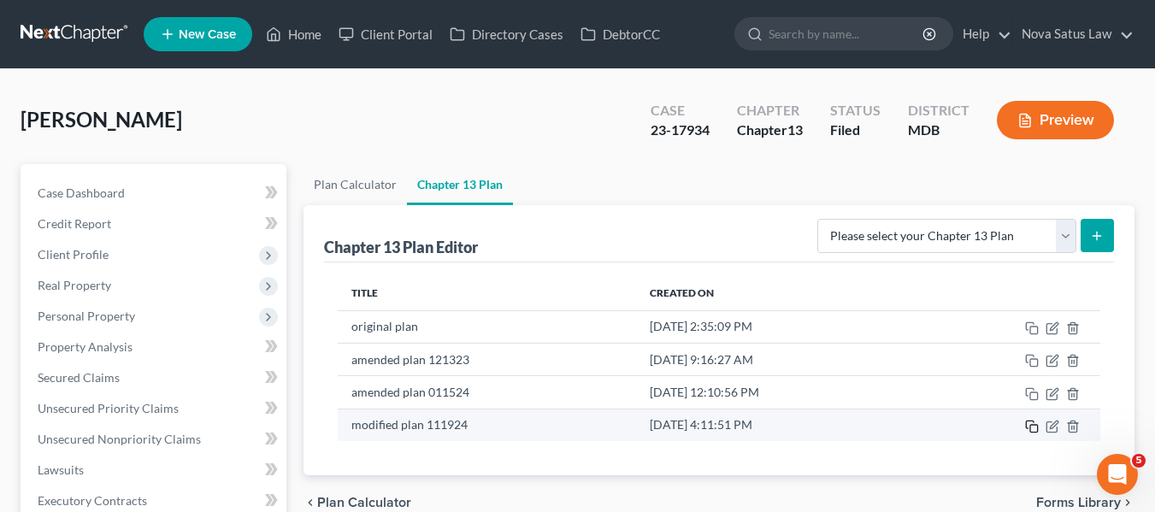
click at [1032, 427] on icon "button" at bounding box center [1032, 427] width 14 height 14
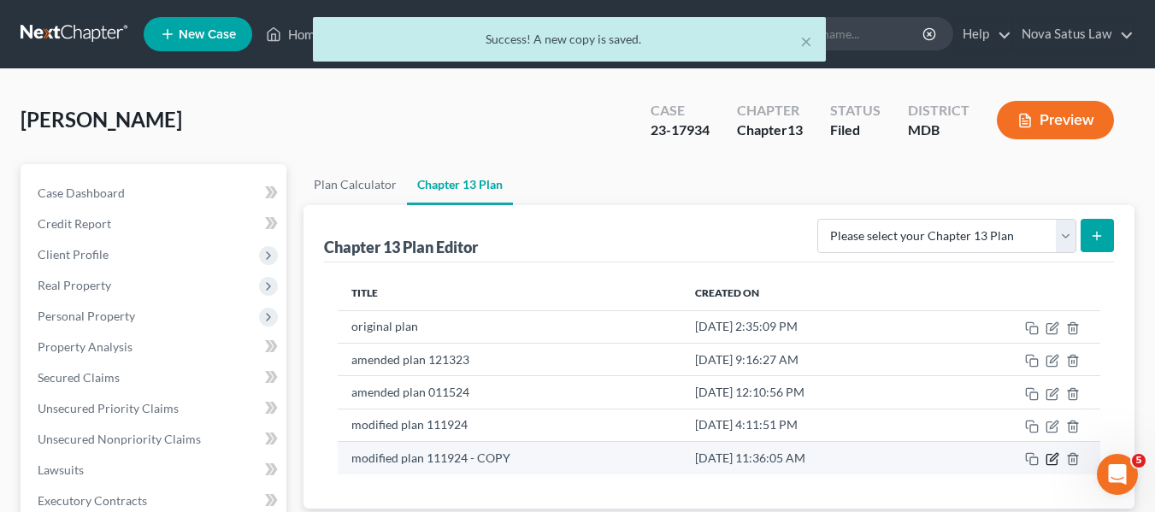
click at [1050, 461] on icon "button" at bounding box center [1054, 458] width 8 height 8
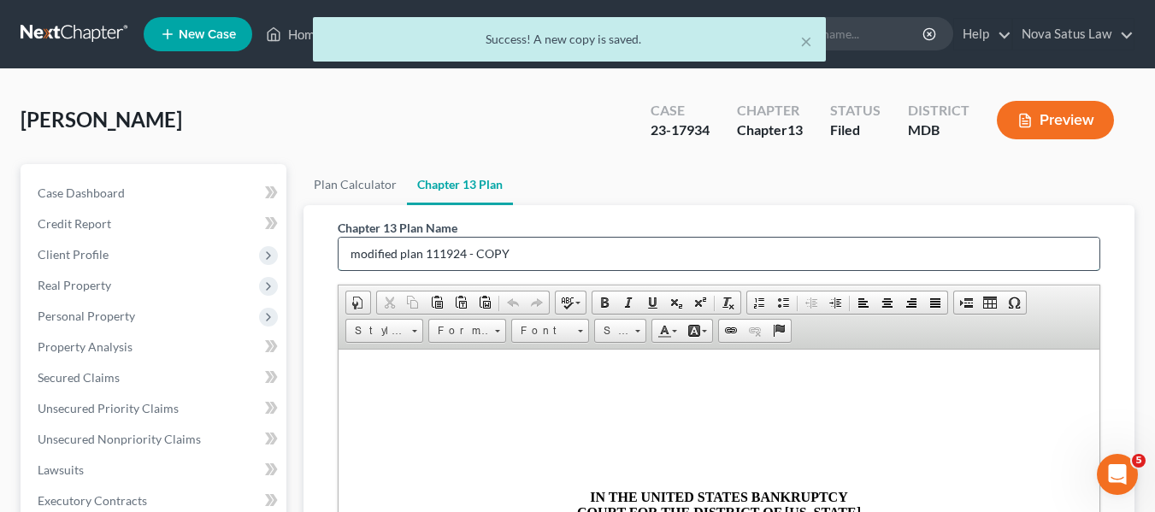
click at [575, 252] on input "modified plan 111924 - COPY" at bounding box center [718, 254] width 761 height 32
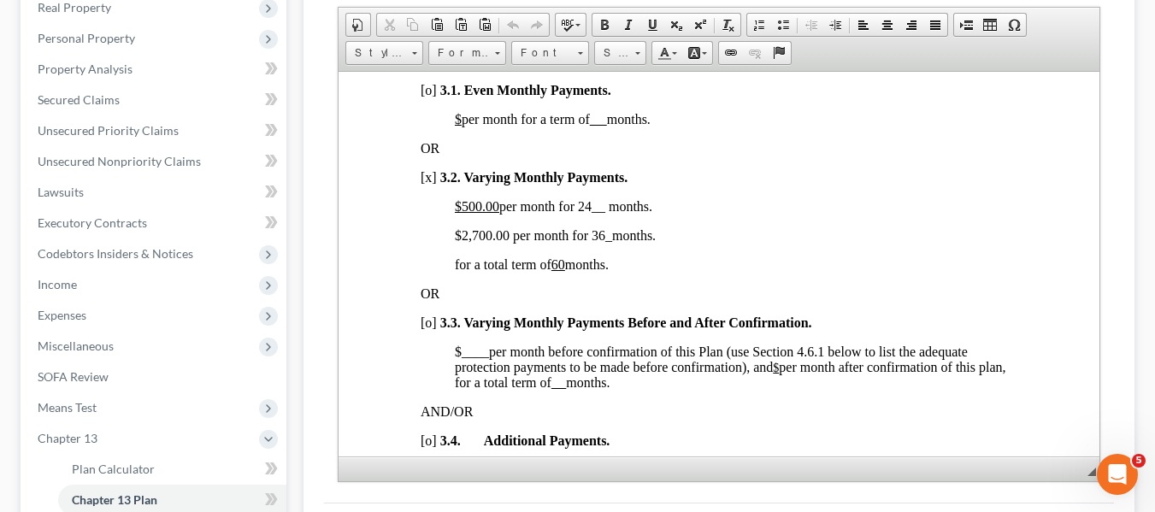
scroll to position [1278, 0]
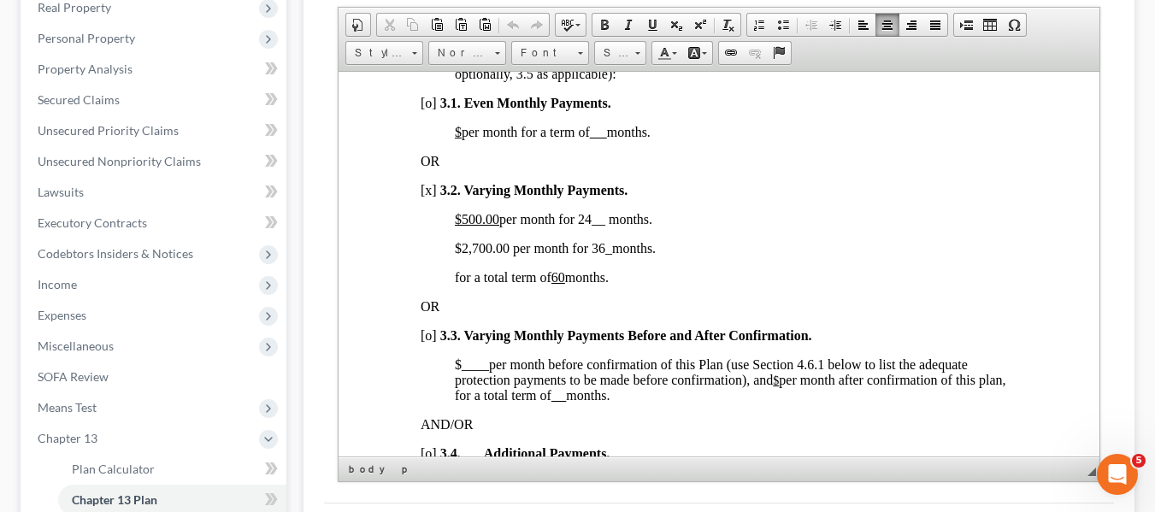
click at [581, 226] on span "$500.00 per month for 24__ months." at bounding box center [552, 218] width 197 height 15
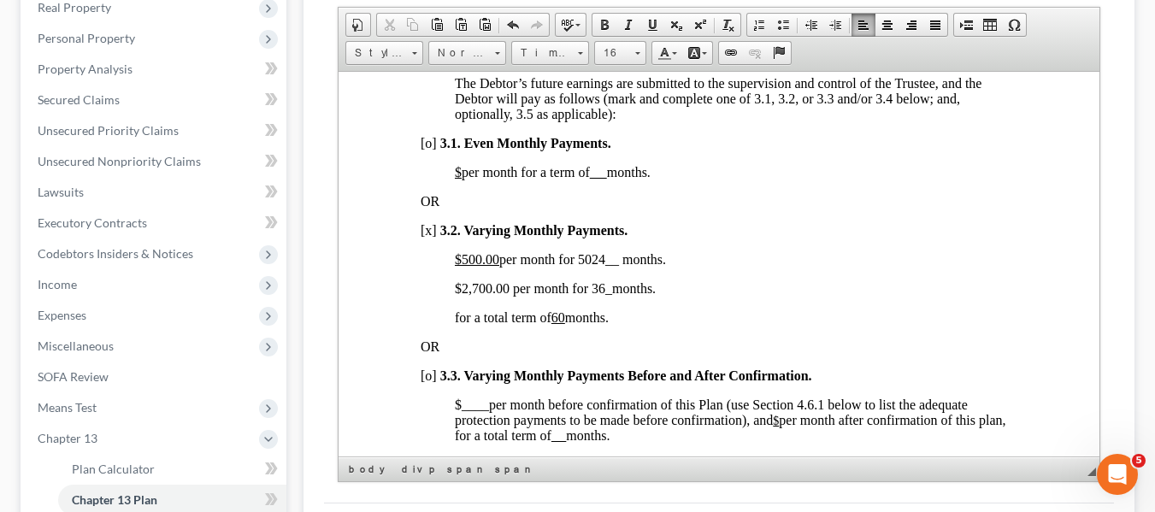
scroll to position [1170, 0]
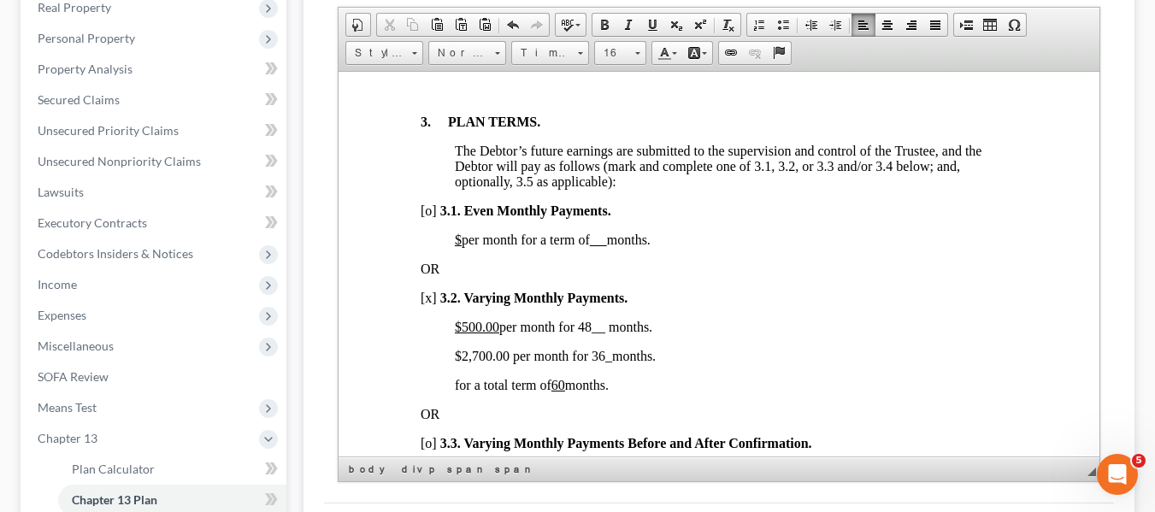
click at [461, 362] on span "$2,700.00 per month for 36 _ months." at bounding box center [554, 355] width 201 height 15
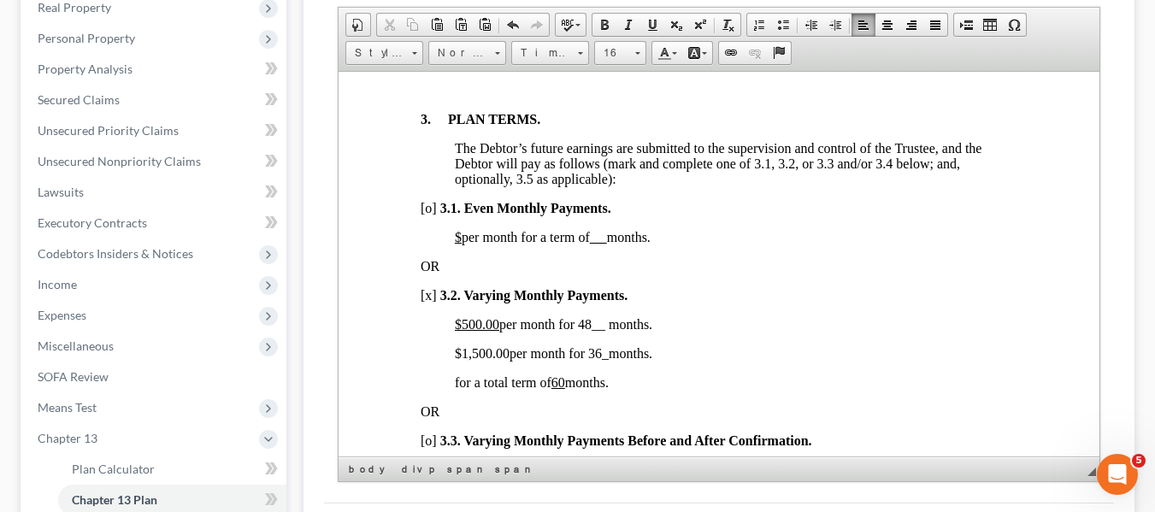
click at [590, 360] on span "$1,500.00 per month for 36 _ months." at bounding box center [552, 352] width 197 height 15
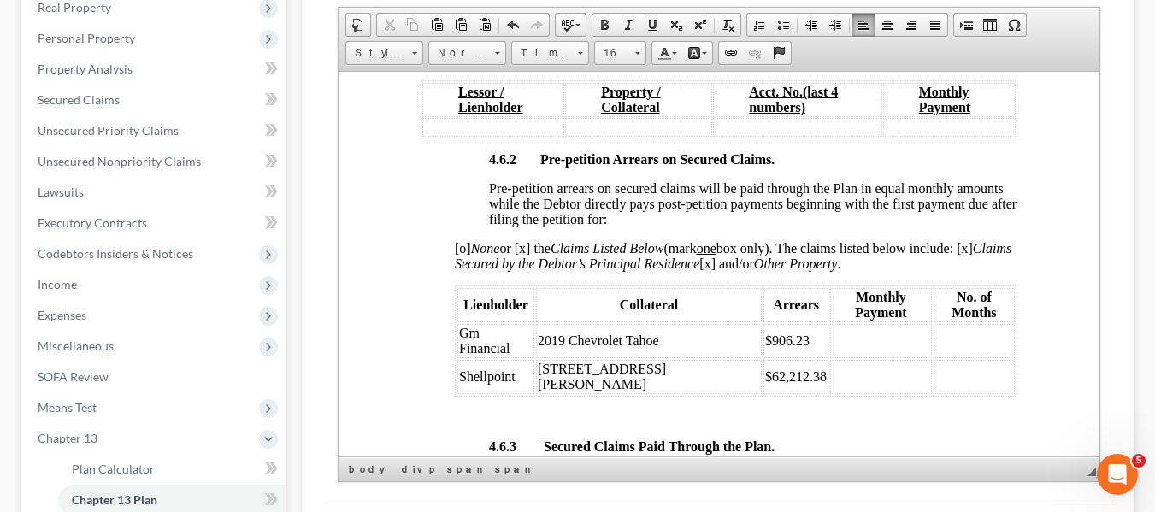
scroll to position [3010, 0]
click at [461, 368] on span "Shellpoint" at bounding box center [486, 375] width 56 height 15
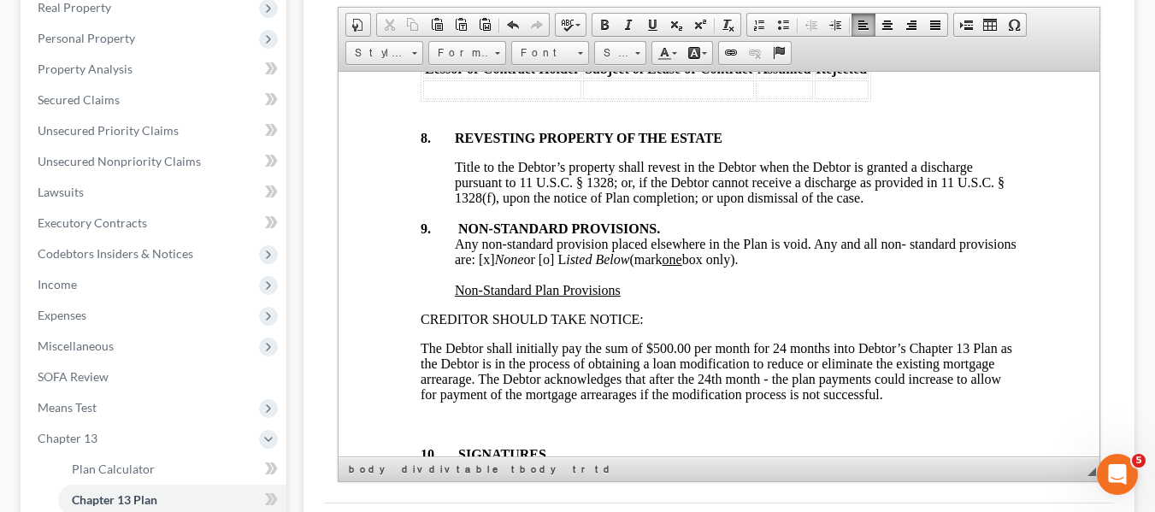
scroll to position [6838, 0]
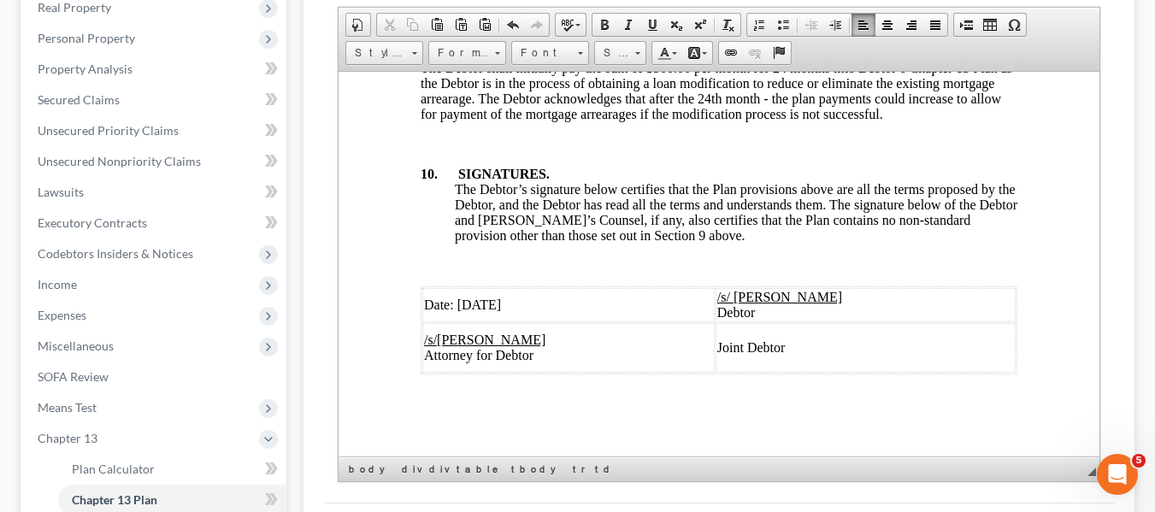
click at [456, 297] on span "Date: [DATE]" at bounding box center [461, 304] width 77 height 15
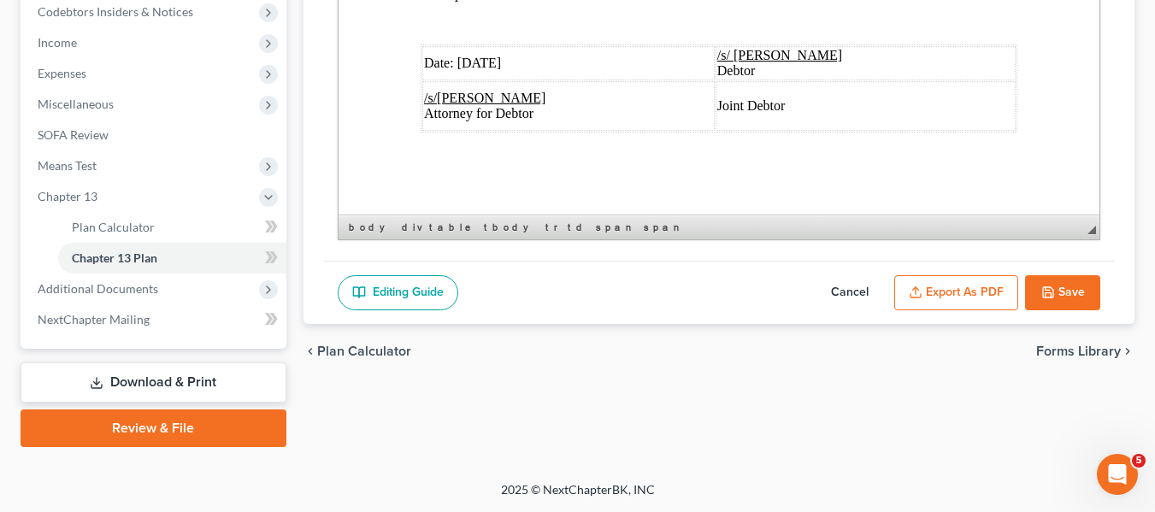
click at [1044, 297] on icon "button" at bounding box center [1048, 292] width 14 height 14
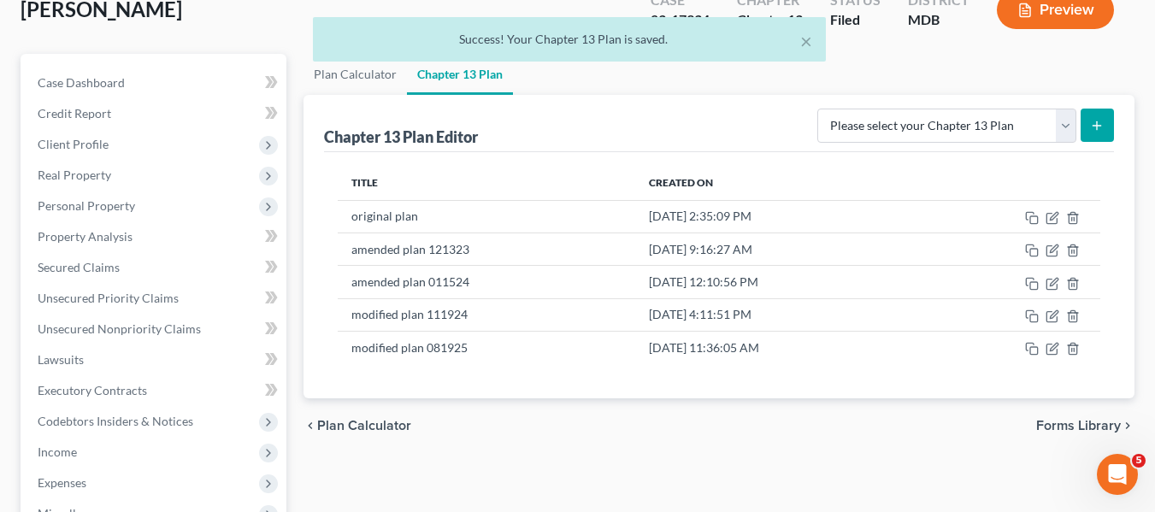
scroll to position [0, 0]
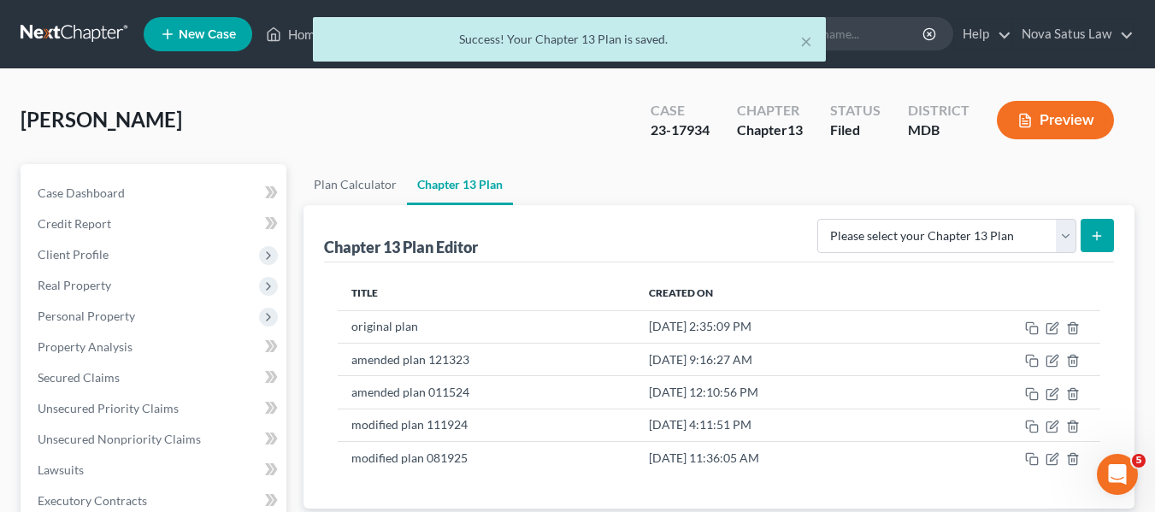
click at [294, 35] on div "× Success! Your Chapter 13 Plan is saved." at bounding box center [568, 43] width 1155 height 53
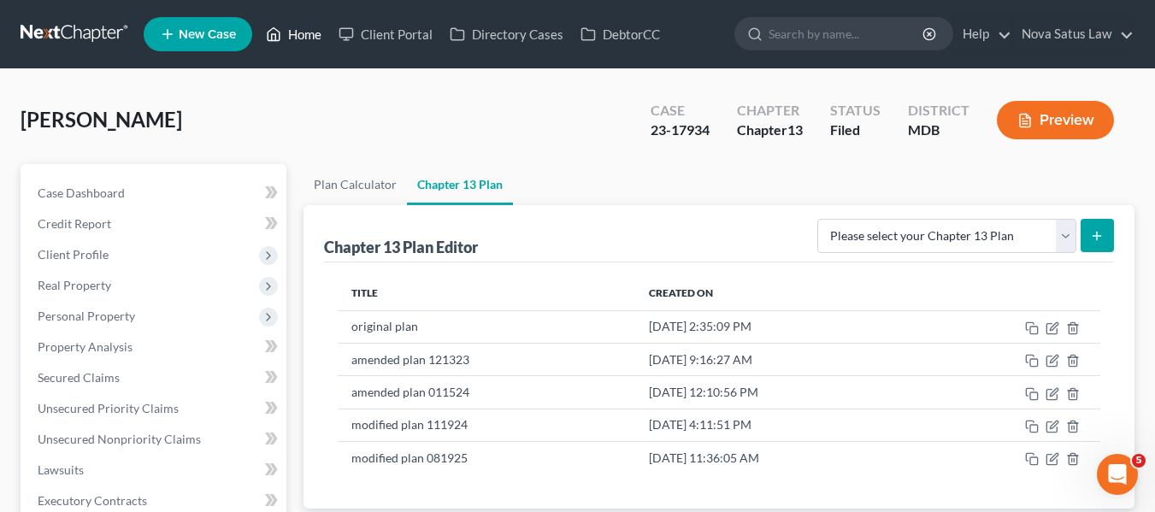
click at [303, 38] on link "Home" at bounding box center [293, 34] width 73 height 31
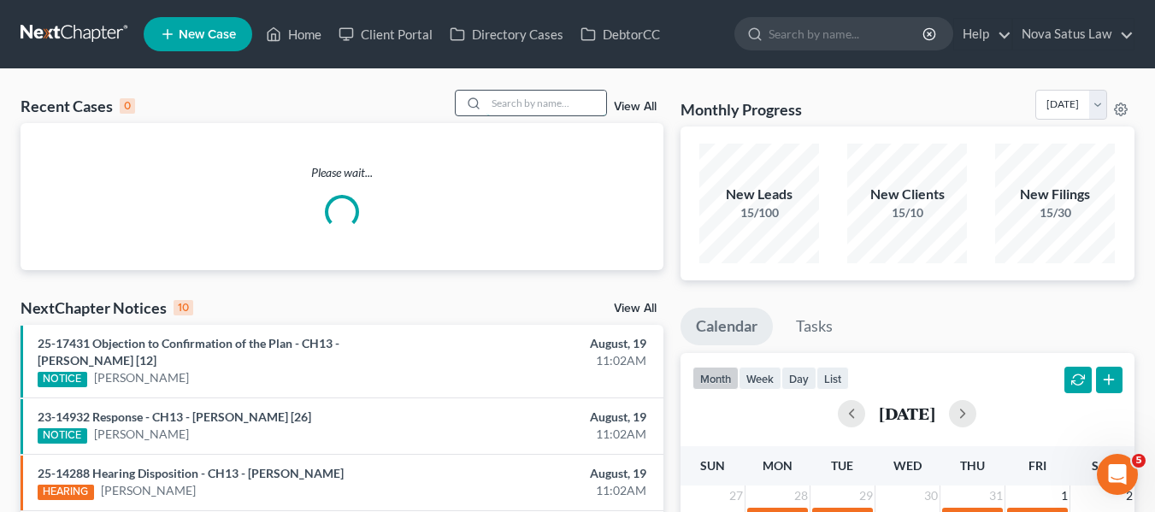
click at [496, 103] on input "search" at bounding box center [546, 103] width 120 height 25
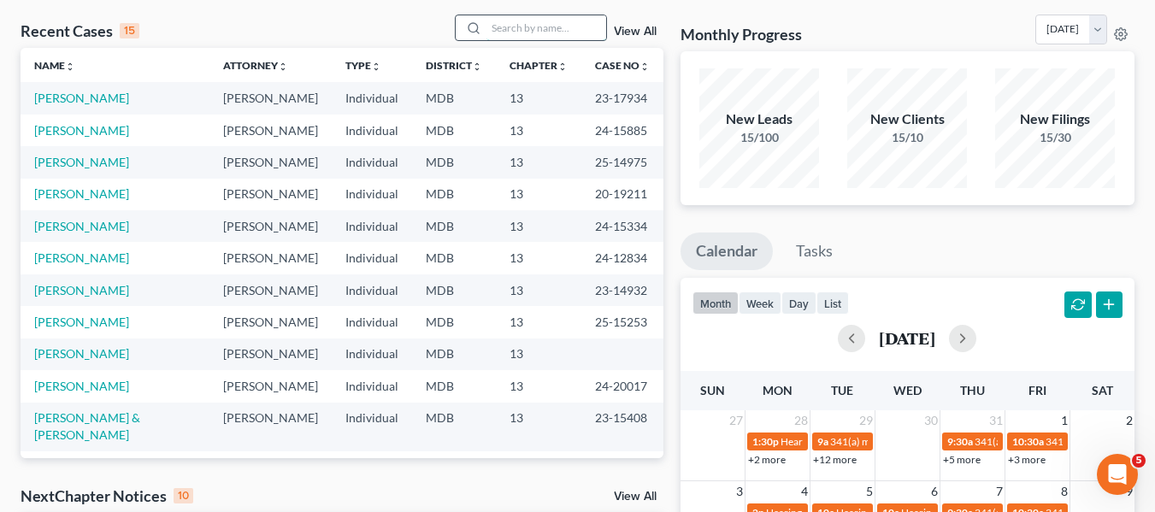
scroll to position [80, 0]
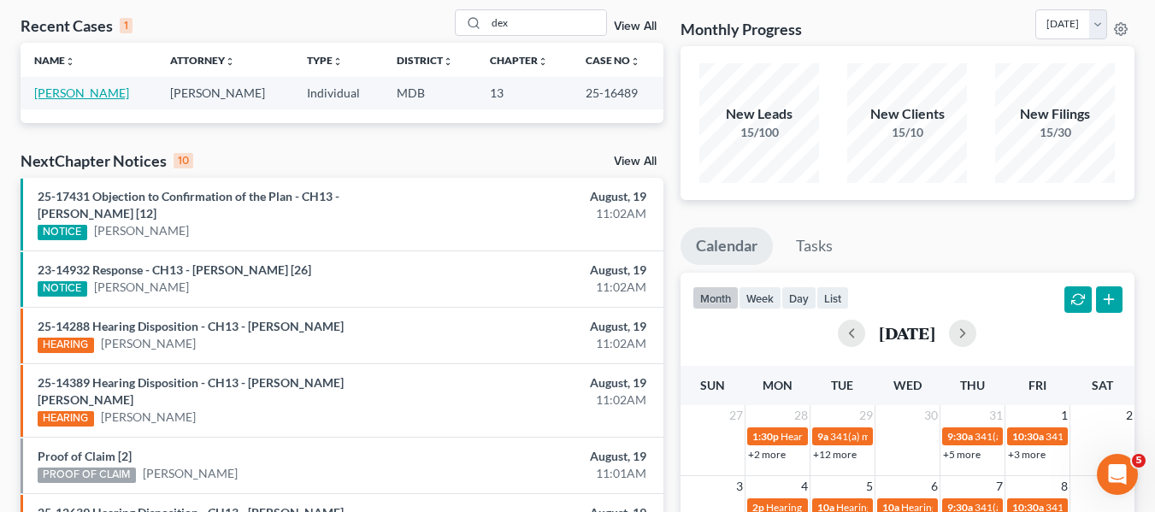
click at [74, 92] on link "[PERSON_NAME]" at bounding box center [81, 92] width 95 height 15
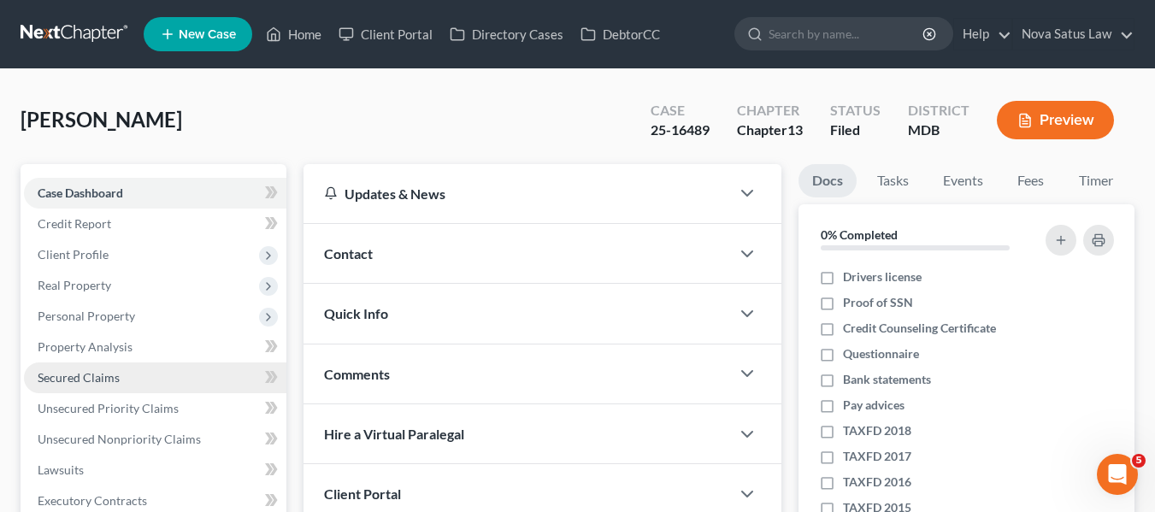
click at [93, 384] on span "Secured Claims" at bounding box center [79, 377] width 82 height 15
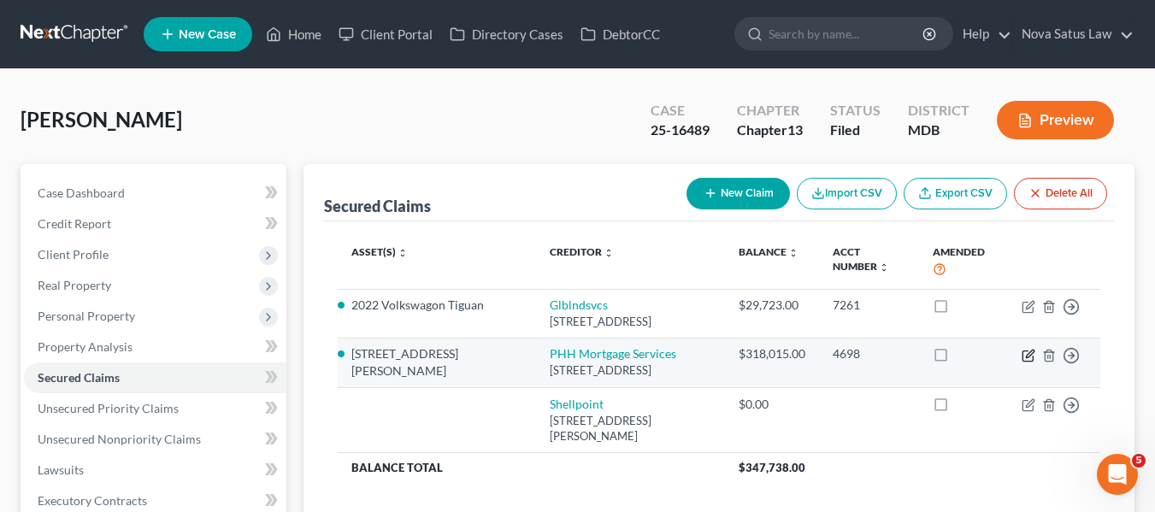
click at [1028, 353] on icon "button" at bounding box center [1028, 356] width 14 height 14
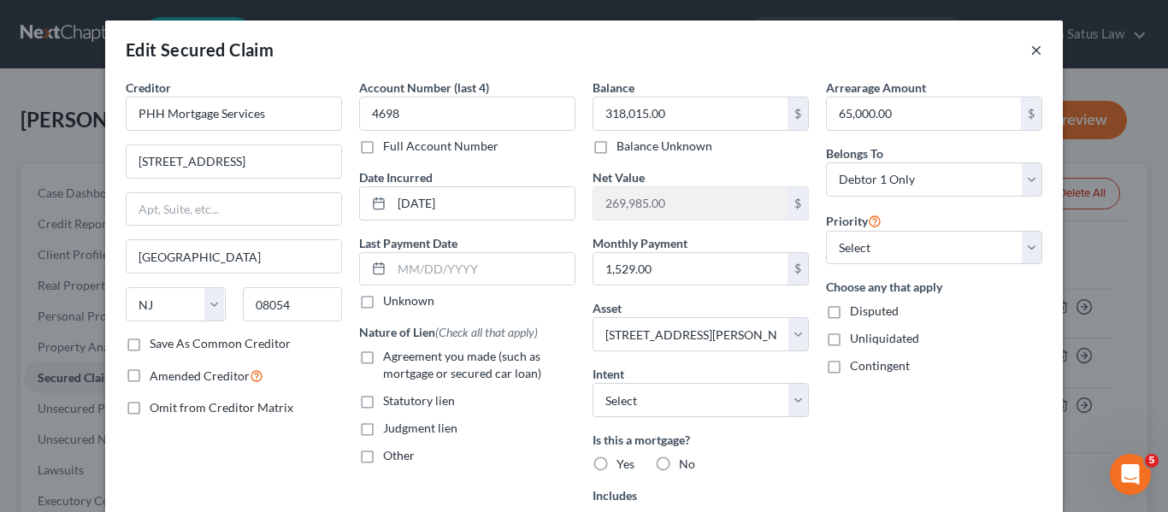
click at [1030, 52] on button "×" at bounding box center [1036, 49] width 12 height 21
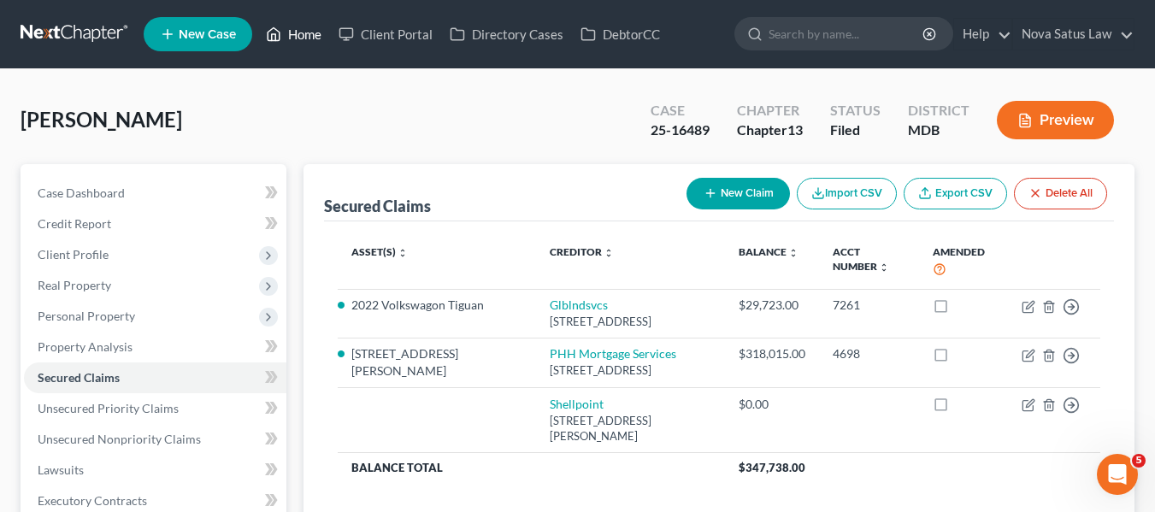
click at [297, 33] on link "Home" at bounding box center [293, 34] width 73 height 31
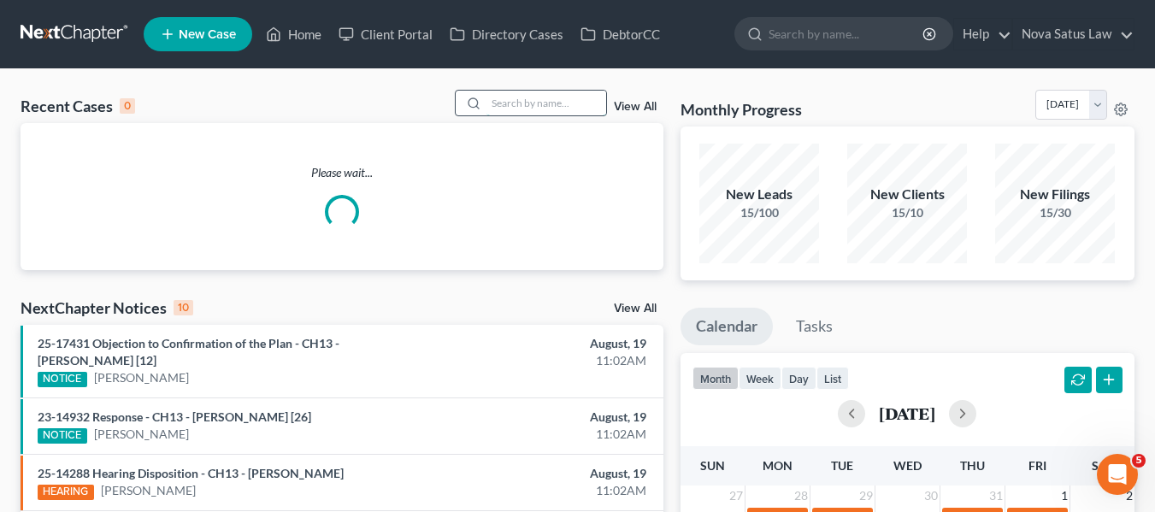
click at [513, 105] on input "search" at bounding box center [546, 103] width 120 height 25
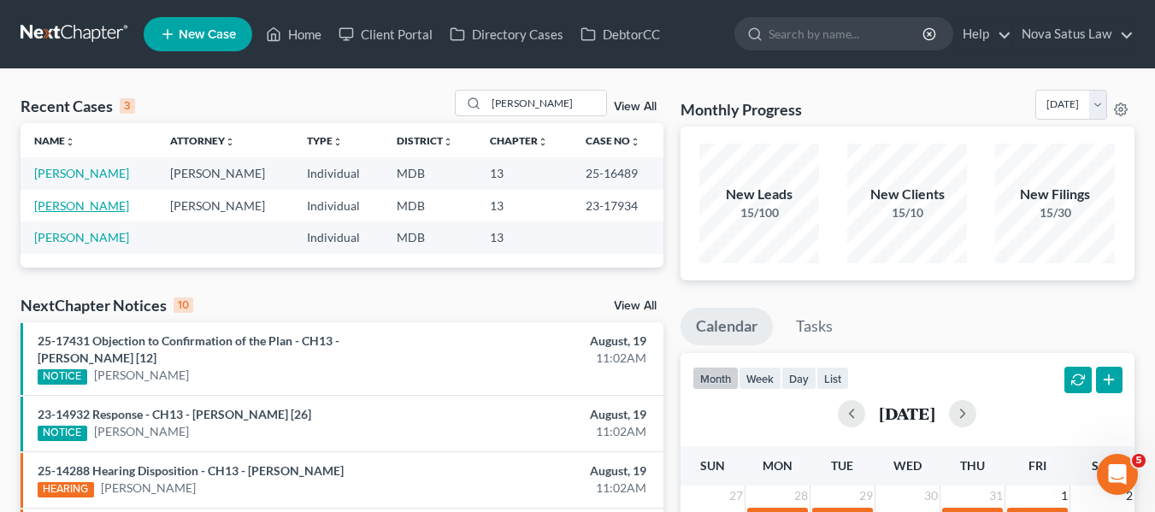
click at [74, 202] on link "[PERSON_NAME]" at bounding box center [81, 205] width 95 height 15
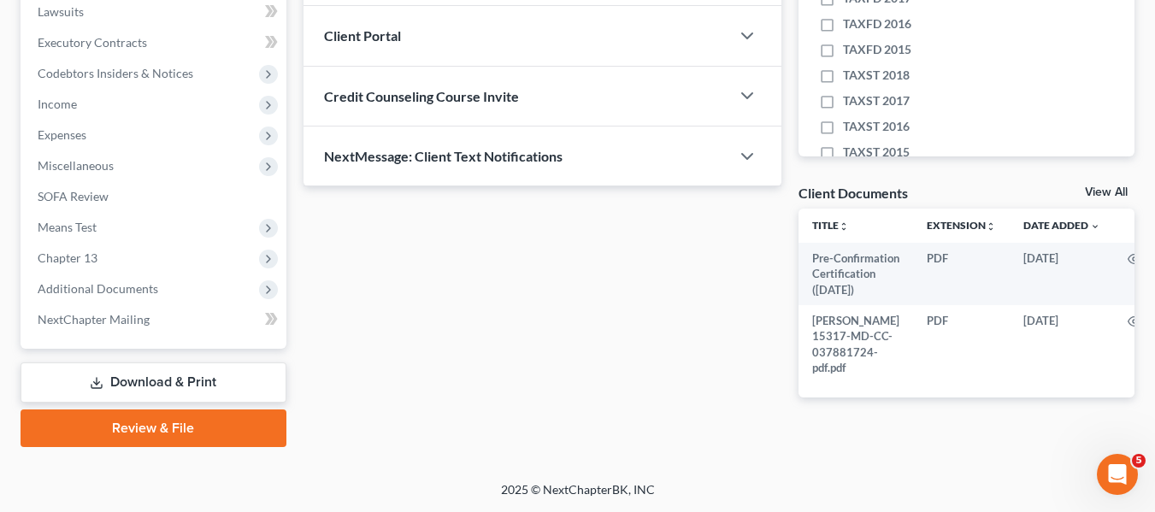
scroll to position [483, 0]
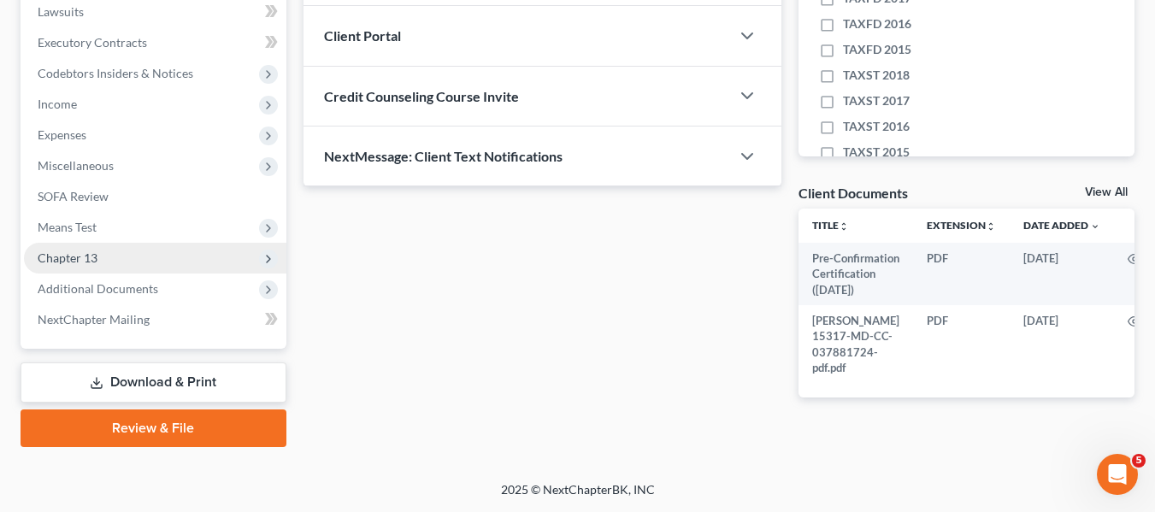
click at [79, 243] on span "Chapter 13" at bounding box center [155, 258] width 262 height 31
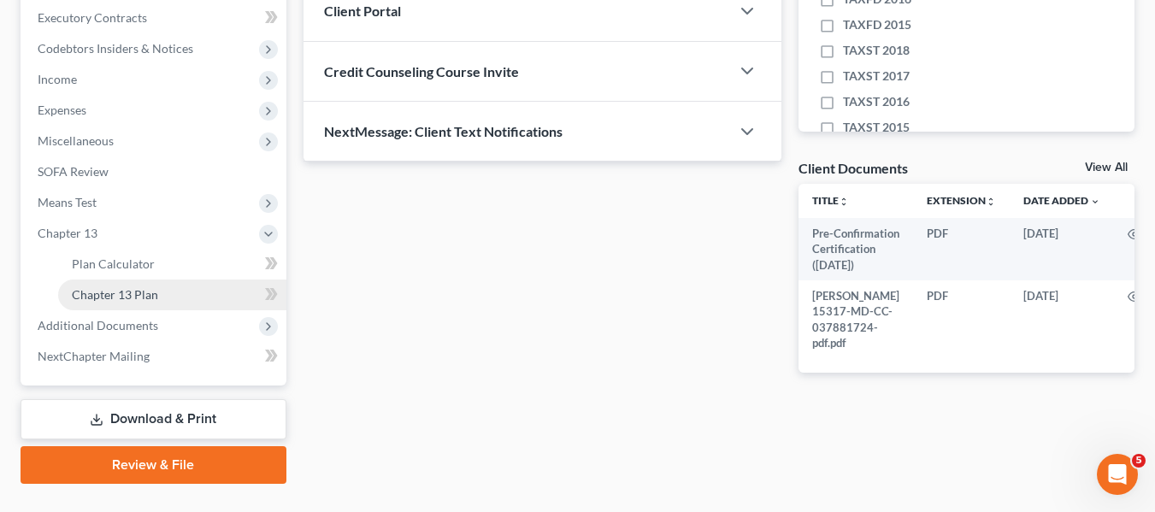
click at [132, 297] on span "Chapter 13 Plan" at bounding box center [115, 294] width 86 height 15
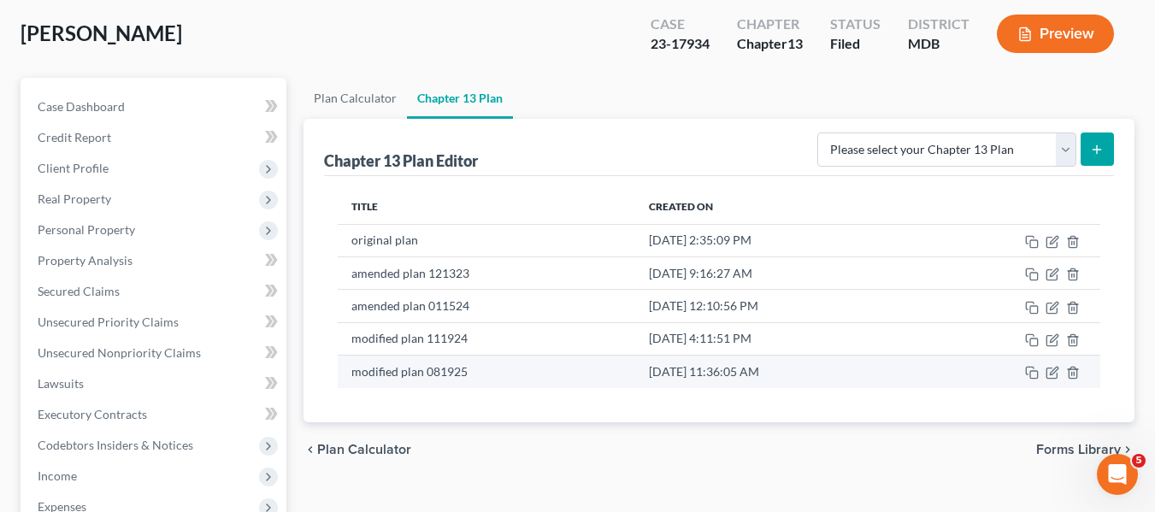
scroll to position [88, 0]
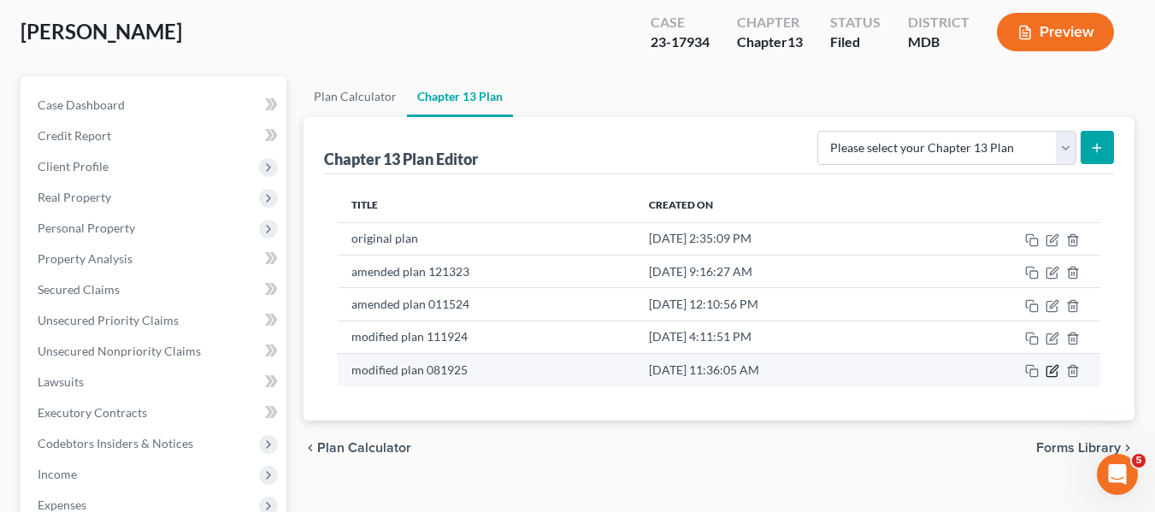
click at [1048, 372] on icon "button" at bounding box center [1052, 371] width 14 height 14
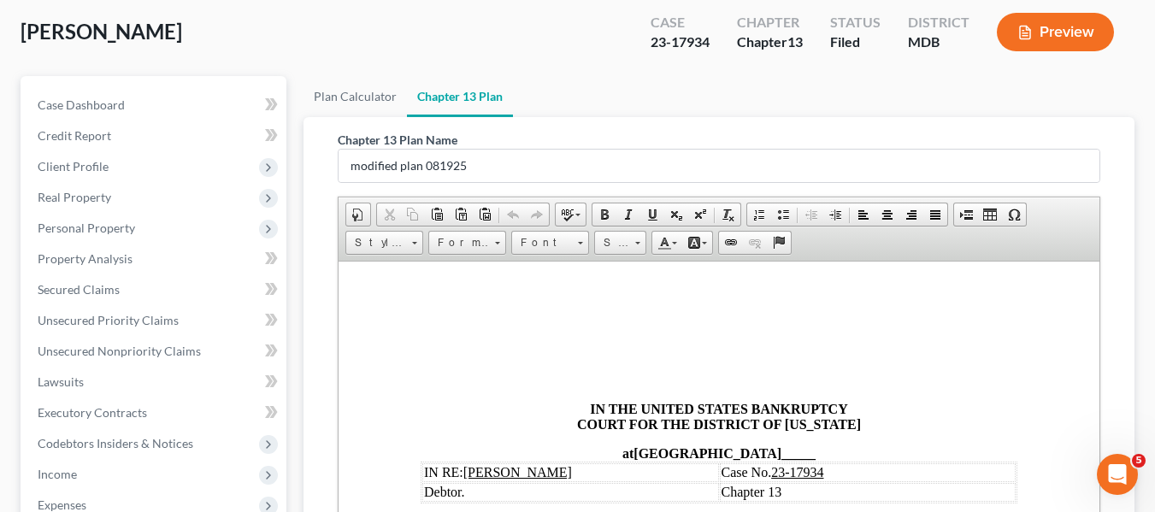
scroll to position [520, 0]
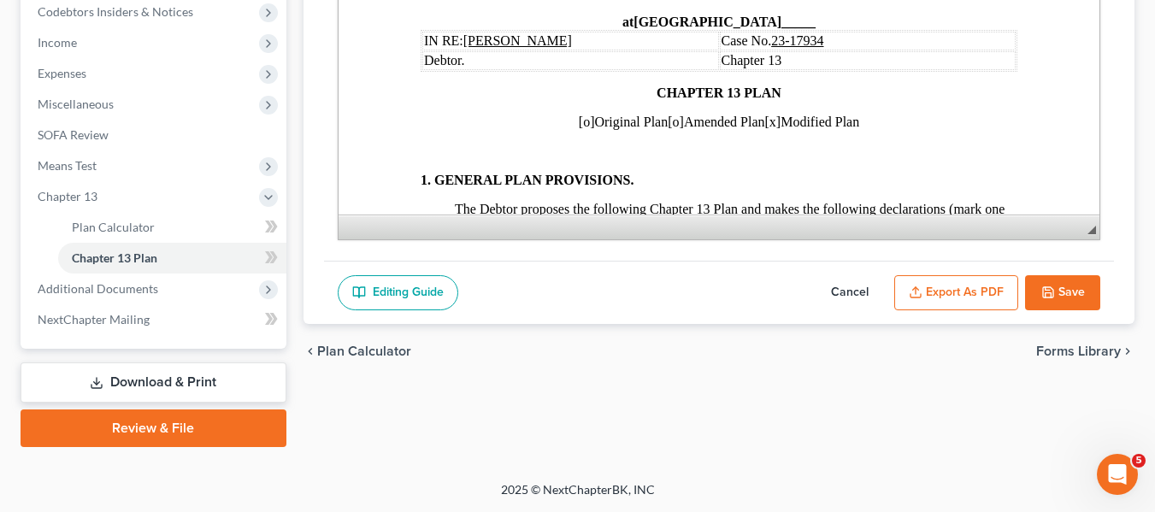
click at [956, 288] on button "Export as PDF" at bounding box center [956, 293] width 124 height 36
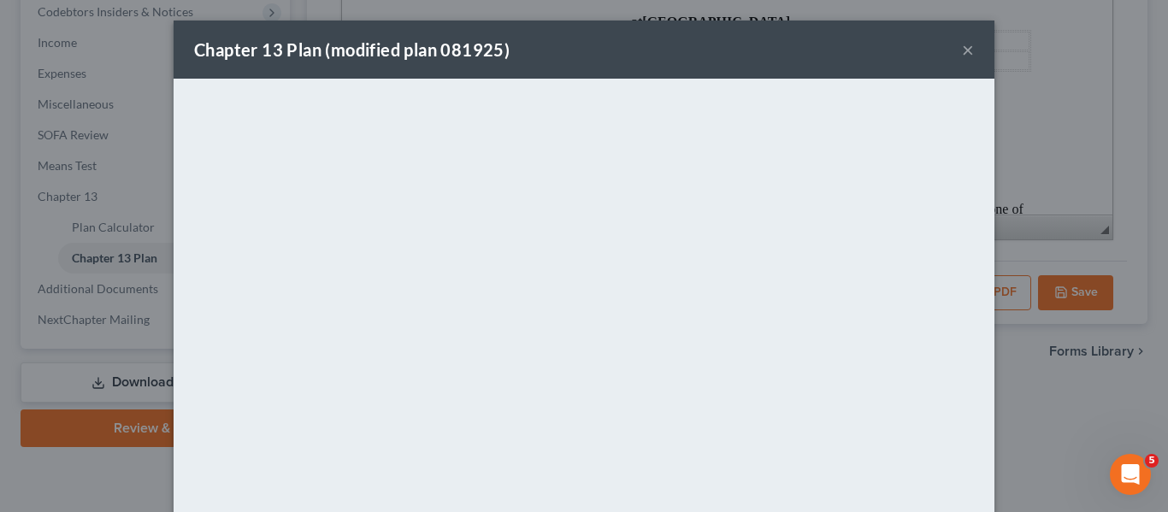
click at [600, 41] on div "Chapter 13 Plan (modified plan 081925) ×" at bounding box center [584, 50] width 821 height 58
click at [962, 50] on button "×" at bounding box center [968, 49] width 12 height 21
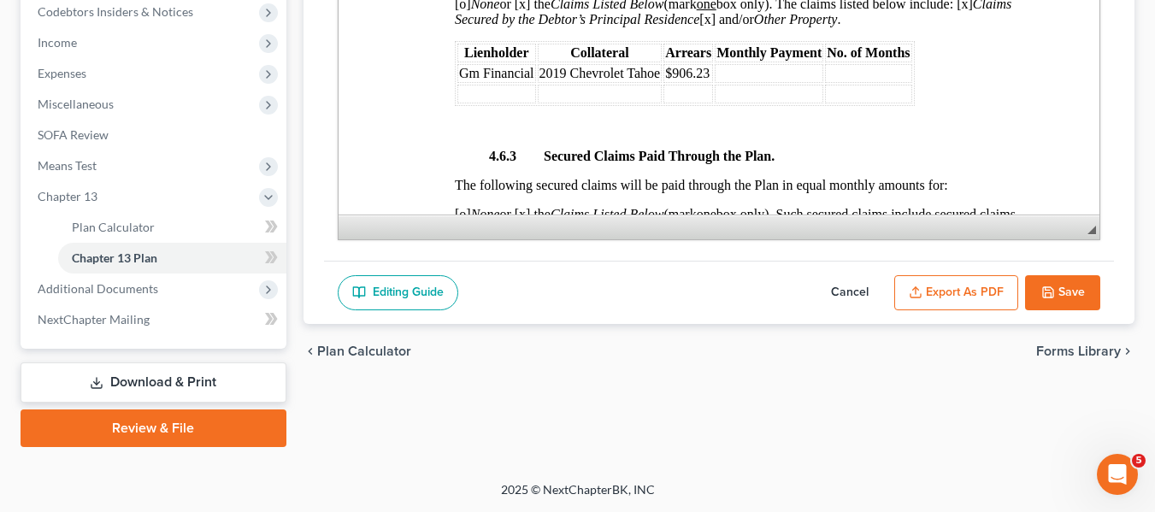
scroll to position [3028, 0]
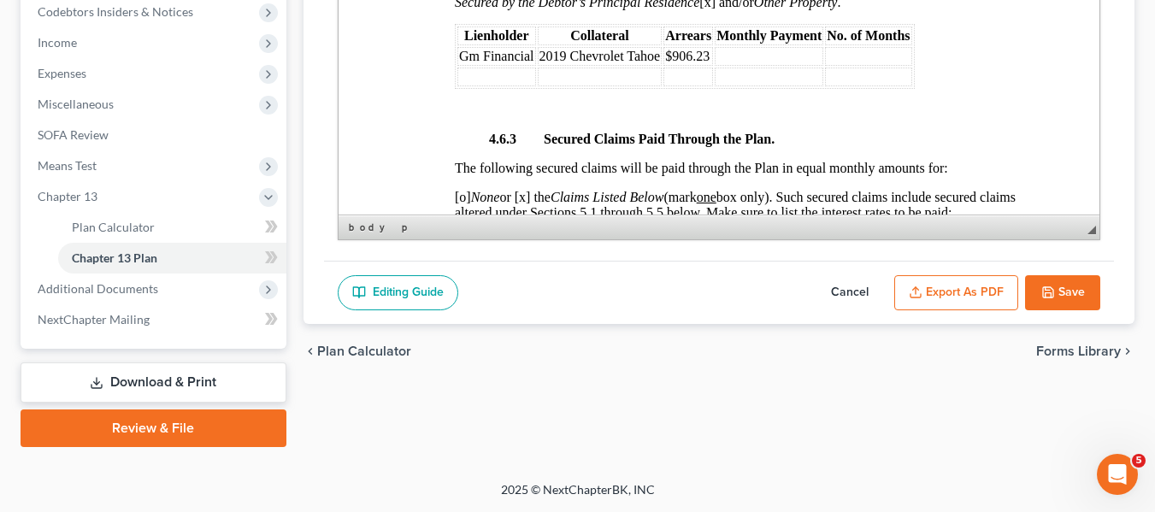
click at [844, 66] on td at bounding box center [867, 56] width 86 height 19
click at [933, 102] on div "4.6.2 Pre-petition Arrears on Secured Claims. Pre-petition arrears on secured c…" at bounding box center [735, 479] width 562 height 1176
click at [475, 127] on div "4.6.2 Pre-petition Arrears on Secured Claims. Pre-petition arrears on secured c…" at bounding box center [735, 479] width 562 height 1176
click at [466, 86] on td at bounding box center [495, 77] width 79 height 19
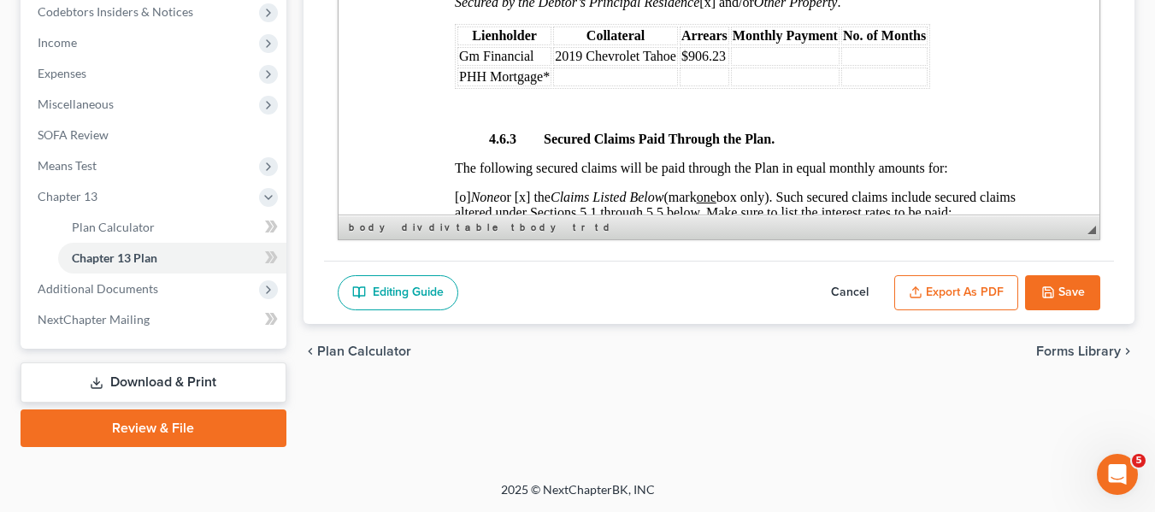
click at [500, 118] on p at bounding box center [752, 110] width 528 height 15
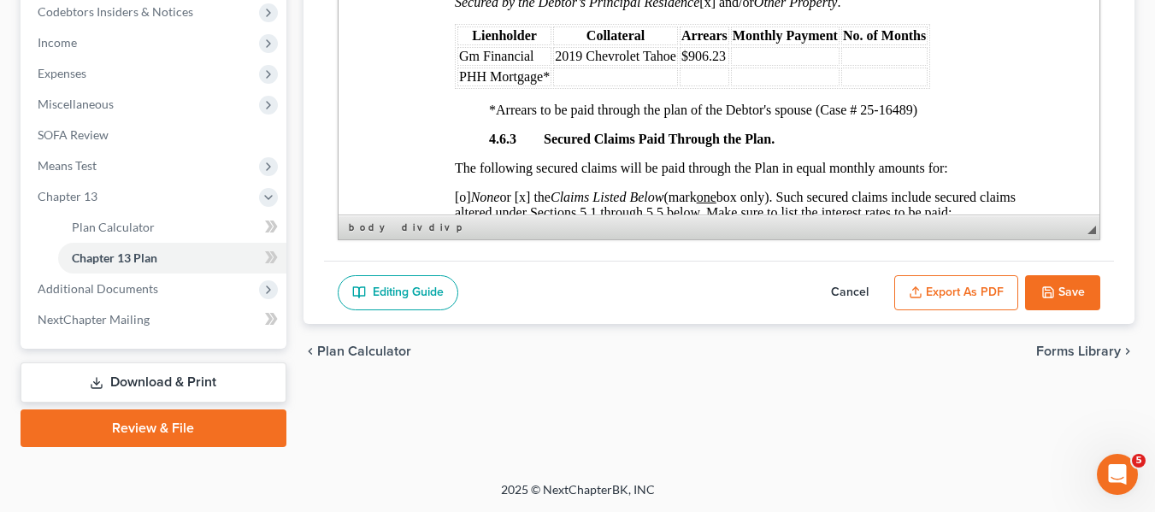
click at [943, 289] on button "Export as PDF" at bounding box center [956, 293] width 124 height 36
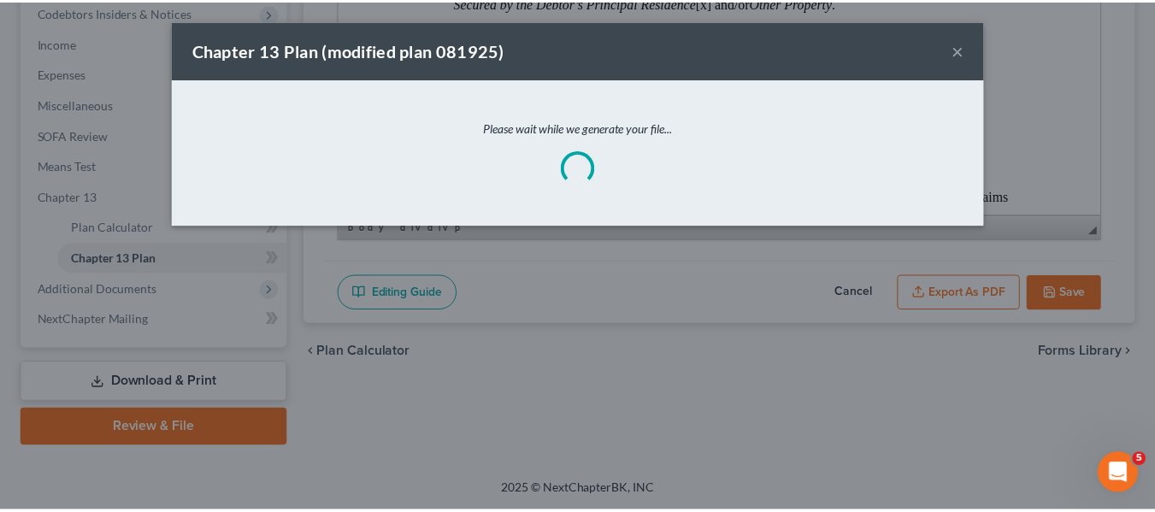
scroll to position [3013, 0]
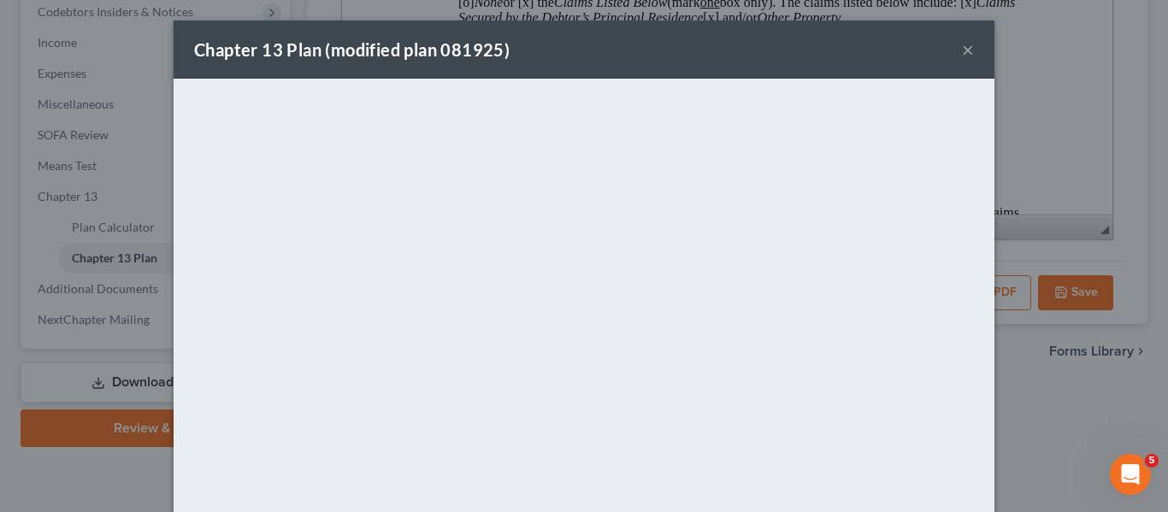
click at [777, 48] on div "Chapter 13 Plan (modified plan 081925) ×" at bounding box center [584, 50] width 821 height 58
click at [964, 46] on button "×" at bounding box center [968, 49] width 12 height 21
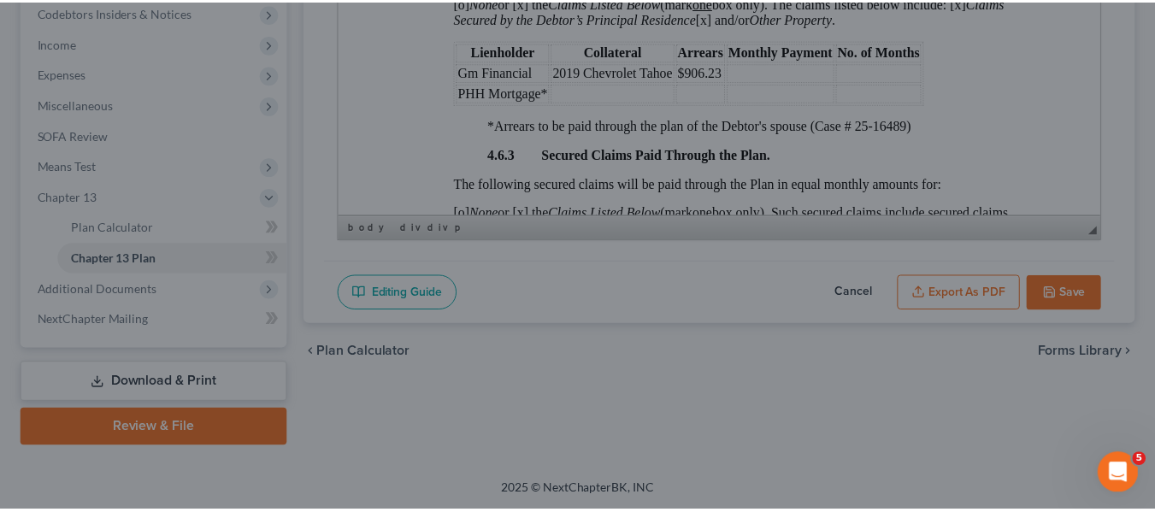
scroll to position [3028, 0]
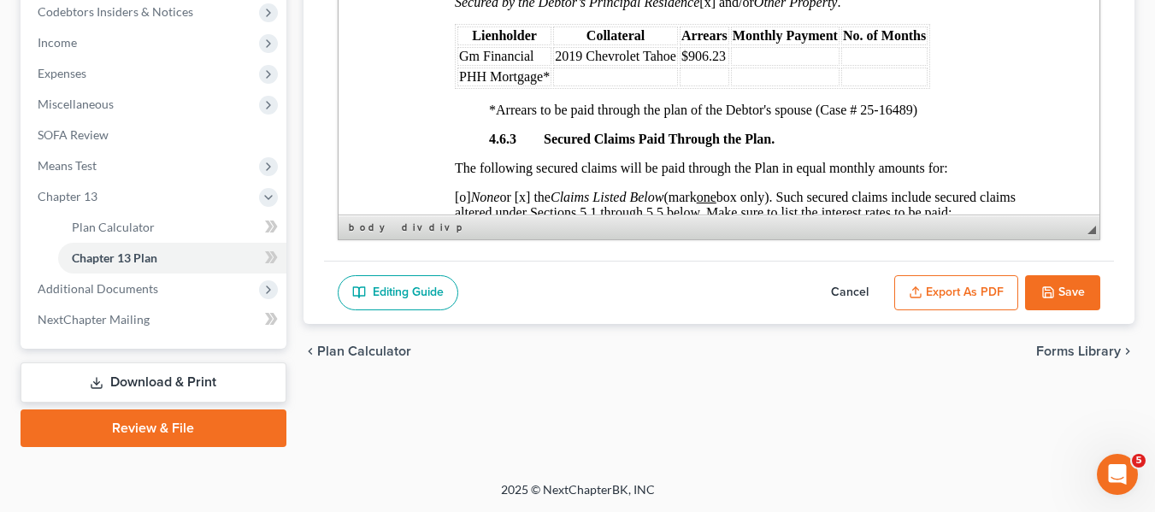
click at [1050, 287] on icon "button" at bounding box center [1048, 292] width 14 height 14
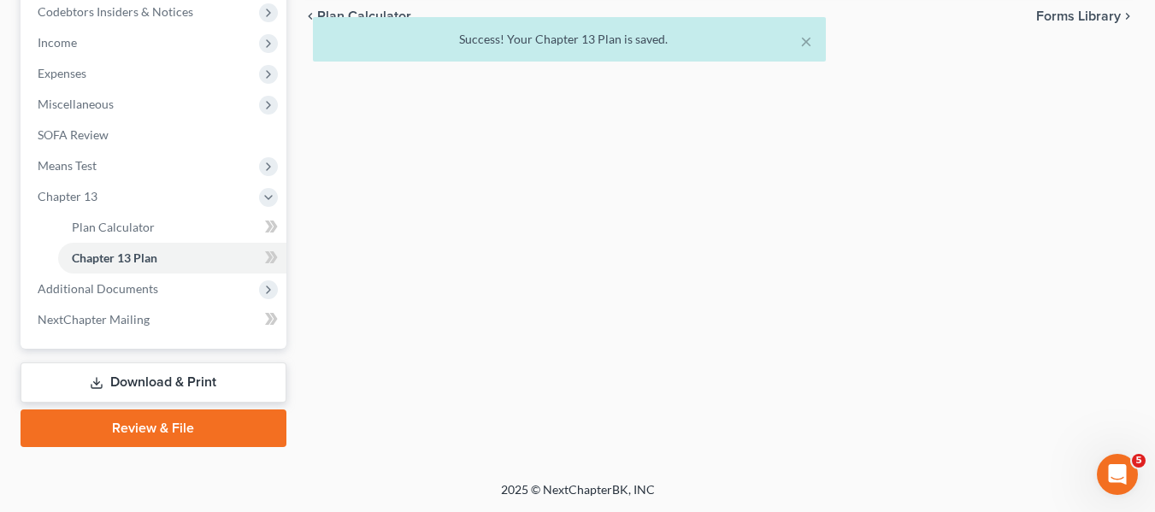
scroll to position [0, 0]
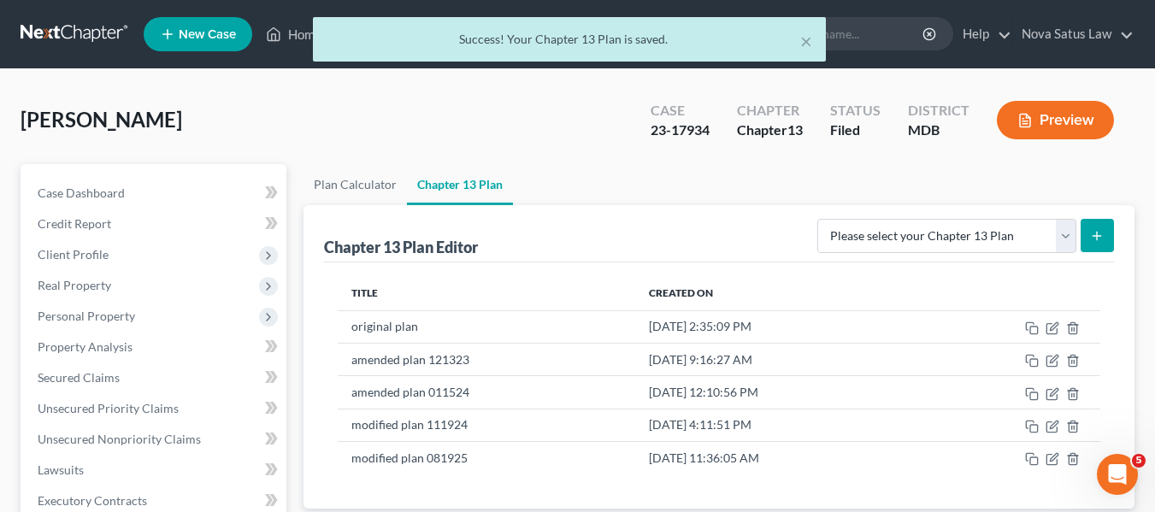
click at [293, 37] on div "× Success! Your Chapter 13 Plan is saved." at bounding box center [568, 43] width 1155 height 53
click at [294, 36] on div "× Success! Your Chapter 13 Plan is saved." at bounding box center [568, 43] width 1155 height 53
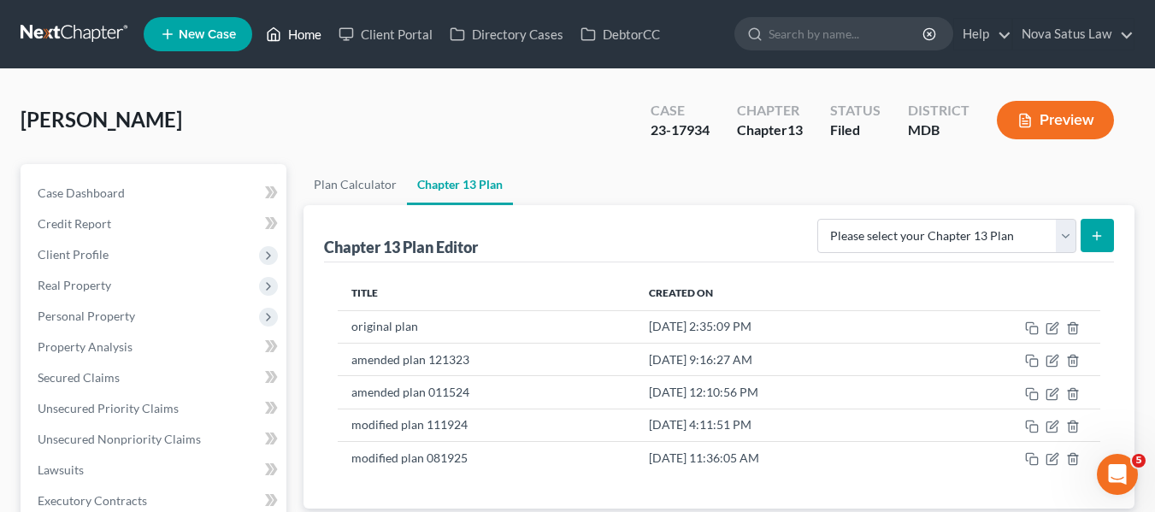
click at [296, 38] on link "Home" at bounding box center [293, 34] width 73 height 31
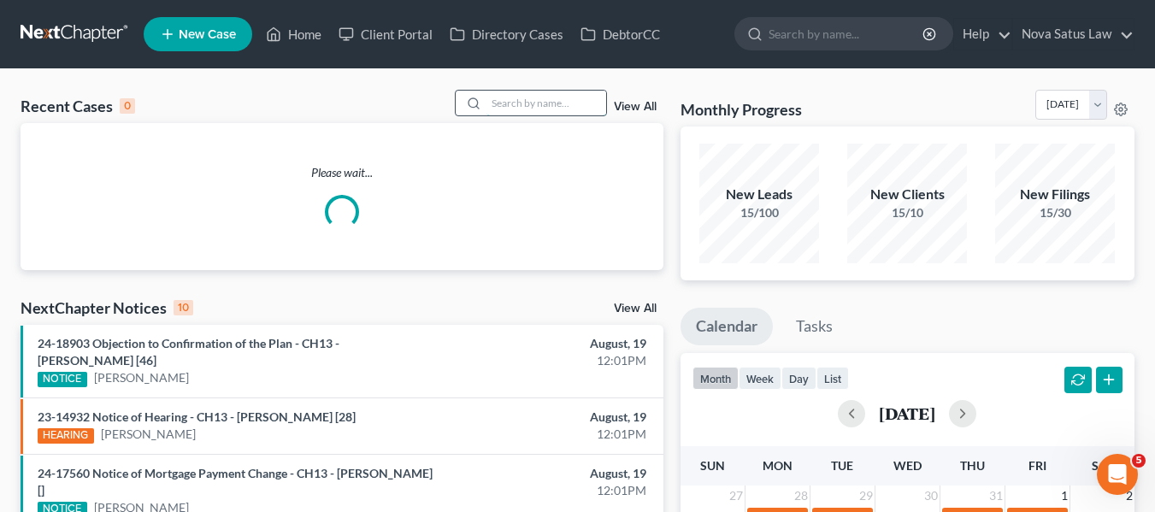
click at [526, 101] on input "search" at bounding box center [546, 103] width 120 height 25
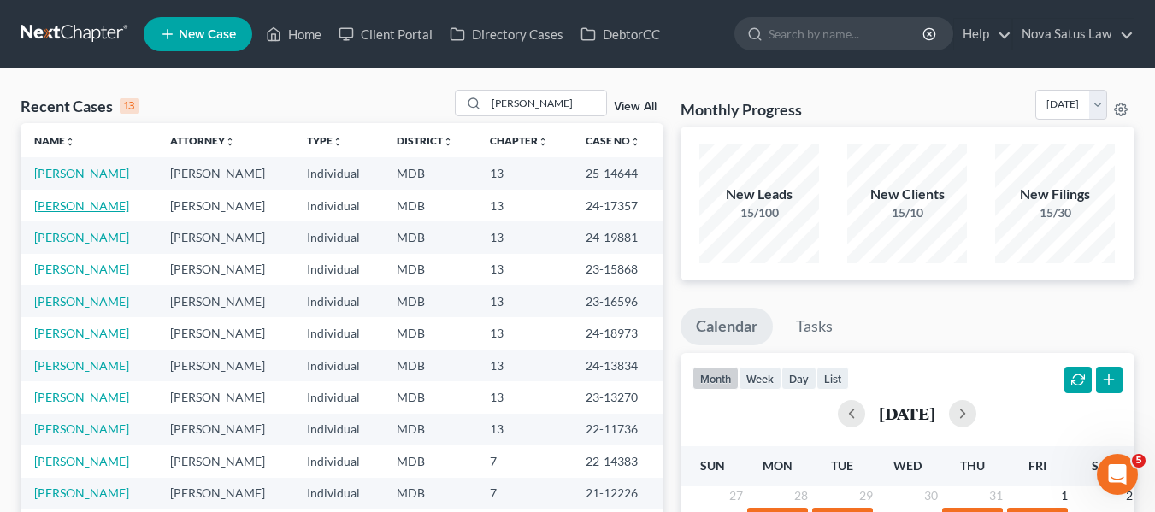
click at [59, 209] on link "[PERSON_NAME]" at bounding box center [81, 205] width 95 height 15
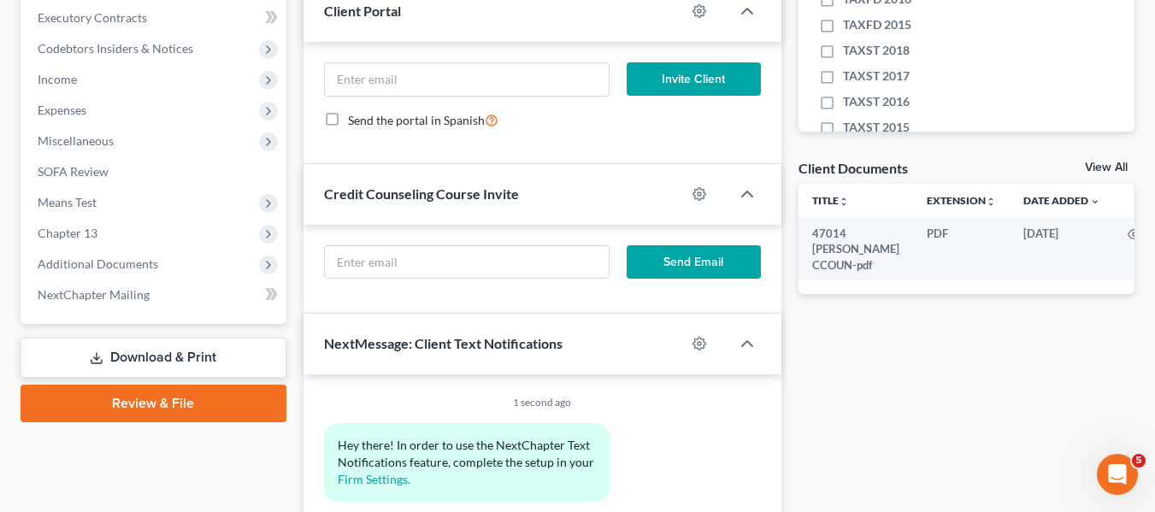
scroll to position [487, 0]
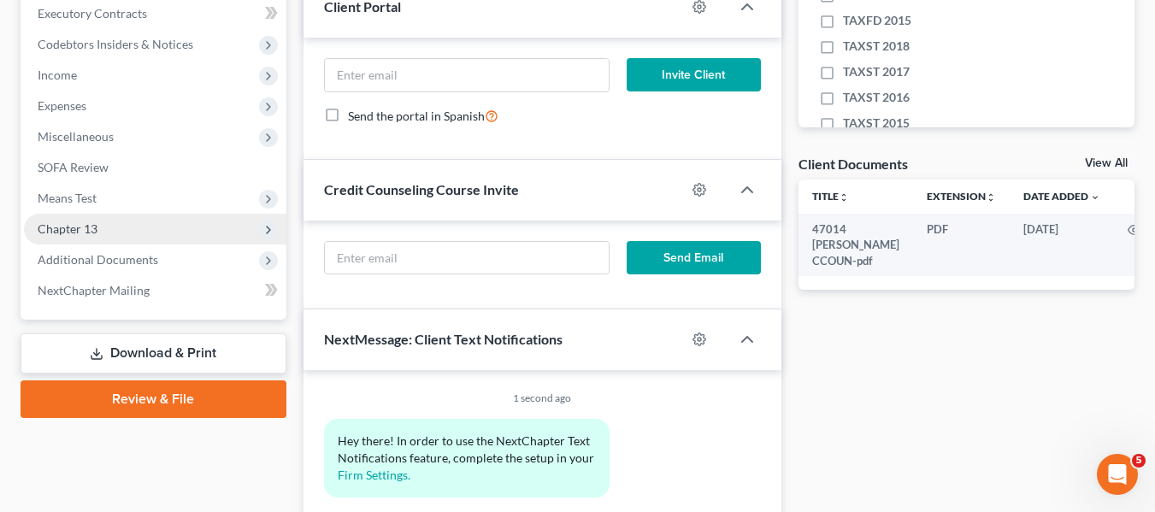
click at [67, 224] on span "Chapter 13" at bounding box center [68, 228] width 60 height 15
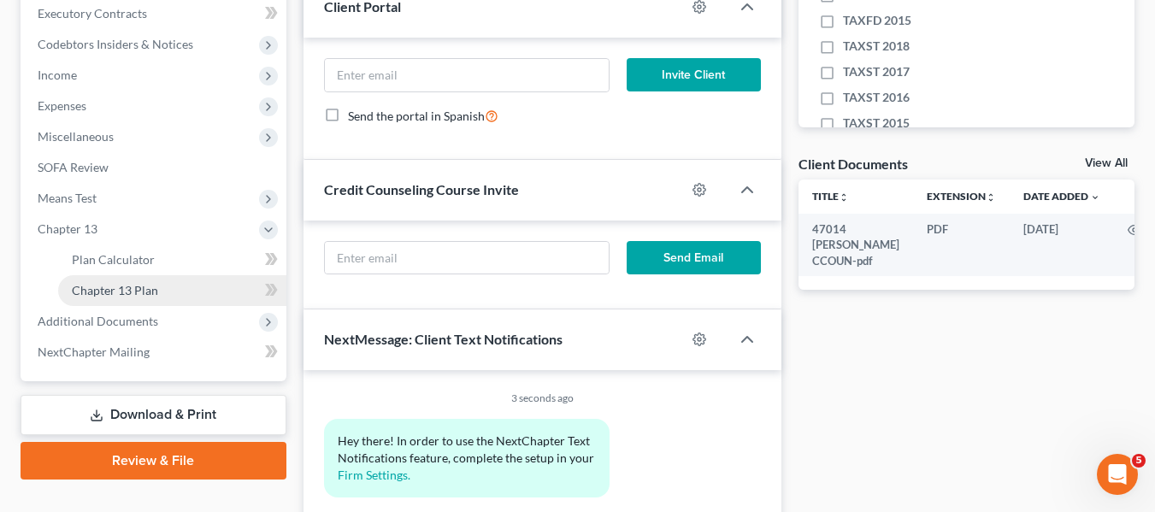
click at [119, 292] on span "Chapter 13 Plan" at bounding box center [115, 290] width 86 height 15
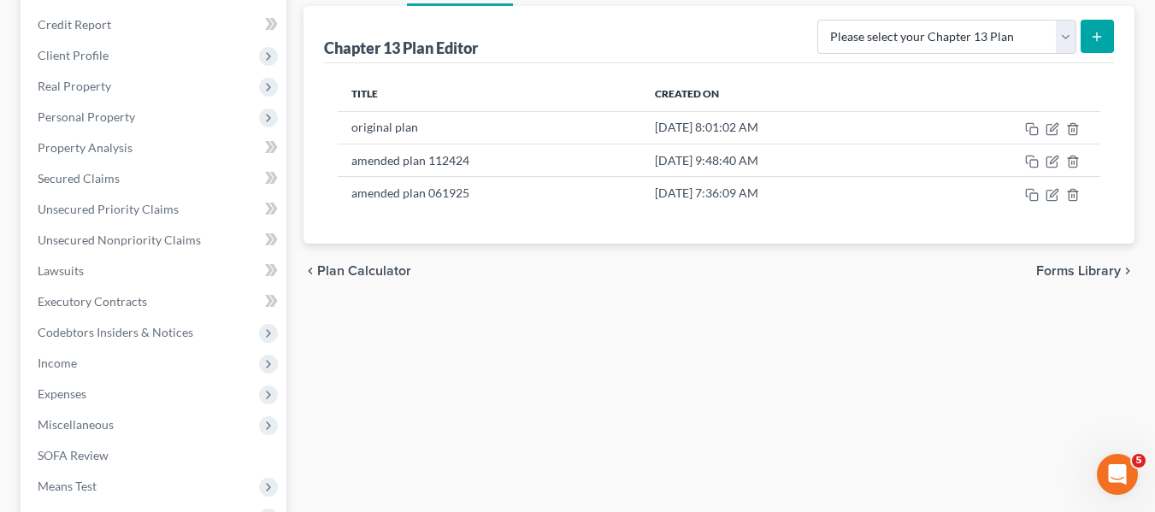
scroll to position [200, 0]
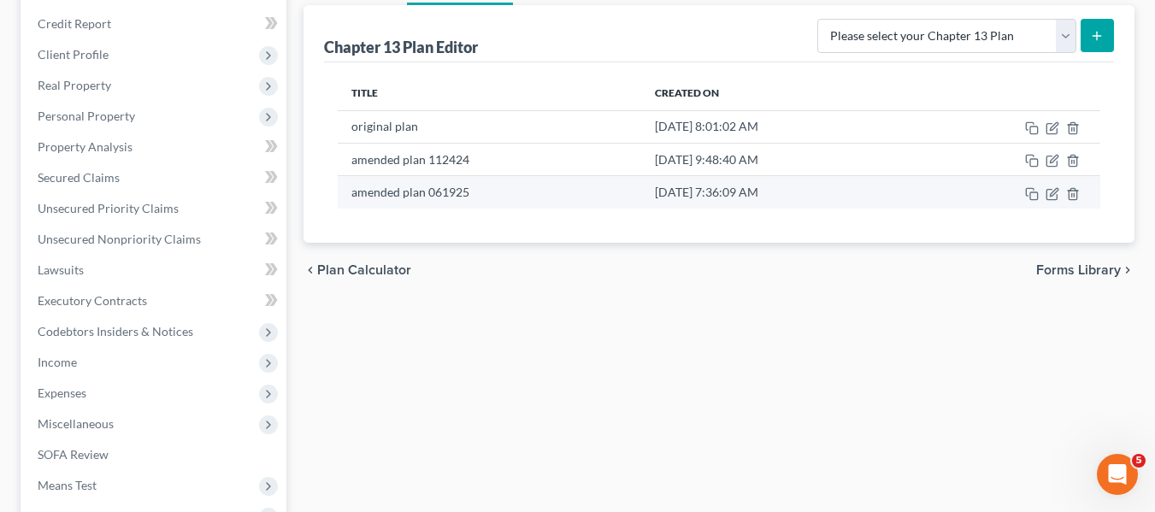
click at [1049, 185] on td at bounding box center [1007, 192] width 185 height 32
click at [1052, 192] on icon "button" at bounding box center [1054, 192] width 8 height 8
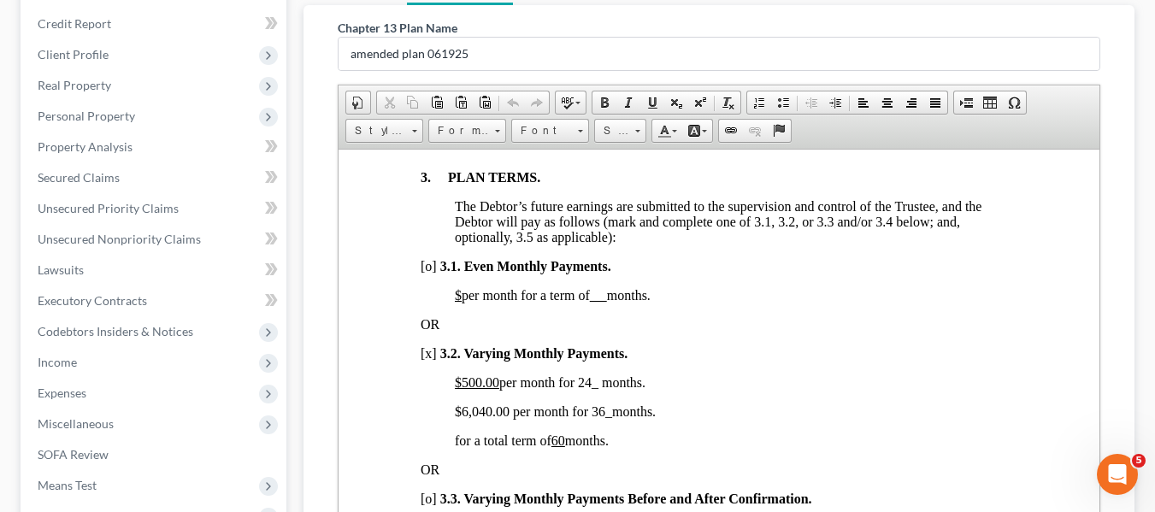
scroll to position [0, 0]
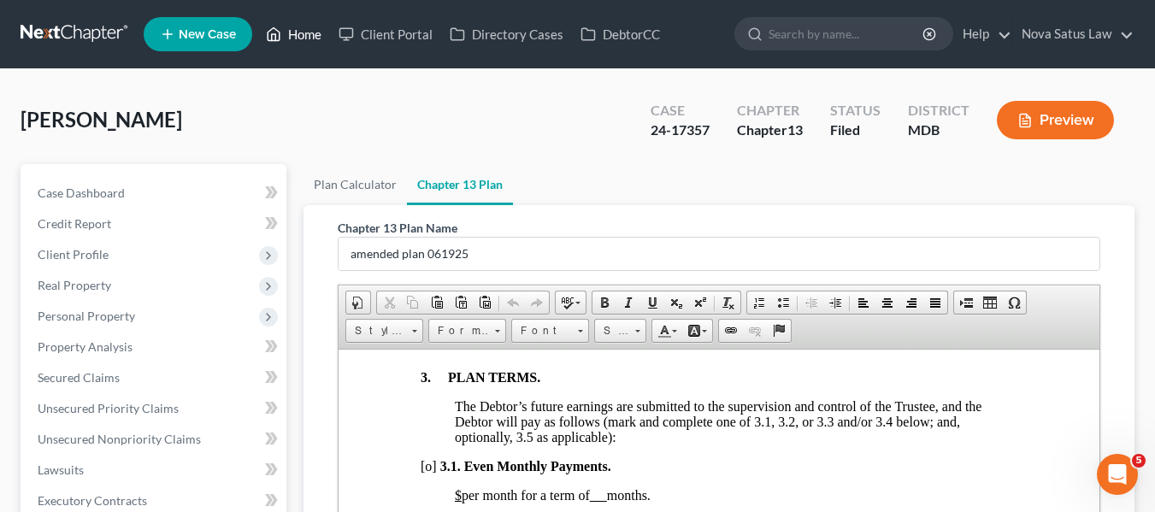
click at [292, 31] on link "Home" at bounding box center [293, 34] width 73 height 31
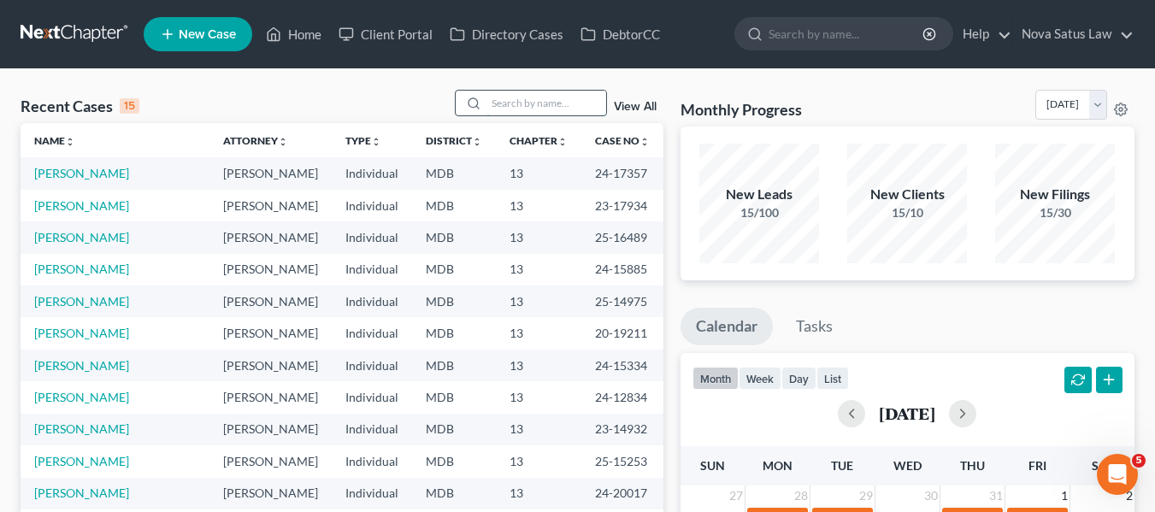
click at [502, 102] on input "search" at bounding box center [546, 103] width 120 height 25
click at [62, 204] on link "Tra, Apolinaire" at bounding box center [73, 205] width 79 height 15
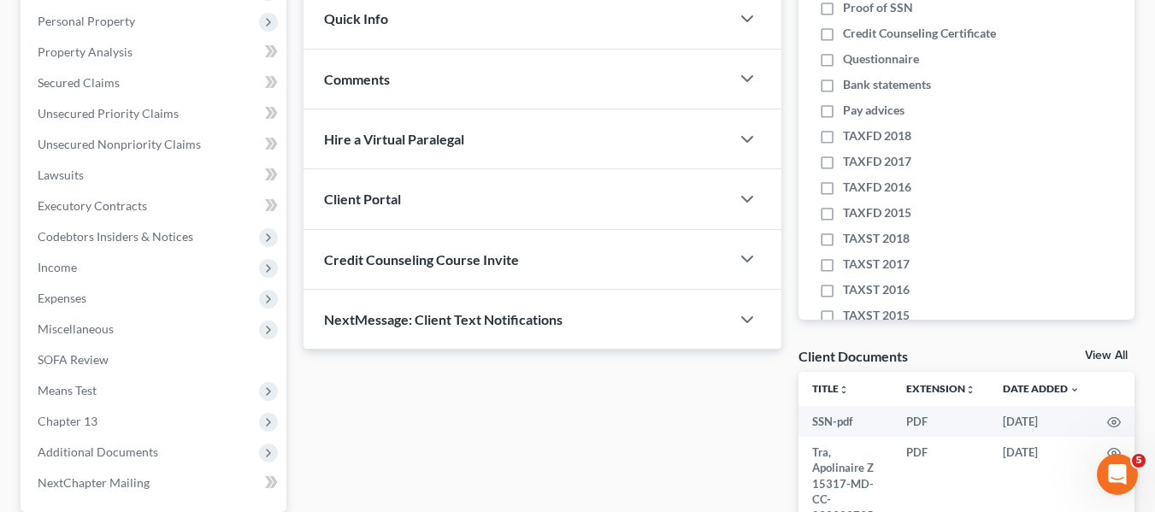
scroll to position [458, 0]
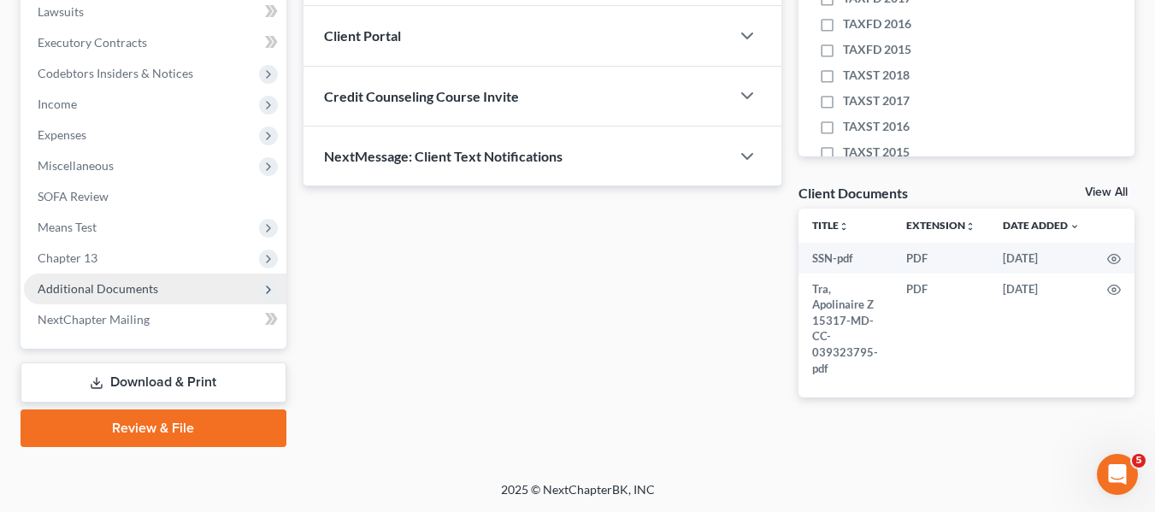
click at [69, 283] on span "Additional Documents" at bounding box center [98, 288] width 121 height 15
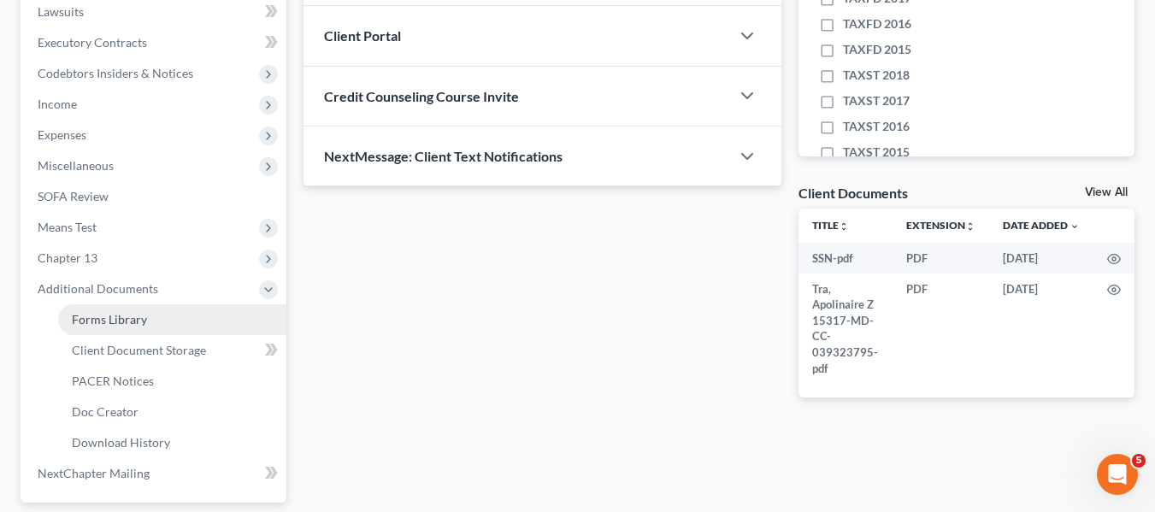
click at [90, 326] on span "Forms Library" at bounding box center [109, 319] width 75 height 15
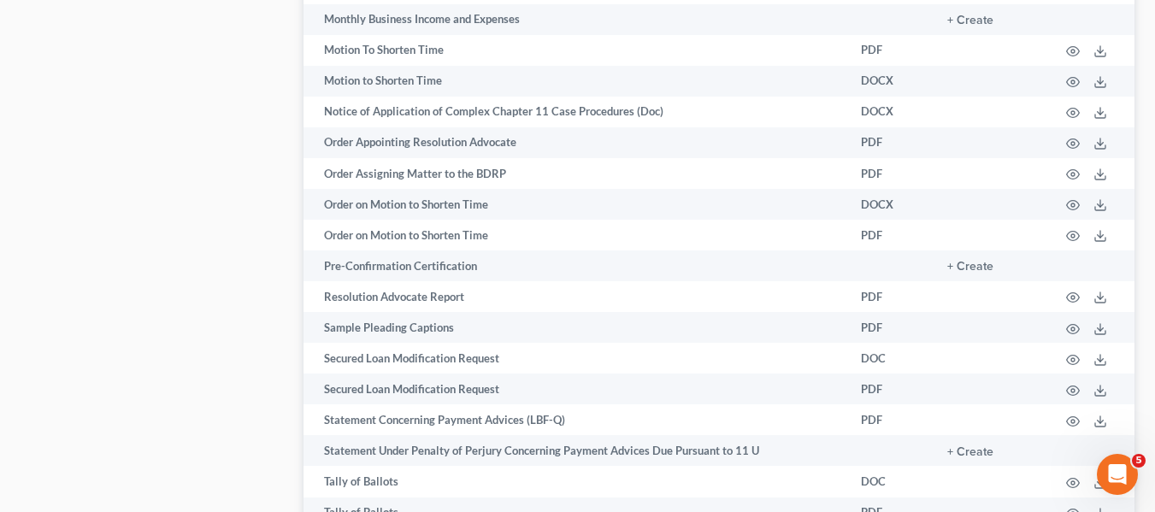
scroll to position [2101, 0]
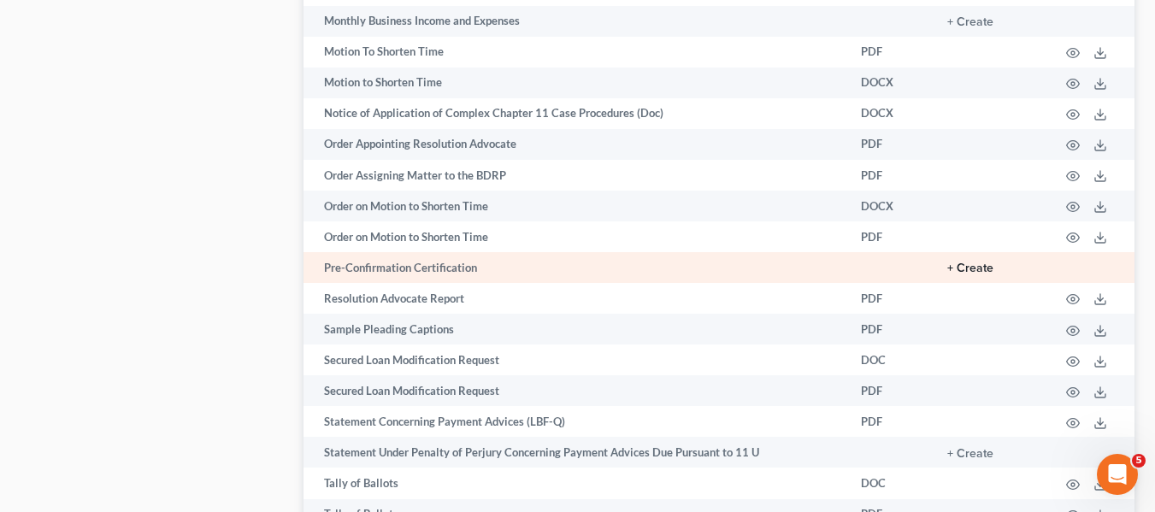
click at [980, 265] on button "+ Create" at bounding box center [970, 268] width 46 height 12
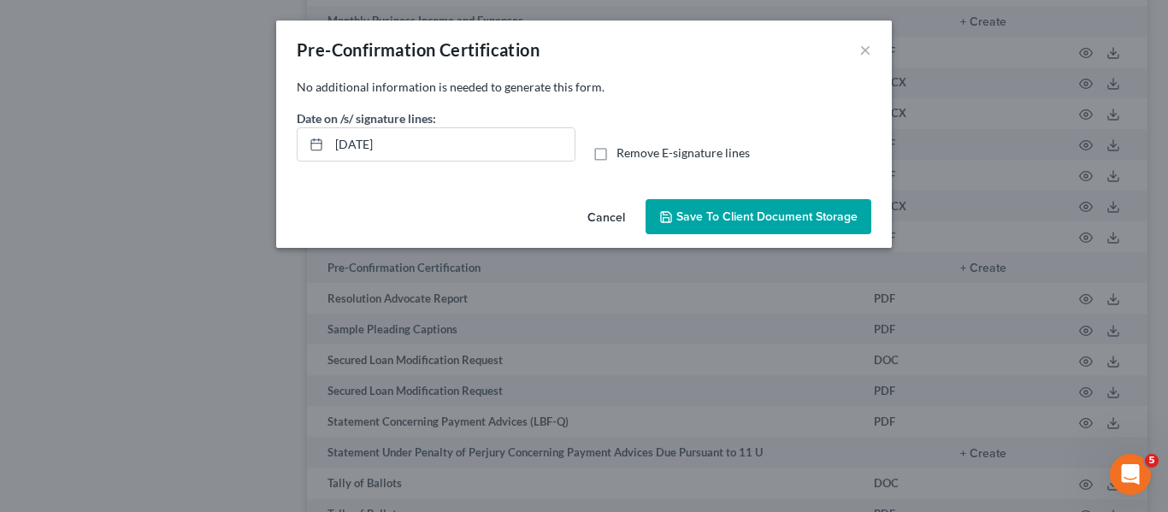
click at [761, 211] on span "Save to Client Document Storage" at bounding box center [766, 216] width 181 height 15
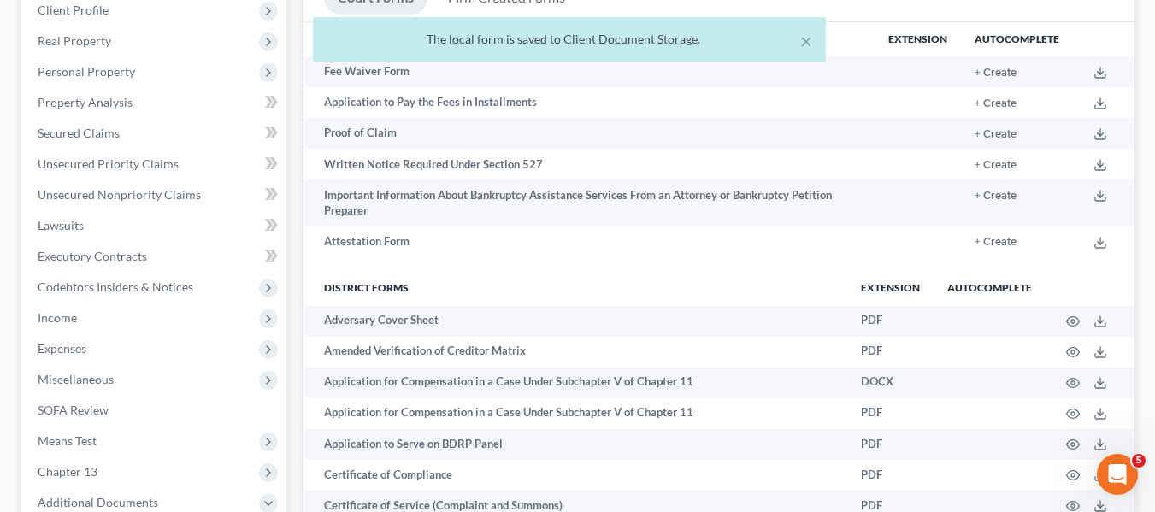
scroll to position [0, 0]
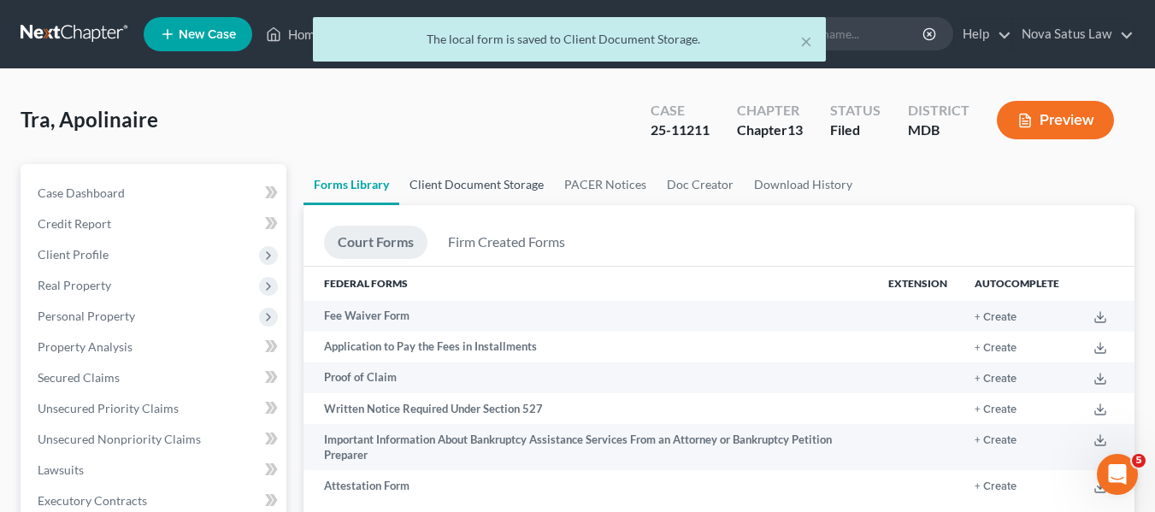
click at [481, 177] on link "Client Document Storage" at bounding box center [476, 184] width 155 height 41
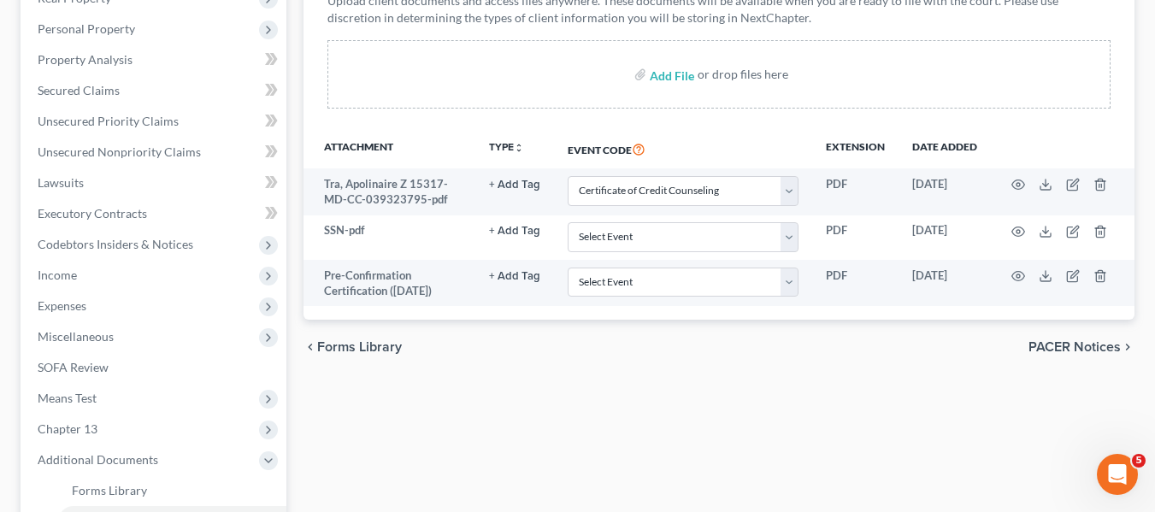
scroll to position [288, 0]
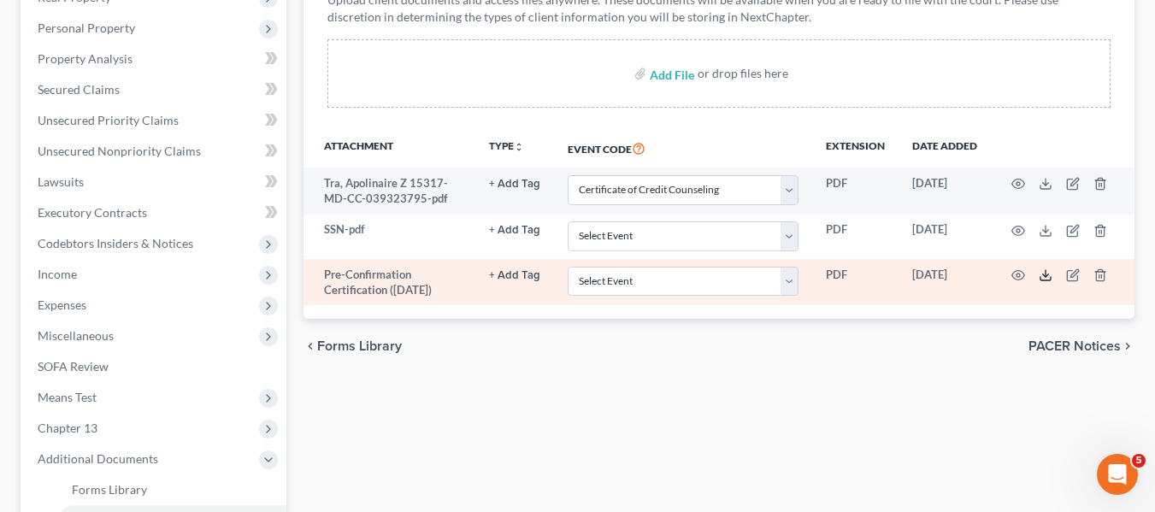
click at [1045, 272] on icon at bounding box center [1046, 275] width 14 height 14
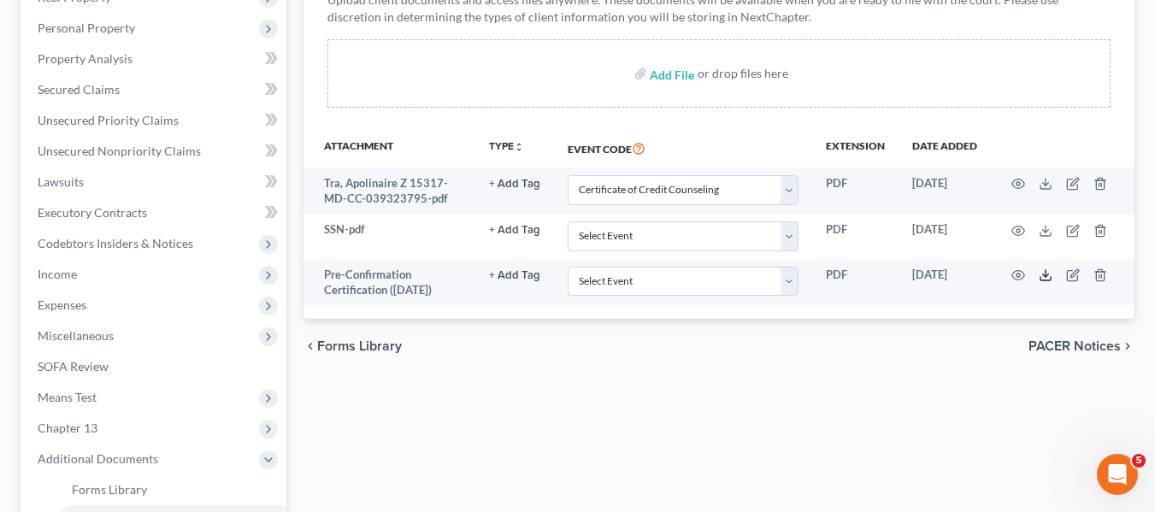
scroll to position [0, 0]
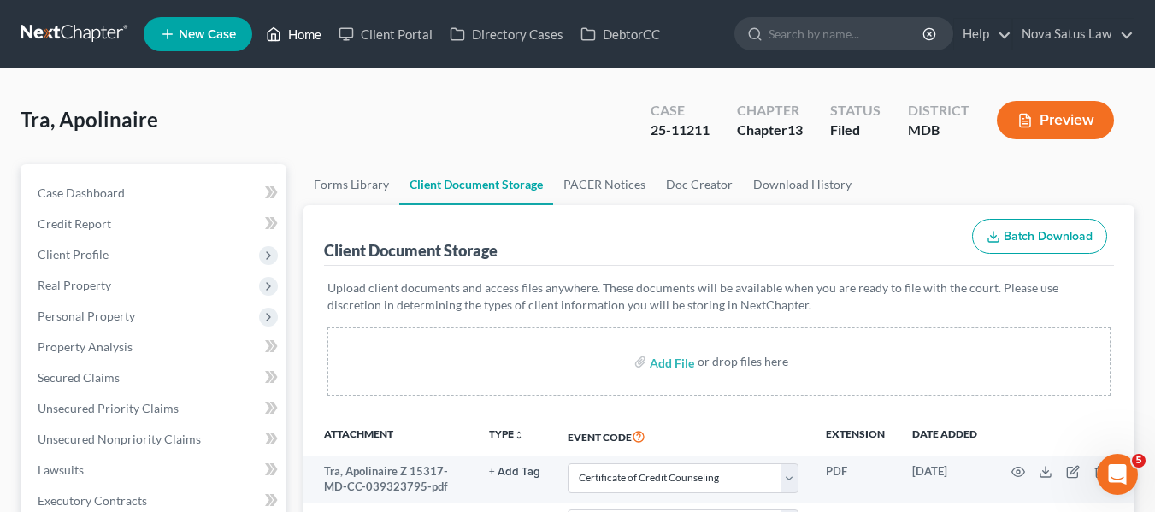
click at [299, 32] on link "Home" at bounding box center [293, 34] width 73 height 31
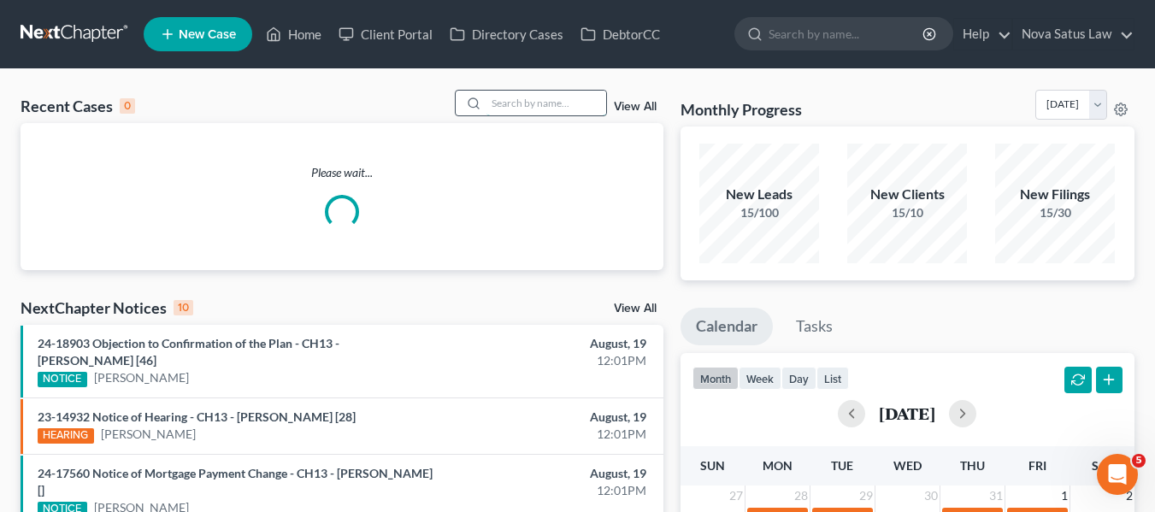
click at [499, 100] on input "search" at bounding box center [546, 103] width 120 height 25
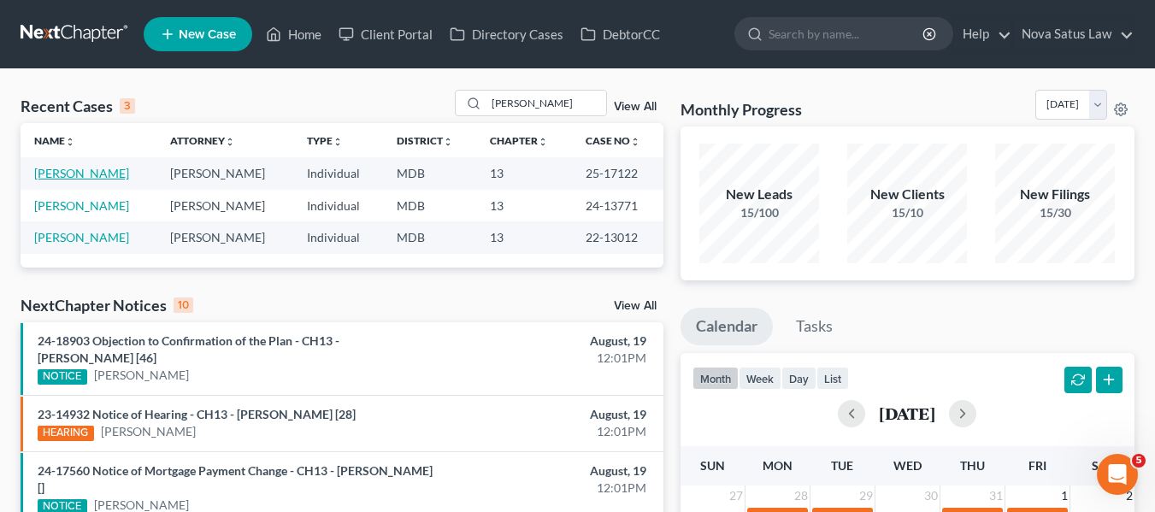
click at [85, 178] on link "[PERSON_NAME]" at bounding box center [81, 173] width 95 height 15
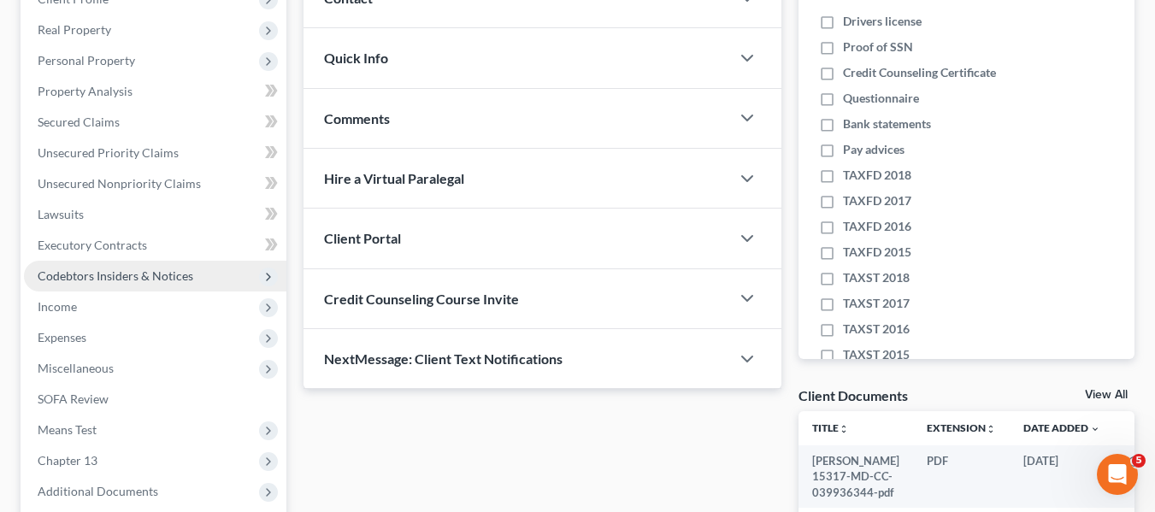
scroll to position [255, 0]
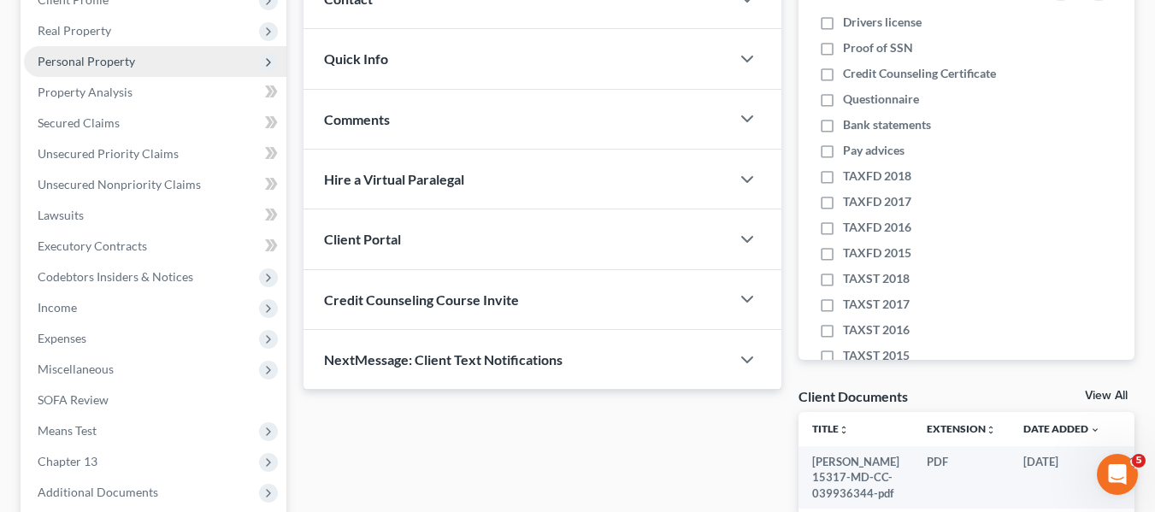
click at [69, 69] on span "Personal Property" at bounding box center [155, 61] width 262 height 31
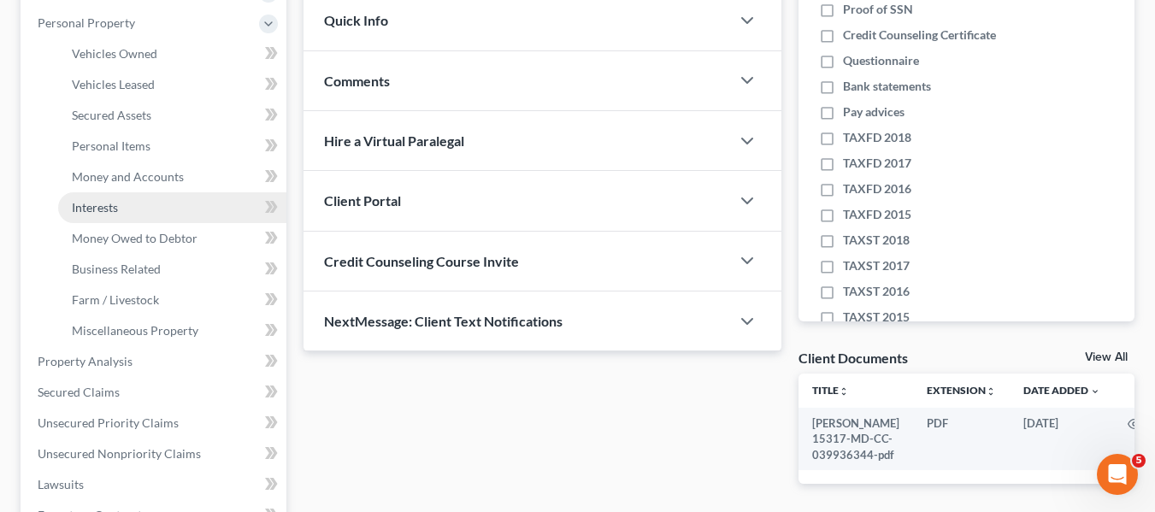
scroll to position [297, 0]
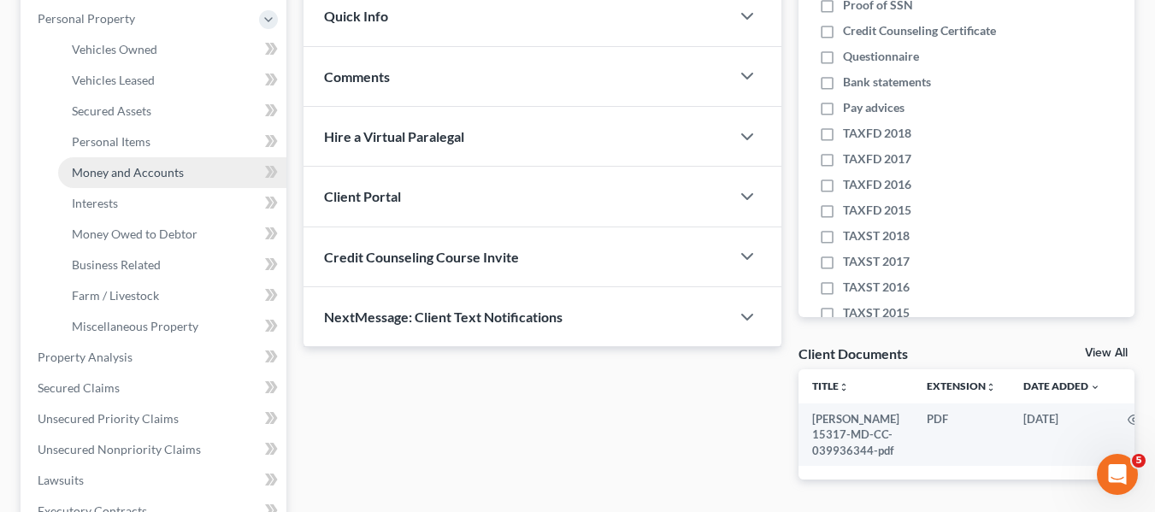
click at [113, 180] on link "Money and Accounts" at bounding box center [172, 172] width 228 height 31
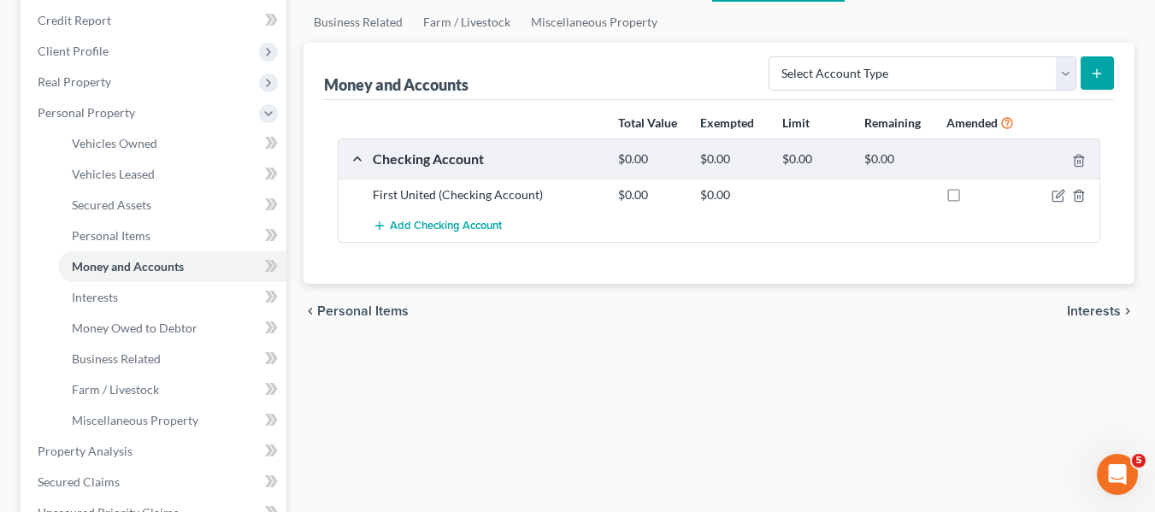
scroll to position [204, 0]
click at [1057, 195] on icon "button" at bounding box center [1060, 193] width 8 height 8
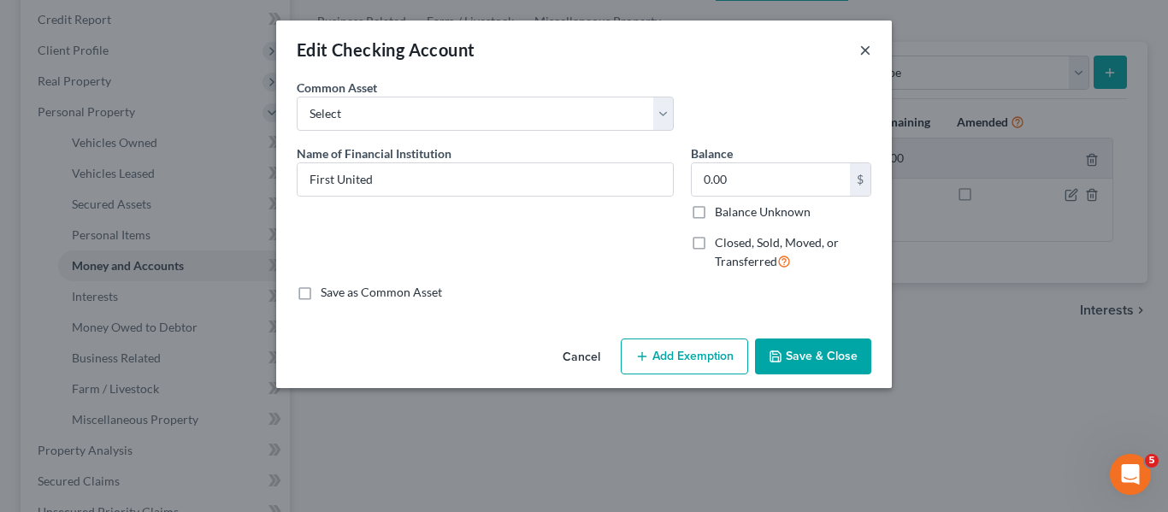
click at [869, 50] on button "×" at bounding box center [865, 49] width 12 height 21
